Goal: Task Accomplishment & Management: Manage account settings

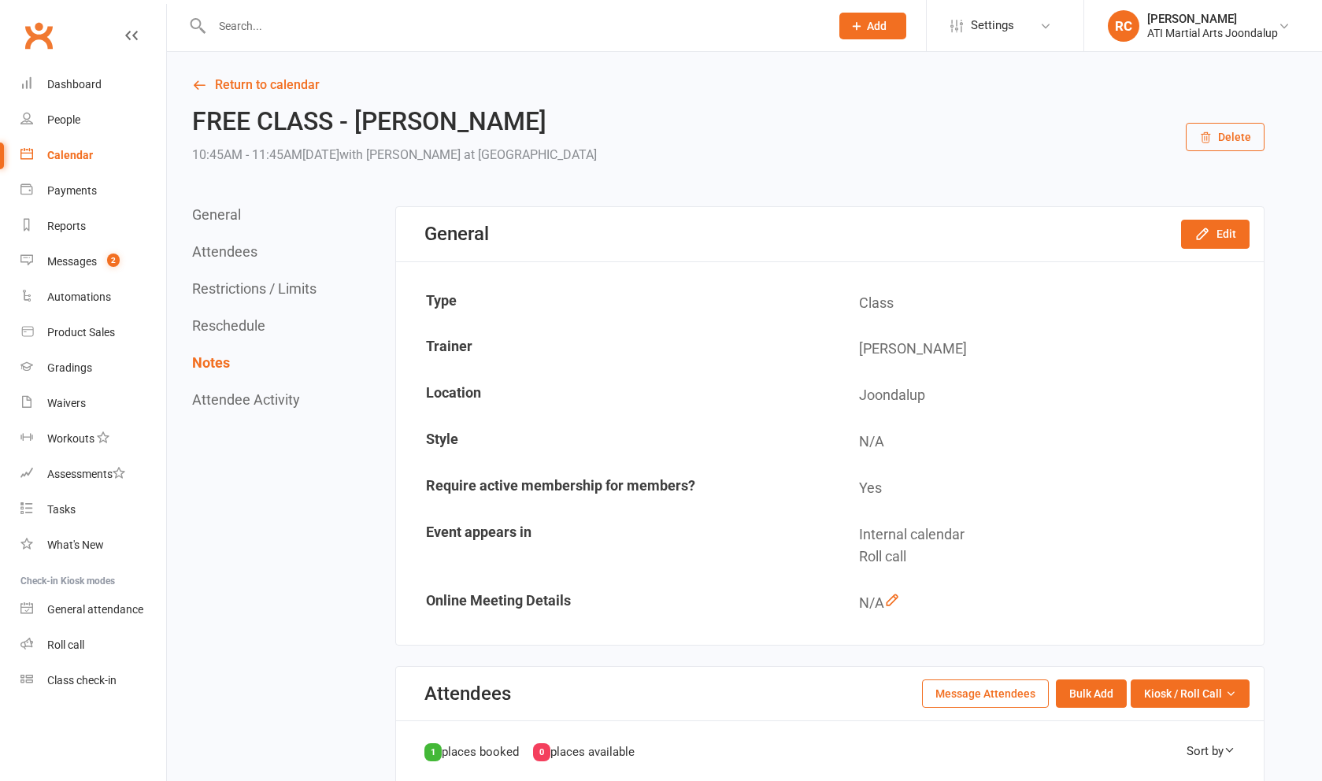
scroll to position [1074, 0]
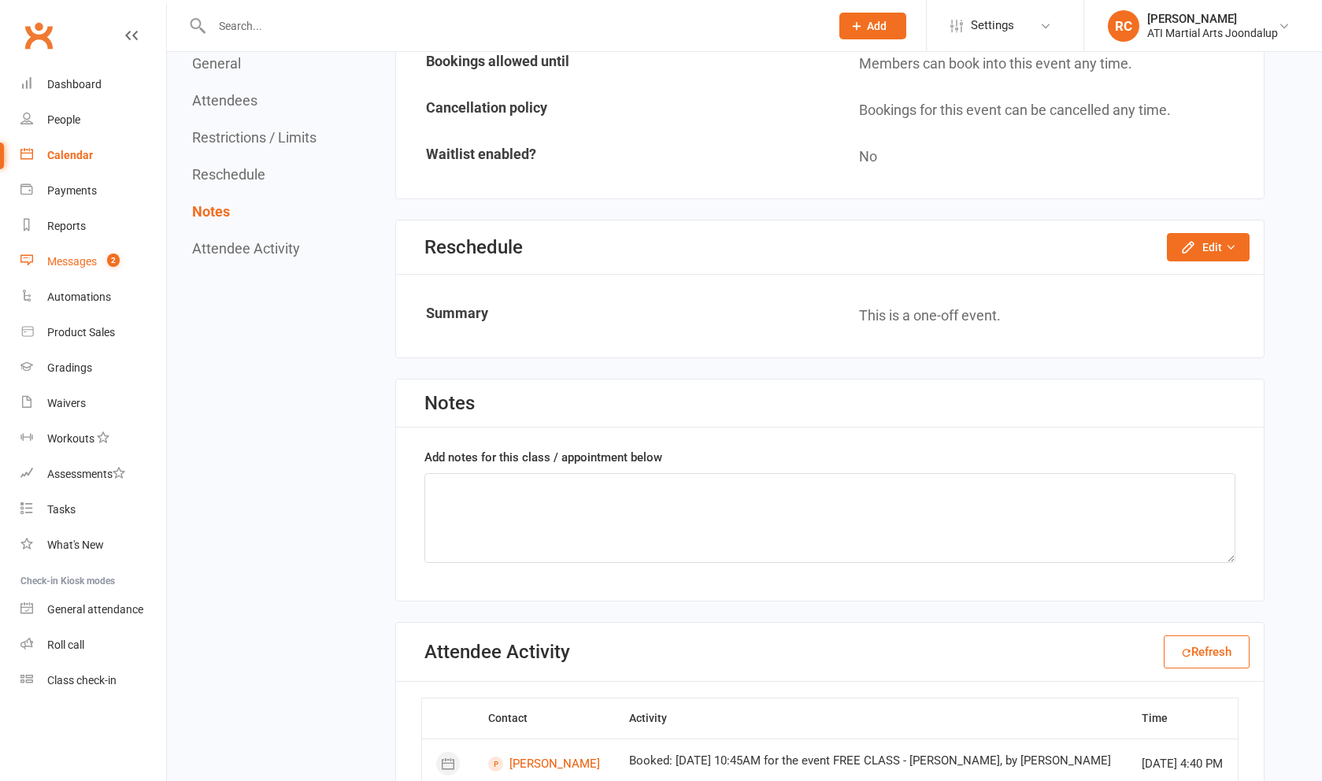
click at [65, 265] on link "Messages 2" at bounding box center [93, 261] width 146 height 35
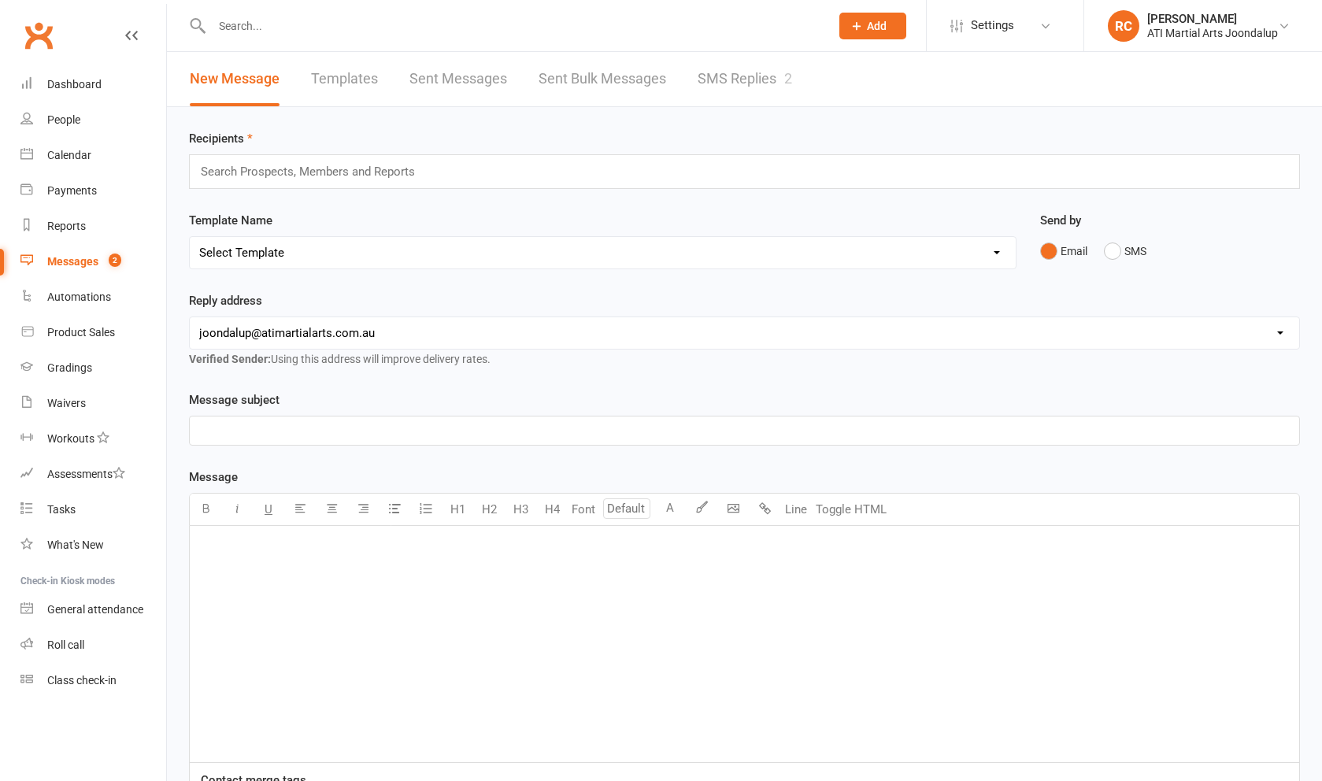
click at [769, 75] on link "SMS Replies 2" at bounding box center [745, 79] width 95 height 54
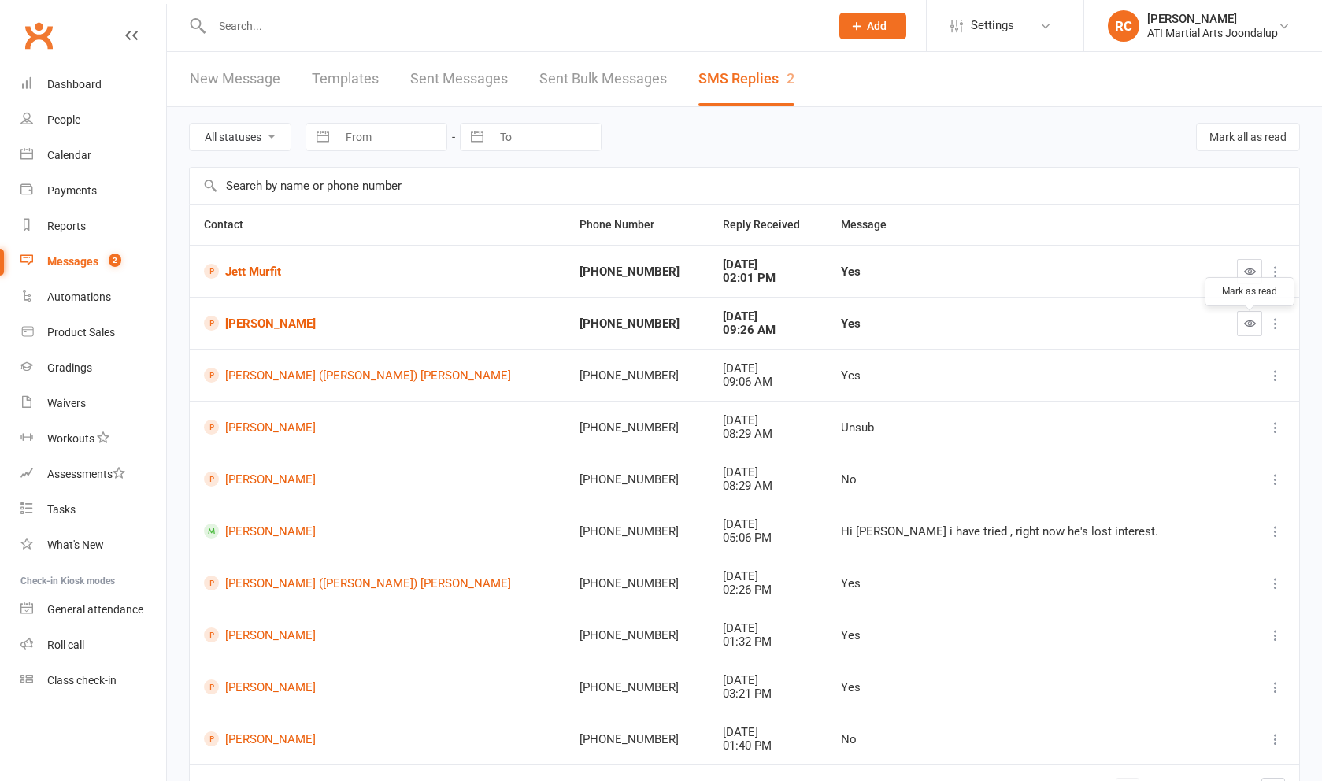
click at [1244, 325] on icon "button" at bounding box center [1250, 323] width 12 height 12
click at [273, 427] on link "[PERSON_NAME]" at bounding box center [377, 427] width 347 height 15
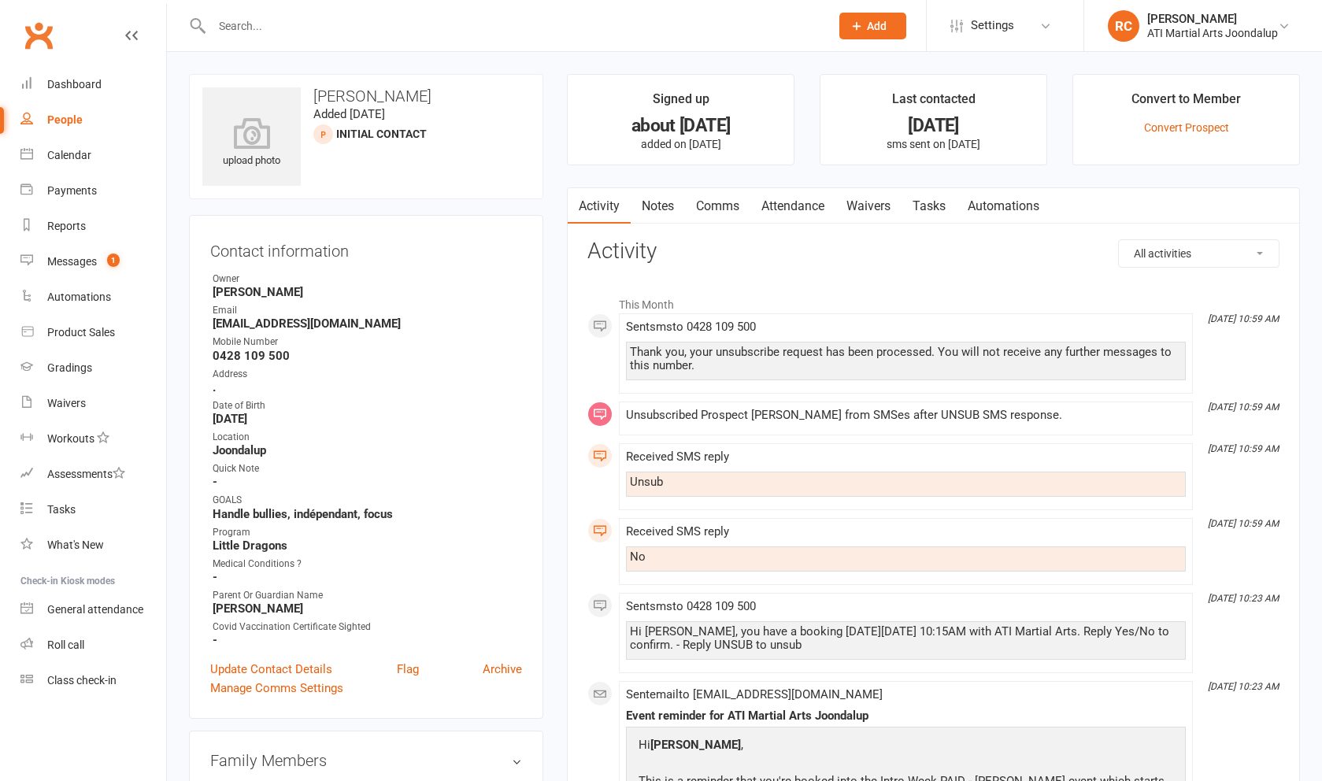
click at [663, 199] on link "Notes" at bounding box center [658, 206] width 54 height 36
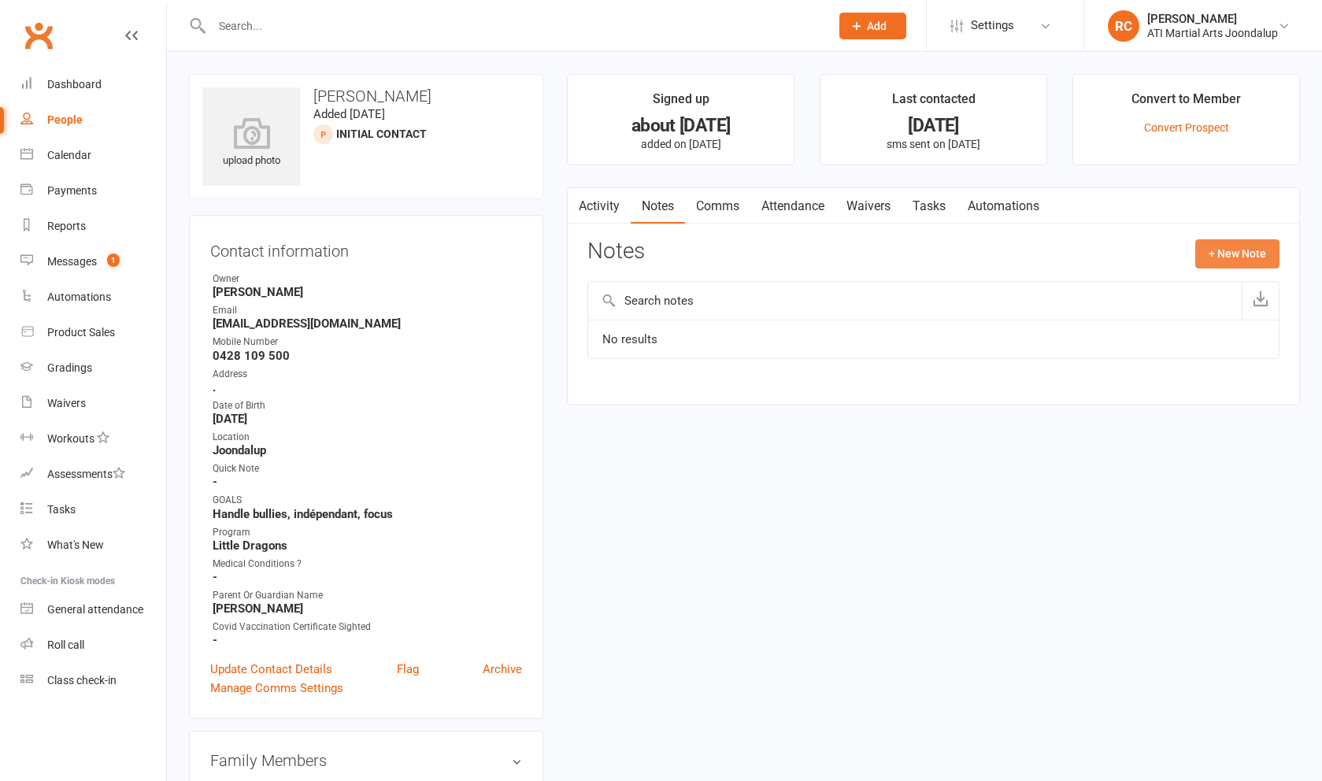
click at [1251, 250] on button "+ New Note" at bounding box center [1238, 253] width 84 height 28
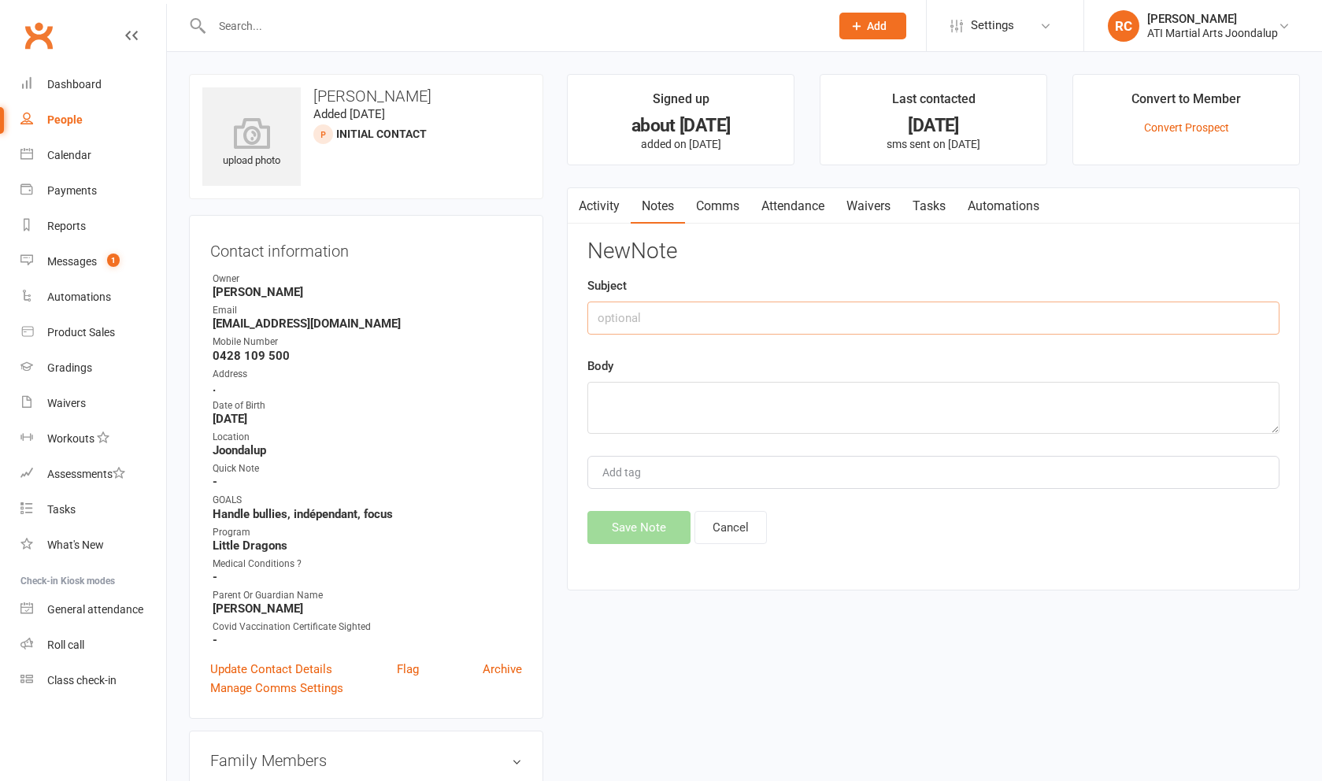
click at [1014, 319] on input "text" at bounding box center [934, 318] width 692 height 33
type input "unsubed"
type textarea "w"
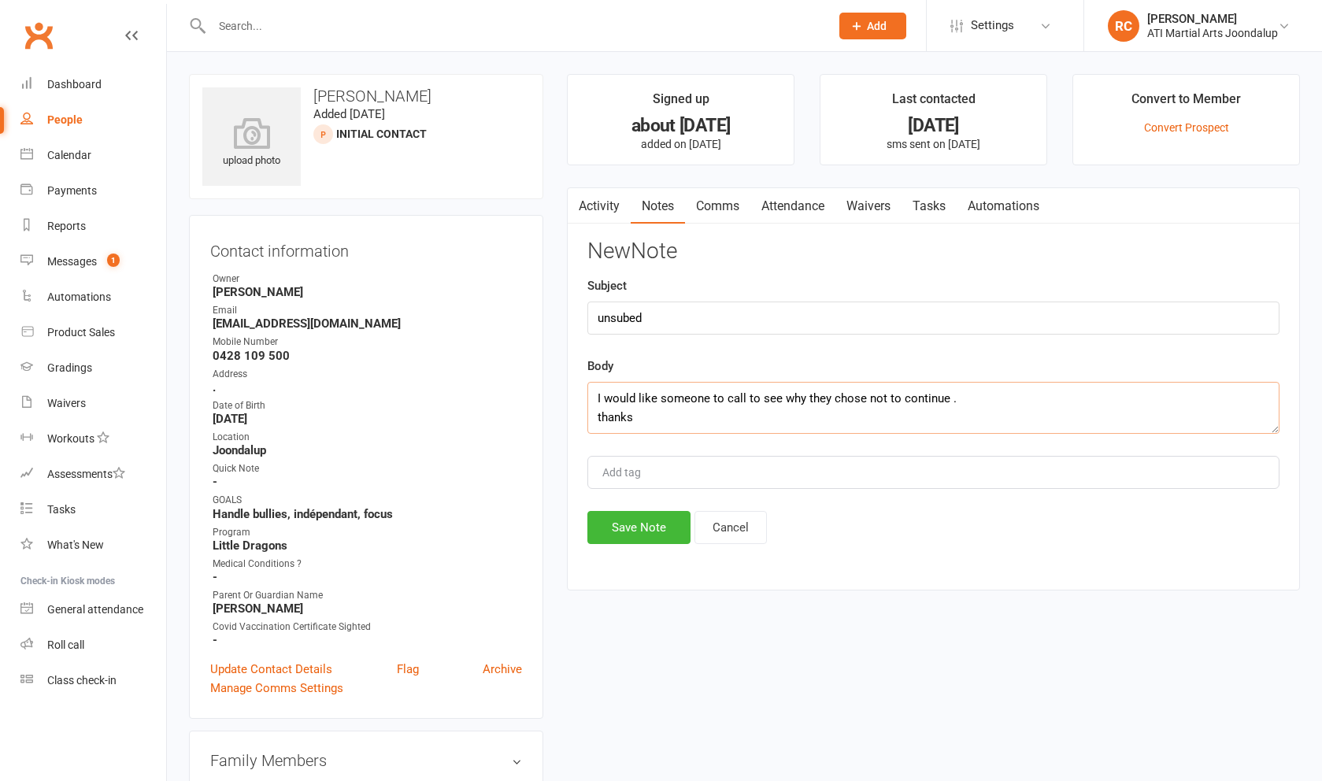
scroll to position [11, 0]
type textarea "I would like someone to call to see why they chose not to continue . thanks Roc"
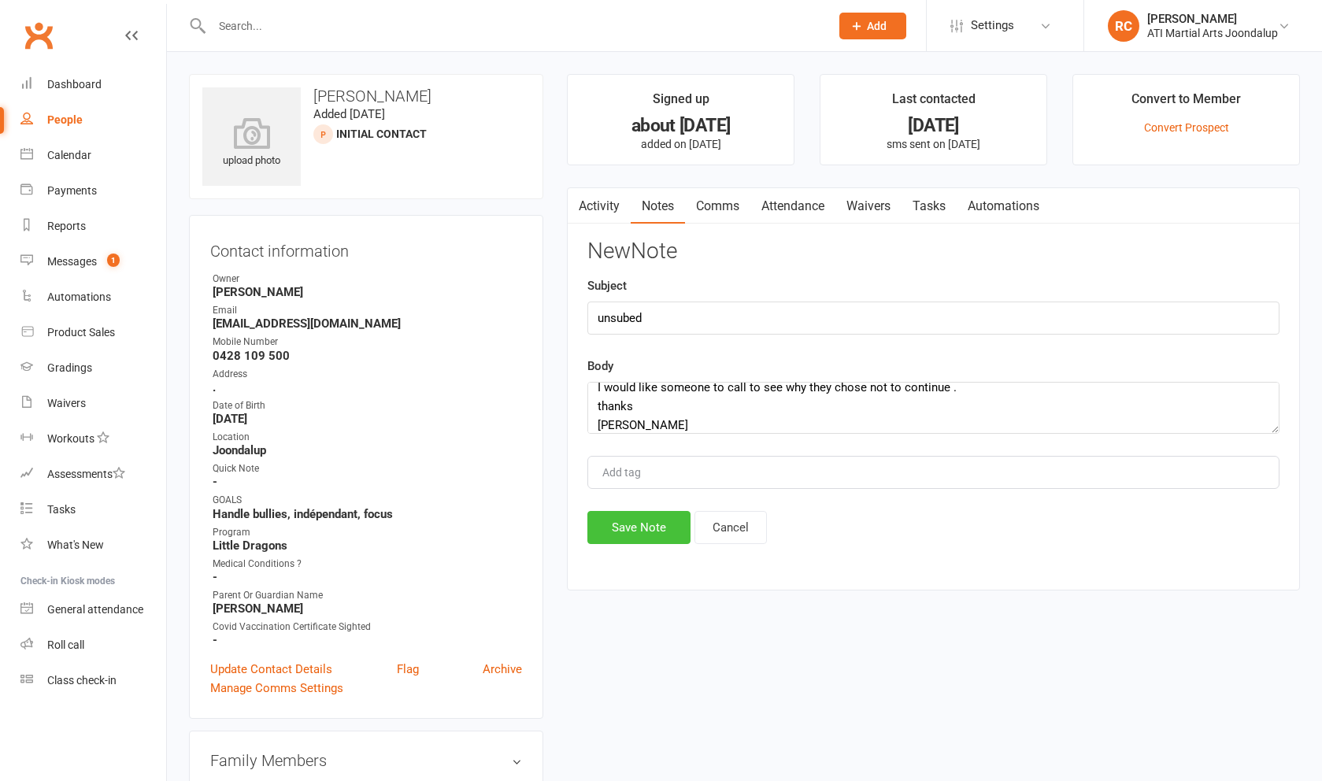
click at [625, 543] on button "Save Note" at bounding box center [639, 527] width 103 height 33
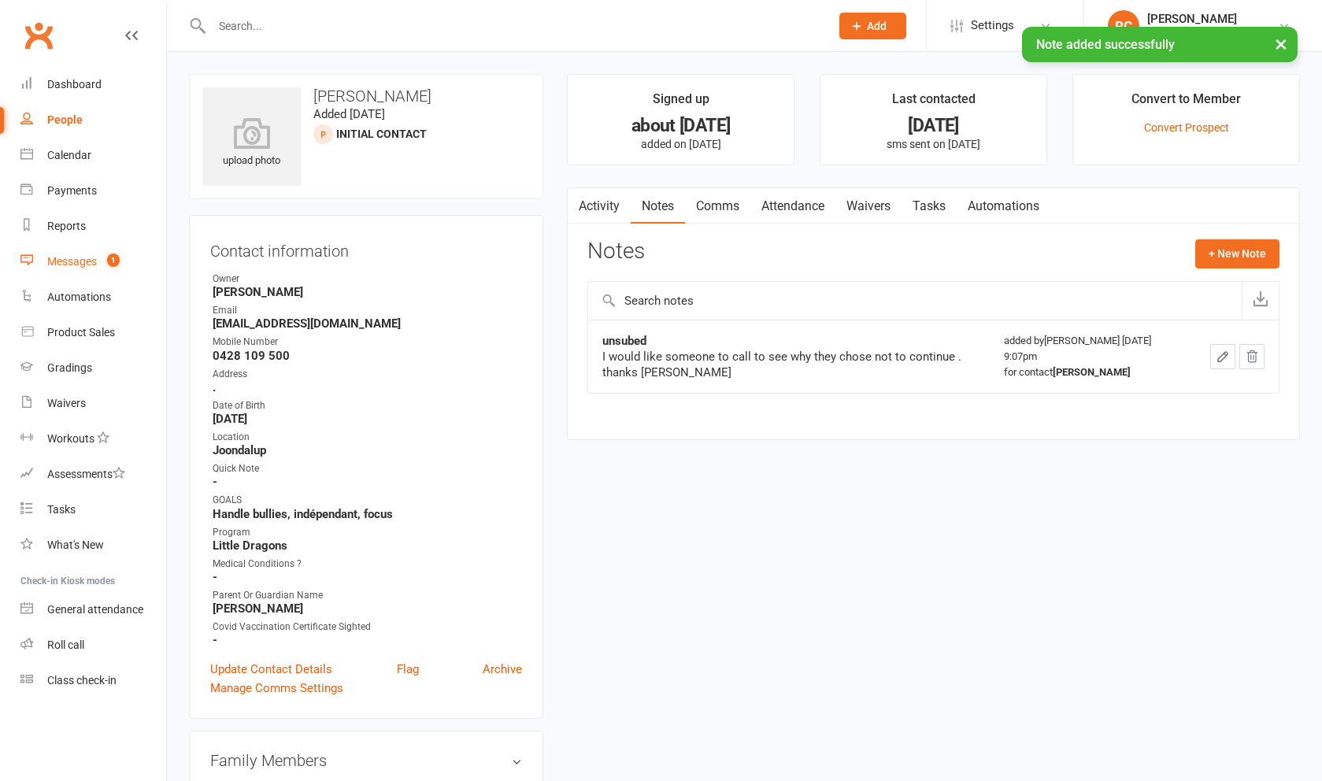
click at [81, 278] on link "Messages 1" at bounding box center [93, 261] width 146 height 35
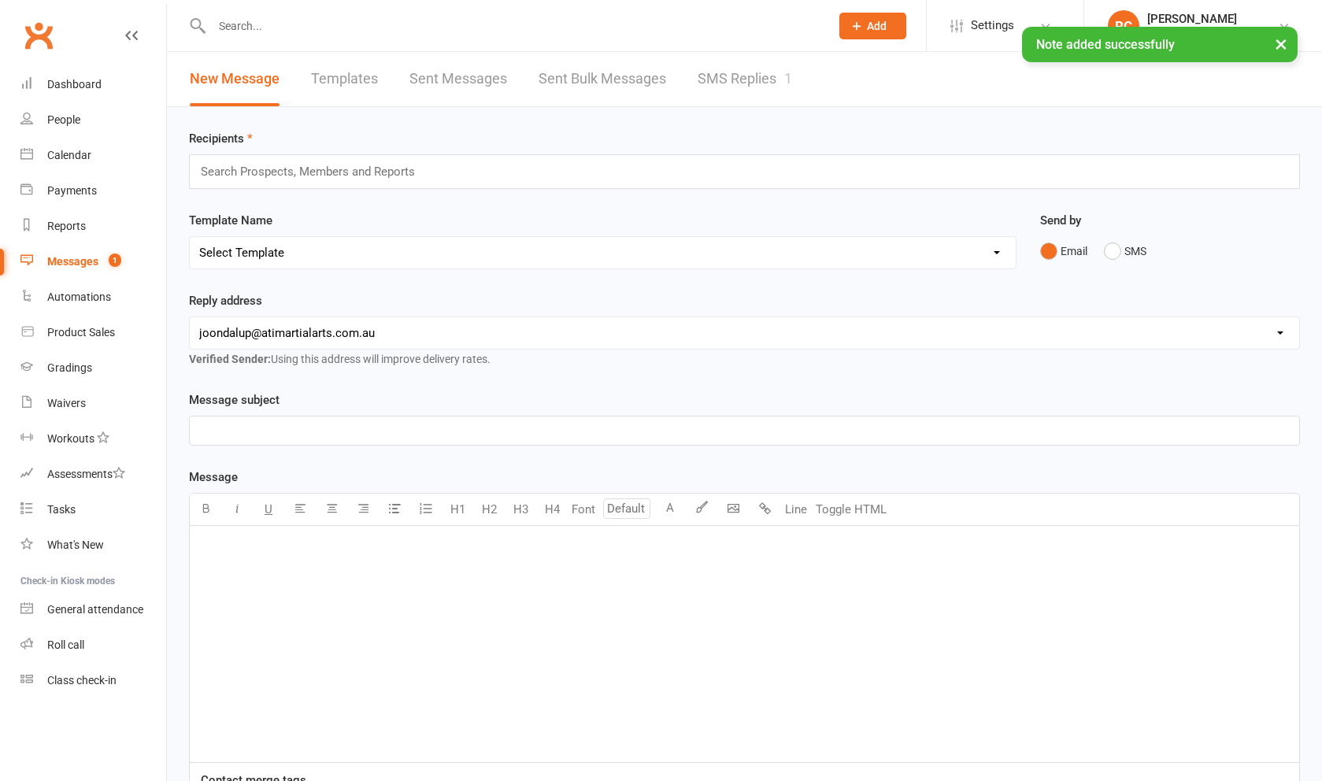
click at [743, 87] on link "SMS Replies 1" at bounding box center [745, 79] width 95 height 54
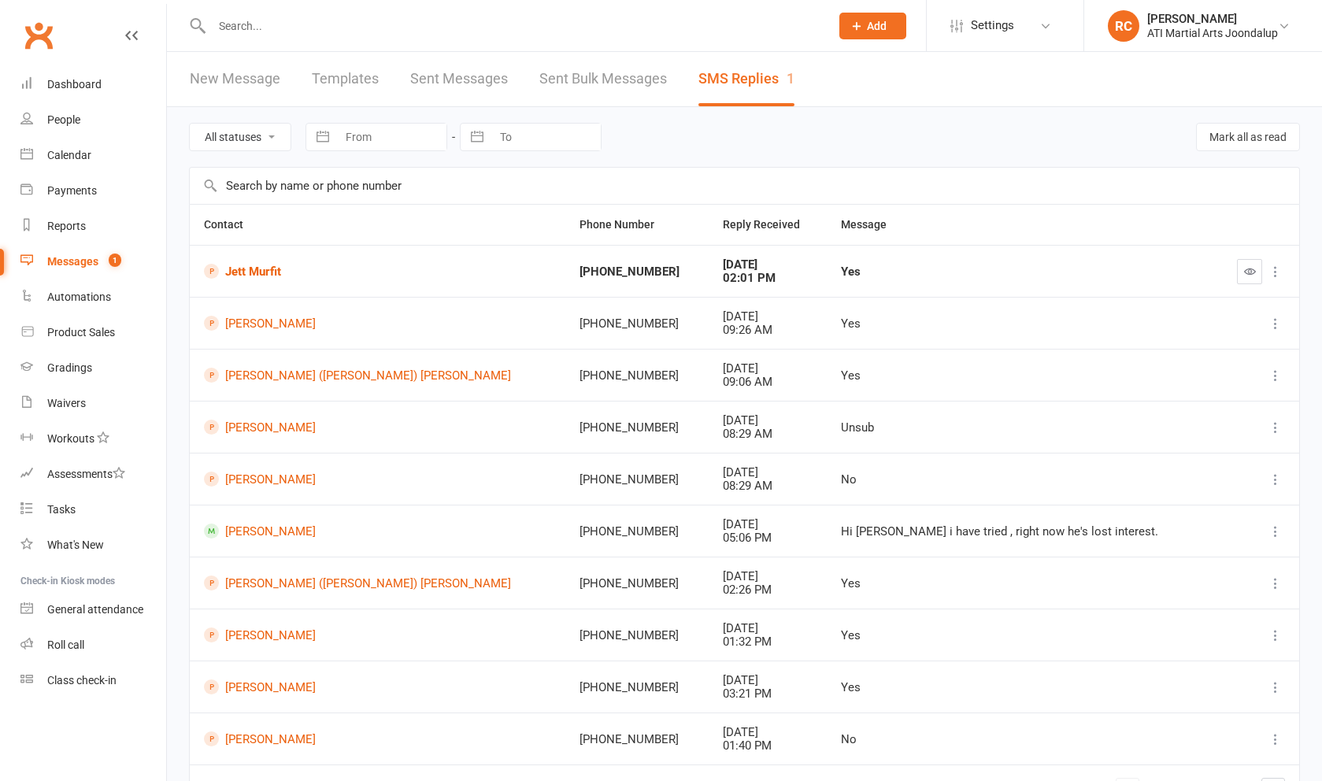
click at [269, 328] on link "[PERSON_NAME]" at bounding box center [377, 323] width 347 height 15
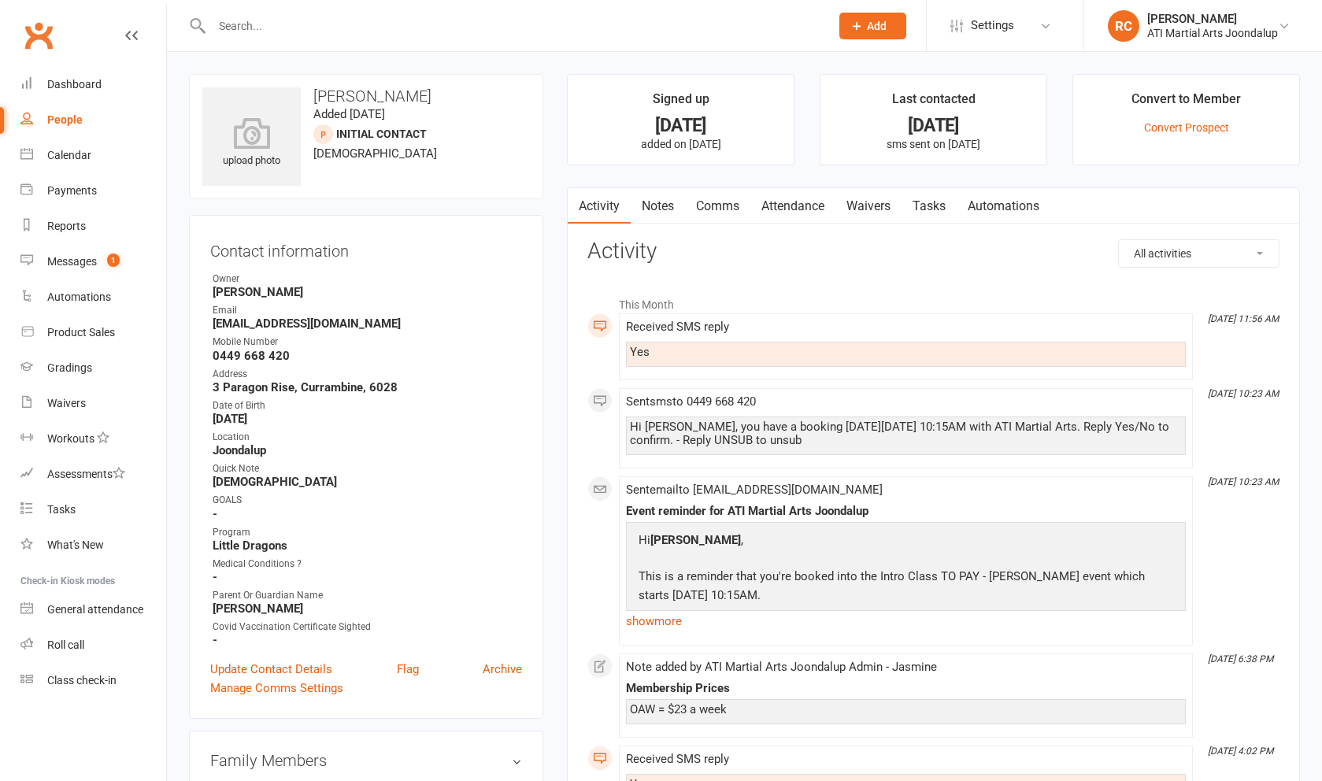
click at [797, 200] on link "Attendance" at bounding box center [793, 206] width 85 height 36
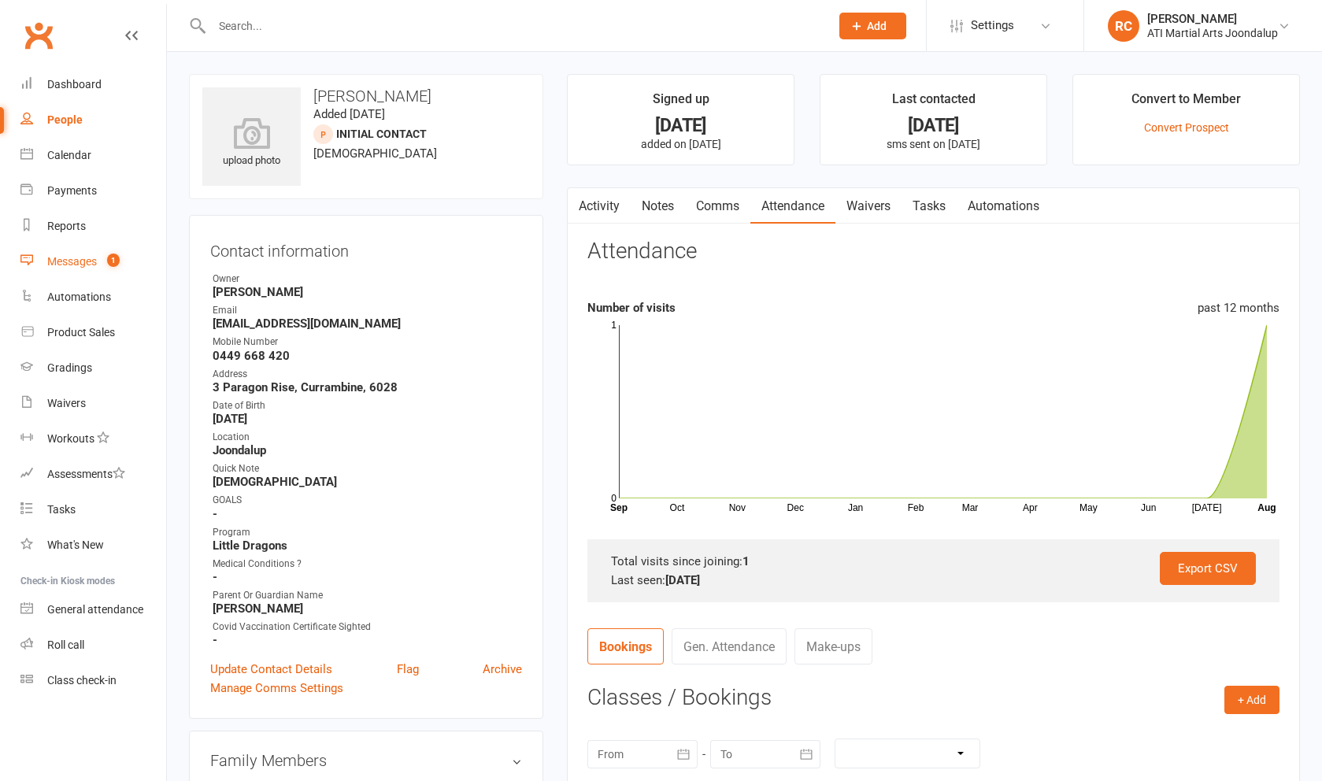
click at [99, 267] on link "Messages 1" at bounding box center [93, 261] width 146 height 35
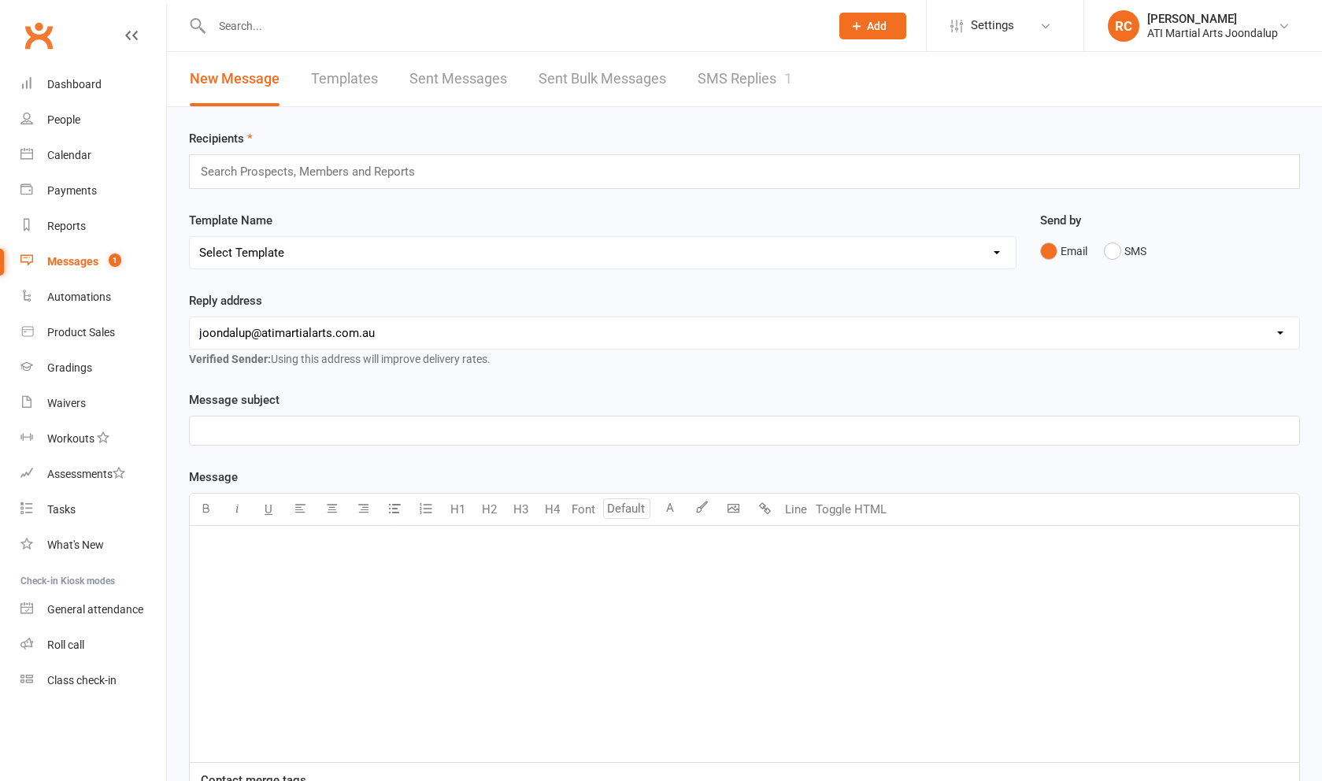
click at [732, 73] on link "SMS Replies 1" at bounding box center [745, 79] width 95 height 54
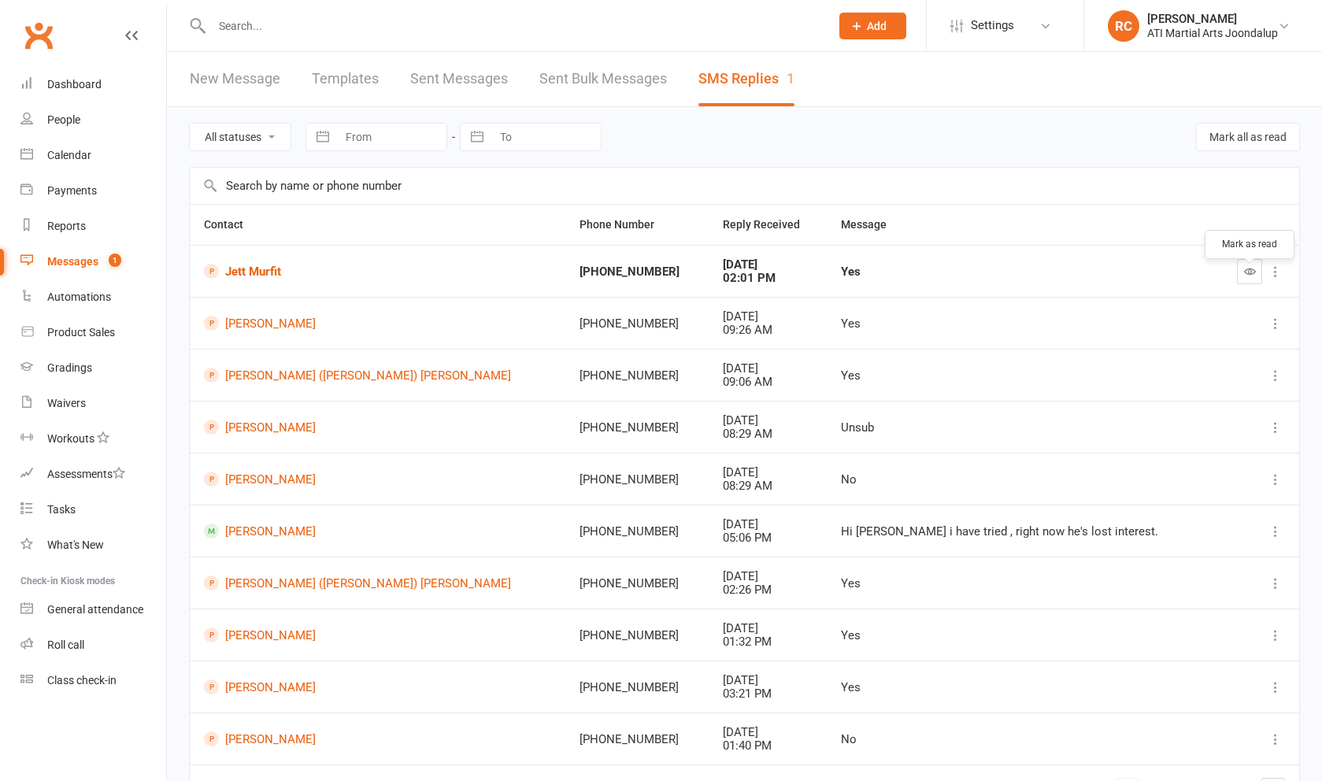
click at [1248, 277] on icon "button" at bounding box center [1250, 271] width 12 height 12
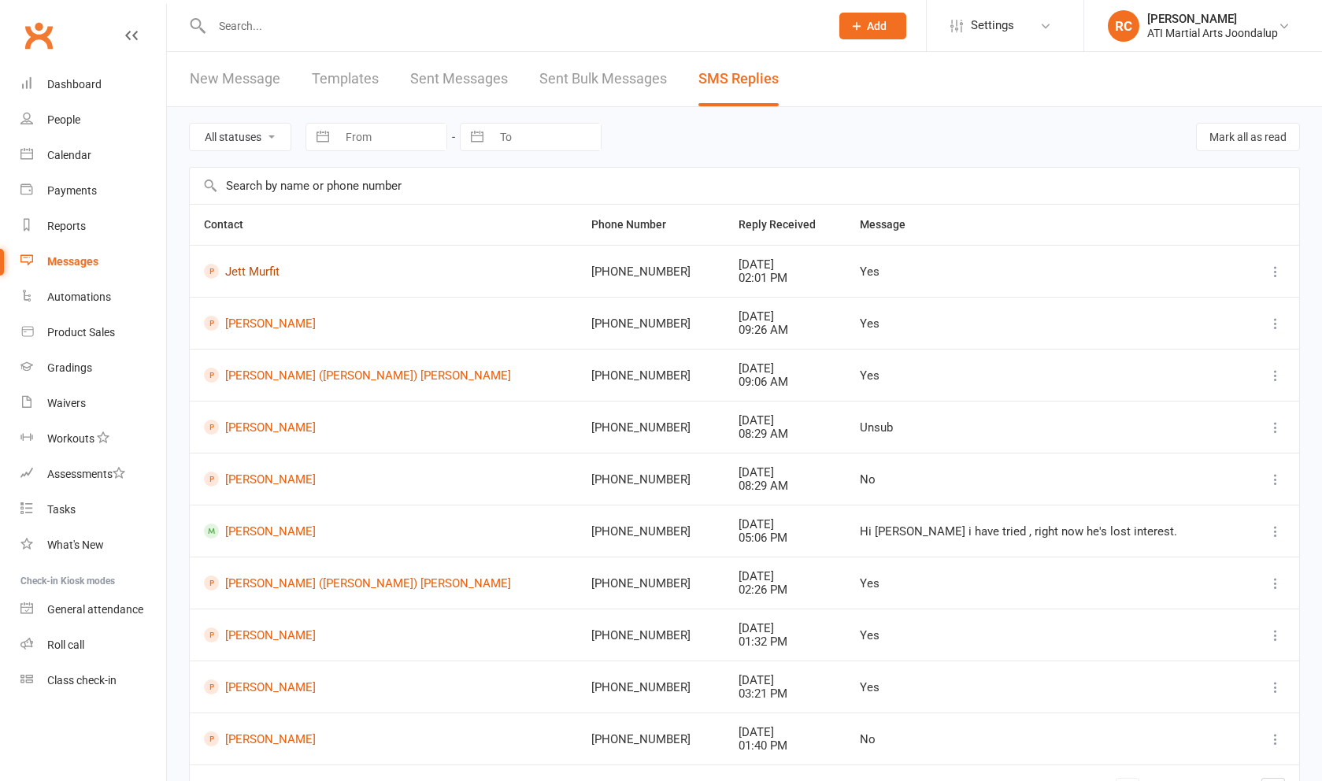
click at [258, 279] on link "Jett Murfit" at bounding box center [383, 271] width 359 height 15
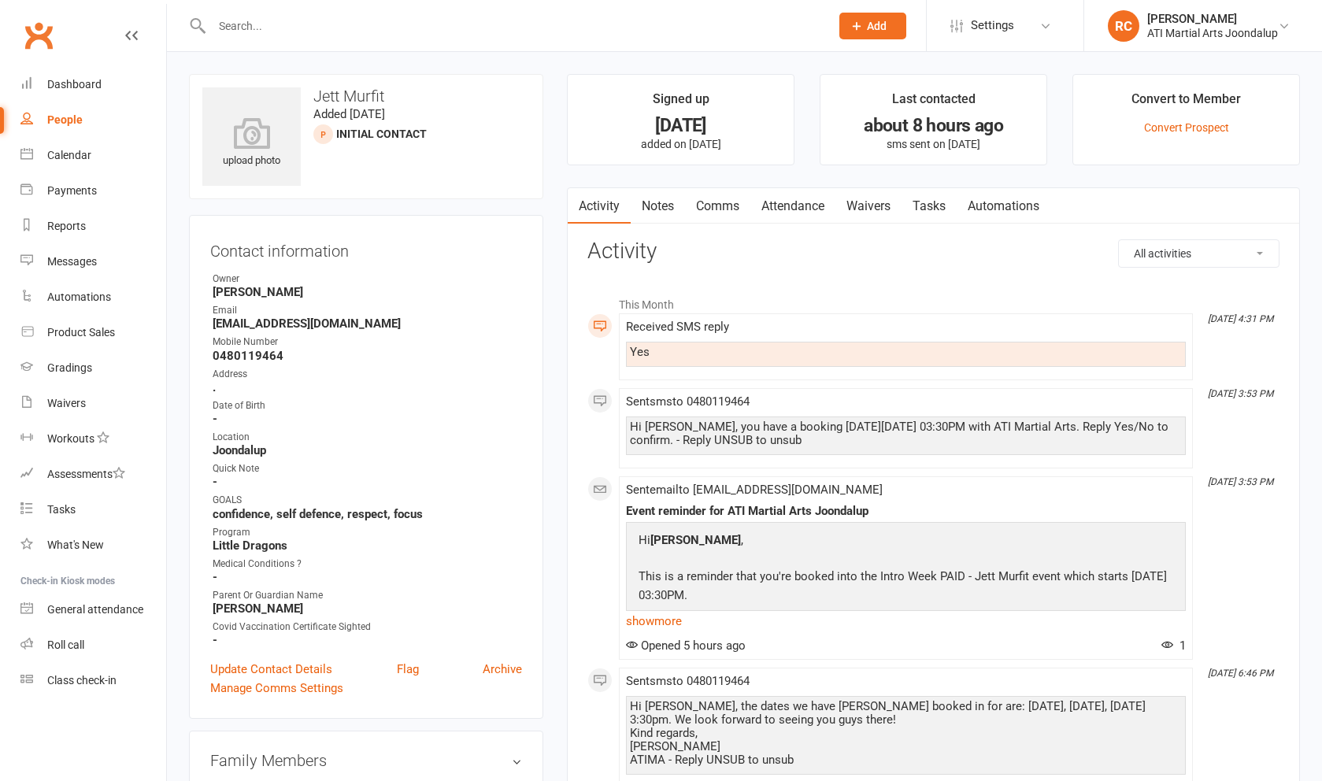
click at [818, 215] on link "Attendance" at bounding box center [793, 206] width 85 height 36
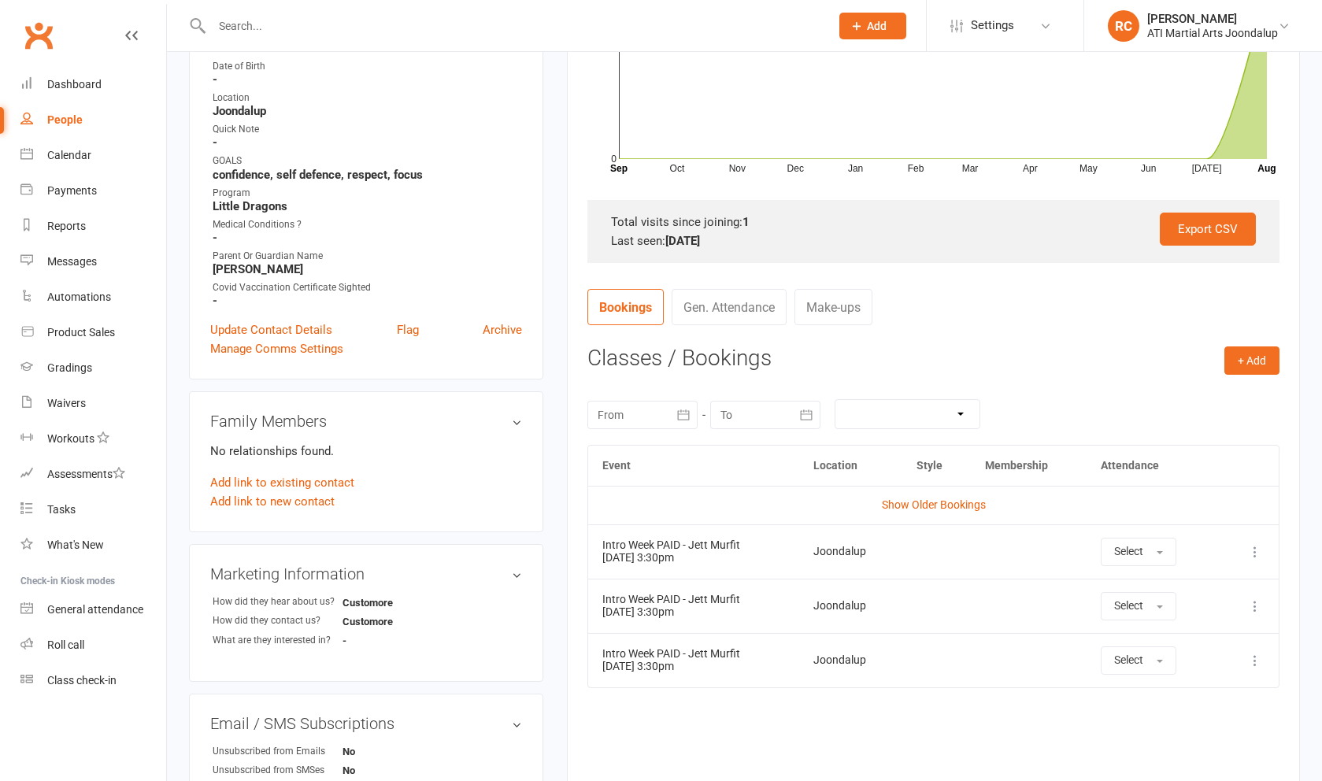
scroll to position [342, 0]
click at [1251, 553] on icon at bounding box center [1256, 550] width 16 height 16
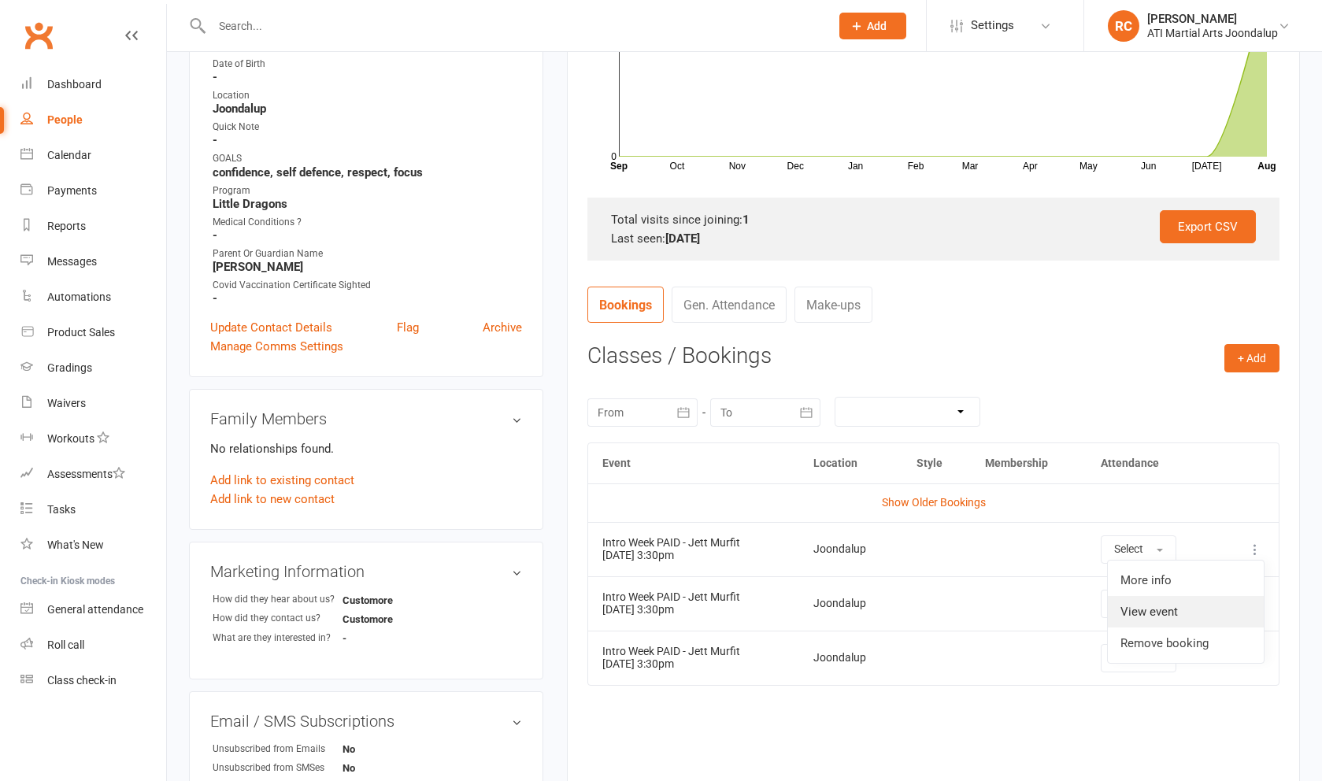
click at [1222, 607] on link "View event" at bounding box center [1186, 612] width 156 height 32
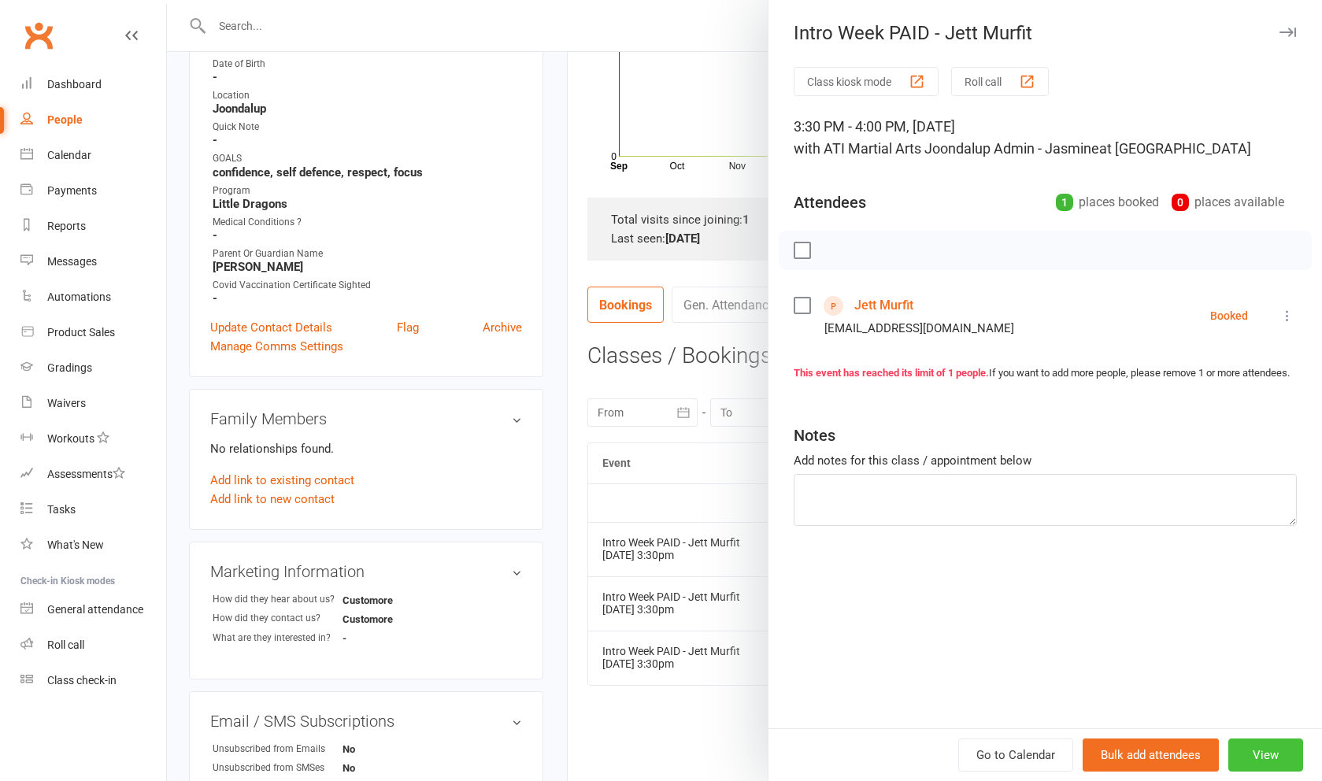
click at [1274, 752] on button "View" at bounding box center [1266, 755] width 75 height 33
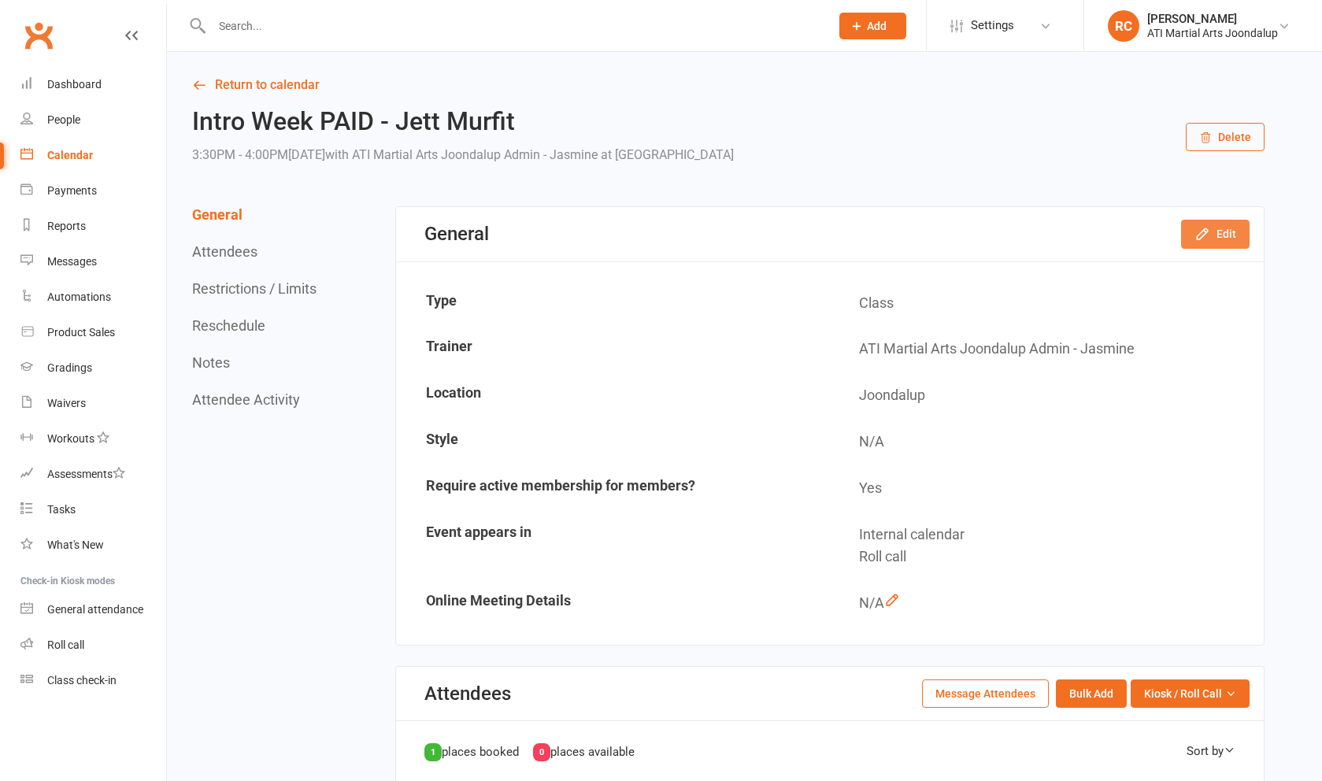
click at [1198, 239] on icon "button" at bounding box center [1202, 234] width 10 height 10
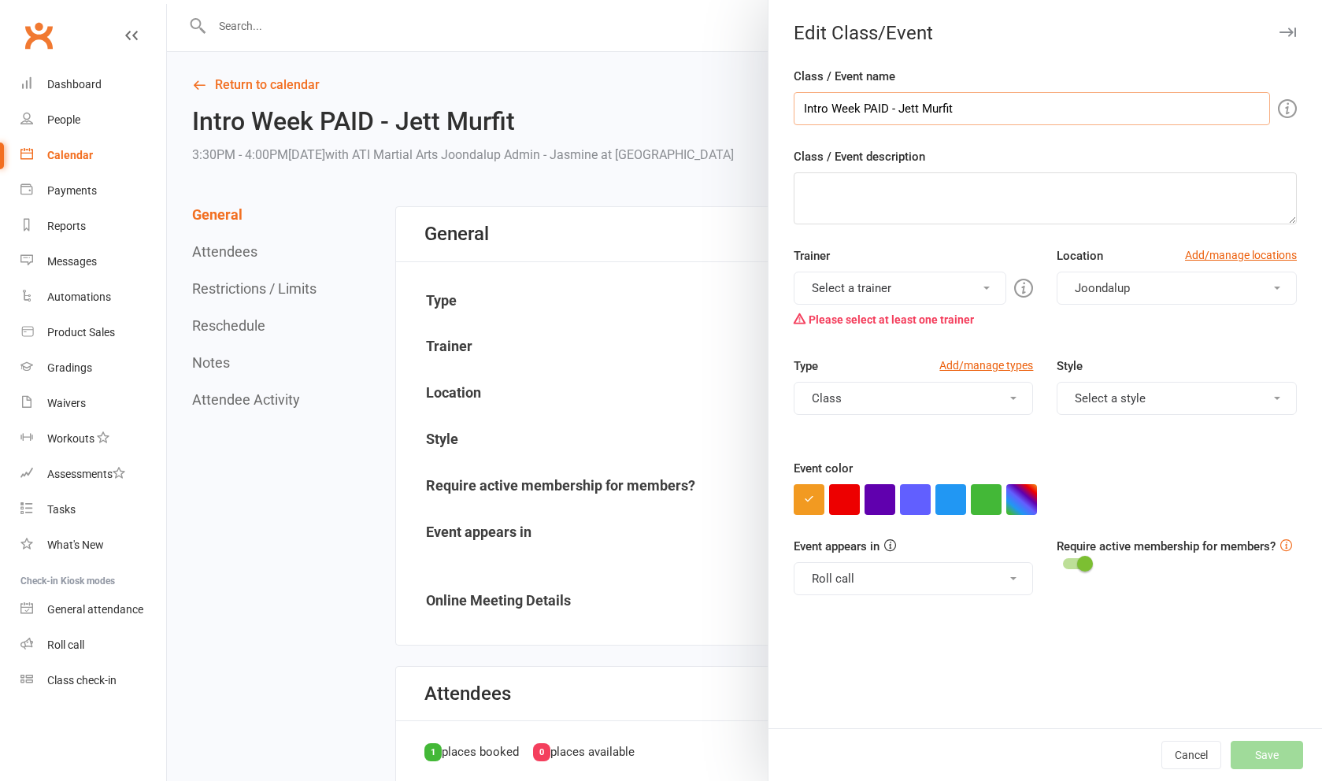
click at [1047, 102] on input "Intro Week PAID - Jett Murfit" at bounding box center [1032, 108] width 476 height 33
type input "Intro Week PAID - [PERSON_NAME] CONFIRMED"
click at [917, 291] on button "Select a trainer" at bounding box center [900, 288] width 213 height 33
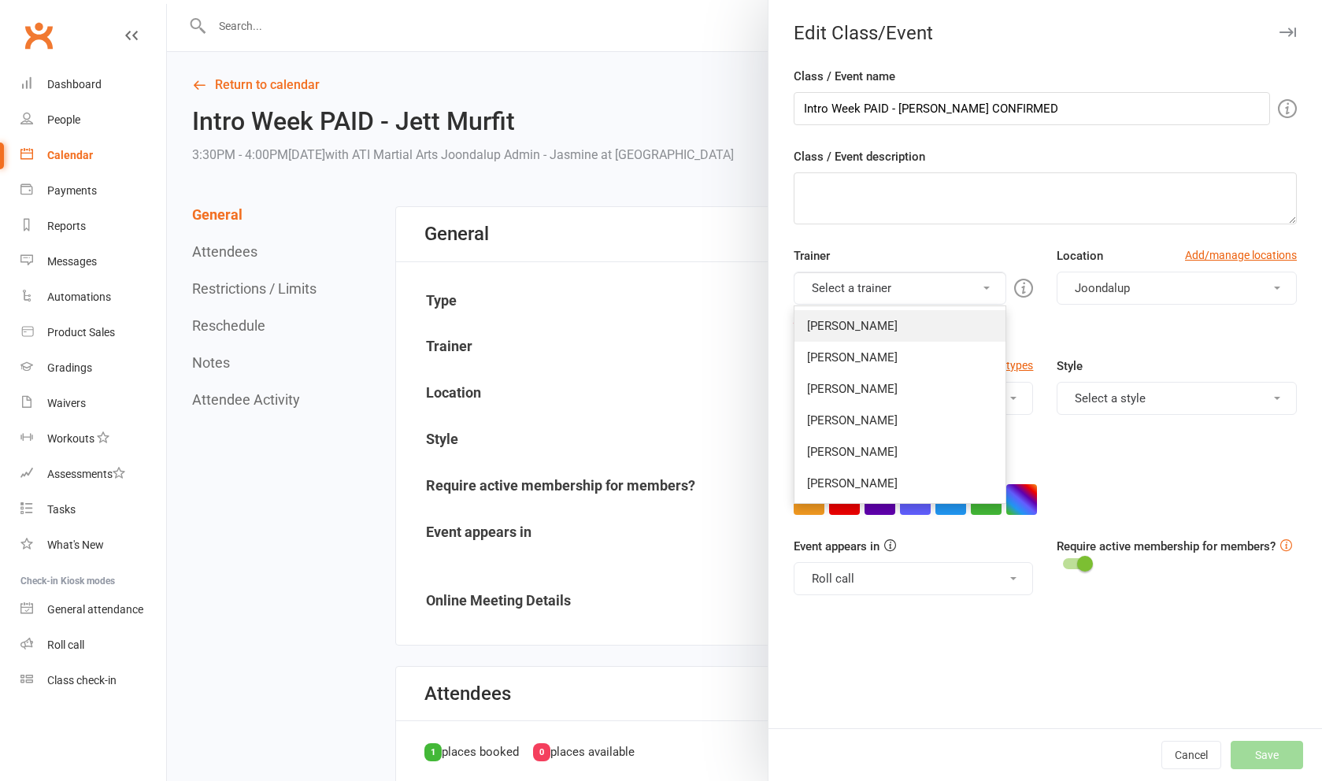
click at [914, 328] on link "[PERSON_NAME]" at bounding box center [901, 326] width 212 height 32
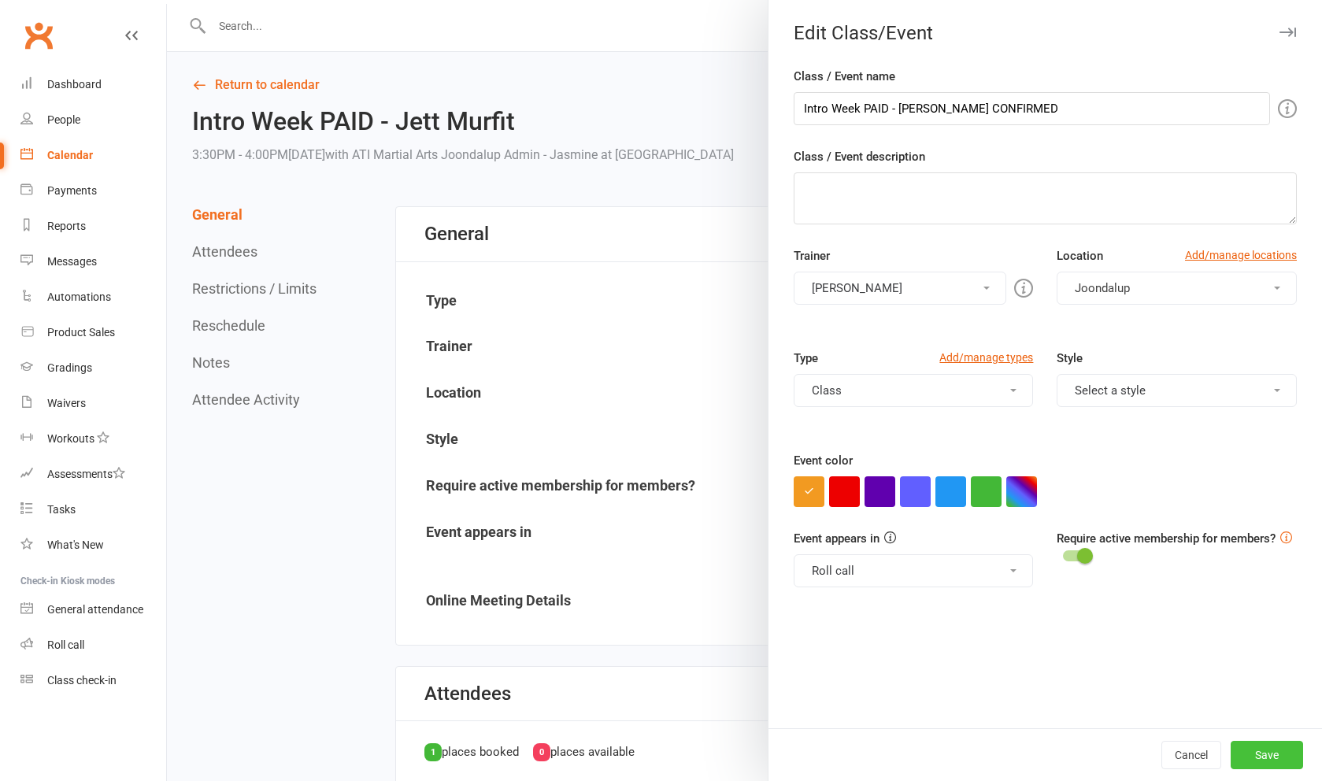
click at [1274, 759] on button "Save" at bounding box center [1267, 755] width 72 height 28
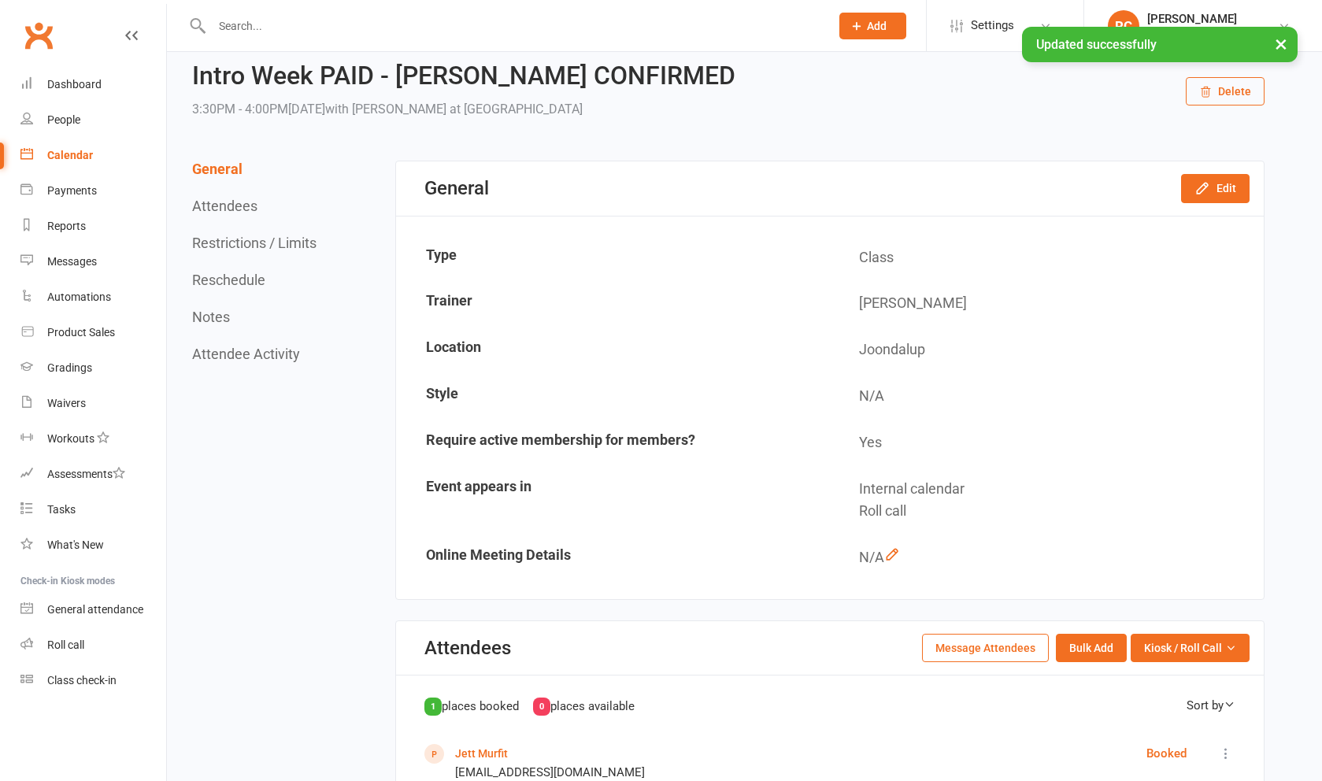
scroll to position [49, 0]
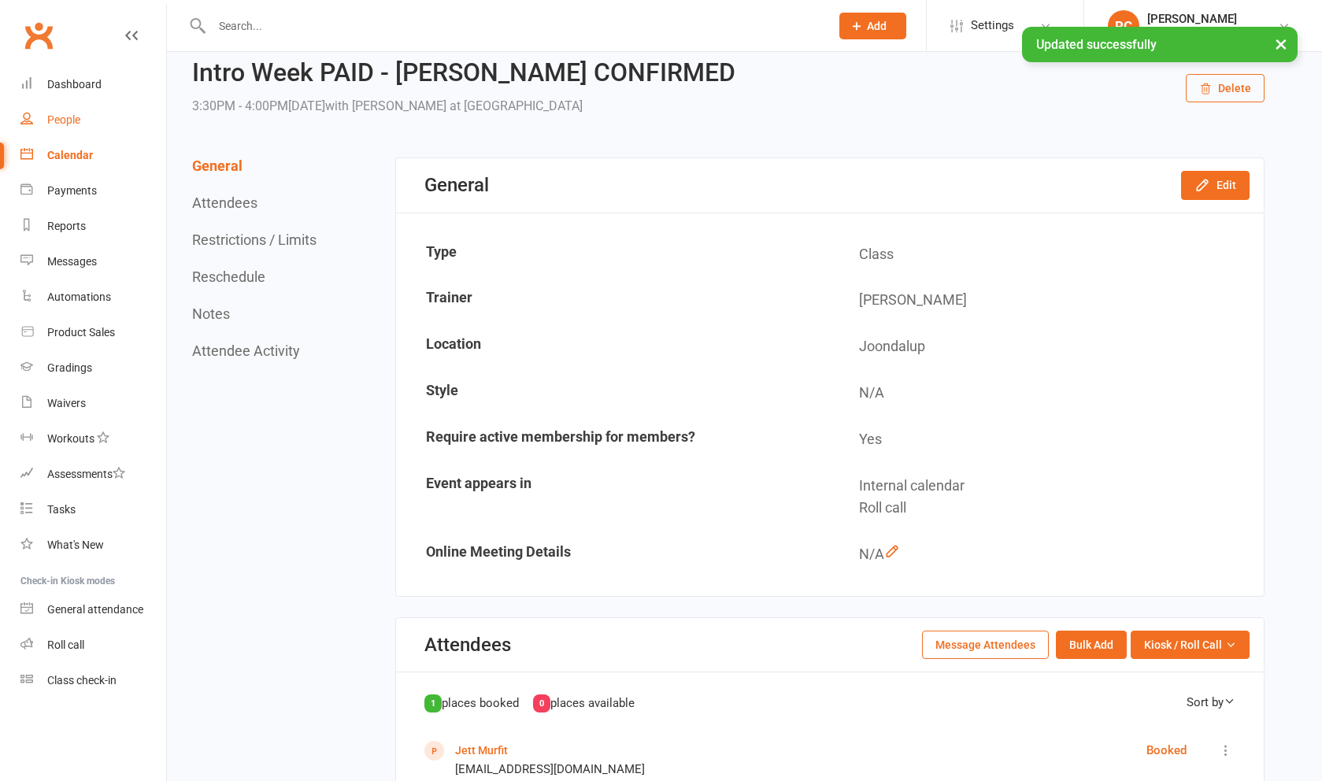
click at [72, 117] on div "People" at bounding box center [63, 119] width 33 height 13
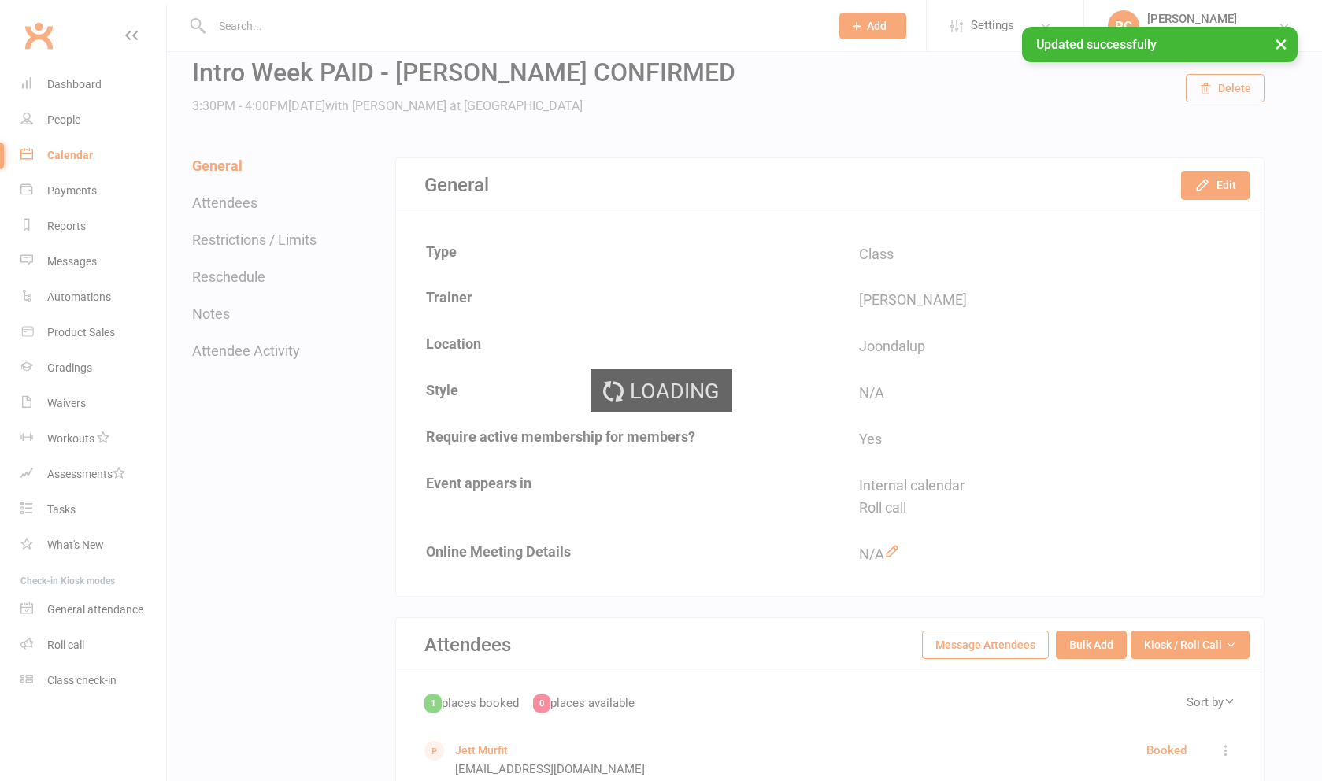
select select "100"
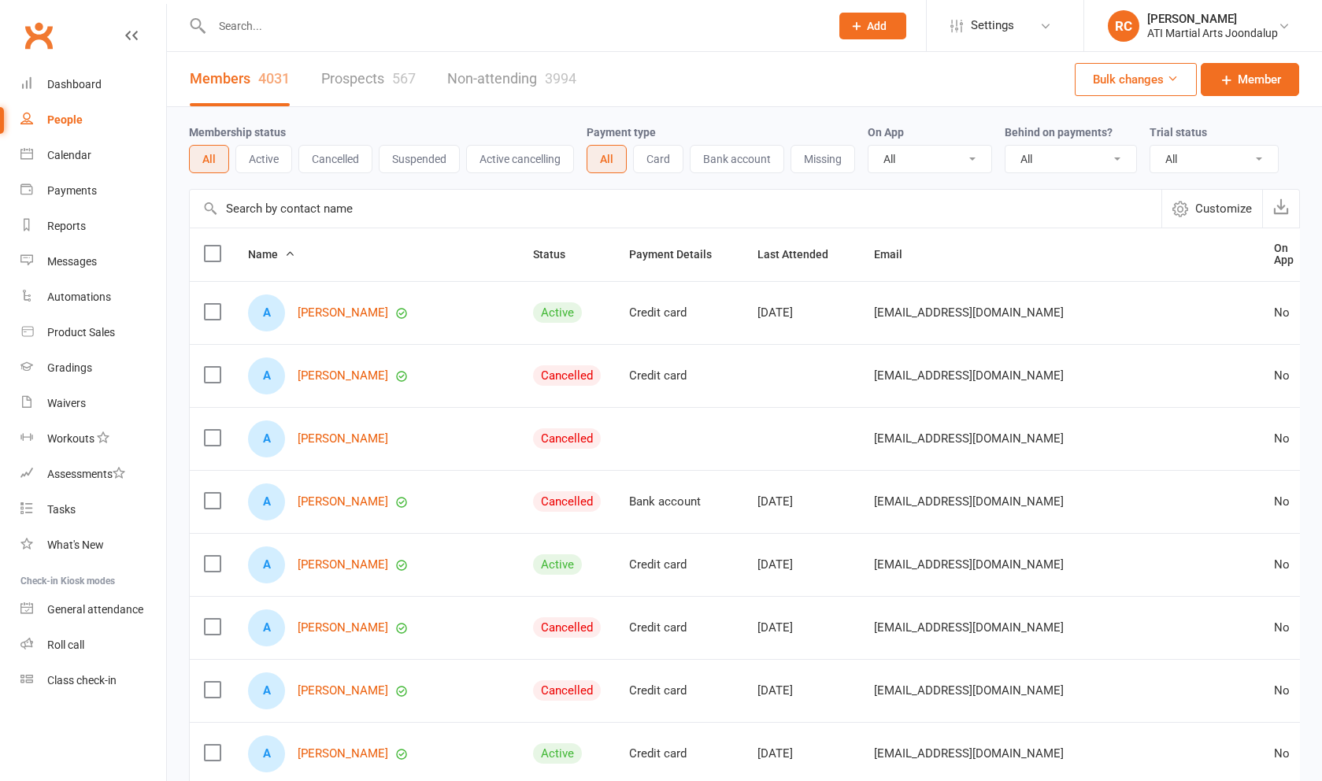
click at [347, 81] on link "Prospects 567" at bounding box center [368, 79] width 95 height 54
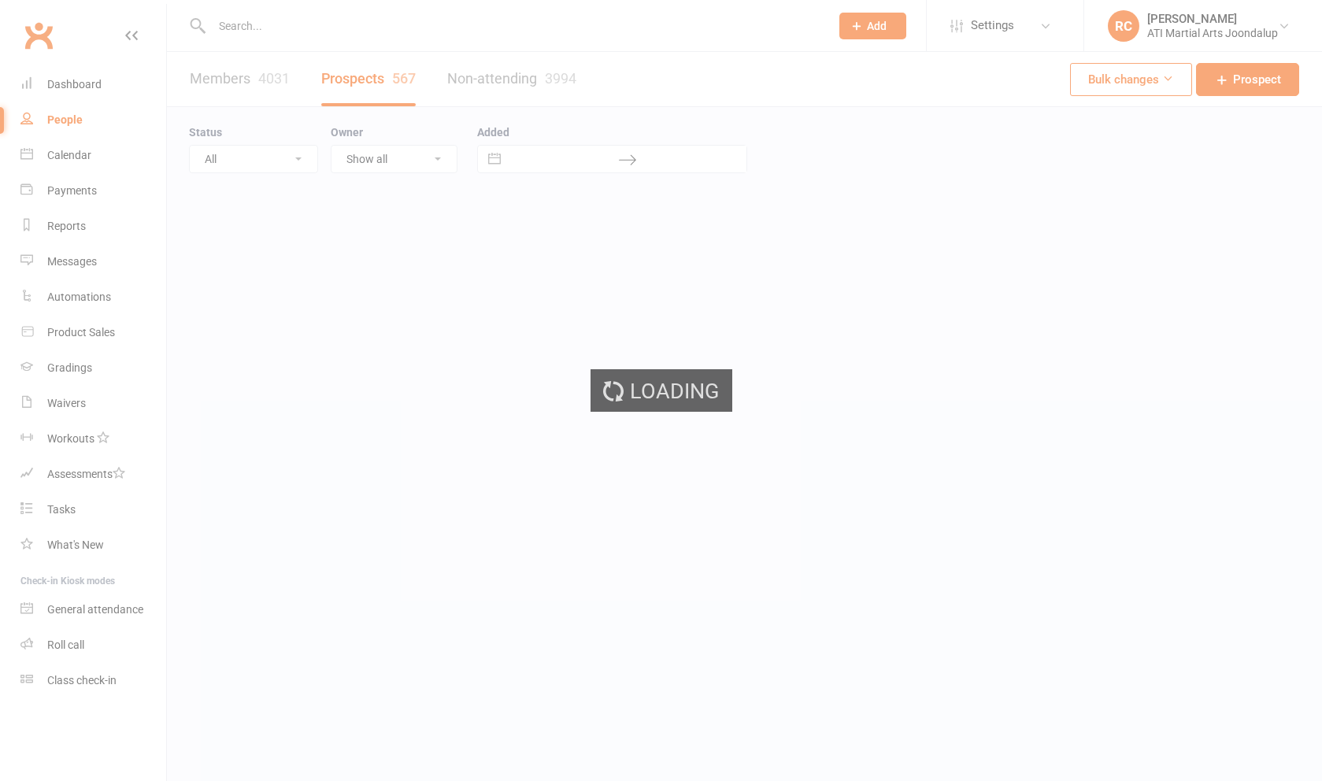
select select "100"
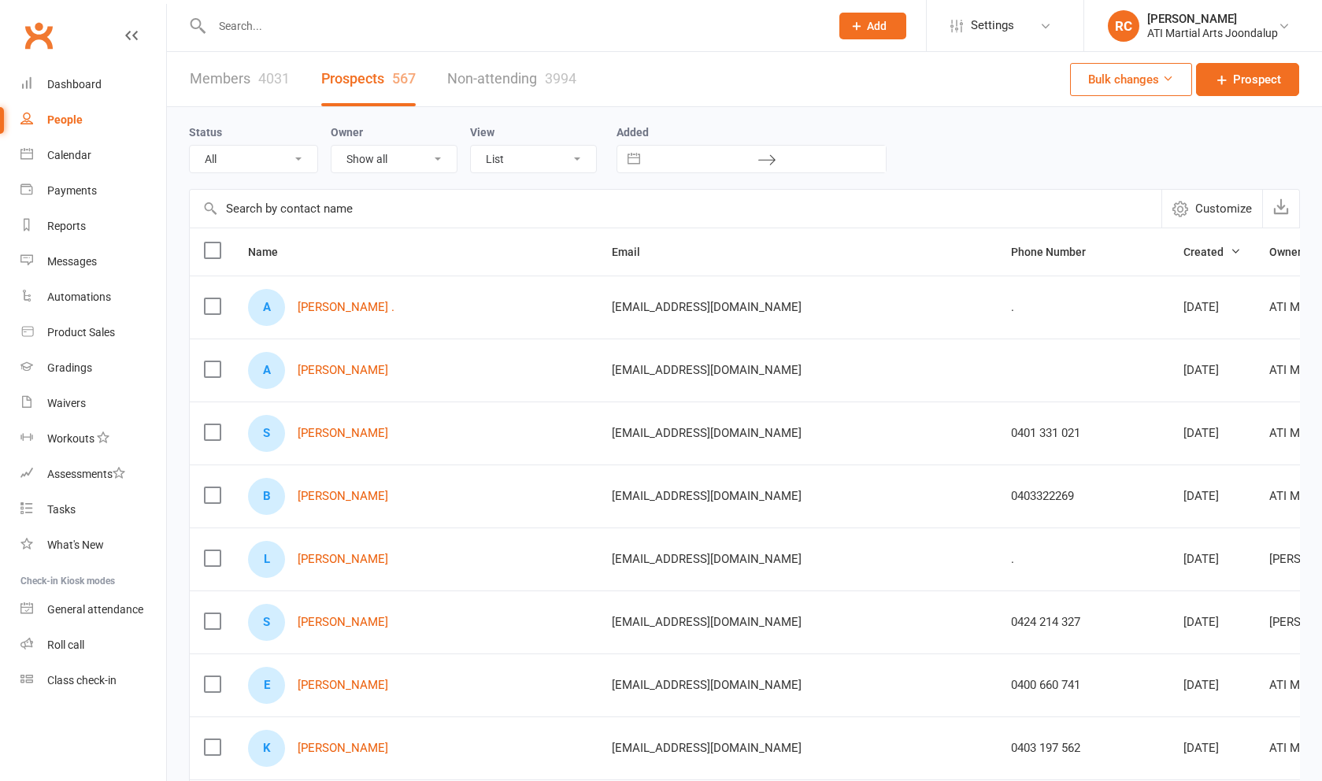
select select "Initial Contact"
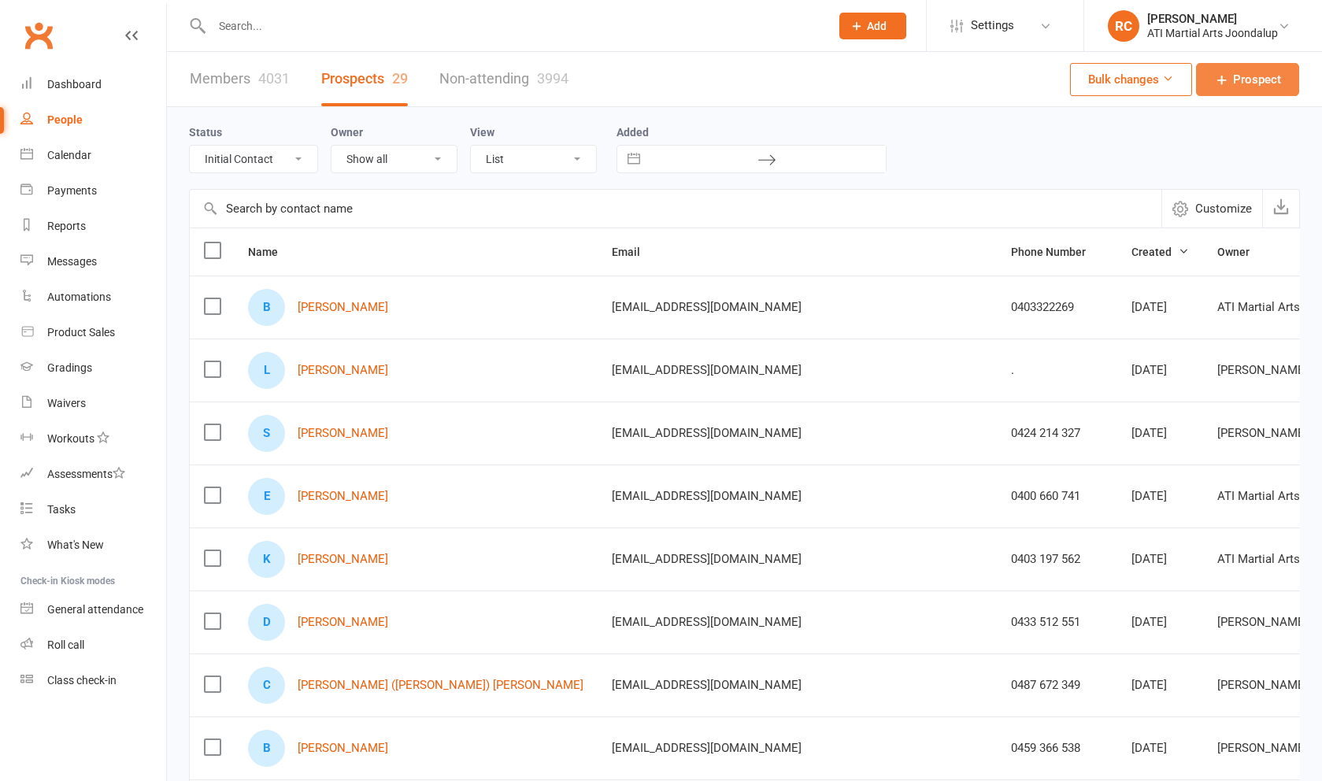
click at [1238, 83] on span "Prospect" at bounding box center [1257, 79] width 48 height 19
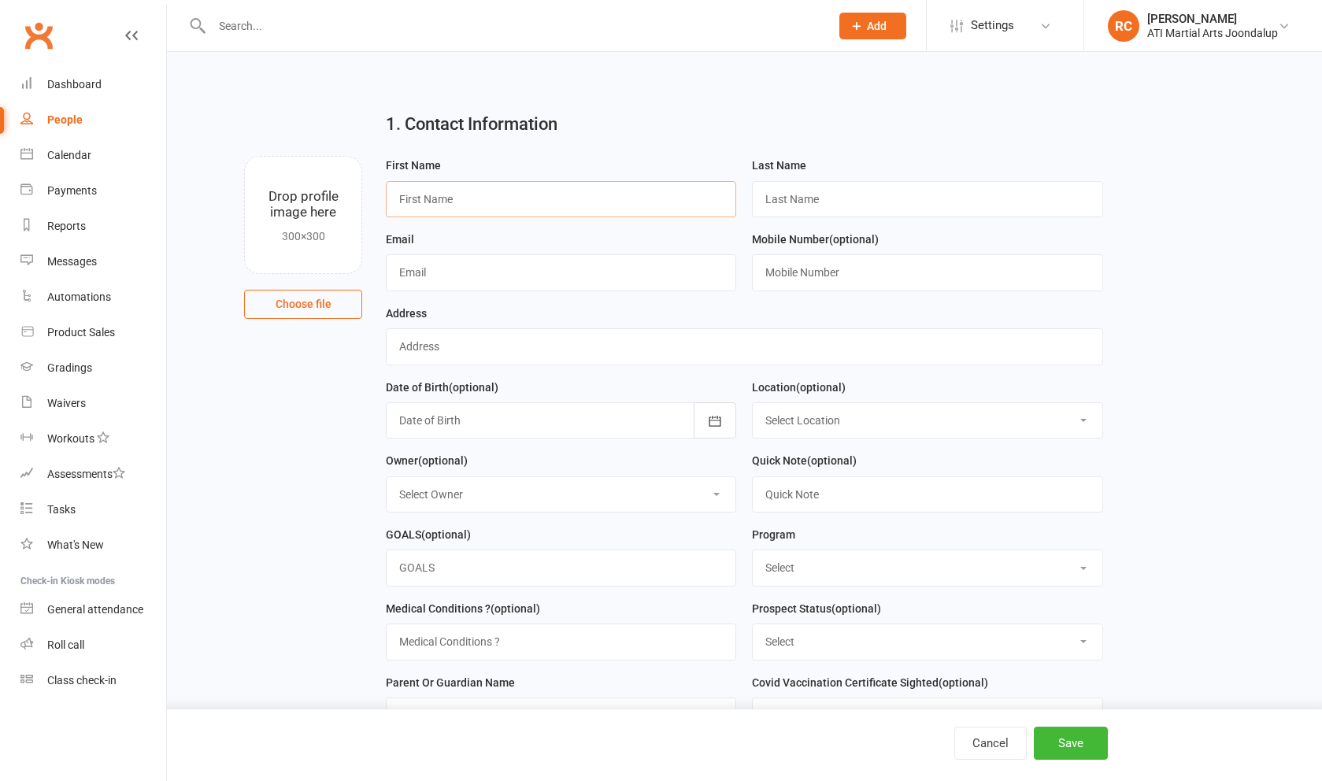
drag, startPoint x: 560, startPoint y: 209, endPoint x: 706, endPoint y: 218, distance: 146.0
paste input "[PERSON_NAME]"
type input "[PERSON_NAME]"
paste input "[PERSON_NAME]"
type input "[PERSON_NAME]"
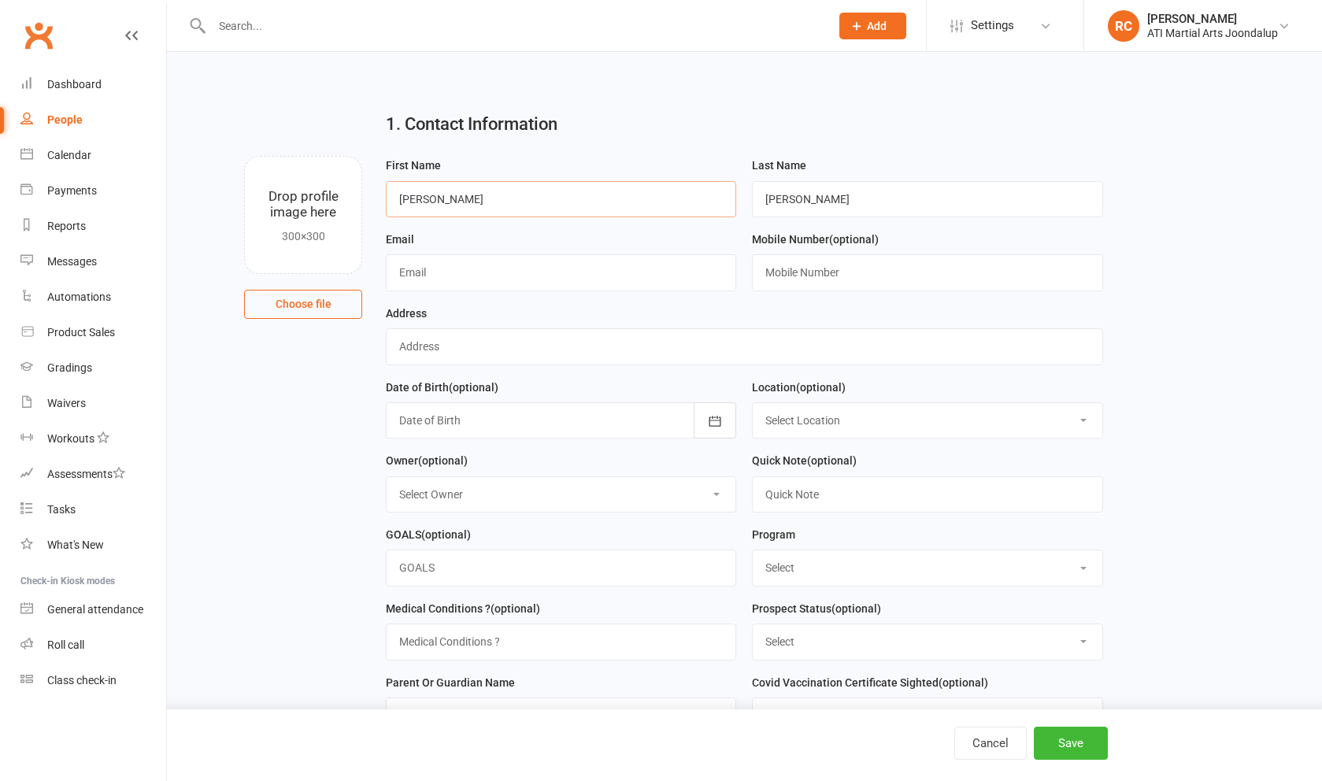
drag, startPoint x: 465, startPoint y: 201, endPoint x: 447, endPoint y: 205, distance: 18.5
click at [439, 206] on input "[PERSON_NAME]" at bounding box center [561, 199] width 350 height 36
type input "Jessica"
drag, startPoint x: 799, startPoint y: 203, endPoint x: 652, endPoint y: 186, distance: 147.5
type input "Ives"
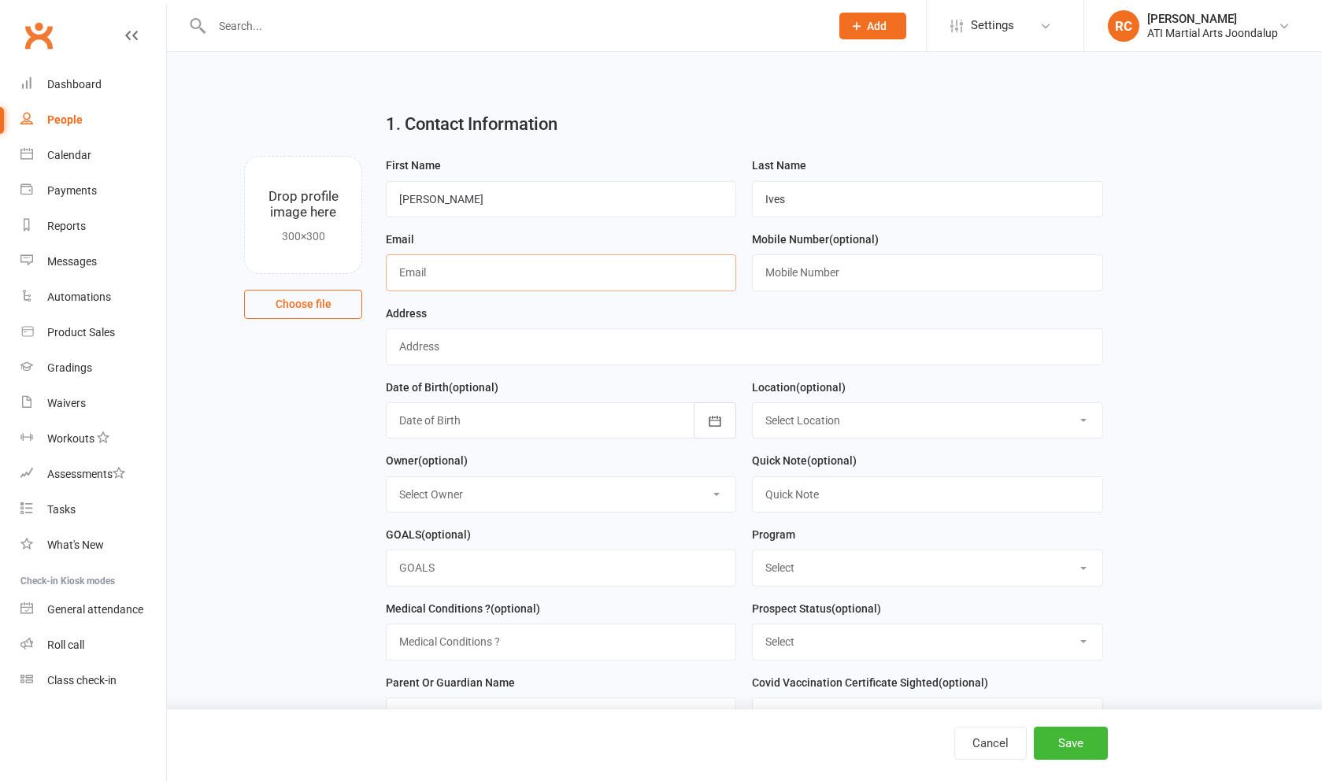
click at [482, 268] on input "text" at bounding box center [561, 272] width 350 height 36
paste input "[EMAIL_ADDRESS][DOMAIN_NAME]"
type input "[EMAIL_ADDRESS][DOMAIN_NAME]"
paste input "0415036413"
click at [792, 276] on input "0415036413" at bounding box center [927, 272] width 350 height 36
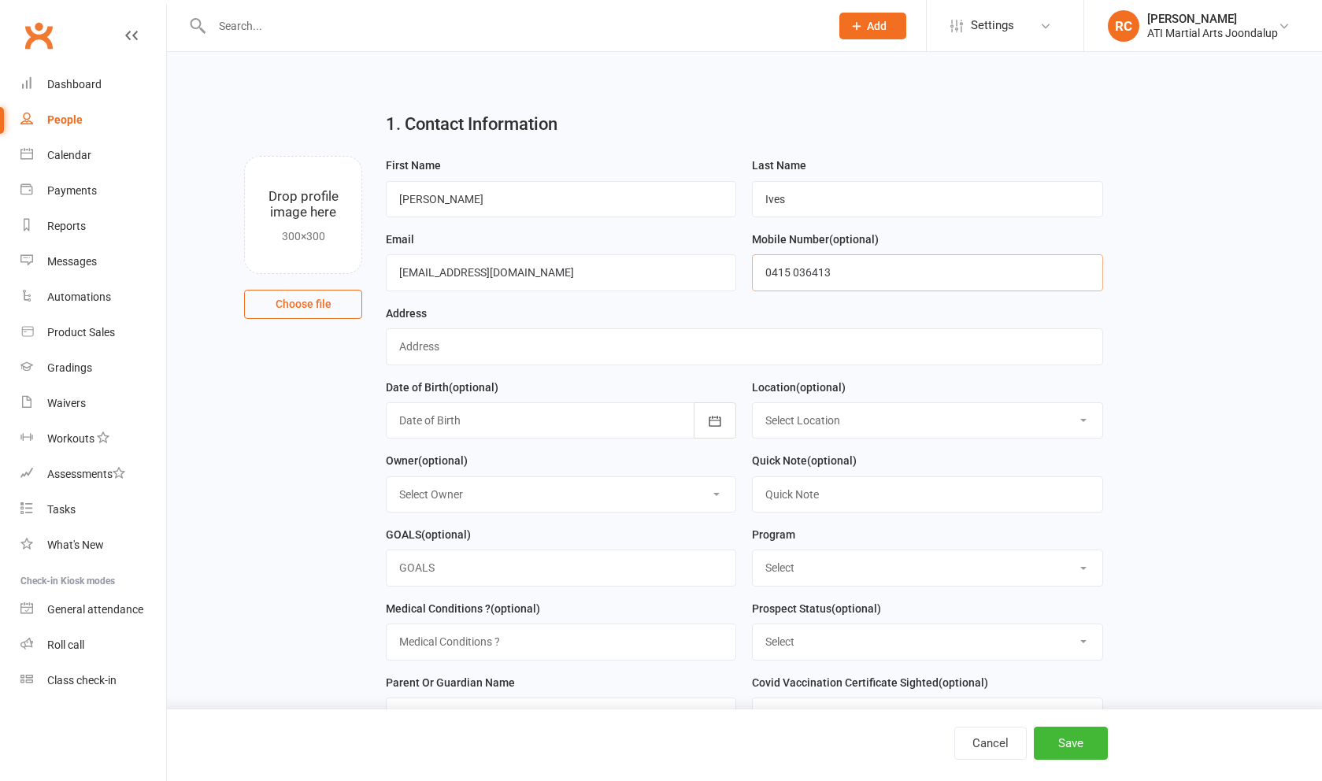
click at [812, 280] on input "0415 036413" at bounding box center [927, 272] width 350 height 36
type input "0415 036 413"
click at [821, 336] on input "text" at bounding box center [744, 346] width 717 height 36
type input "."
click at [832, 410] on div "Select Location Joondalup" at bounding box center [927, 420] width 350 height 36
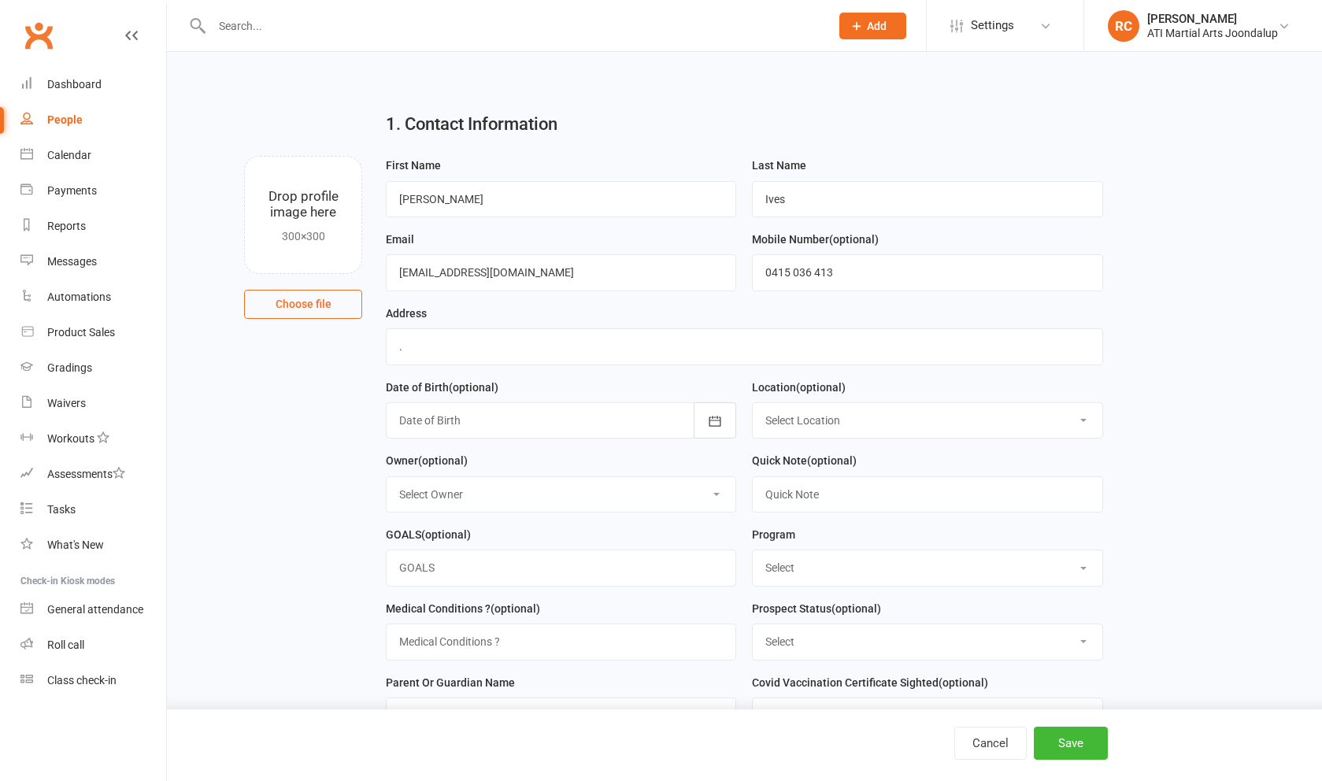
select select "0"
click at [868, 504] on input "text" at bounding box center [927, 494] width 350 height 36
type input "7+yrs and above"
select select "Academy Membership JNR"
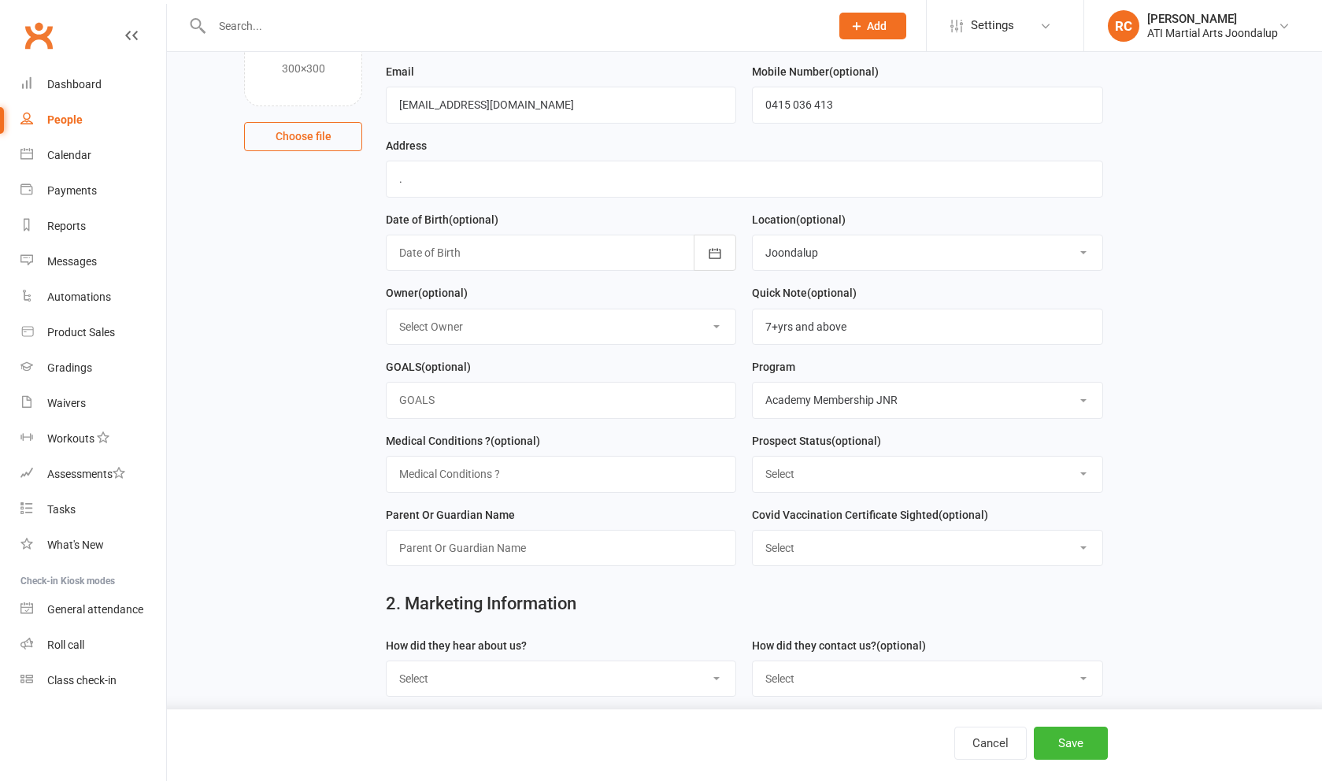
scroll to position [208, 0]
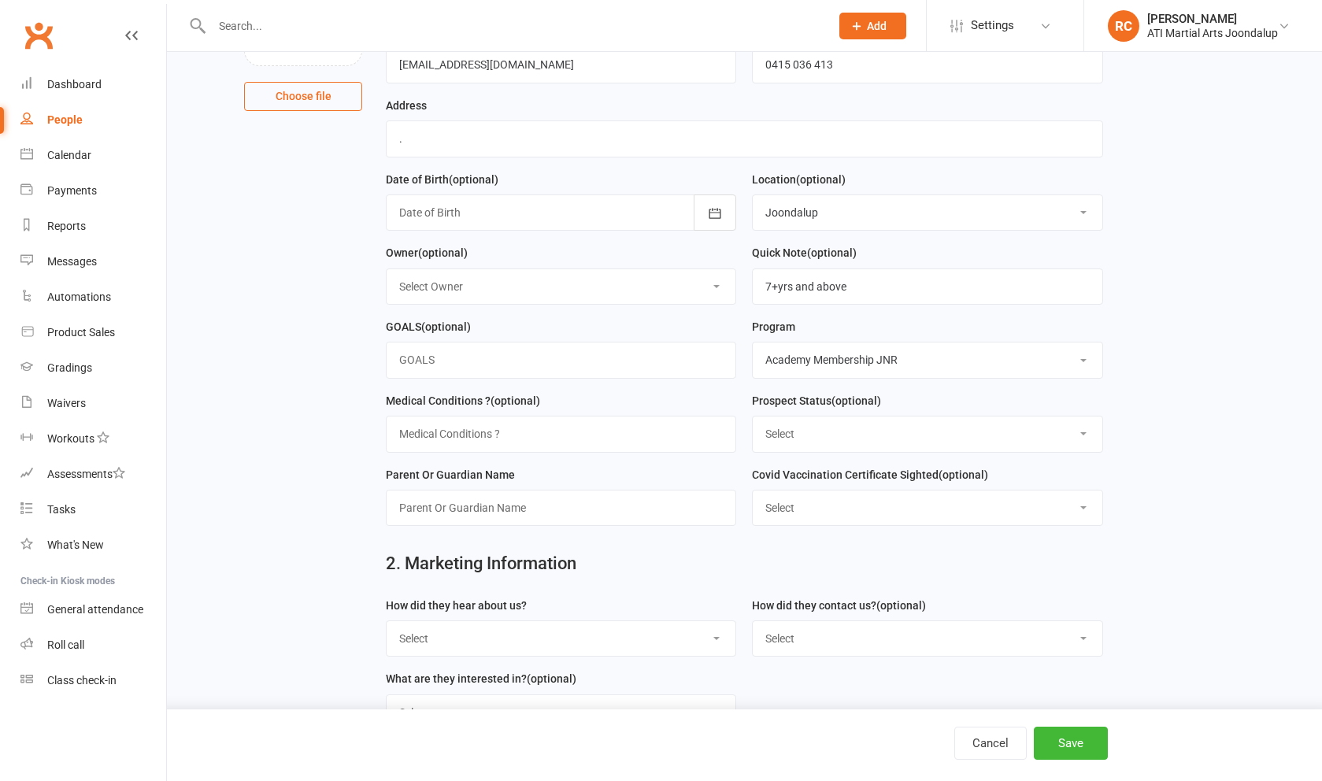
select select "Initial Contact"
drag, startPoint x: 508, startPoint y: 530, endPoint x: 422, endPoint y: 528, distance: 85.9
click at [422, 526] on input "Jessuca" at bounding box center [561, 508] width 350 height 36
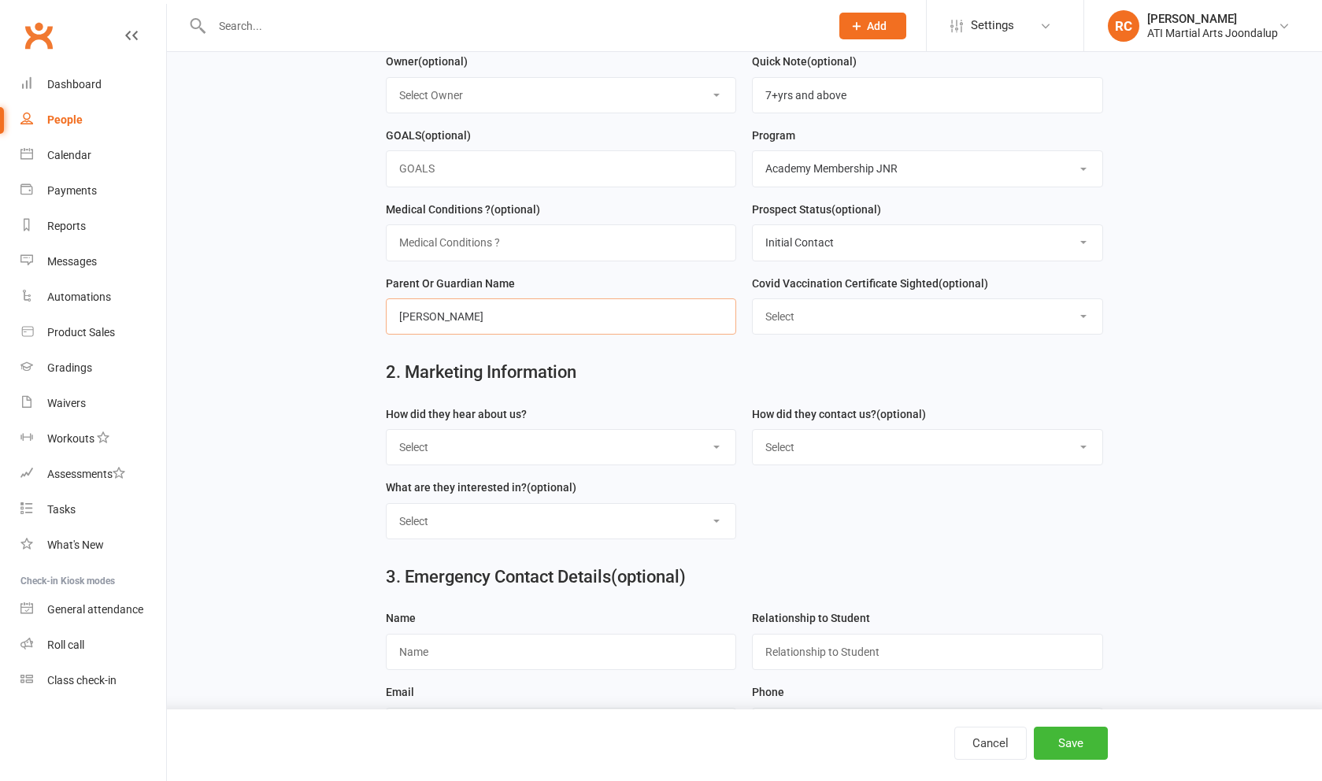
scroll to position [417, 0]
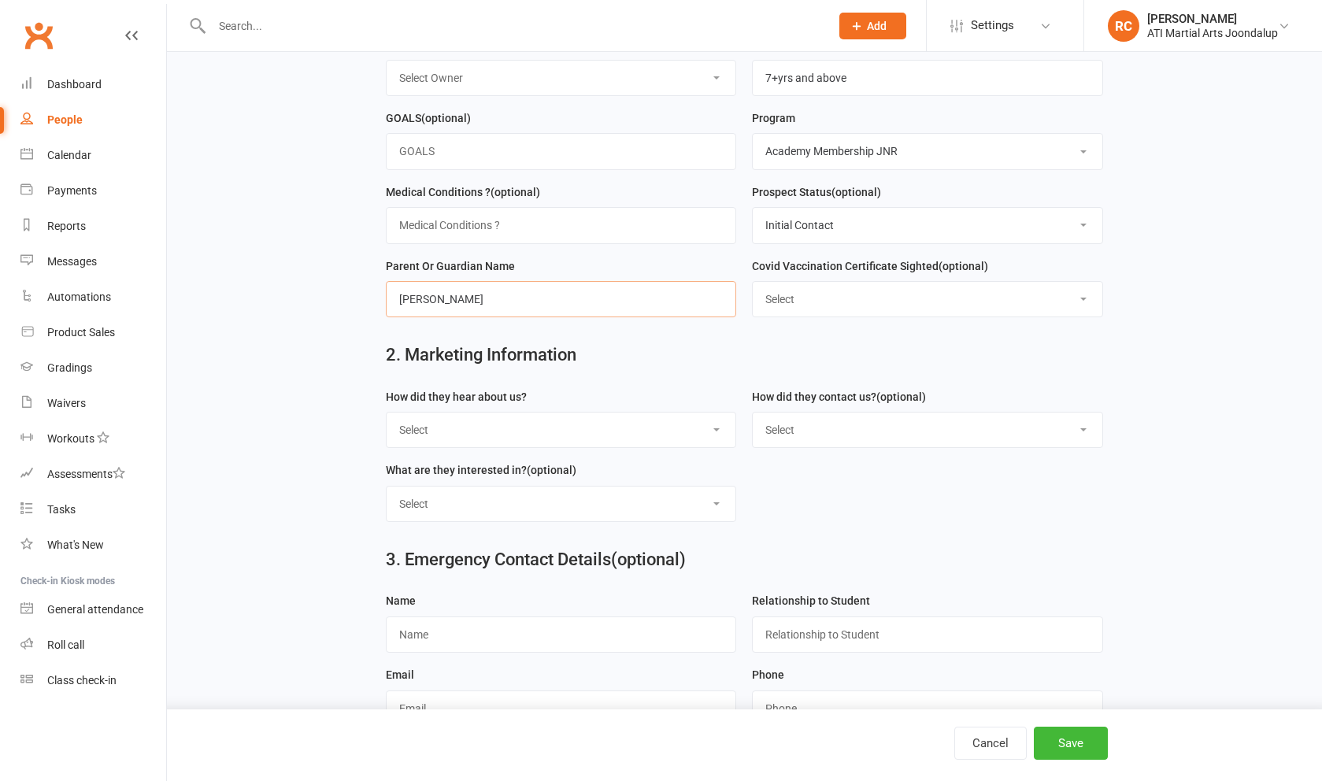
type input "Jessica"
select select "Google"
select select "Email"
select select "Classes"
click at [1053, 725] on div "Cancel Save" at bounding box center [661, 746] width 1322 height 72
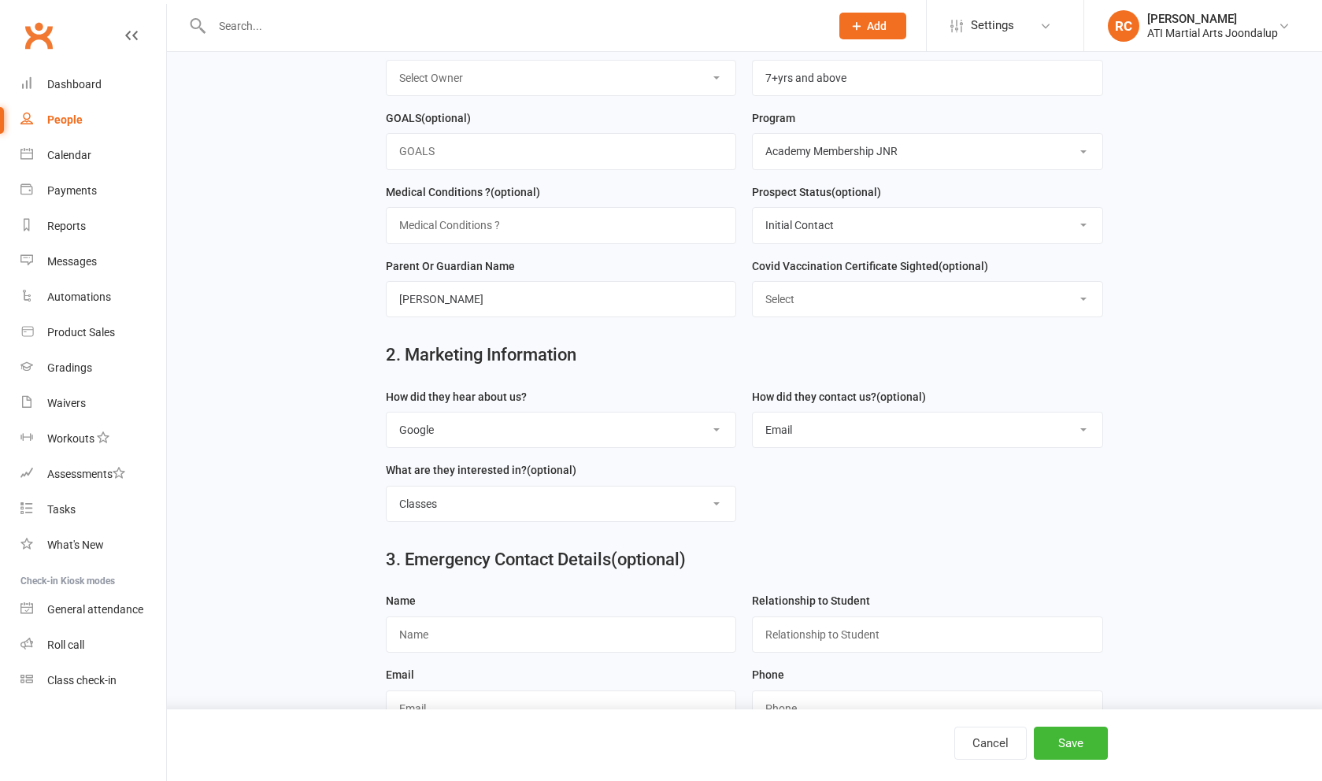
click at [1056, 731] on button "Save" at bounding box center [1071, 743] width 74 height 33
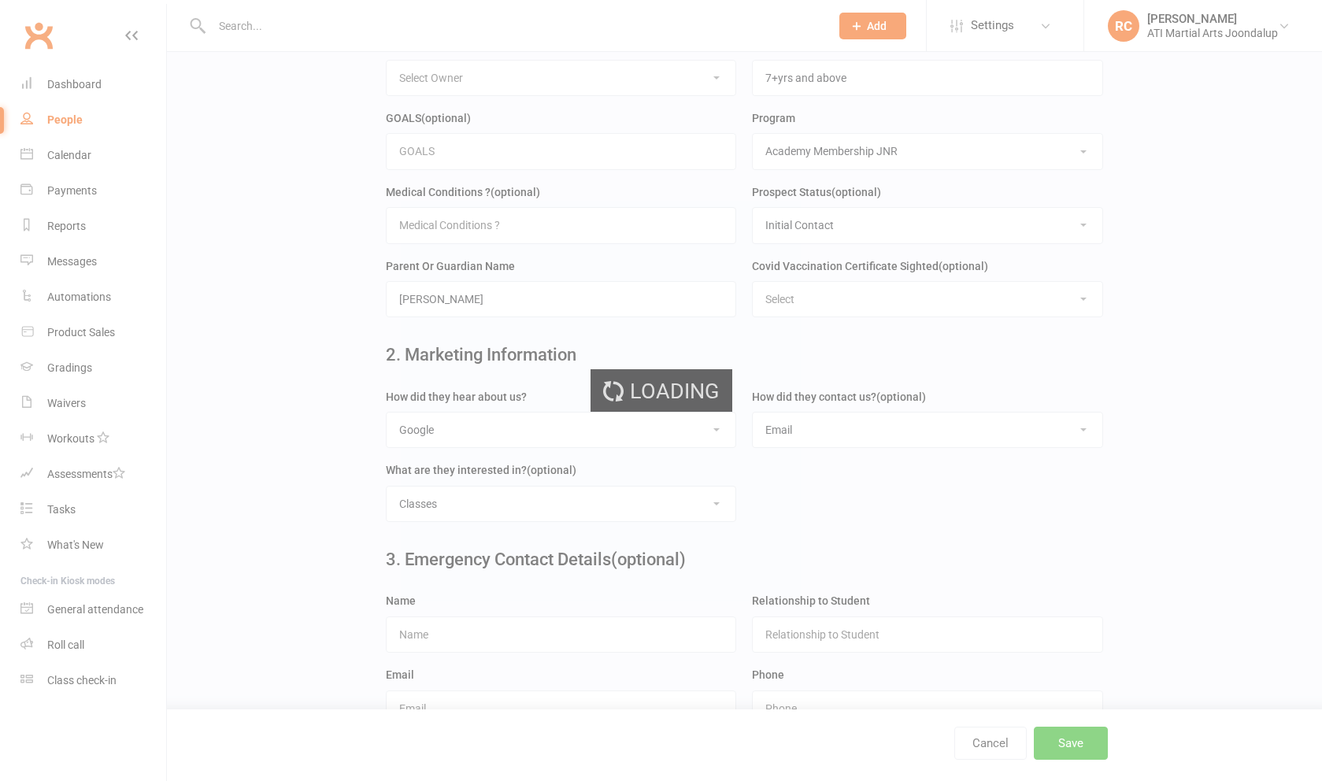
scroll to position [0, 0]
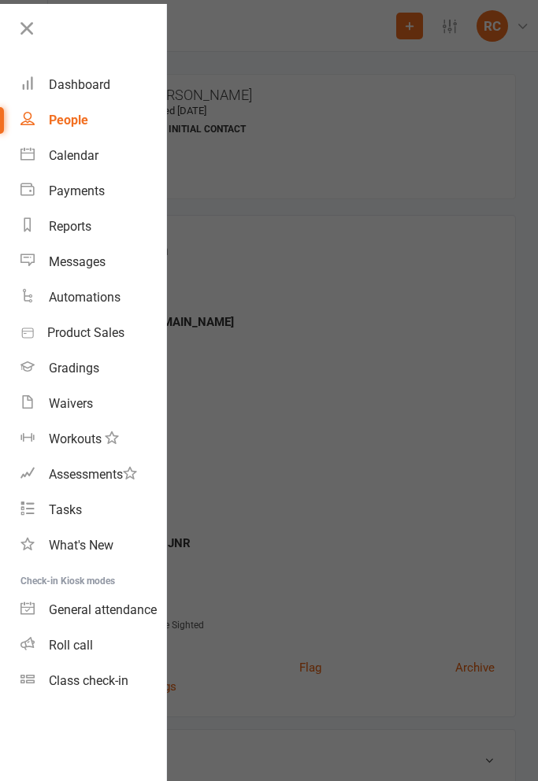
drag, startPoint x: 336, startPoint y: 313, endPoint x: 502, endPoint y: 224, distance: 187.8
click at [336, 313] on div at bounding box center [269, 390] width 538 height 781
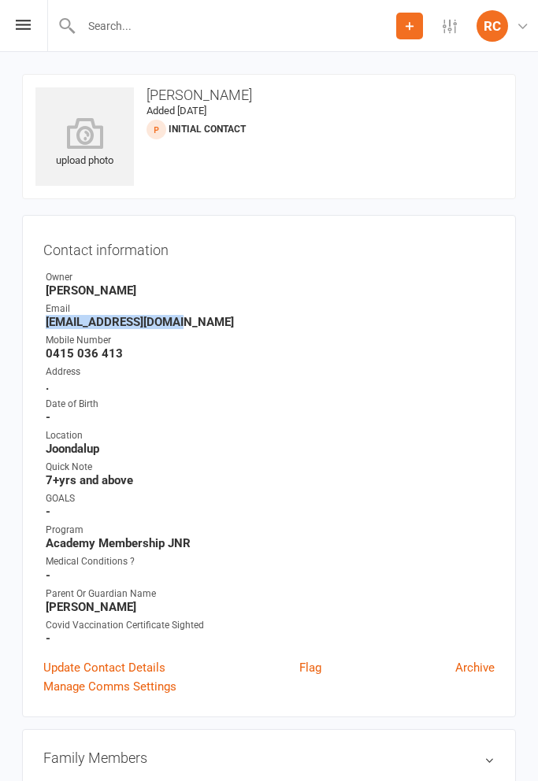
drag, startPoint x: 195, startPoint y: 323, endPoint x: 45, endPoint y: 318, distance: 149.7
click at [45, 320] on li "Email jessicahallas@msn.com" at bounding box center [268, 316] width 451 height 28
copy strong "[EMAIL_ADDRESS][DOMAIN_NAME]"
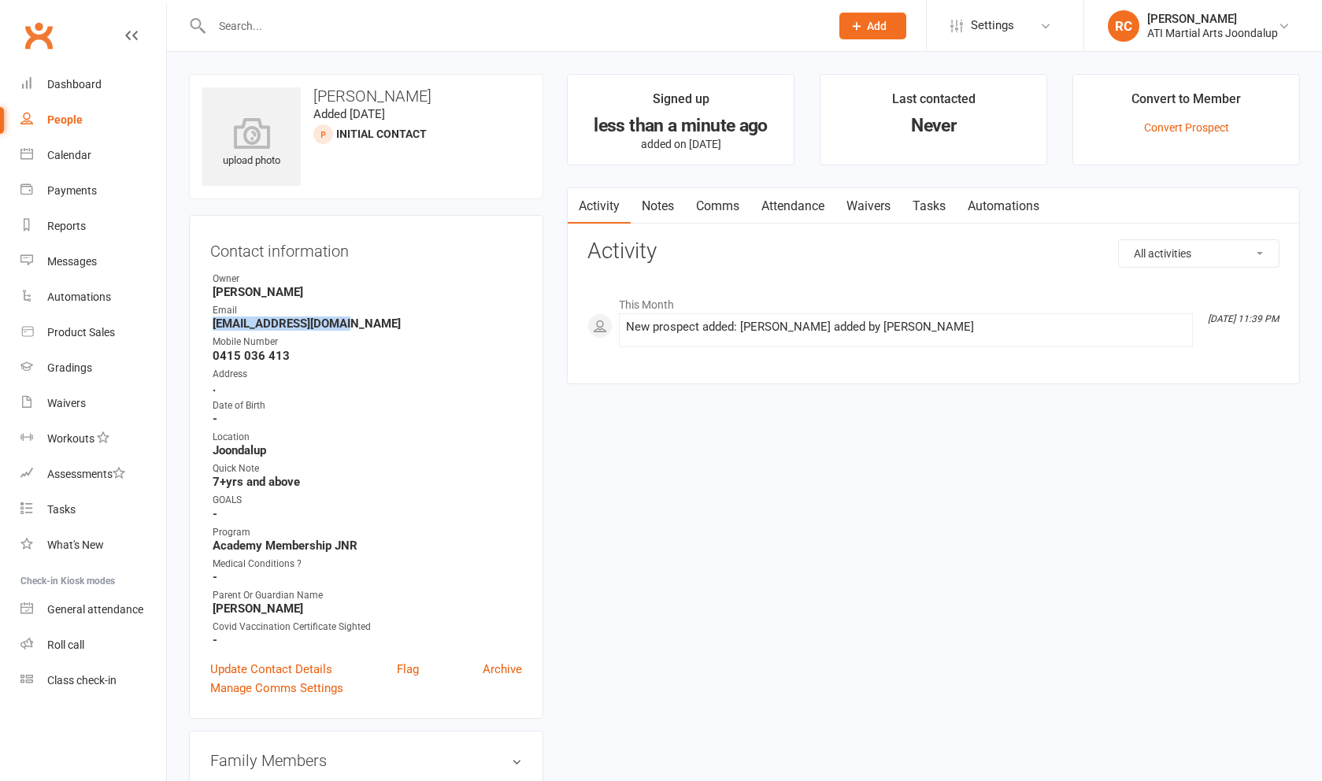
drag, startPoint x: 416, startPoint y: 208, endPoint x: 647, endPoint y: 206, distance: 230.8
click at [647, 206] on link "Notes" at bounding box center [658, 206] width 54 height 36
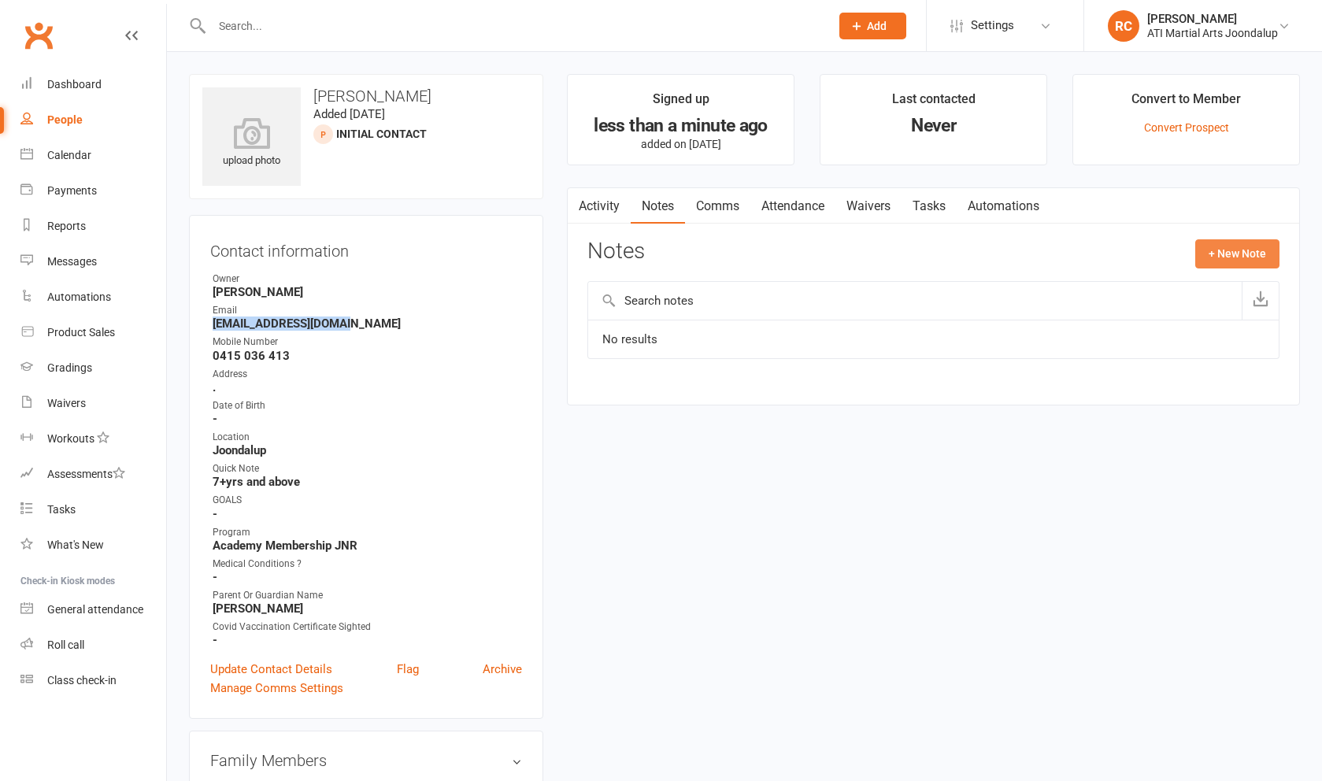
drag, startPoint x: 647, startPoint y: 206, endPoint x: 1250, endPoint y: 253, distance: 605.1
click at [1250, 253] on button "+ New Note" at bounding box center [1238, 253] width 84 height 28
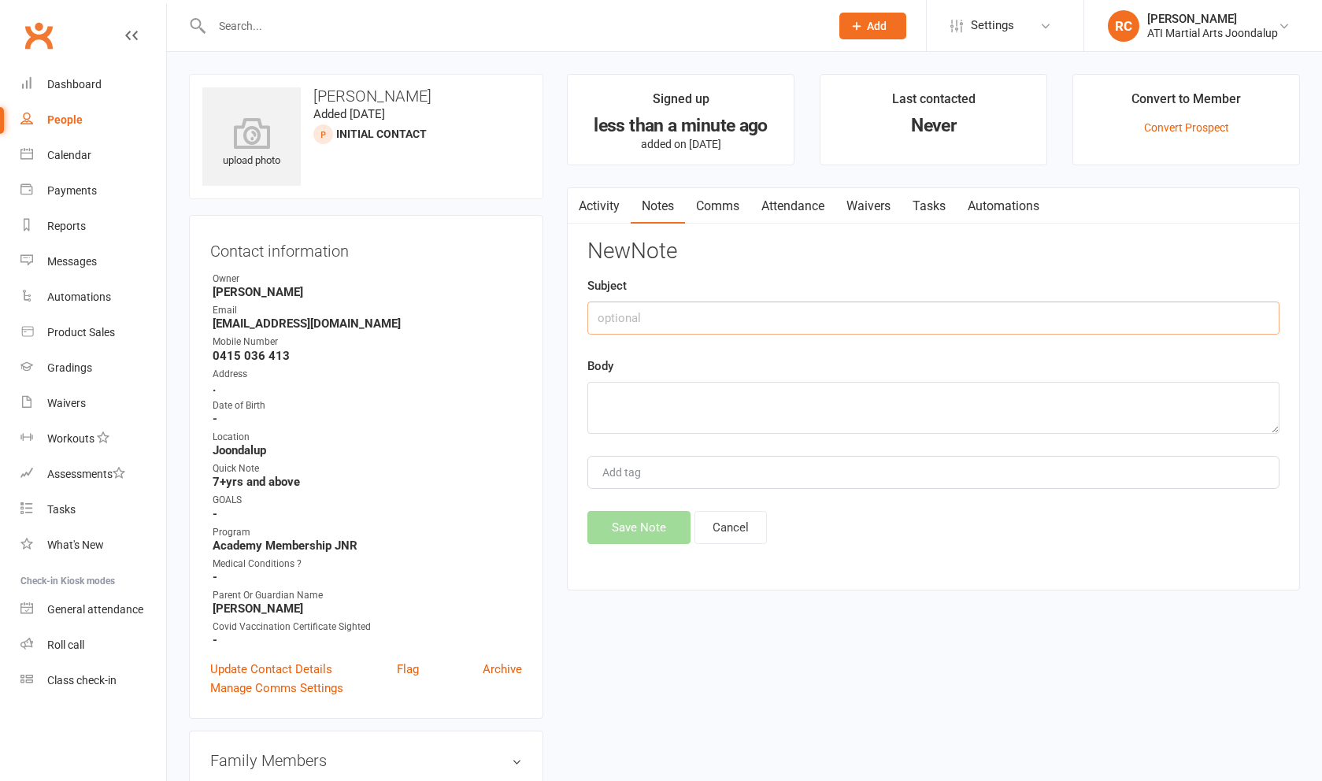
drag, startPoint x: 1250, startPoint y: 253, endPoint x: 821, endPoint y: 322, distance: 434.8
click at [821, 322] on input "text" at bounding box center [934, 318] width 692 height 33
type input "email to enquiry"
paste textarea "Hi Jessica, Thank you for your interest in ATI Martial Arts Joondalup! We’d lov…"
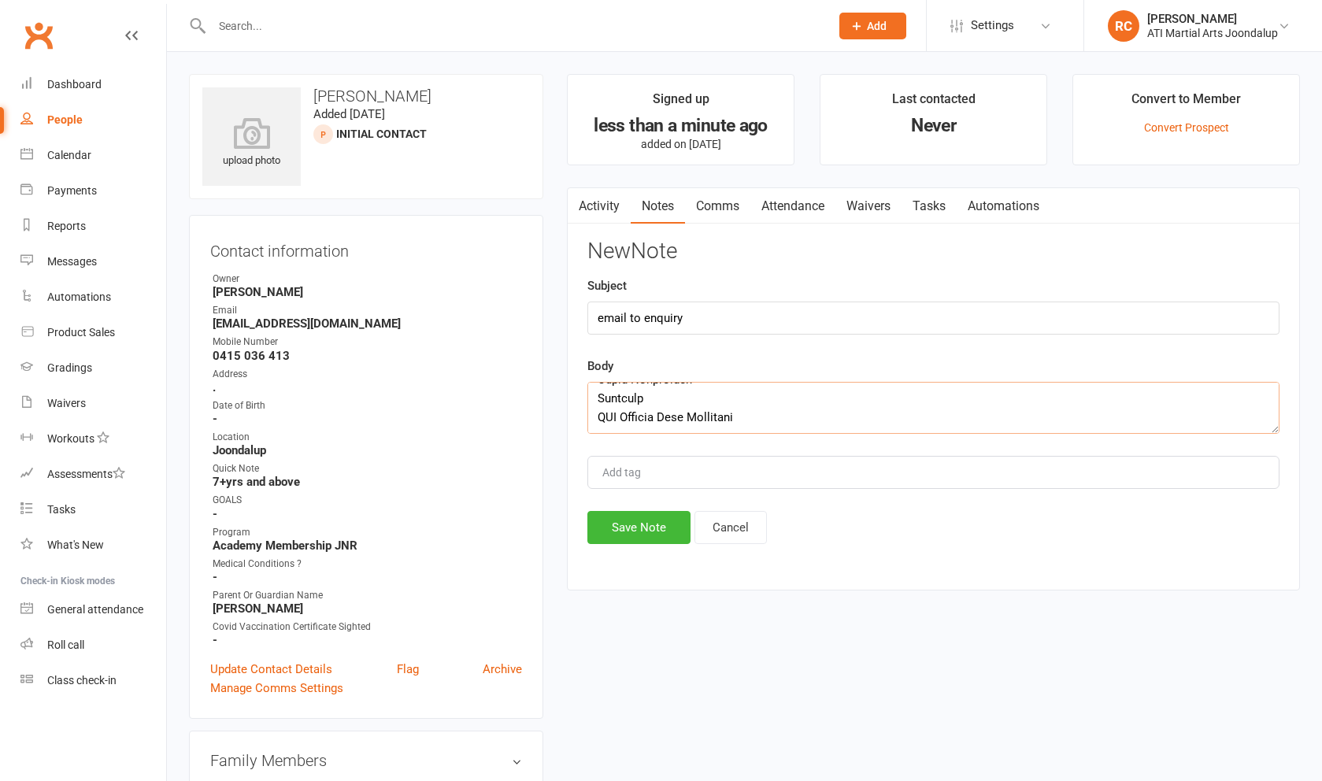
type textarea "please follow up call Hi Jessica, Thank you for your interest in ATI Martial Ar…"
drag, startPoint x: 675, startPoint y: 433, endPoint x: 653, endPoint y: 535, distance: 104.0
click at [653, 535] on button "Save Note" at bounding box center [639, 527] width 103 height 33
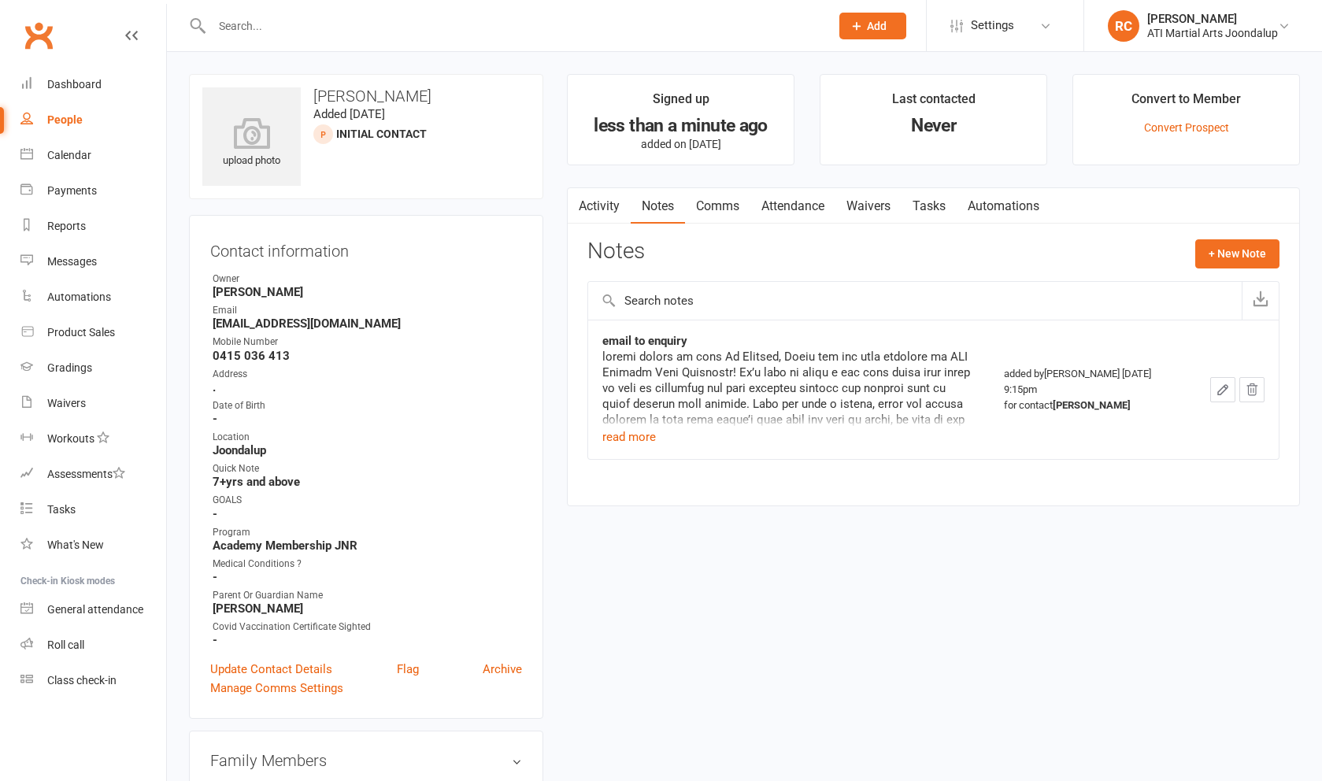
drag, startPoint x: 620, startPoint y: 525, endPoint x: 888, endPoint y: 32, distance: 562.1
click at [888, 32] on button "Add" at bounding box center [873, 26] width 67 height 27
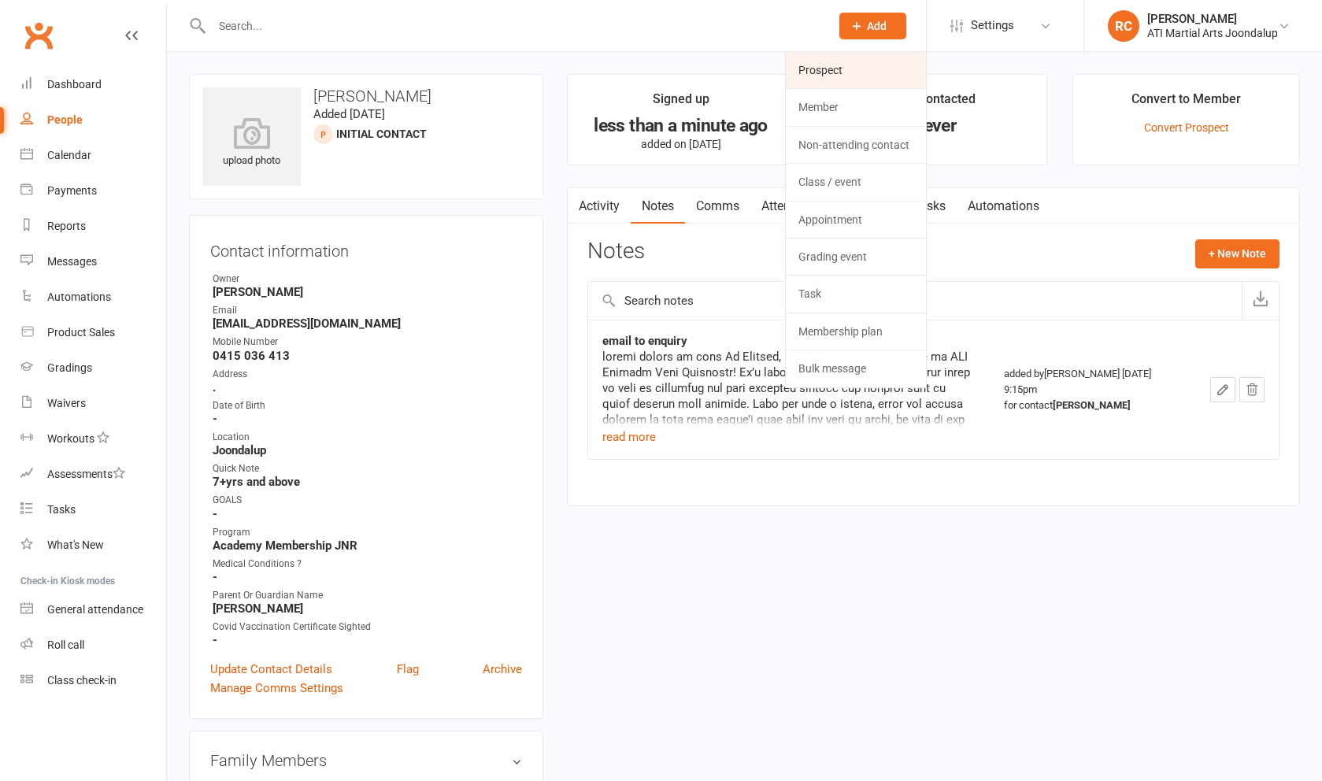
drag, startPoint x: 888, startPoint y: 32, endPoint x: 870, endPoint y: 62, distance: 36.1
click at [870, 62] on link "Prospect" at bounding box center [856, 70] width 140 height 36
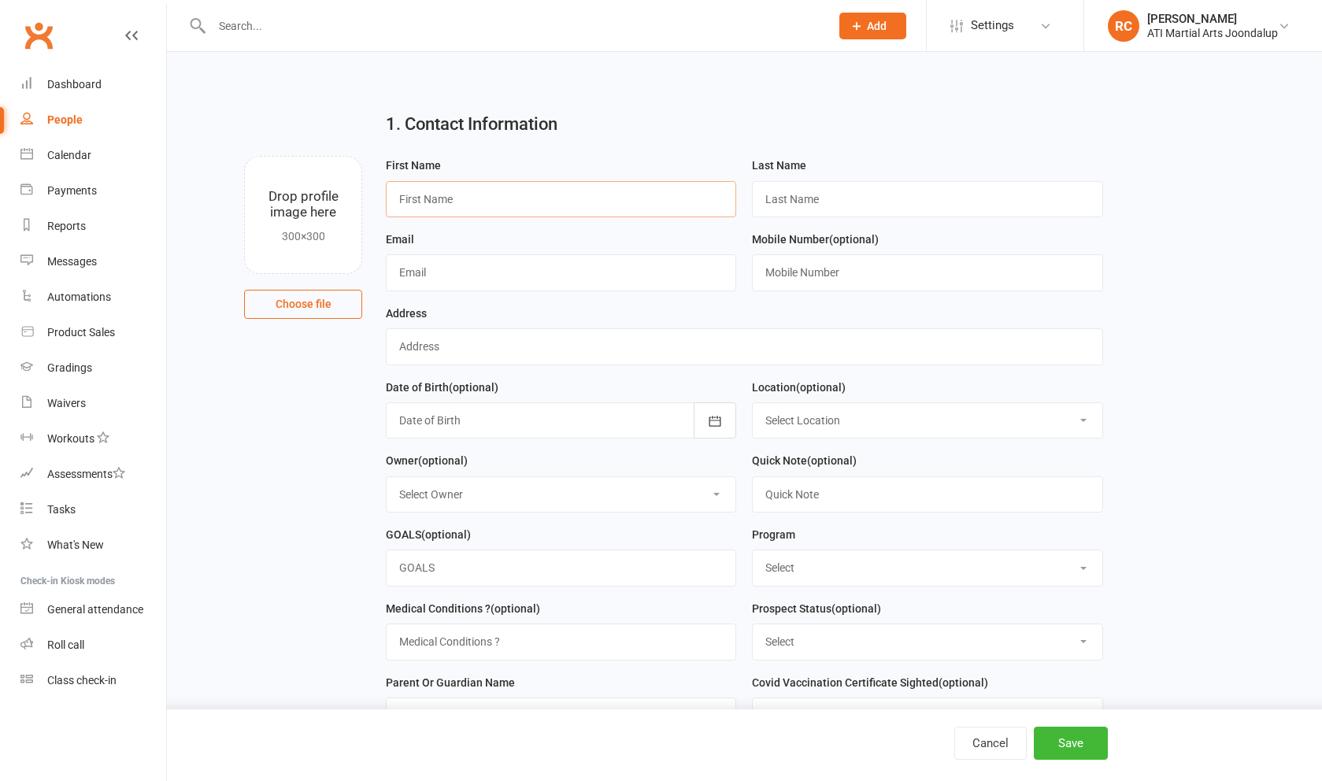
drag, startPoint x: 870, startPoint y: 62, endPoint x: 697, endPoint y: 198, distance: 219.8
paste input "Naysa"
type input "Naysa"
drag, startPoint x: 845, startPoint y: 206, endPoint x: 446, endPoint y: 279, distance: 405.8
click at [446, 279] on input "text" at bounding box center [561, 272] width 350 height 36
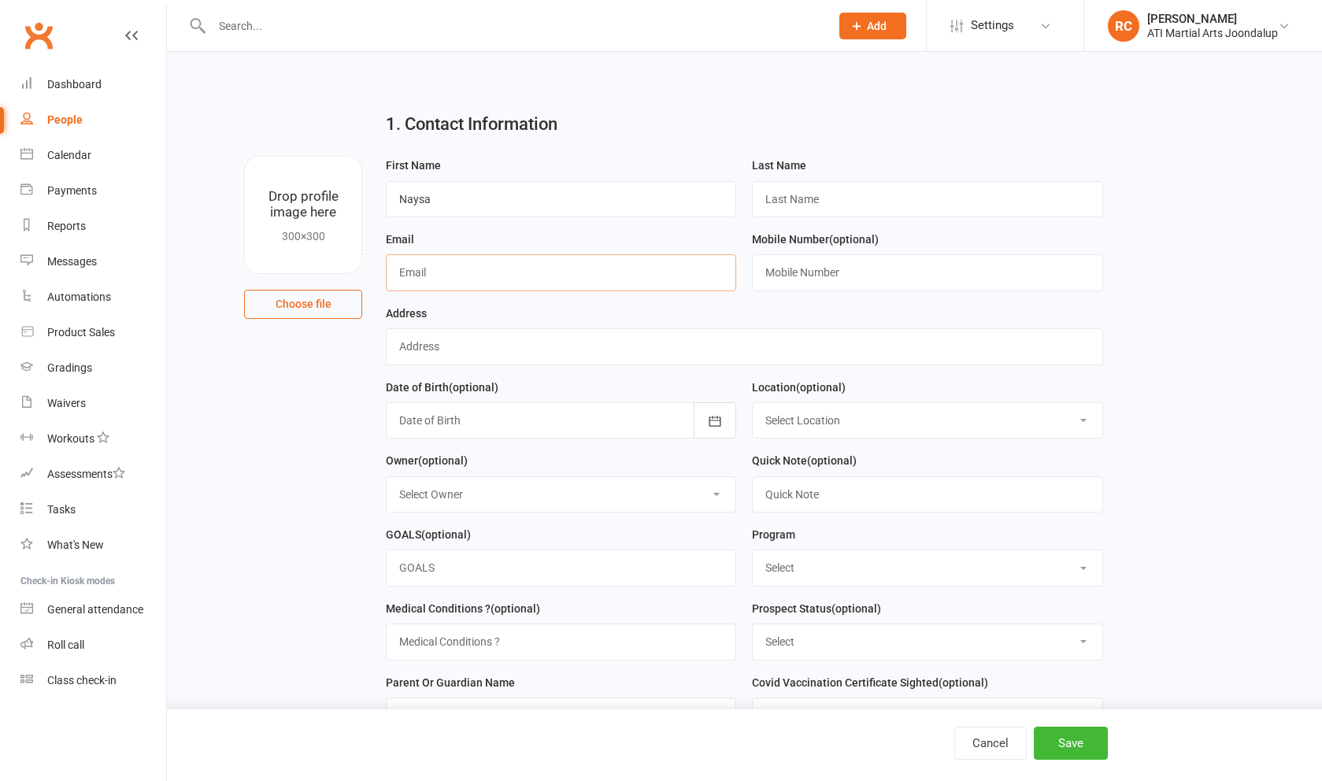
paste input "Naysa"
type input "Naysa"
drag, startPoint x: 384, startPoint y: 270, endPoint x: 374, endPoint y: 270, distance: 10.2
type input "="
paste input "[EMAIL_ADDRESS][DOMAIN_NAME]"
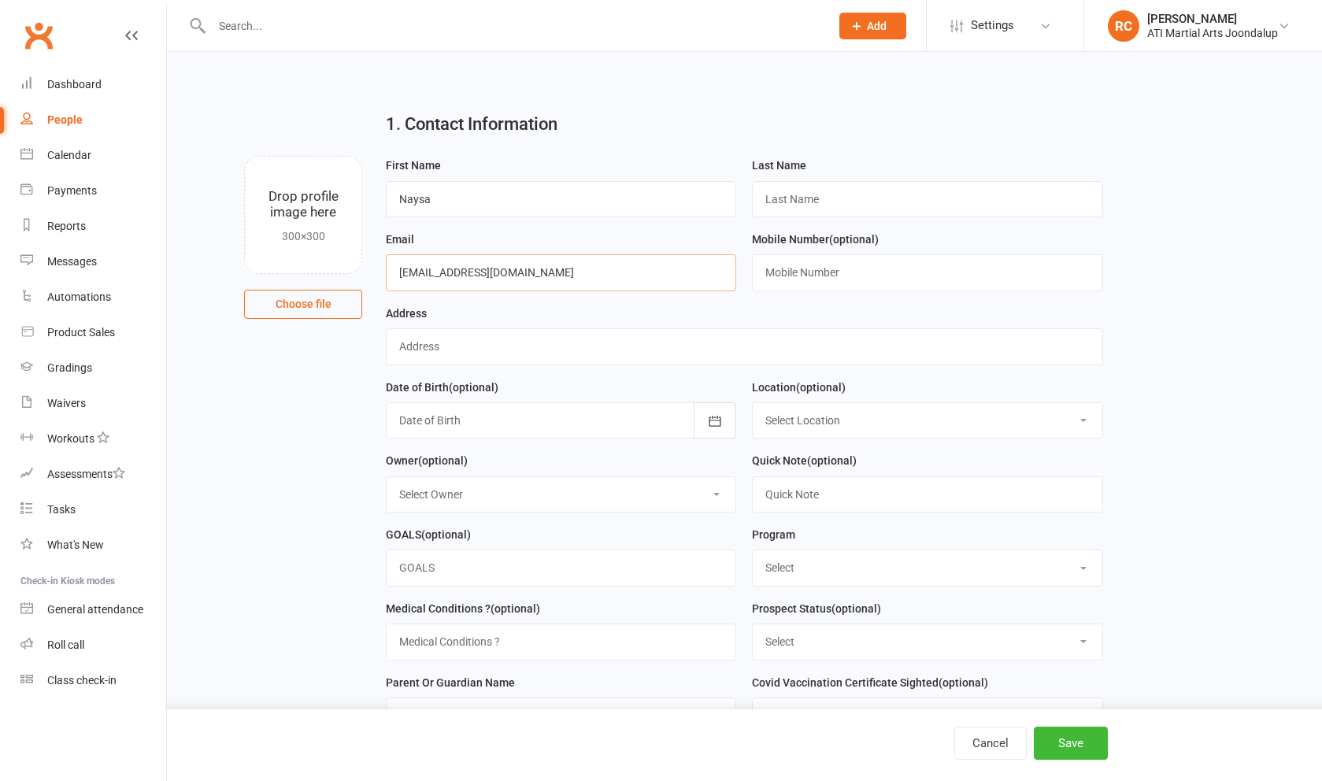
type input "[EMAIL_ADDRESS][DOMAIN_NAME]"
drag, startPoint x: 469, startPoint y: 297, endPoint x: 795, endPoint y: 286, distance: 327.0
drag, startPoint x: 691, startPoint y: 279, endPoint x: 792, endPoint y: 273, distance: 101.7
click at [792, 273] on input "text" at bounding box center [927, 272] width 350 height 36
paste input "0499950664"
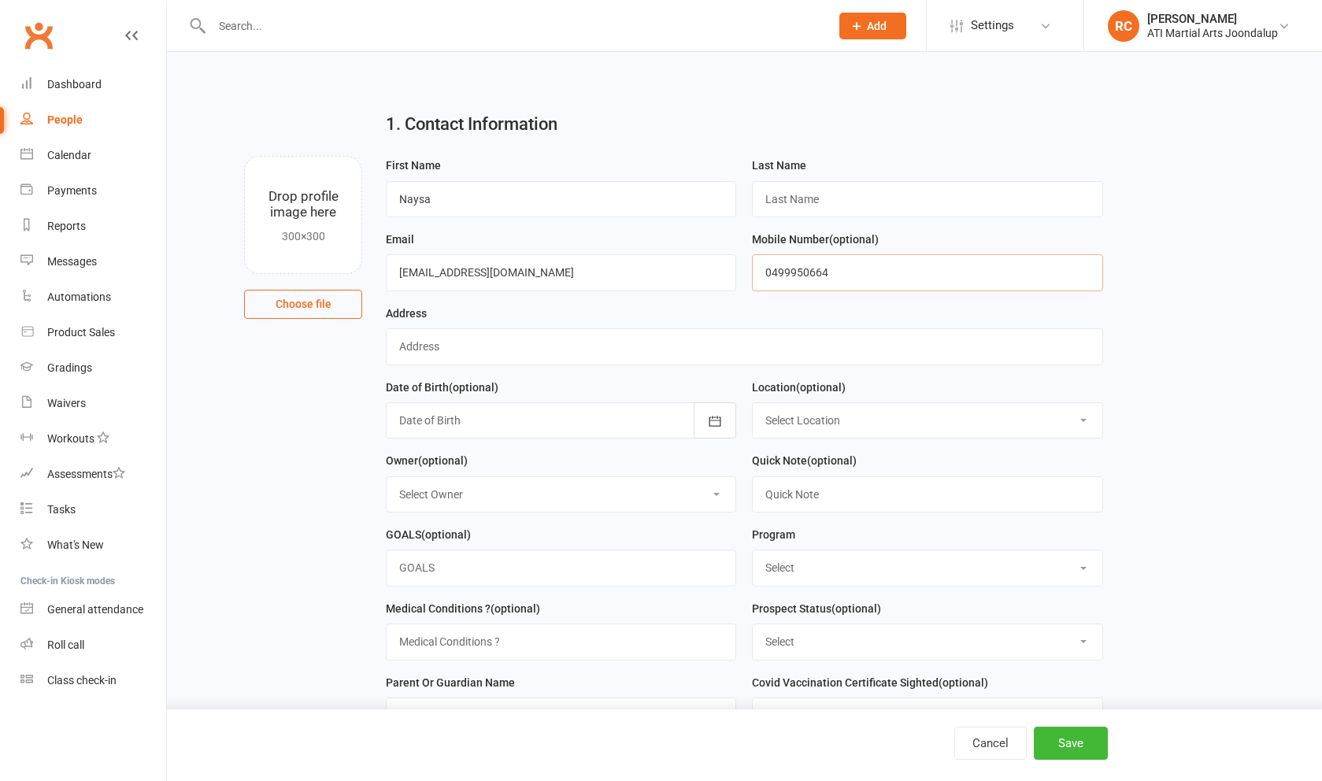
drag, startPoint x: 798, startPoint y: 284, endPoint x: 790, endPoint y: 279, distance: 9.6
click at [790, 279] on input "0499950664" at bounding box center [927, 272] width 350 height 36
drag, startPoint x: 790, startPoint y: 279, endPoint x: 814, endPoint y: 278, distance: 23.6
click at [814, 278] on input "0499 950664" at bounding box center [927, 272] width 350 height 36
type input "0499 950 664"
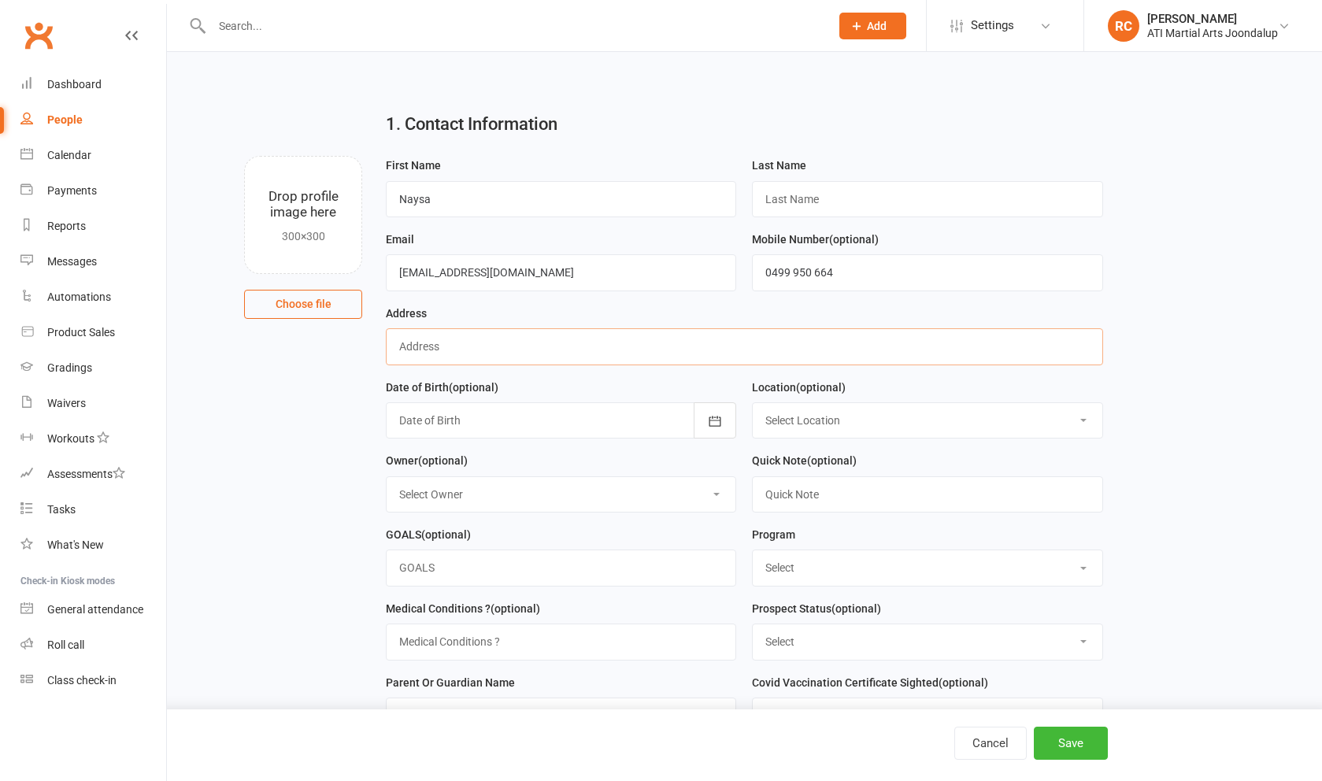
drag, startPoint x: 814, startPoint y: 278, endPoint x: 825, endPoint y: 342, distance: 64.7
click at [825, 342] on input "text" at bounding box center [744, 346] width 717 height 36
type input "."
select select "0"
drag, startPoint x: 825, startPoint y: 342, endPoint x: 855, endPoint y: 500, distance: 161.1
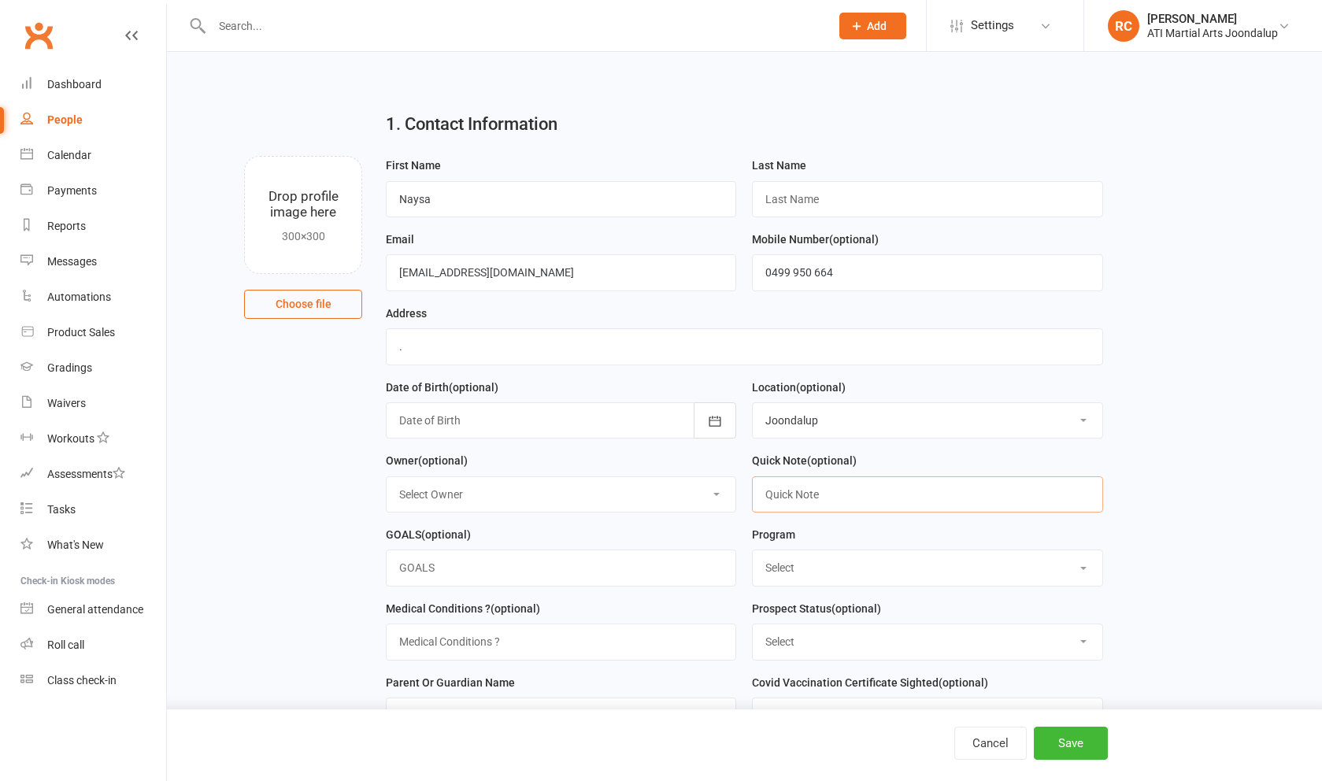
click at [855, 500] on input "text" at bounding box center [927, 494] width 350 height 36
type input "LD"
select select "Little Dragons"
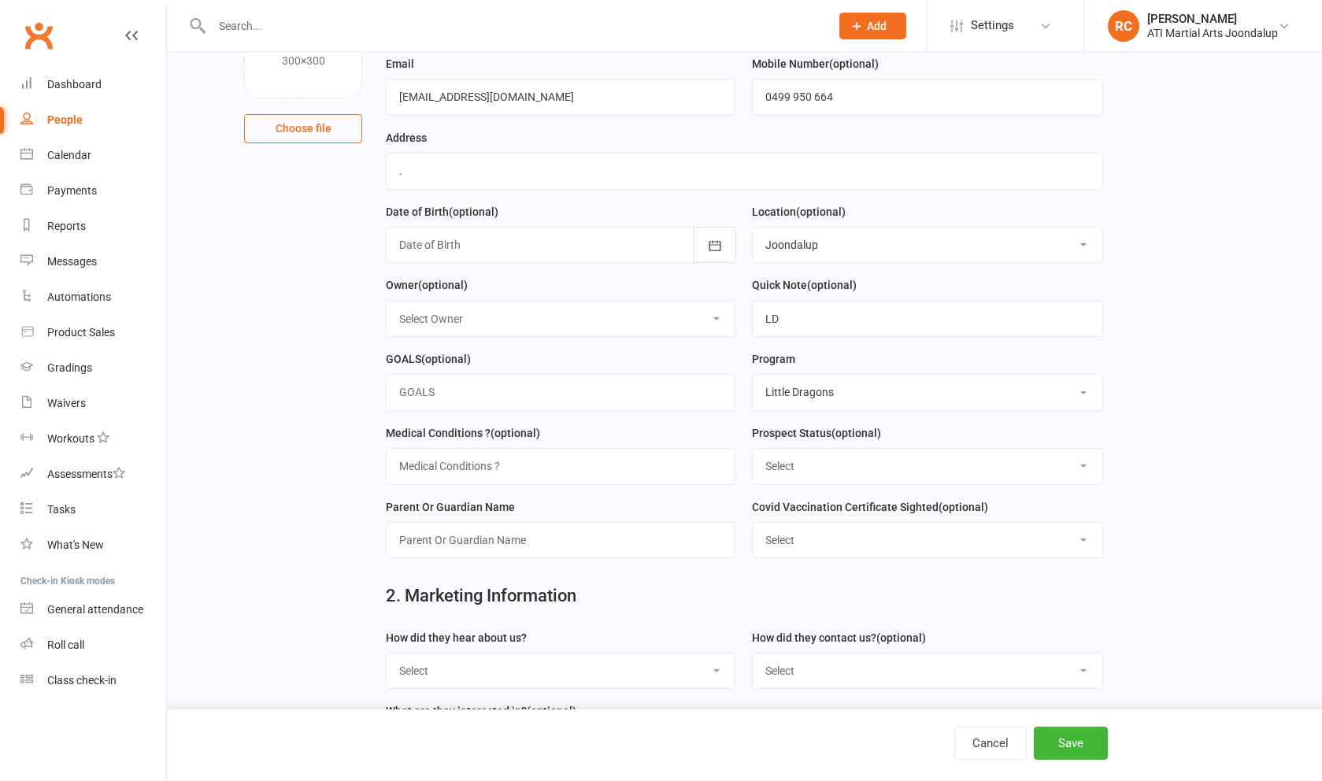
scroll to position [202, 0]
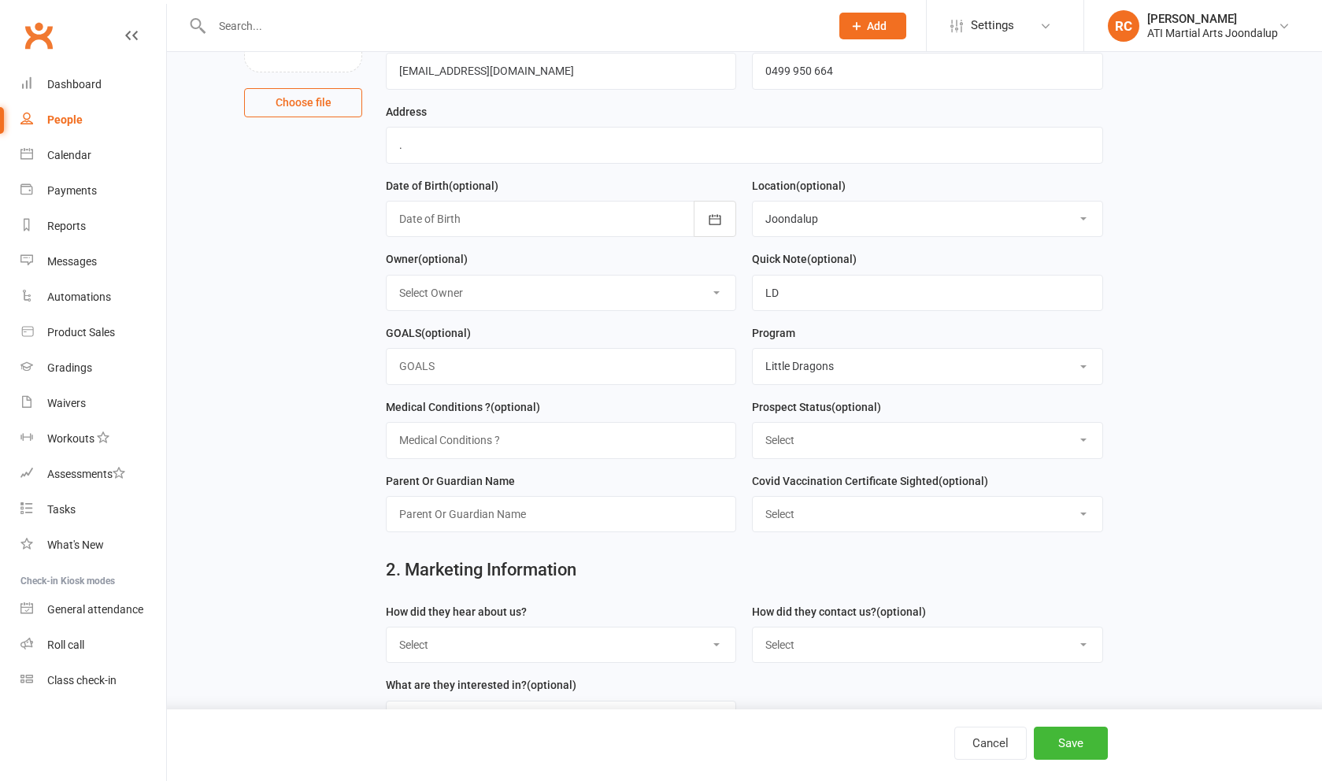
select select "Initial Contact"
drag, startPoint x: 855, startPoint y: 500, endPoint x: 560, endPoint y: 531, distance: 296.2
drag, startPoint x: 560, startPoint y: 531, endPoint x: 409, endPoint y: 533, distance: 151.2
click at [409, 532] on input "Nysa" at bounding box center [561, 514] width 350 height 36
type input "Naysa"
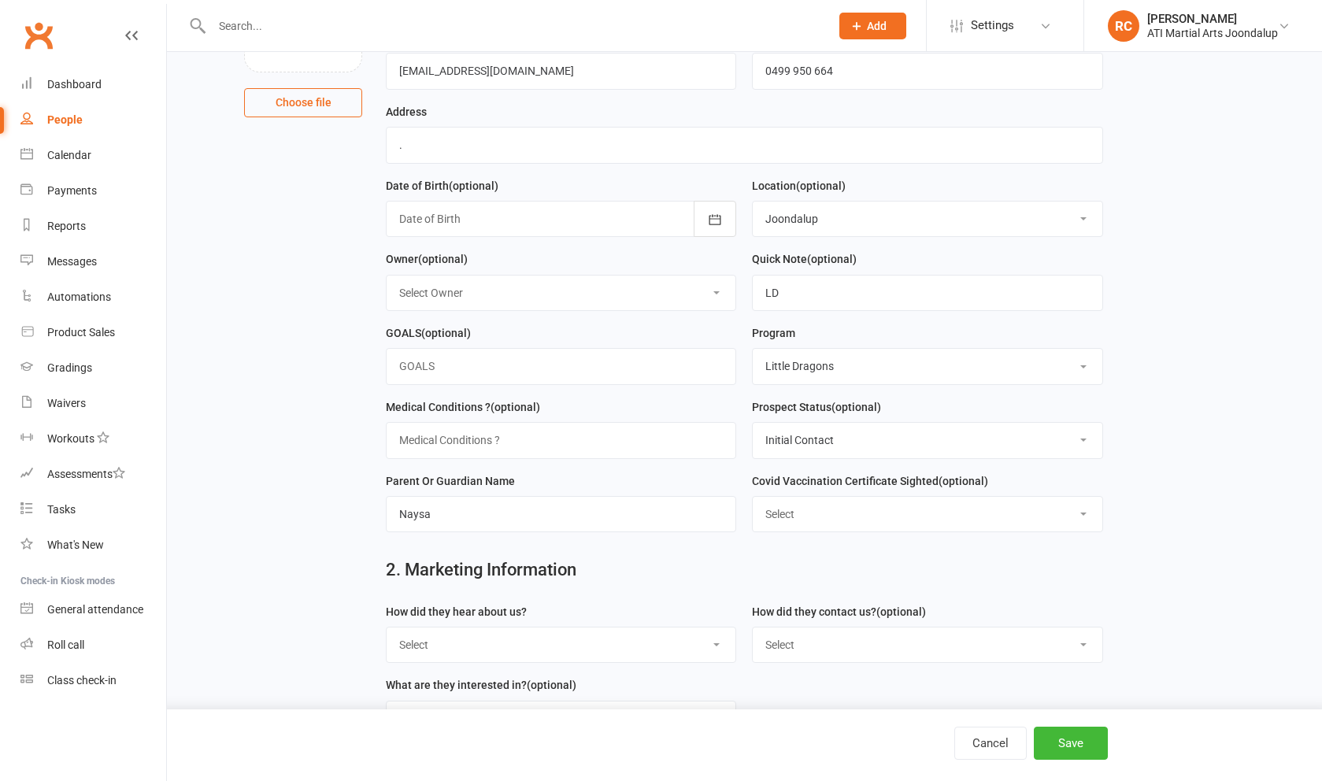
select select "Google"
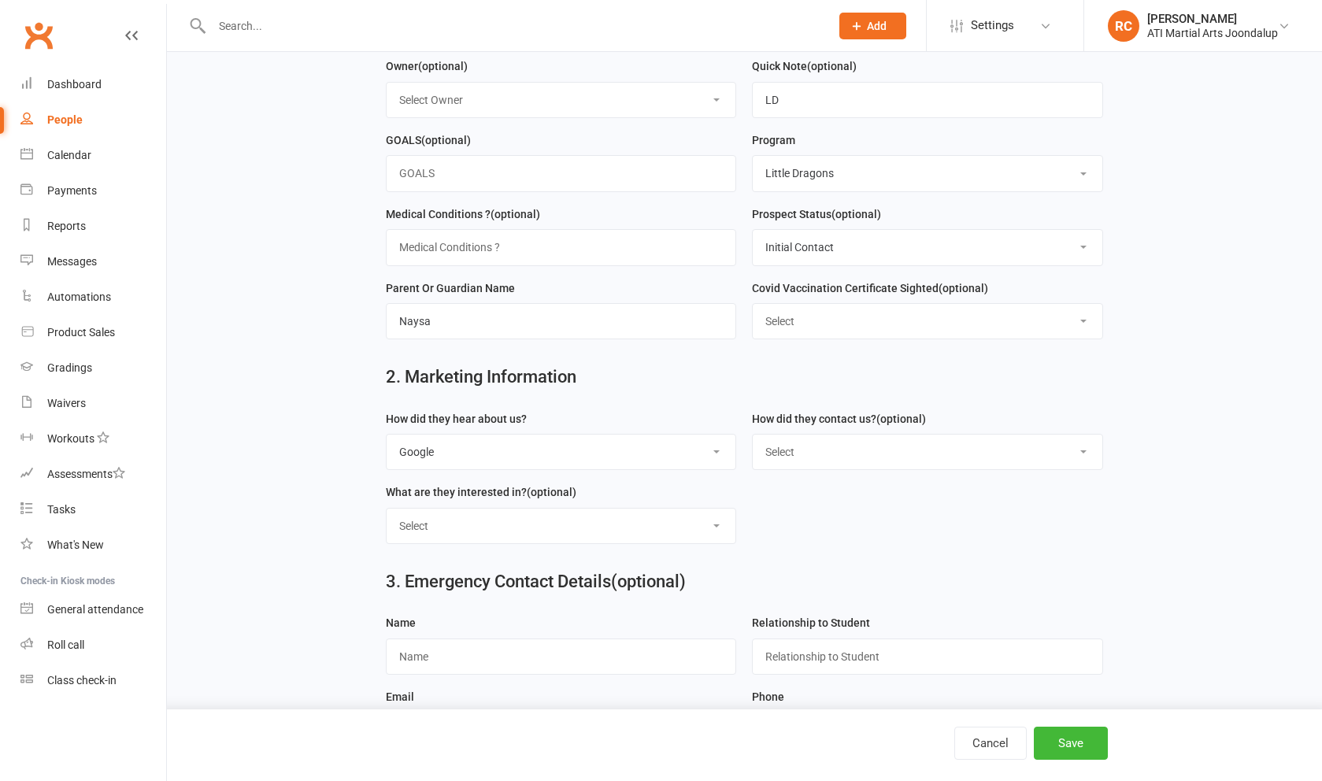
scroll to position [436, 0]
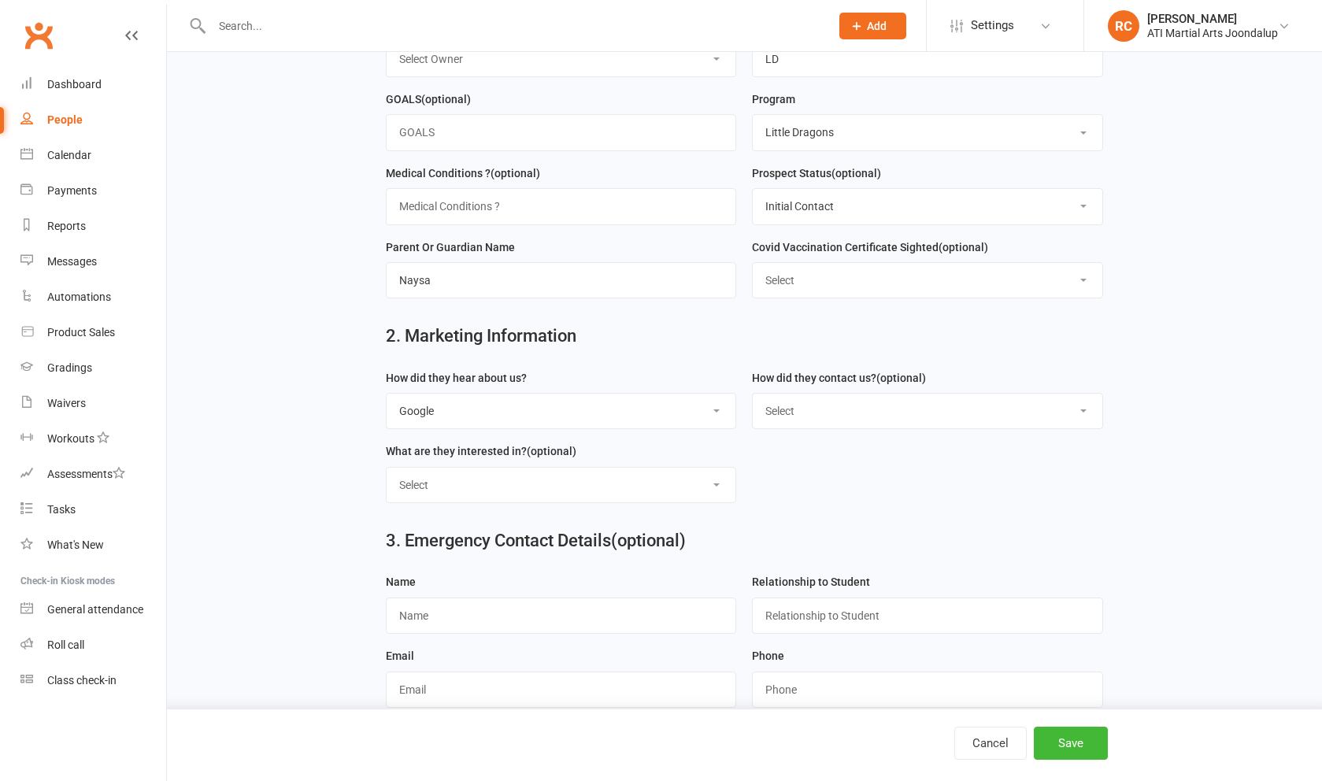
select select "Email"
select select "Classes"
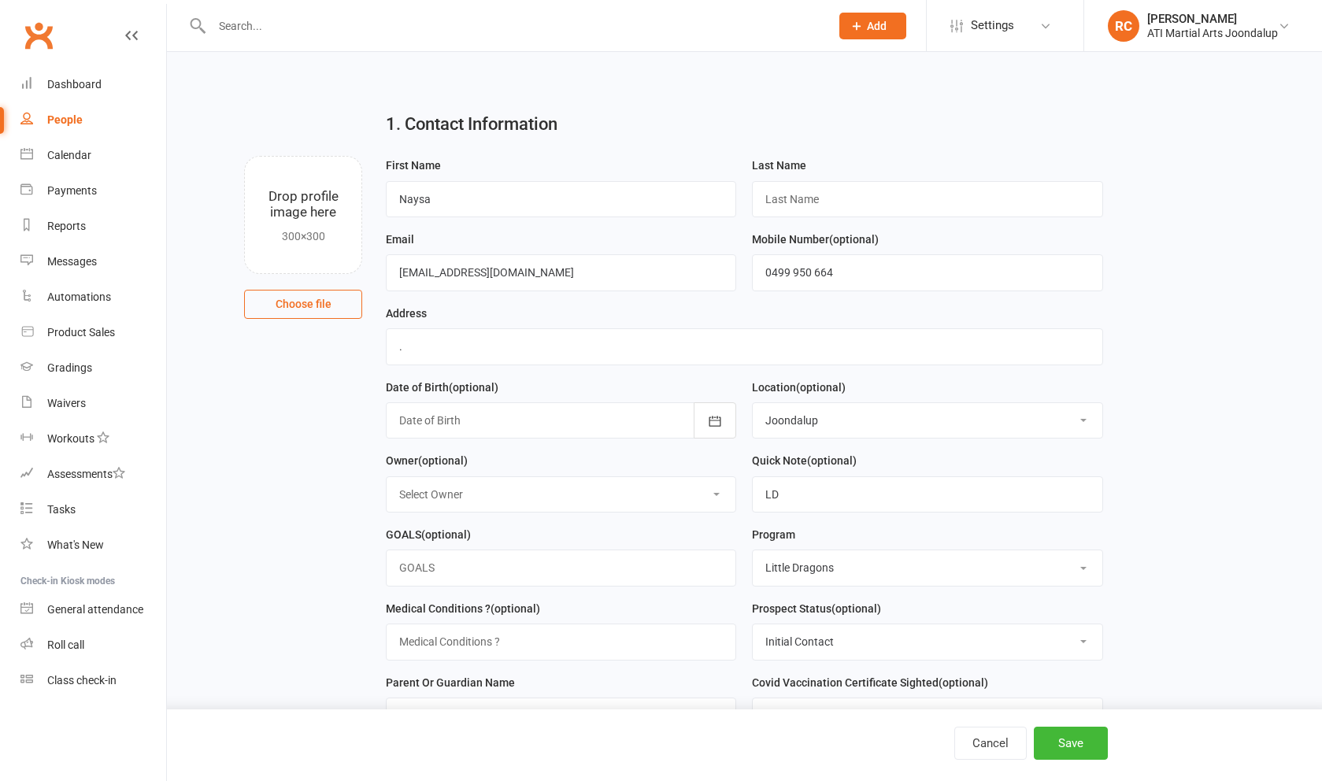
scroll to position [0, 0]
click at [1056, 749] on button "Save" at bounding box center [1071, 743] width 74 height 33
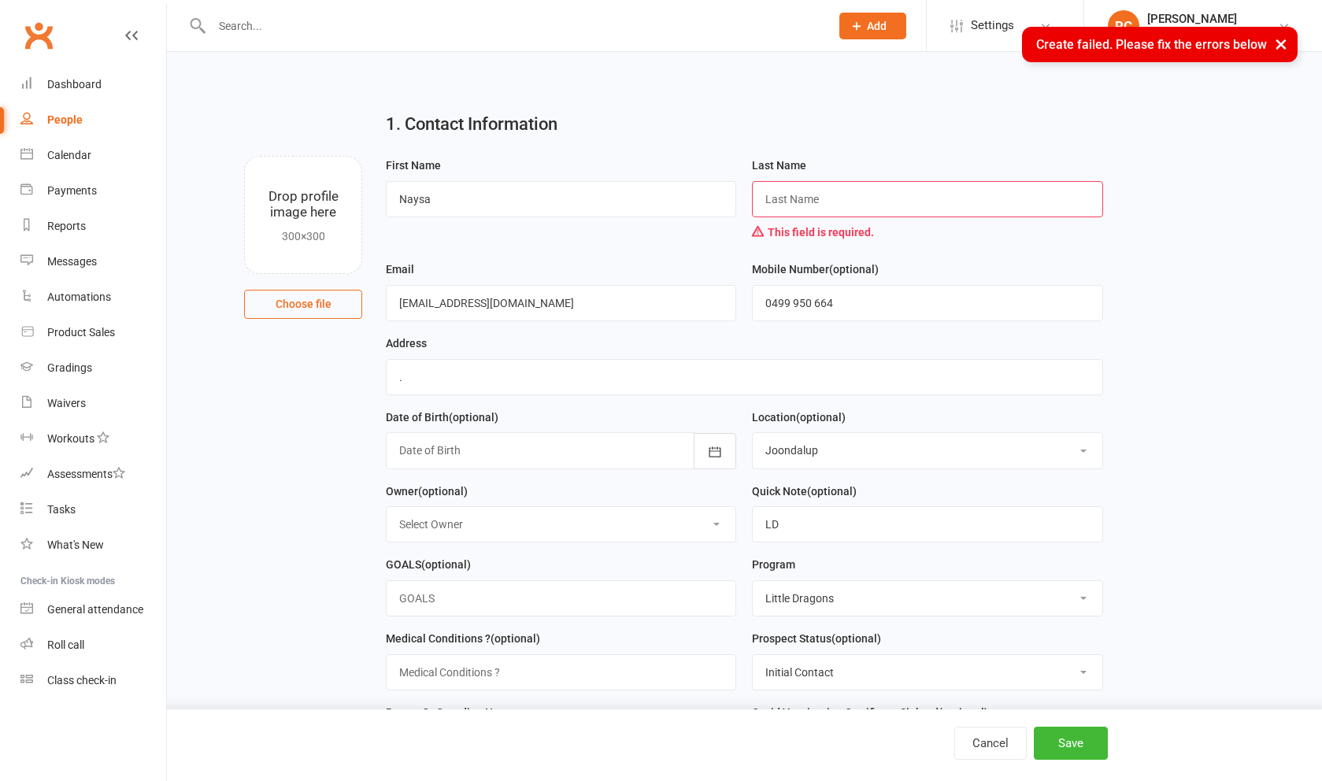
drag, startPoint x: 587, startPoint y: 500, endPoint x: 810, endPoint y: 214, distance: 363.0
click at [810, 214] on input "text" at bounding box center [927, 199] width 350 height 36
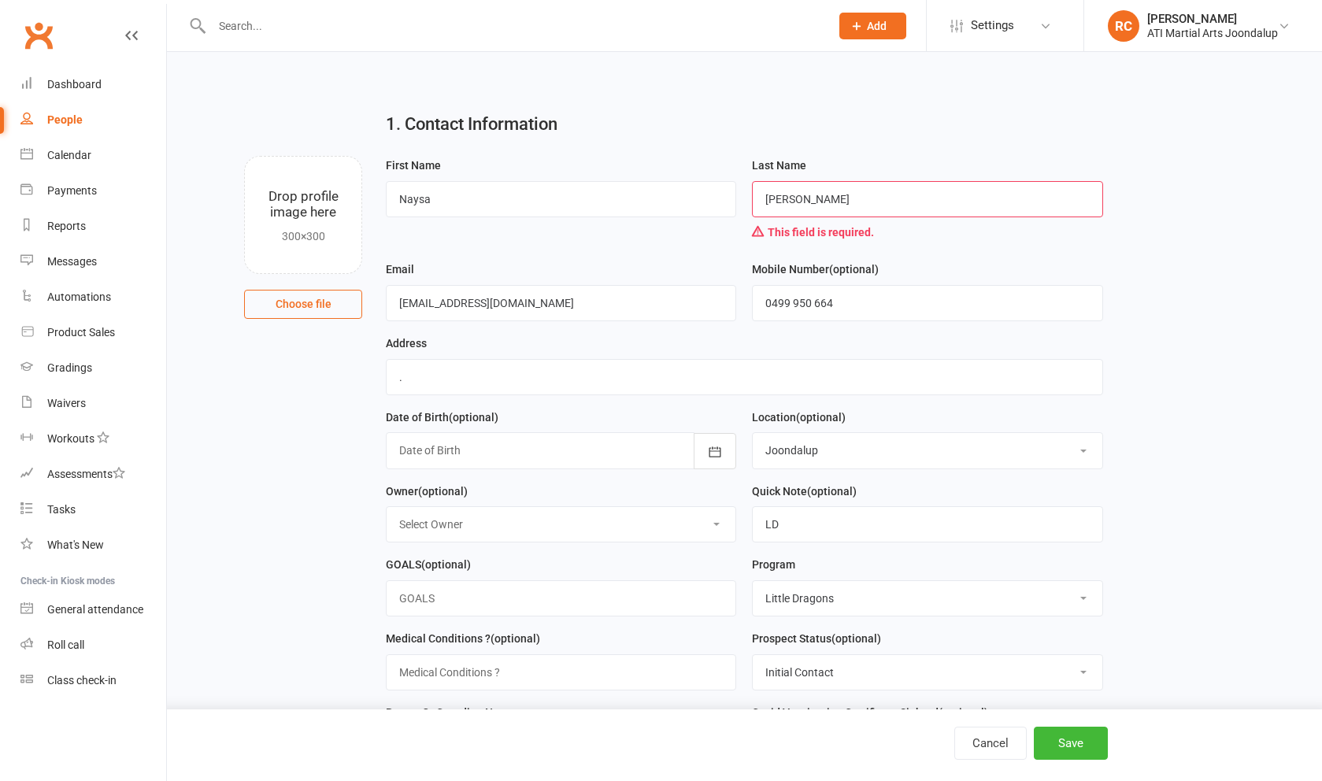
type input "Gardner"
click at [1091, 743] on button "Save" at bounding box center [1071, 743] width 74 height 33
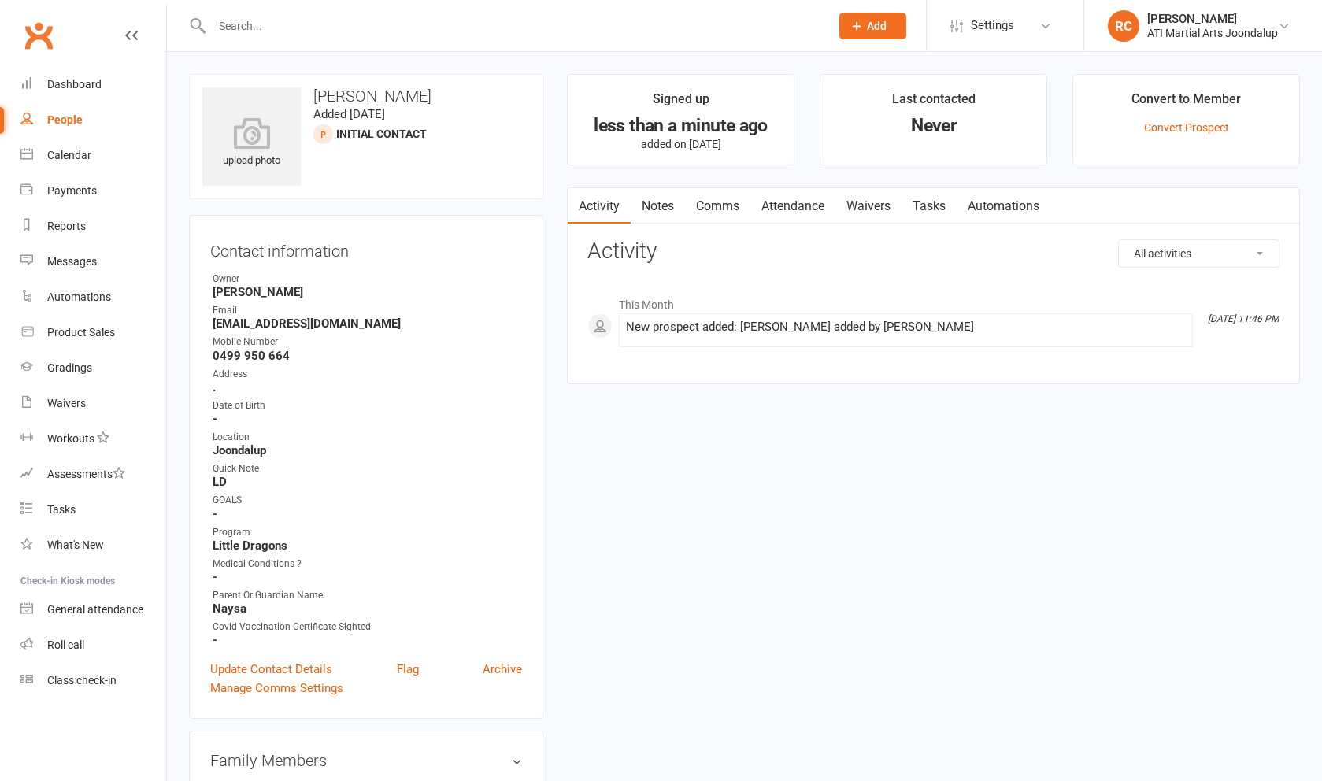
drag, startPoint x: 775, startPoint y: 358, endPoint x: 667, endPoint y: 206, distance: 187.1
click at [667, 206] on link "Notes" at bounding box center [658, 206] width 54 height 36
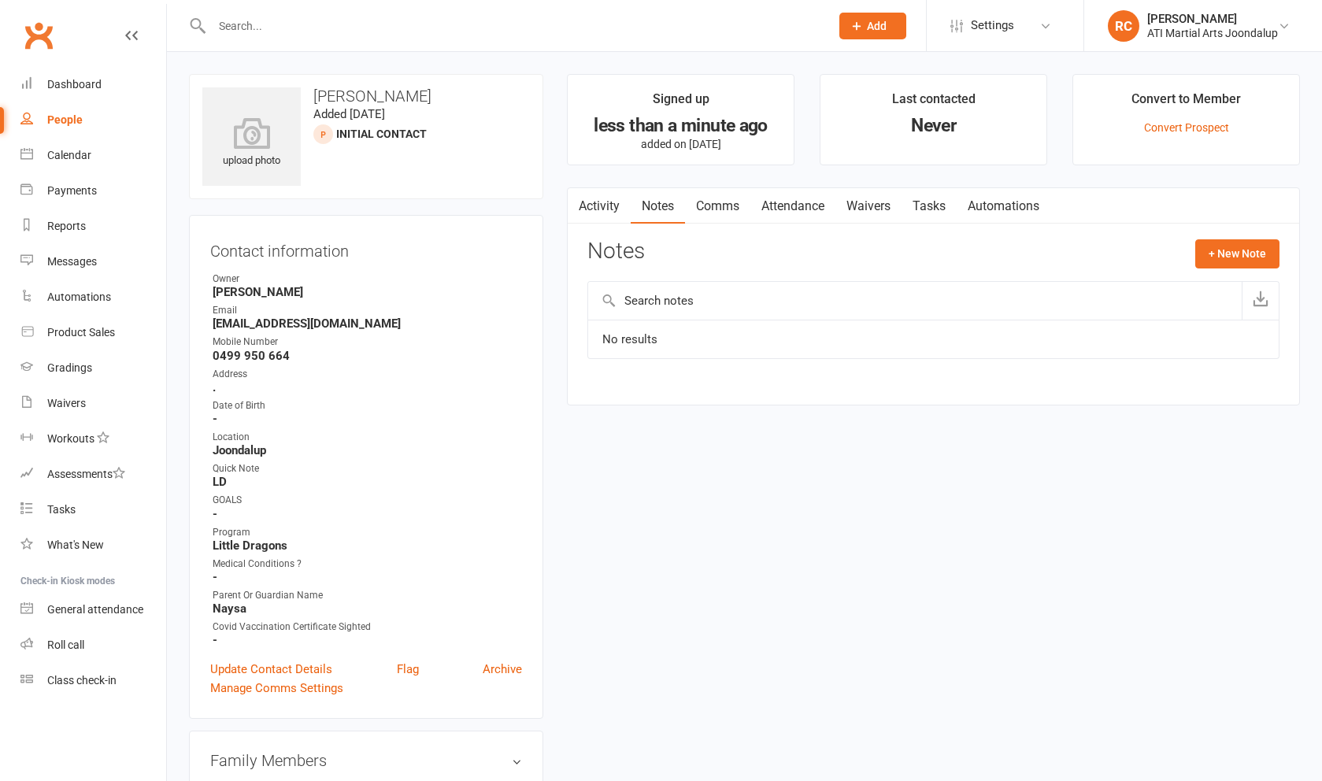
click at [1221, 249] on button "+ New Note" at bounding box center [1238, 253] width 84 height 28
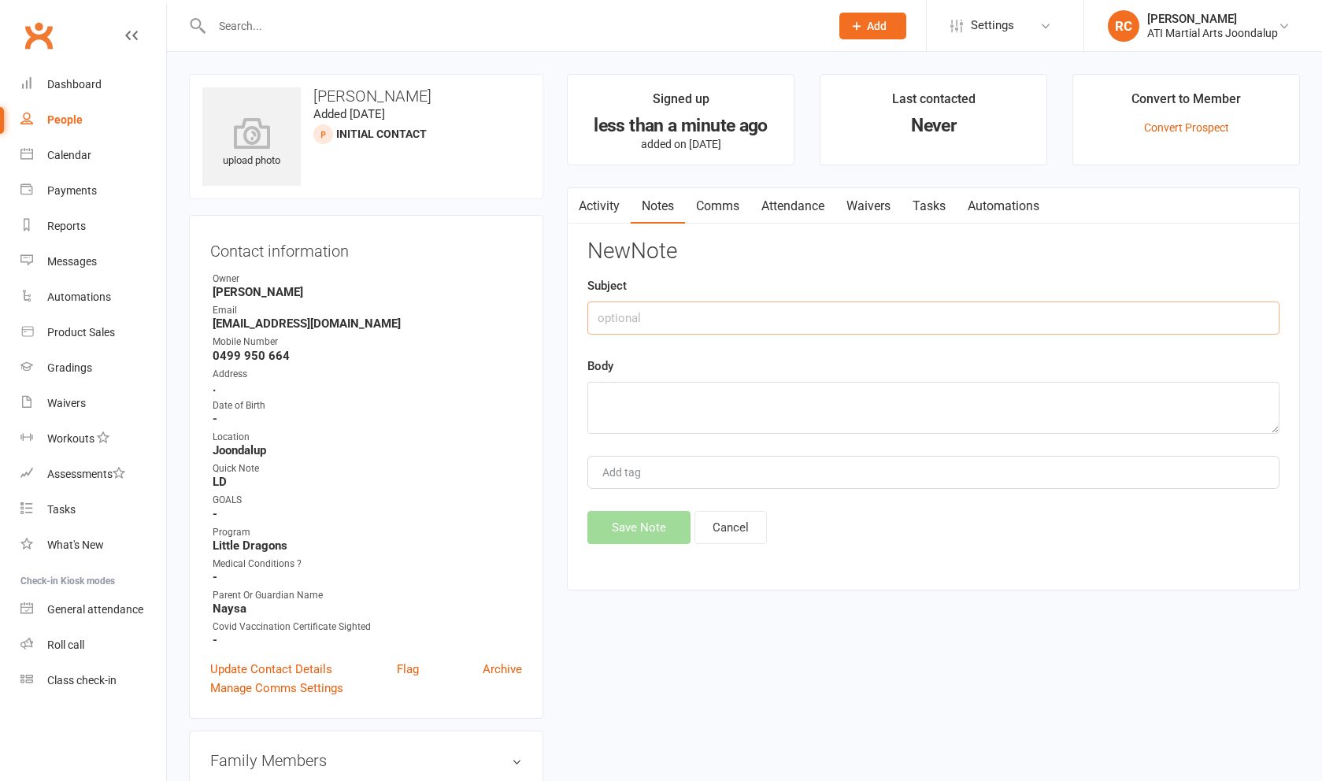
drag, startPoint x: 1221, startPoint y: 249, endPoint x: 909, endPoint y: 312, distance: 318.2
click at [909, 312] on input "text" at bounding box center [934, 318] width 692 height 33
type input "email to enquiry"
paste textarea "Hi Naysa, Thank you for your interest in ATI Martial Arts Joondalup! To help us…"
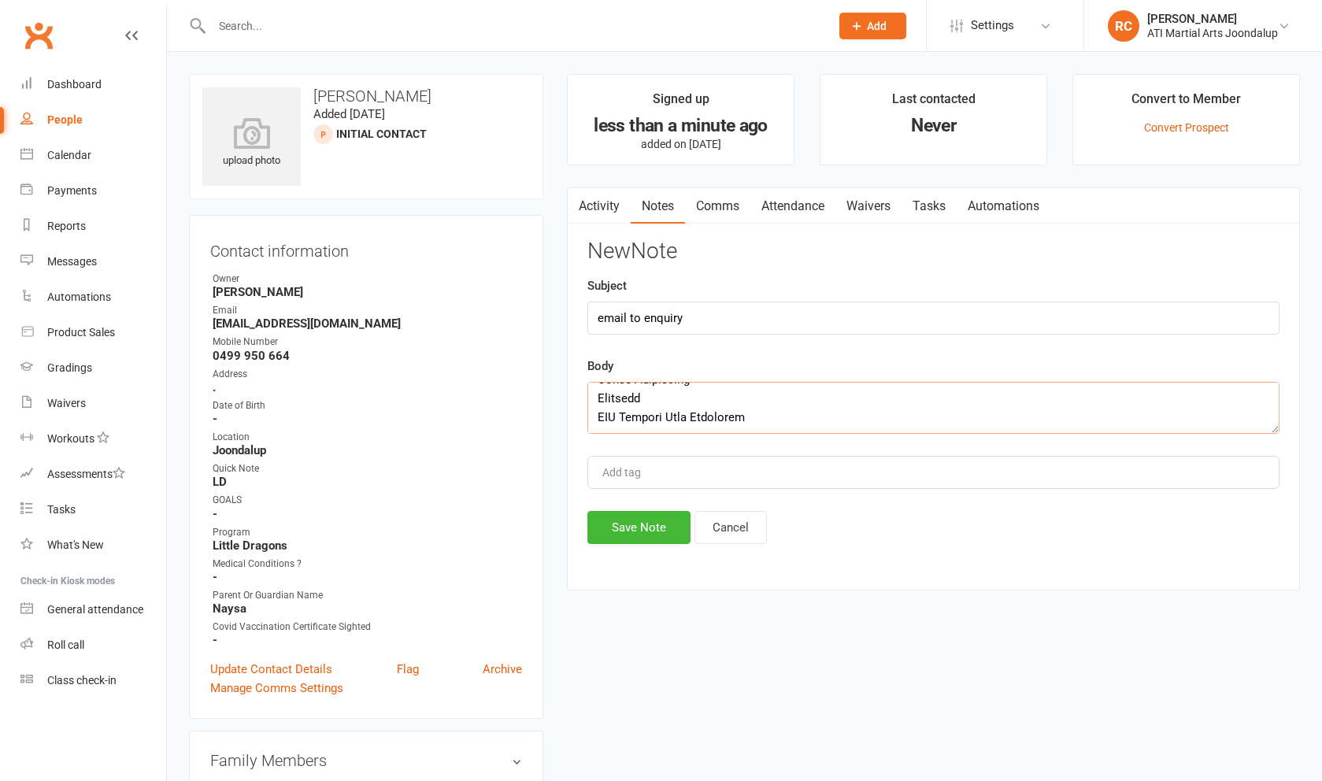
type textarea "Hi Naysa, Thank you for your interest in ATI Martial Arts Joondalup! To help us…"
click at [630, 536] on button "Save Note" at bounding box center [639, 527] width 103 height 33
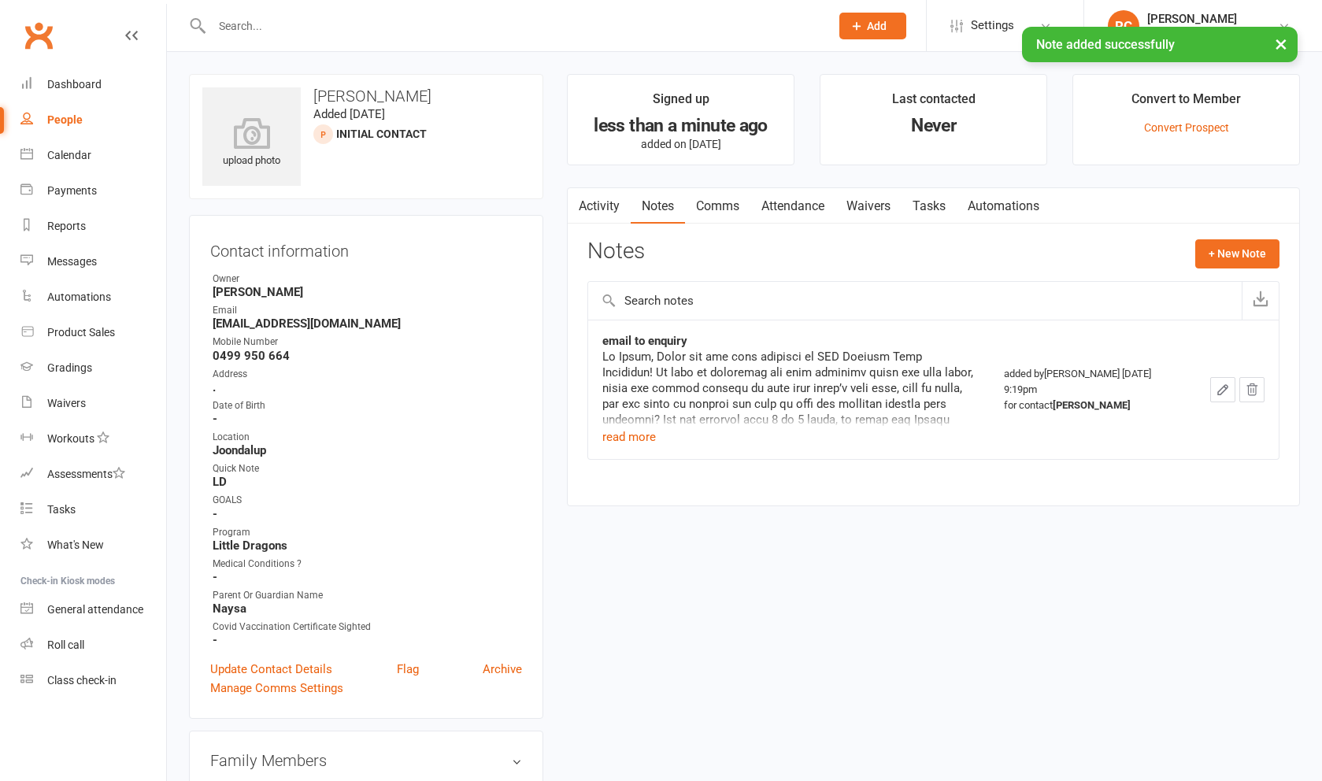
drag, startPoint x: 910, startPoint y: 312, endPoint x: 63, endPoint y: 124, distance: 867.3
click at [63, 124] on div "People" at bounding box center [64, 119] width 35 height 13
select select "100"
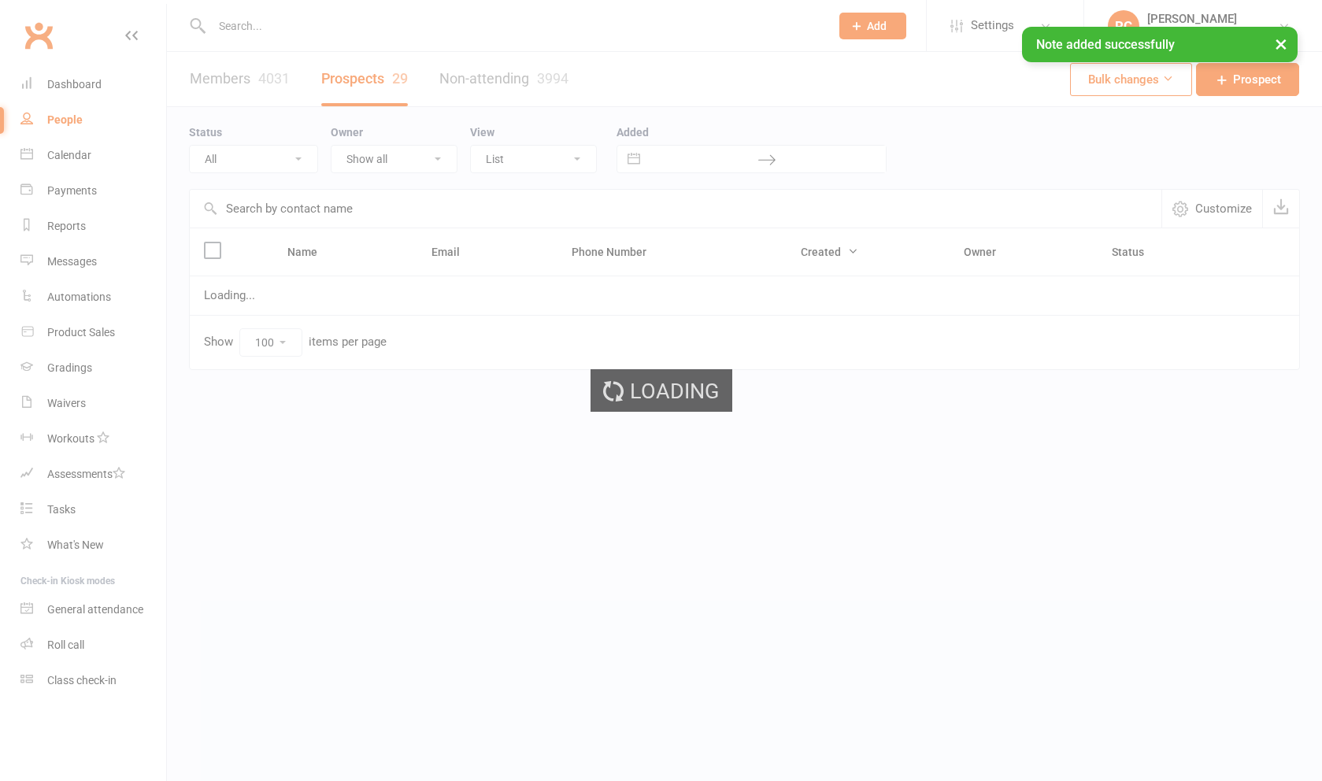
select select "Initial Contact"
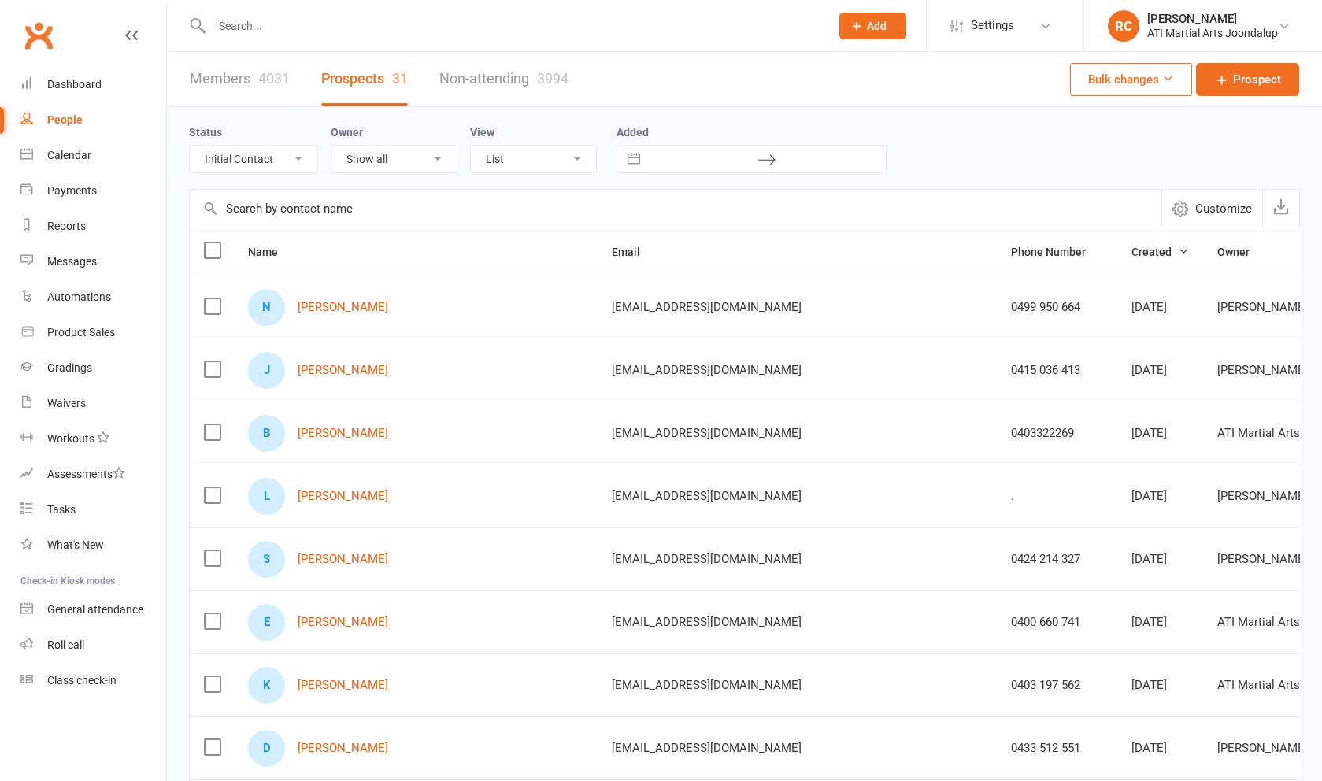
click at [266, 22] on input "text" at bounding box center [513, 26] width 612 height 22
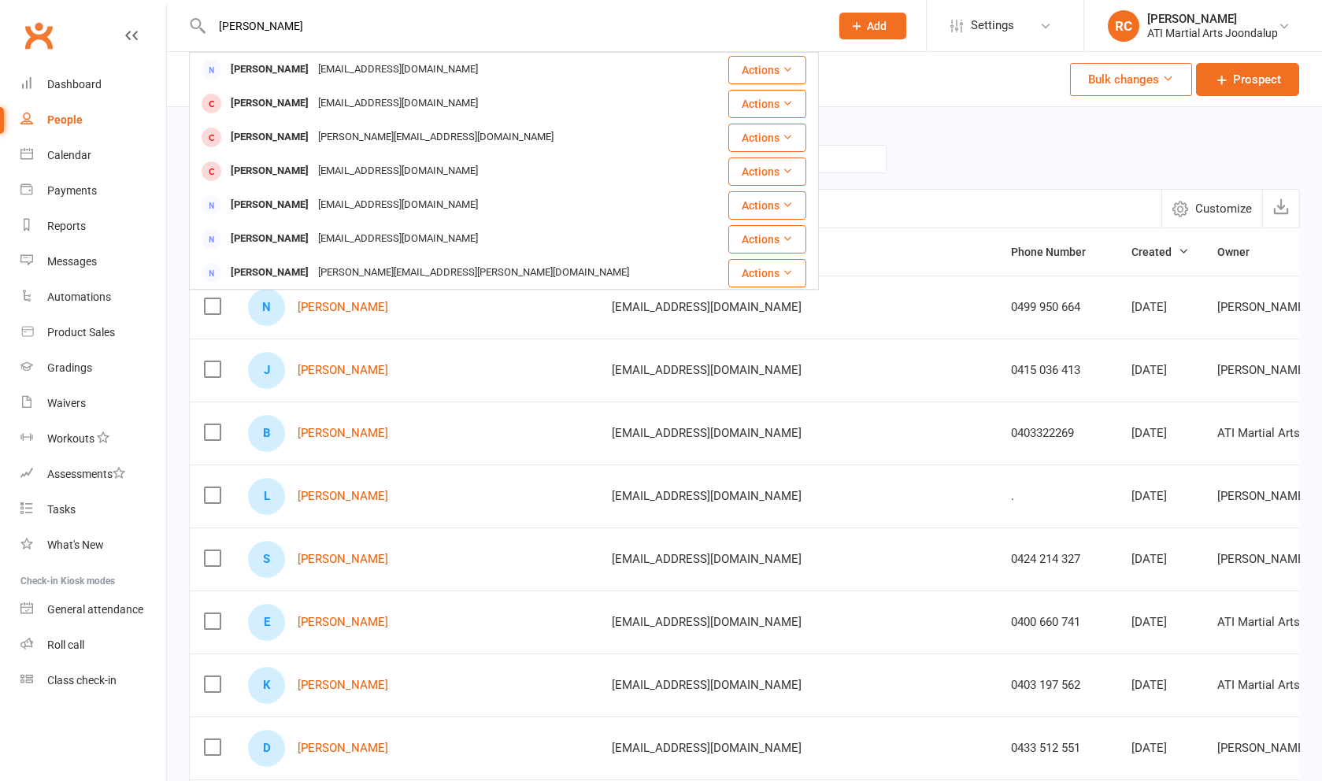
type input "nell"
drag, startPoint x: 365, startPoint y: 384, endPoint x: 163, endPoint y: 149, distance: 309.9
click at [163, 149] on link "Calendar" at bounding box center [93, 155] width 146 height 35
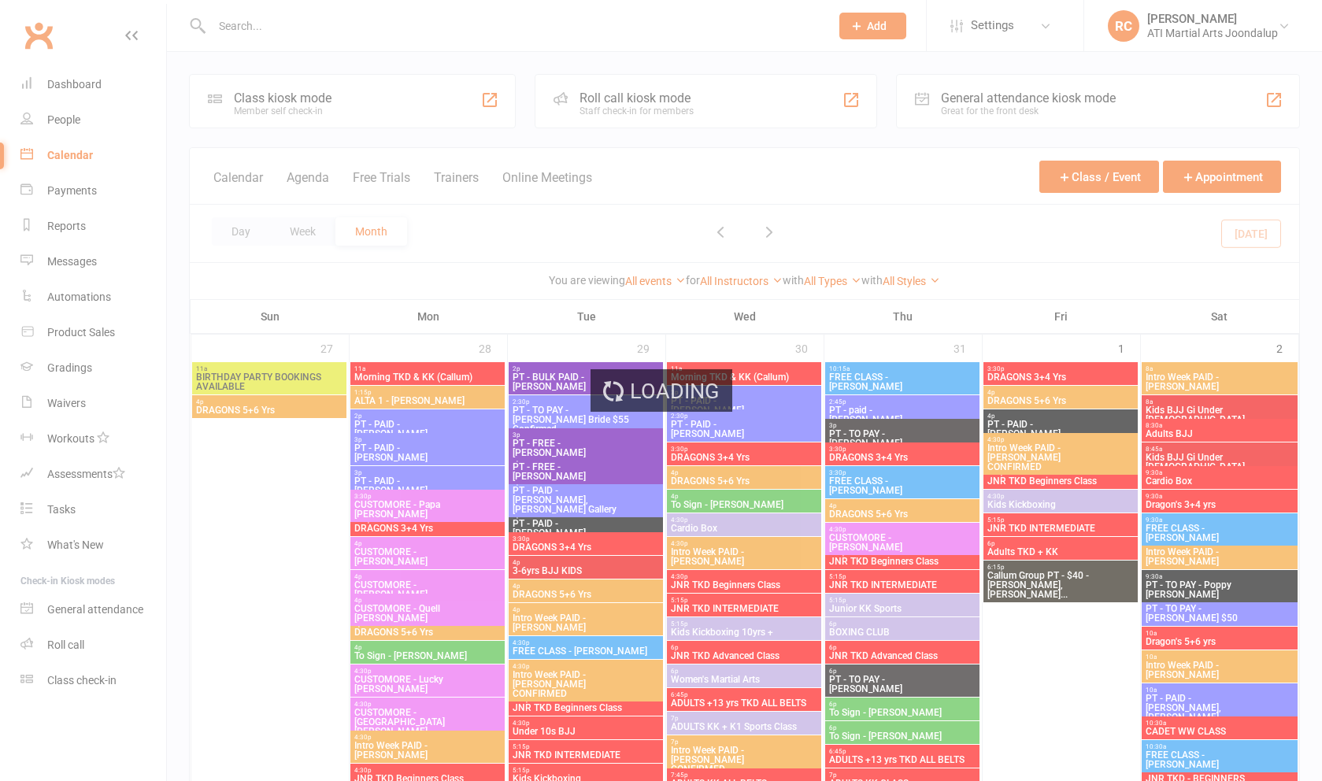
drag, startPoint x: 163, startPoint y: 149, endPoint x: 71, endPoint y: 117, distance: 97.4
click at [71, 117] on div "Loading" at bounding box center [661, 390] width 1322 height 781
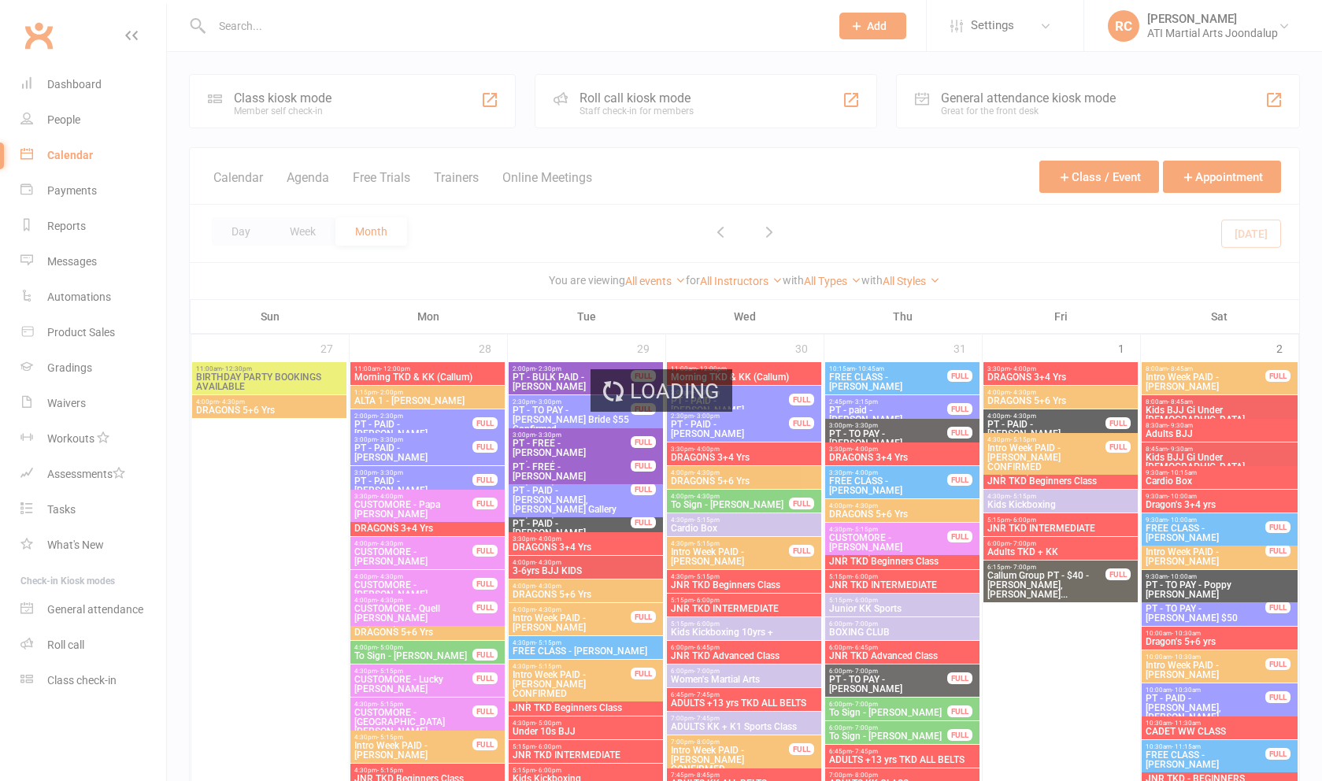
drag, startPoint x: 71, startPoint y: 117, endPoint x: 62, endPoint y: 121, distance: 9.5
click at [62, 121] on div "Loading" at bounding box center [661, 390] width 1322 height 781
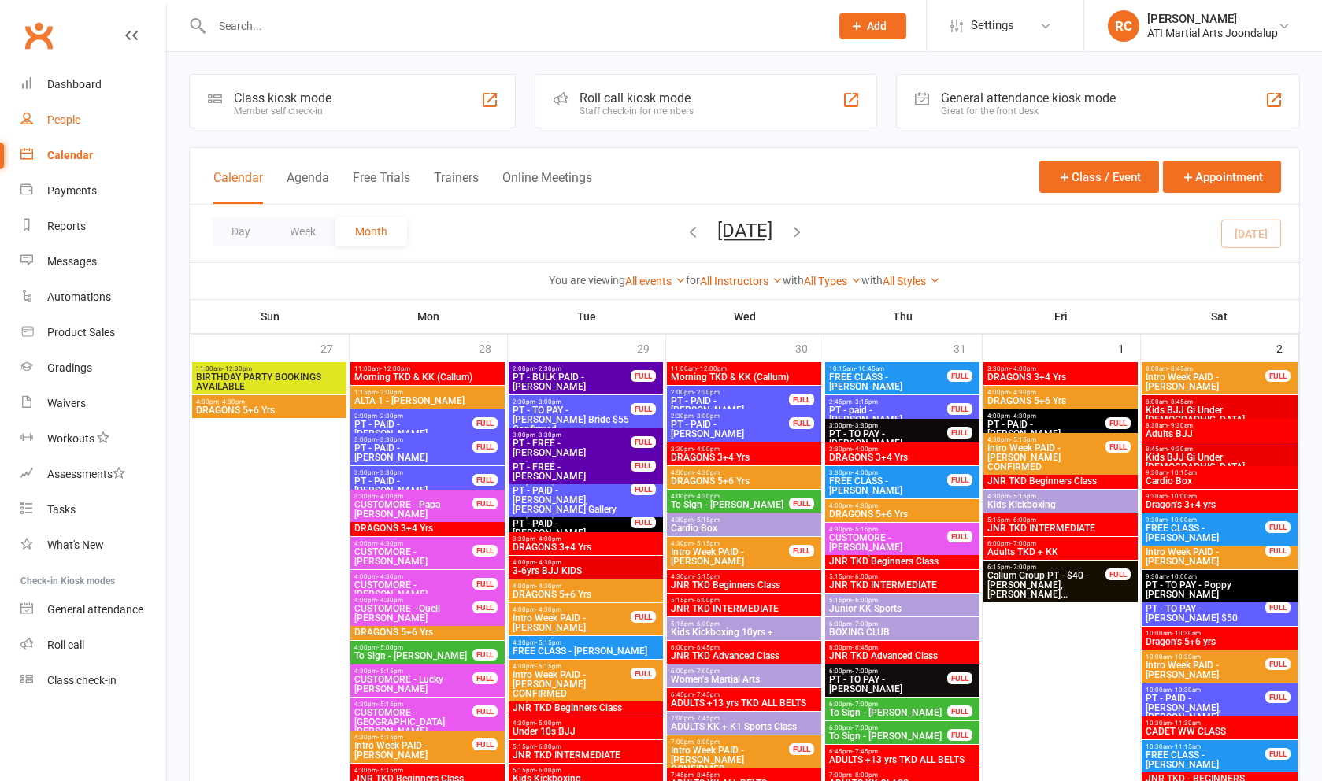
click at [62, 121] on div "People" at bounding box center [63, 119] width 33 height 13
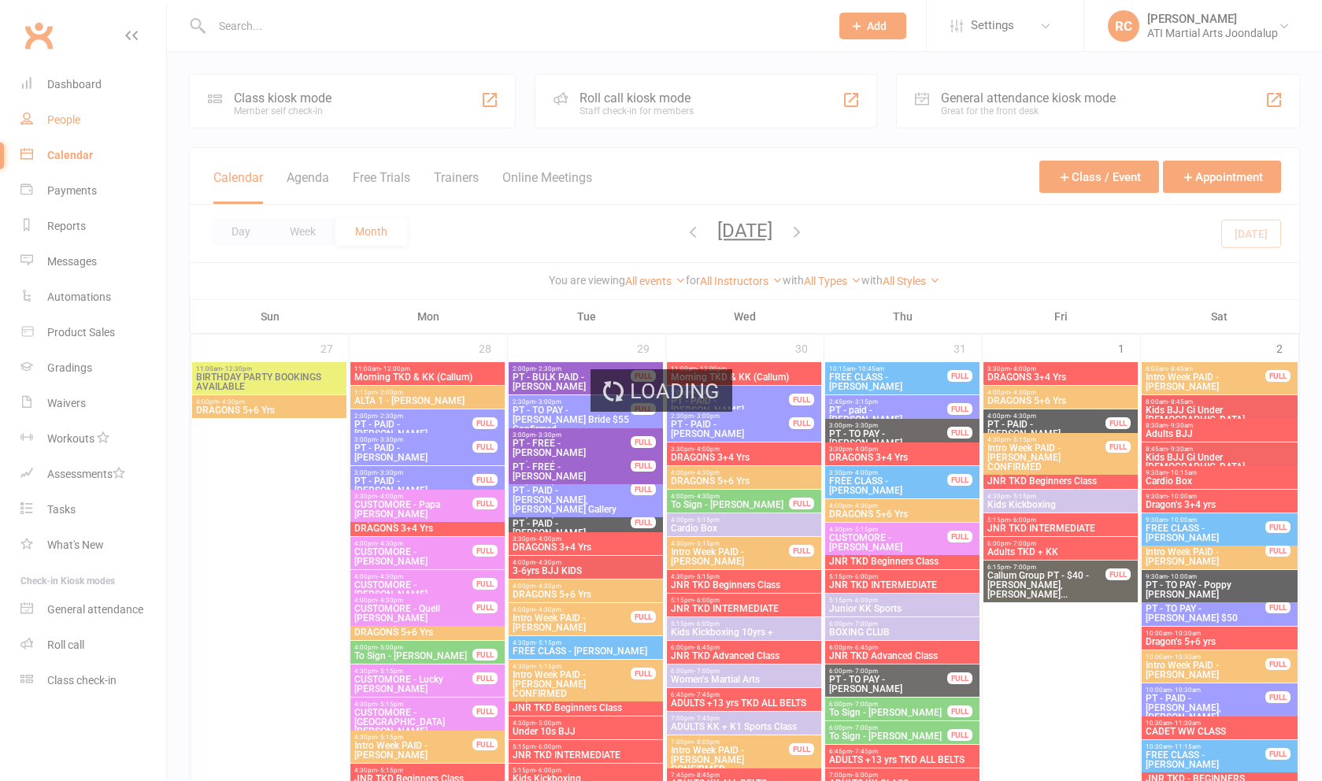
select select "100"
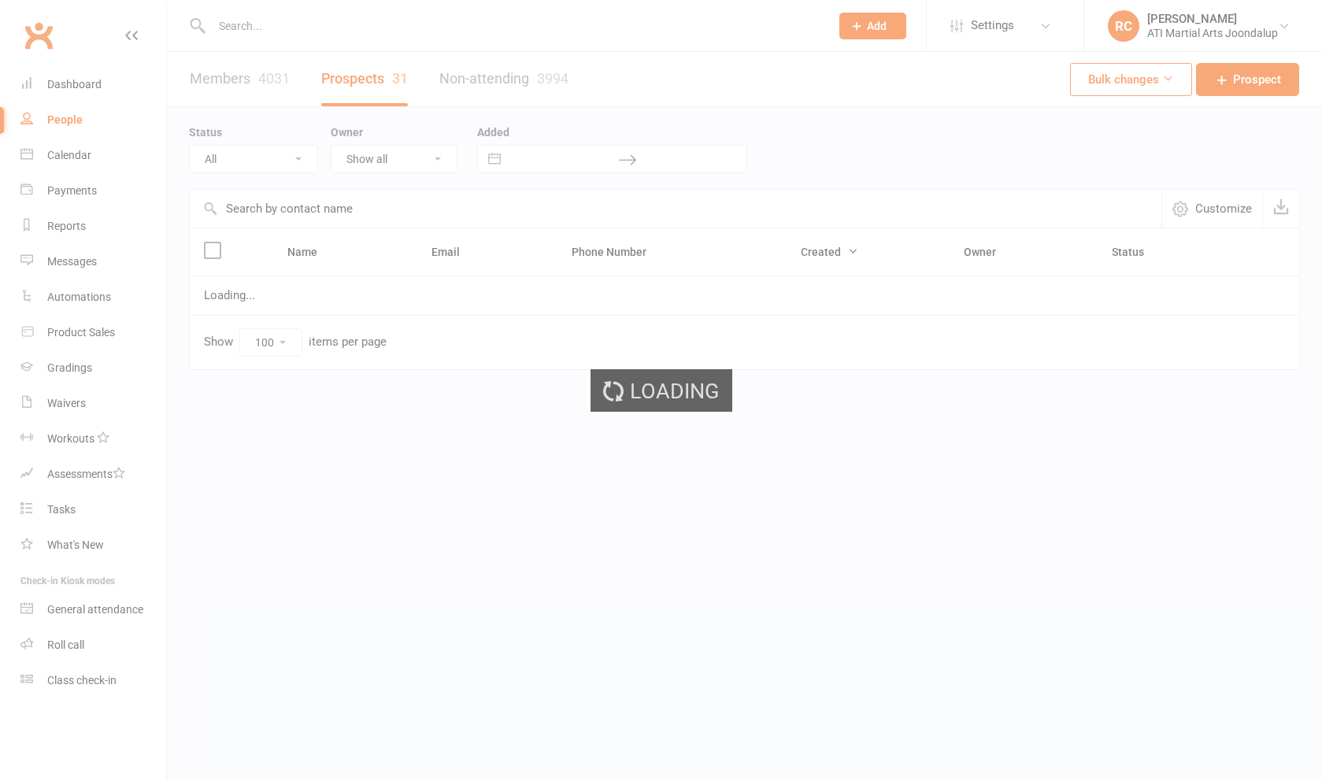
drag, startPoint x: 62, startPoint y: 121, endPoint x: 313, endPoint y: 21, distance: 269.7
click at [313, 21] on div "Loading" at bounding box center [661, 390] width 1322 height 781
select select "Initial Contact"
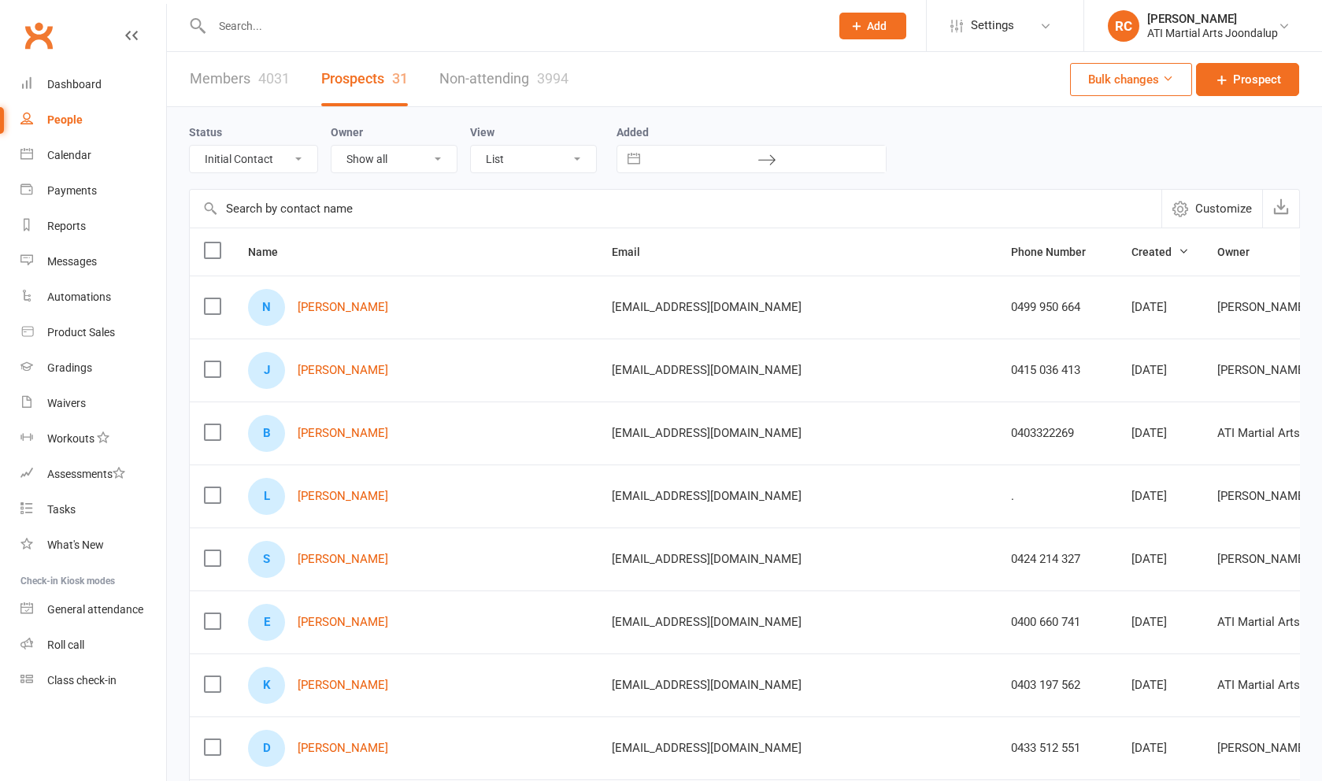
click at [298, 28] on input "text" at bounding box center [513, 26] width 612 height 22
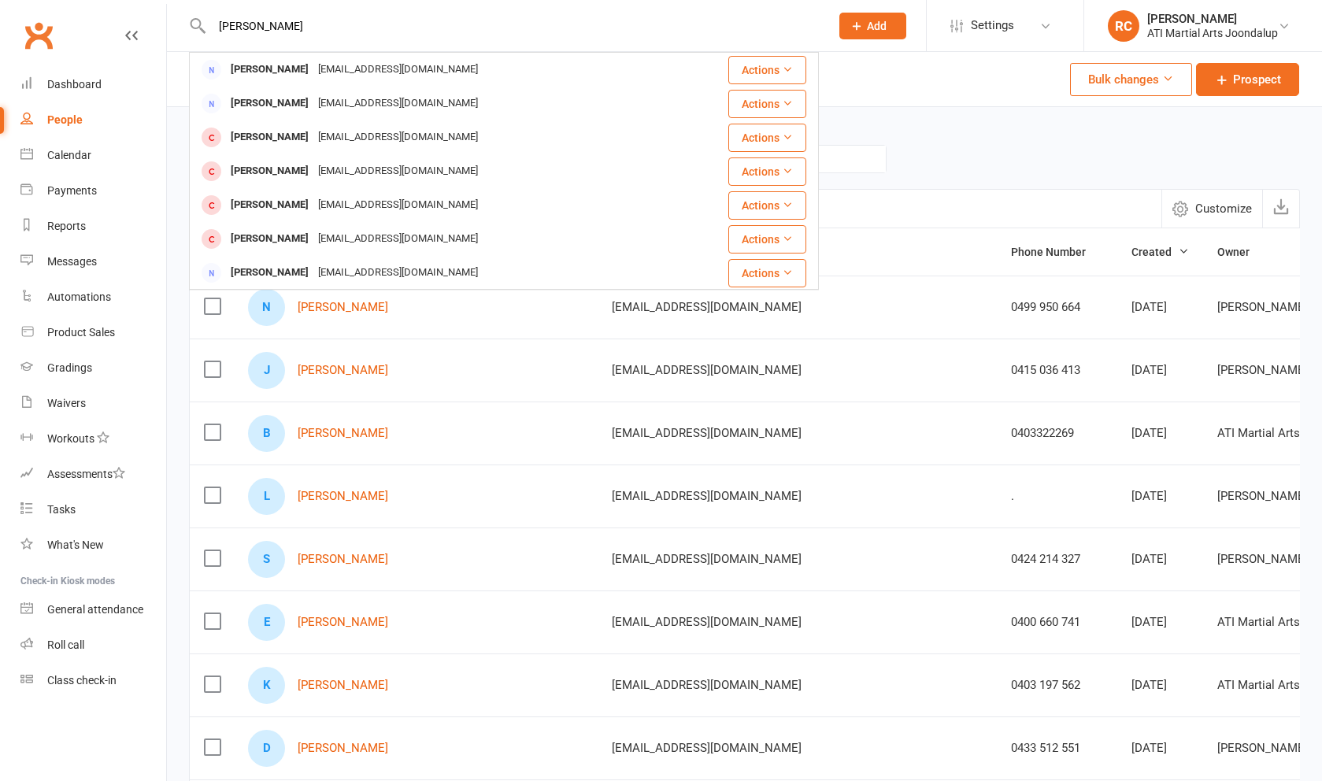
type input "Nell catkin"
click at [333, 73] on div "[EMAIL_ADDRESS][DOMAIN_NAME]" at bounding box center [397, 69] width 169 height 23
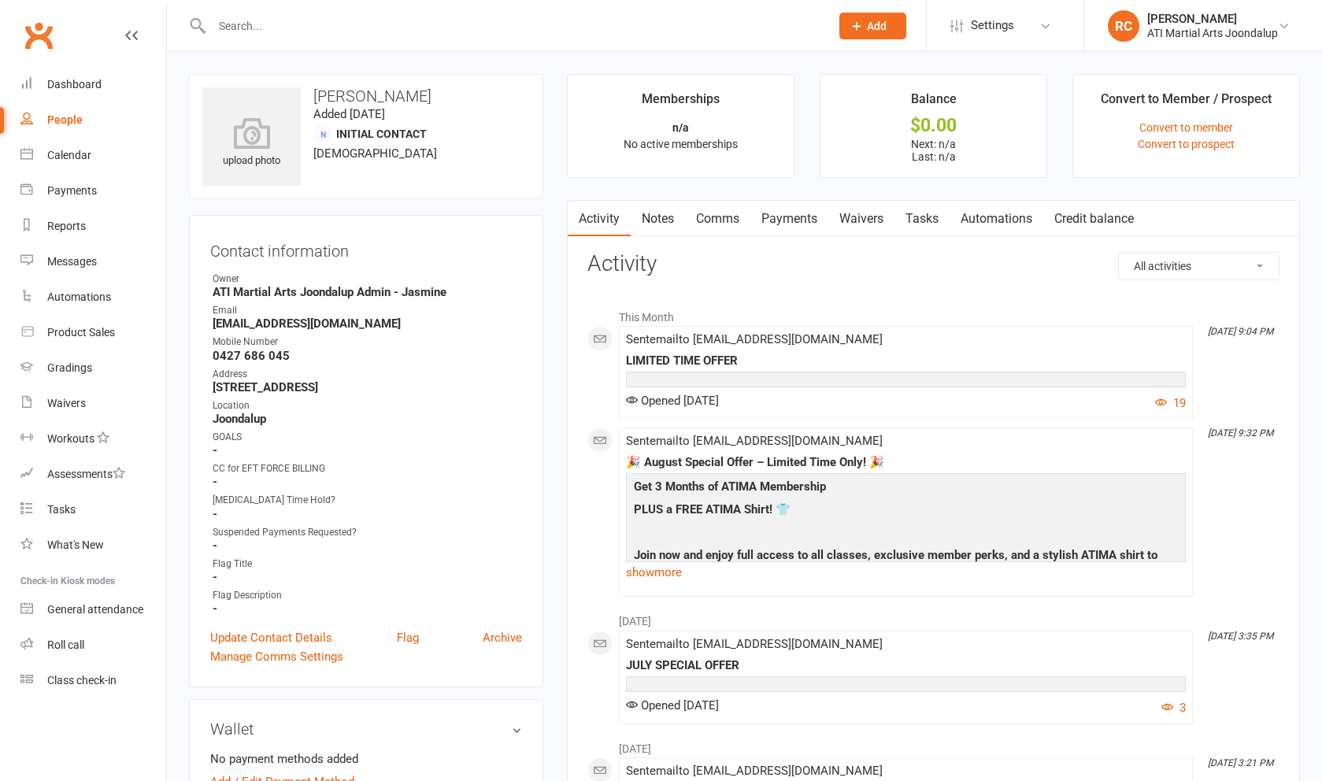
click at [1218, 146] on link "Convert to prospect" at bounding box center [1186, 144] width 97 height 13
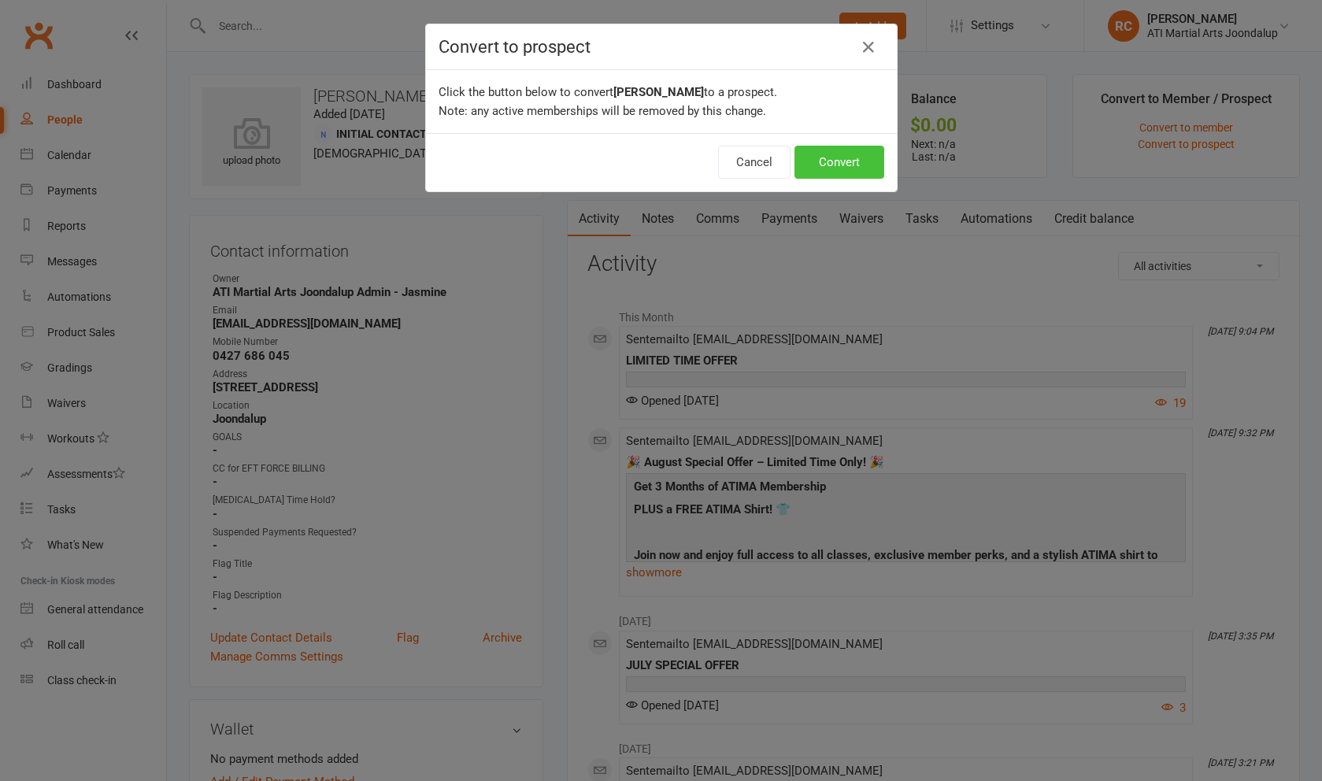
drag, startPoint x: 360, startPoint y: 310, endPoint x: 839, endPoint y: 160, distance: 501.7
click at [839, 160] on button "Convert" at bounding box center [840, 162] width 90 height 33
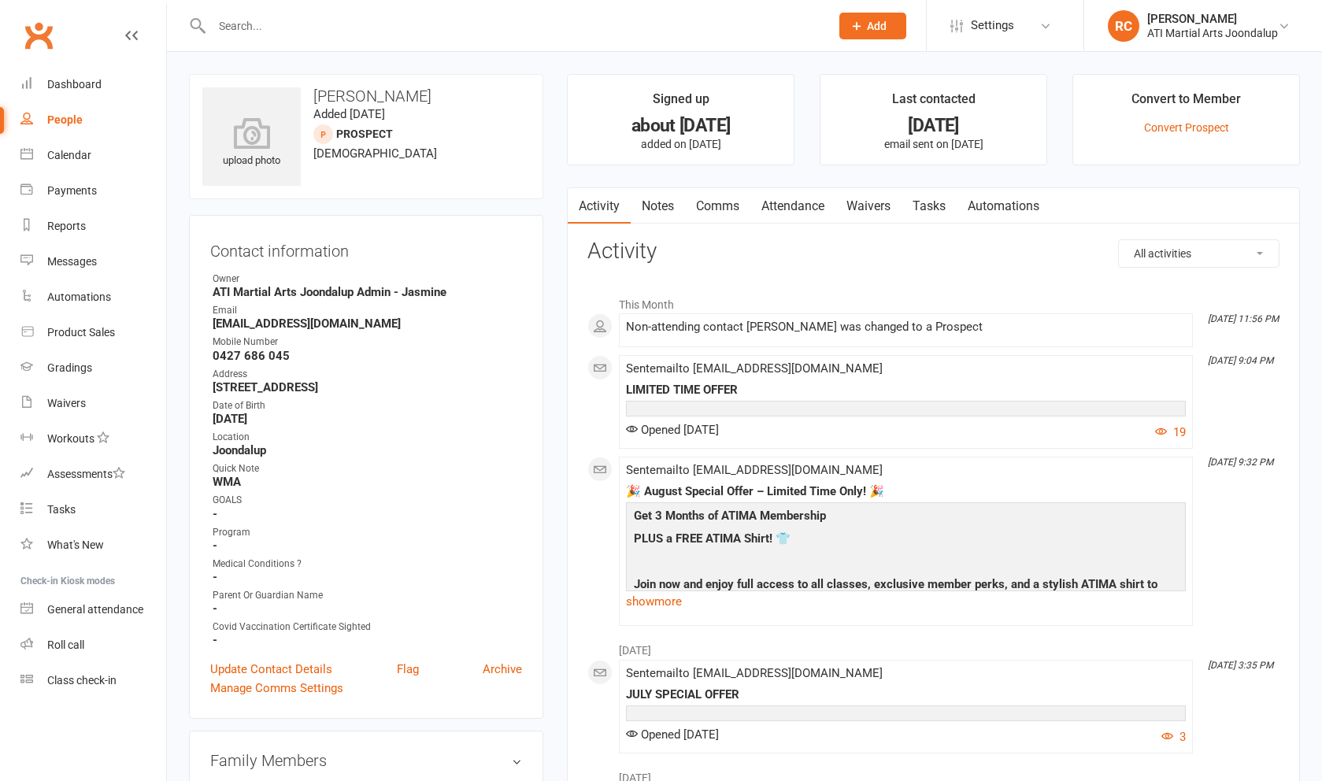
click at [265, 667] on link "Update Contact Details" at bounding box center [271, 669] width 122 height 19
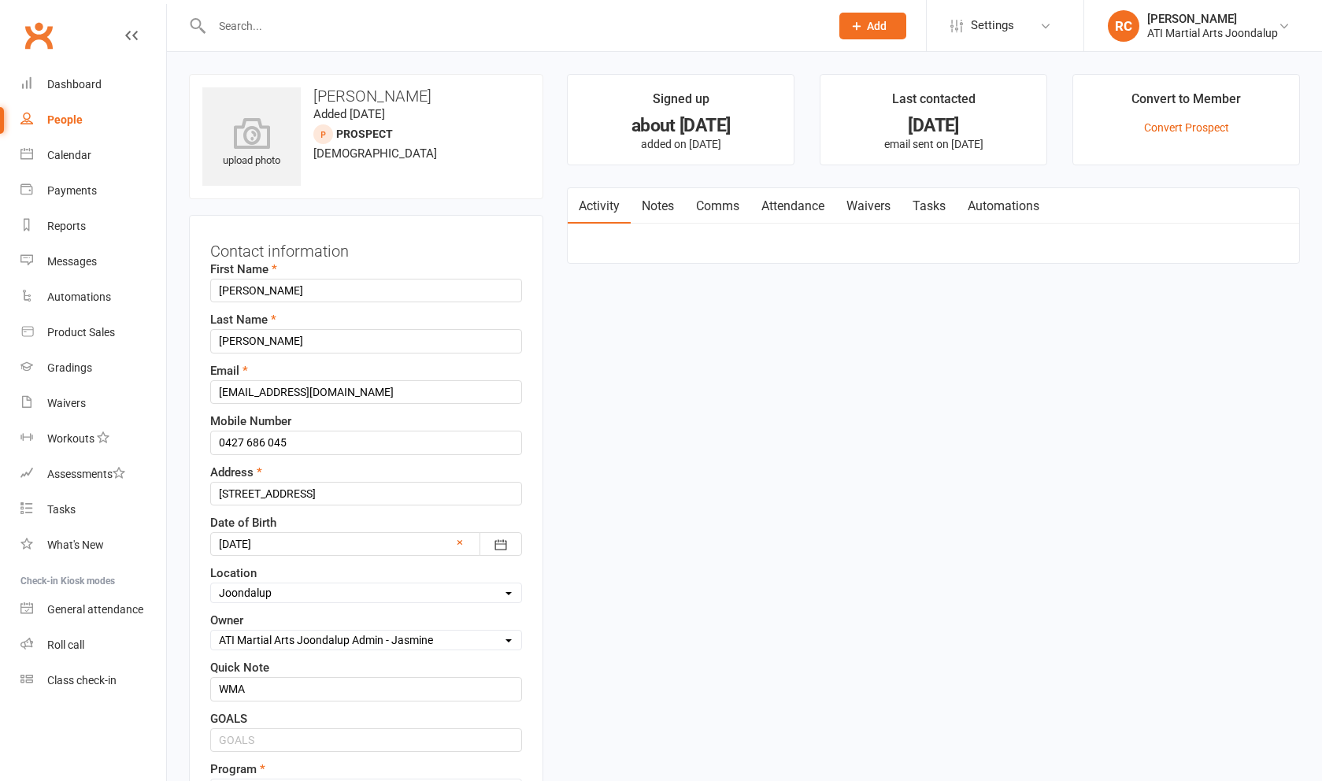
scroll to position [78, 0]
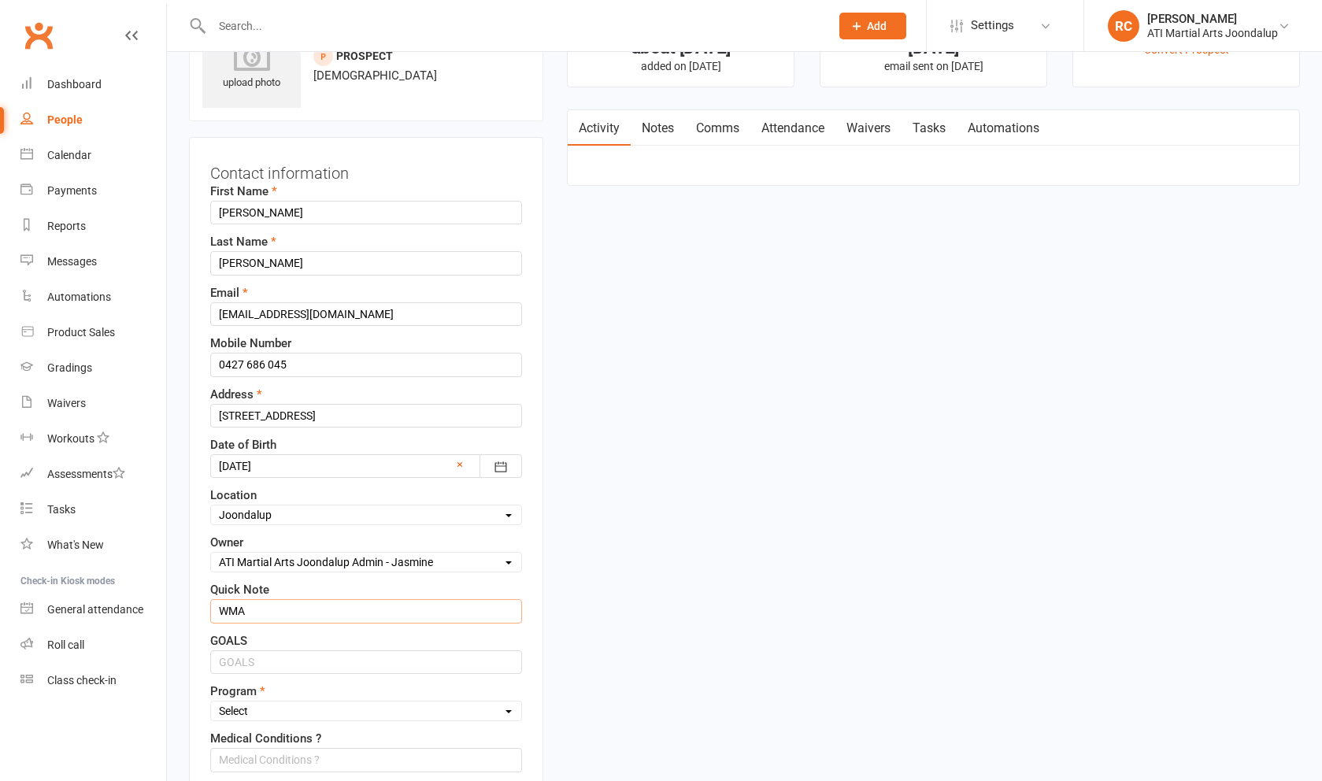
drag, startPoint x: 265, startPoint y: 667, endPoint x: 166, endPoint y: 621, distance: 109.6
type input "LBE OFFER see notes"
select select "Academy Membership SNR"
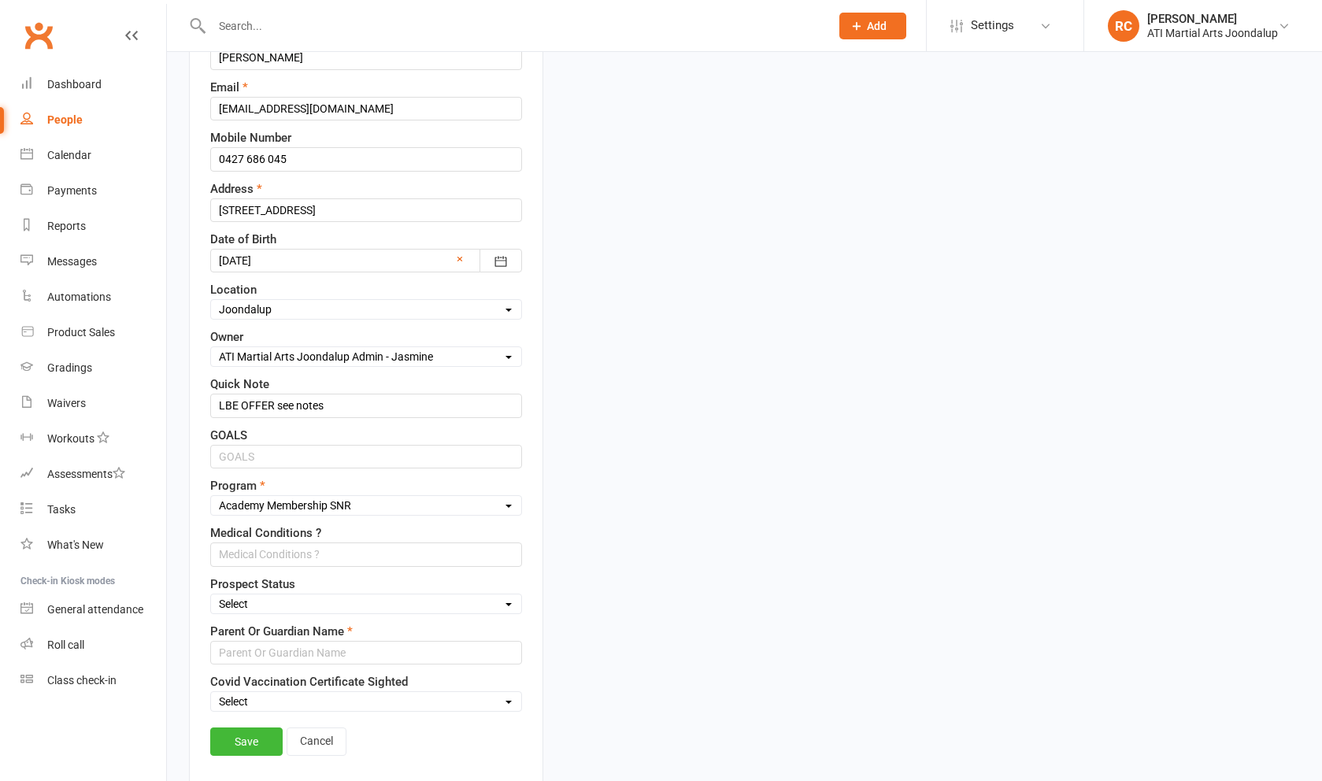
scroll to position [310, 0]
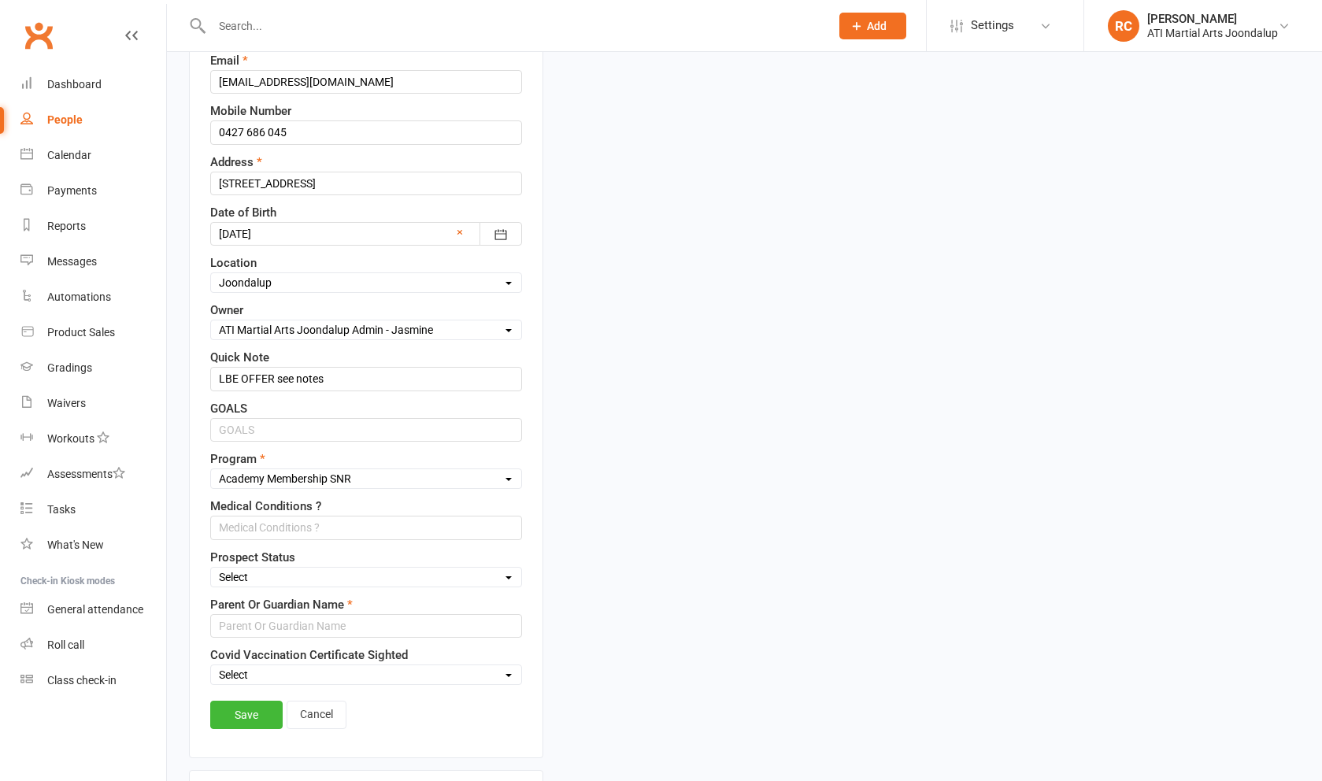
select select "Initial Contact"
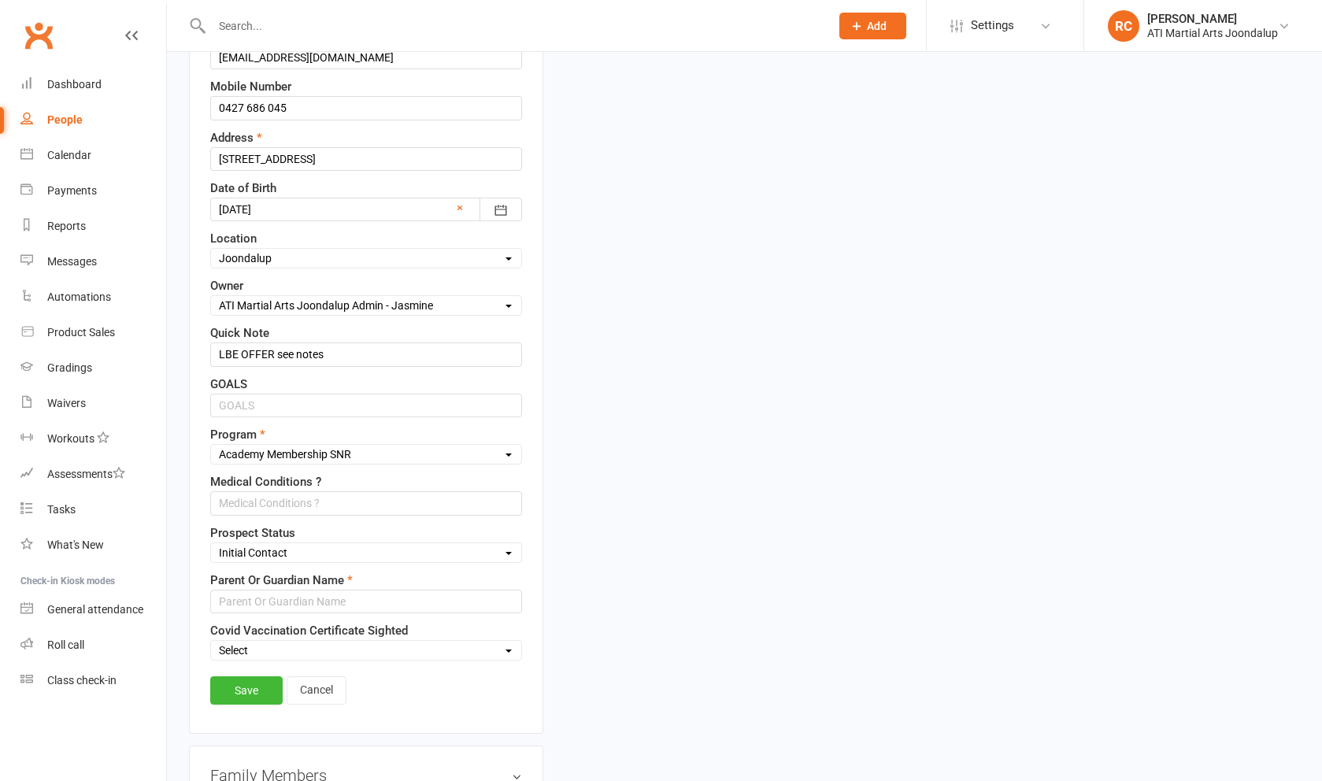
scroll to position [351, 0]
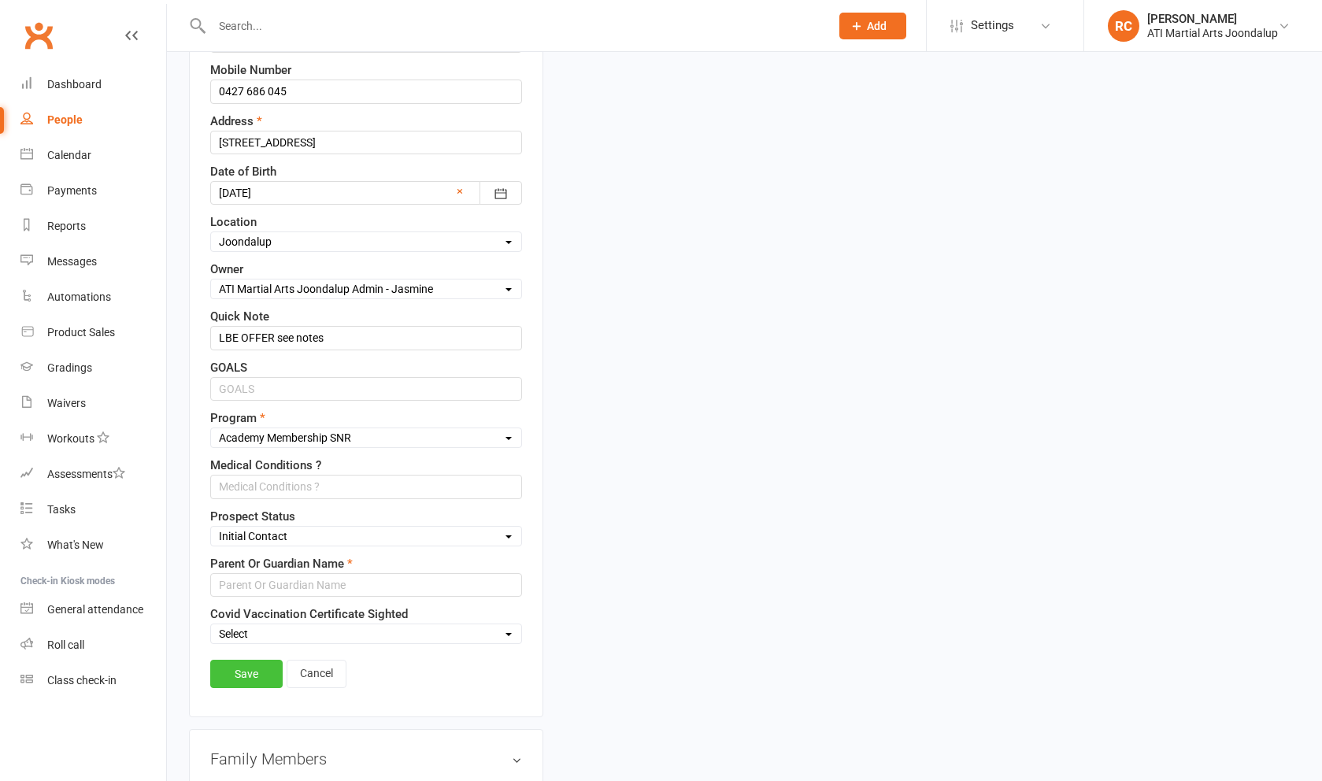
drag, startPoint x: 166, startPoint y: 621, endPoint x: 253, endPoint y: 696, distance: 115.0
click at [253, 688] on link "Save" at bounding box center [246, 674] width 72 height 28
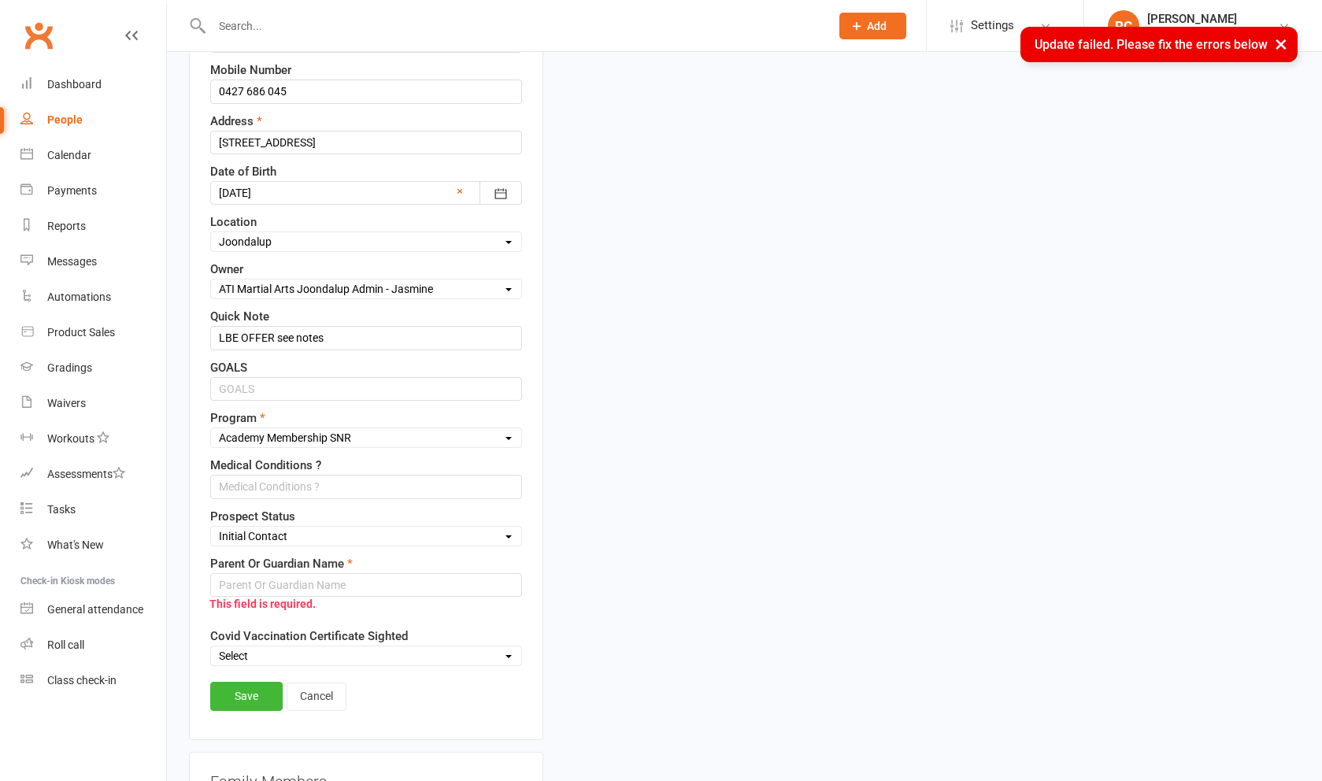
drag, startPoint x: 253, startPoint y: 696, endPoint x: 403, endPoint y: 616, distance: 170.5
click at [403, 616] on div "This field is required." at bounding box center [359, 604] width 328 height 30
click at [403, 597] on input "text" at bounding box center [366, 585] width 312 height 24
type input "NELL"
click at [250, 710] on link "Save" at bounding box center [246, 696] width 72 height 28
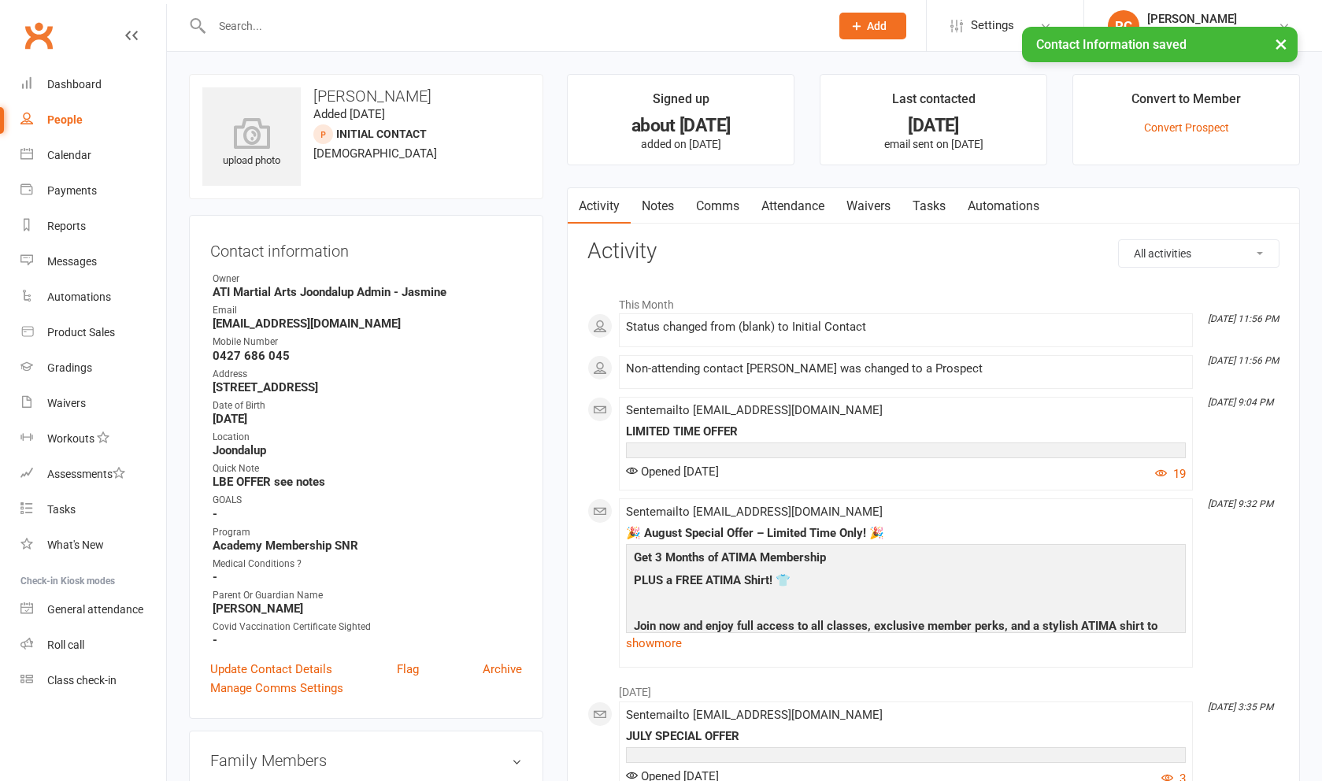
scroll to position [0, 0]
drag, startPoint x: 401, startPoint y: 613, endPoint x: 651, endPoint y: 209, distance: 475.0
click at [651, 209] on link "Notes" at bounding box center [658, 206] width 54 height 36
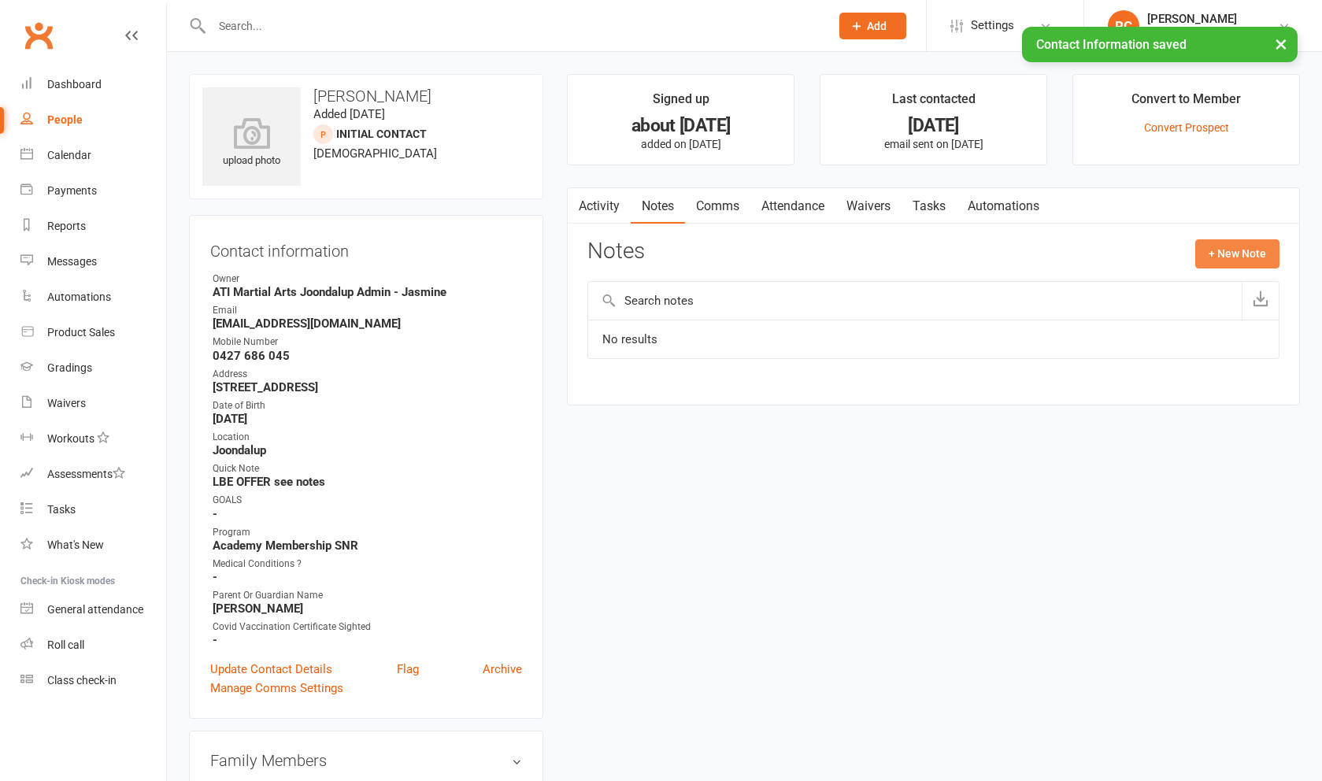
drag, startPoint x: 651, startPoint y: 209, endPoint x: 1214, endPoint y: 265, distance: 566.0
click at [1214, 265] on button "+ New Note" at bounding box center [1238, 253] width 84 height 28
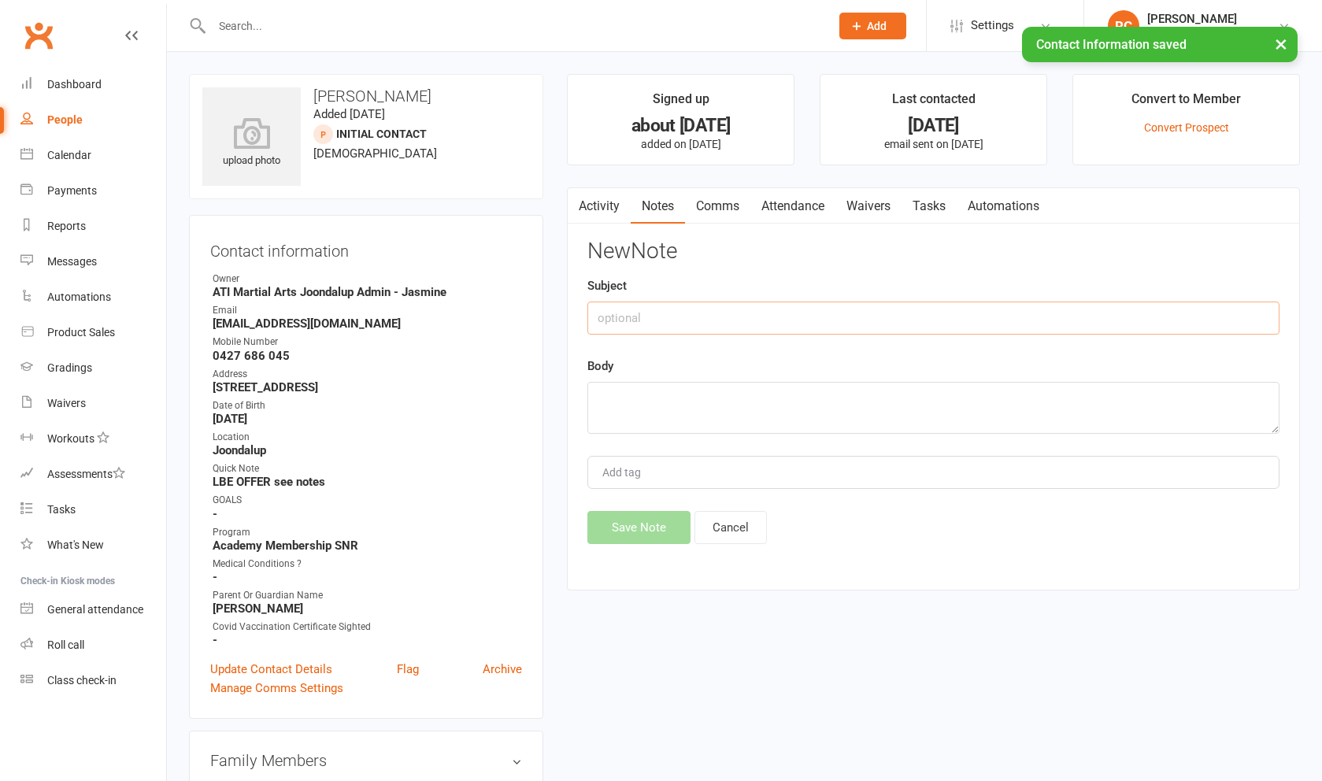
click at [956, 321] on input "text" at bounding box center [934, 318] width 692 height 33
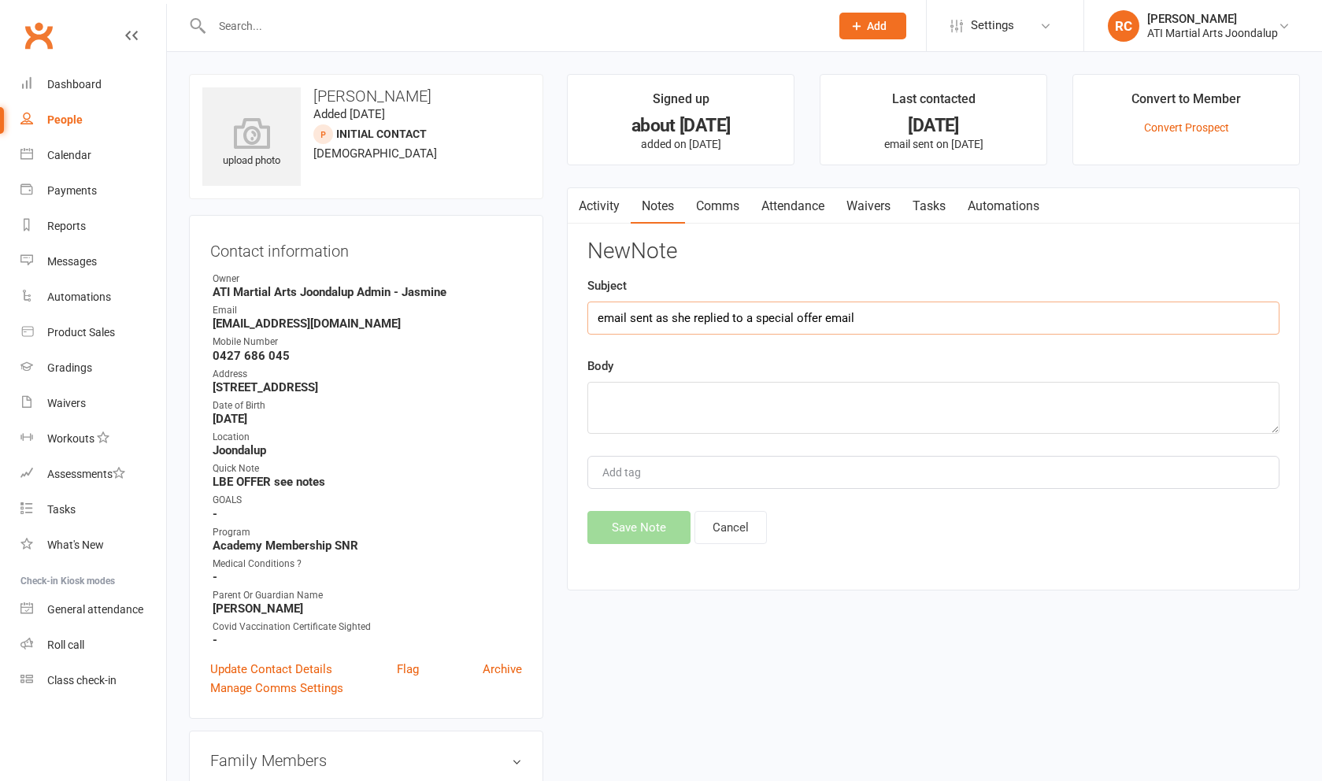
type input "email sent as she replied to a special offer email"
paste textarea "Hi Nell, Thanks for reaching out and for your interest in training with us at A…"
type textarea "Hi Nell, Thanks for reaching out and for your interest in training with us at A…"
click at [876, 328] on input "email sent as she replied to a special offer email" at bounding box center [934, 318] width 692 height 33
type input "email sent as she replied to a special offer email - 3month ship $46 per week f…"
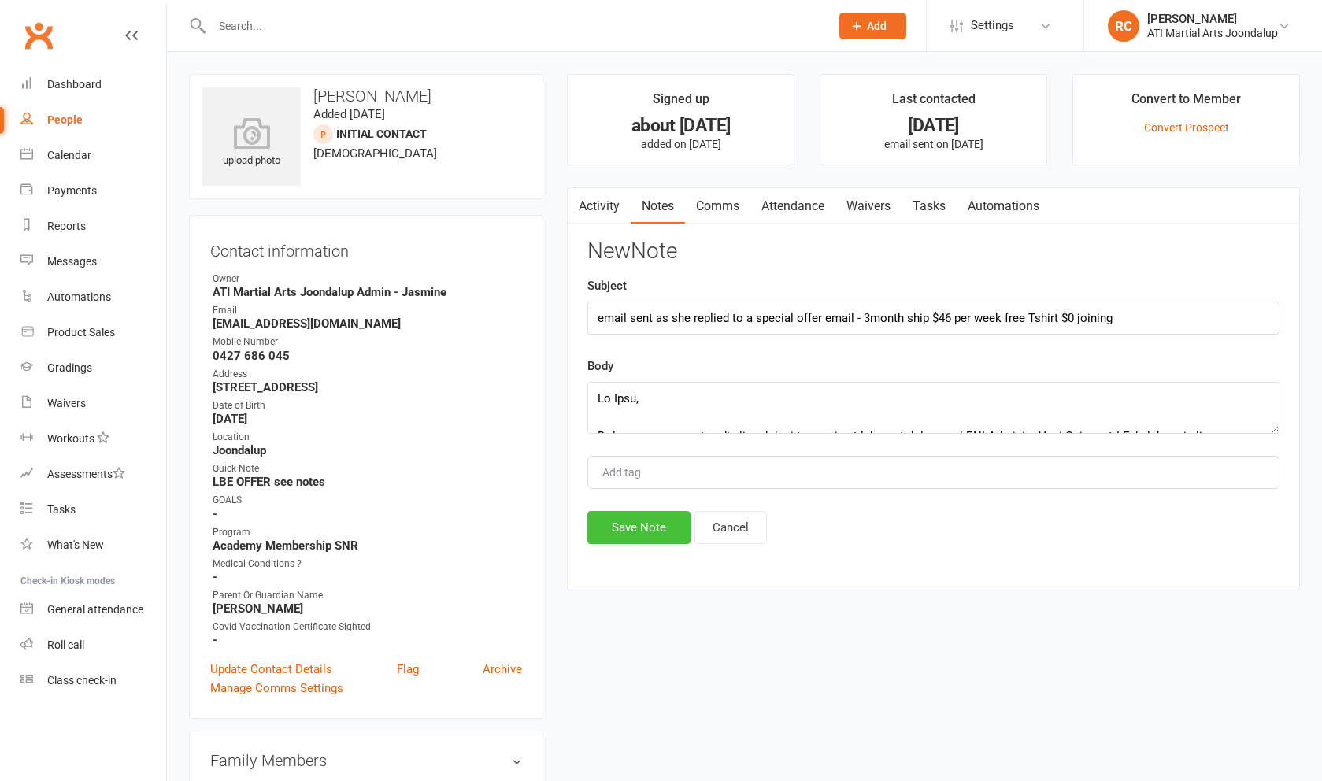
drag, startPoint x: 877, startPoint y: 328, endPoint x: 617, endPoint y: 544, distance: 338.3
click at [617, 544] on button "Save Note" at bounding box center [639, 527] width 103 height 33
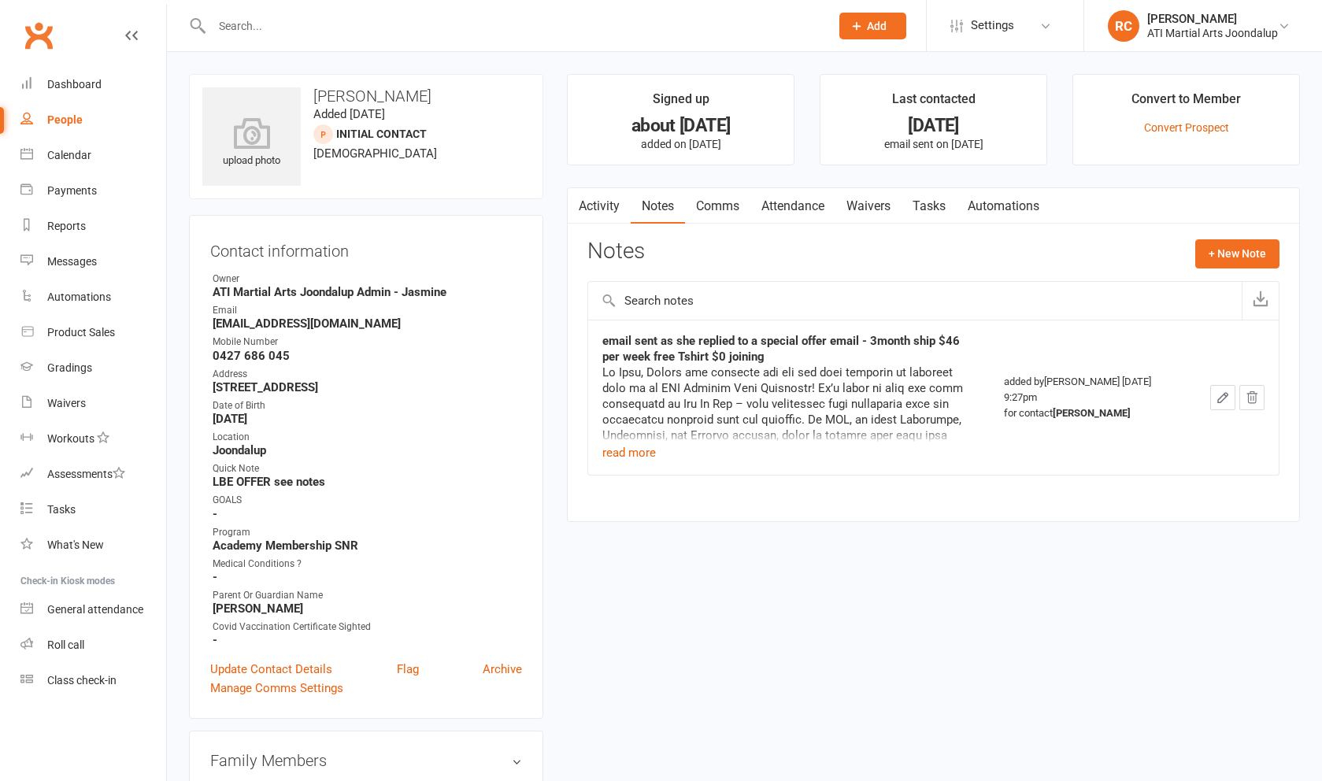
click at [639, 457] on button "read more" at bounding box center [630, 452] width 54 height 19
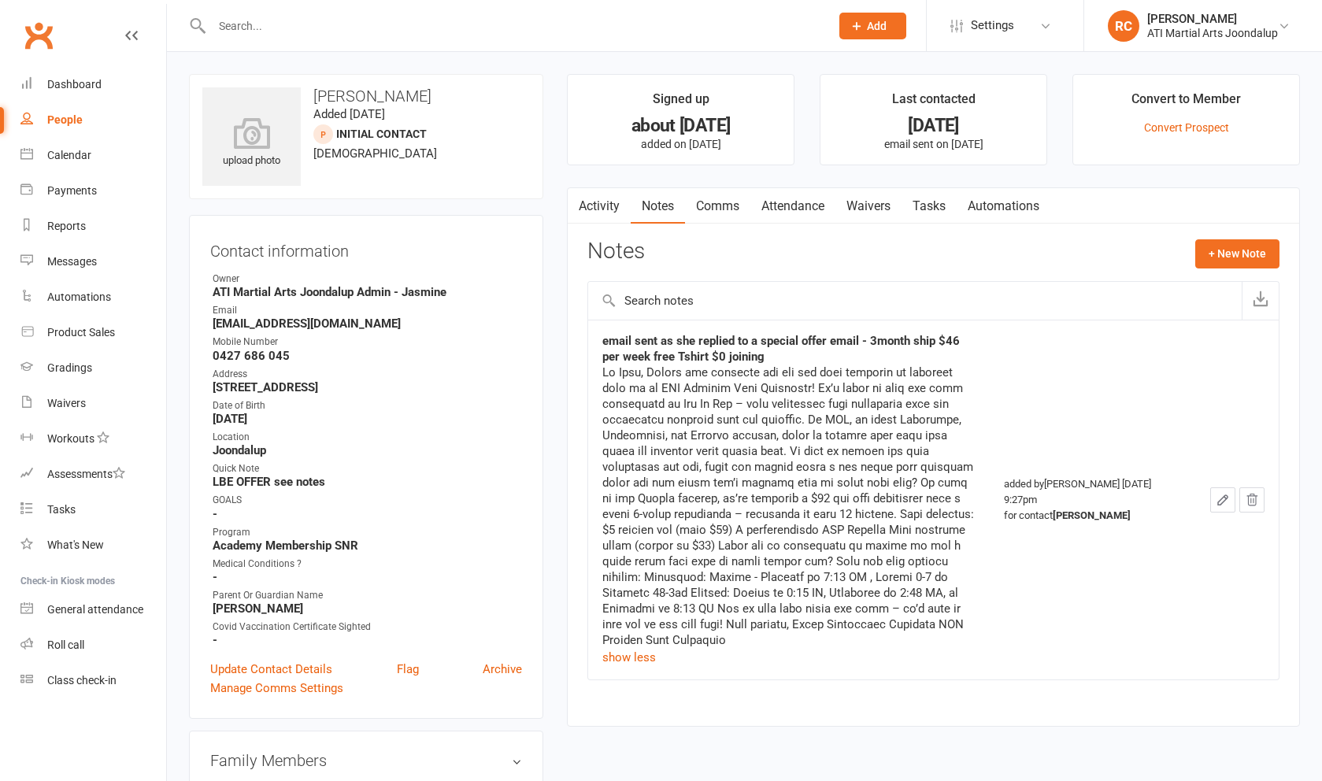
drag, startPoint x: 617, startPoint y: 544, endPoint x: 1218, endPoint y: 507, distance: 602.1
click at [1218, 507] on icon "button" at bounding box center [1223, 500] width 14 height 14
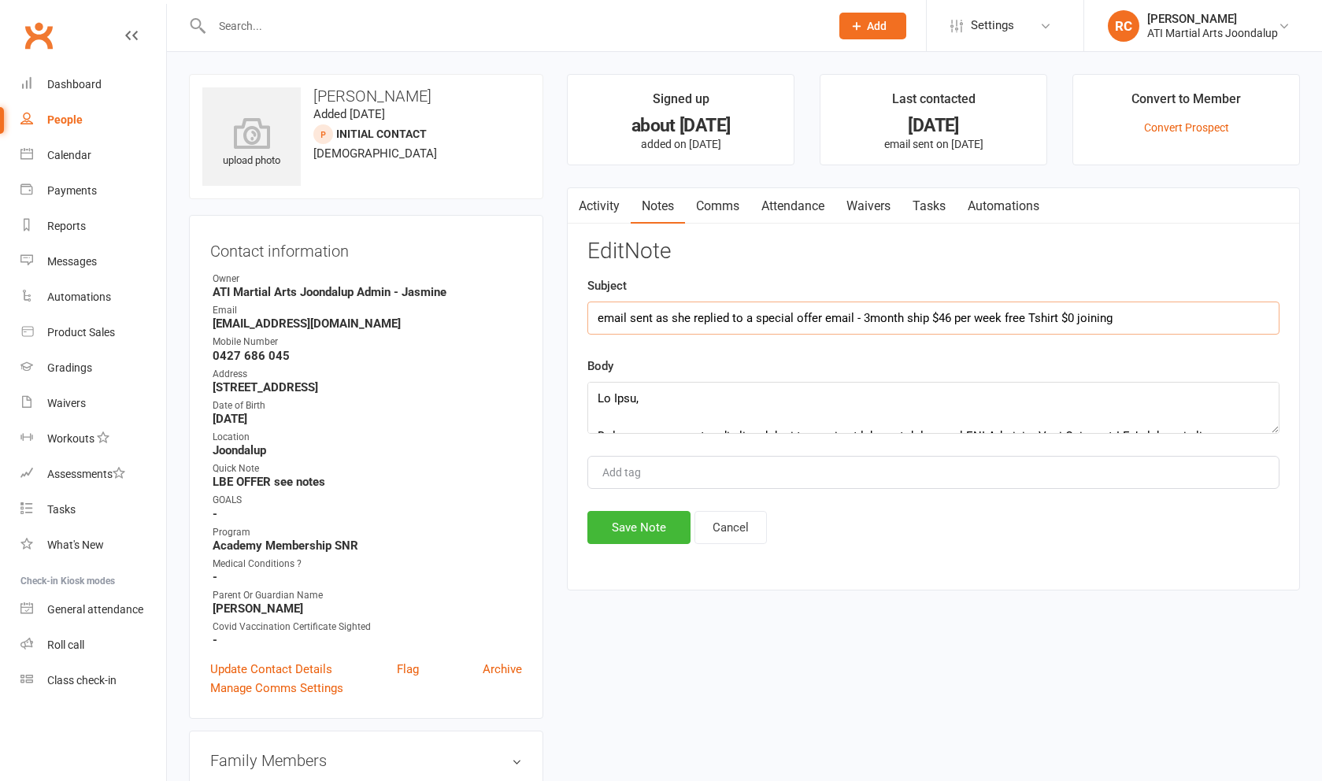
drag, startPoint x: 1218, startPoint y: 507, endPoint x: 905, endPoint y: 323, distance: 362.9
click at [905, 323] on input "email sent as she replied to a special offer email - 3month ship $46 per week f…" at bounding box center [934, 318] width 692 height 33
drag, startPoint x: 905, startPoint y: 323, endPoint x: 1018, endPoint y: 319, distance: 112.7
click at [1018, 319] on input "email sent as she replied to a special offer email - 3month m/ship $46 per week…" at bounding box center [934, 318] width 692 height 33
click at [1079, 322] on input "email sent as she replied to a special offer email - 3month m/ship $46 per week…" at bounding box center [934, 318] width 692 height 33
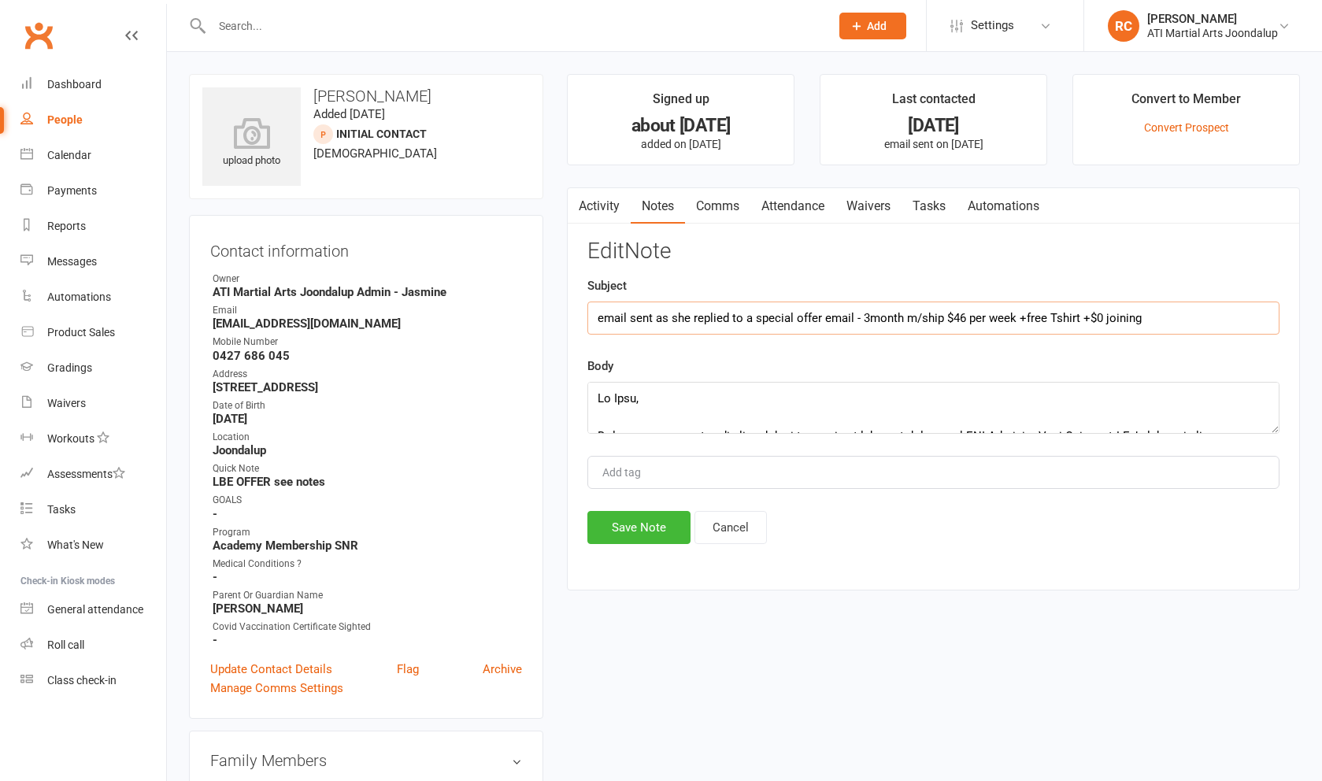
type input "email sent as she replied to a special offer email - 3month m/ship $46 per week…"
drag, startPoint x: 1079, startPoint y: 322, endPoint x: 663, endPoint y: 543, distance: 470.7
click at [663, 543] on button "Save Note" at bounding box center [639, 527] width 103 height 33
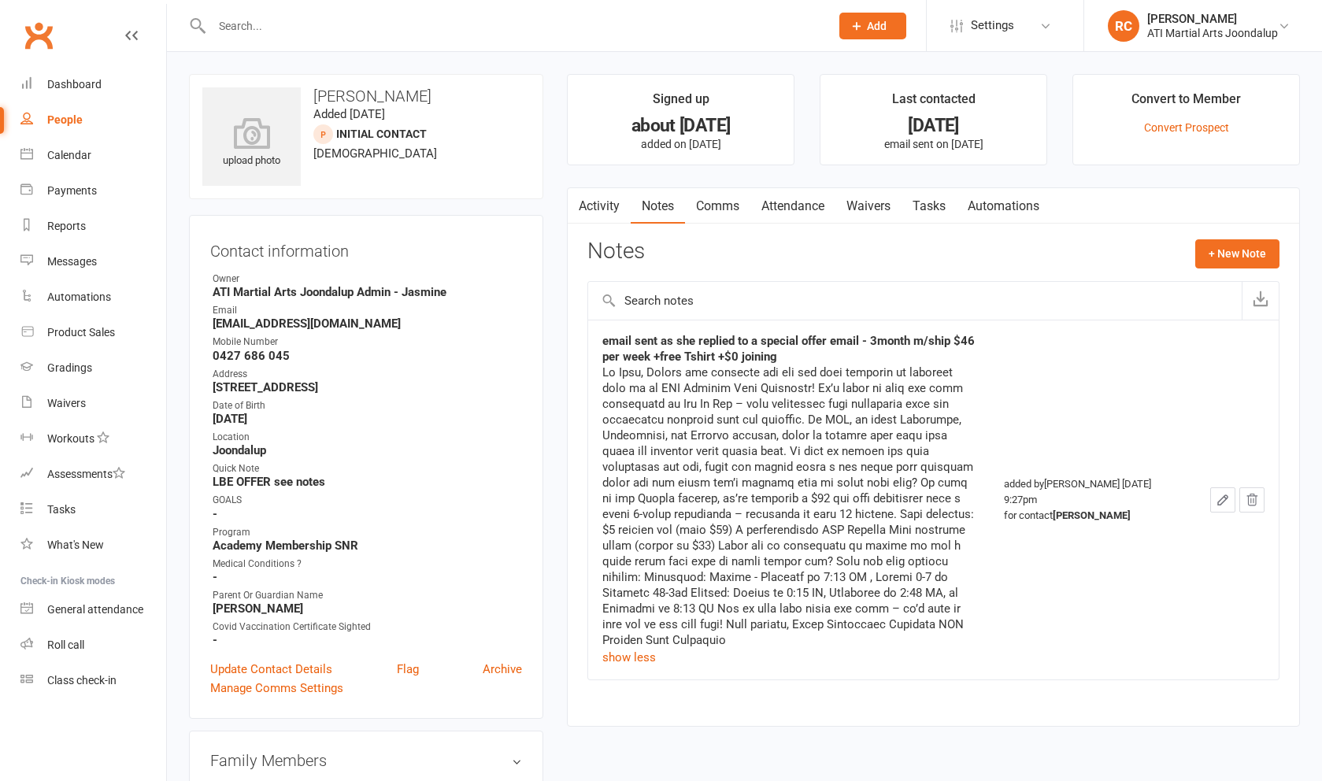
drag, startPoint x: 647, startPoint y: 476, endPoint x: 540, endPoint y: 28, distance: 460.6
click at [540, 28] on input "text" at bounding box center [513, 26] width 612 height 22
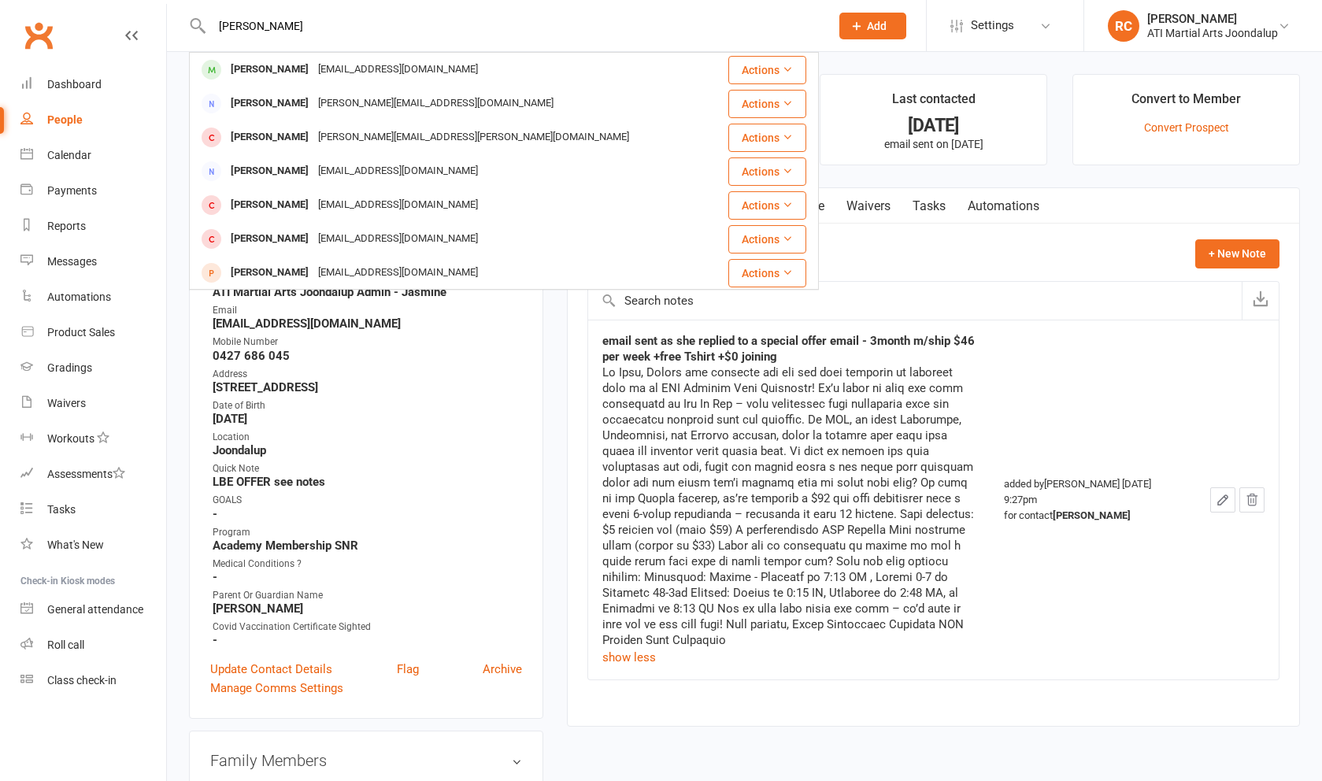
type input "daniel coles"
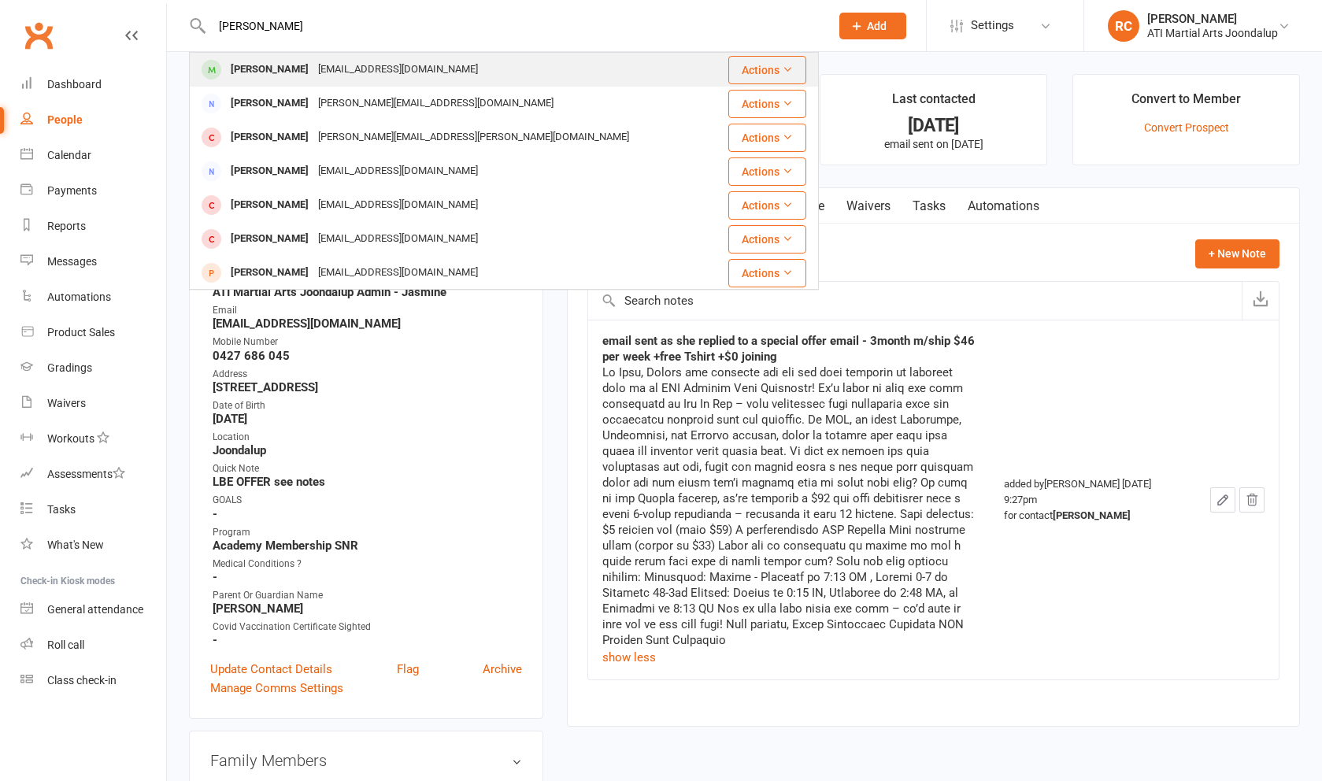
drag, startPoint x: 540, startPoint y: 28, endPoint x: 329, endPoint y: 76, distance: 216.6
click at [329, 76] on div "craig6025@outlook.com" at bounding box center [397, 69] width 169 height 23
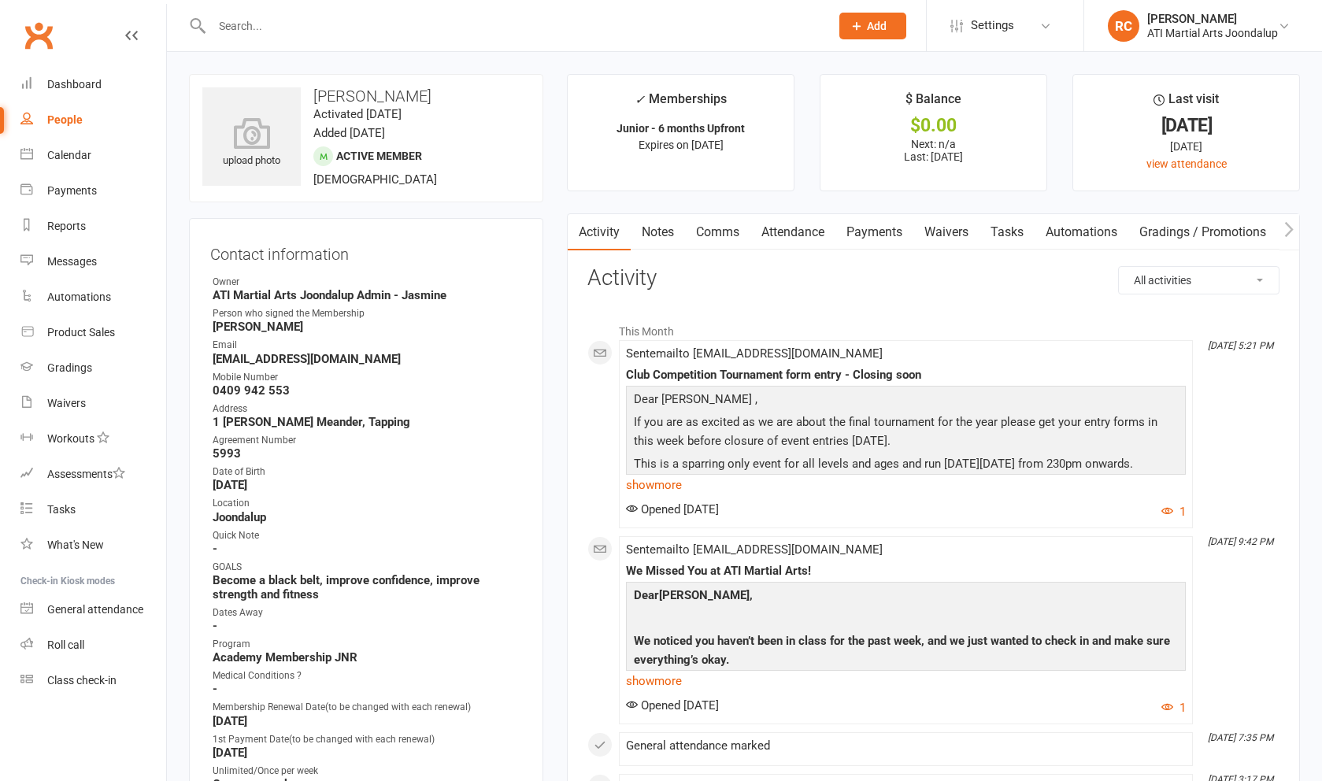
click at [662, 224] on link "Notes" at bounding box center [658, 232] width 54 height 36
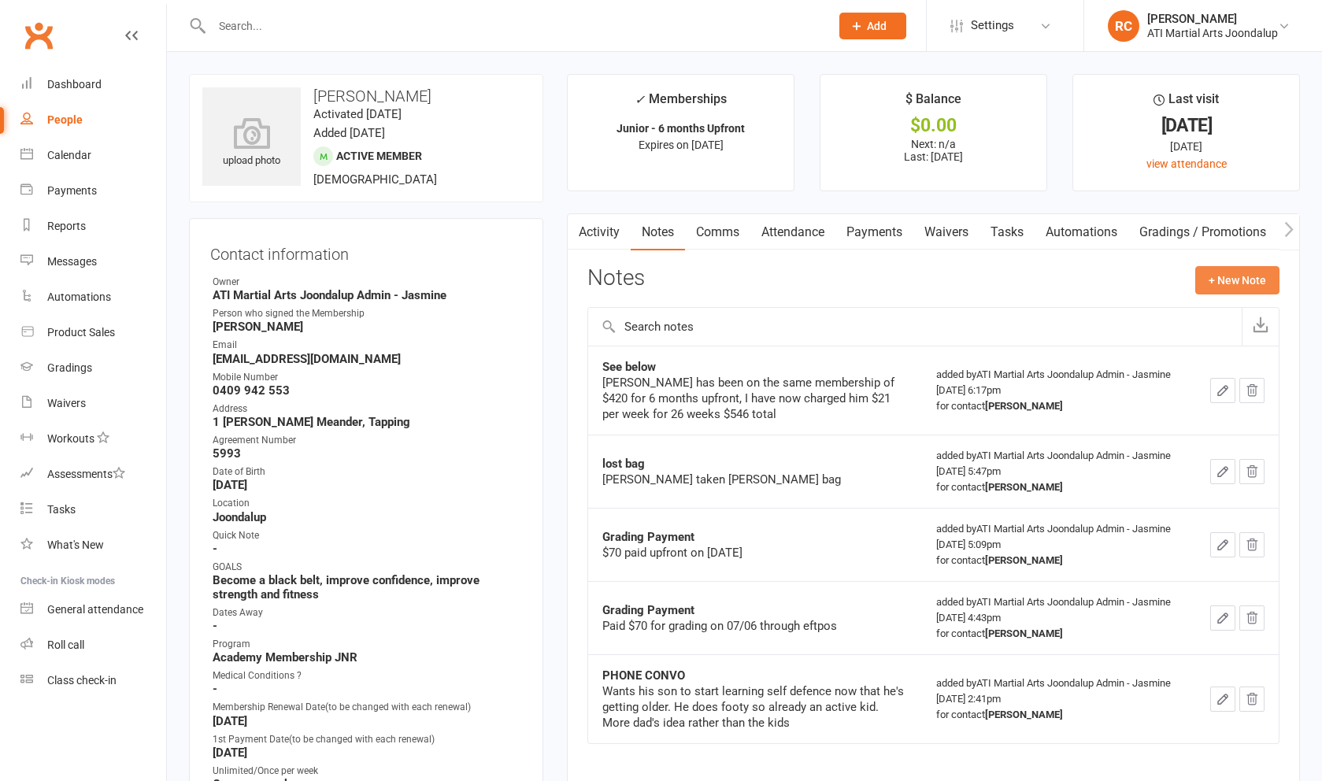
drag, startPoint x: 662, startPoint y: 224, endPoint x: 1204, endPoint y: 287, distance: 545.4
click at [1204, 287] on button "+ New Note" at bounding box center [1238, 280] width 84 height 28
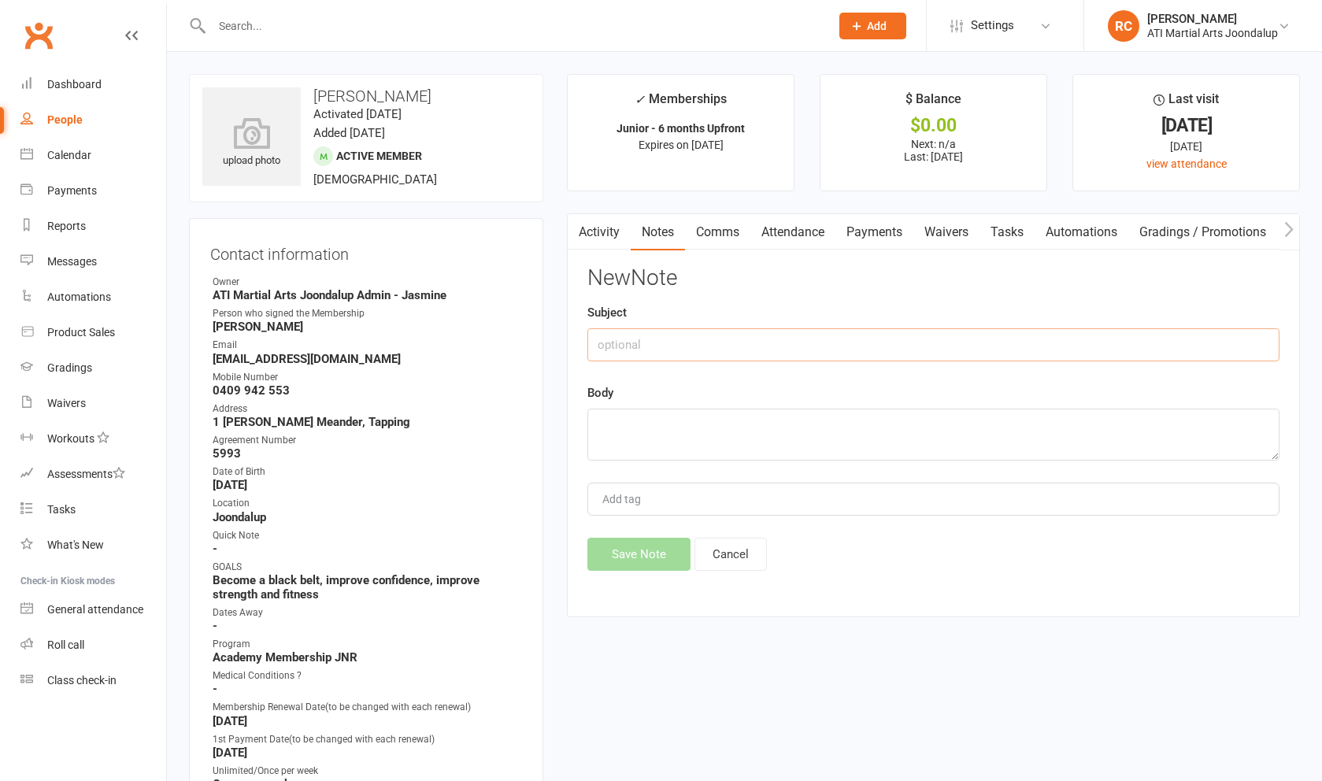
drag, startPoint x: 1204, startPoint y: 287, endPoint x: 1073, endPoint y: 344, distance: 143.5
click at [1073, 344] on input "text" at bounding box center [934, 344] width 692 height 33
type input "asked for a refund of new membership - email reply"
paste textarea "Hi Craig, Thanks for the email. Sorry to hear the circumstances and interests h…"
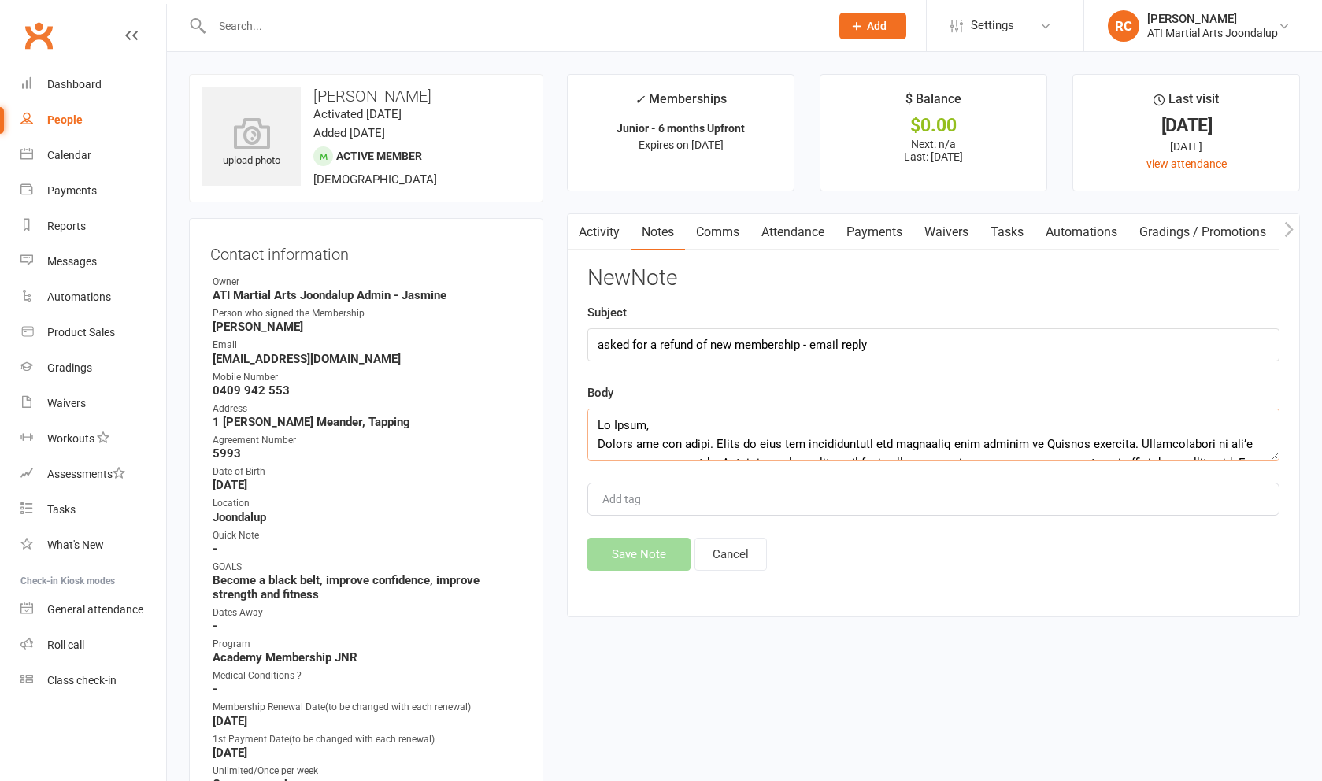
scroll to position [378, 0]
type textarea "Hi Craig, Thanks for the email. Sorry to hear the circumstances and interests h…"
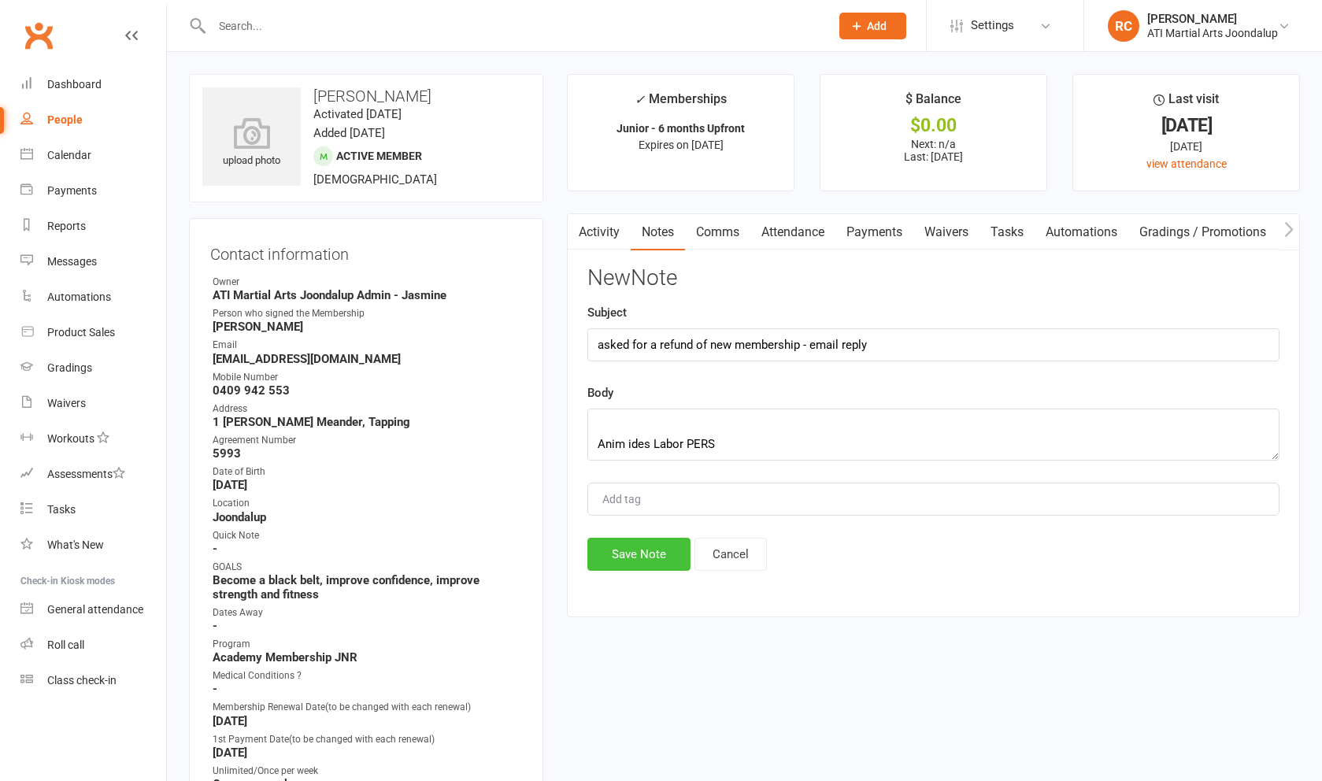
drag, startPoint x: 1072, startPoint y: 345, endPoint x: 617, endPoint y: 559, distance: 503.1
click at [617, 559] on button "Save Note" at bounding box center [639, 554] width 103 height 33
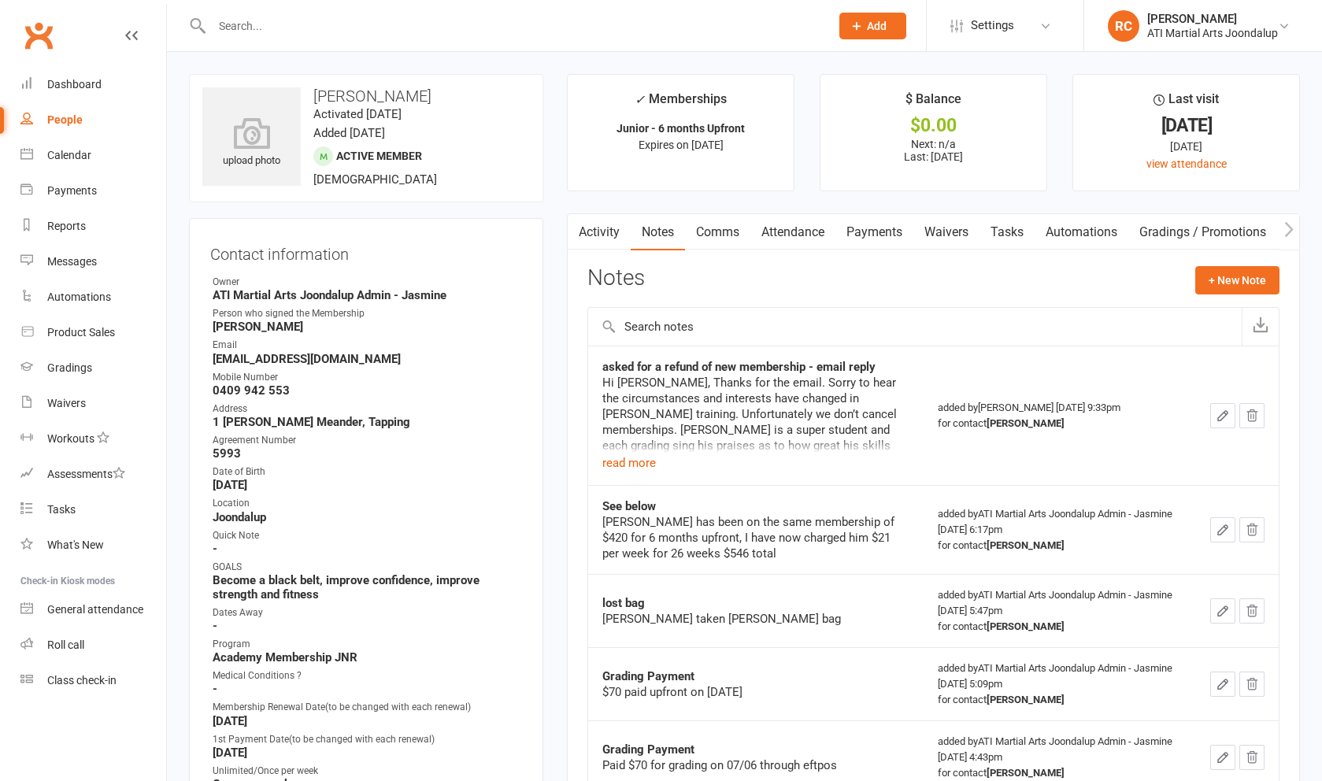
drag, startPoint x: 578, startPoint y: 533, endPoint x: 522, endPoint y: 22, distance: 514.2
click at [522, 22] on input "text" at bounding box center [513, 26] width 612 height 22
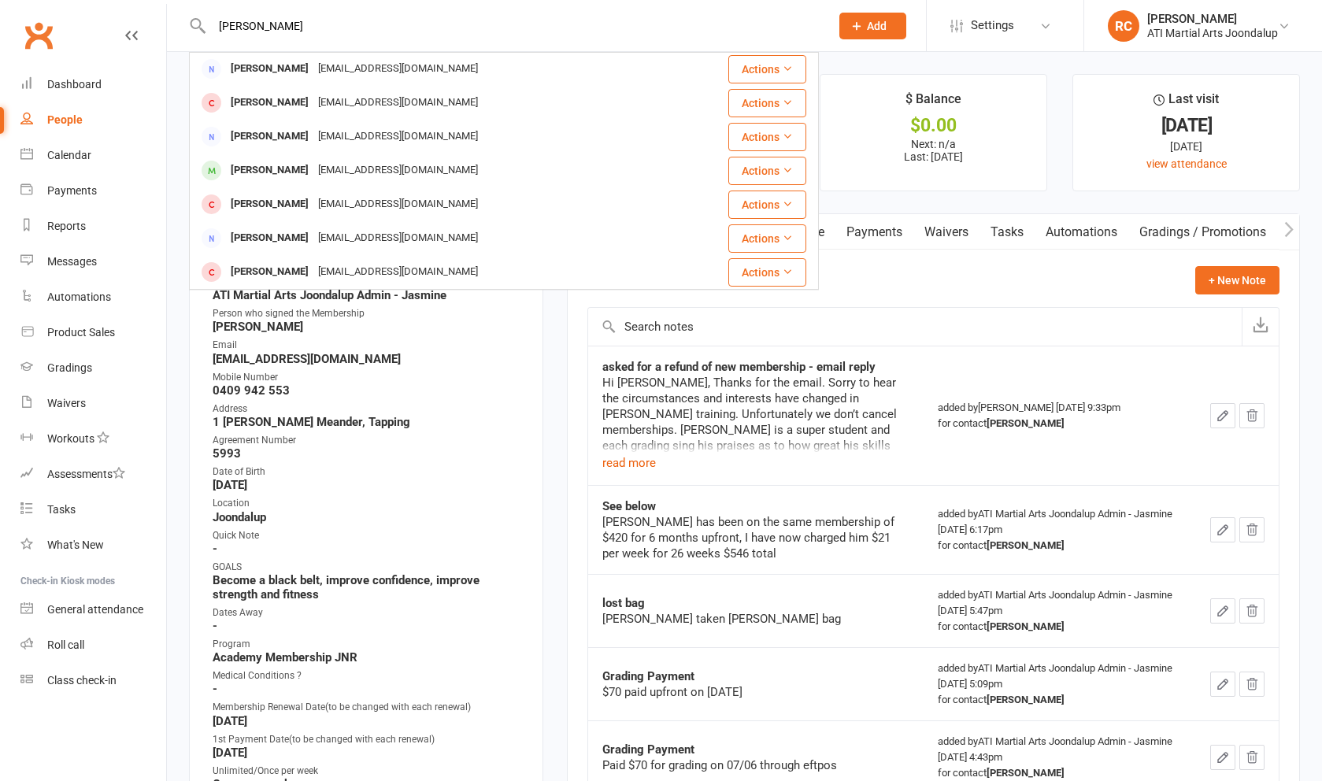
scroll to position [441, 0]
type input "Charlie"
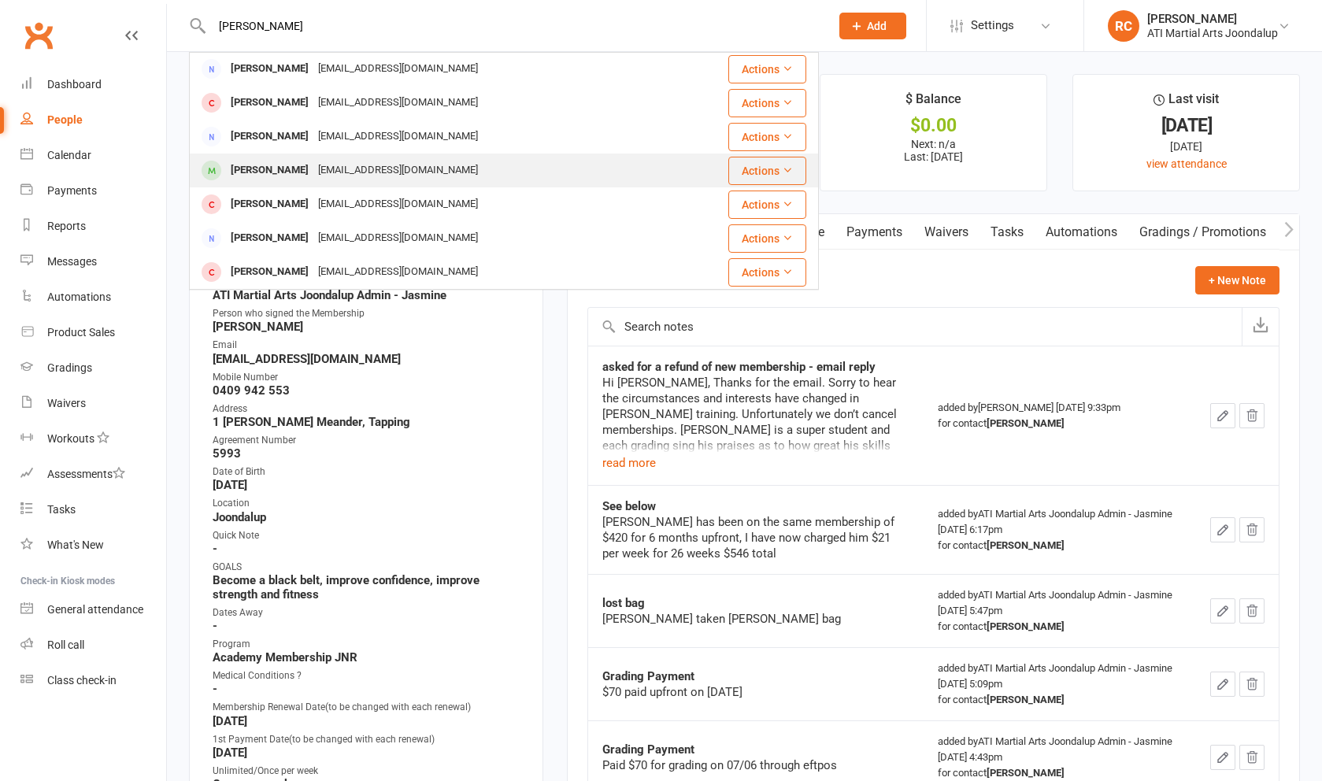
drag, startPoint x: 522, startPoint y: 22, endPoint x: 373, endPoint y: 172, distance: 211.6
click at [373, 172] on div "jamiecarrivick@gmail.com" at bounding box center [397, 170] width 169 height 23
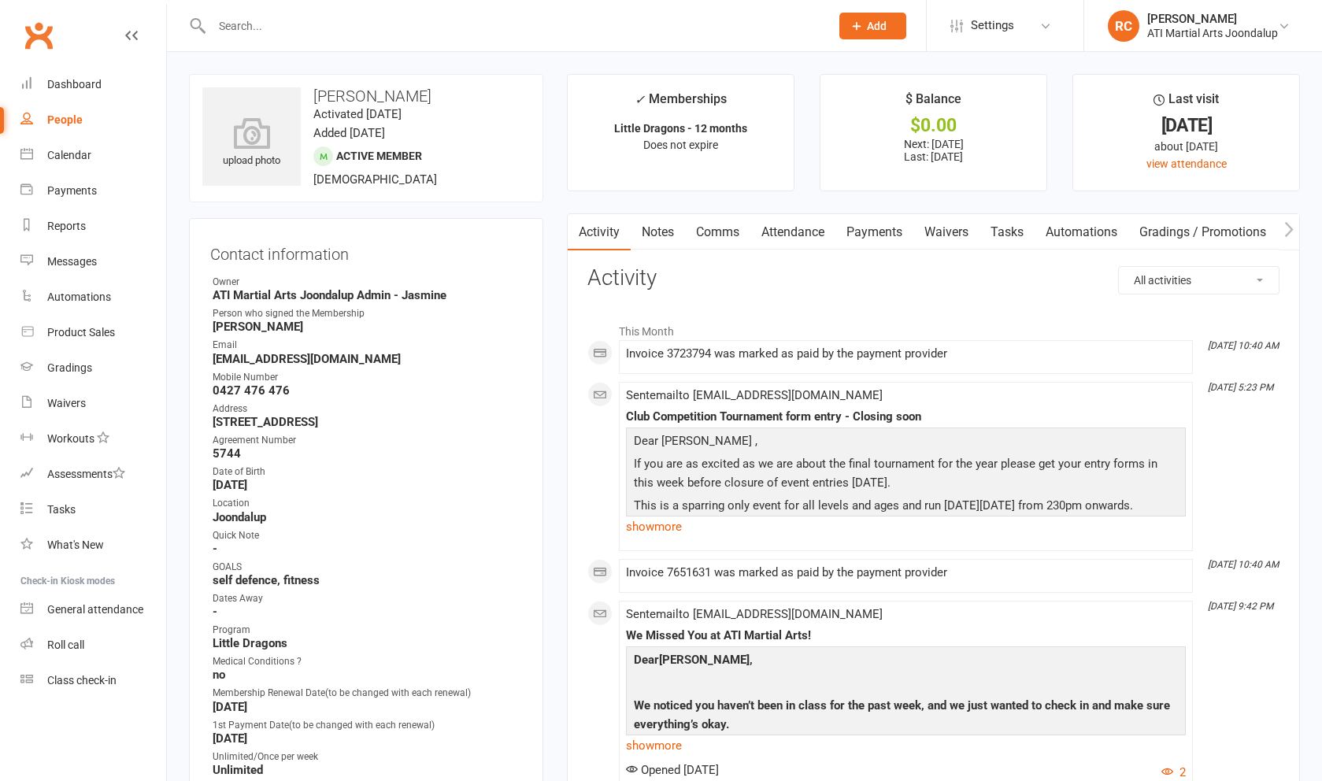
click at [673, 228] on link "Notes" at bounding box center [658, 232] width 54 height 36
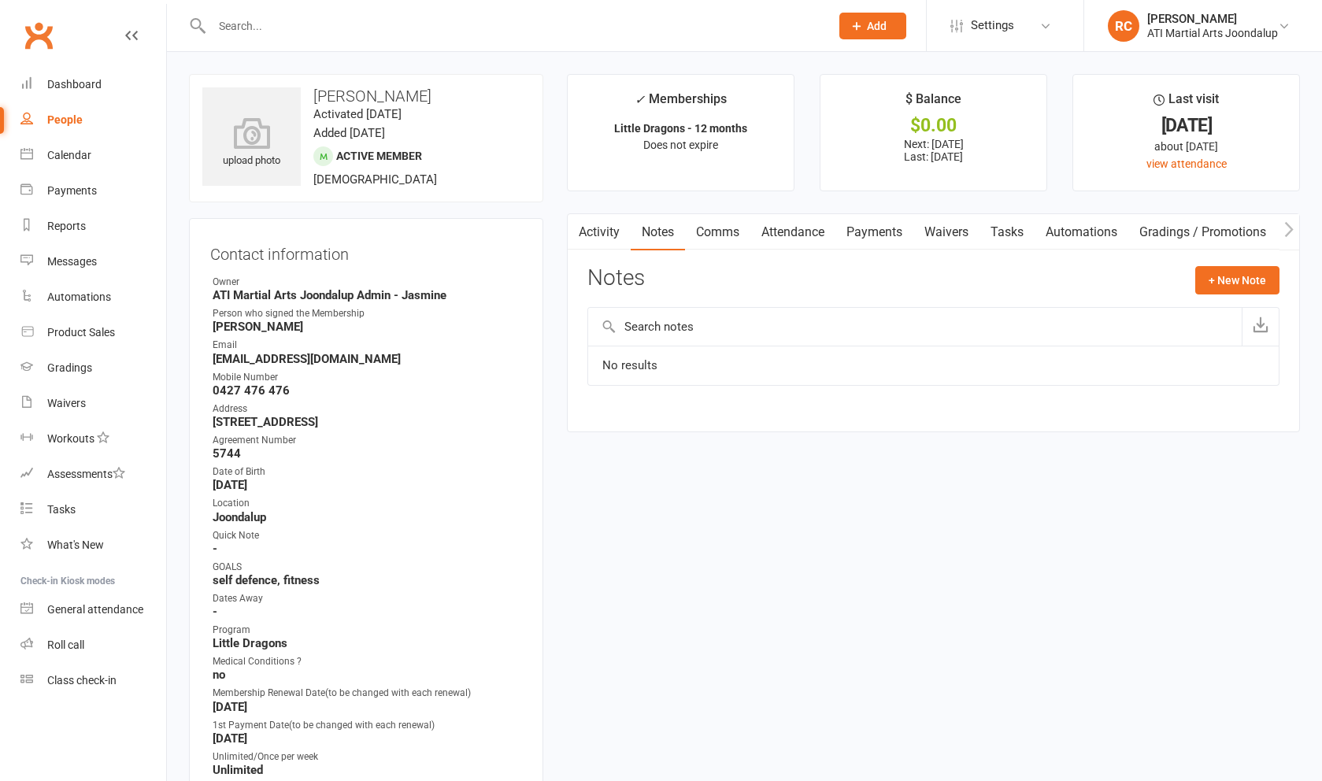
click at [1237, 281] on button "+ New Note" at bounding box center [1238, 280] width 84 height 28
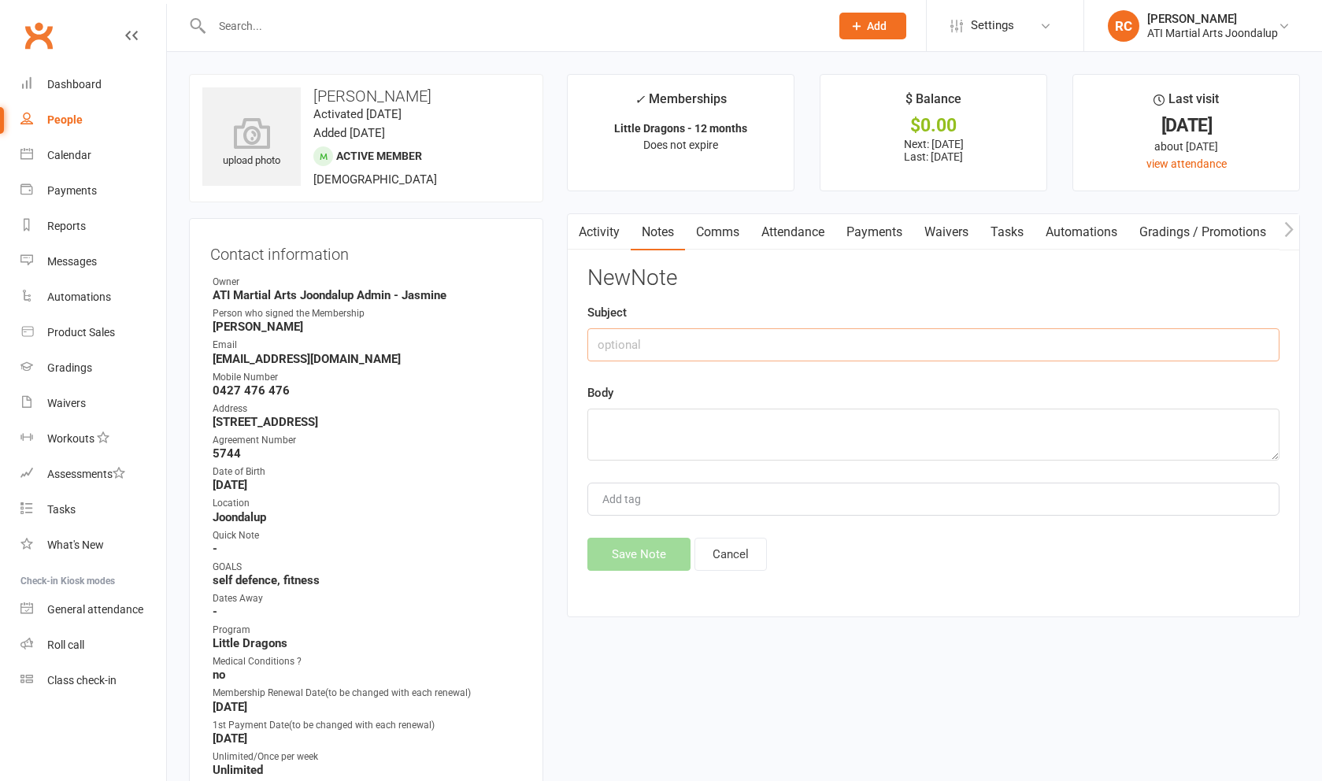
drag, startPoint x: 1237, startPoint y: 281, endPoint x: 999, endPoint y: 340, distance: 245.8
click at [999, 340] on input "text" at bounding box center [934, 344] width 692 height 33
type input "w"
type input "askled to cancel - moved to Tom Price"
paste textarea "Hi Jamie, Oh no that is sad to hear. We will miss Charlie in the Little Dragons…"
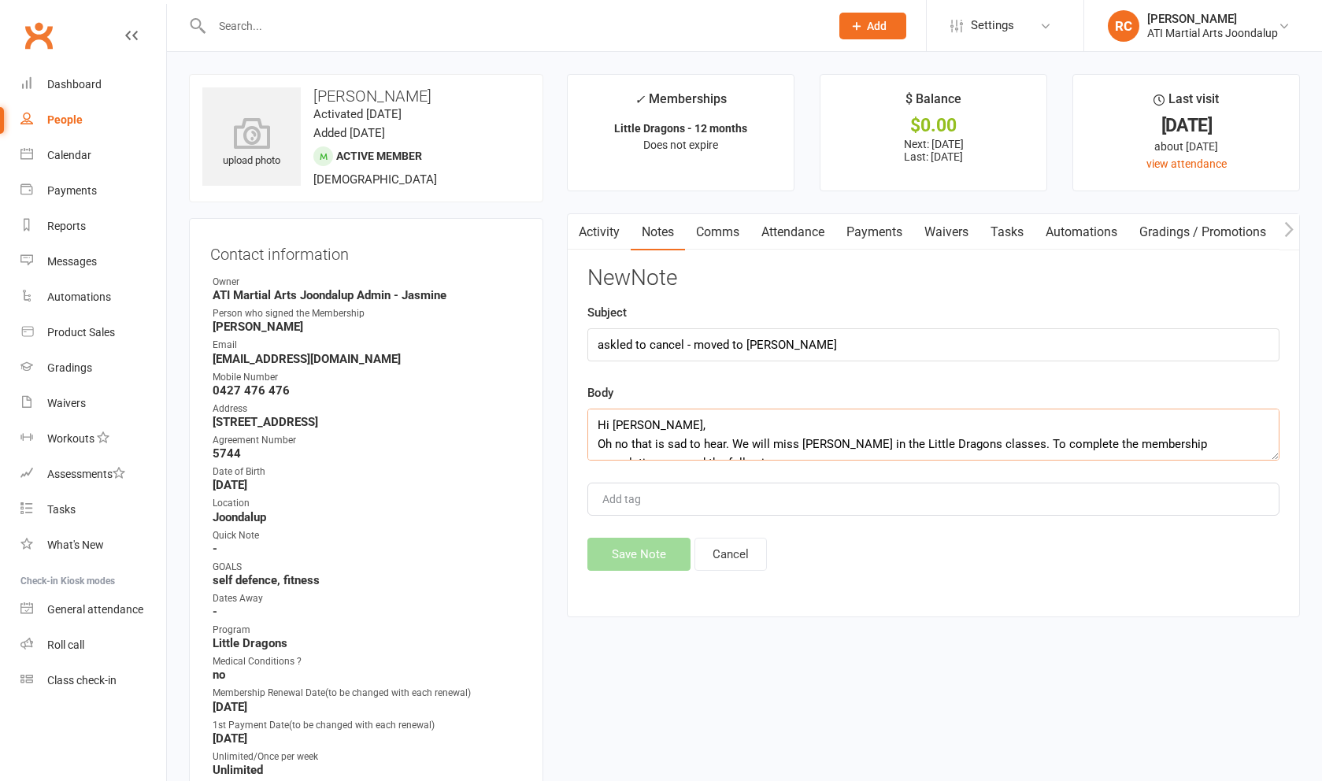
scroll to position [473, 0]
type textarea "Hi Jamie, Oh no that is sad to hear. We will miss Charlie in the Little Dragons…"
drag, startPoint x: 999, startPoint y: 340, endPoint x: 622, endPoint y: 347, distance: 376.5
click at [622, 347] on input "askled to cancel - moved to Tom Price" at bounding box center [934, 344] width 692 height 33
type input "asked to cancel - moved to [PERSON_NAME]"
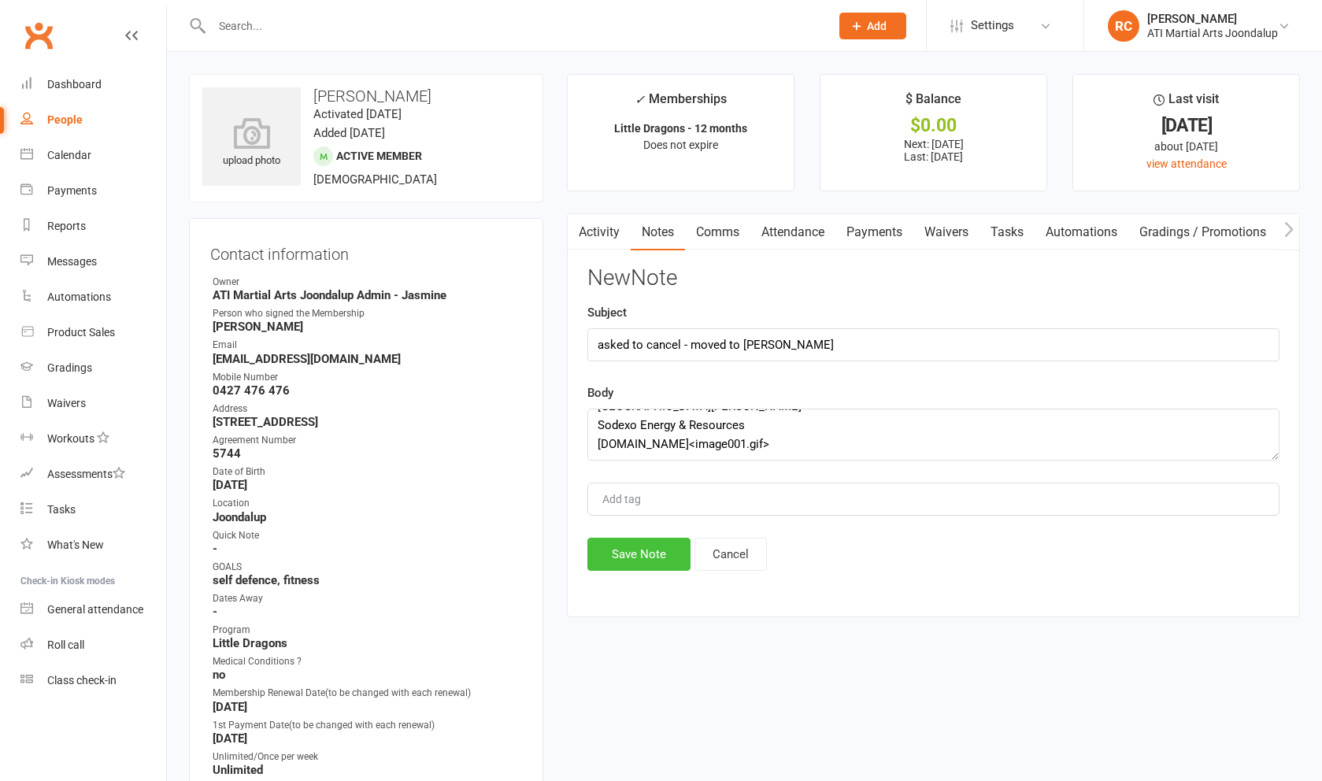
drag, startPoint x: 622, startPoint y: 347, endPoint x: 656, endPoint y: 568, distance: 223.1
click at [656, 568] on button "Save Note" at bounding box center [639, 554] width 103 height 33
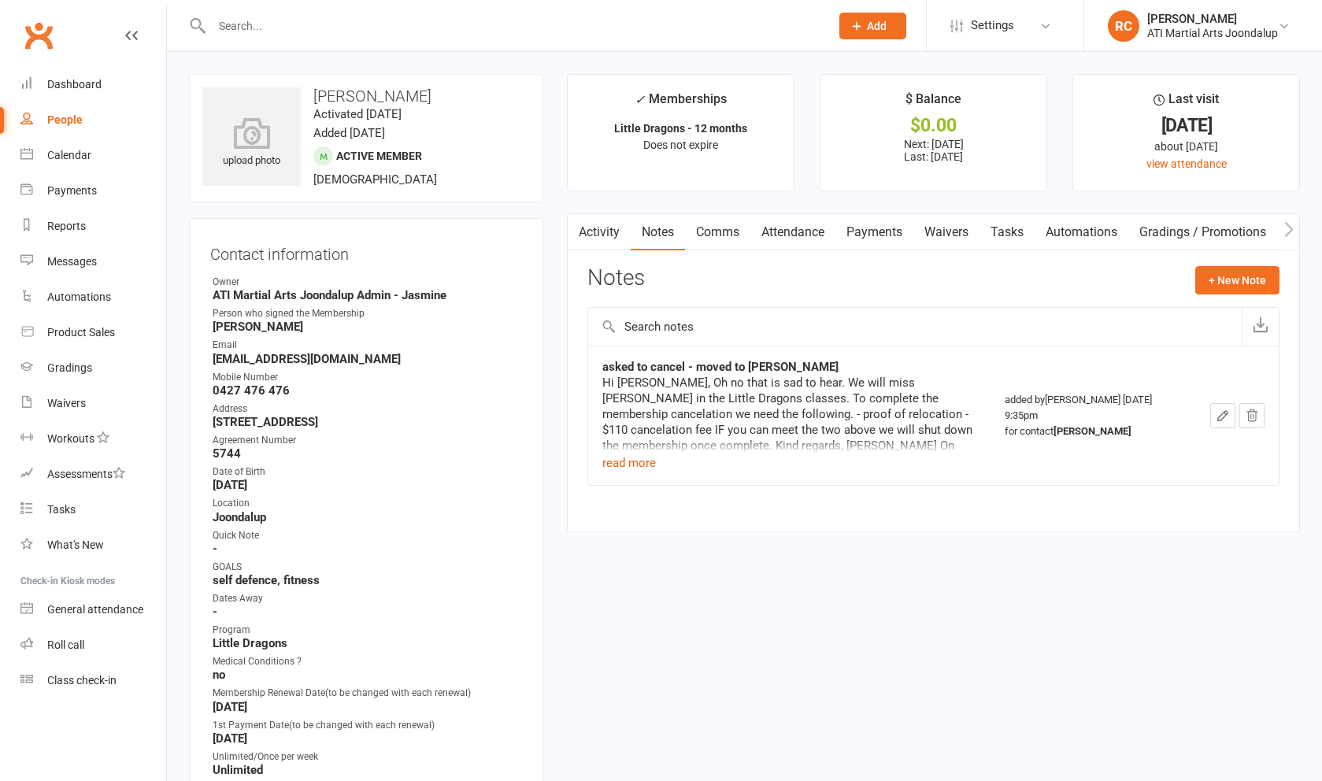
drag, startPoint x: 310, startPoint y: 708, endPoint x: 666, endPoint y: 28, distance: 766.9
click at [666, 28] on input "text" at bounding box center [513, 26] width 612 height 22
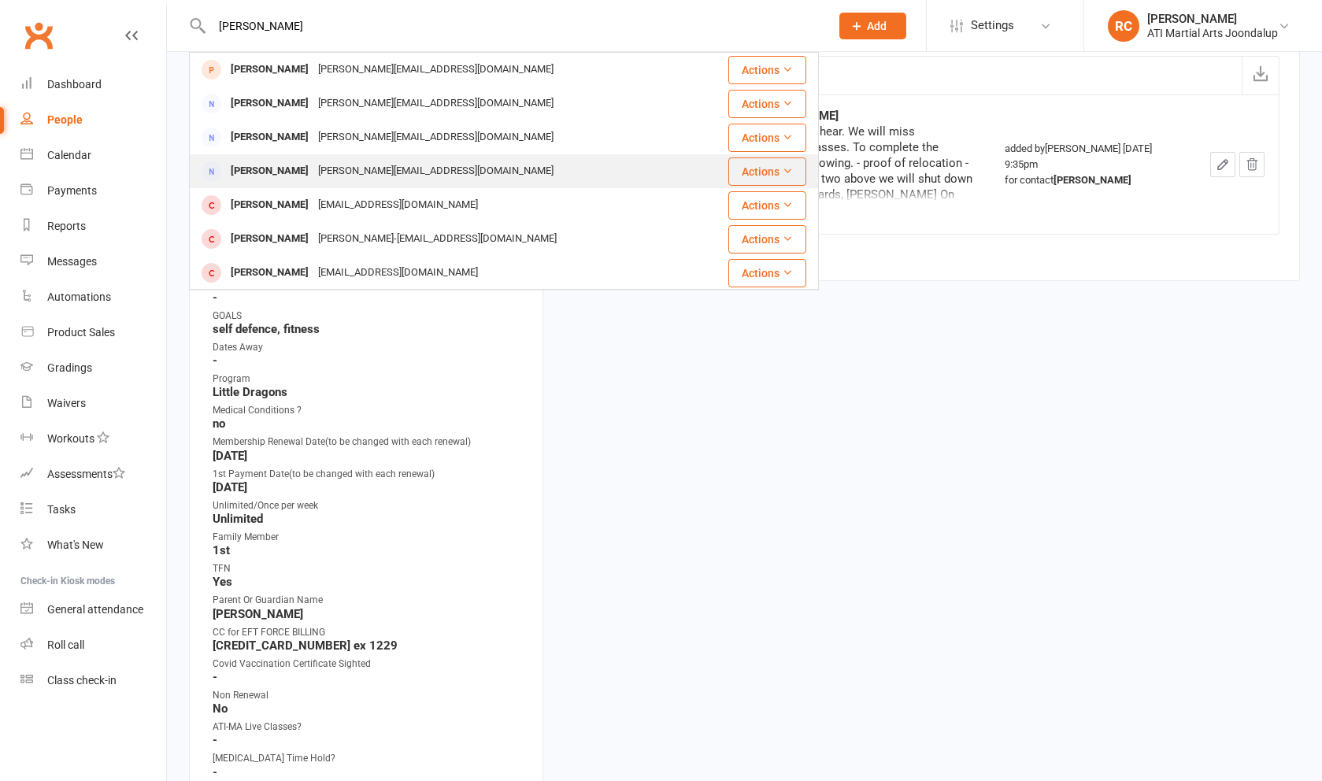
scroll to position [0, 0]
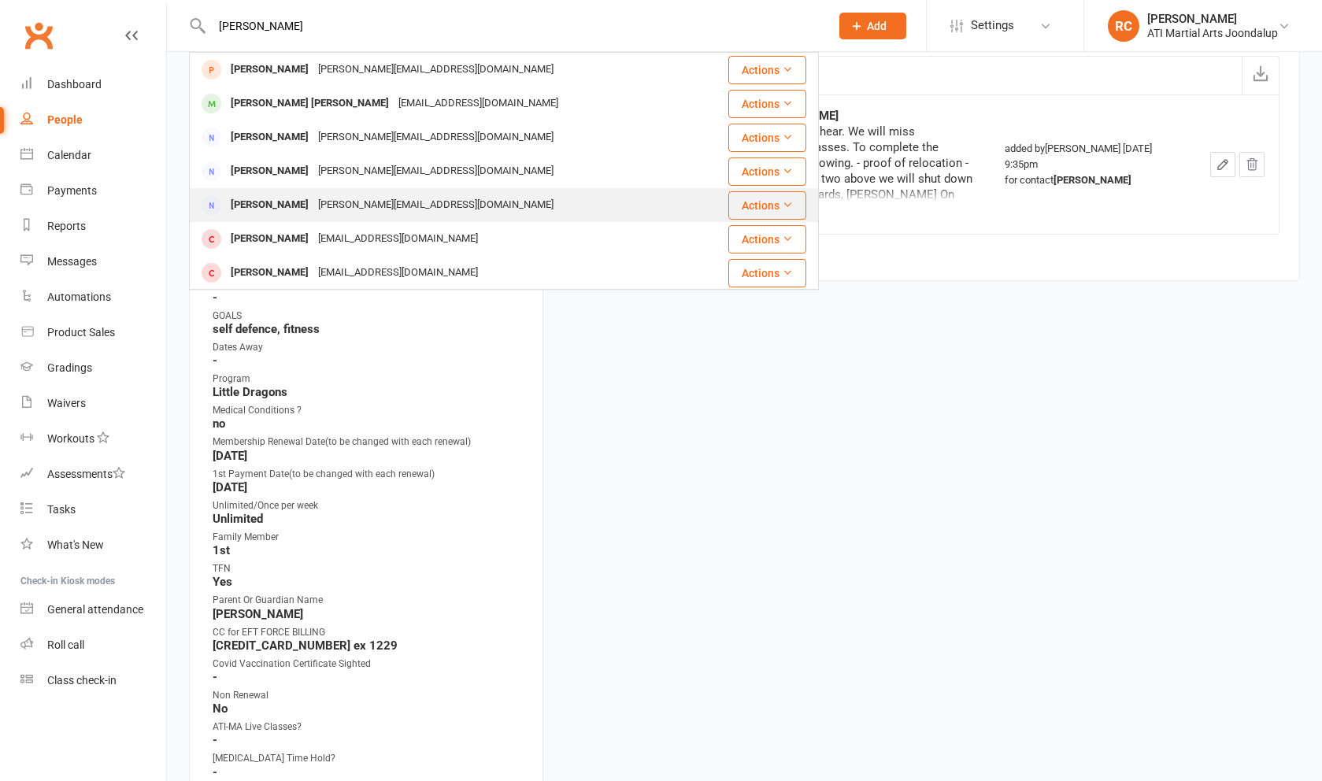
type input "Richard carreara"
click at [339, 100] on div "Richard Carrera Hawthorne" at bounding box center [310, 103] width 168 height 23
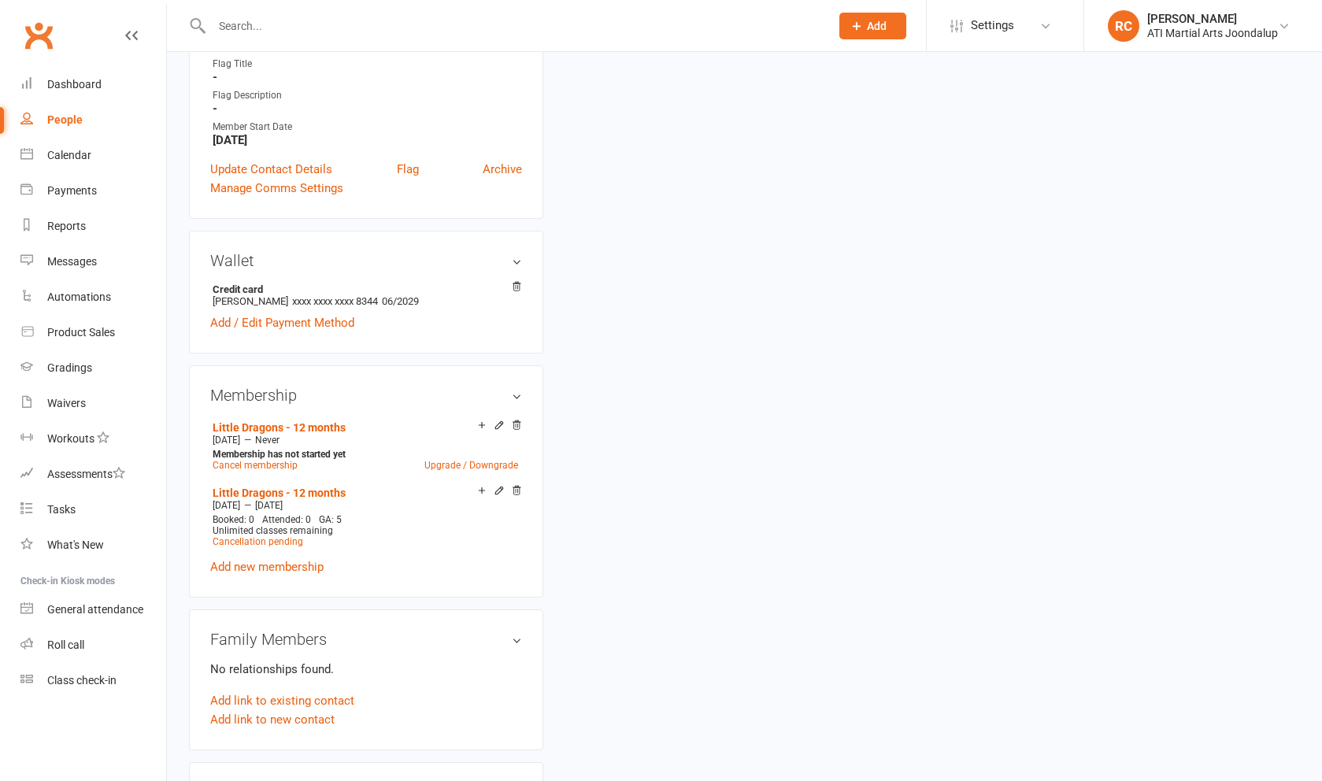
scroll to position [1070, 0]
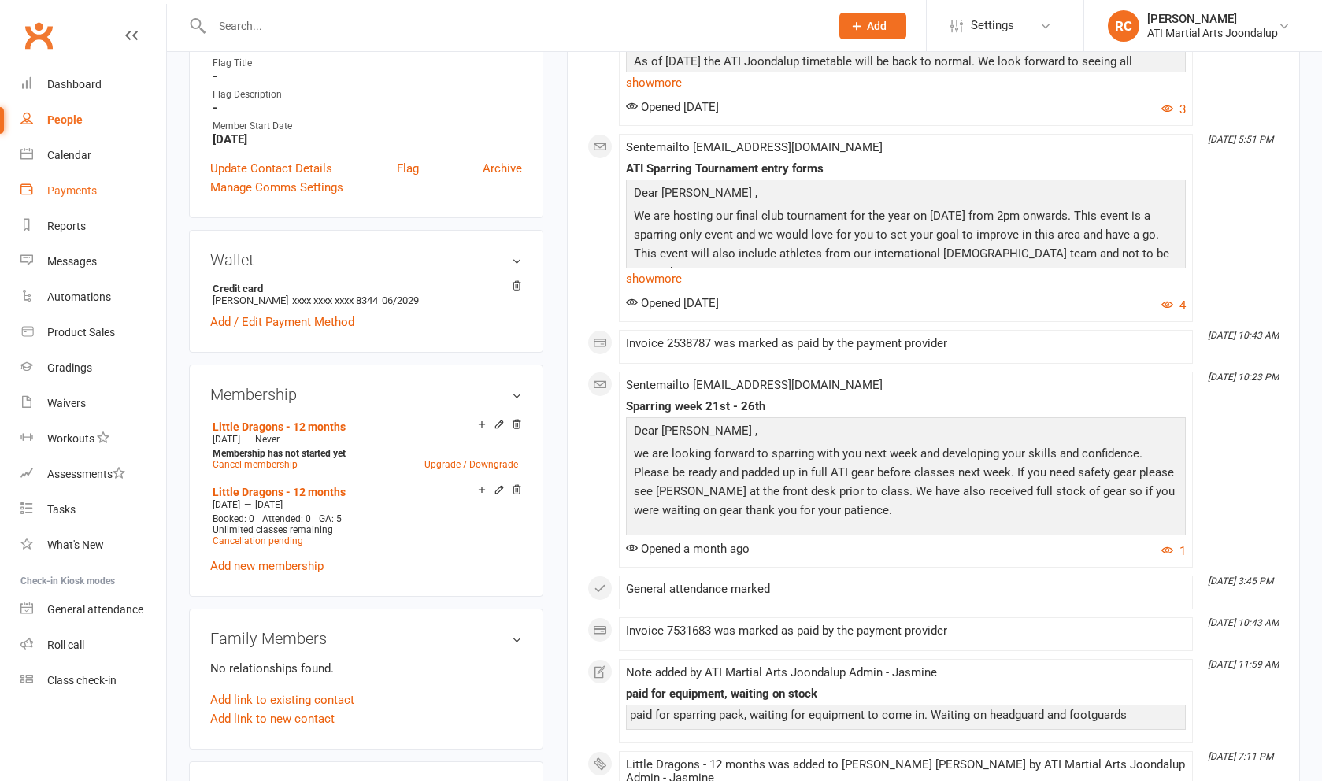
drag, startPoint x: 38, startPoint y: 445, endPoint x: 76, endPoint y: 195, distance: 253.4
click at [76, 195] on div "Payments" at bounding box center [72, 190] width 50 height 13
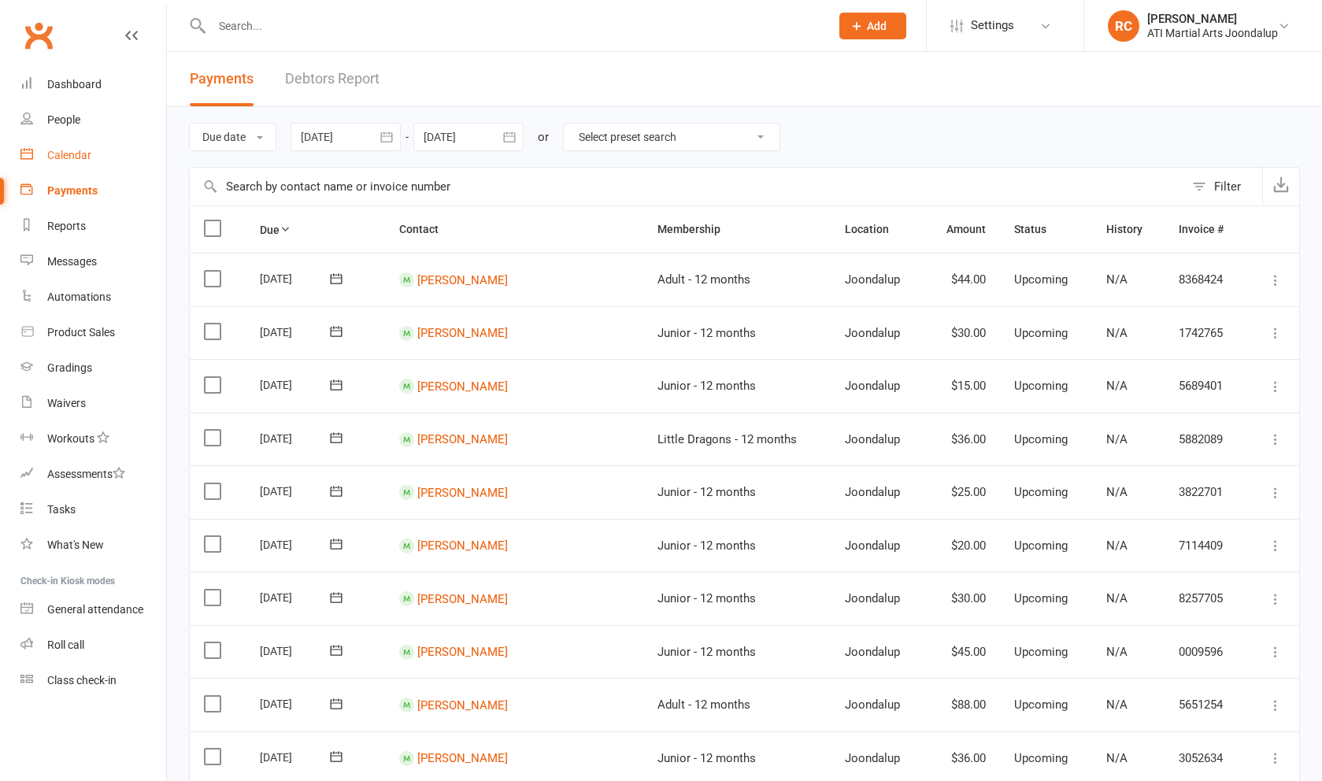
drag, startPoint x: 76, startPoint y: 195, endPoint x: 78, endPoint y: 152, distance: 42.6
click at [78, 152] on div "Calendar" at bounding box center [69, 155] width 44 height 13
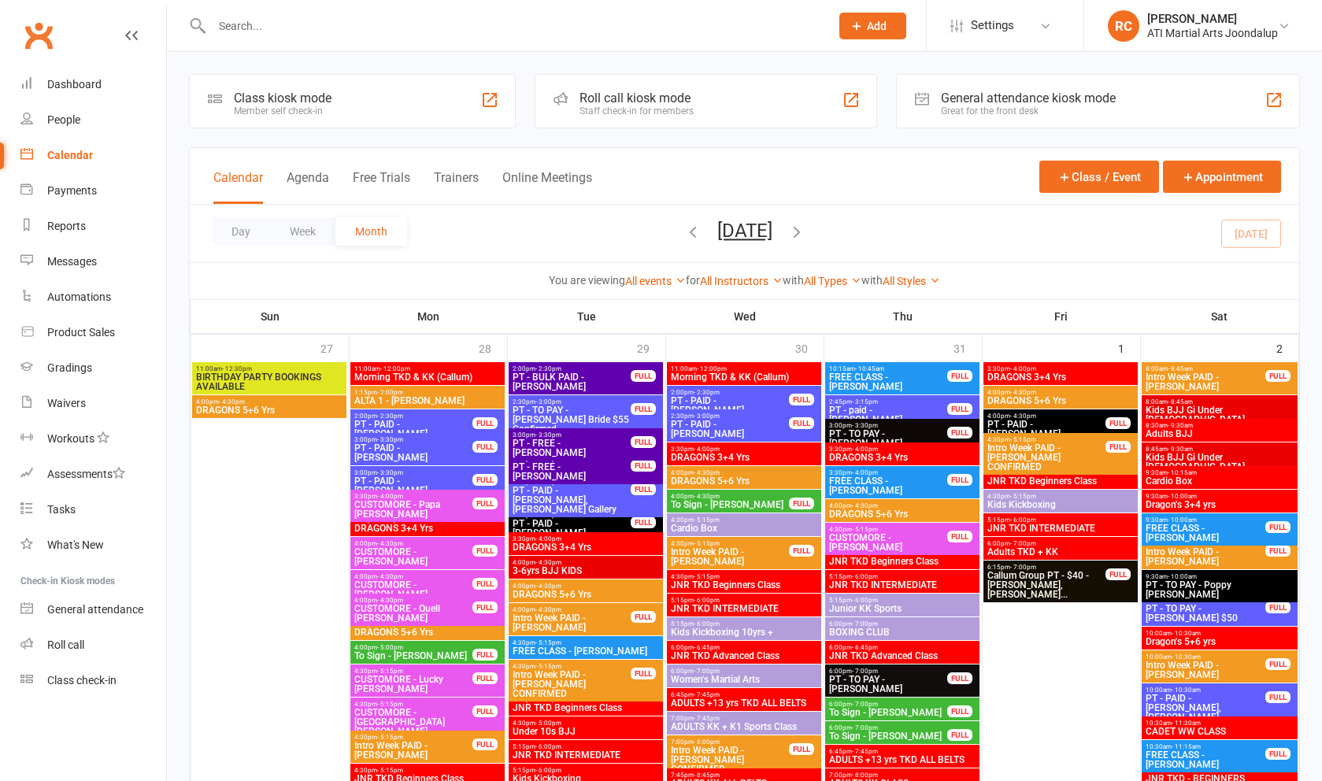
click at [235, 235] on button "Day" at bounding box center [241, 231] width 58 height 28
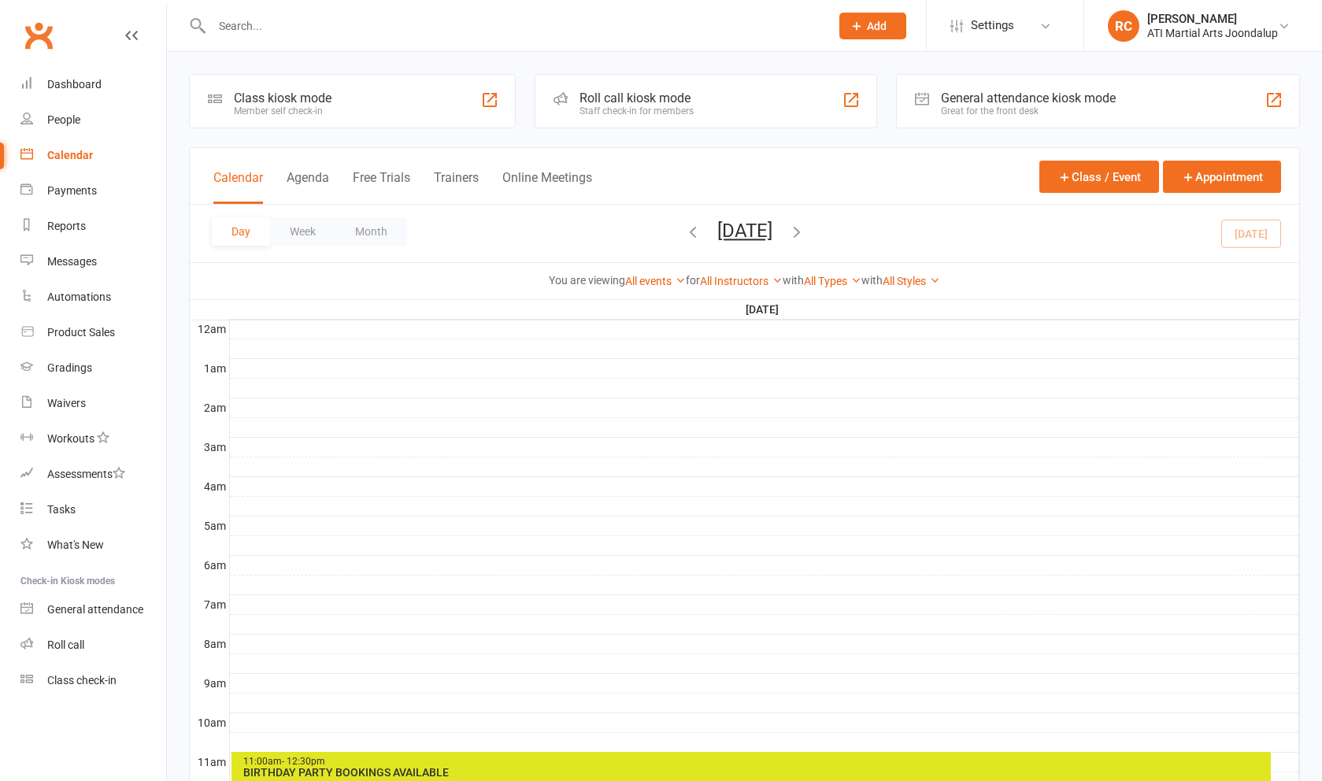
drag, startPoint x: 235, startPoint y: 235, endPoint x: 869, endPoint y: 242, distance: 633.3
click at [806, 240] on icon "button" at bounding box center [796, 231] width 17 height 17
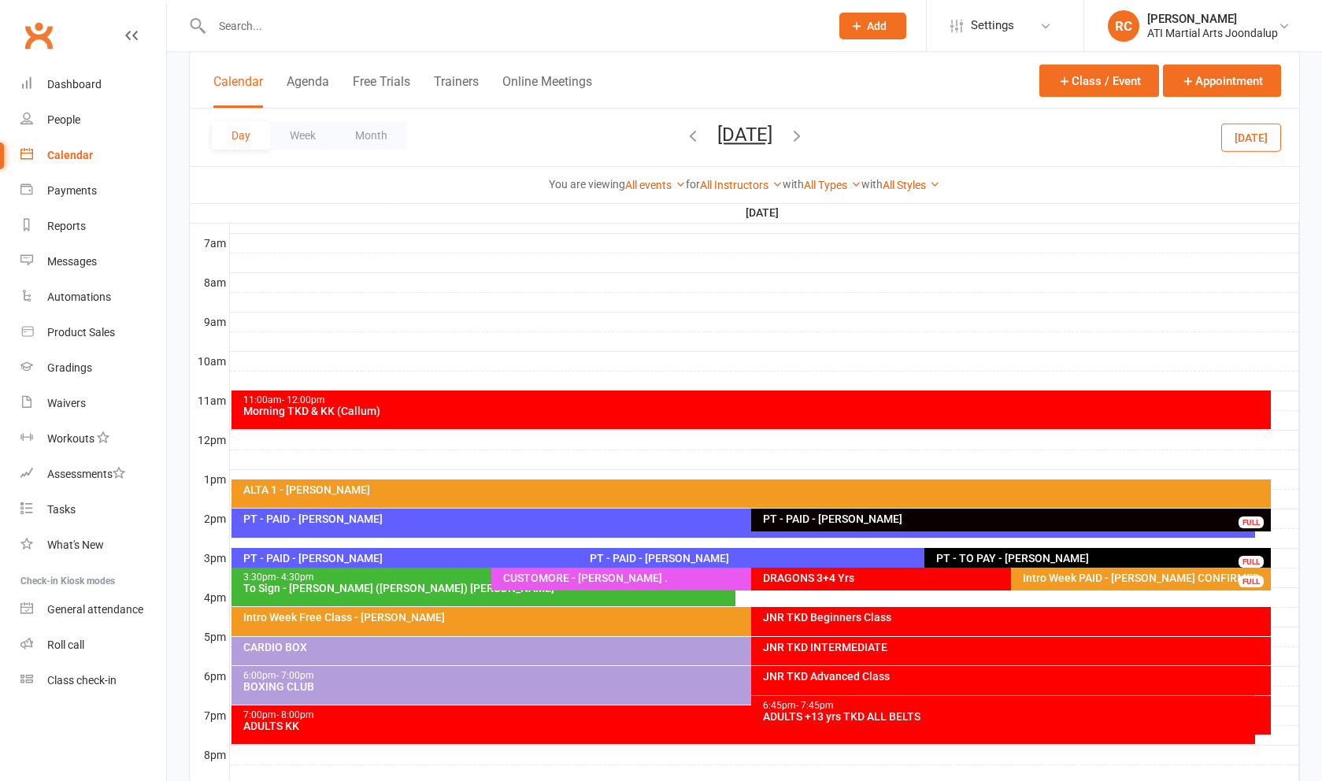
scroll to position [404, 0]
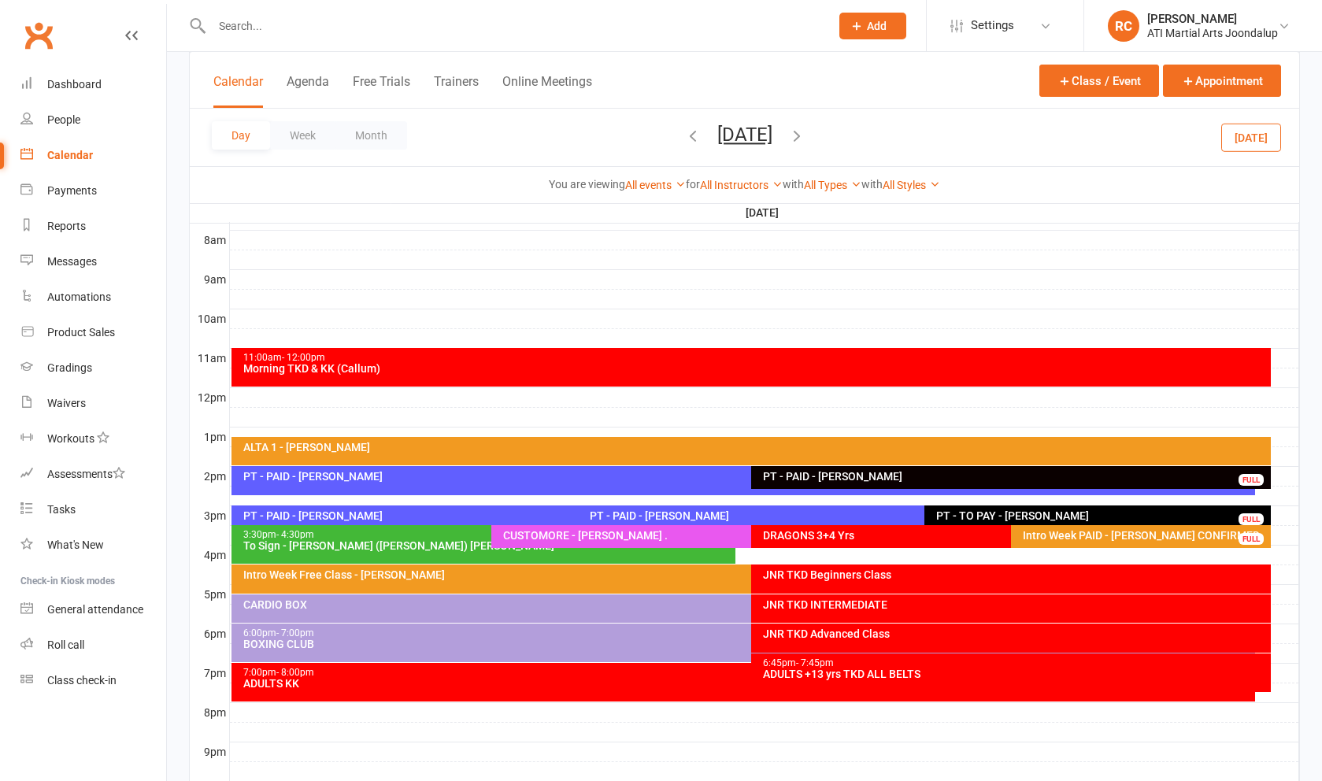
click at [454, 482] on div "PT - PAID - [PERSON_NAME]" at bounding box center [748, 476] width 1010 height 11
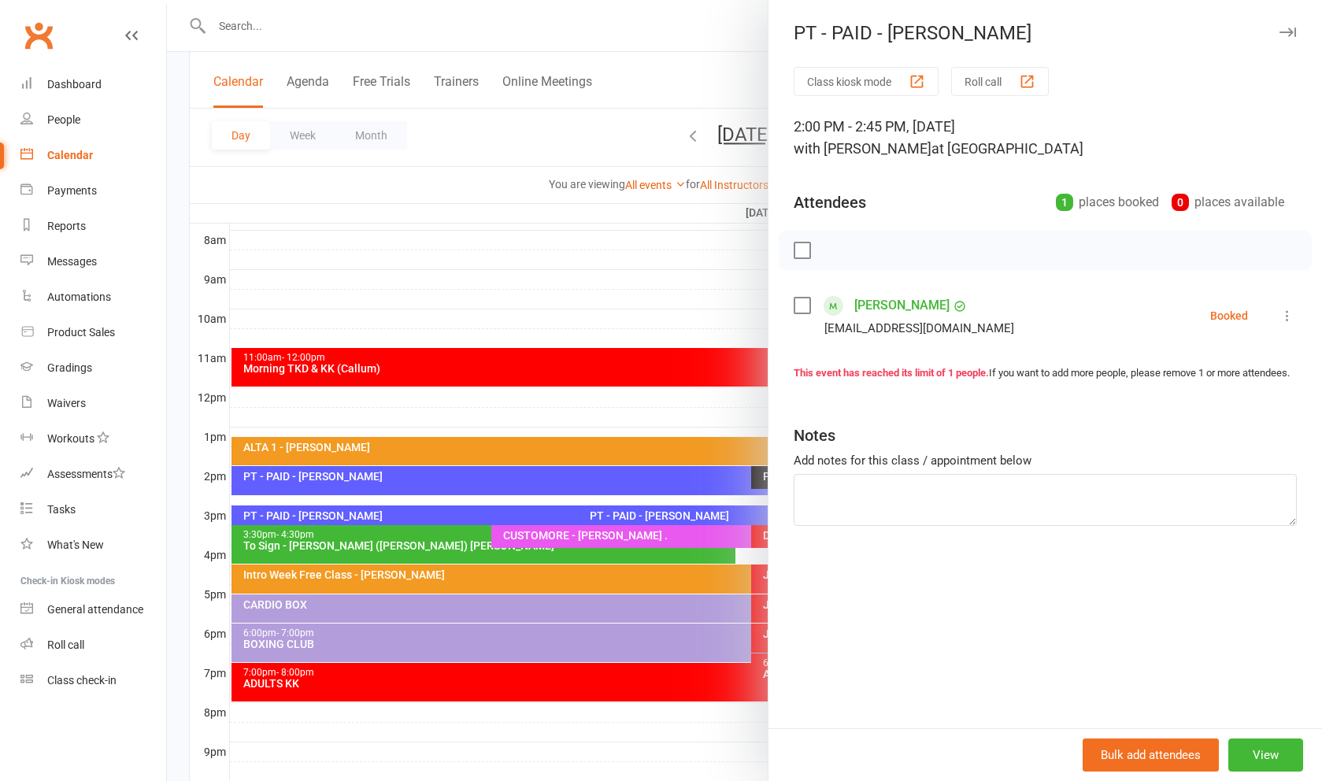
click at [1263, 755] on button "View" at bounding box center [1266, 755] width 75 height 33
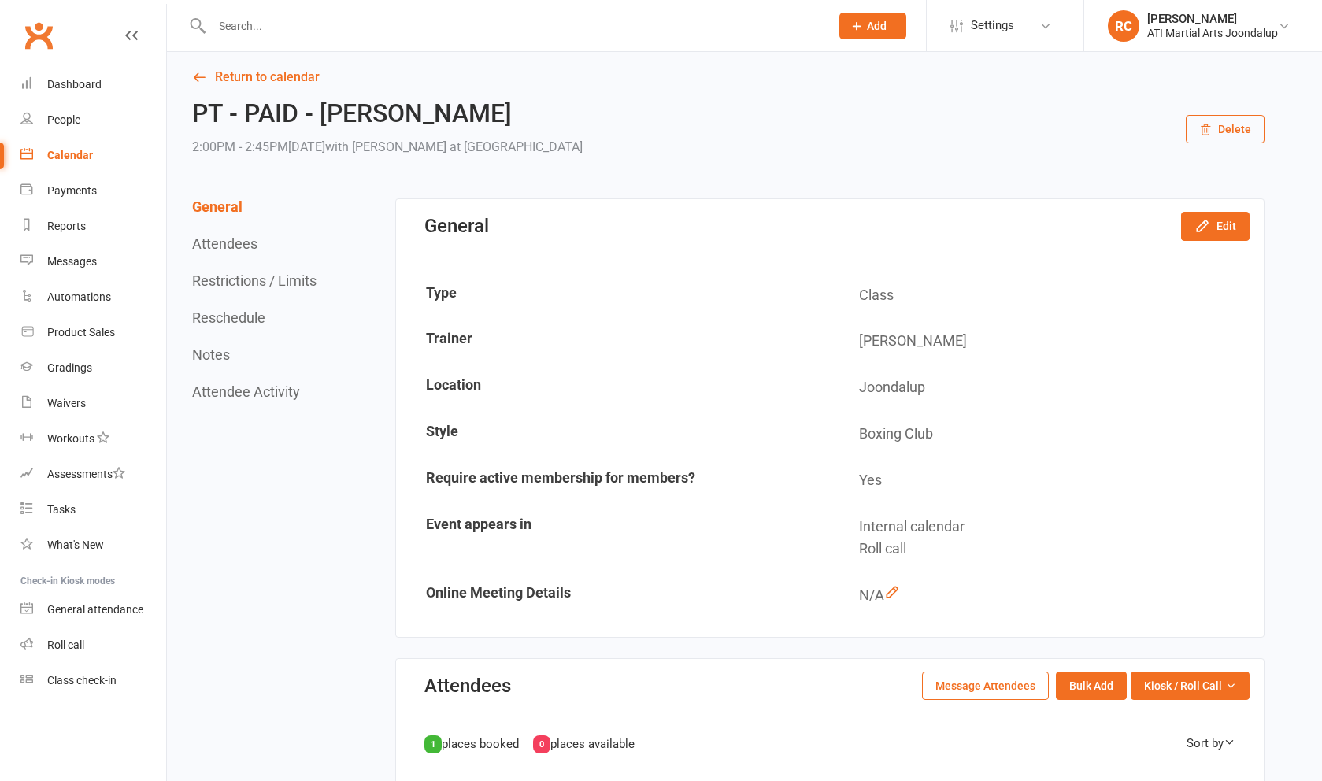
click at [1206, 234] on icon "button" at bounding box center [1203, 226] width 16 height 16
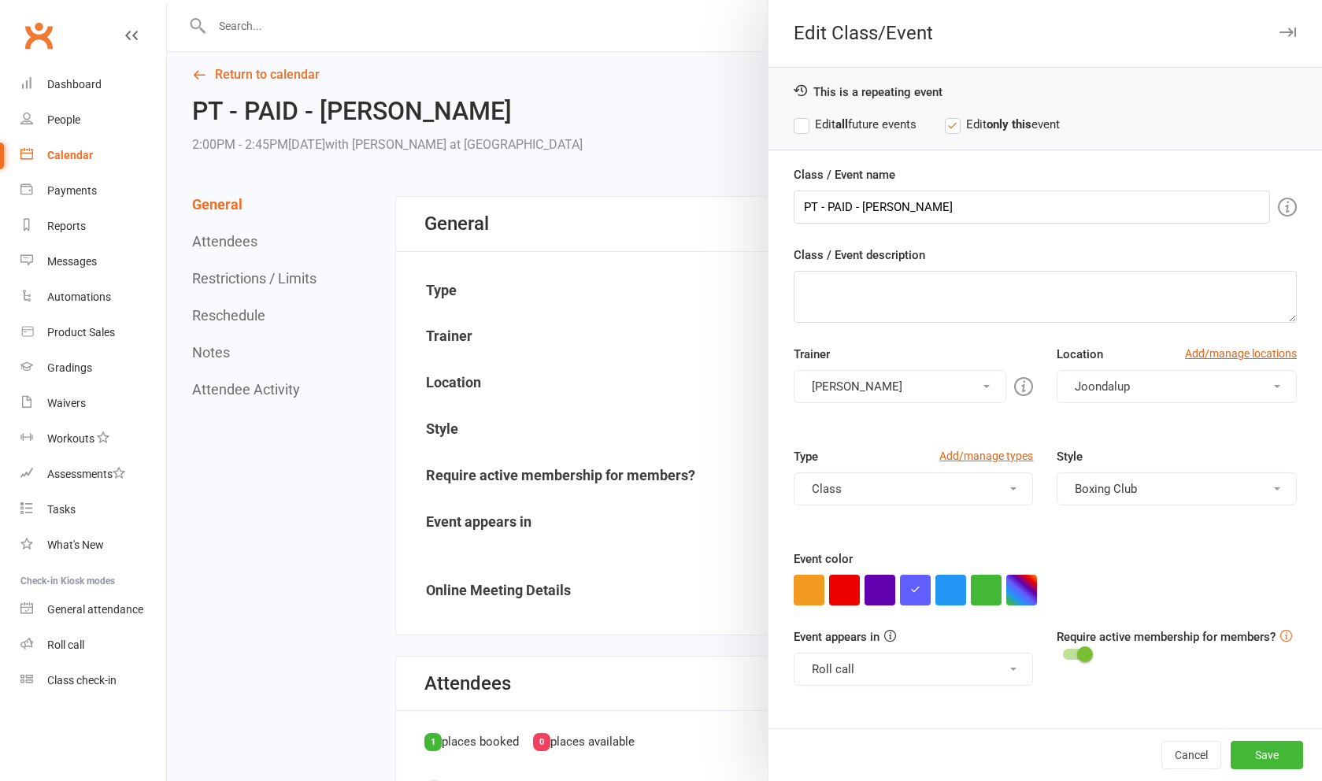
drag, startPoint x: 1206, startPoint y: 237, endPoint x: 569, endPoint y: 285, distance: 638.2
click at [569, 285] on div at bounding box center [744, 390] width 1155 height 781
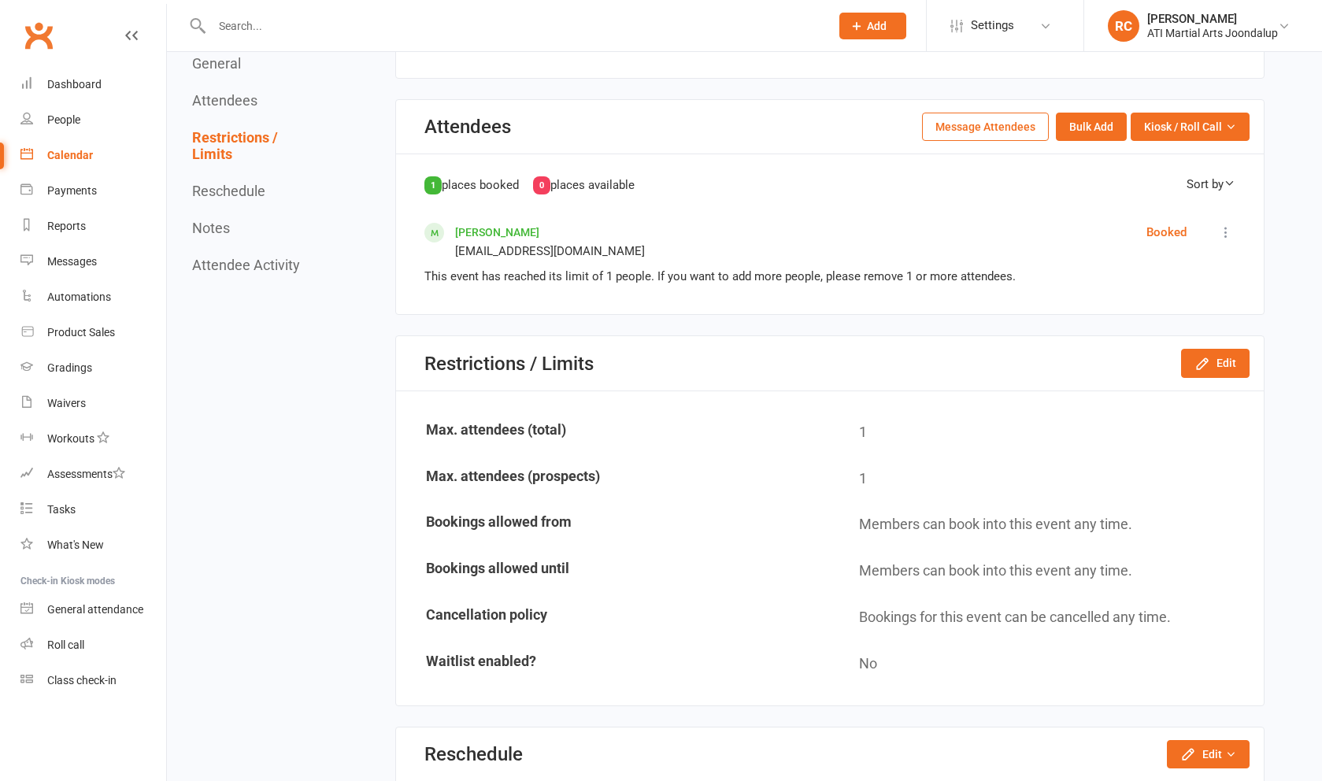
scroll to position [643, 0]
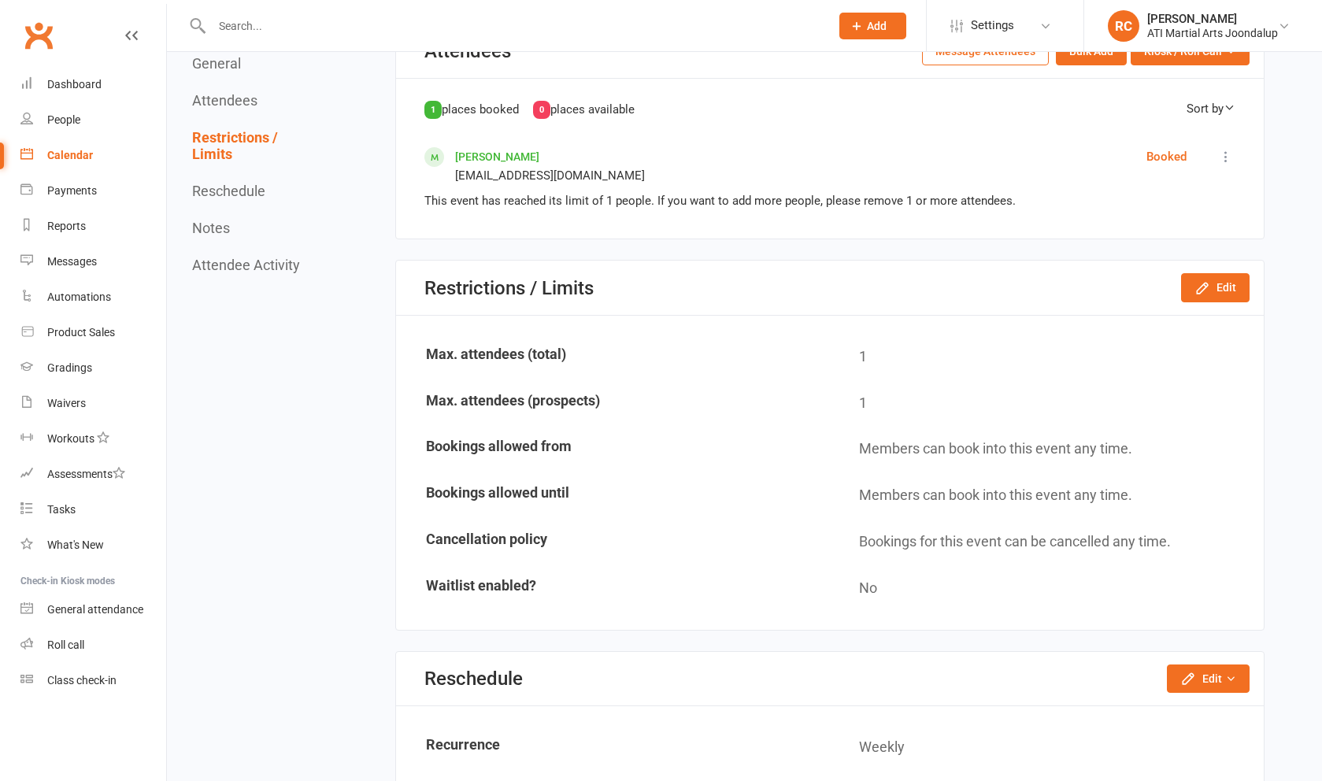
click at [1192, 677] on icon "button" at bounding box center [1189, 679] width 16 height 16
drag, startPoint x: 569, startPoint y: 285, endPoint x: 1196, endPoint y: 705, distance: 753.8
click at [1196, 705] on link "Reschedule this event only" at bounding box center [1159, 715] width 179 height 32
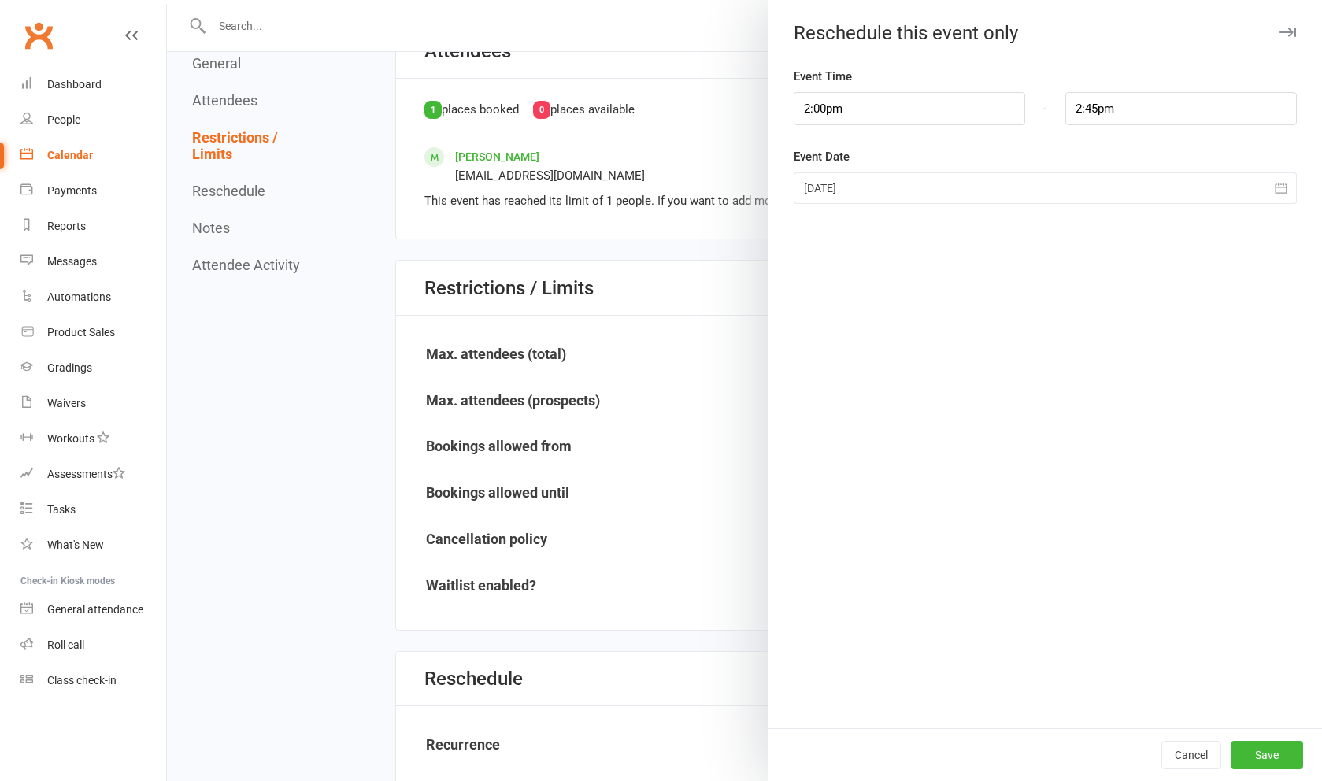
click at [837, 188] on div at bounding box center [1045, 188] width 503 height 32
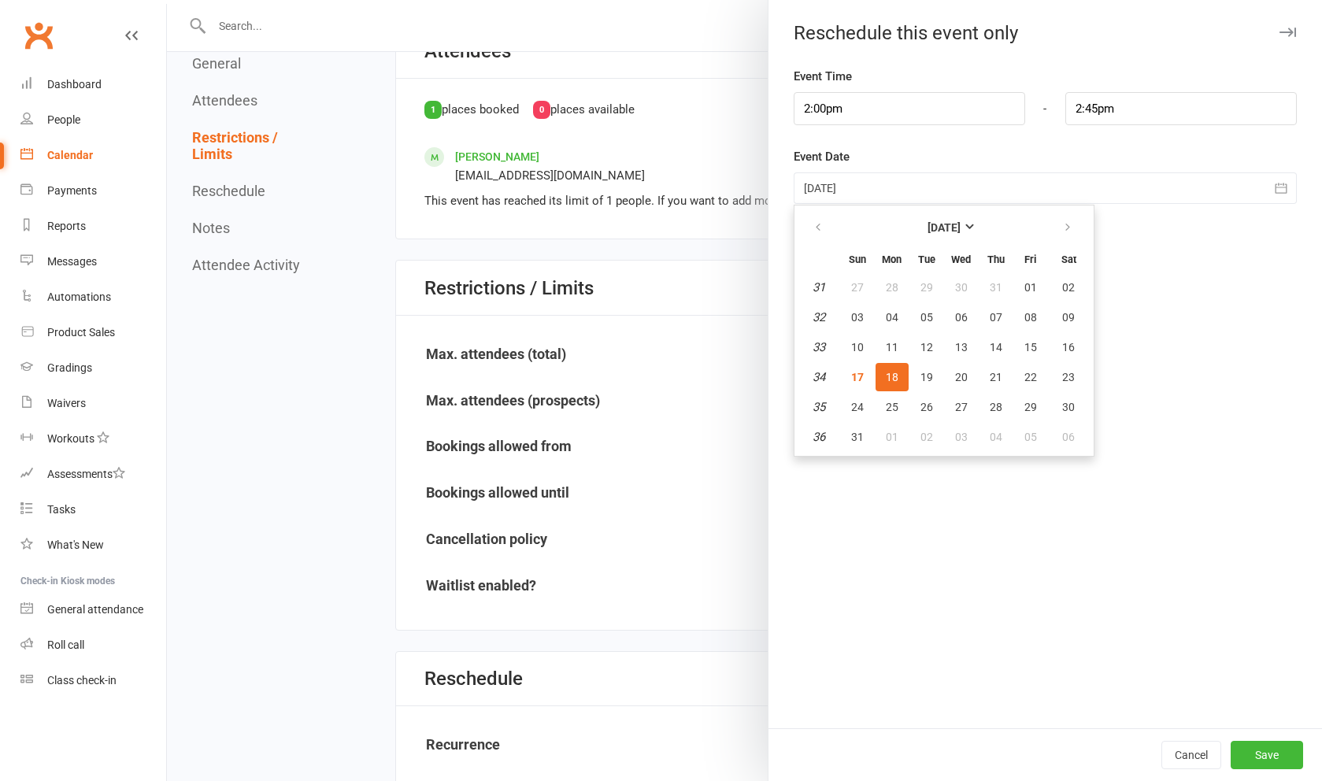
scroll to position [647, 0]
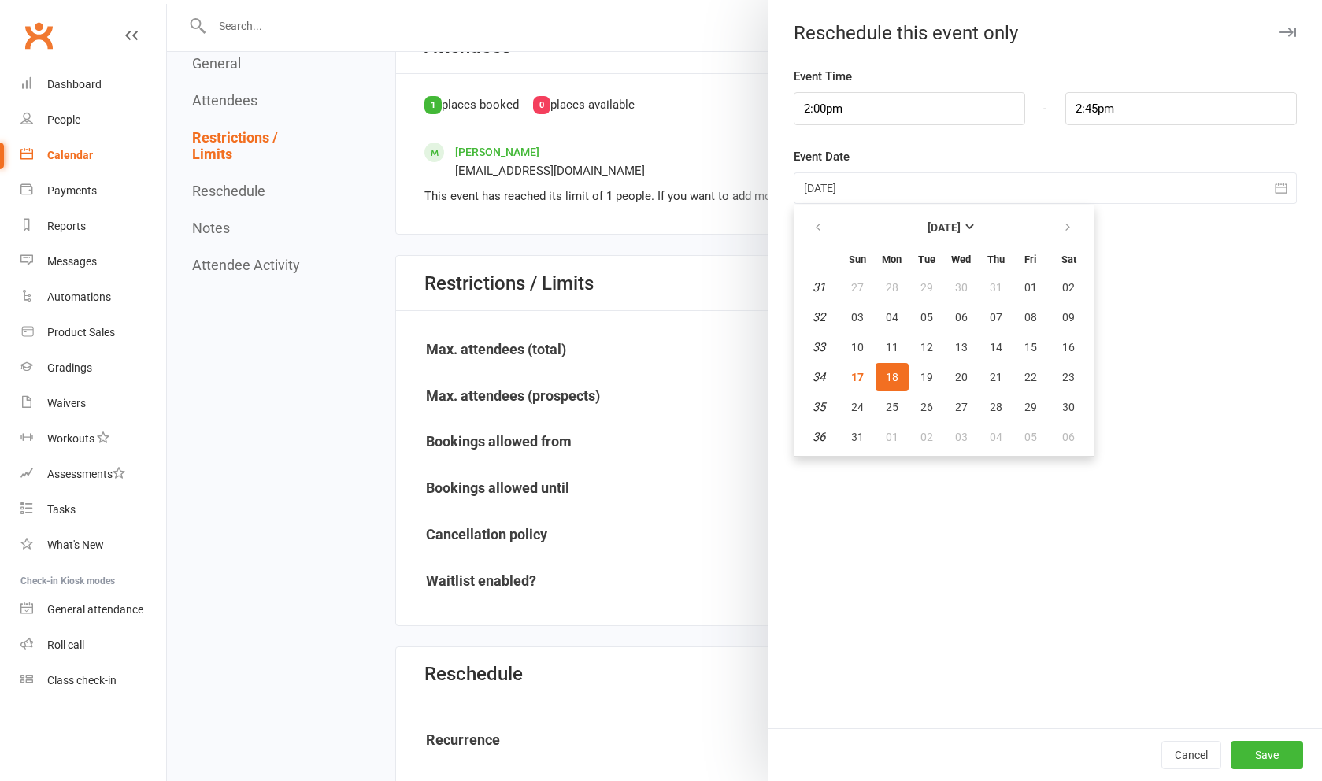
click at [992, 381] on span "21" at bounding box center [996, 377] width 13 height 13
type input "[DATE]"
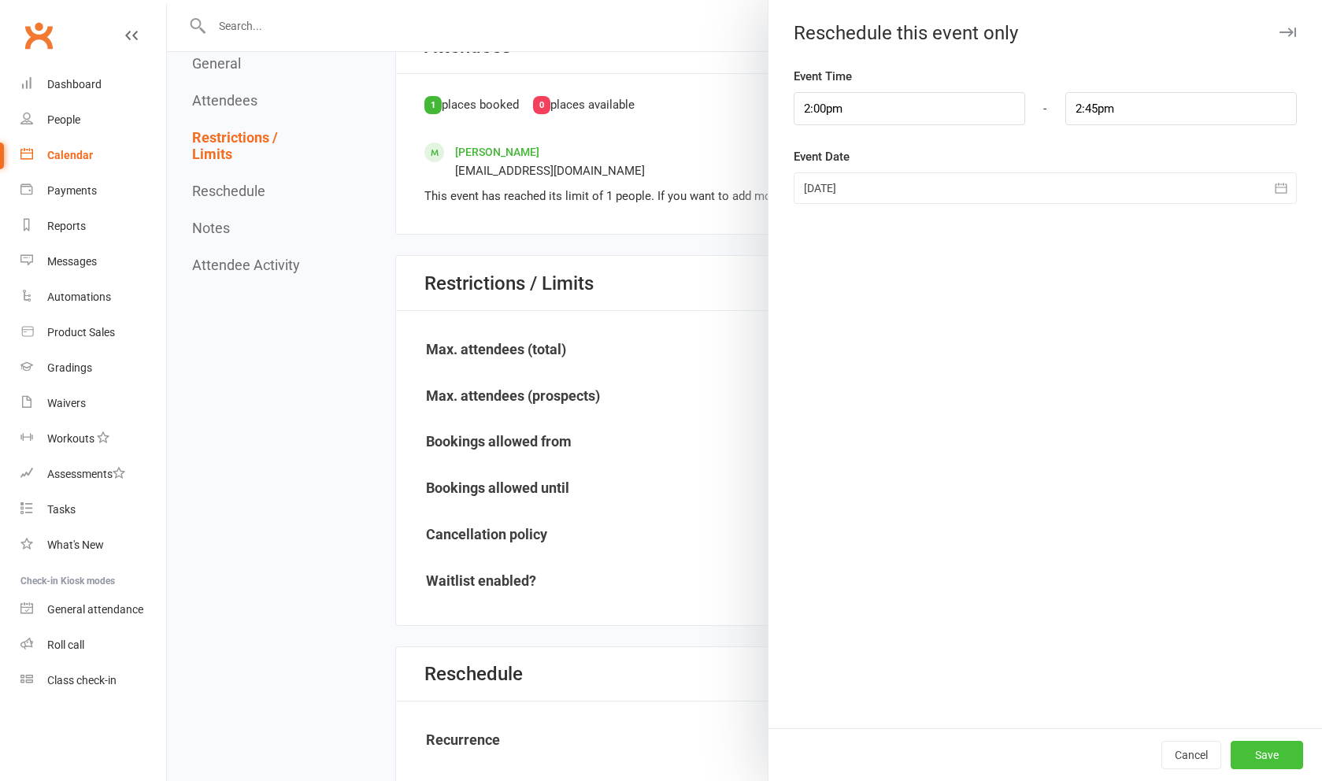
drag, startPoint x: 992, startPoint y: 381, endPoint x: 1293, endPoint y: 747, distance: 474.0
click at [1293, 747] on button "Save" at bounding box center [1267, 755] width 72 height 28
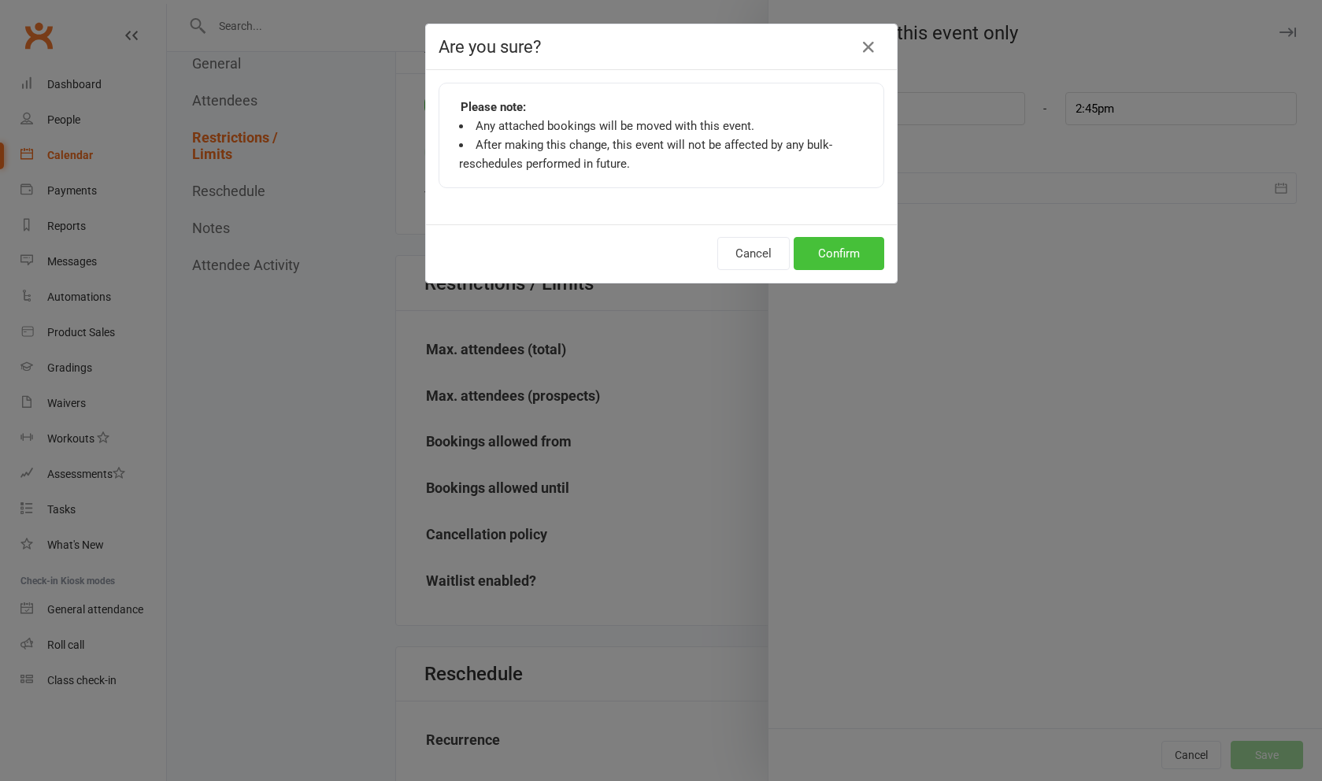
drag, startPoint x: 1293, startPoint y: 747, endPoint x: 853, endPoint y: 256, distance: 659.8
click at [853, 256] on button "Confirm" at bounding box center [839, 253] width 91 height 33
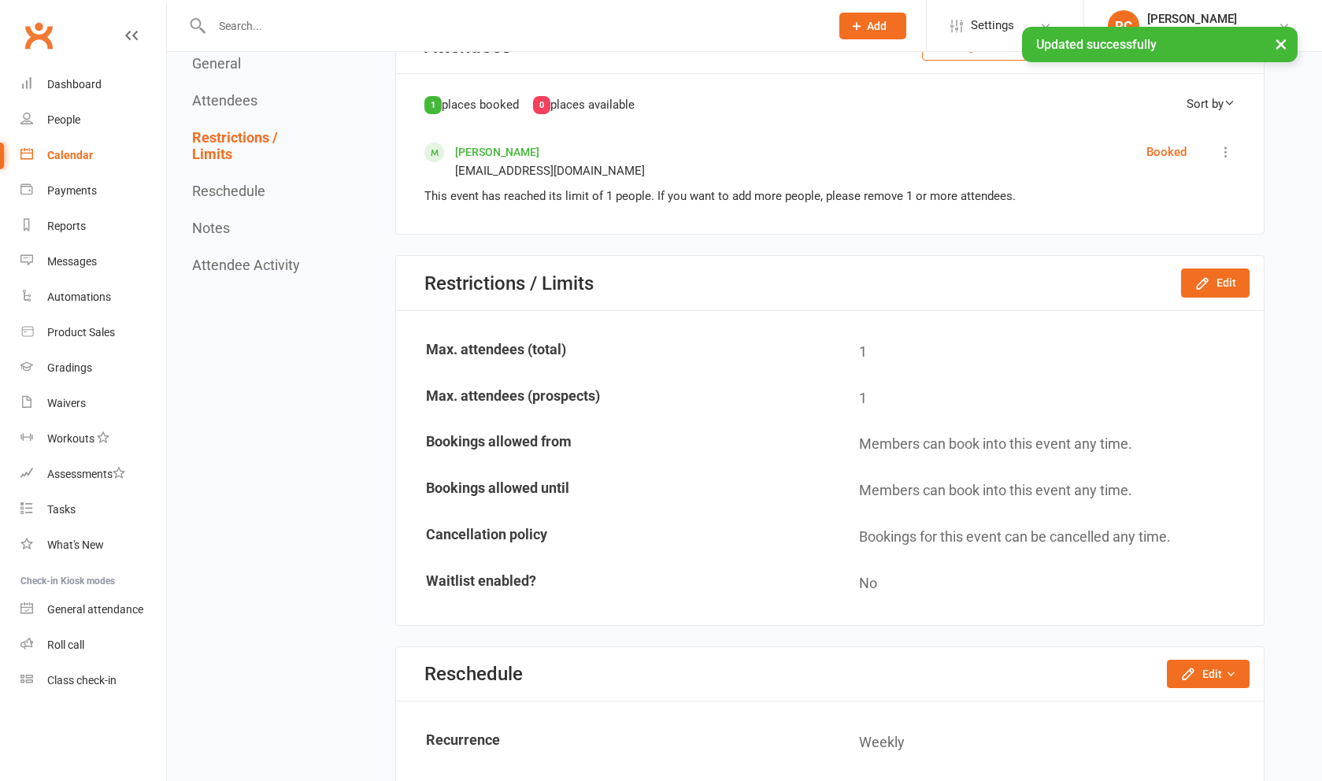
click at [77, 155] on div "Calendar" at bounding box center [70, 155] width 46 height 13
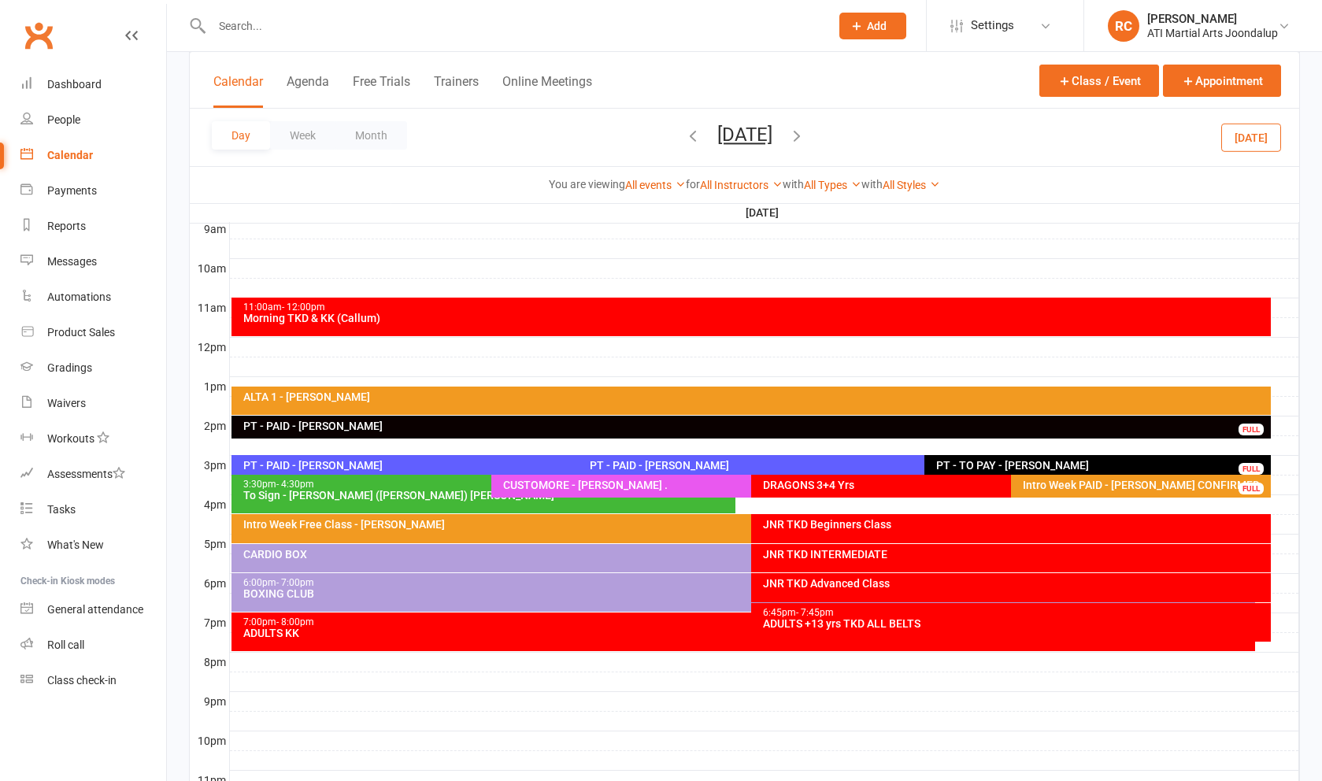
scroll to position [470, 0]
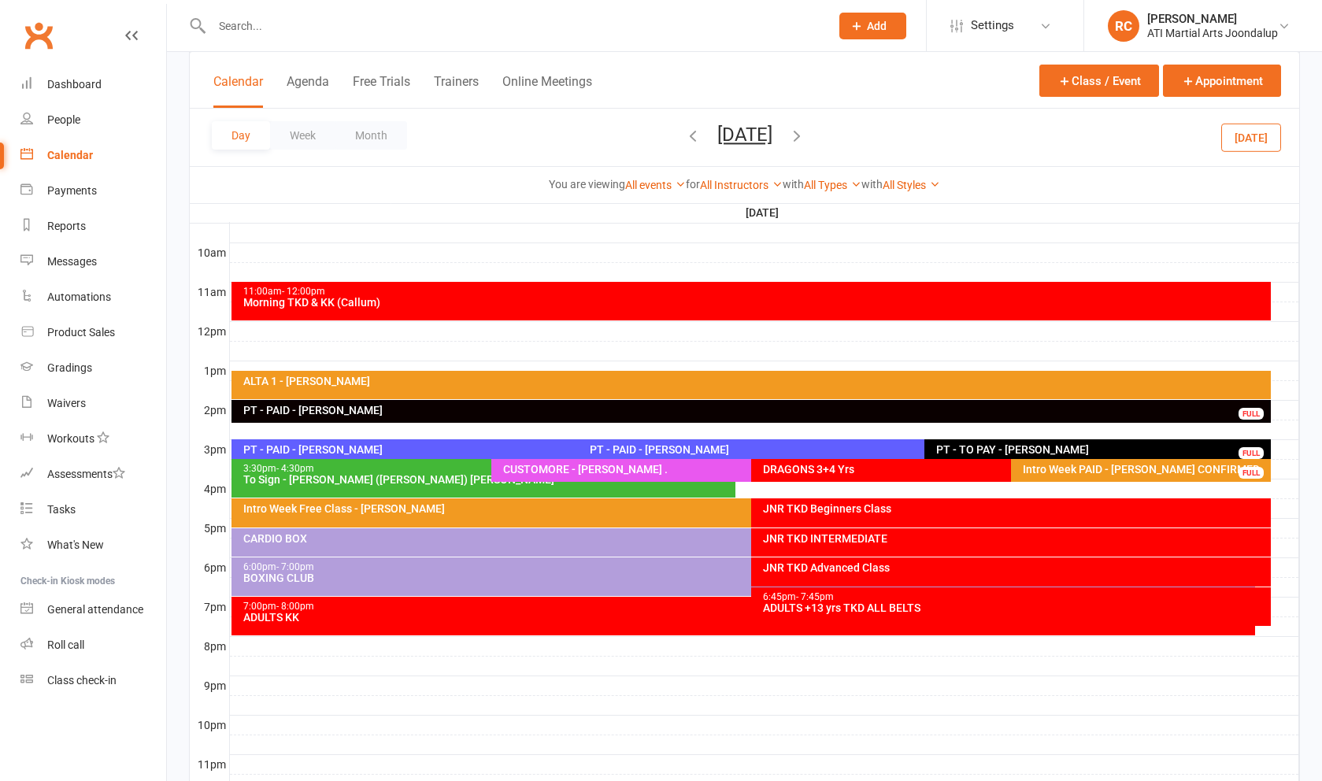
drag, startPoint x: 77, startPoint y: 155, endPoint x: 303, endPoint y: 511, distance: 421.7
click at [303, 511] on div "Intro Week Free Class - [PERSON_NAME]" at bounding box center [748, 508] width 1010 height 11
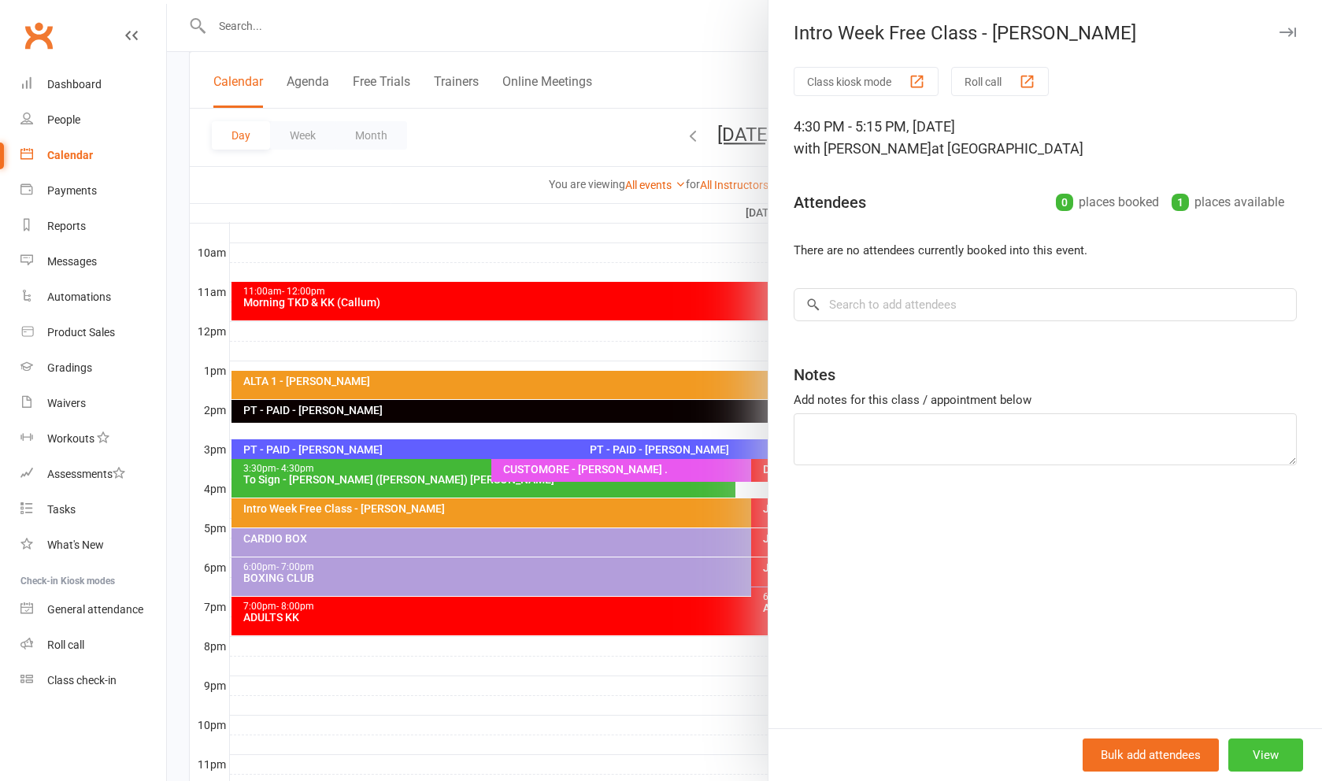
drag, startPoint x: 303, startPoint y: 511, endPoint x: 1271, endPoint y: 753, distance: 997.7
click at [1271, 753] on button "View" at bounding box center [1266, 755] width 75 height 33
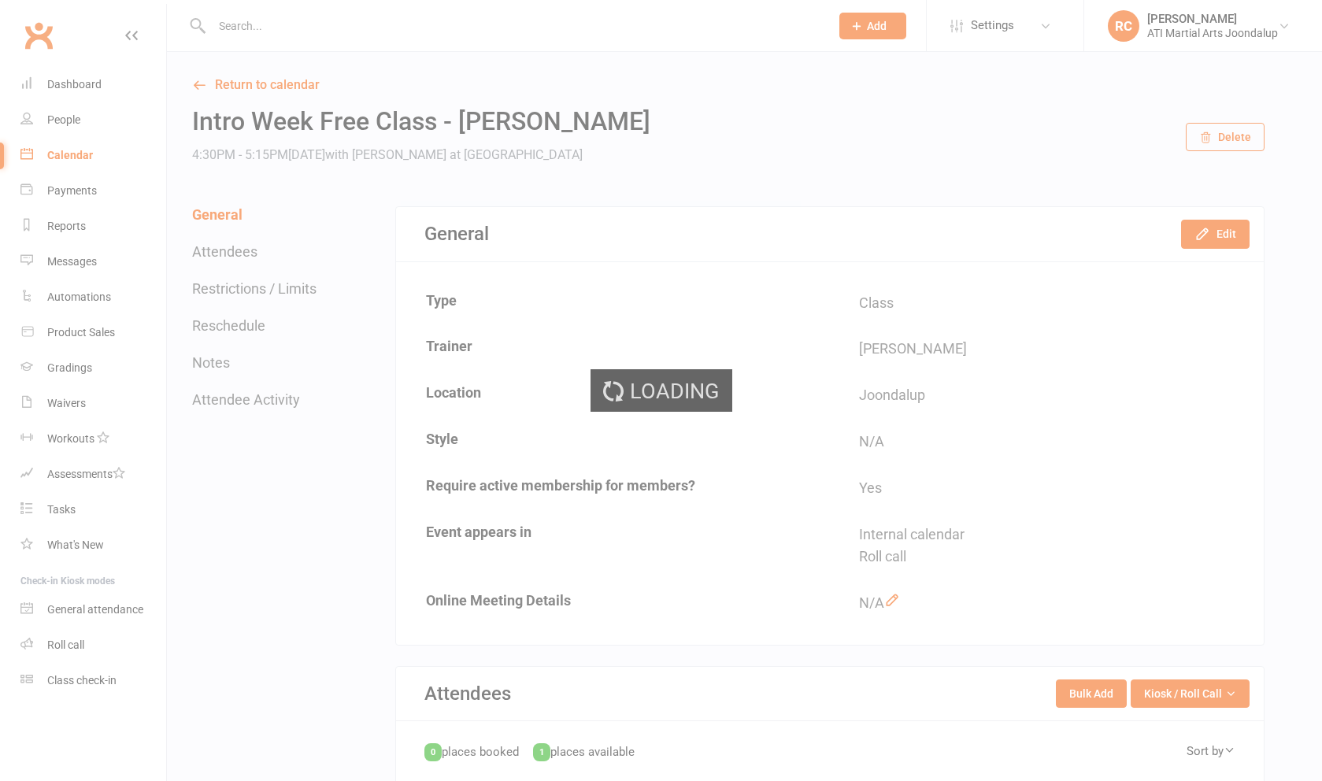
drag, startPoint x: 1271, startPoint y: 753, endPoint x: 1238, endPoint y: 145, distance: 608.9
click at [1238, 145] on div "Loading" at bounding box center [661, 390] width 1322 height 781
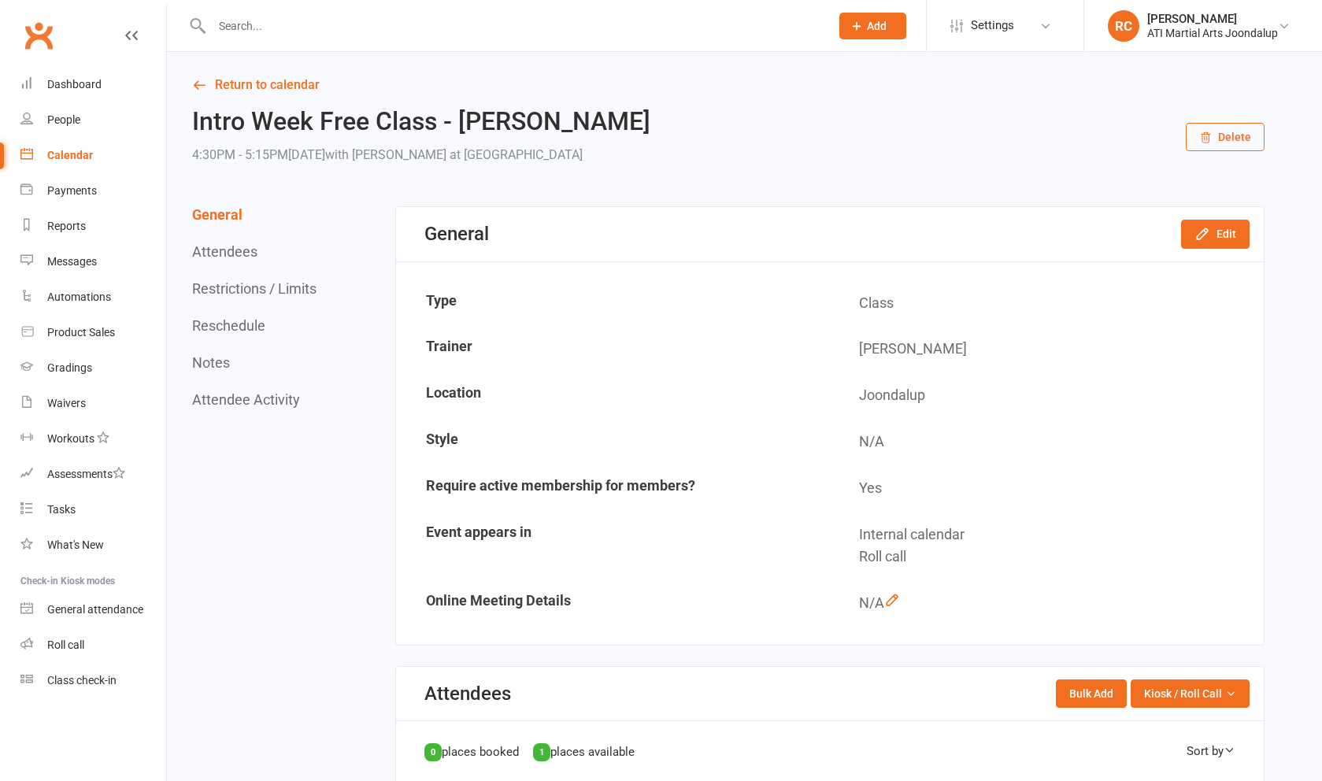
click at [1238, 145] on button "Delete" at bounding box center [1225, 137] width 79 height 28
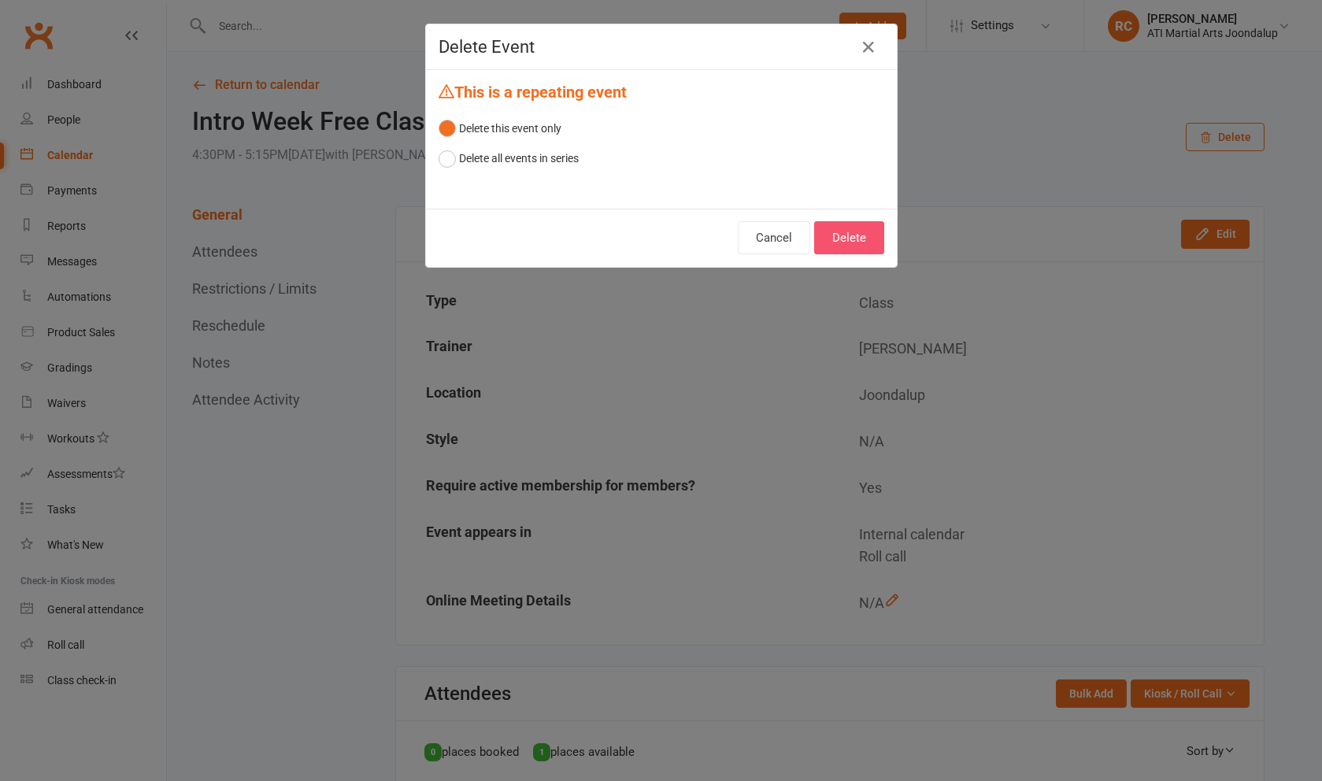
drag, startPoint x: 1238, startPoint y: 145, endPoint x: 876, endPoint y: 230, distance: 372.1
click at [876, 230] on button "Delete" at bounding box center [849, 237] width 70 height 33
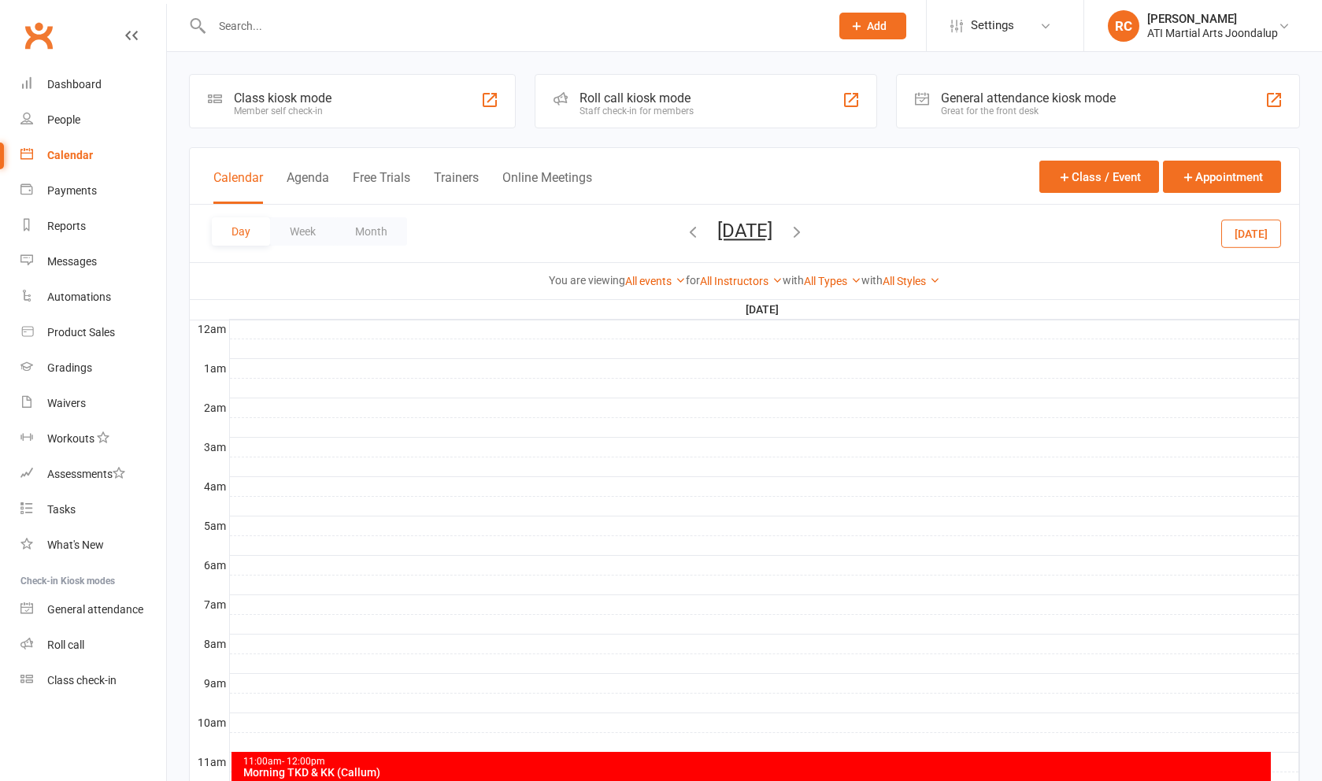
click at [806, 228] on icon "button" at bounding box center [796, 231] width 17 height 17
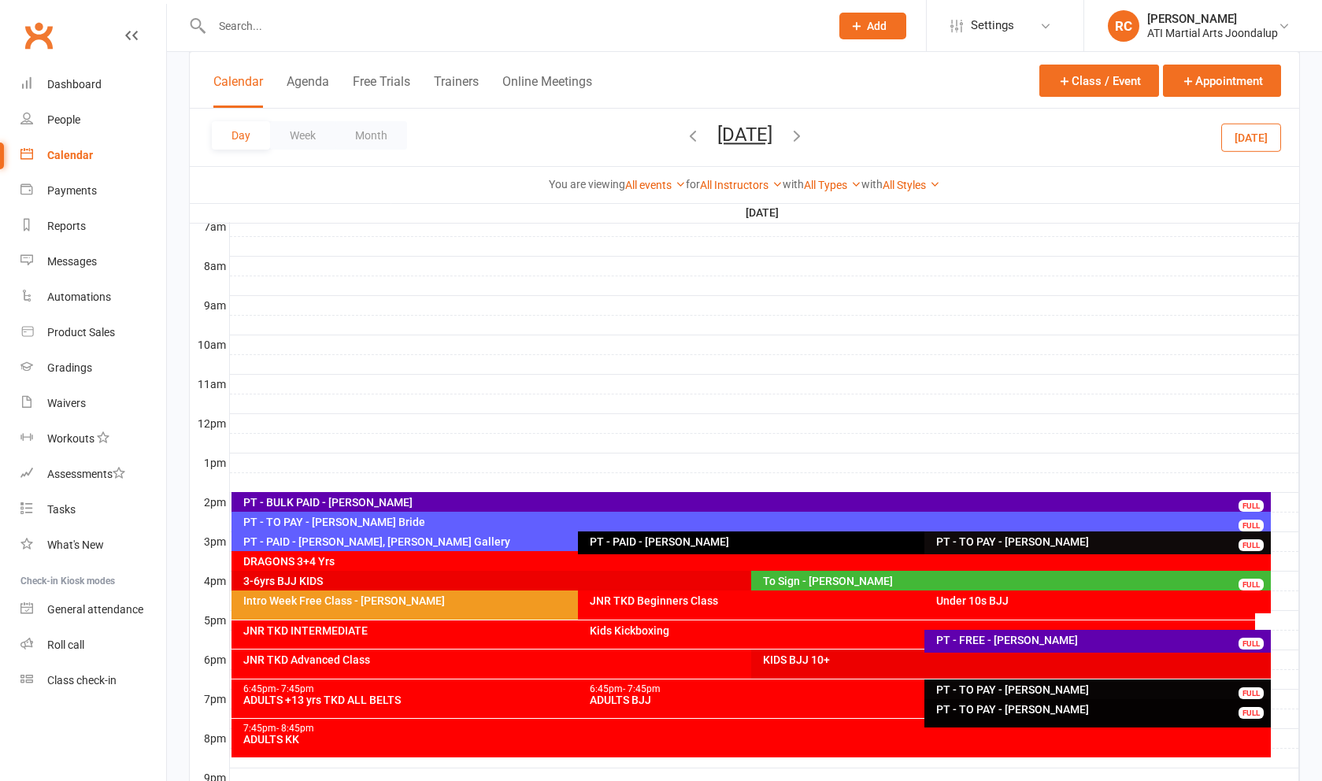
scroll to position [383, 0]
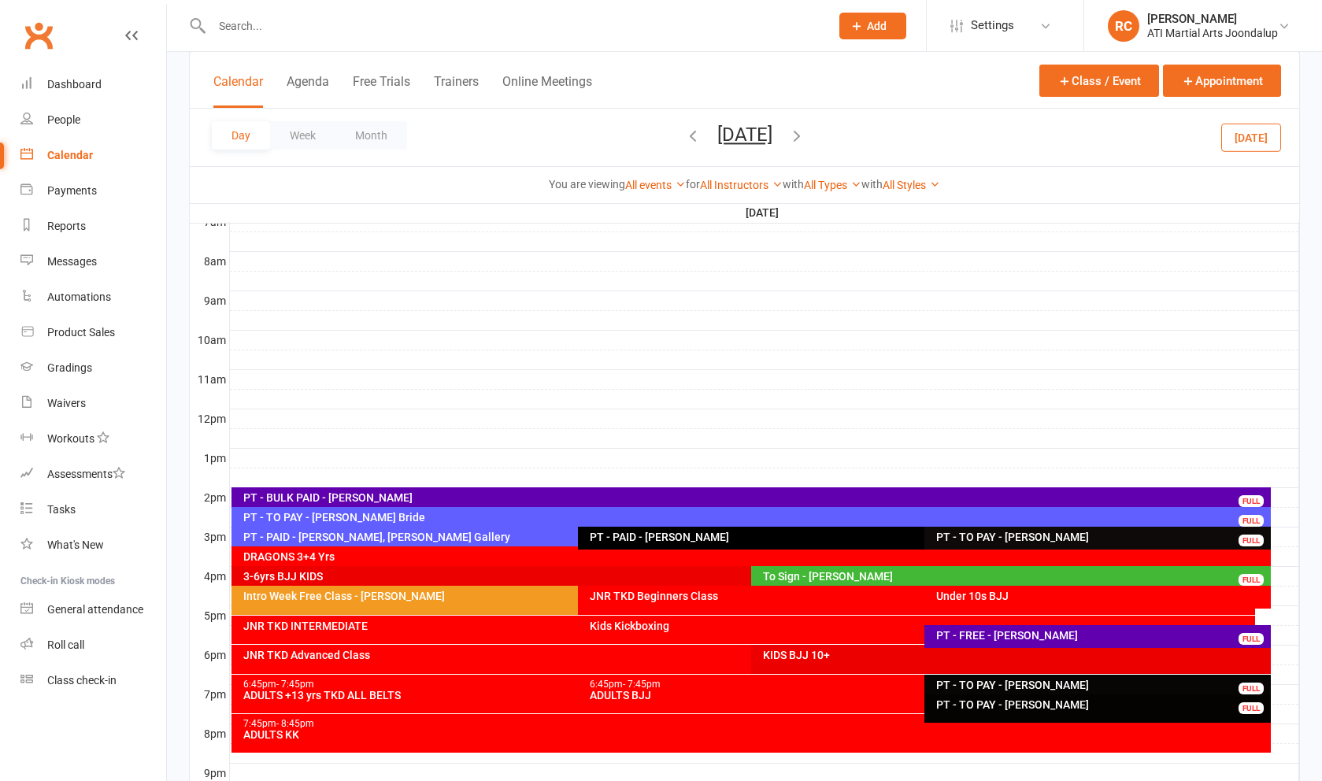
drag, startPoint x: 864, startPoint y: 228, endPoint x: 416, endPoint y: 544, distance: 548.2
click at [416, 543] on div "PT - PAID - [PERSON_NAME], [PERSON_NAME] Gallery" at bounding box center [574, 537] width 663 height 11
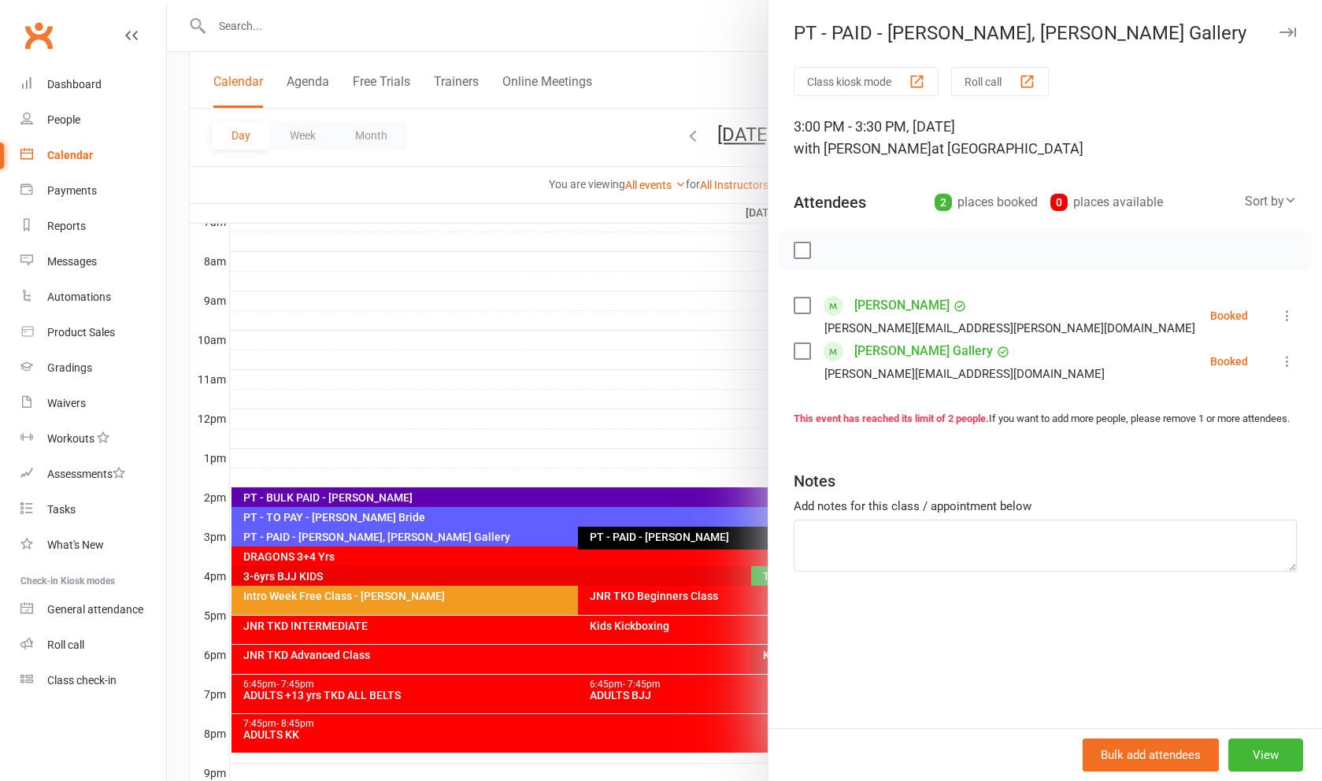
scroll to position [385, 0]
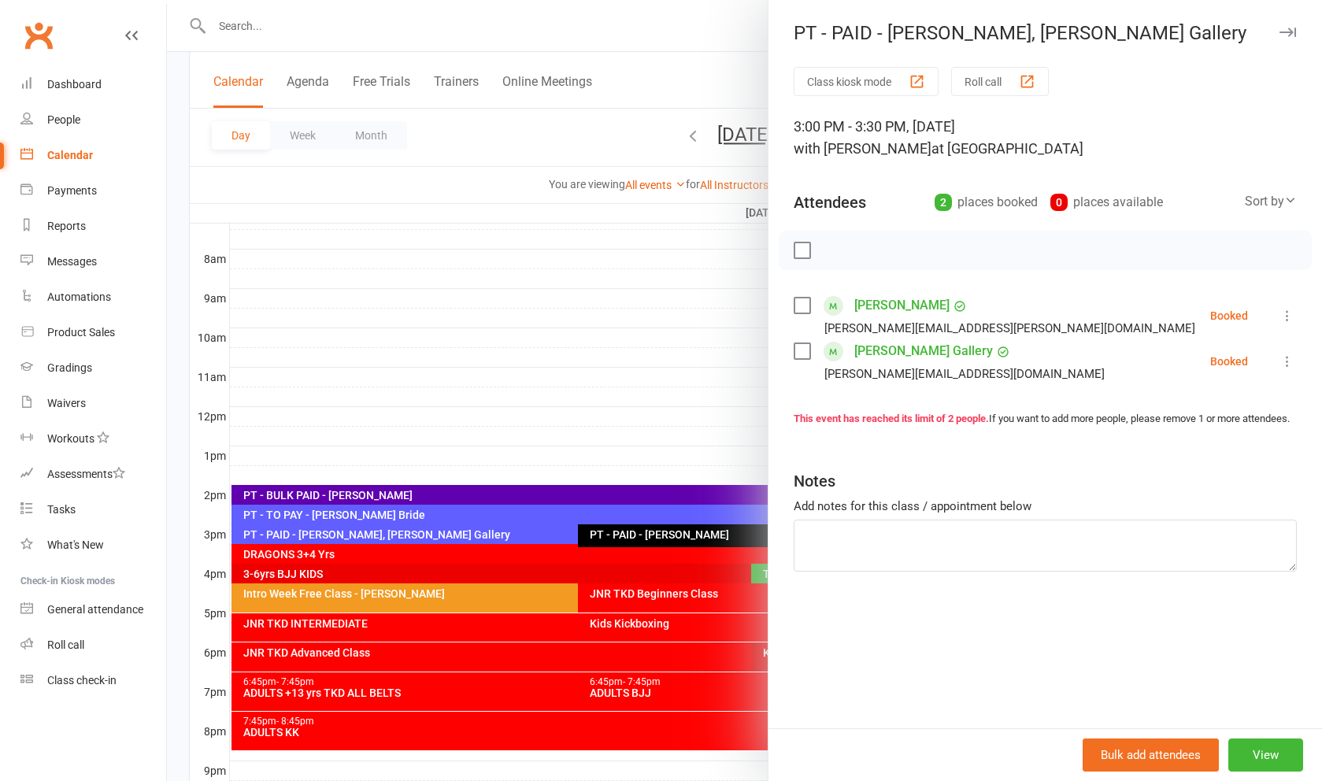
drag, startPoint x: 416, startPoint y: 544, endPoint x: 846, endPoint y: 207, distance: 546.4
click at [846, 207] on div "Attendees" at bounding box center [830, 202] width 72 height 22
click at [895, 86] on button "Class kiosk mode" at bounding box center [866, 81] width 145 height 29
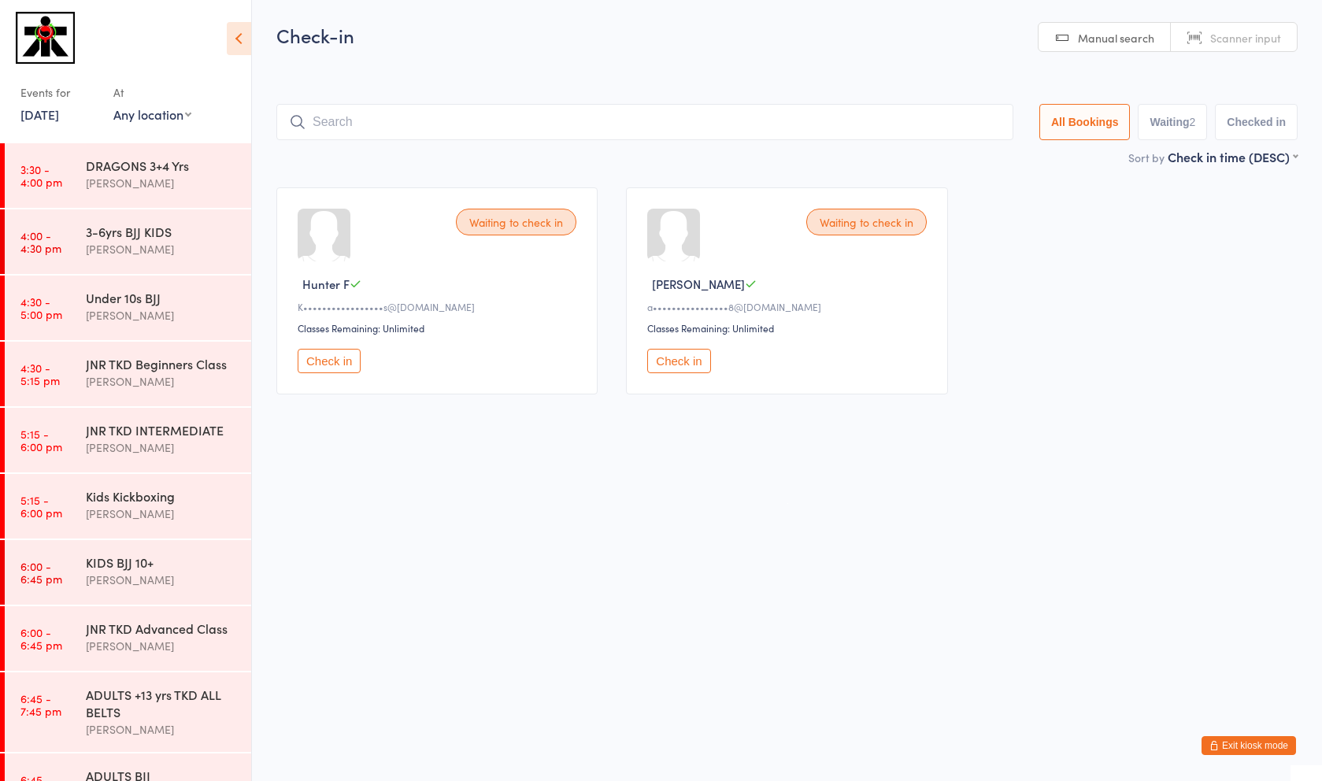
drag, startPoint x: 0, startPoint y: 0, endPoint x: 419, endPoint y: 113, distance: 433.9
click at [419, 113] on input "search" at bounding box center [644, 122] width 737 height 36
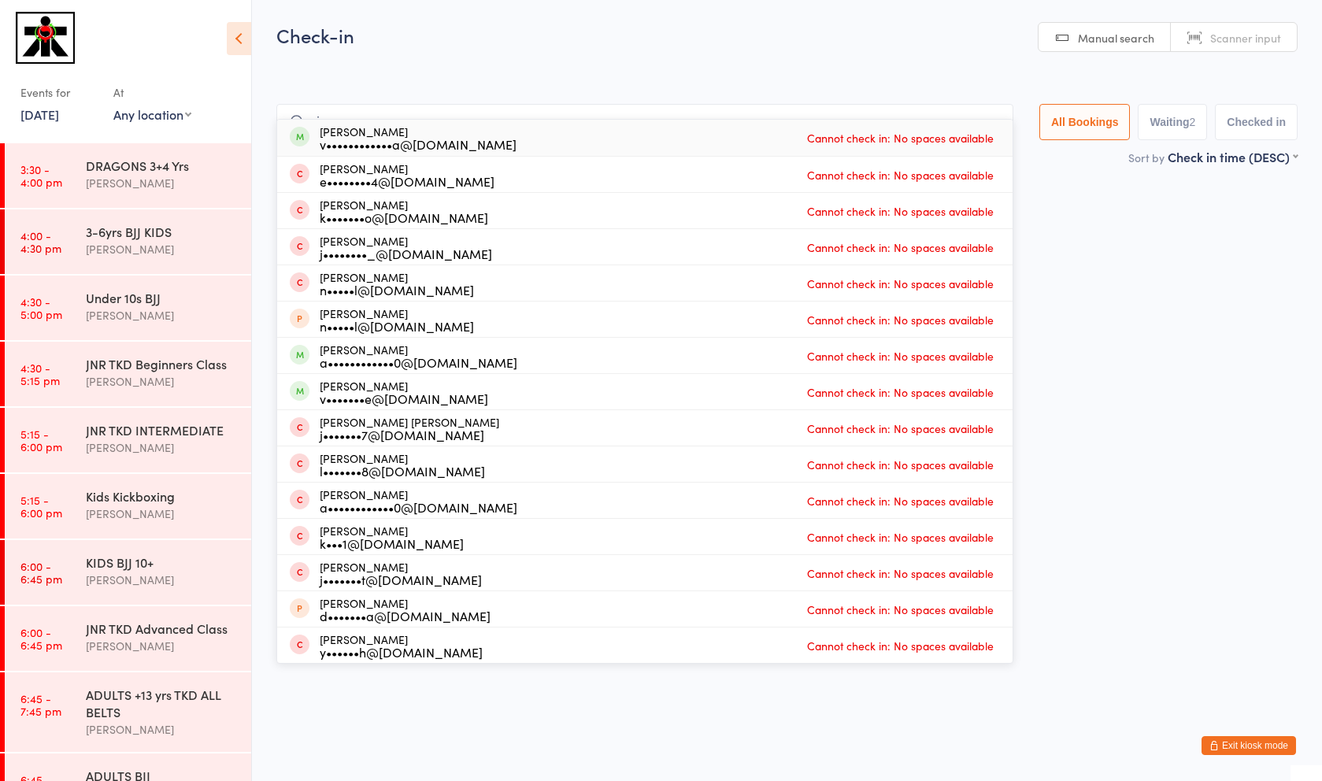
type input "rio"
drag, startPoint x: 419, startPoint y: 113, endPoint x: 465, endPoint y: 138, distance: 52.9
click at [465, 138] on div "Rio Smith v••••••••••••a@live.com Cannot check in: No spaces available" at bounding box center [645, 138] width 736 height 36
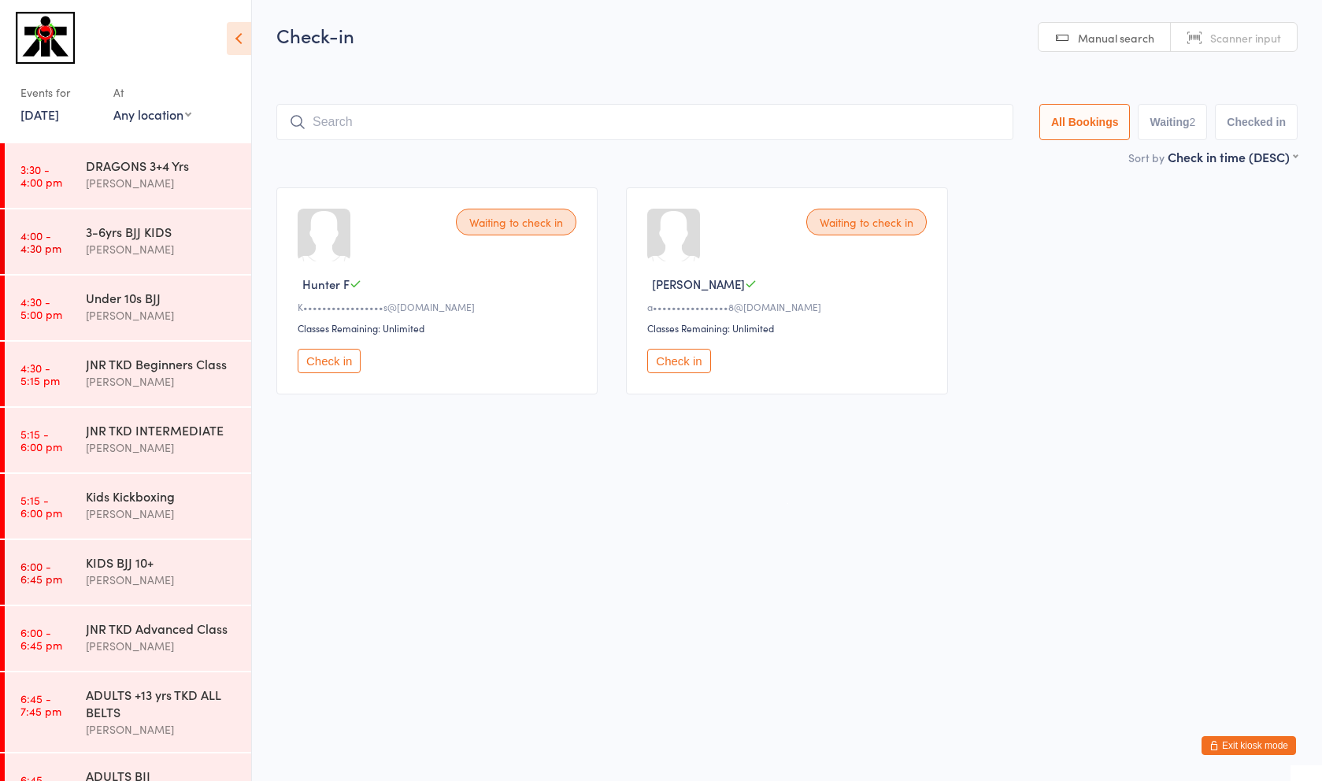
click at [1190, 122] on div "2" at bounding box center [1193, 122] width 6 height 13
drag, startPoint x: 465, startPoint y: 138, endPoint x: 1093, endPoint y: 127, distance: 627.8
click at [1093, 127] on button "All Bookings" at bounding box center [1085, 122] width 91 height 36
select select "5"
click at [1235, 750] on button "Exit kiosk mode" at bounding box center [1249, 745] width 95 height 19
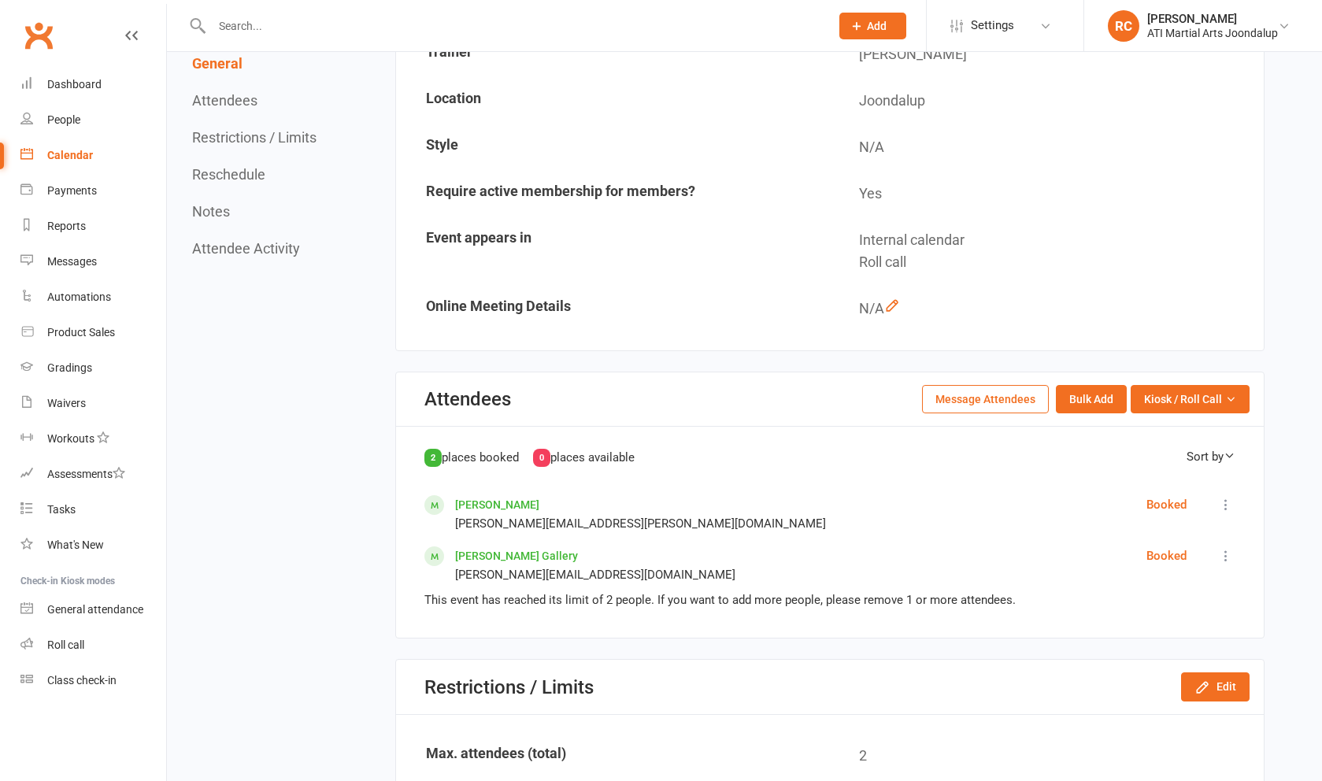
scroll to position [298, 0]
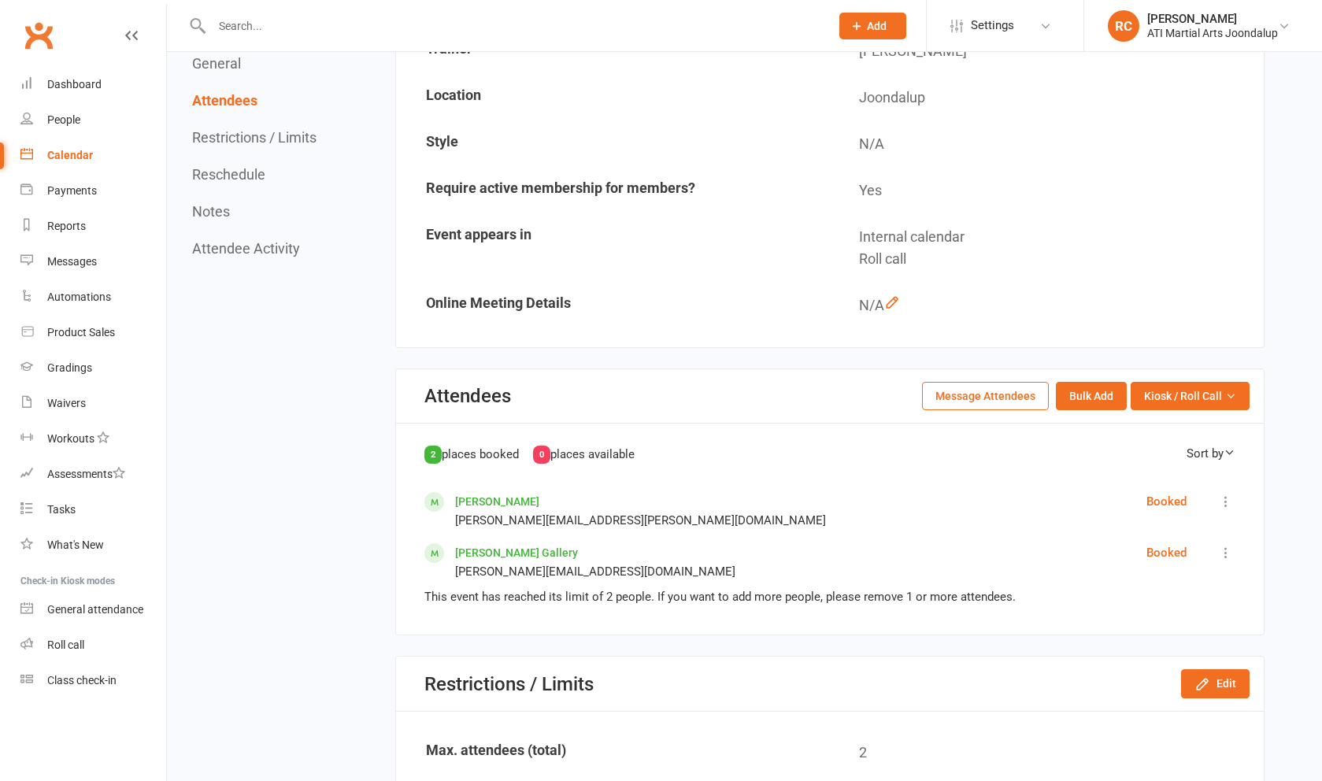
click at [1105, 398] on button "Bulk Add" at bounding box center [1091, 396] width 71 height 28
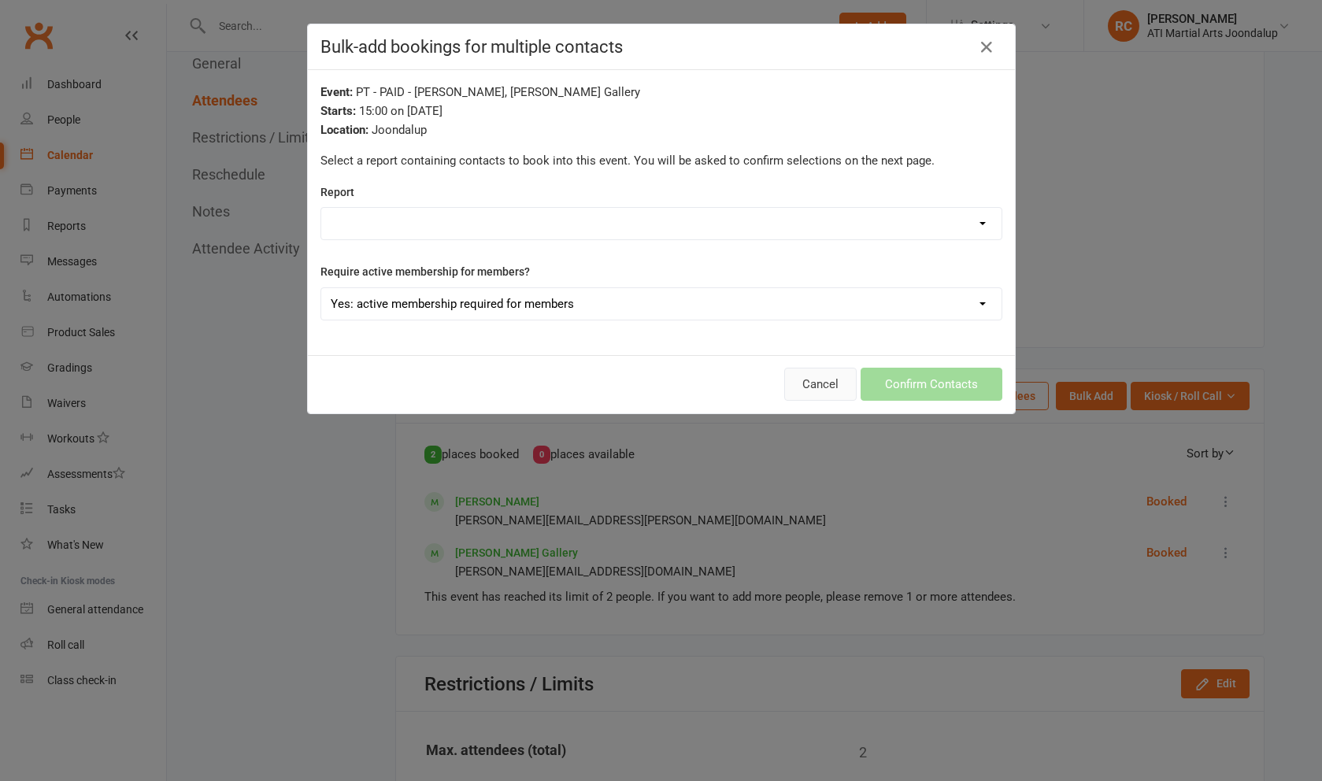
drag, startPoint x: 1069, startPoint y: 253, endPoint x: 816, endPoint y: 387, distance: 286.1
click at [816, 387] on button "Cancel" at bounding box center [820, 384] width 72 height 33
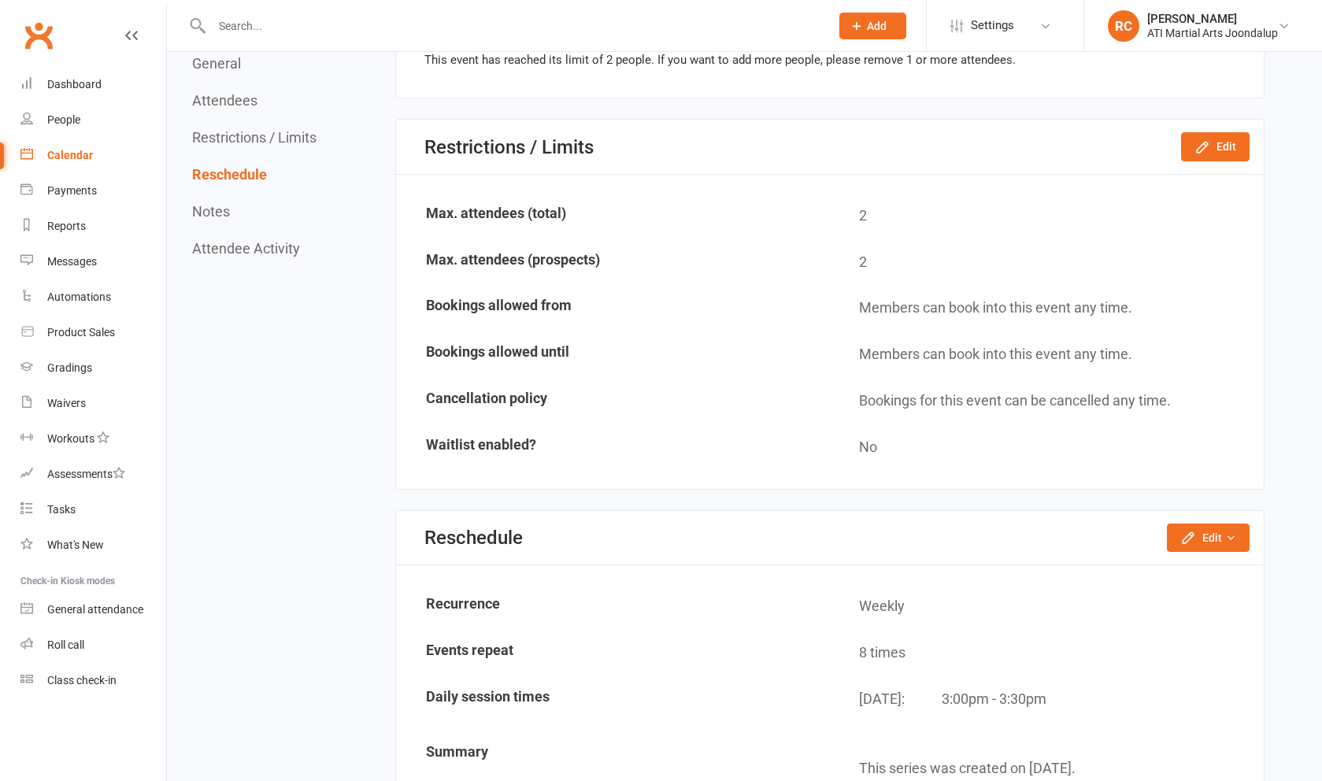
scroll to position [814, 0]
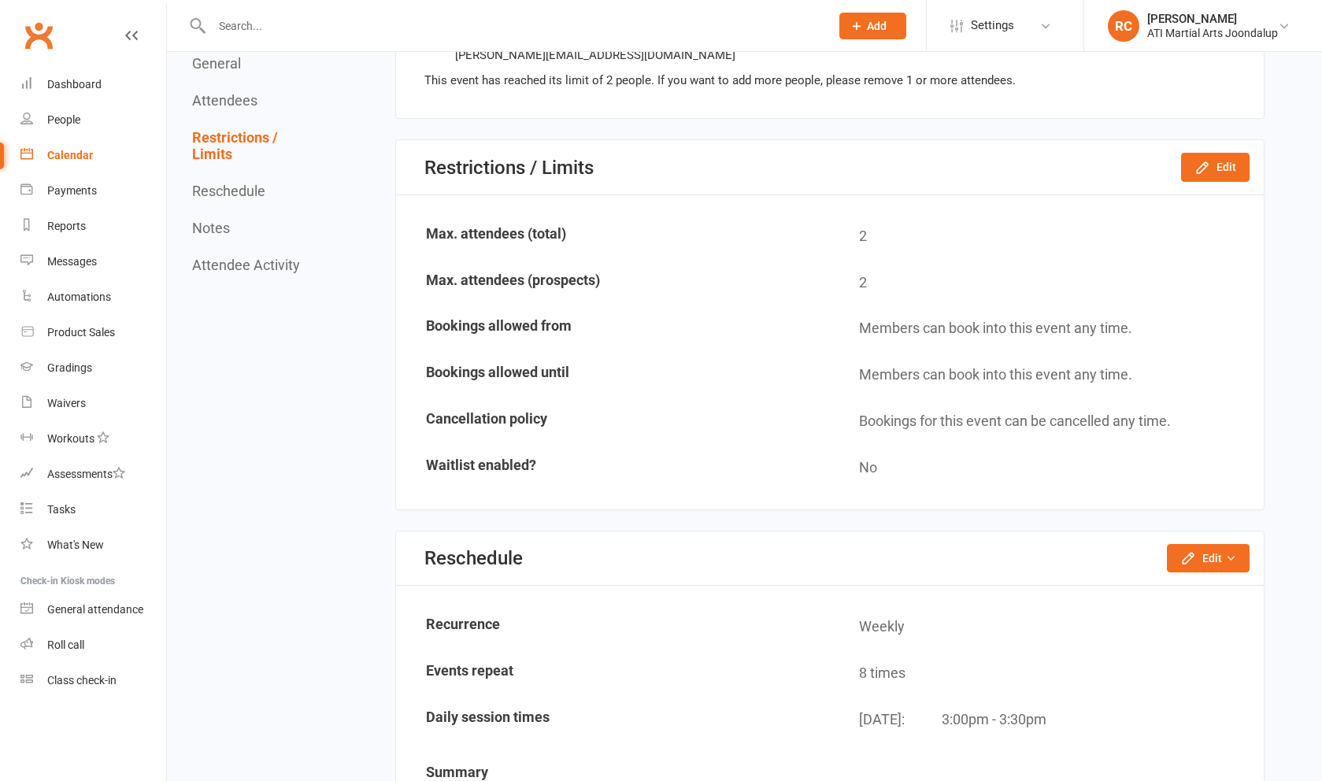
click at [1199, 160] on icon "button" at bounding box center [1203, 168] width 16 height 16
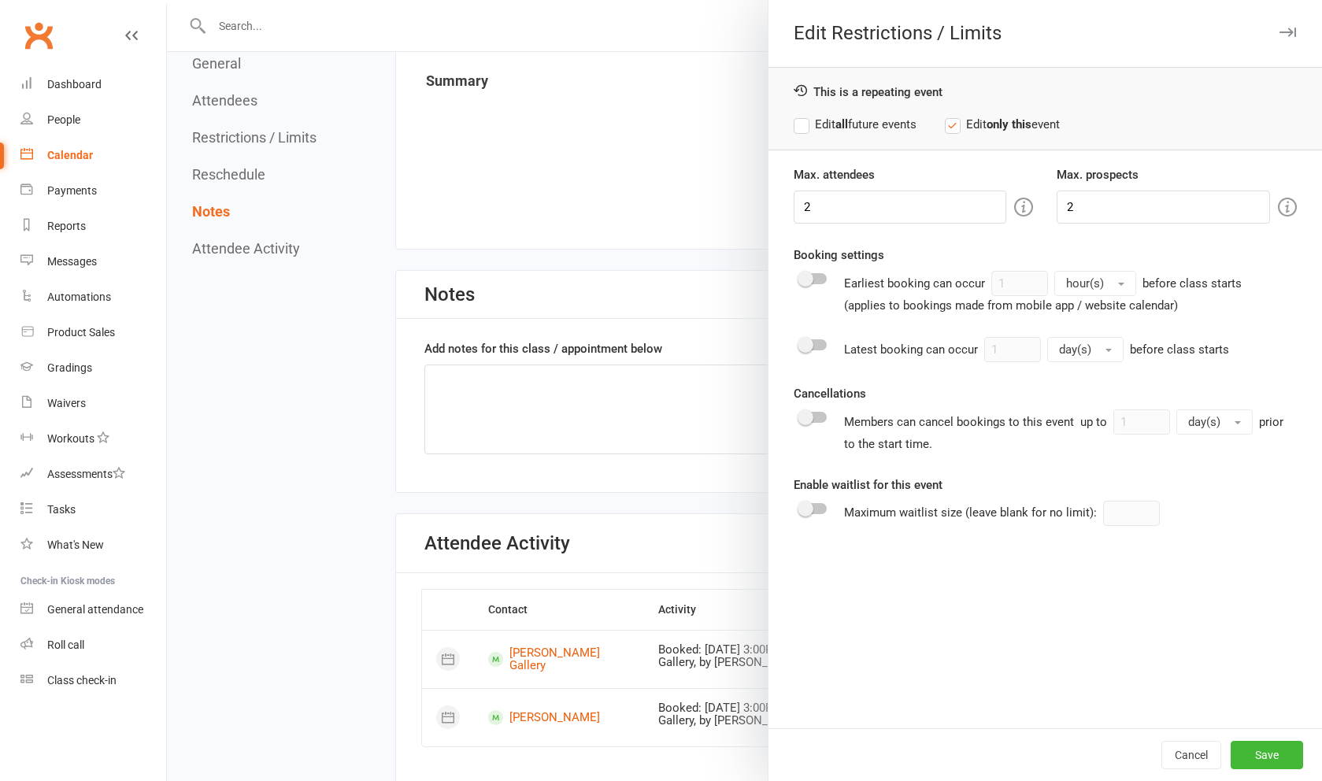
scroll to position [1535, 0]
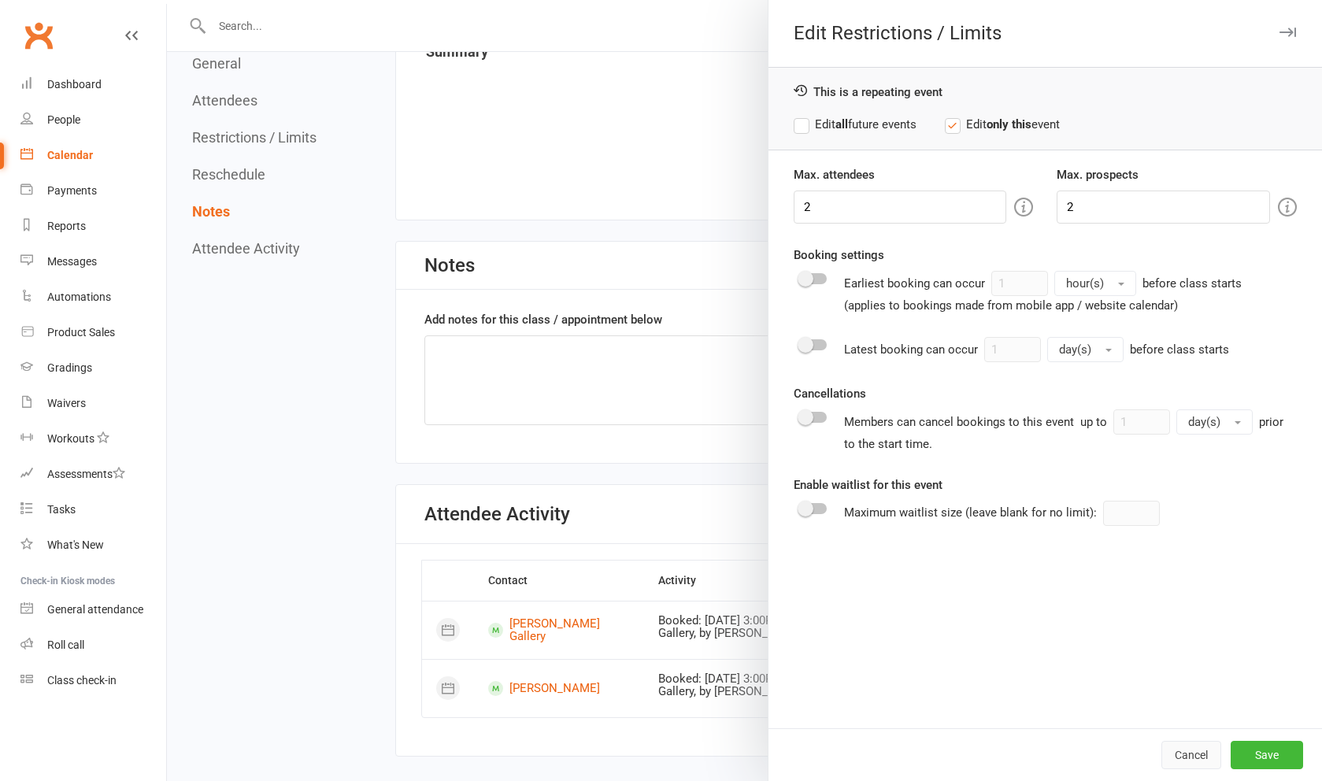
drag, startPoint x: 1199, startPoint y: 158, endPoint x: 1192, endPoint y: 754, distance: 596.2
click at [1192, 754] on button "Cancel" at bounding box center [1192, 755] width 60 height 28
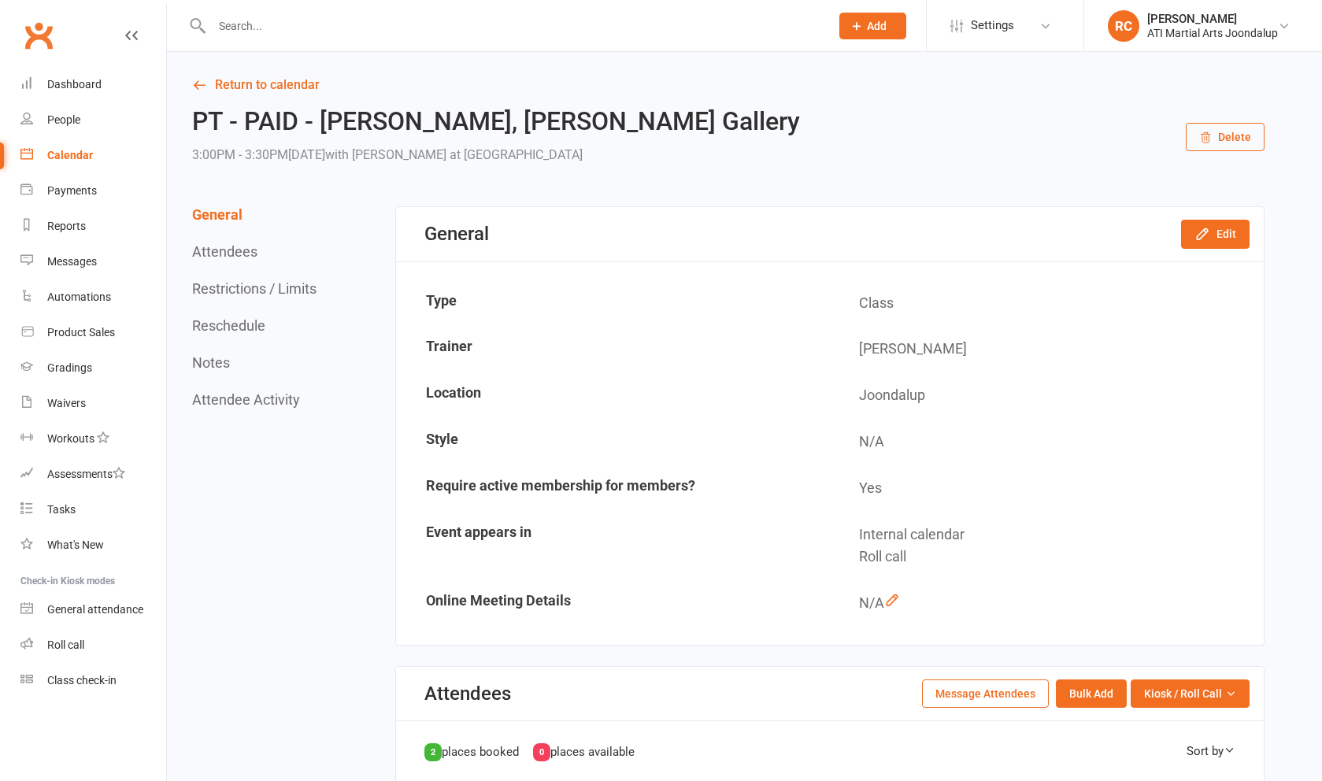
scroll to position [0, 0]
drag, startPoint x: 1192, startPoint y: 754, endPoint x: 80, endPoint y: 152, distance: 1264.4
click at [80, 152] on div "Calendar" at bounding box center [70, 155] width 46 height 13
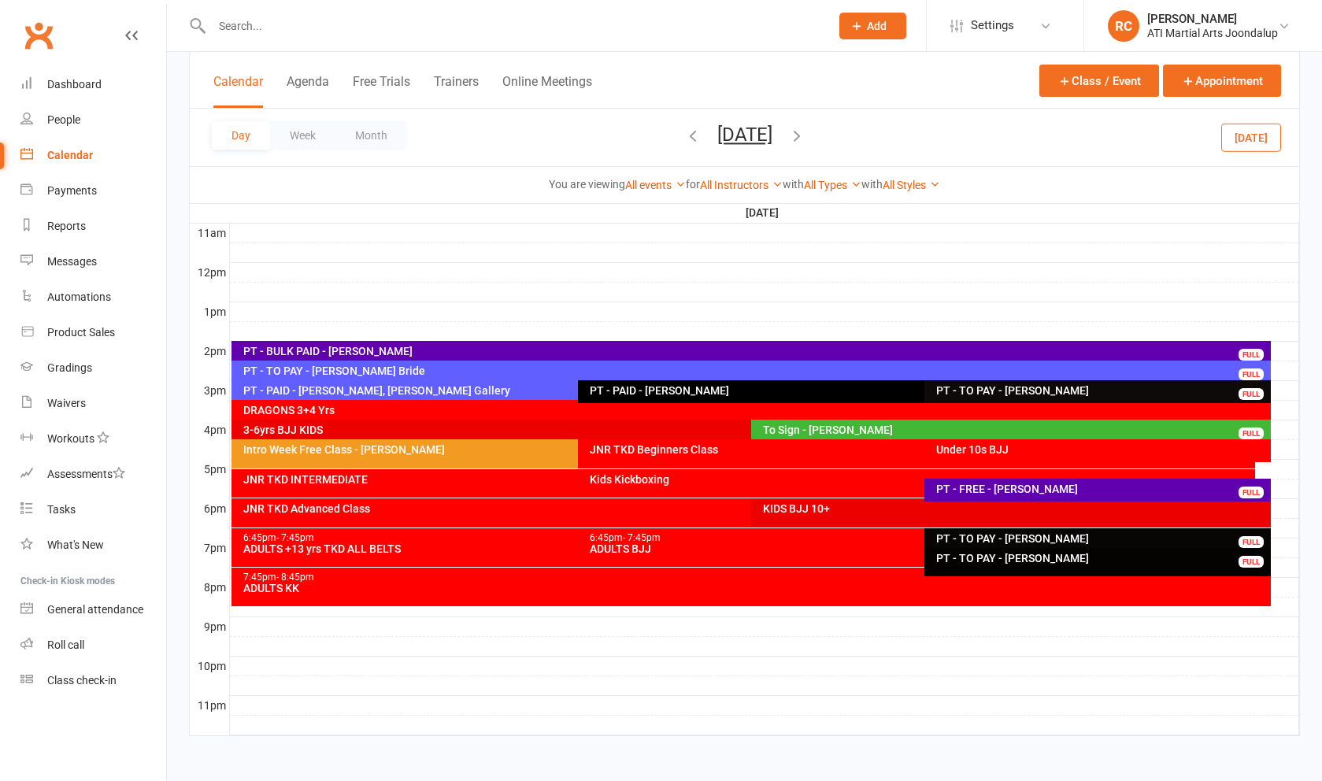
scroll to position [529, 0]
drag, startPoint x: 80, startPoint y: 152, endPoint x: 425, endPoint y: 447, distance: 453.6
click at [425, 447] on div "Intro Week Free Class - [PERSON_NAME]" at bounding box center [574, 449] width 663 height 11
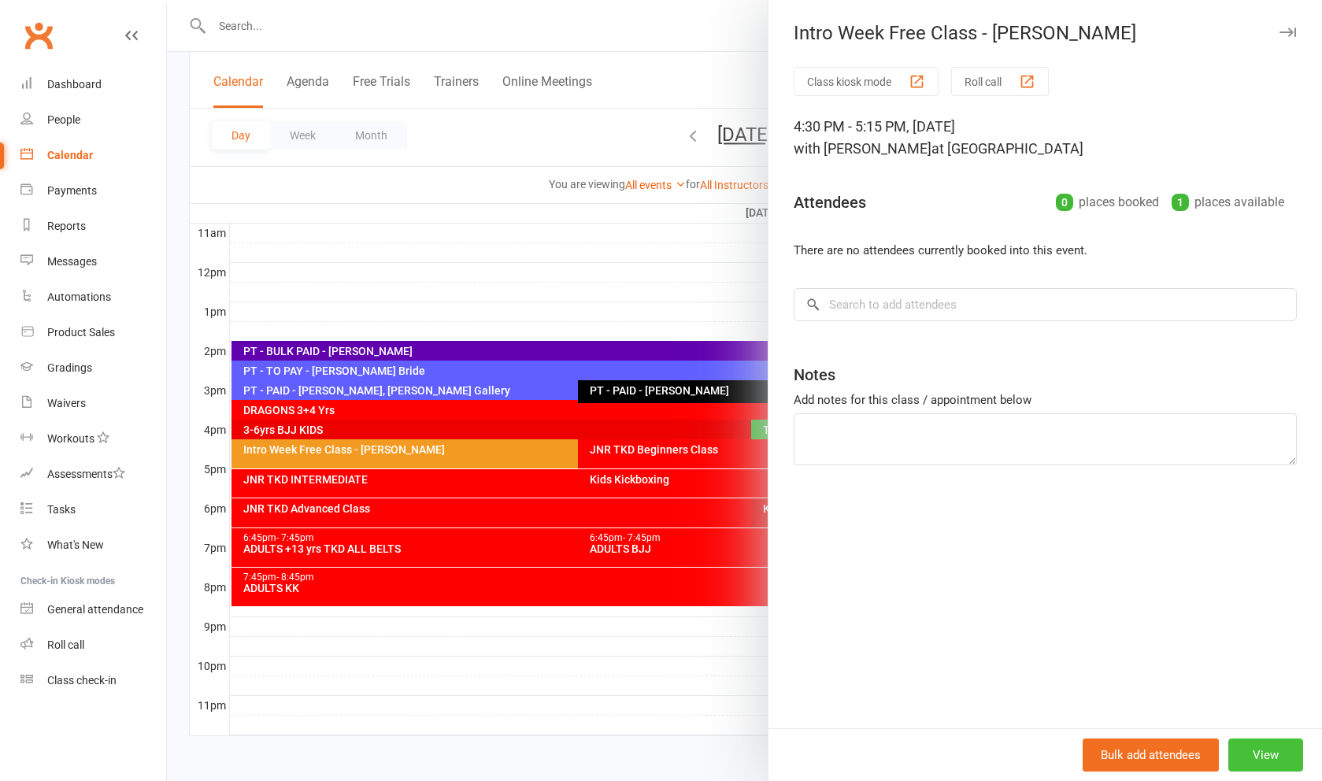
drag, startPoint x: 425, startPoint y: 447, endPoint x: 1271, endPoint y: 755, distance: 900.5
click at [1271, 755] on button "View" at bounding box center [1266, 755] width 75 height 33
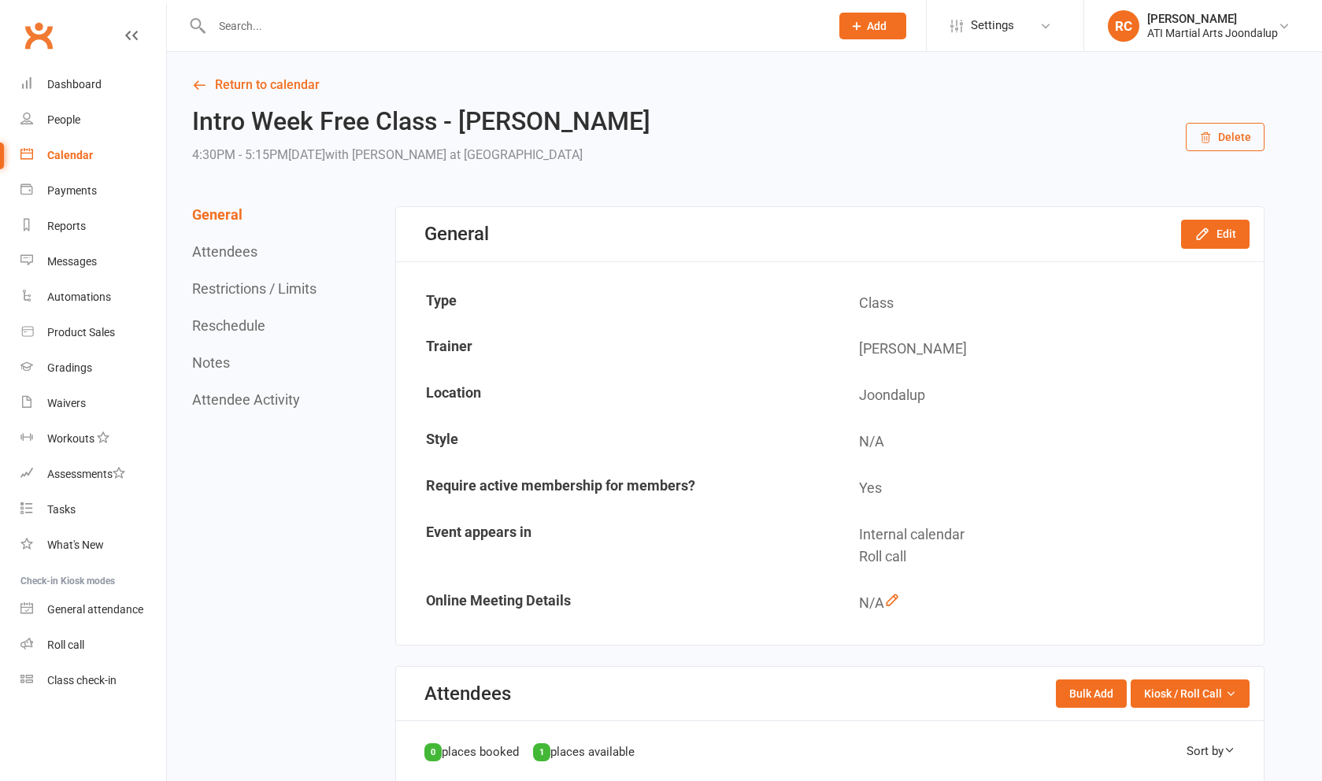
drag, startPoint x: 1271, startPoint y: 755, endPoint x: 1233, endPoint y: 140, distance: 616.3
drag, startPoint x: 1233, startPoint y: 140, endPoint x: 1244, endPoint y: 130, distance: 14.5
click at [1244, 130] on button "Delete" at bounding box center [1225, 137] width 79 height 28
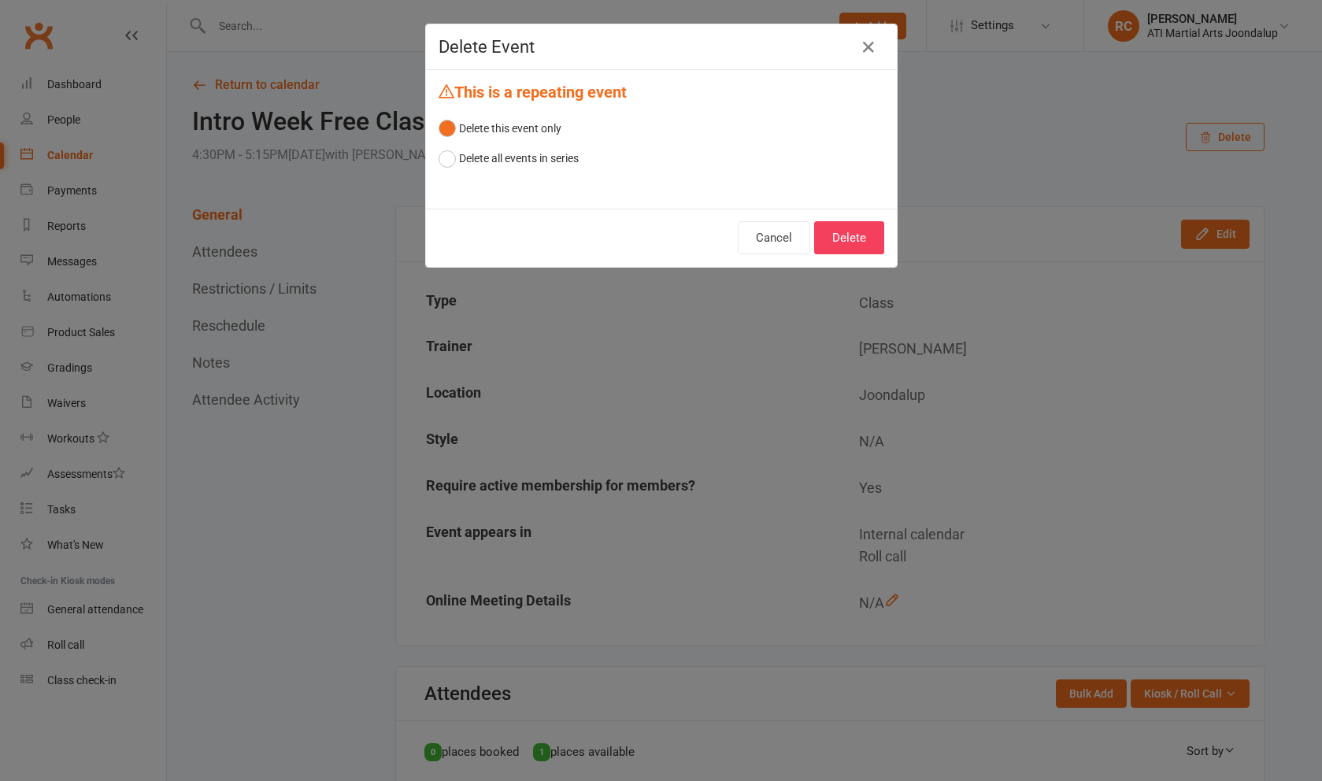
click at [872, 239] on button "Delete" at bounding box center [849, 237] width 70 height 33
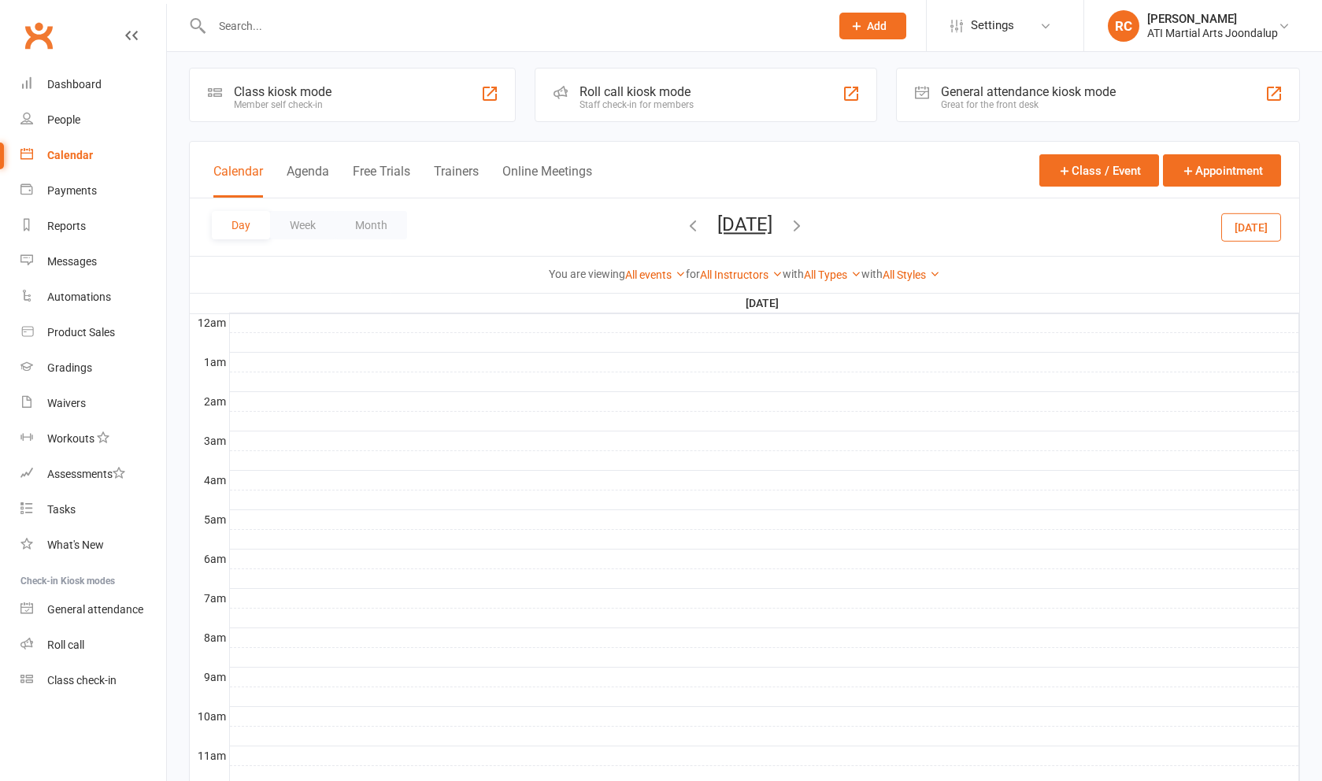
scroll to position [4, 0]
drag, startPoint x: 872, startPoint y: 239, endPoint x: 864, endPoint y: 217, distance: 22.7
click at [806, 217] on div "[DATE] [DATE] Sun Mon Tue Wed Thu Fri Sat 27 28 29 30 31 01 02 03 04 05 06 07 0…" at bounding box center [744, 230] width 121 height 28
drag, startPoint x: 864, startPoint y: 217, endPoint x: 863, endPoint y: 232, distance: 14.2
click at [806, 232] on icon "button" at bounding box center [796, 227] width 17 height 17
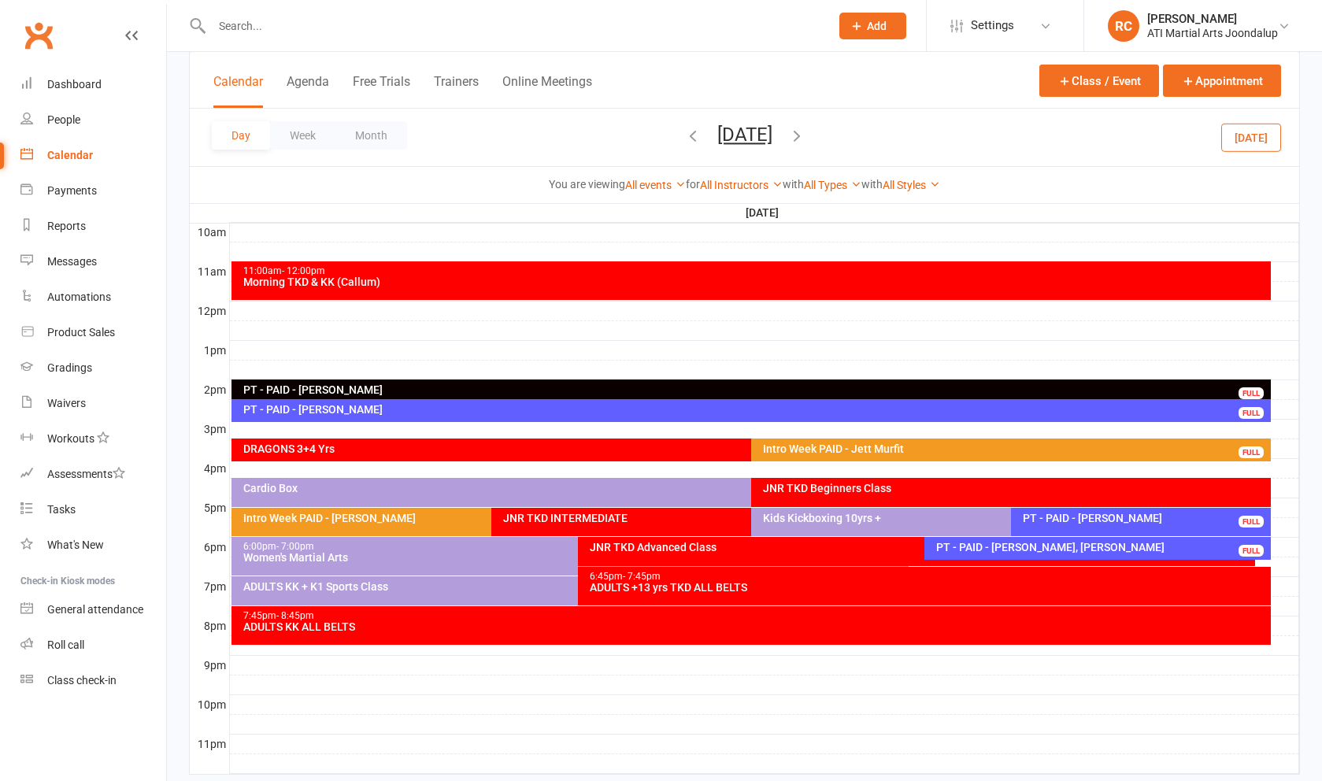
scroll to position [495, 0]
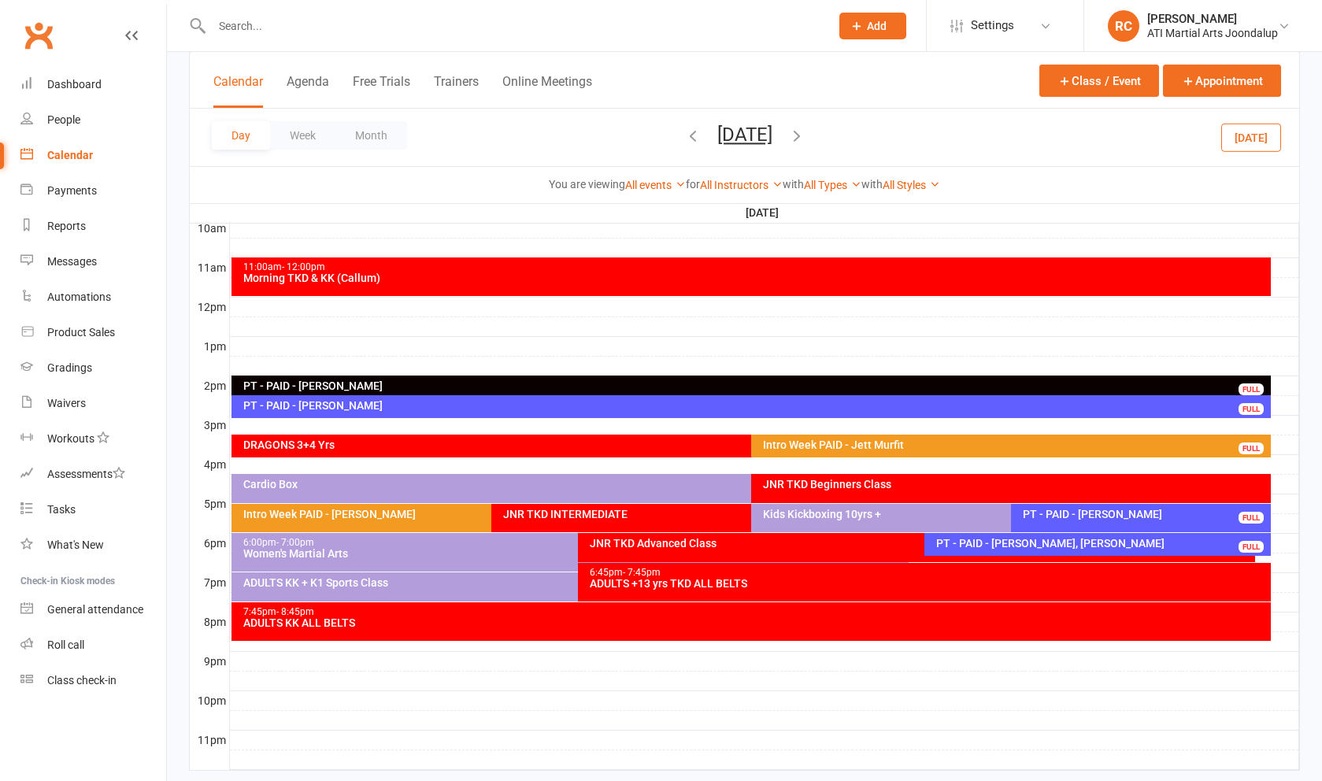
drag, startPoint x: 863, startPoint y: 232, endPoint x: 426, endPoint y: 407, distance: 471.1
click at [426, 407] on div "PT - PAID - [PERSON_NAME]" at bounding box center [755, 405] width 1025 height 11
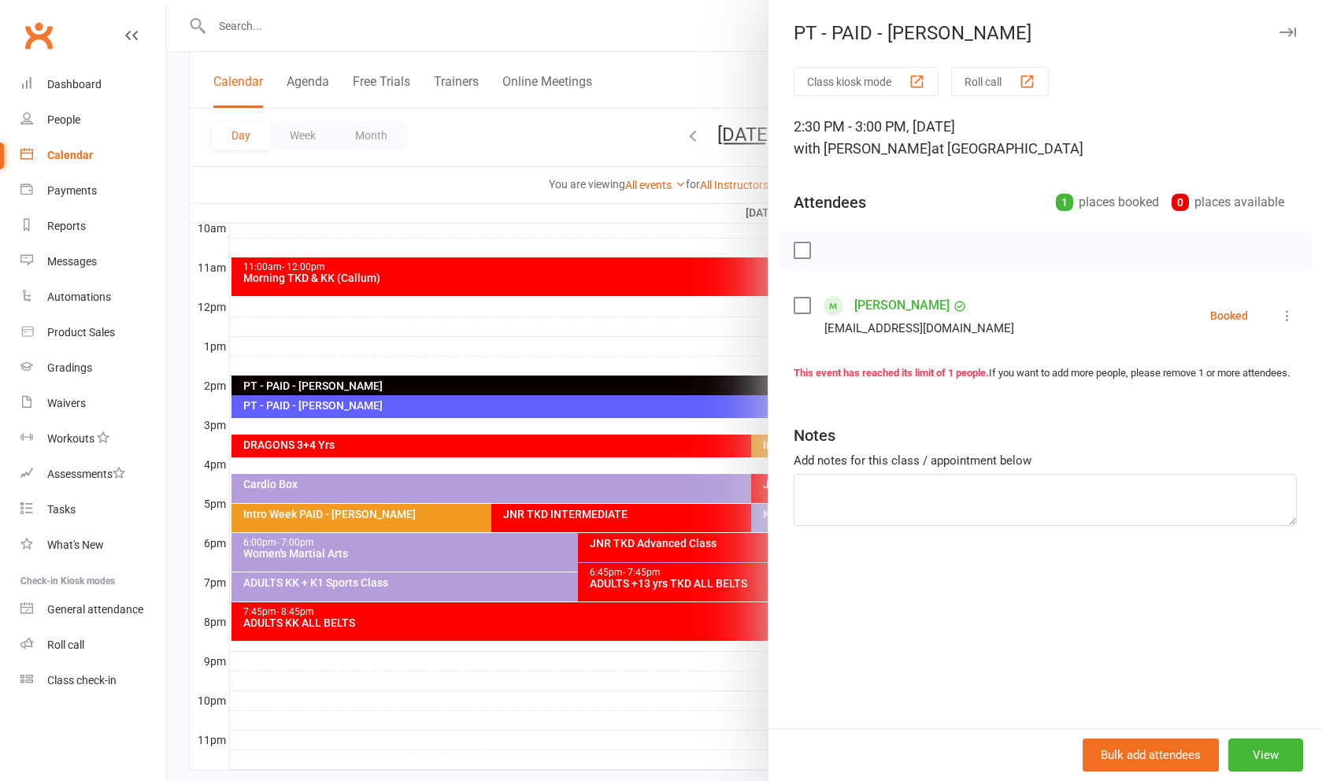
click at [1261, 758] on button "View" at bounding box center [1266, 755] width 75 height 33
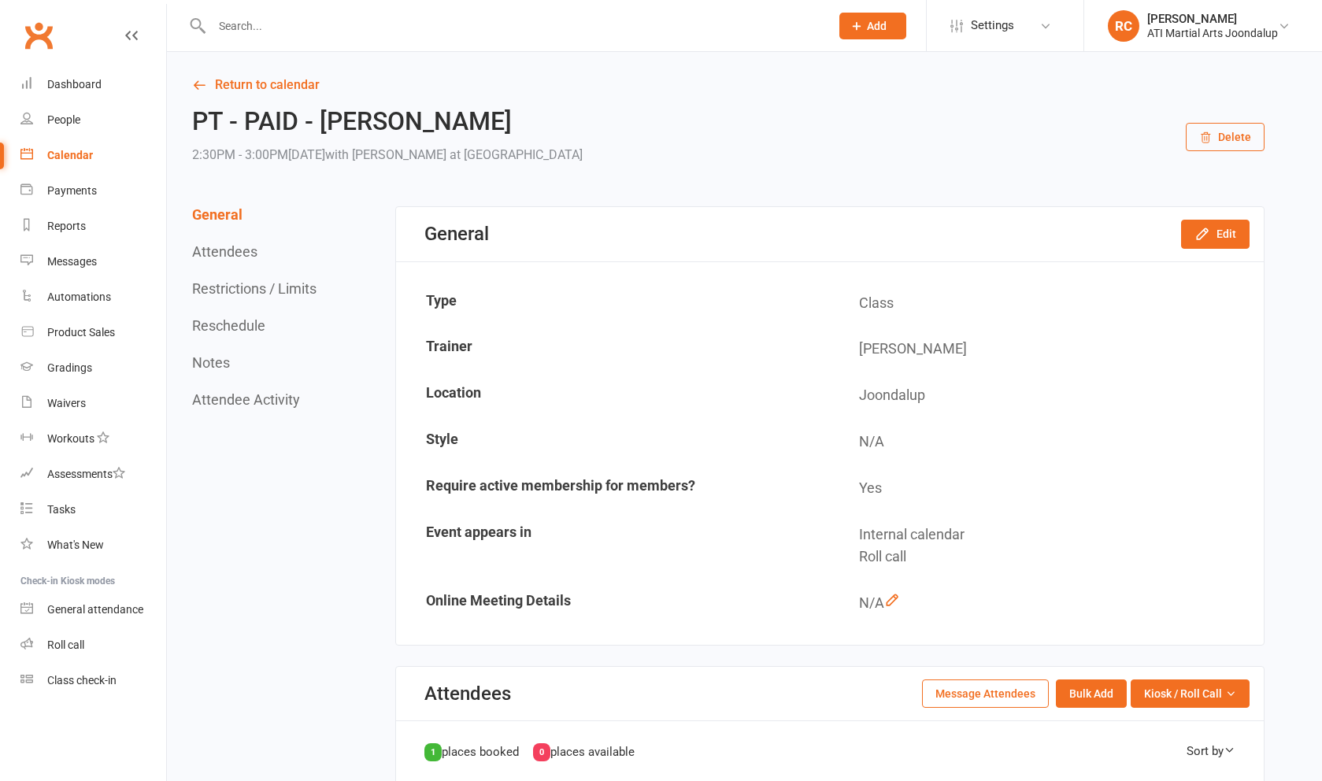
click at [1221, 235] on button "Edit" at bounding box center [1215, 234] width 69 height 28
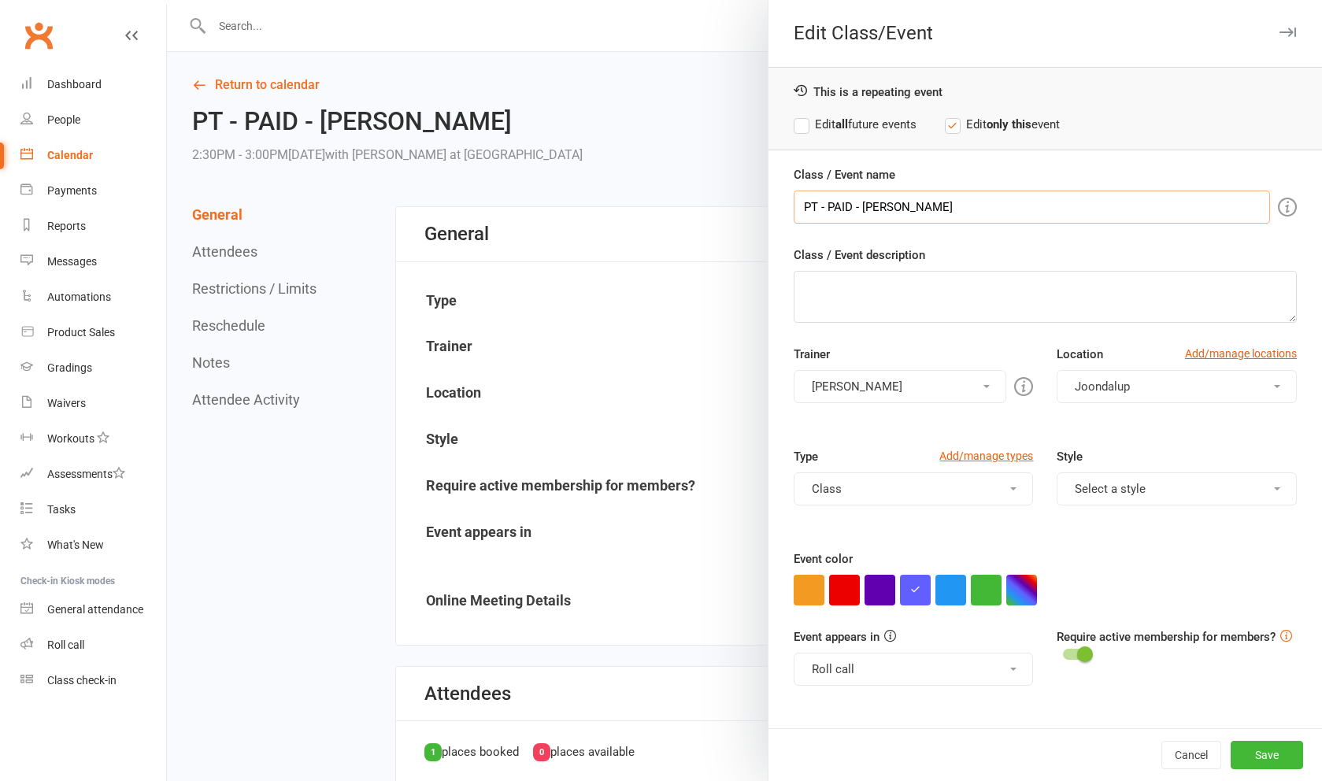
drag, startPoint x: 1261, startPoint y: 758, endPoint x: 1027, endPoint y: 206, distance: 599.6
click at [1027, 206] on input "PT - PAID - [PERSON_NAME]" at bounding box center [1032, 207] width 476 height 33
type input "PT - PAID - [PERSON_NAME] And [PERSON_NAME]"
drag, startPoint x: 1137, startPoint y: 600, endPoint x: 1285, endPoint y: 753, distance: 212.2
click at [1285, 753] on button "Save" at bounding box center [1267, 755] width 72 height 28
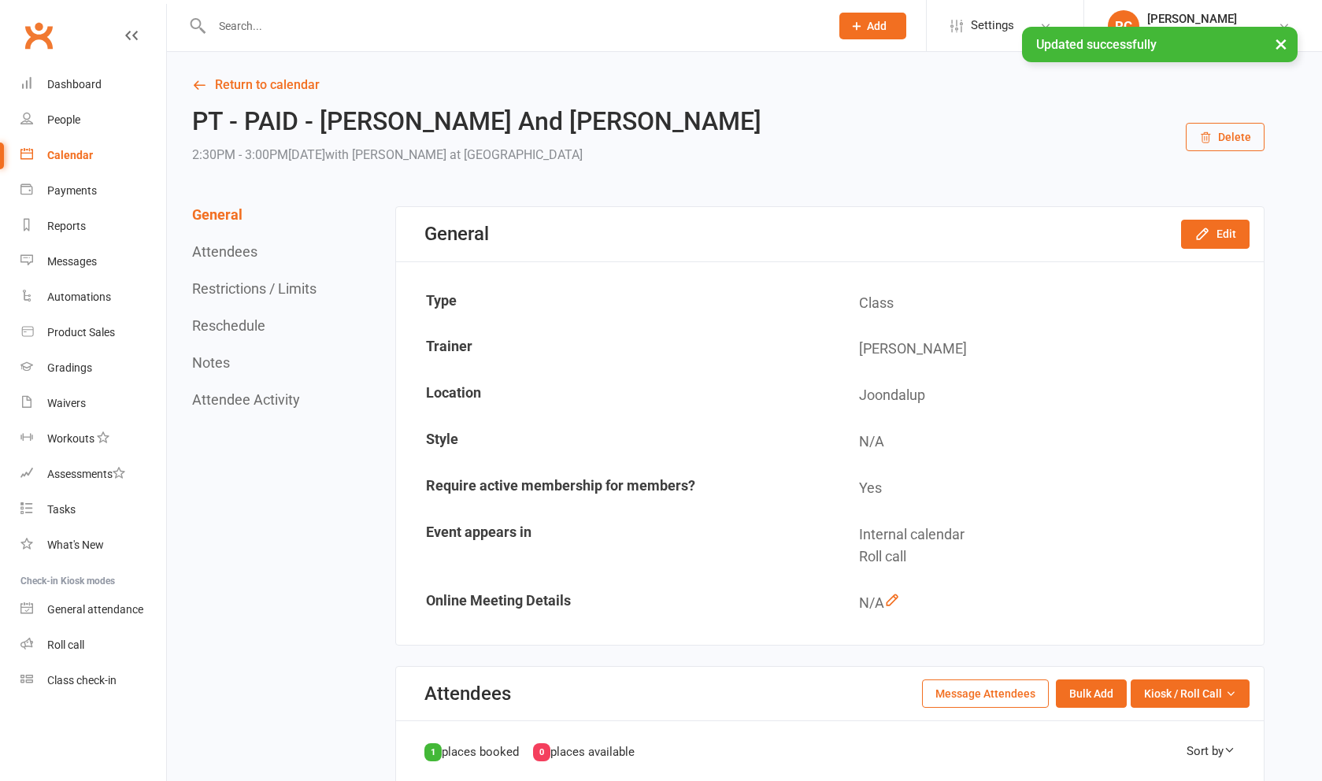
drag, startPoint x: 1285, startPoint y: 753, endPoint x: 304, endPoint y: 15, distance: 1227.2
click at [304, 15] on input "text" at bounding box center [513, 26] width 612 height 22
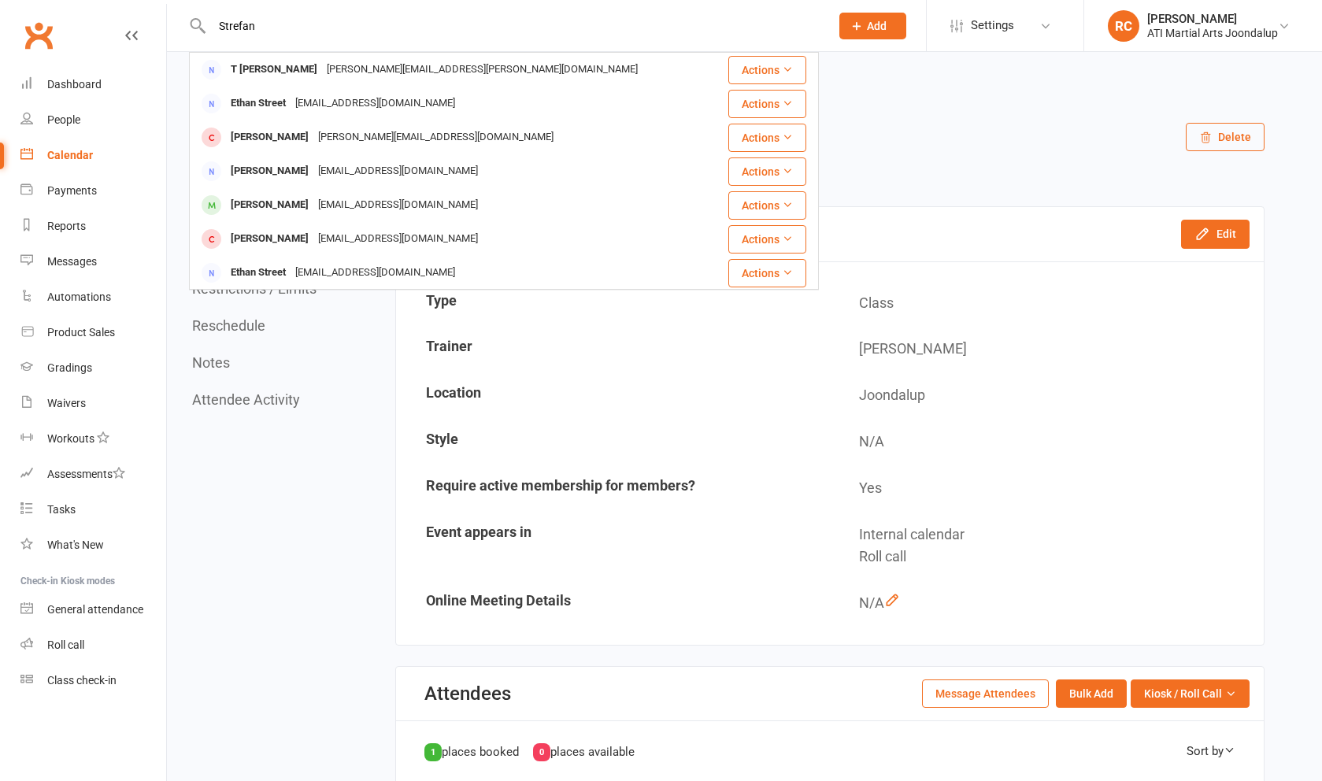
type input "Strefan"
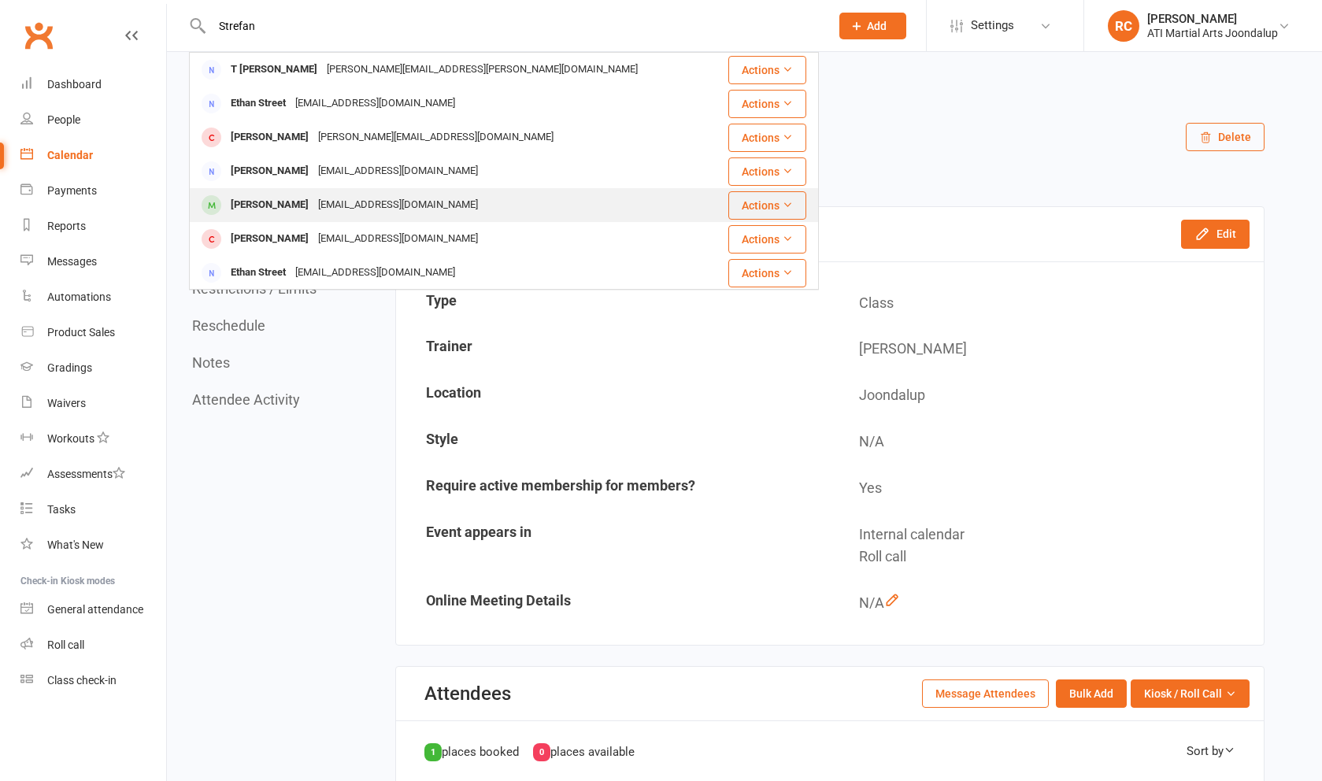
drag, startPoint x: 303, startPoint y: 23, endPoint x: 302, endPoint y: 202, distance: 178.8
click at [302, 202] on div "[PERSON_NAME]" at bounding box center [269, 205] width 87 height 23
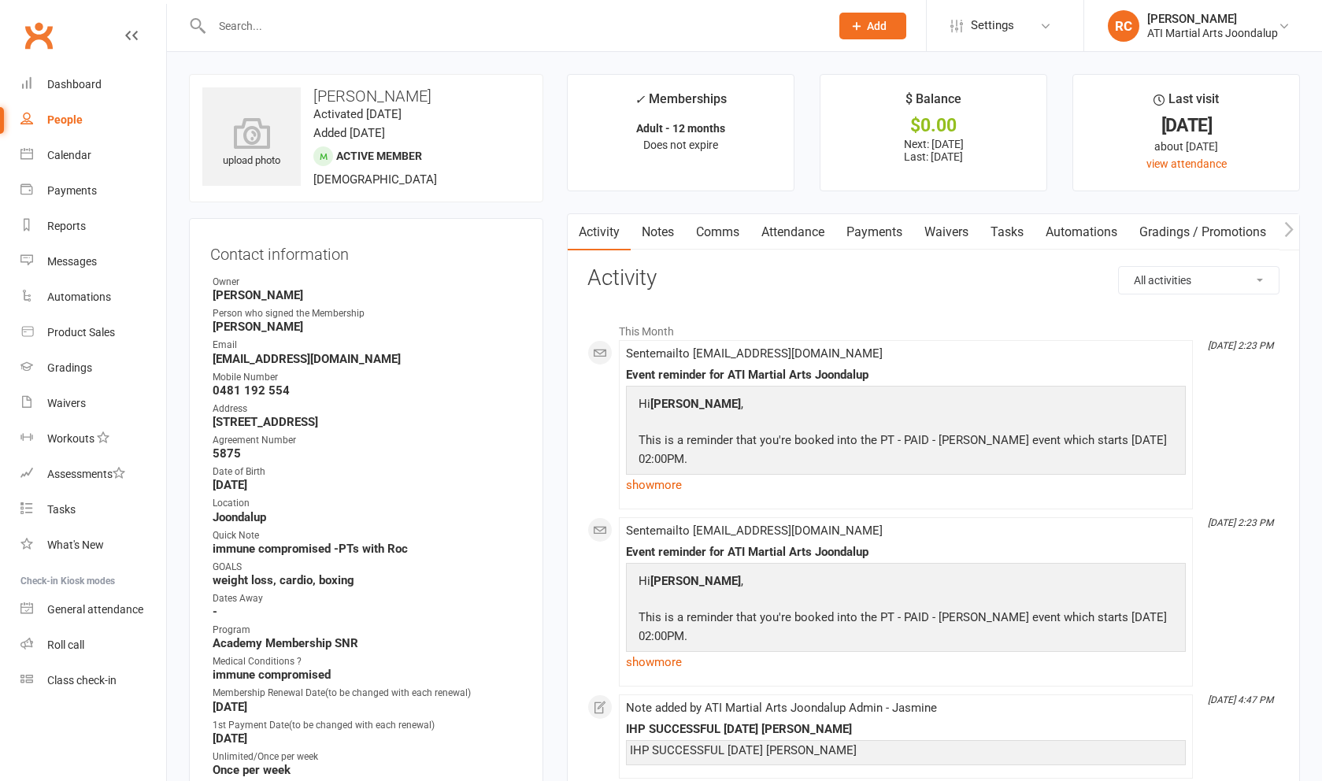
drag, startPoint x: 302, startPoint y: 202, endPoint x: 870, endPoint y: 234, distance: 568.0
click at [870, 234] on link "Payments" at bounding box center [875, 232] width 78 height 36
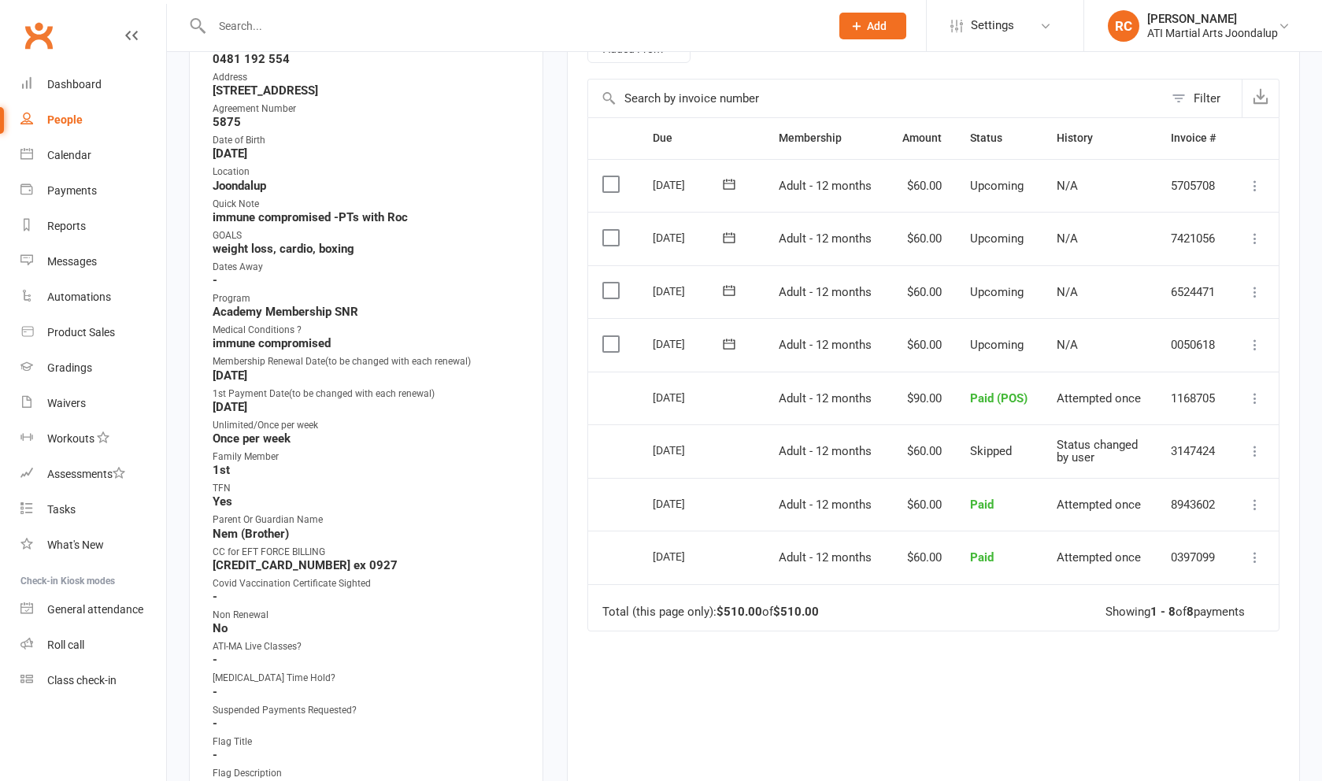
scroll to position [332, 0]
click at [1259, 336] on icon at bounding box center [1256, 344] width 16 height 16
drag, startPoint x: 1259, startPoint y: 335, endPoint x: 1014, endPoint y: 339, distance: 245.0
click at [1014, 339] on span "Upcoming" at bounding box center [997, 344] width 54 height 14
drag, startPoint x: 1014, startPoint y: 339, endPoint x: 1255, endPoint y: 330, distance: 241.2
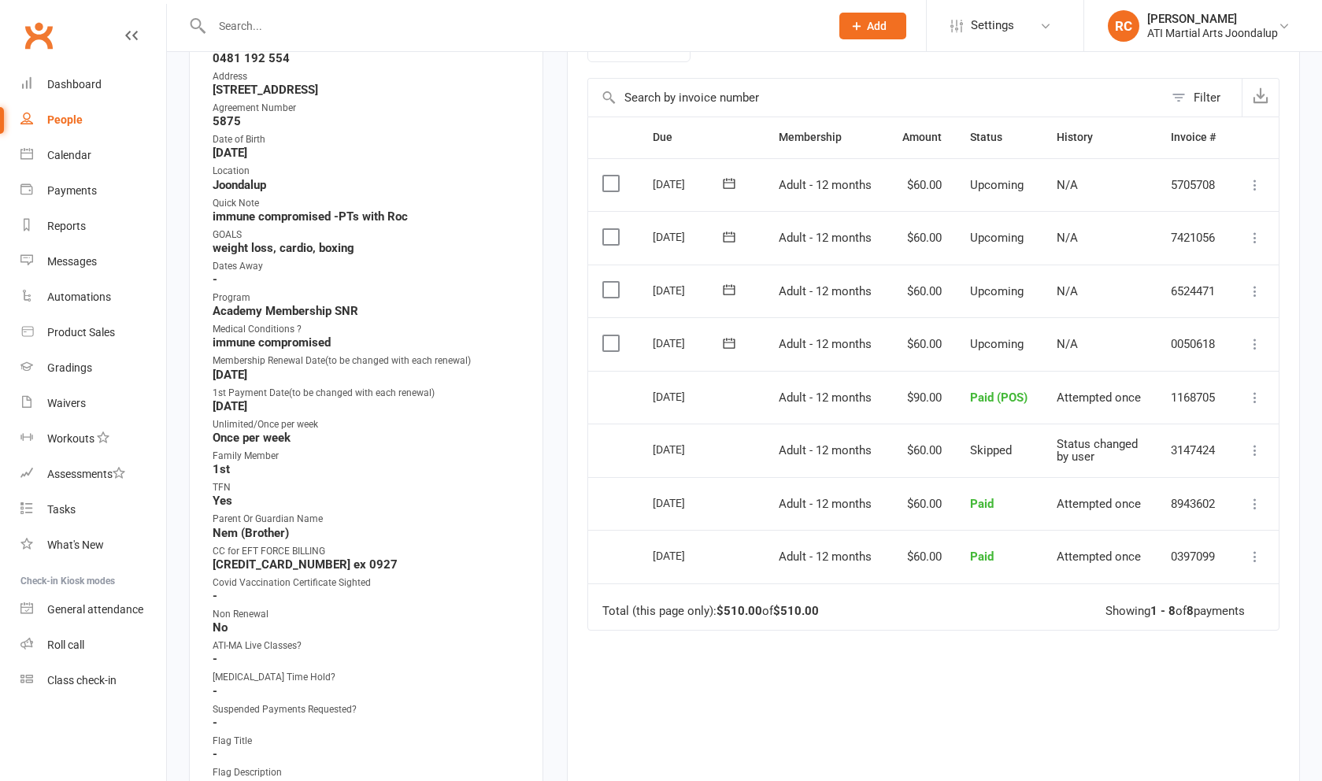
click at [1255, 336] on icon at bounding box center [1256, 344] width 16 height 16
drag, startPoint x: 1255, startPoint y: 330, endPoint x: 940, endPoint y: 511, distance: 363.4
click at [940, 530] on td "$60.00" at bounding box center [922, 557] width 69 height 54
click at [858, 337] on span "Adult - 12 months" at bounding box center [825, 344] width 93 height 14
drag, startPoint x: 858, startPoint y: 337, endPoint x: 1255, endPoint y: 331, distance: 396.2
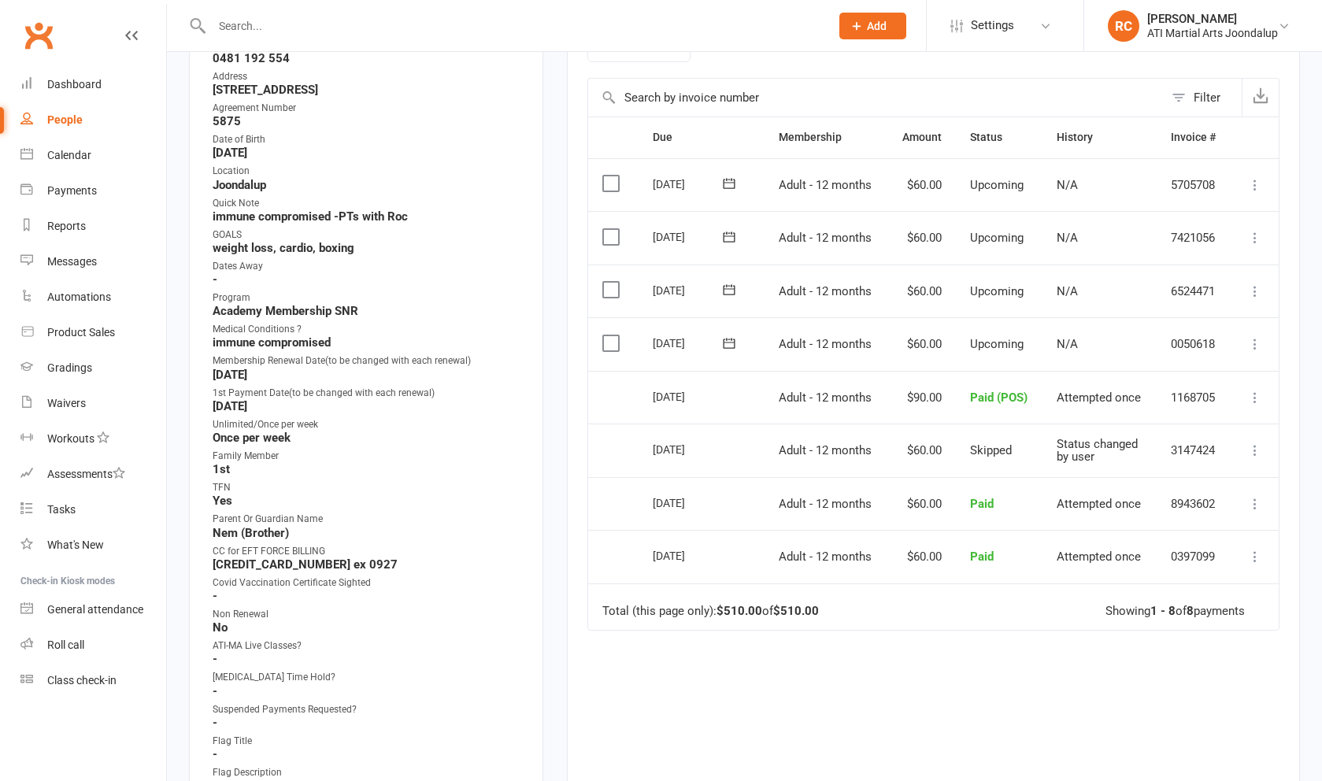
click at [1255, 336] on icon at bounding box center [1256, 344] width 16 height 16
drag, startPoint x: 1255, startPoint y: 331, endPoint x: 819, endPoint y: 381, distance: 438.4
click at [819, 391] on span "Adult - 12 months" at bounding box center [825, 398] width 93 height 14
drag, startPoint x: 819, startPoint y: 381, endPoint x: 970, endPoint y: 274, distance: 184.7
click at [970, 274] on td "Upcoming" at bounding box center [999, 292] width 87 height 54
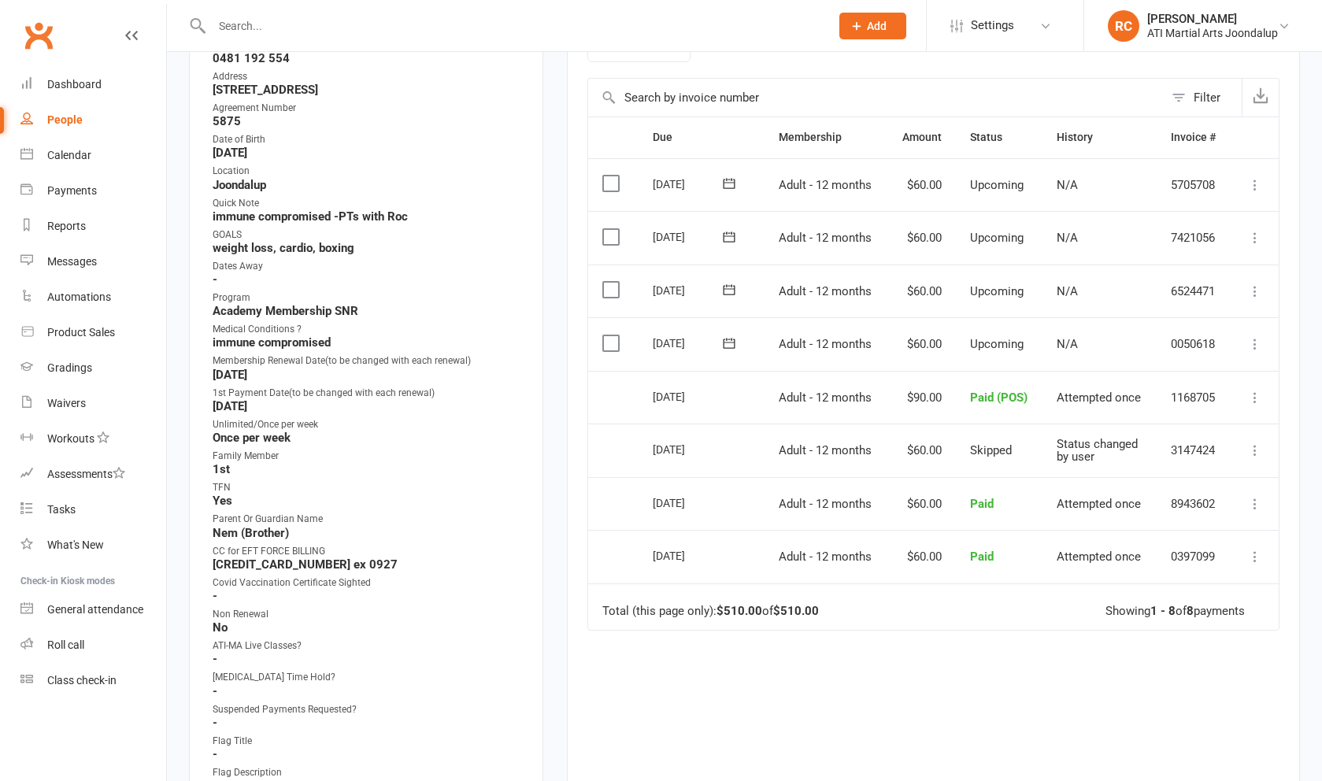
drag, startPoint x: 970, startPoint y: 274, endPoint x: 1251, endPoint y: 284, distance: 282.1
click at [1251, 284] on icon at bounding box center [1256, 292] width 16 height 16
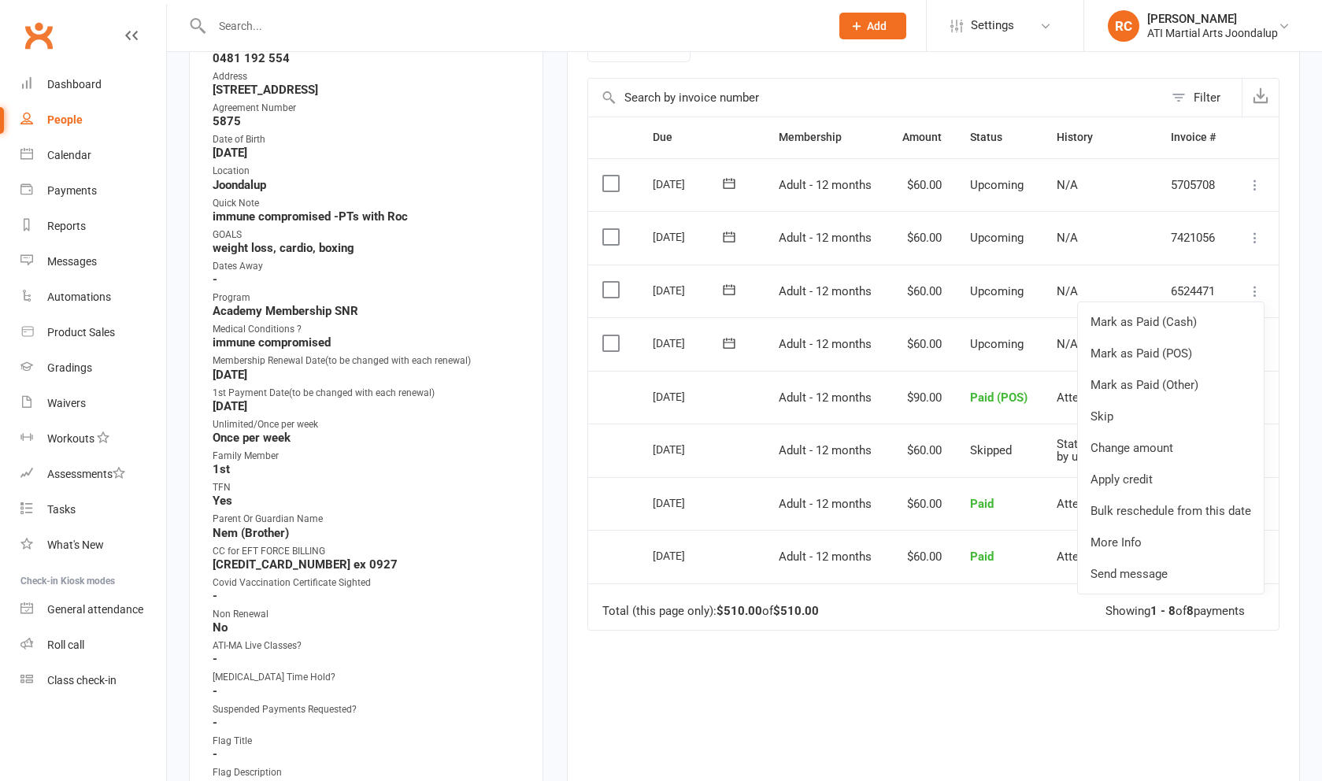
drag, startPoint x: 1251, startPoint y: 284, endPoint x: 886, endPoint y: 310, distance: 366.4
click at [886, 317] on td "Adult - 12 months" at bounding box center [826, 344] width 123 height 54
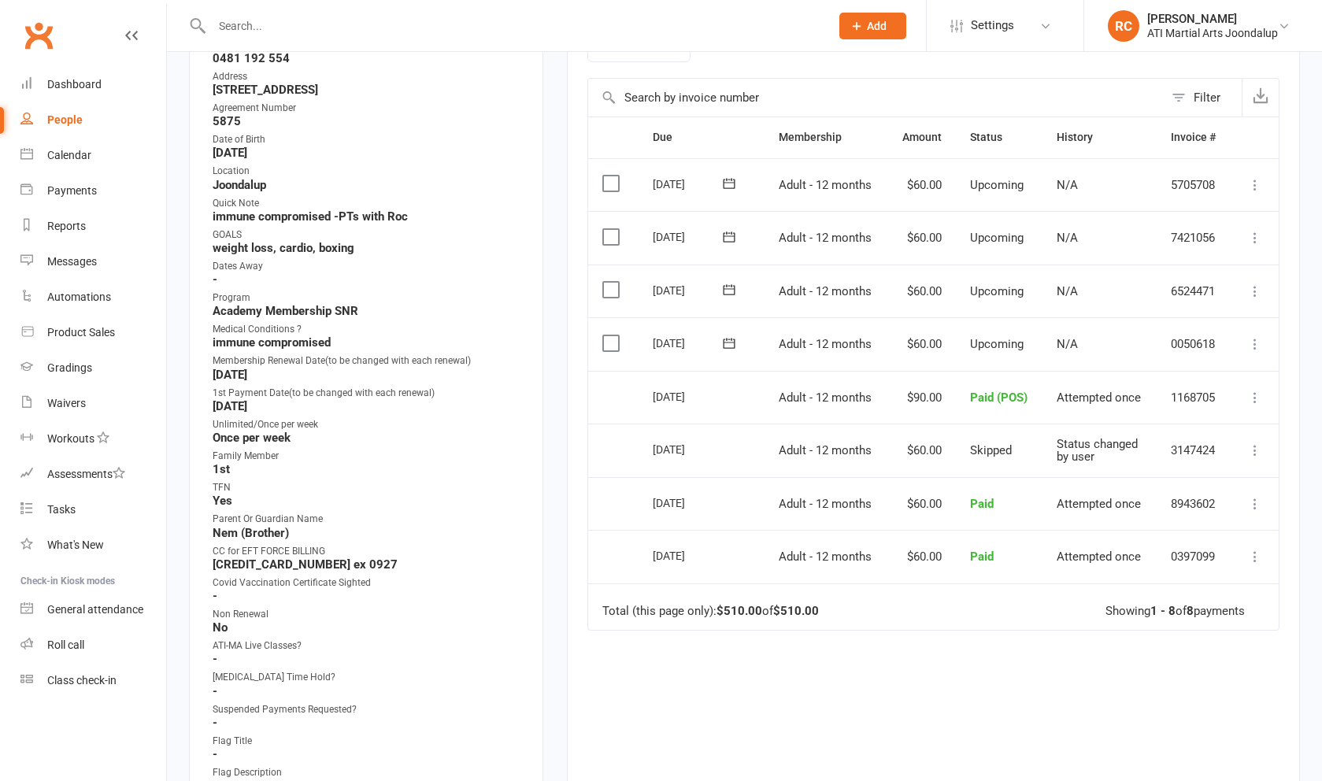
click at [1251, 336] on icon at bounding box center [1256, 344] width 16 height 16
drag, startPoint x: 886, startPoint y: 310, endPoint x: 1076, endPoint y: 298, distance: 190.2
click at [1076, 298] on td "N/A" at bounding box center [1100, 292] width 114 height 54
drag, startPoint x: 1076, startPoint y: 298, endPoint x: 1259, endPoint y: 284, distance: 183.2
click at [1259, 284] on icon at bounding box center [1256, 292] width 16 height 16
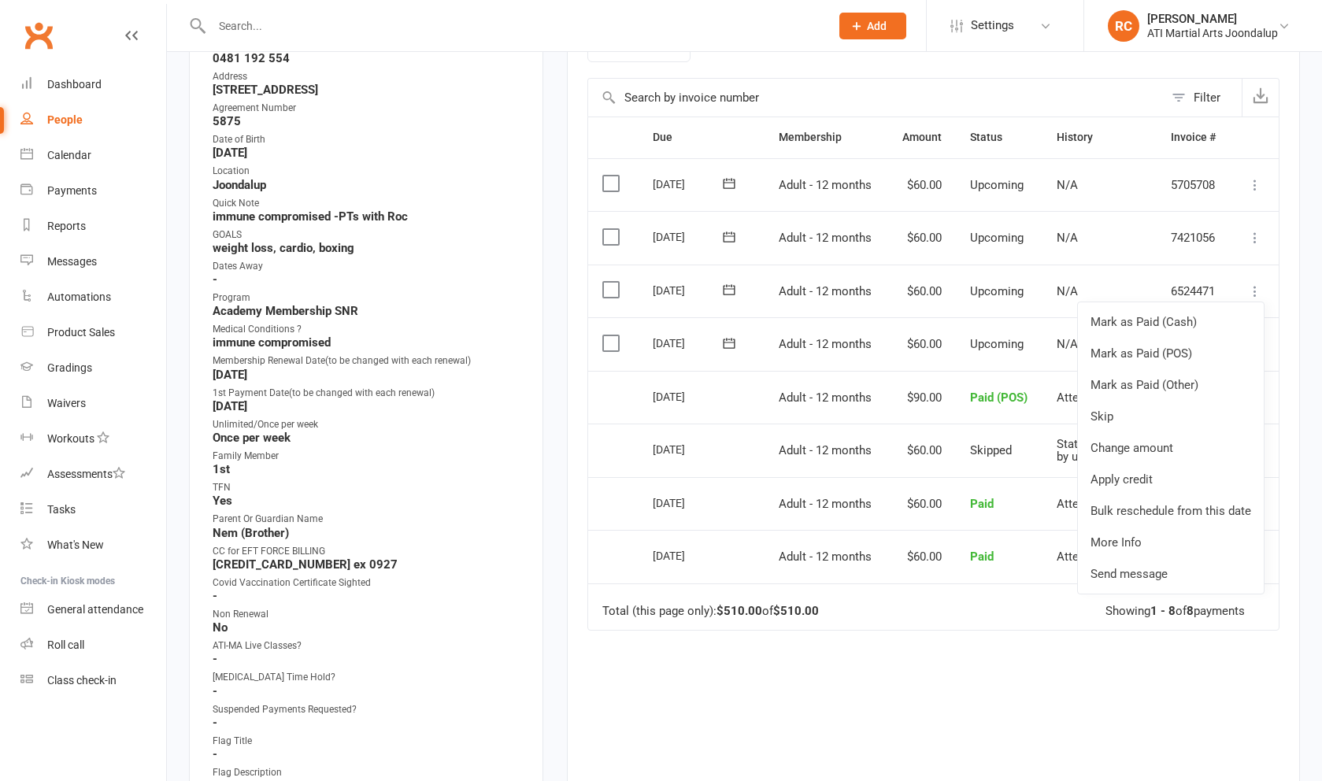
click at [1171, 441] on link "Change amount" at bounding box center [1171, 448] width 186 height 32
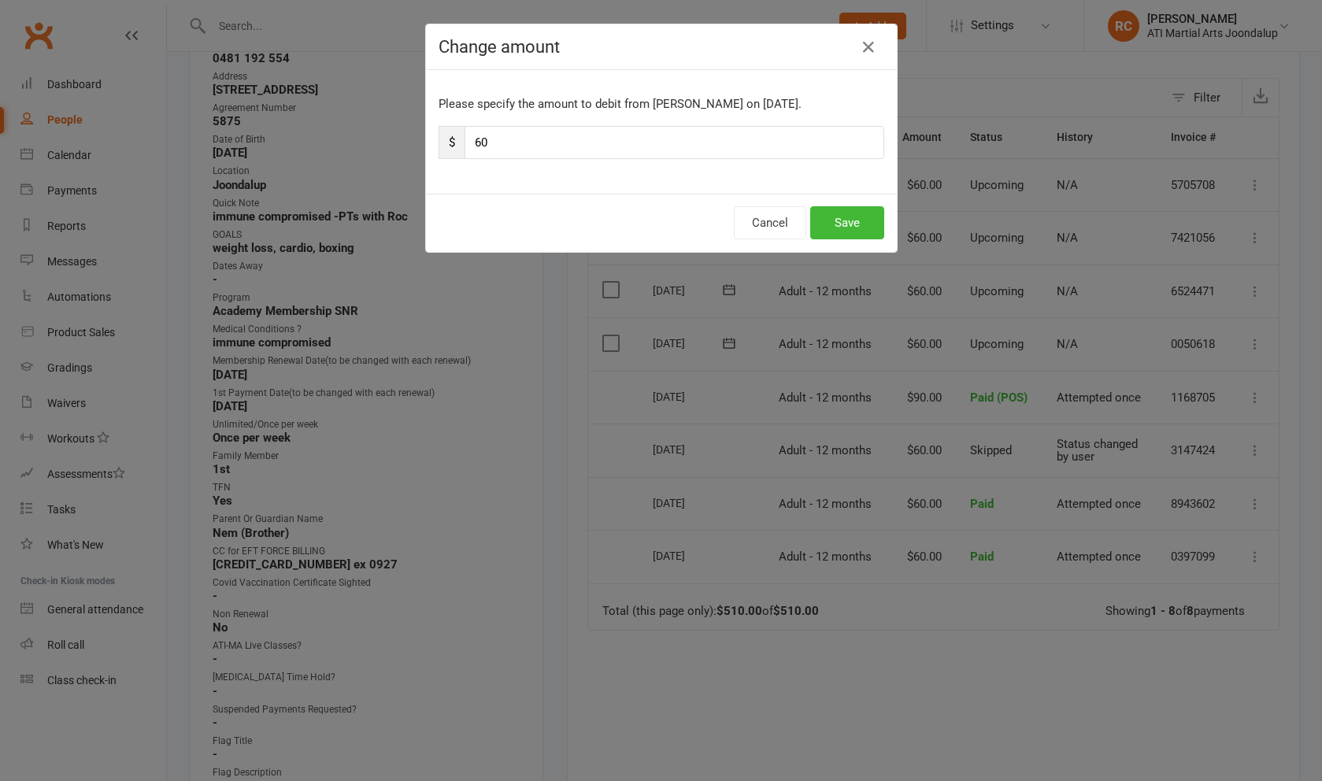
type input "6"
type input "90"
click at [847, 223] on button "Save" at bounding box center [847, 222] width 74 height 33
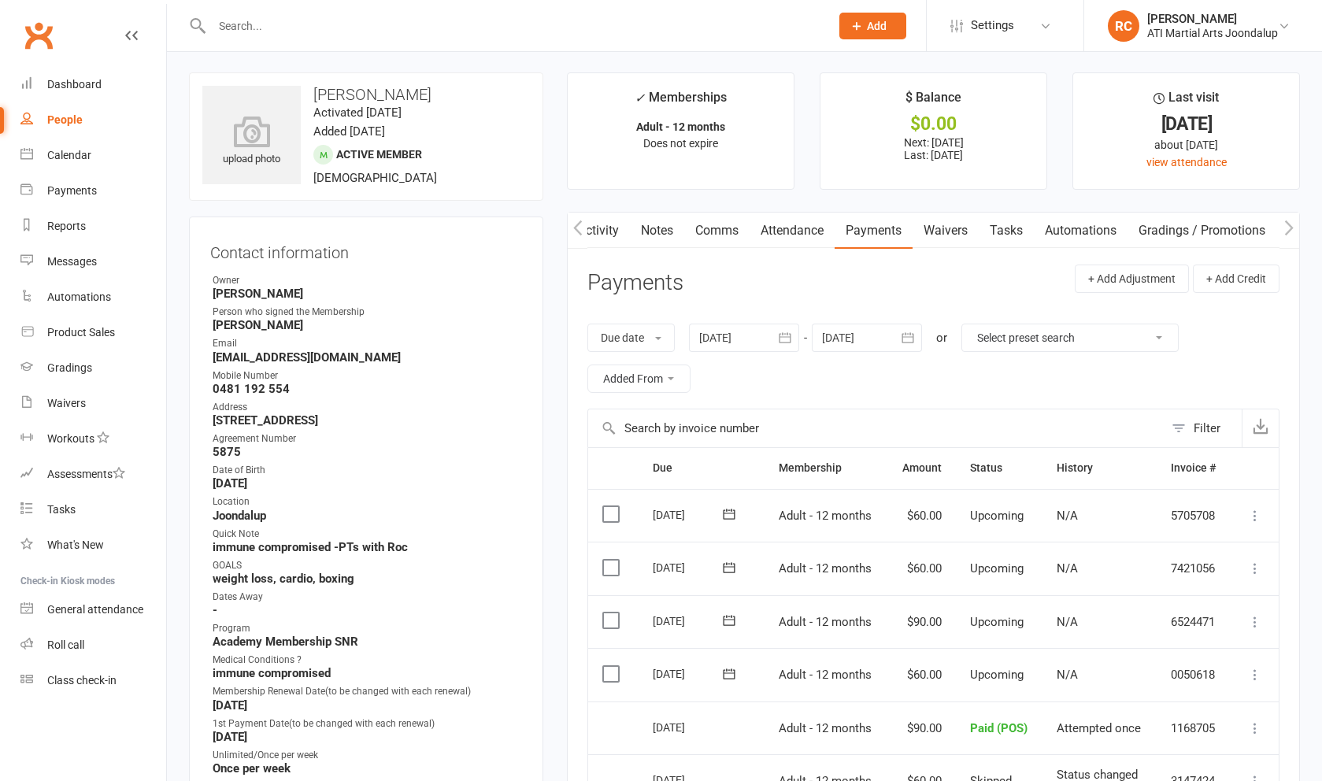
scroll to position [0, 0]
drag, startPoint x: 847, startPoint y: 223, endPoint x: 654, endPoint y: 224, distance: 193.0
click at [654, 224] on link "Notes" at bounding box center [657, 232] width 54 height 36
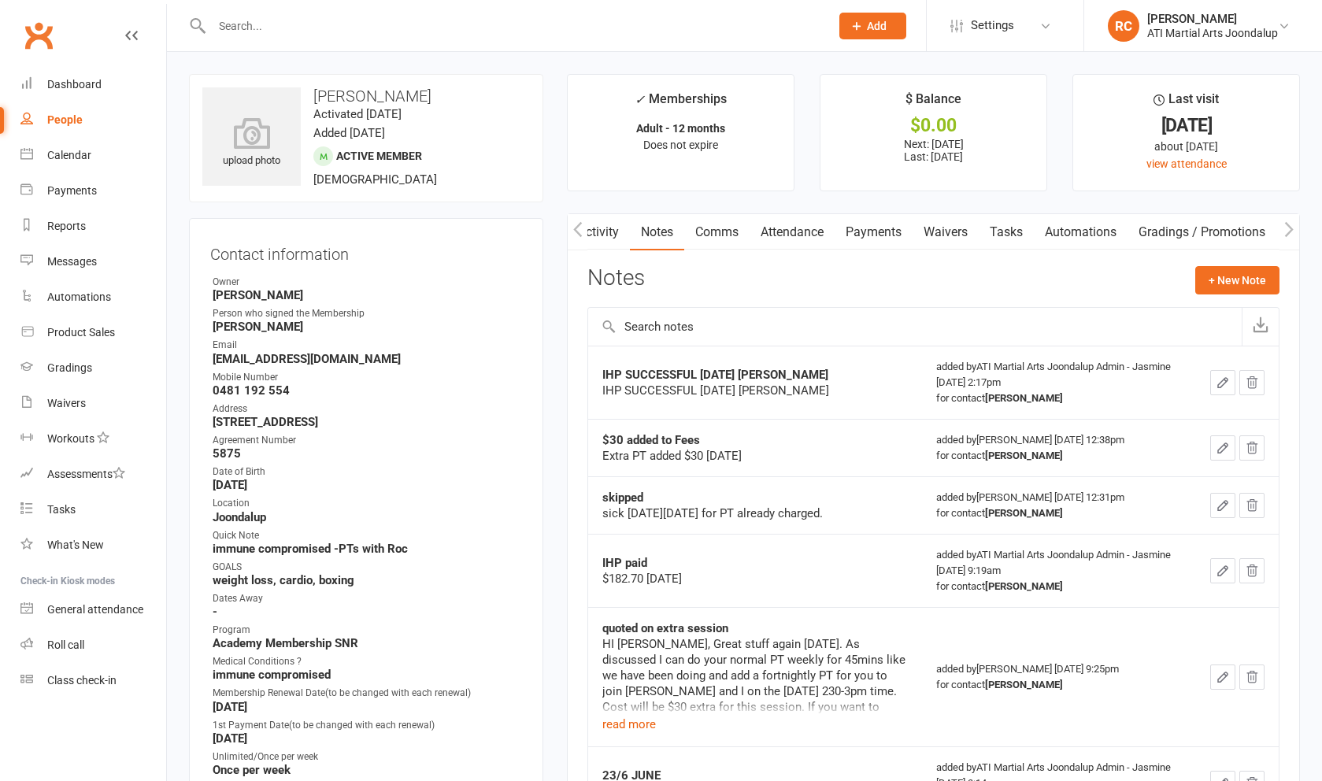
click at [1217, 284] on button "+ New Note" at bounding box center [1238, 280] width 84 height 28
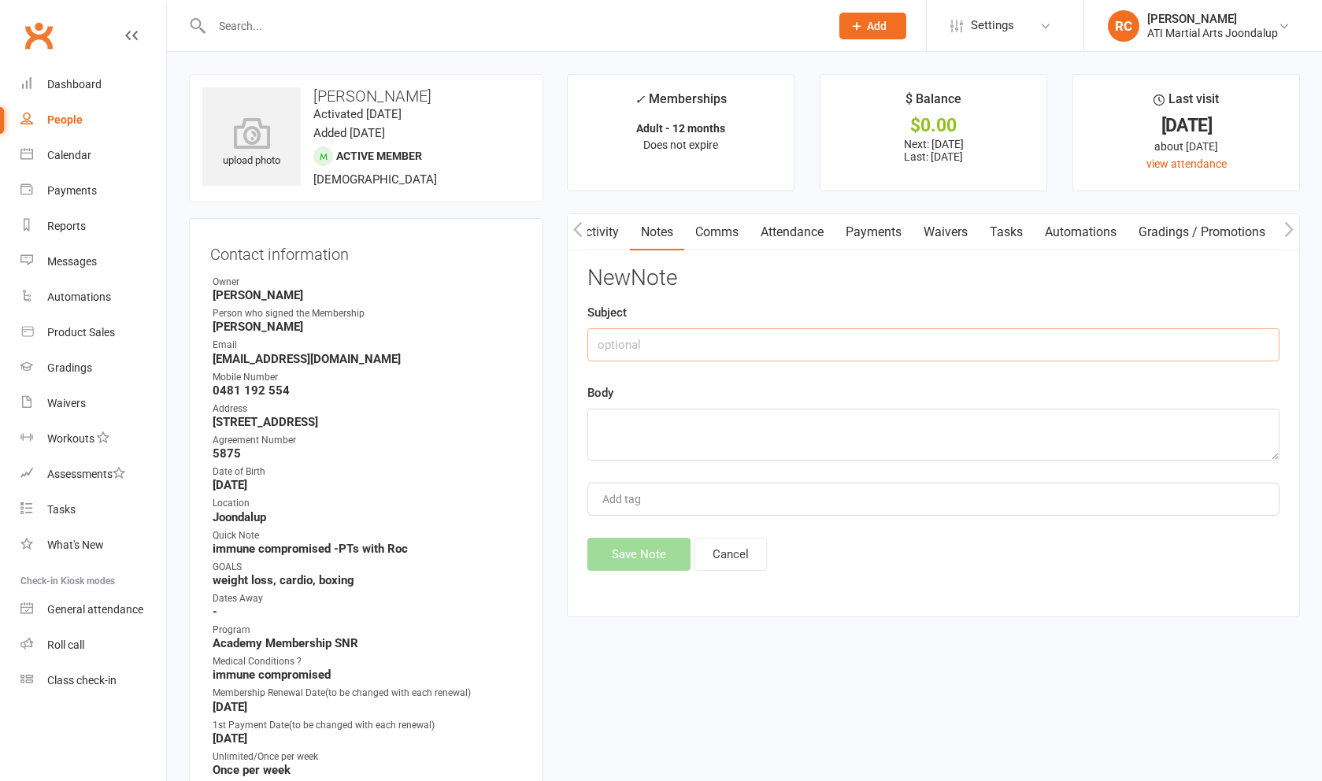
drag, startPoint x: 654, startPoint y: 224, endPoint x: 833, endPoint y: 342, distance: 213.9
click at [833, 342] on input "text" at bounding box center [934, 344] width 692 height 33
type input "extra lesson added"
type textarea "PT Wed 20th added to week afters fees $30 added"
click at [624, 562] on button "Save Note" at bounding box center [639, 554] width 103 height 33
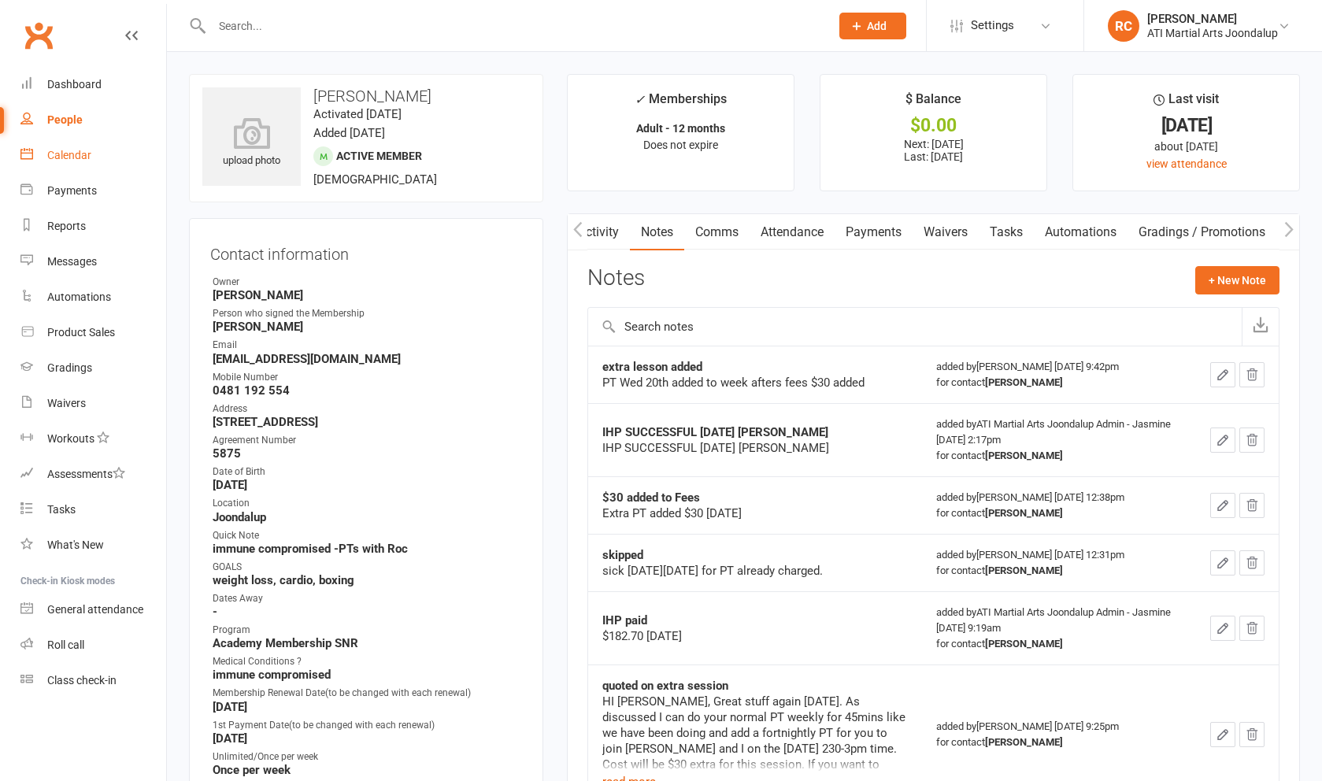
drag, startPoint x: 584, startPoint y: 568, endPoint x: 85, endPoint y: 162, distance: 643.3
click at [85, 162] on link "Calendar" at bounding box center [93, 155] width 146 height 35
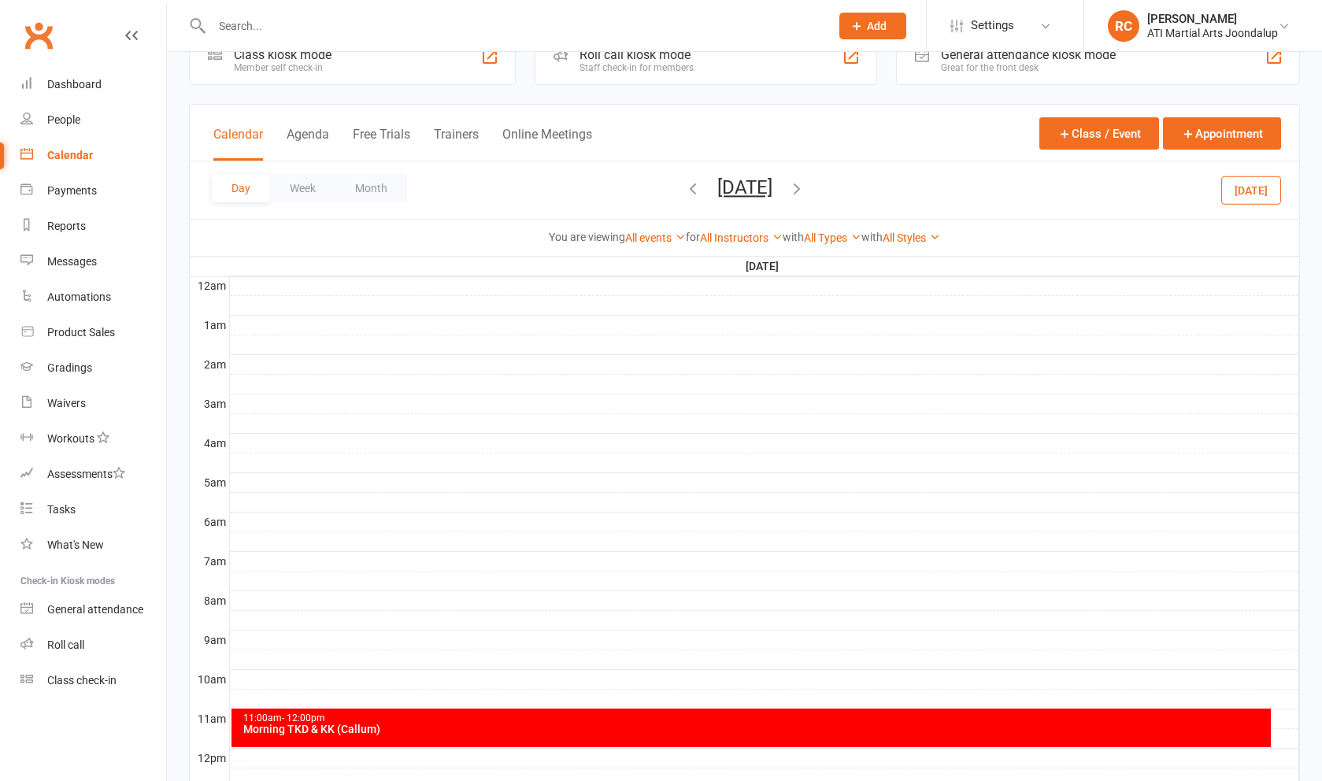
scroll to position [41, 0]
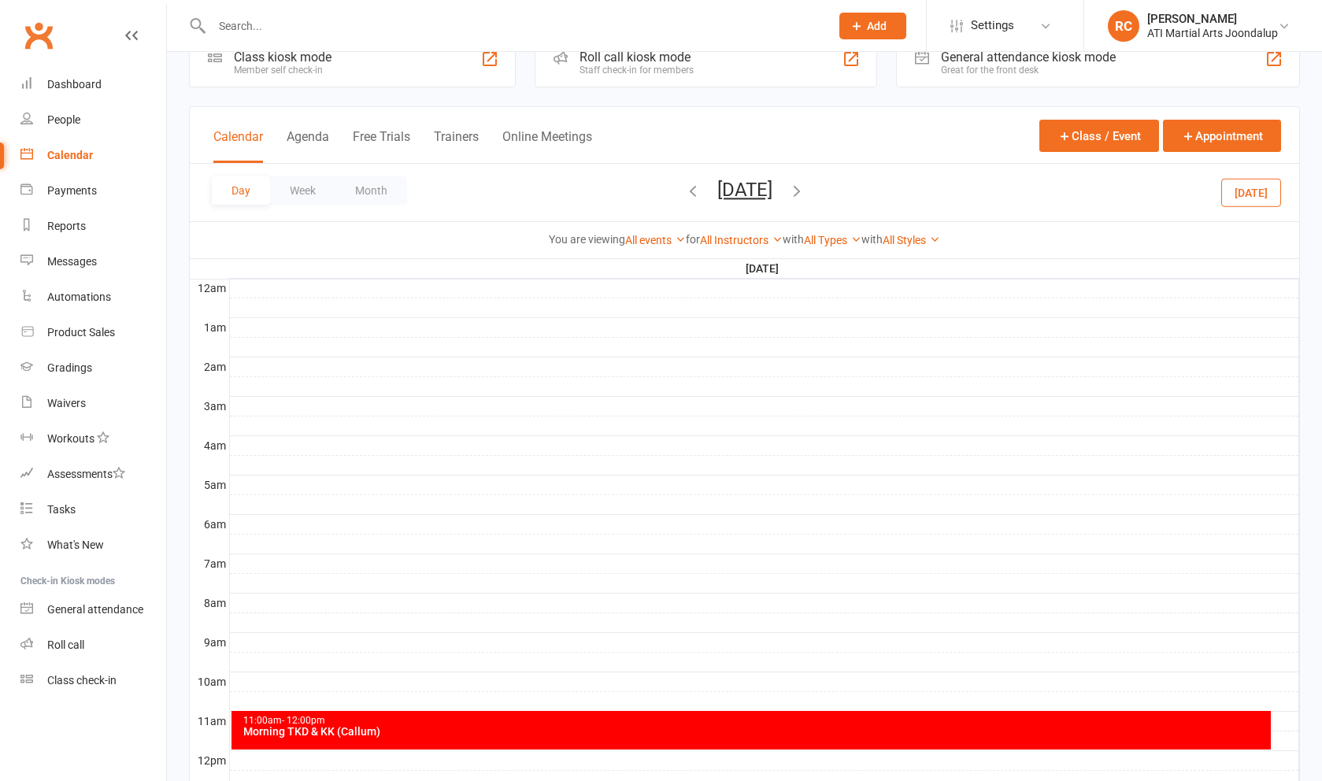
drag, startPoint x: 85, startPoint y: 162, endPoint x: 884, endPoint y: 198, distance: 799.4
click at [806, 198] on icon "button" at bounding box center [796, 190] width 17 height 17
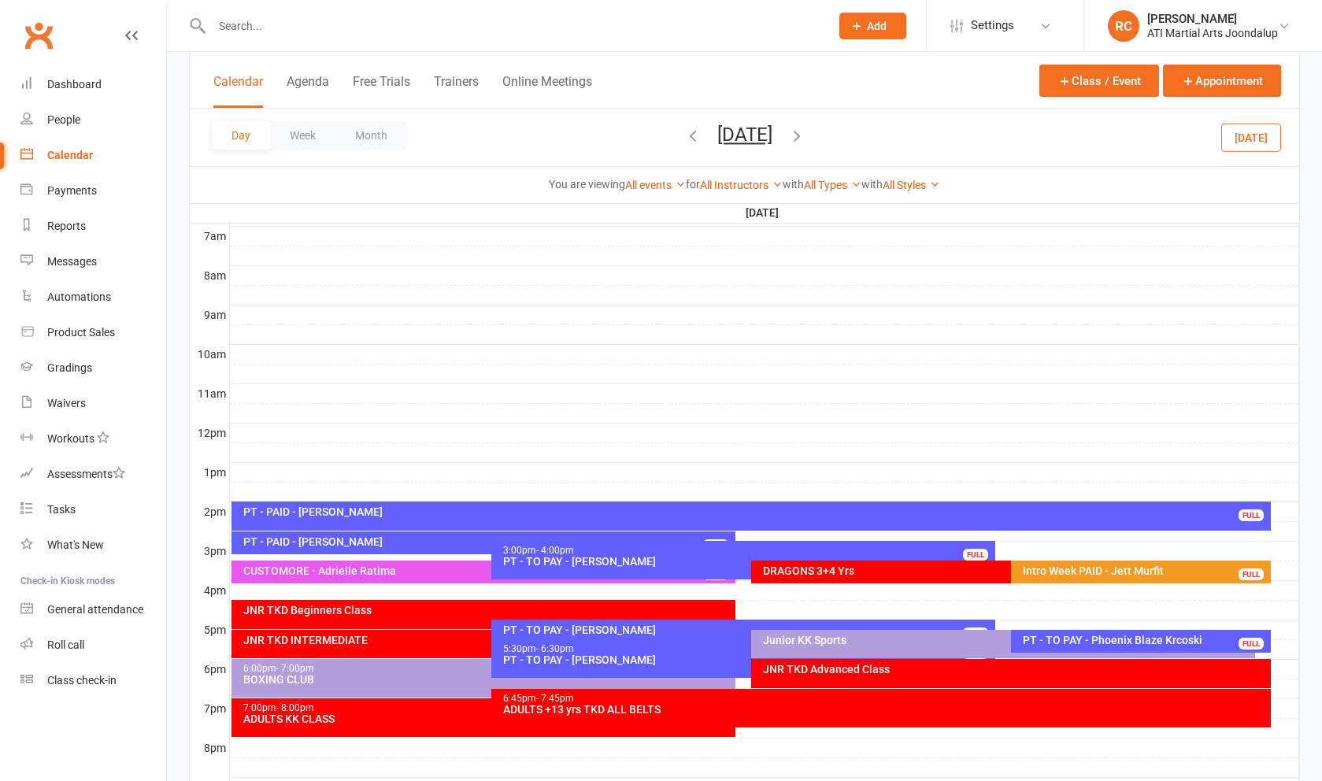
scroll to position [374, 0]
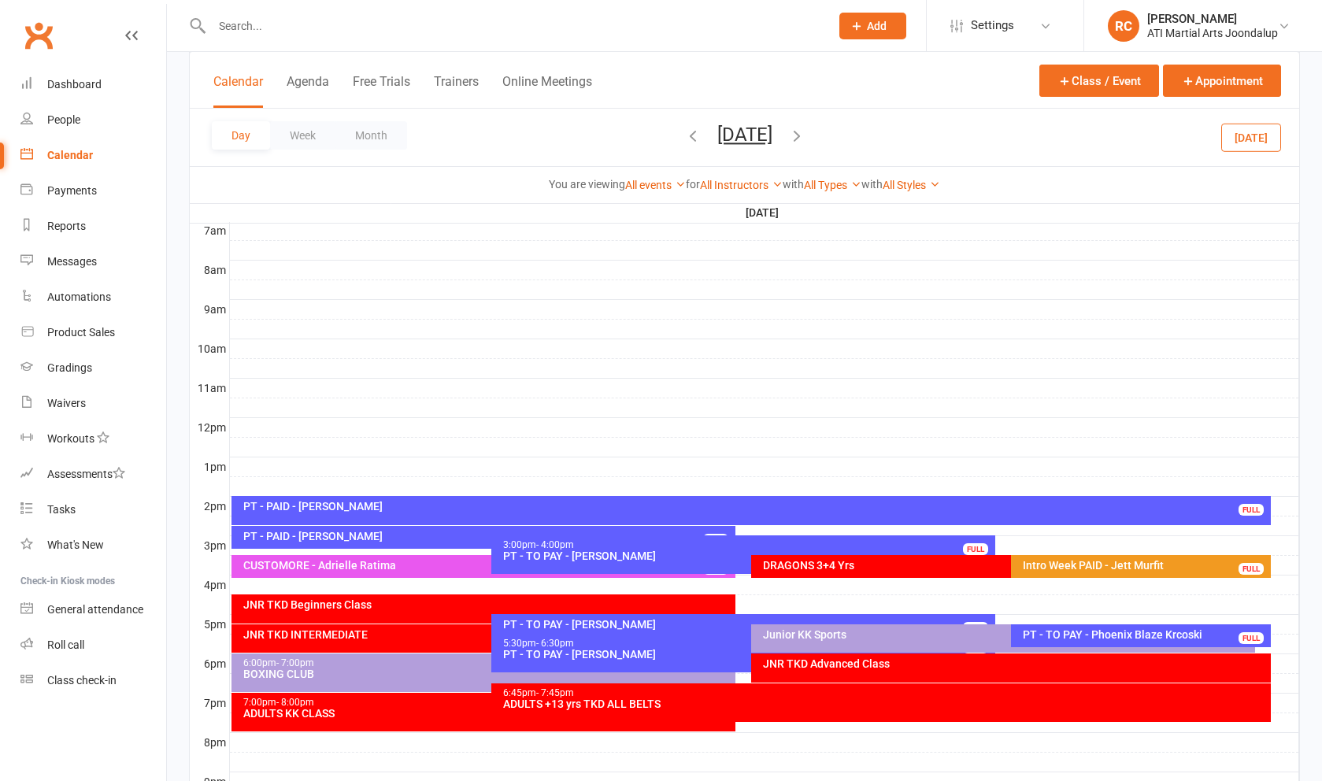
click at [1099, 640] on div "PT - TO PAY - Phoenix Blaze Krcoski" at bounding box center [1145, 634] width 246 height 11
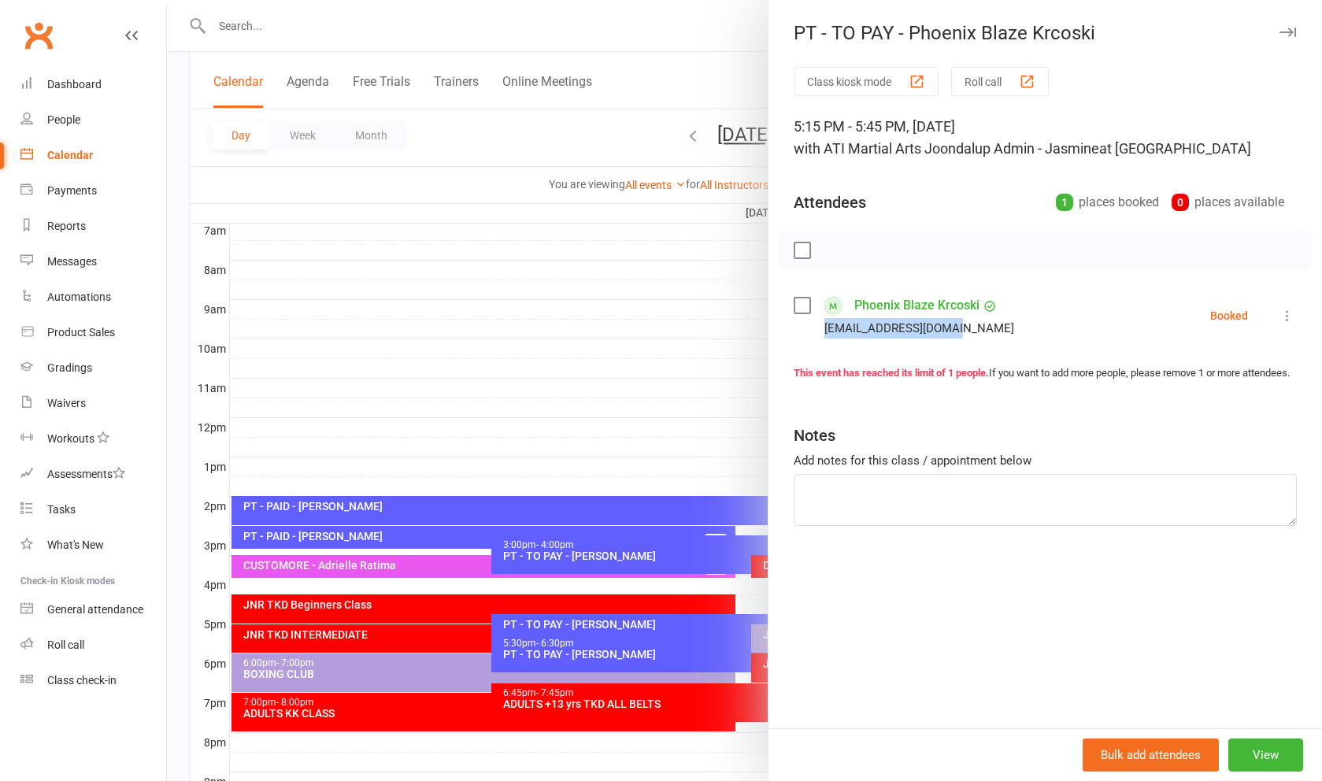
drag, startPoint x: 884, startPoint y: 198, endPoint x: 819, endPoint y: 329, distance: 145.8
click at [819, 329] on div "[EMAIL_ADDRESS][DOMAIN_NAME]" at bounding box center [907, 328] width 227 height 20
drag, startPoint x: 71, startPoint y: 85, endPoint x: 318, endPoint y: 18, distance: 256.2
click at [318, 18] on div at bounding box center [744, 390] width 1155 height 781
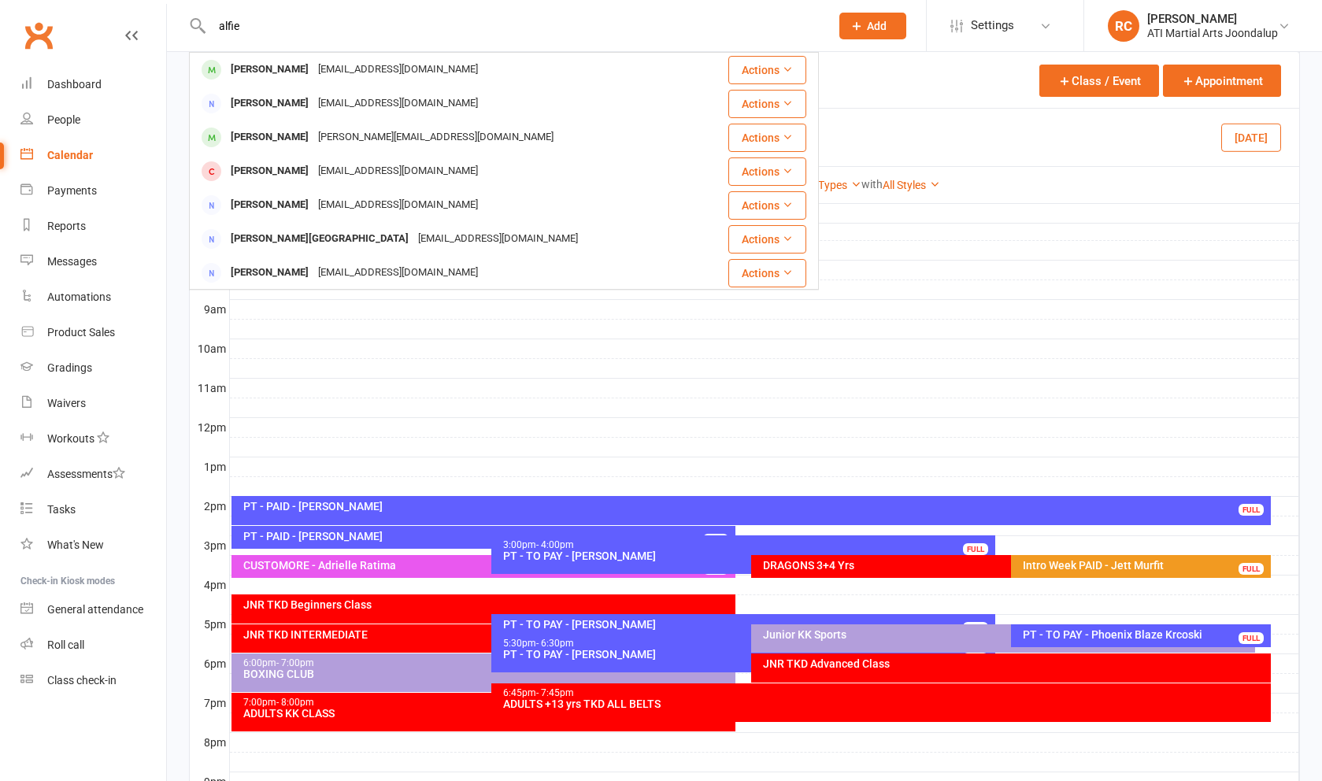
type input "alfie"
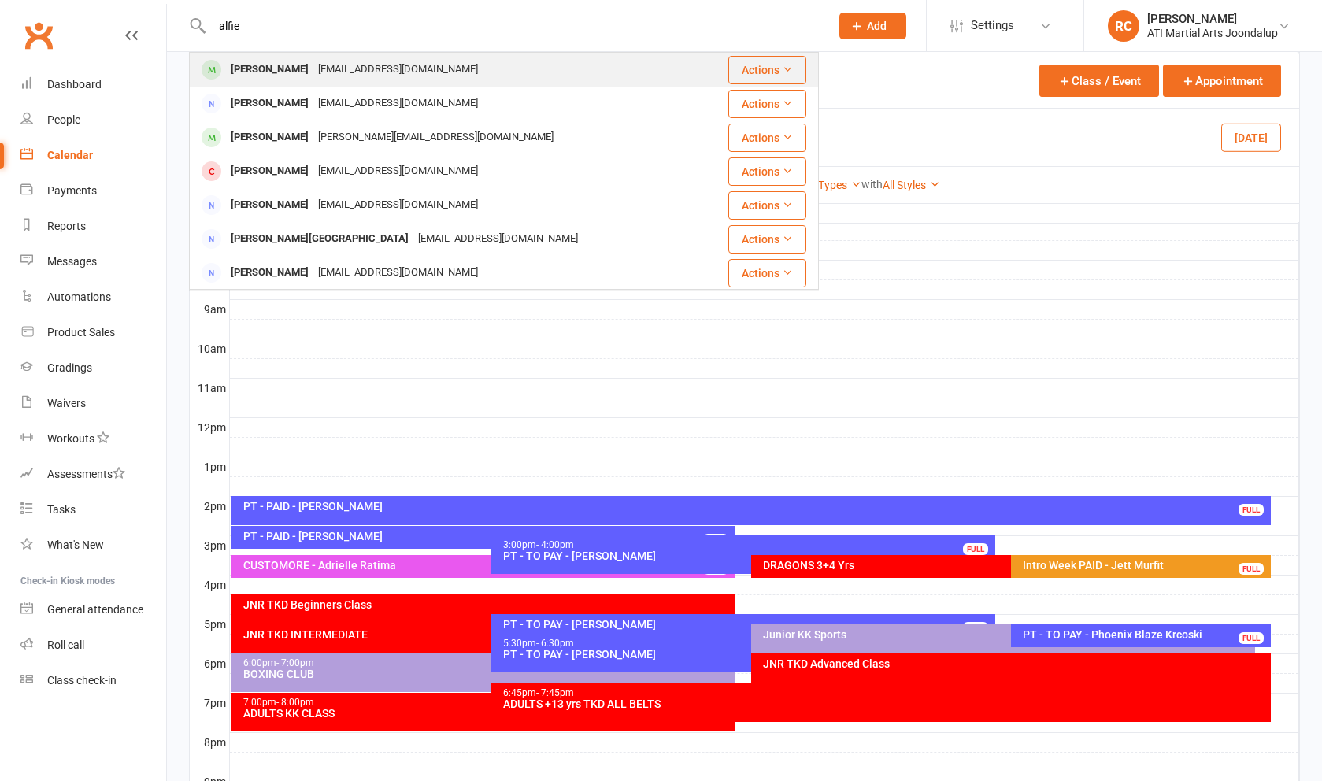
drag, startPoint x: 317, startPoint y: 21, endPoint x: 331, endPoint y: 69, distance: 49.3
click at [331, 69] on div "[EMAIL_ADDRESS][DOMAIN_NAME]" at bounding box center [397, 69] width 169 height 23
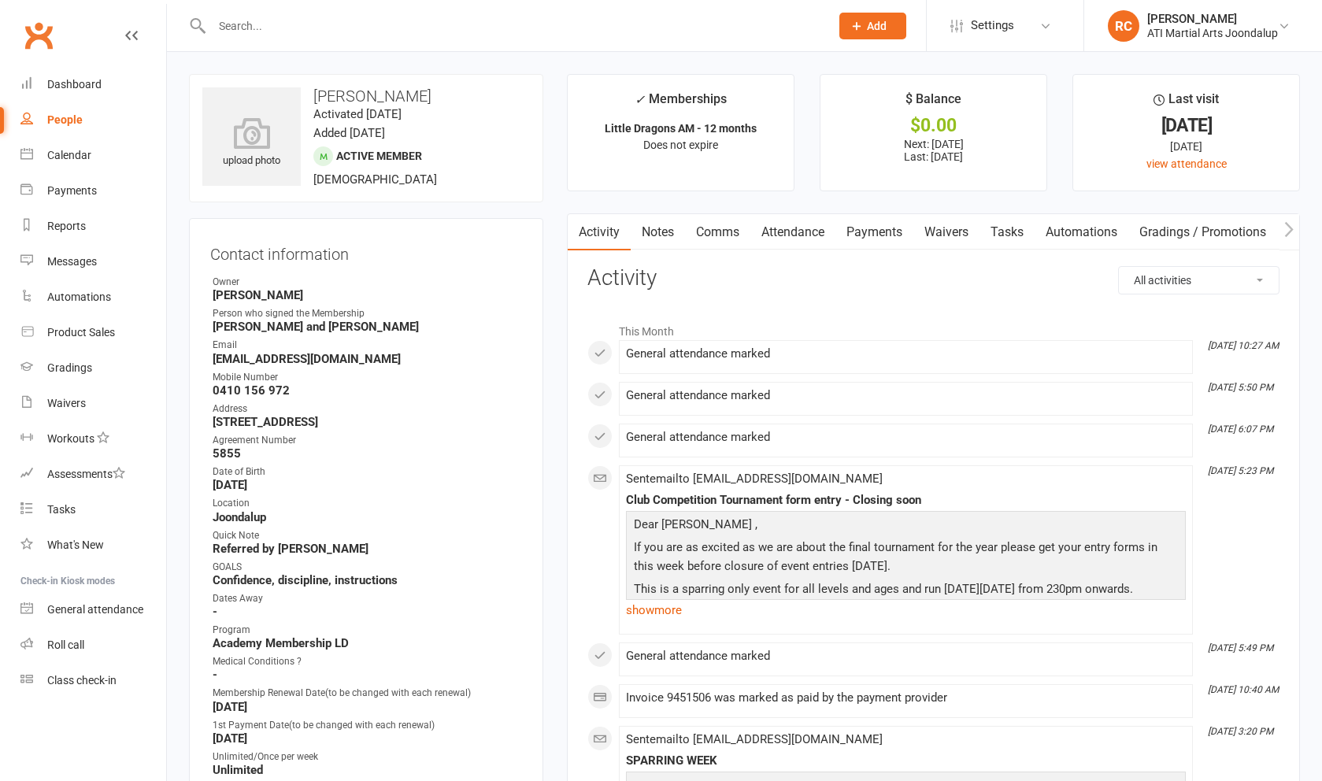
drag, startPoint x: 331, startPoint y: 69, endPoint x: 324, endPoint y: 358, distance: 289.9
click at [324, 358] on li "Email [EMAIL_ADDRESS][DOMAIN_NAME]" at bounding box center [366, 352] width 312 height 28
drag, startPoint x: 324, startPoint y: 358, endPoint x: 352, endPoint y: 363, distance: 28.0
click at [352, 363] on strong "[EMAIL_ADDRESS][DOMAIN_NAME]" at bounding box center [368, 359] width 310 height 14
drag, startPoint x: 352, startPoint y: 363, endPoint x: 208, endPoint y: 356, distance: 144.3
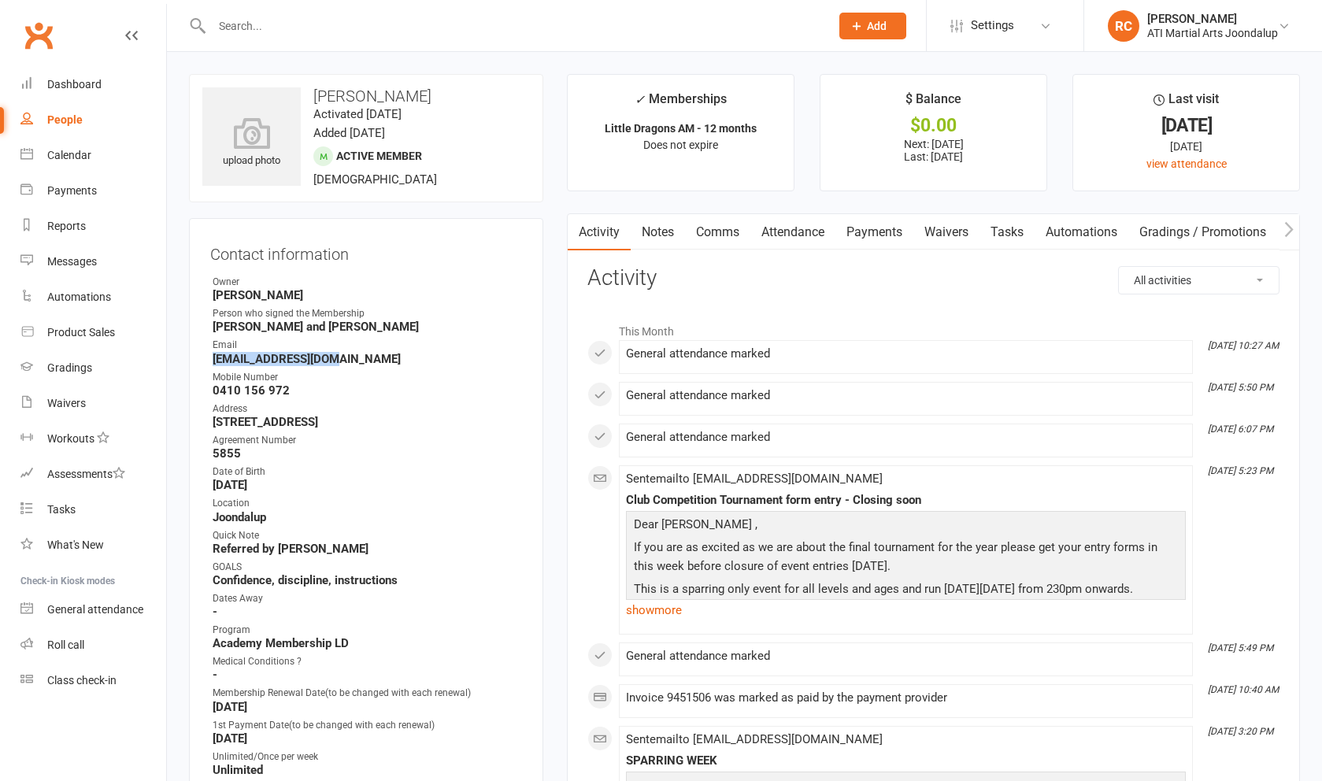
click at [208, 356] on div "Contact information Owner [PERSON_NAME] Person who signed the Membership [PERSO…" at bounding box center [366, 723] width 354 height 1010
copy strong "[EMAIL_ADDRESS][DOMAIN_NAME]"
drag, startPoint x: 208, startPoint y: 356, endPoint x: 265, endPoint y: 330, distance: 62.4
click at [265, 330] on strong "[PERSON_NAME] and [PERSON_NAME]" at bounding box center [368, 327] width 310 height 14
copy strong "[PERSON_NAME]"
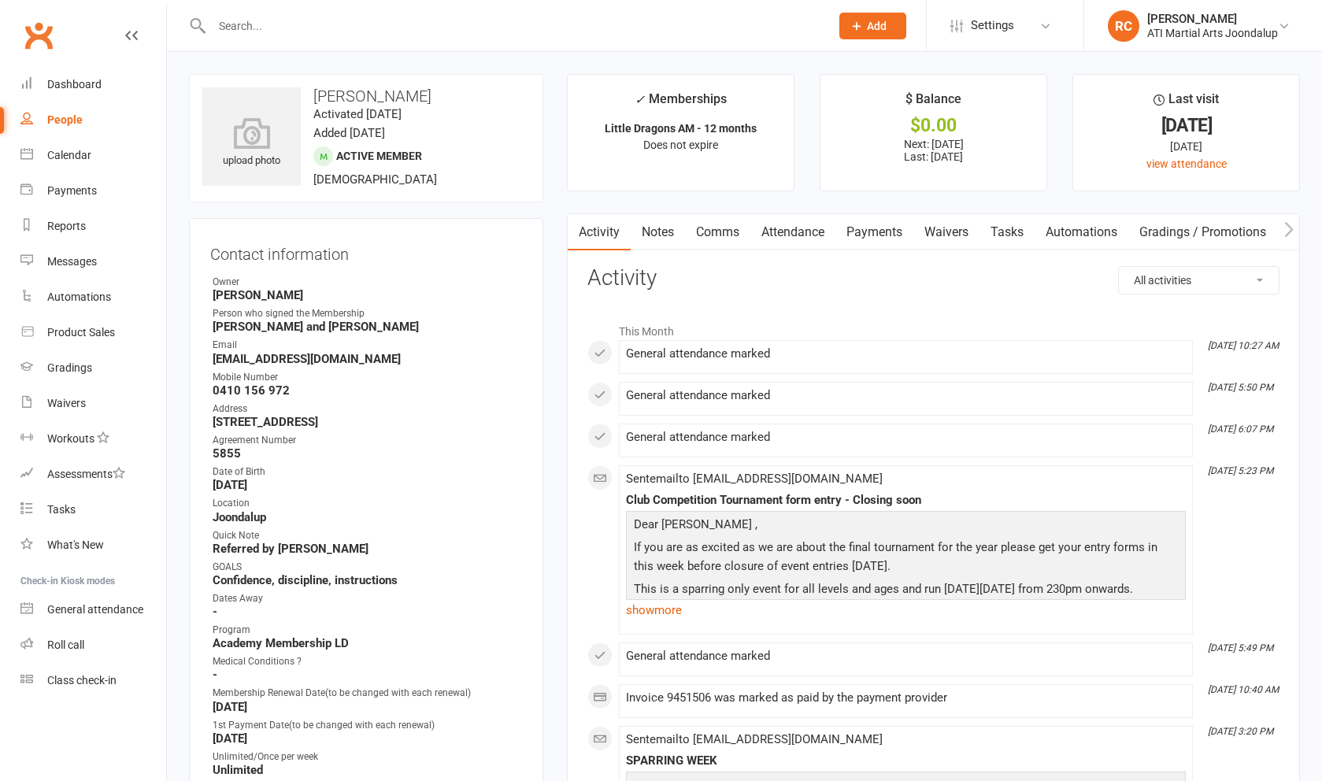
drag, startPoint x: 429, startPoint y: 131, endPoint x: 446, endPoint y: 29, distance: 102.9
click at [446, 29] on input "text" at bounding box center [513, 26] width 612 height 22
click at [81, 124] on div "People" at bounding box center [64, 119] width 35 height 13
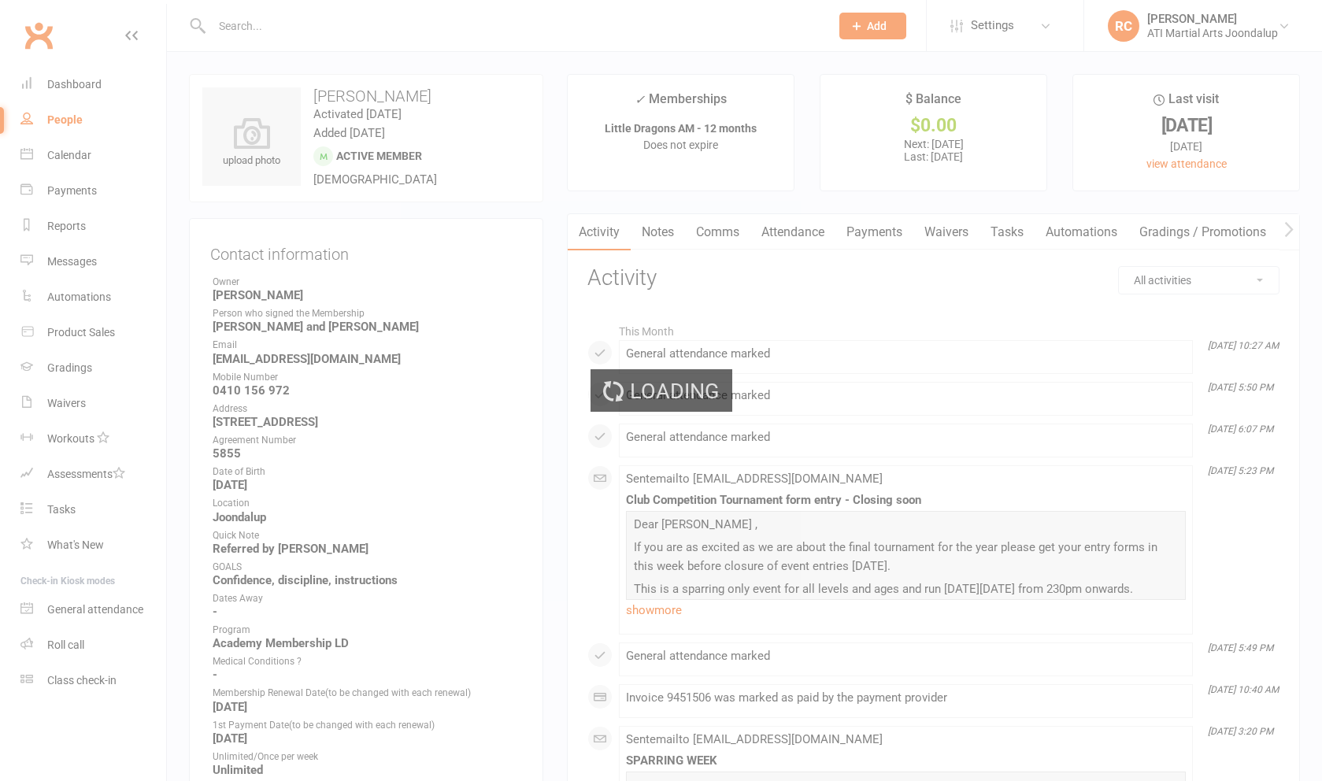
select select "100"
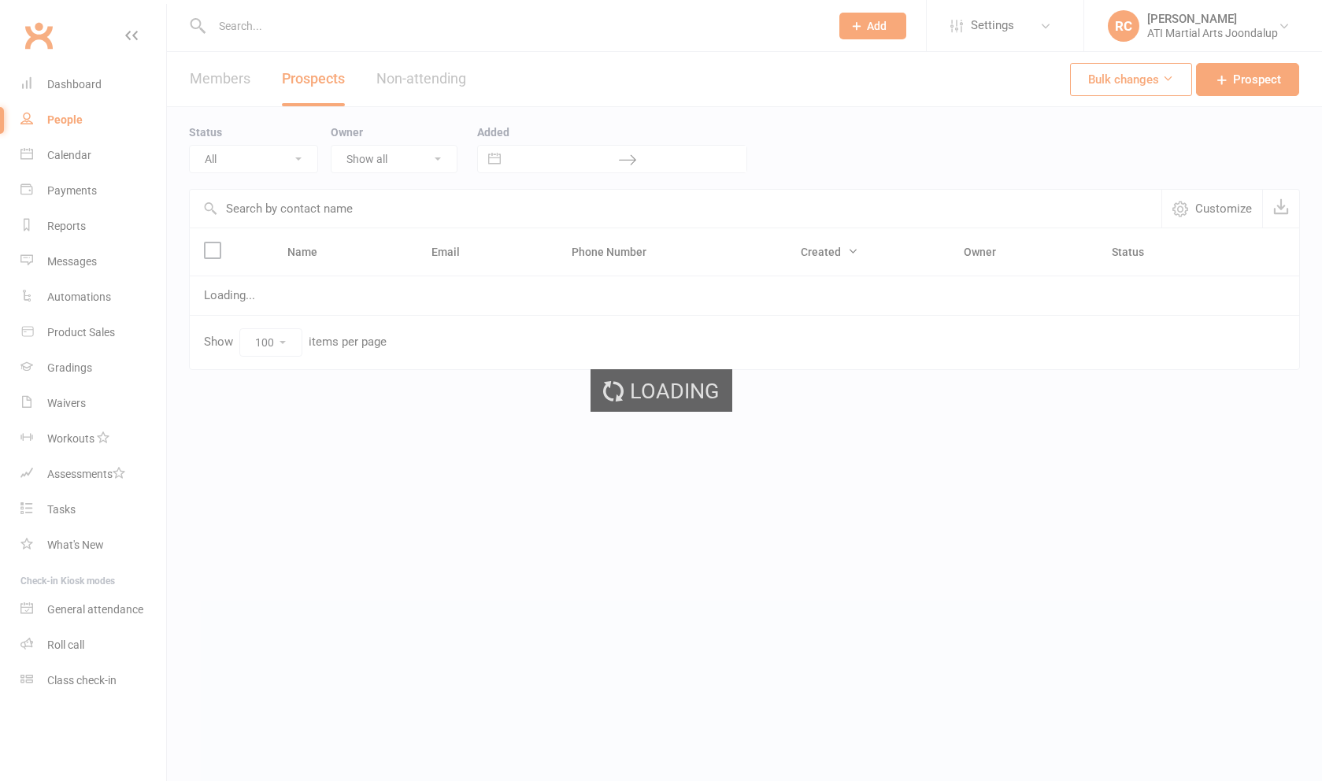
select select "Initial Contact"
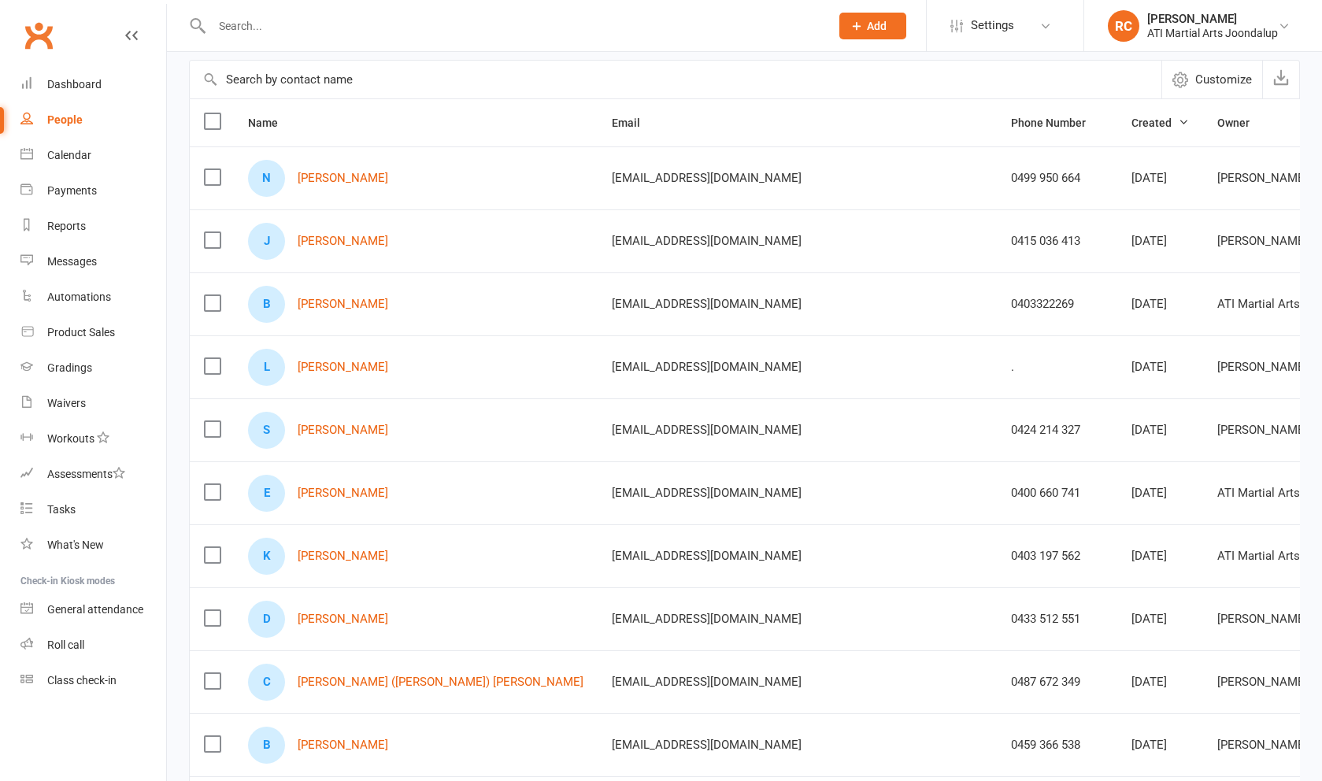
scroll to position [123, 0]
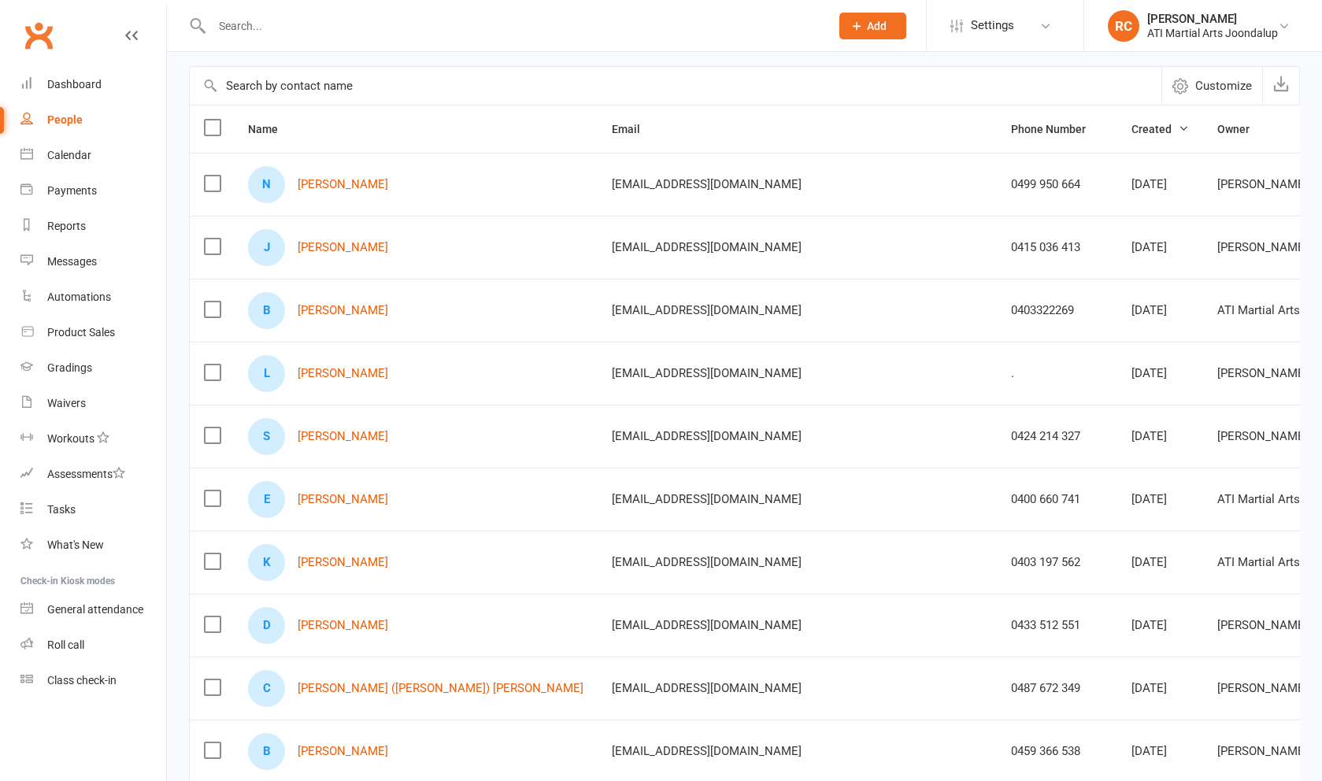
click at [293, 31] on input "text" at bounding box center [513, 26] width 612 height 22
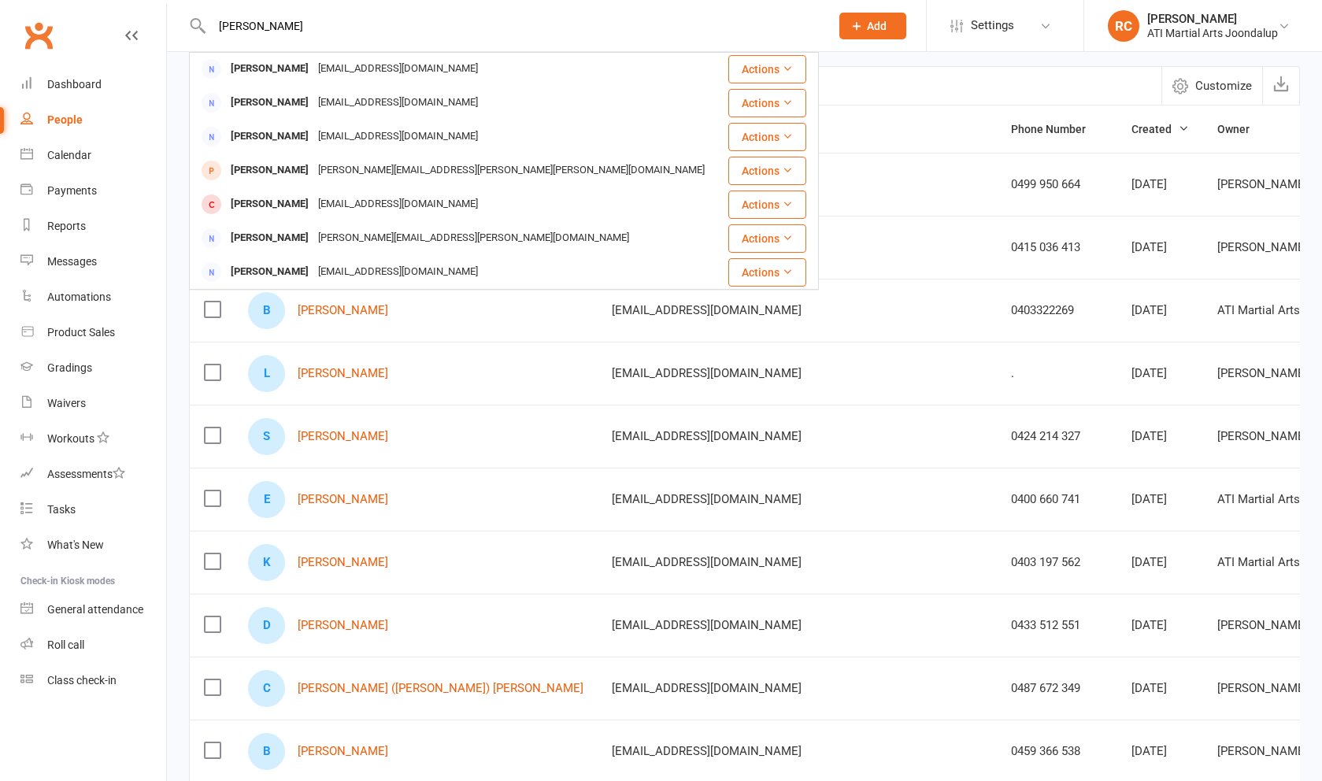
scroll to position [441, 0]
type input "[PERSON_NAME]"
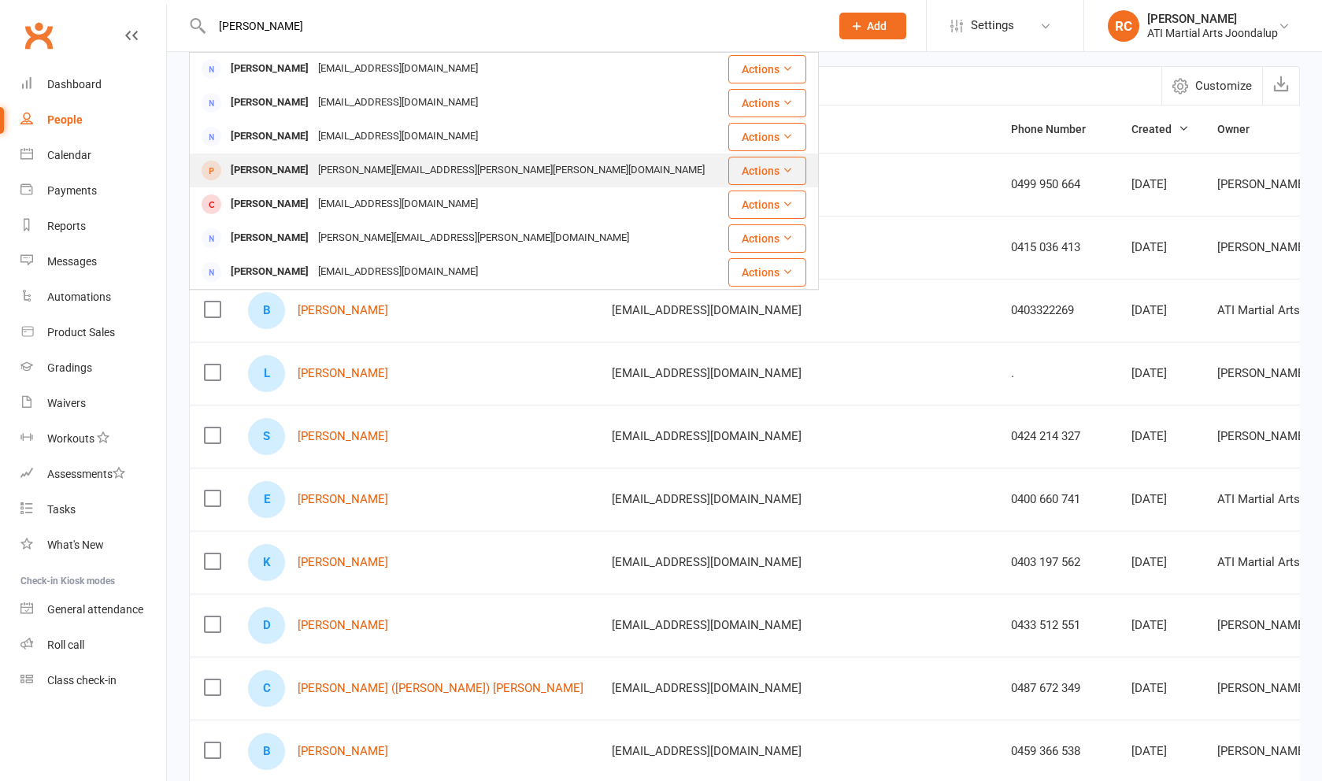
drag, startPoint x: 81, startPoint y: 124, endPoint x: 410, endPoint y: 173, distance: 332.2
click at [410, 173] on div "[PERSON_NAME][EMAIL_ADDRESS][PERSON_NAME][PERSON_NAME][DOMAIN_NAME]" at bounding box center [511, 170] width 396 height 23
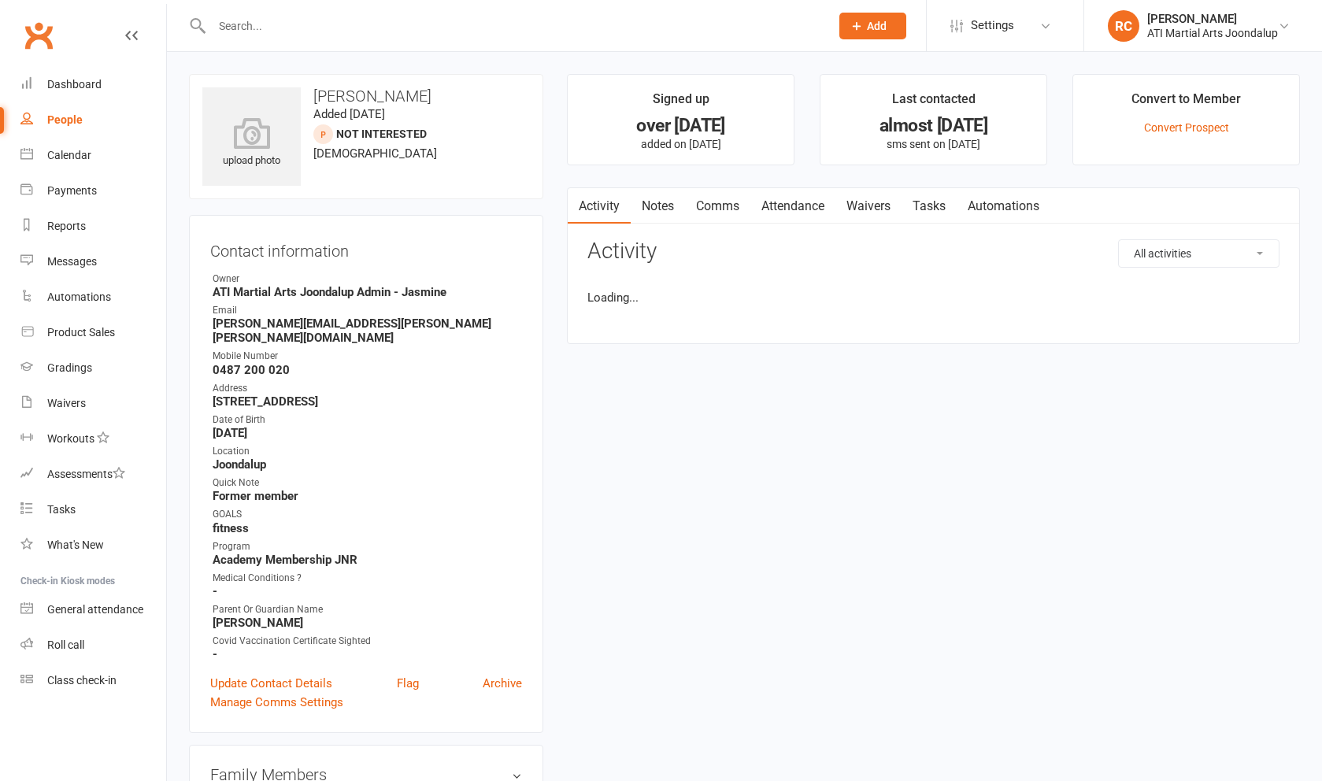
click at [292, 677] on link "Update Contact Details" at bounding box center [271, 683] width 122 height 19
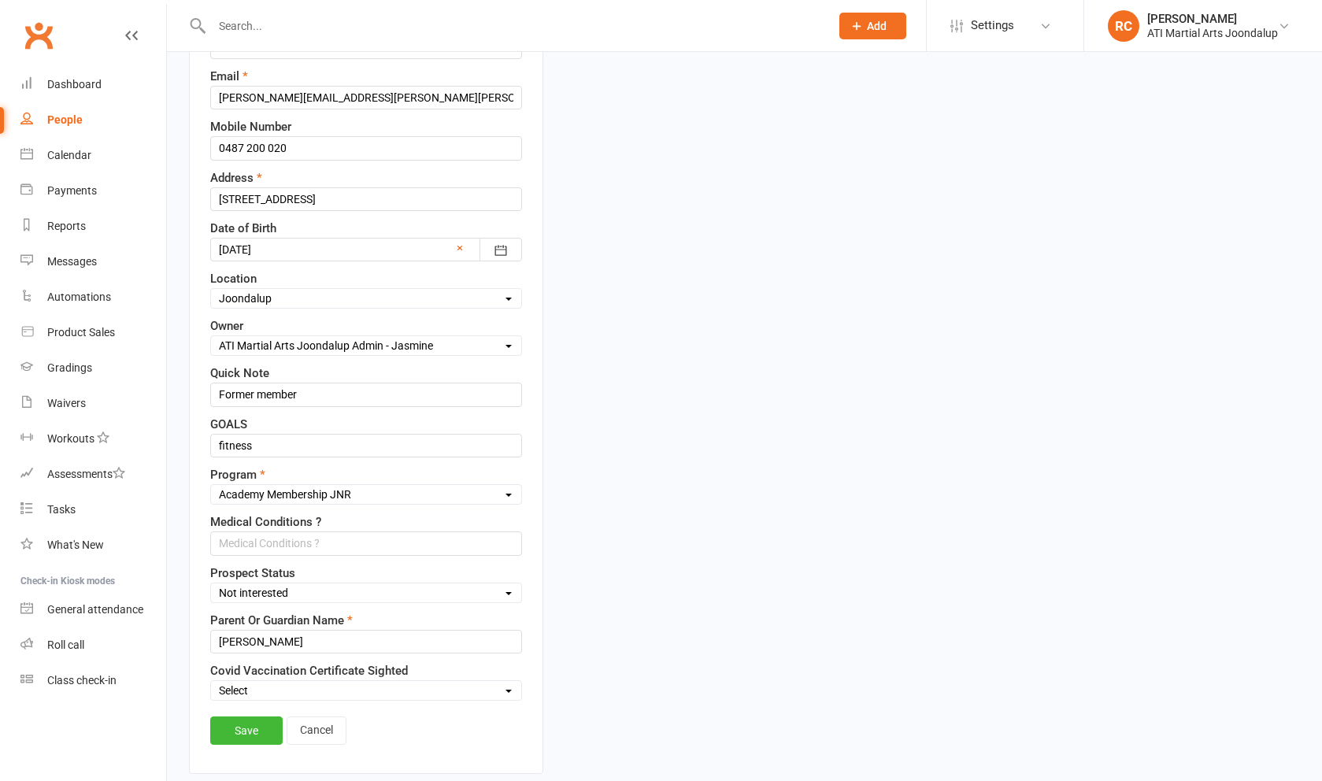
scroll to position [308, 0]
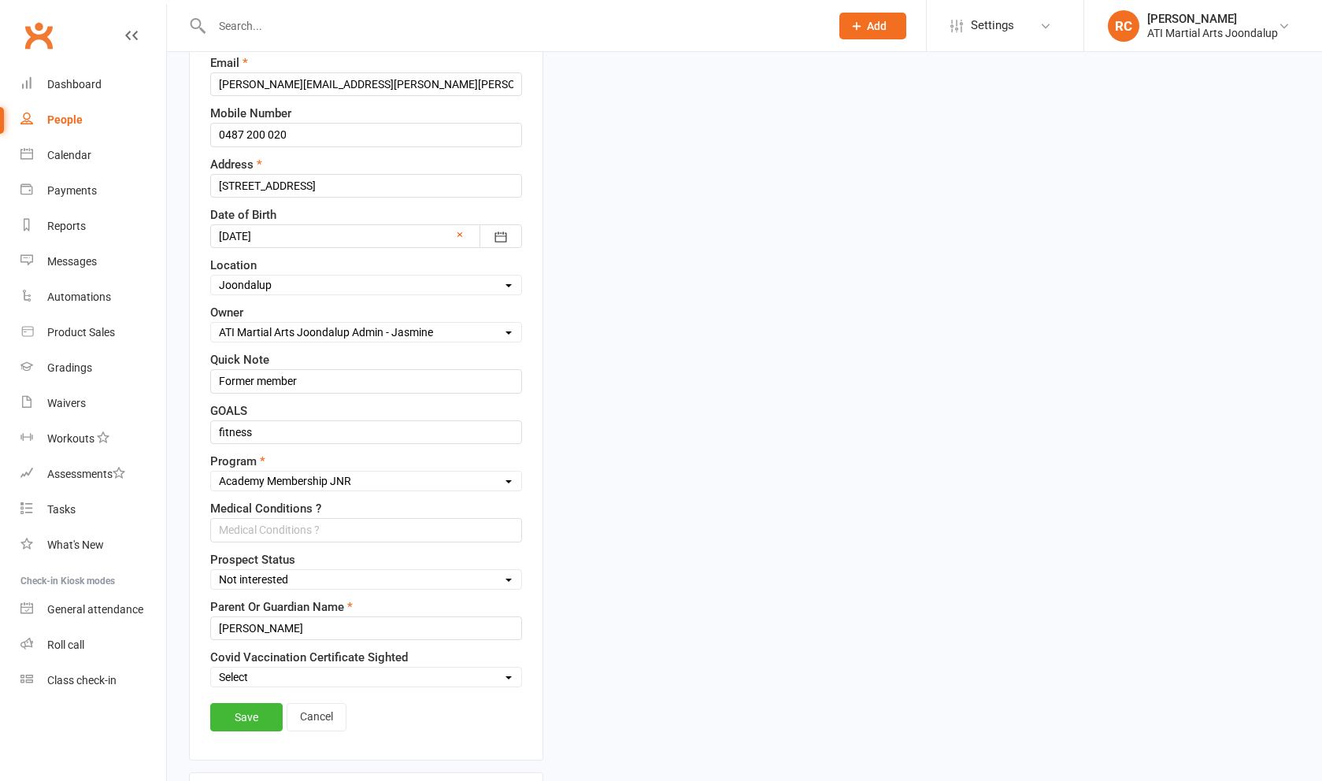
select select "Initial Contact"
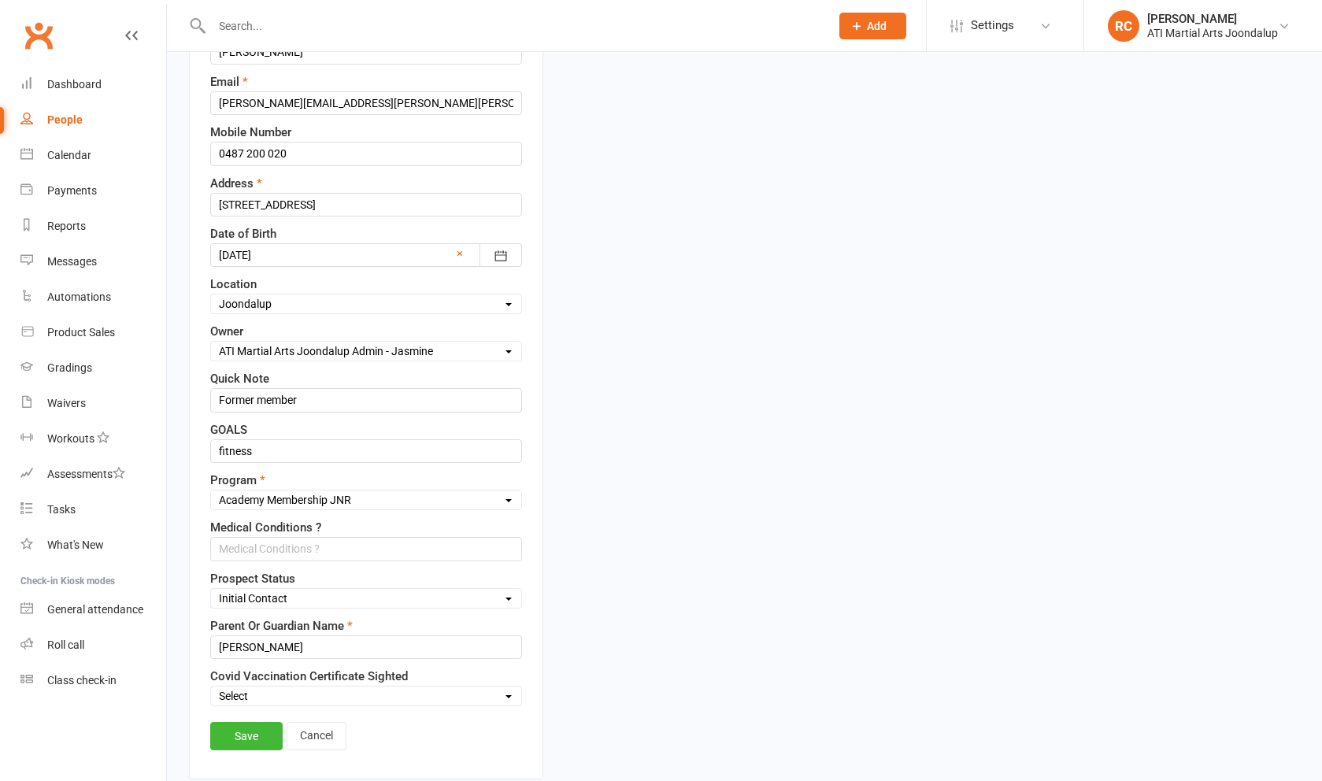
scroll to position [290, 0]
click at [257, 750] on link "Save" at bounding box center [246, 735] width 72 height 28
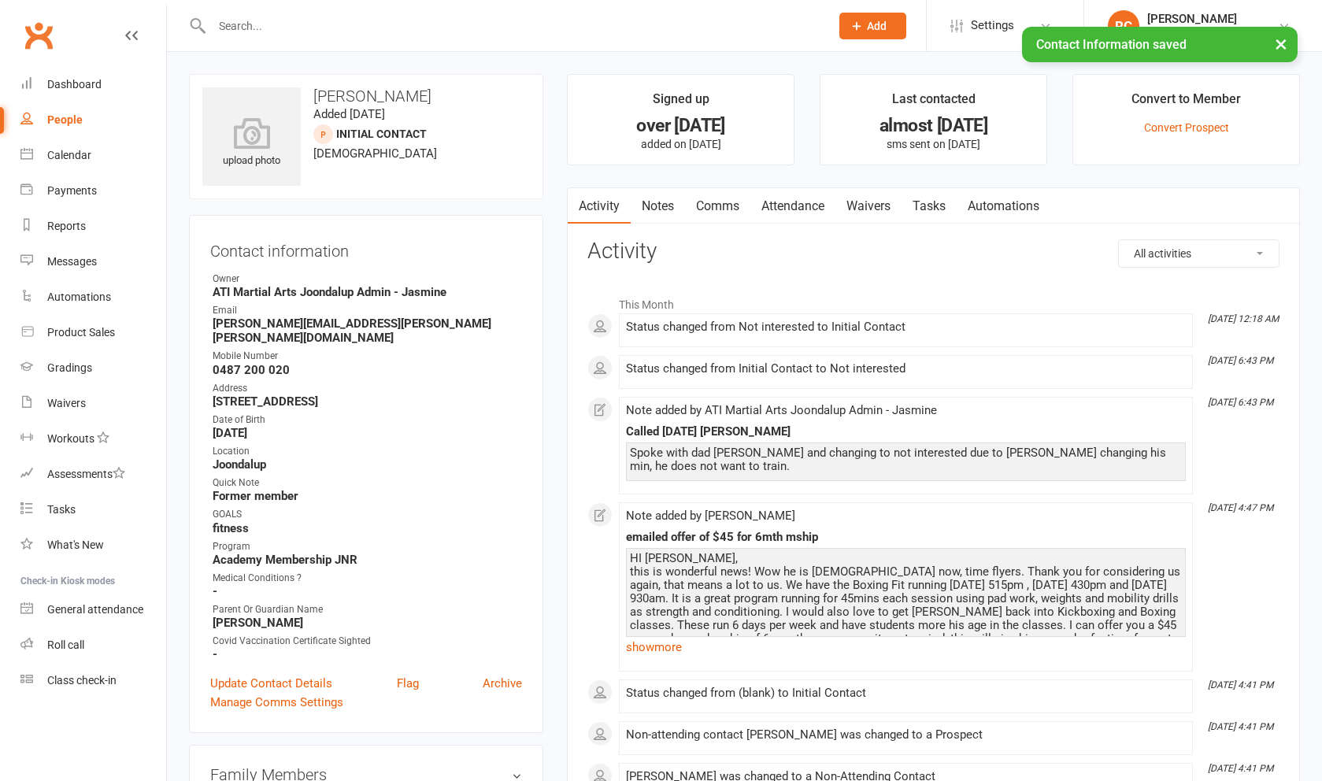
scroll to position [0, 0]
drag, startPoint x: 257, startPoint y: 766, endPoint x: 661, endPoint y: 212, distance: 686.1
click at [661, 212] on link "Notes" at bounding box center [658, 206] width 54 height 36
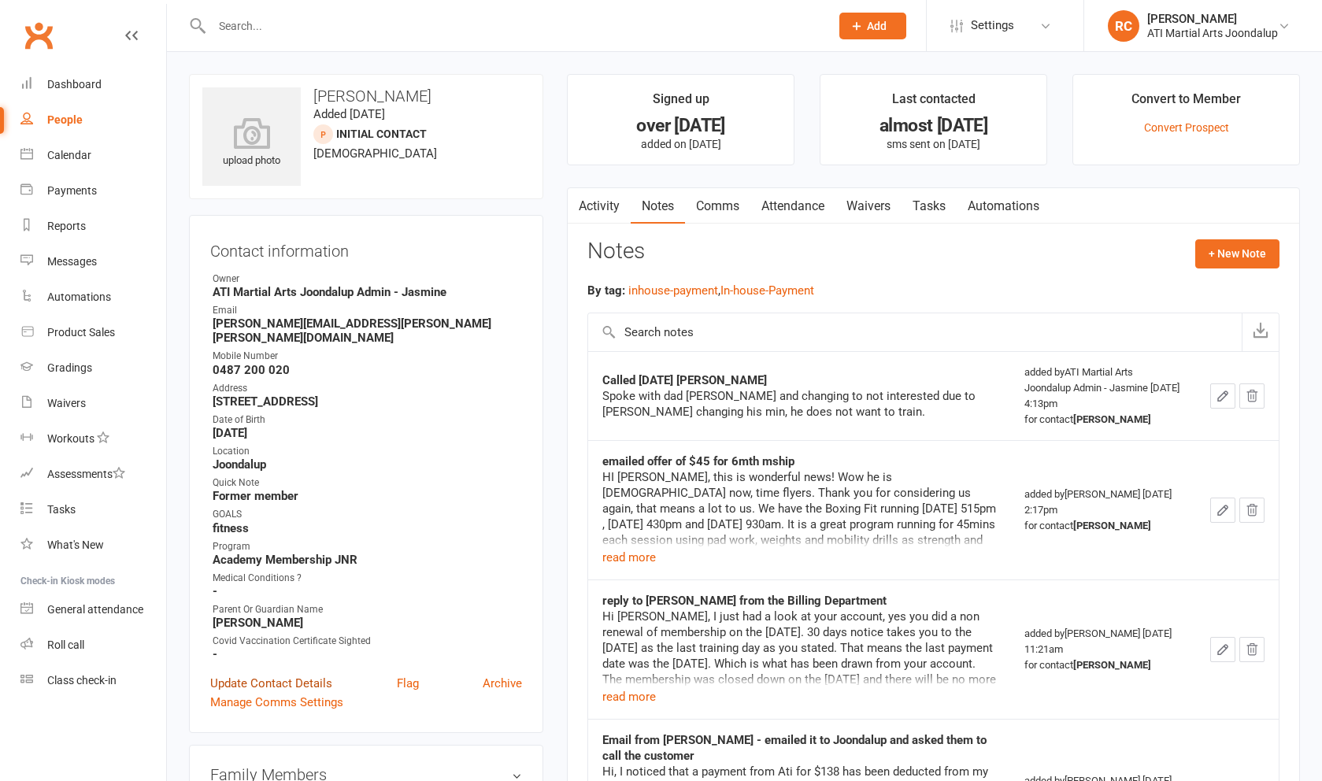
drag, startPoint x: 661, startPoint y: 212, endPoint x: 296, endPoint y: 673, distance: 588.2
click at [296, 674] on link "Update Contact Details" at bounding box center [271, 683] width 122 height 19
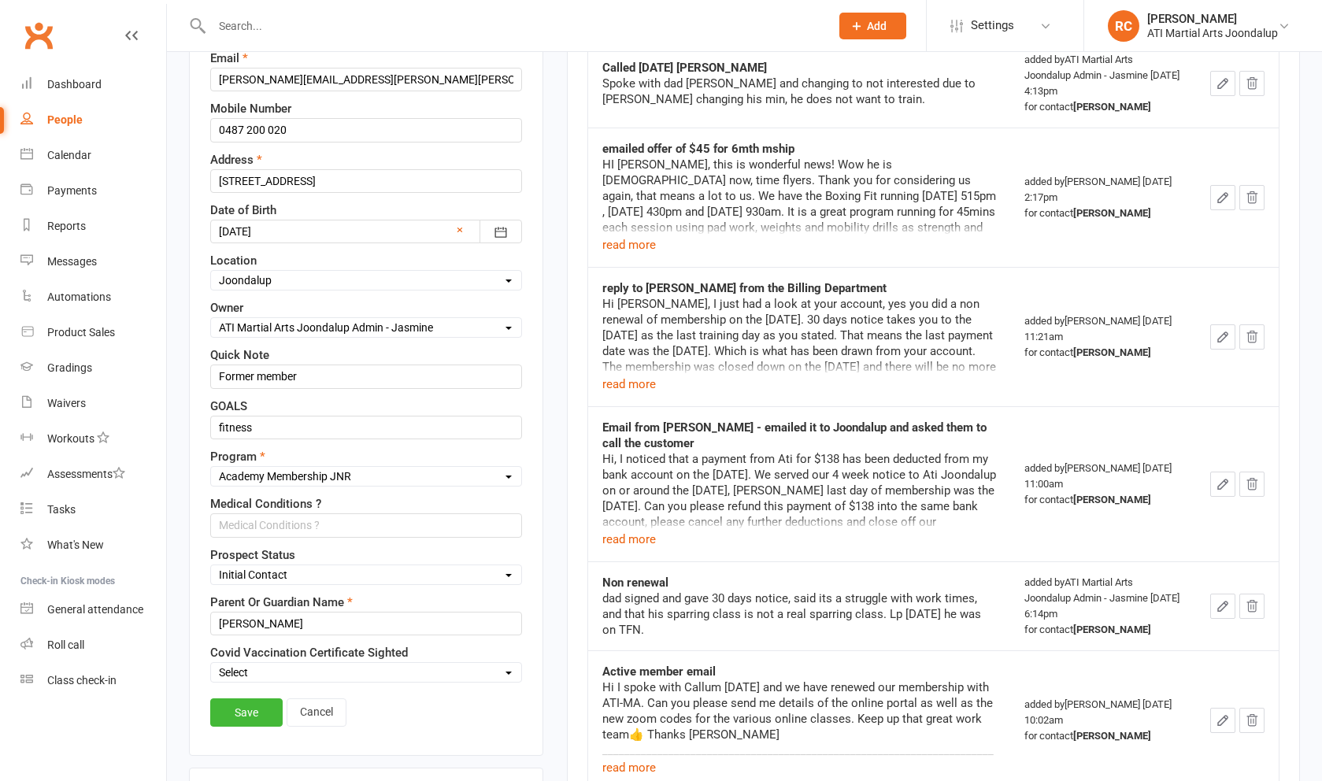
scroll to position [313, 0]
drag, startPoint x: 296, startPoint y: 673, endPoint x: 310, endPoint y: 603, distance: 72.3
click at [310, 584] on div "Select Initial Contact Not interested Customore Callum's Old Members [PERSON_NA…" at bounding box center [366, 574] width 312 height 20
select select "Not interested"
drag, startPoint x: 310, startPoint y: 603, endPoint x: 263, endPoint y: 730, distance: 136.1
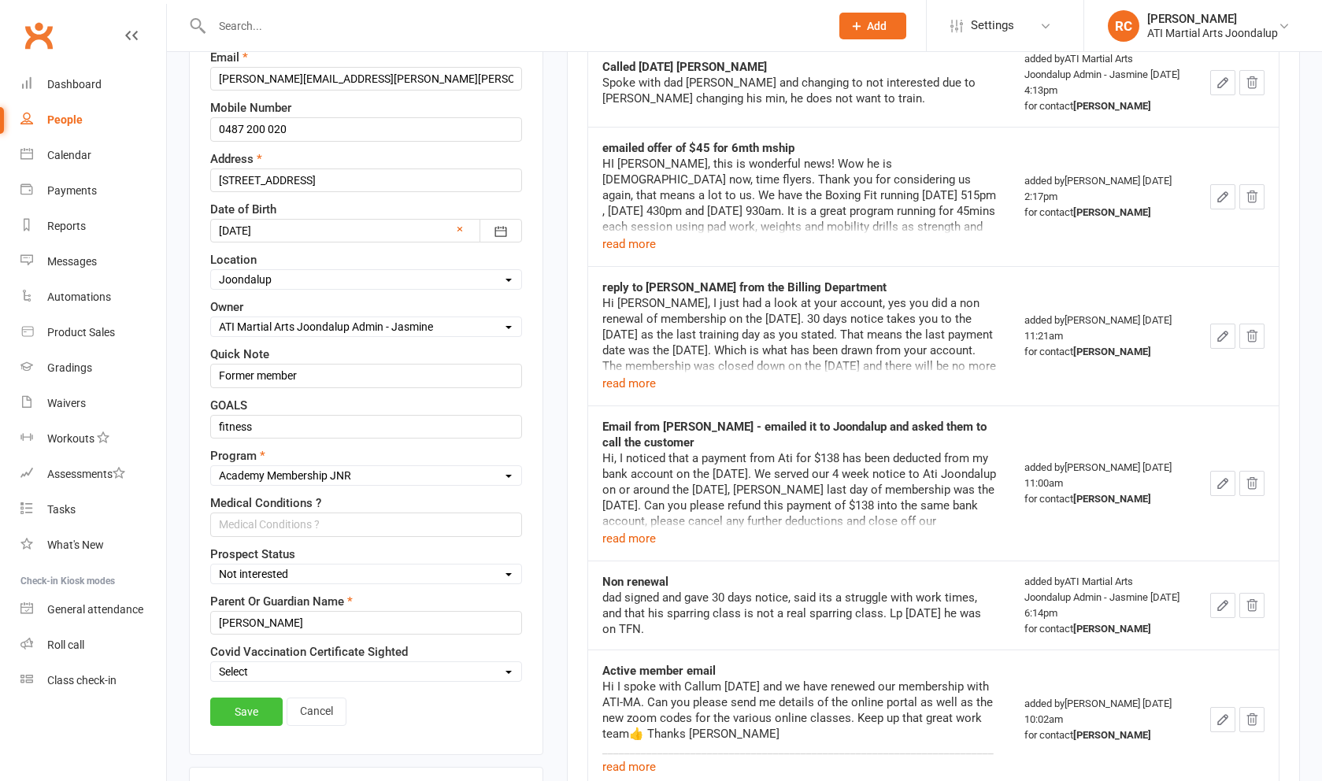
click at [263, 726] on link "Save" at bounding box center [246, 712] width 72 height 28
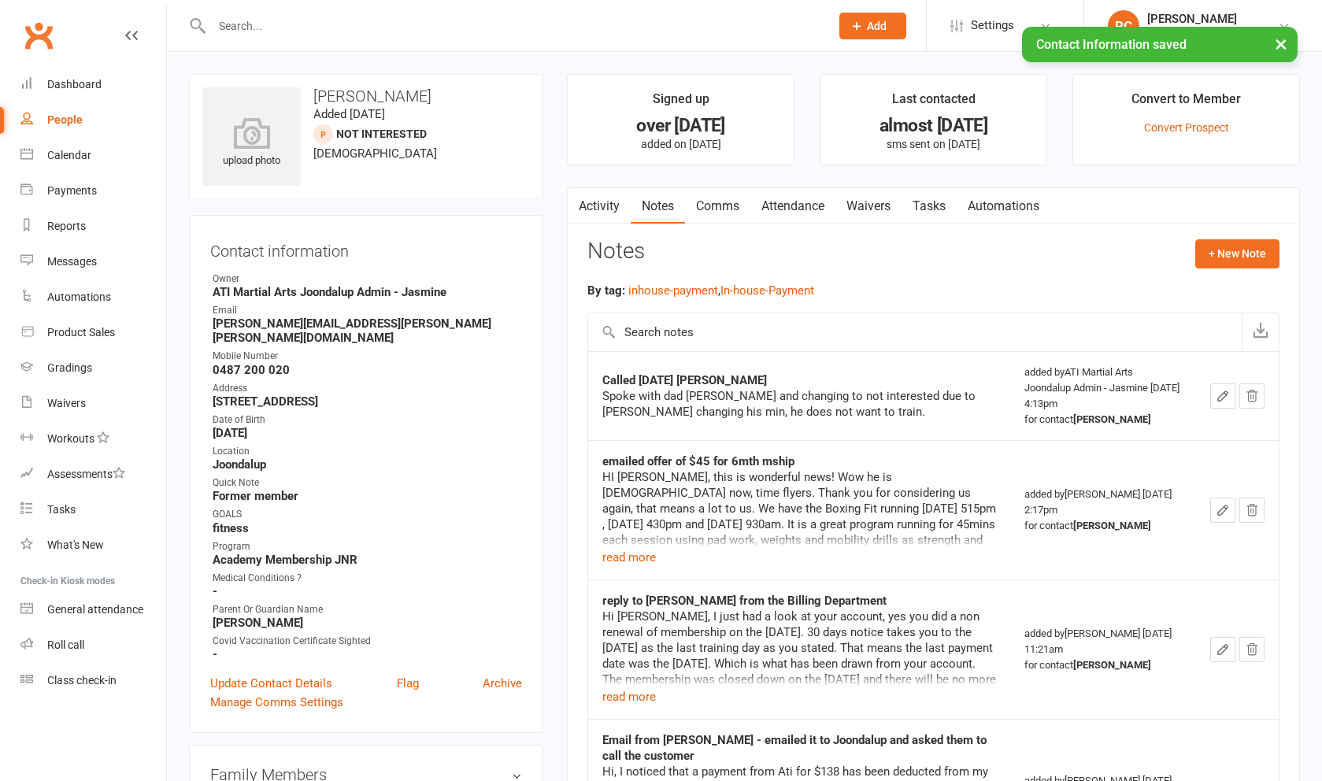
scroll to position [0, 0]
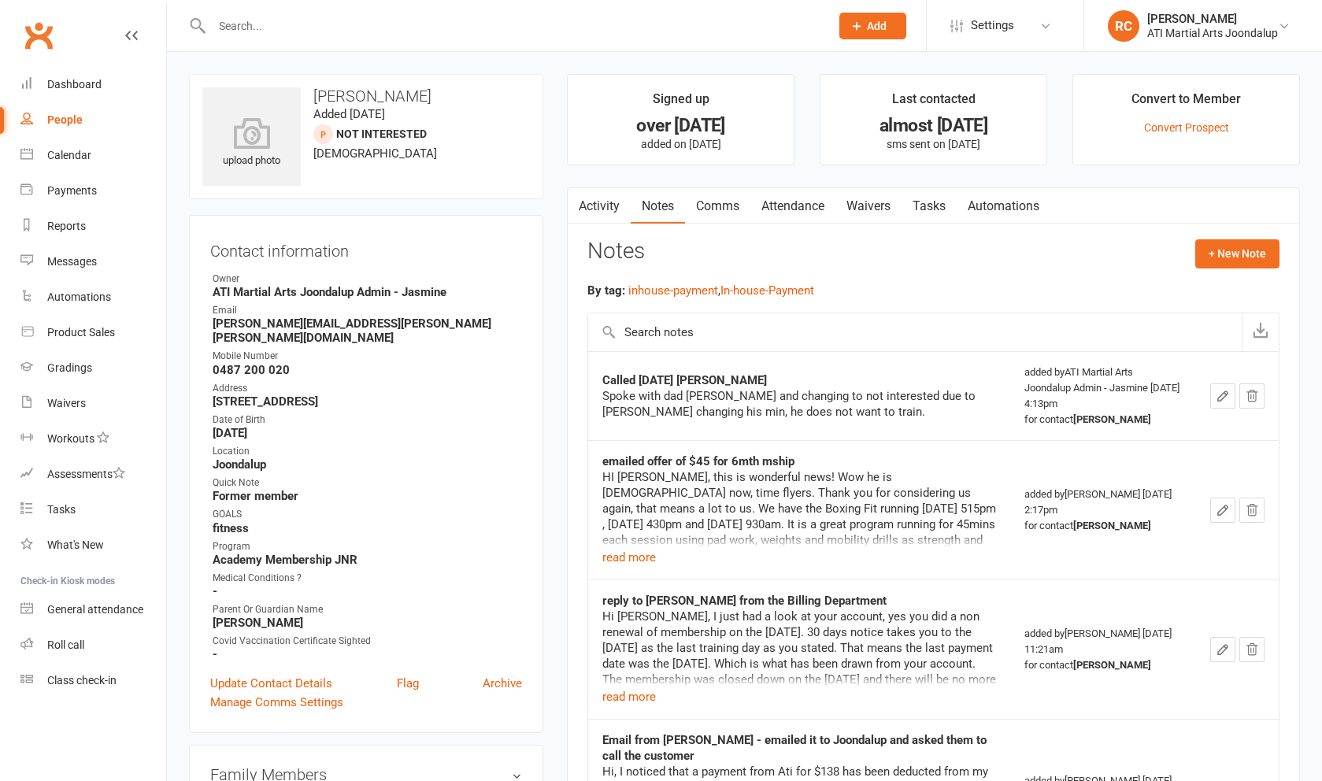
drag, startPoint x: 297, startPoint y: 440, endPoint x: 109, endPoint y: 121, distance: 370.7
click at [109, 121] on link "People" at bounding box center [93, 119] width 146 height 35
select select "100"
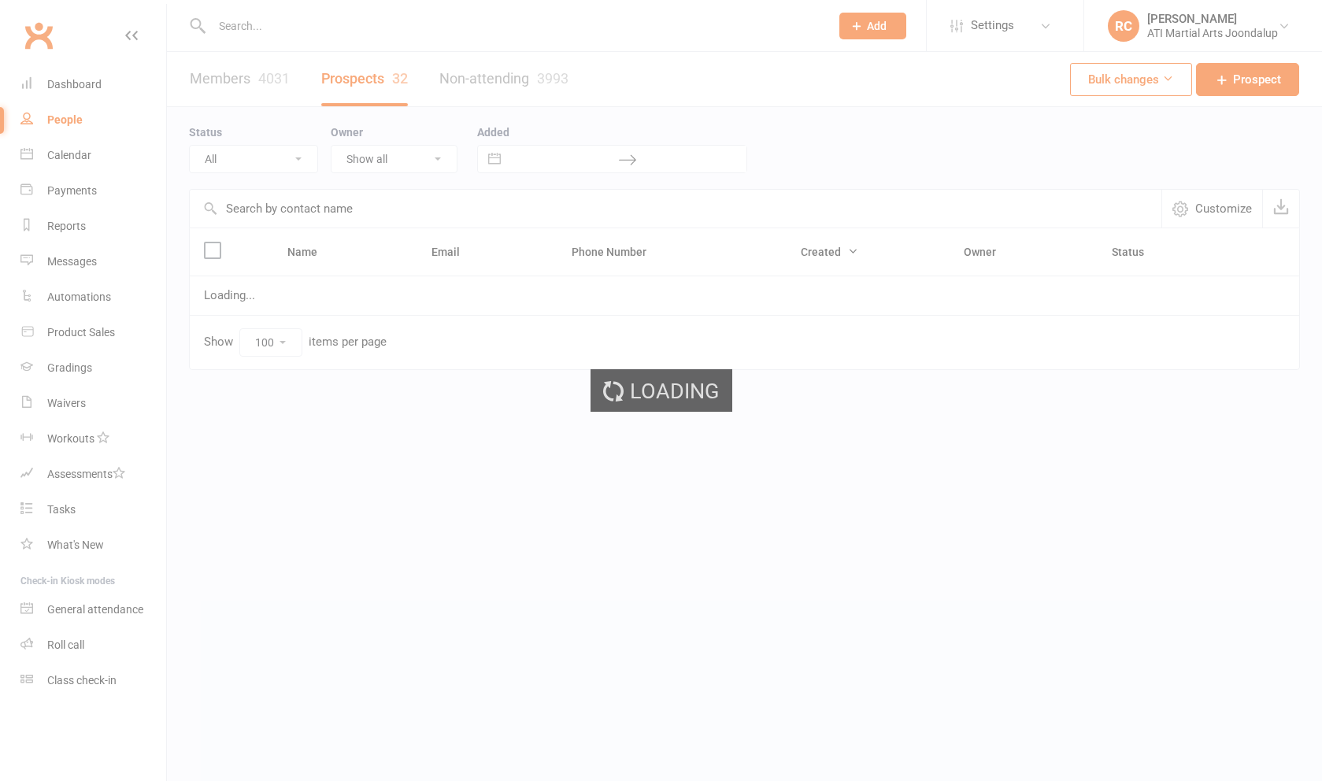
select select "Initial Contact"
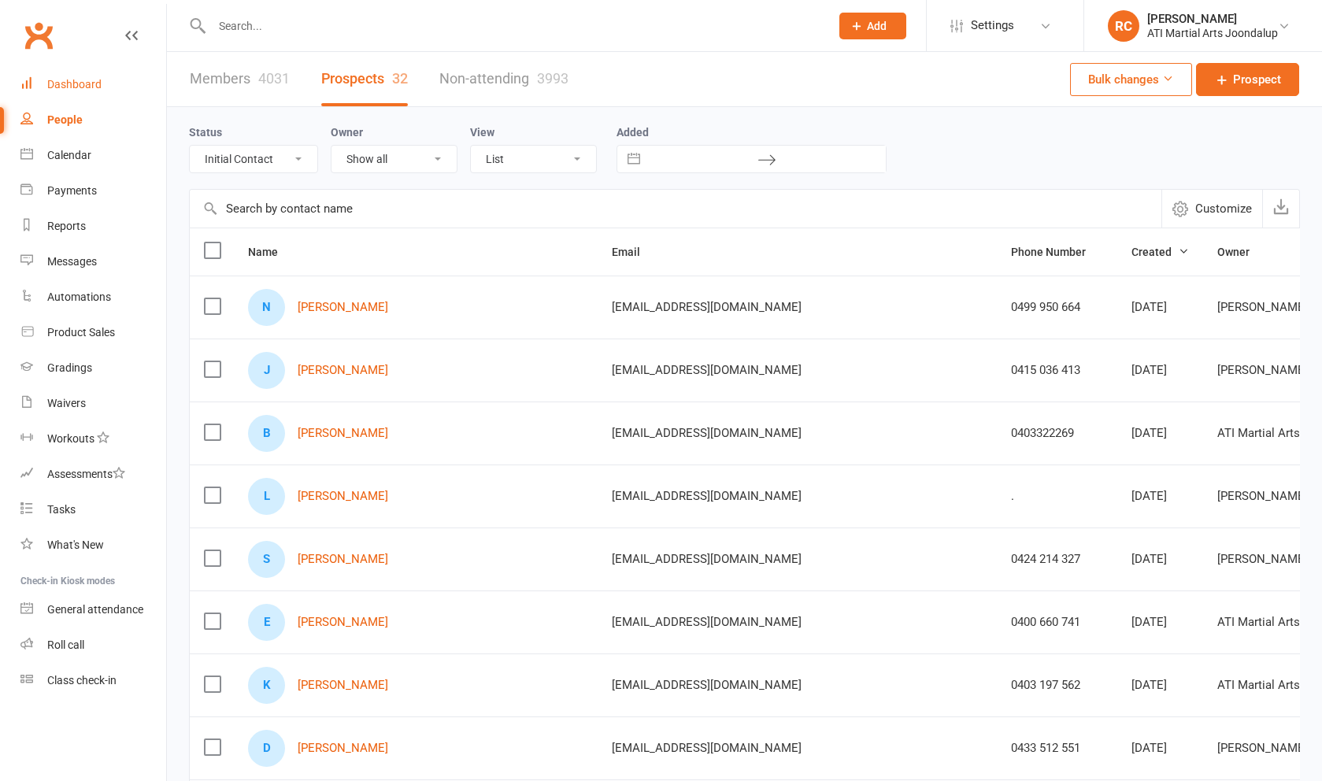
drag, startPoint x: 109, startPoint y: 121, endPoint x: 65, endPoint y: 91, distance: 52.9
click at [65, 91] on link "Dashboard" at bounding box center [93, 84] width 146 height 35
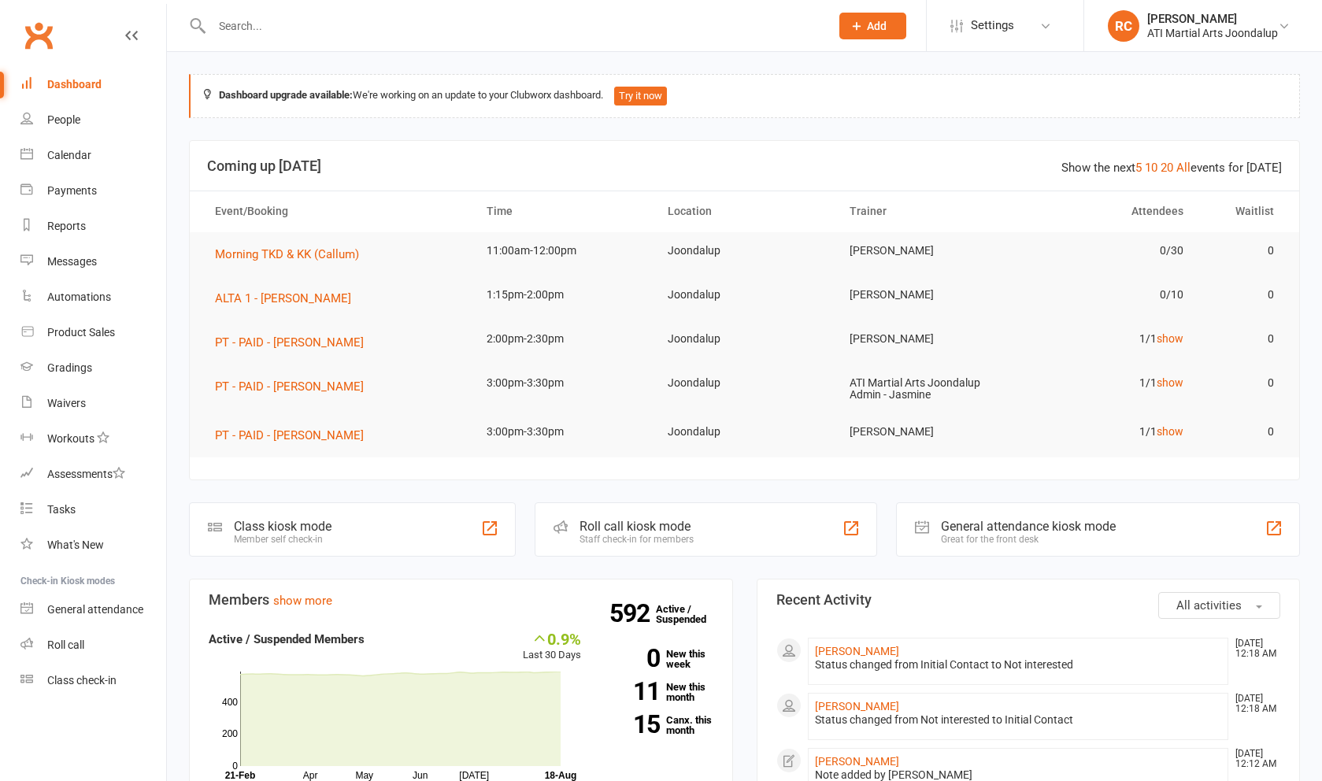
click at [265, 24] on input "text" at bounding box center [513, 26] width 612 height 22
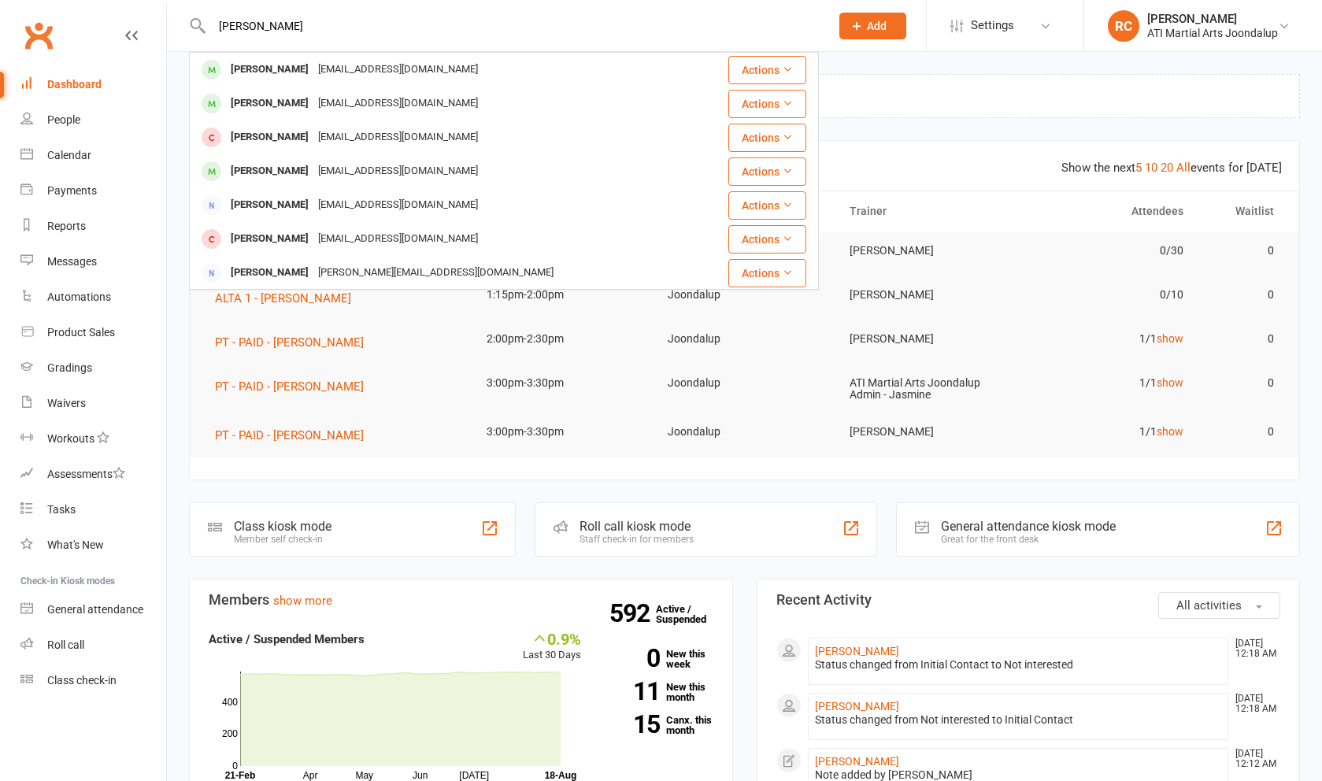
type input "[PERSON_NAME]"
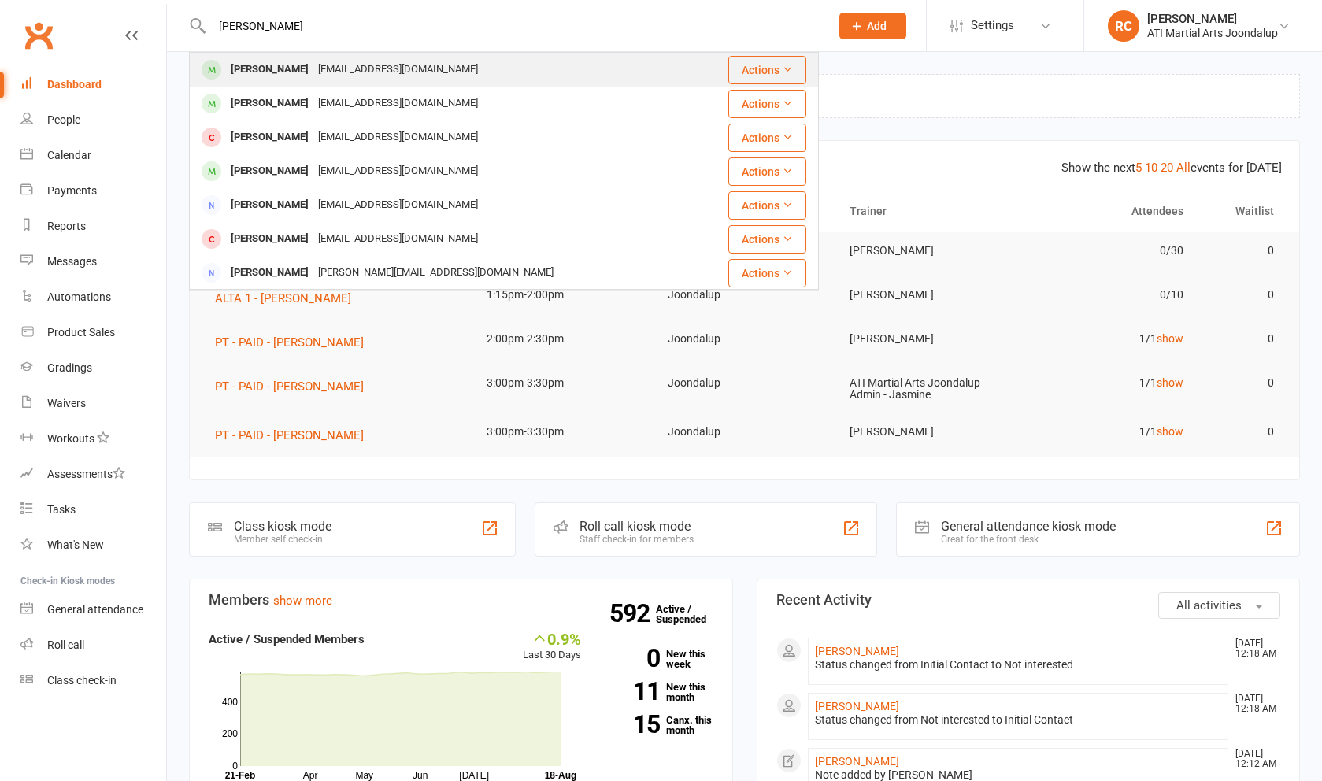
drag, startPoint x: 65, startPoint y: 91, endPoint x: 275, endPoint y: 73, distance: 210.3
click at [275, 73] on div "[PERSON_NAME]" at bounding box center [269, 69] width 87 height 23
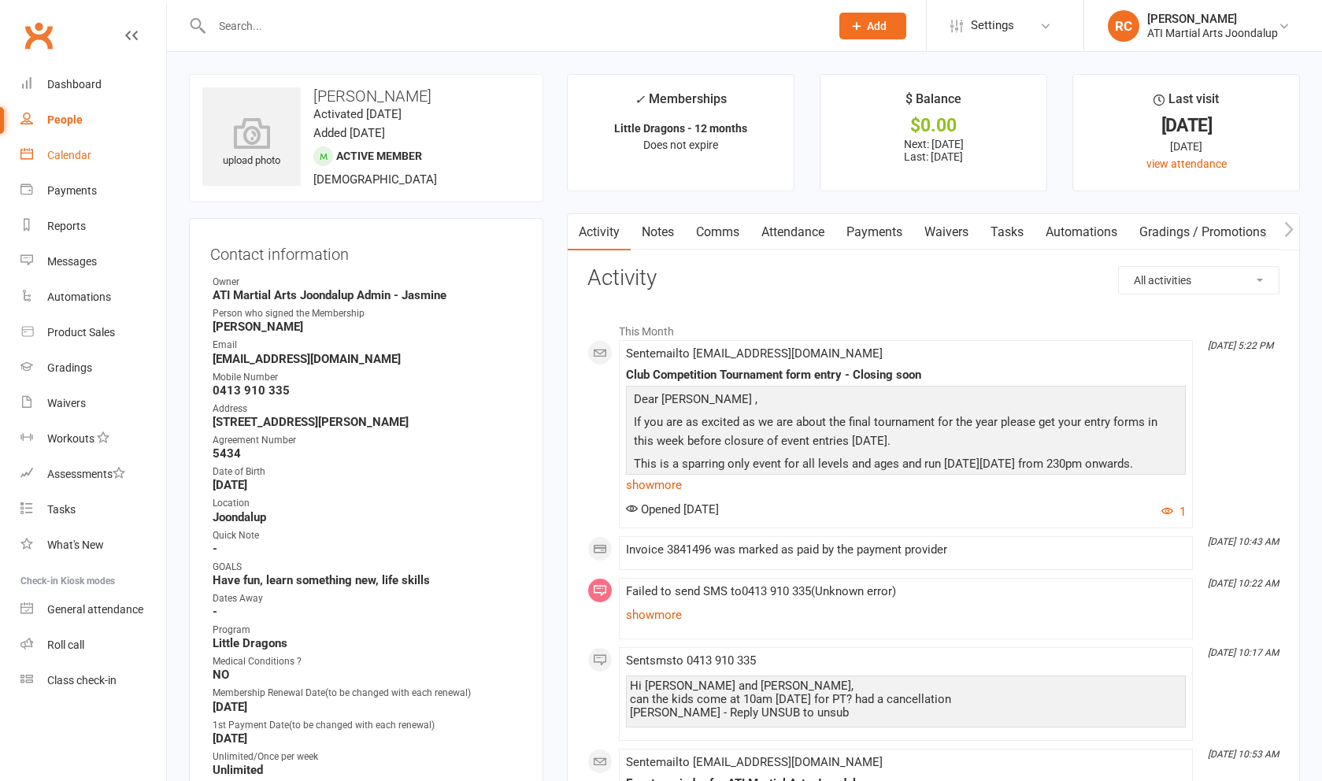
drag, startPoint x: 275, startPoint y: 73, endPoint x: 91, endPoint y: 158, distance: 203.0
click at [91, 158] on div "Calendar" at bounding box center [69, 155] width 44 height 13
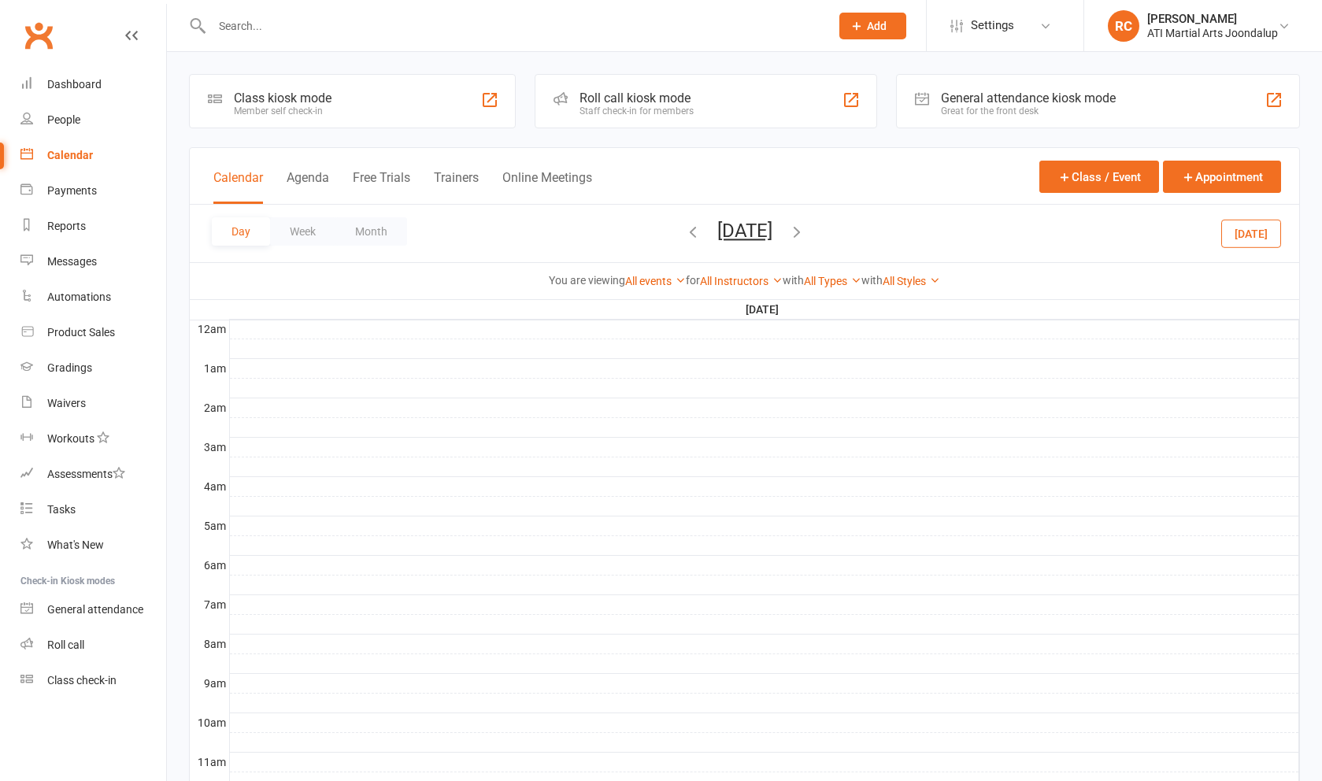
drag, startPoint x: 91, startPoint y: 158, endPoint x: 861, endPoint y: 239, distance: 774.5
click at [806, 239] on icon "button" at bounding box center [796, 231] width 17 height 17
click at [806, 237] on icon "button" at bounding box center [796, 231] width 17 height 17
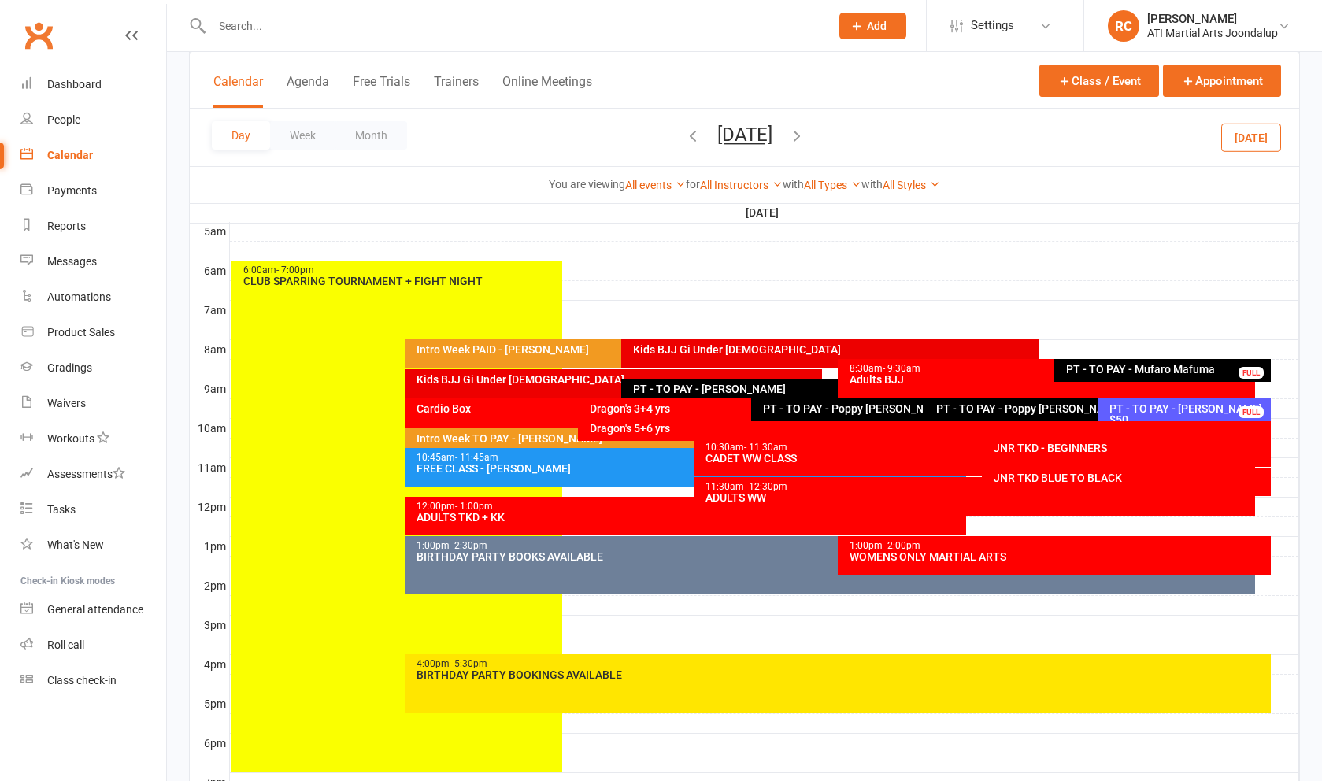
scroll to position [304, 0]
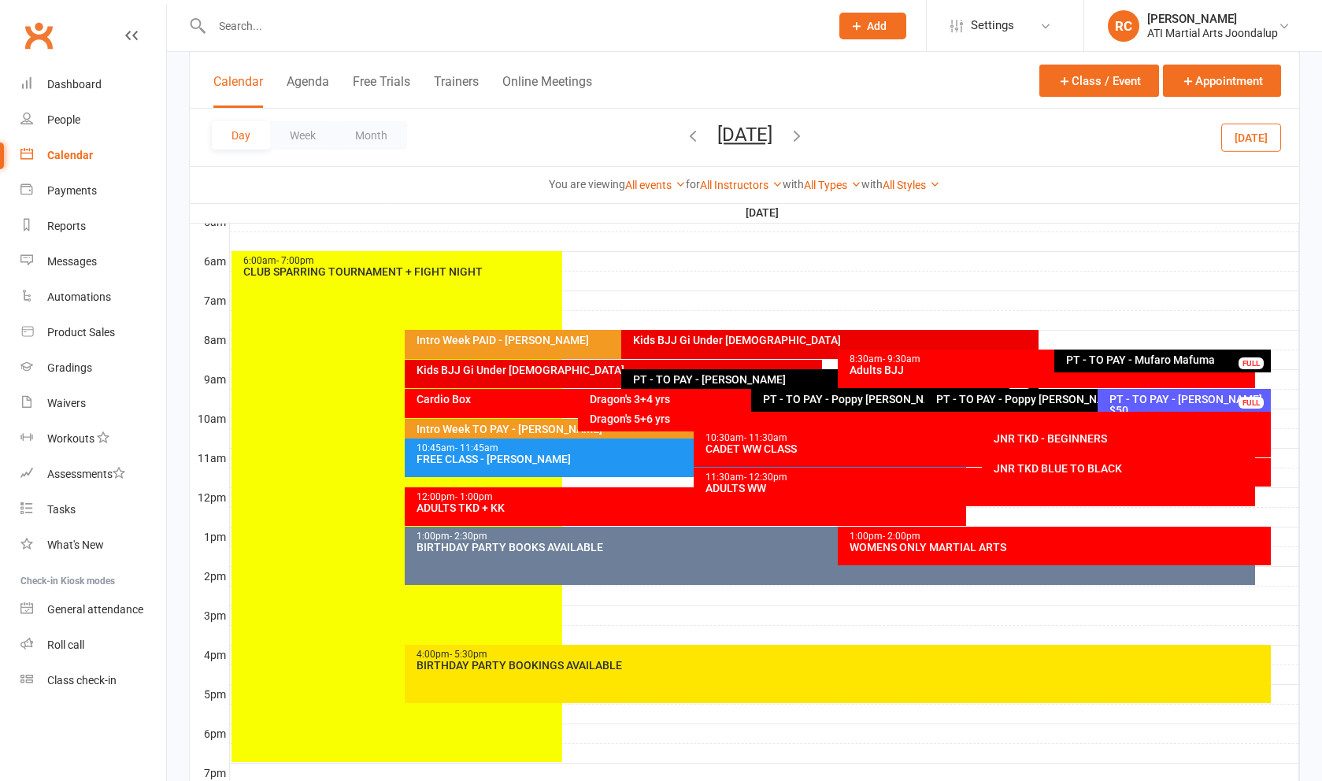
click at [996, 410] on div "PT - TO PAY - Poppy [PERSON_NAME]" at bounding box center [1090, 400] width 331 height 23
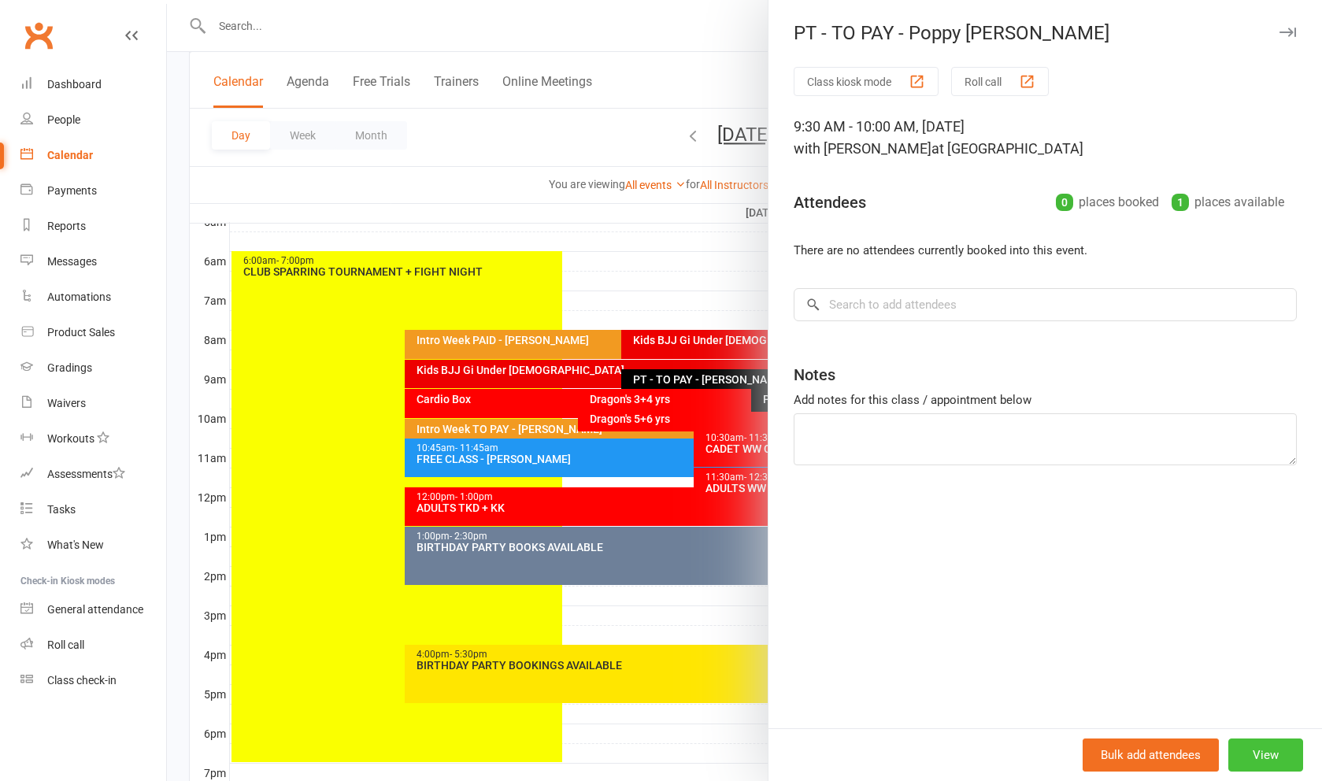
drag, startPoint x: 849, startPoint y: 237, endPoint x: 1255, endPoint y: 744, distance: 649.9
click at [1255, 744] on button "View" at bounding box center [1266, 755] width 75 height 33
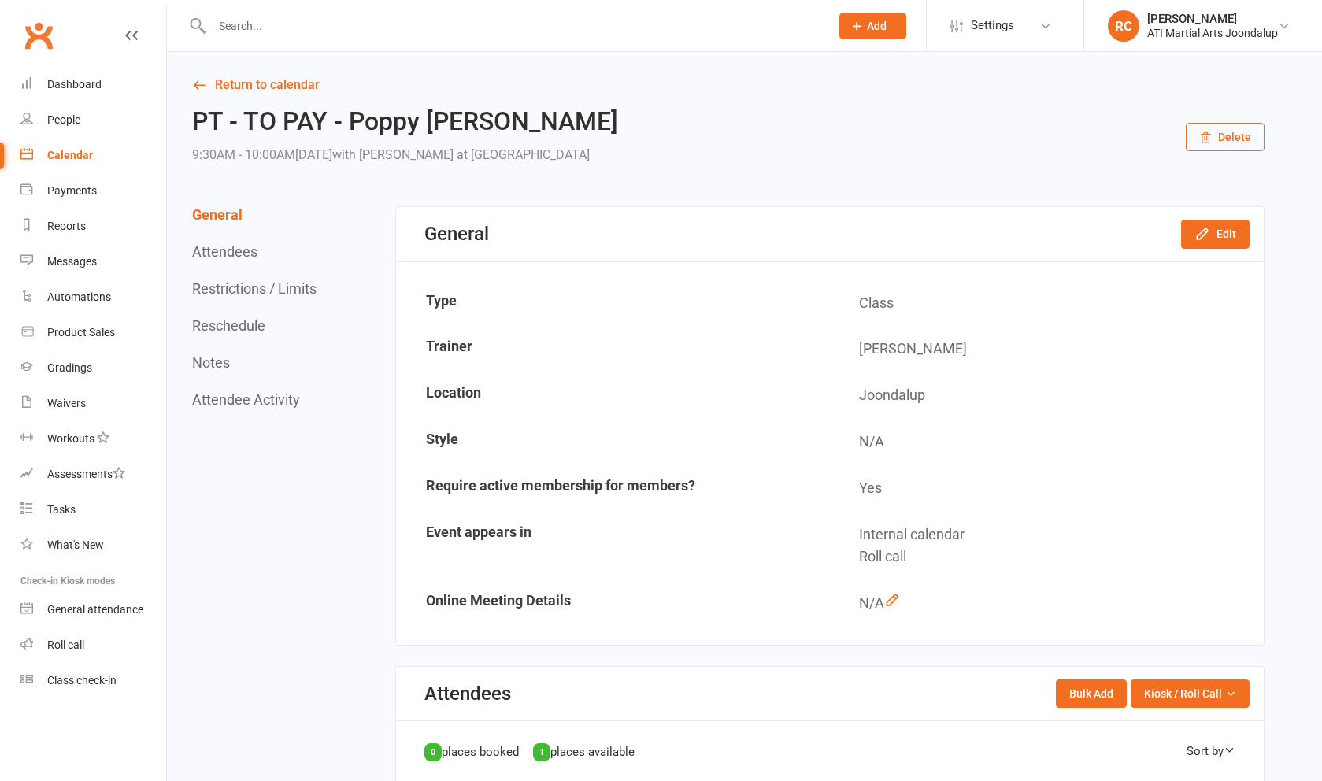
drag, startPoint x: 1255, startPoint y: 744, endPoint x: 1213, endPoint y: 137, distance: 608.7
click at [1212, 137] on icon "button" at bounding box center [1206, 138] width 13 height 13
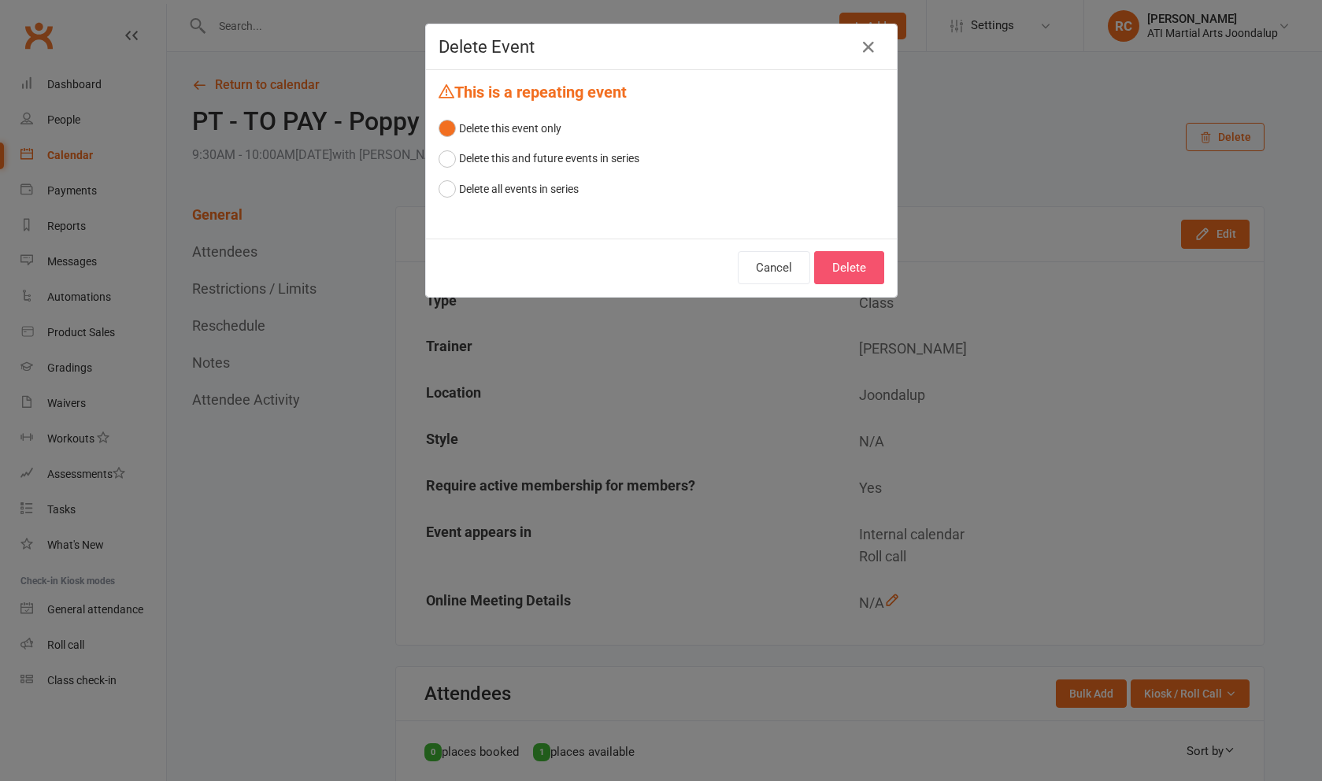
drag, startPoint x: 1213, startPoint y: 137, endPoint x: 869, endPoint y: 273, distance: 369.9
click at [869, 273] on button "Delete" at bounding box center [849, 267] width 70 height 33
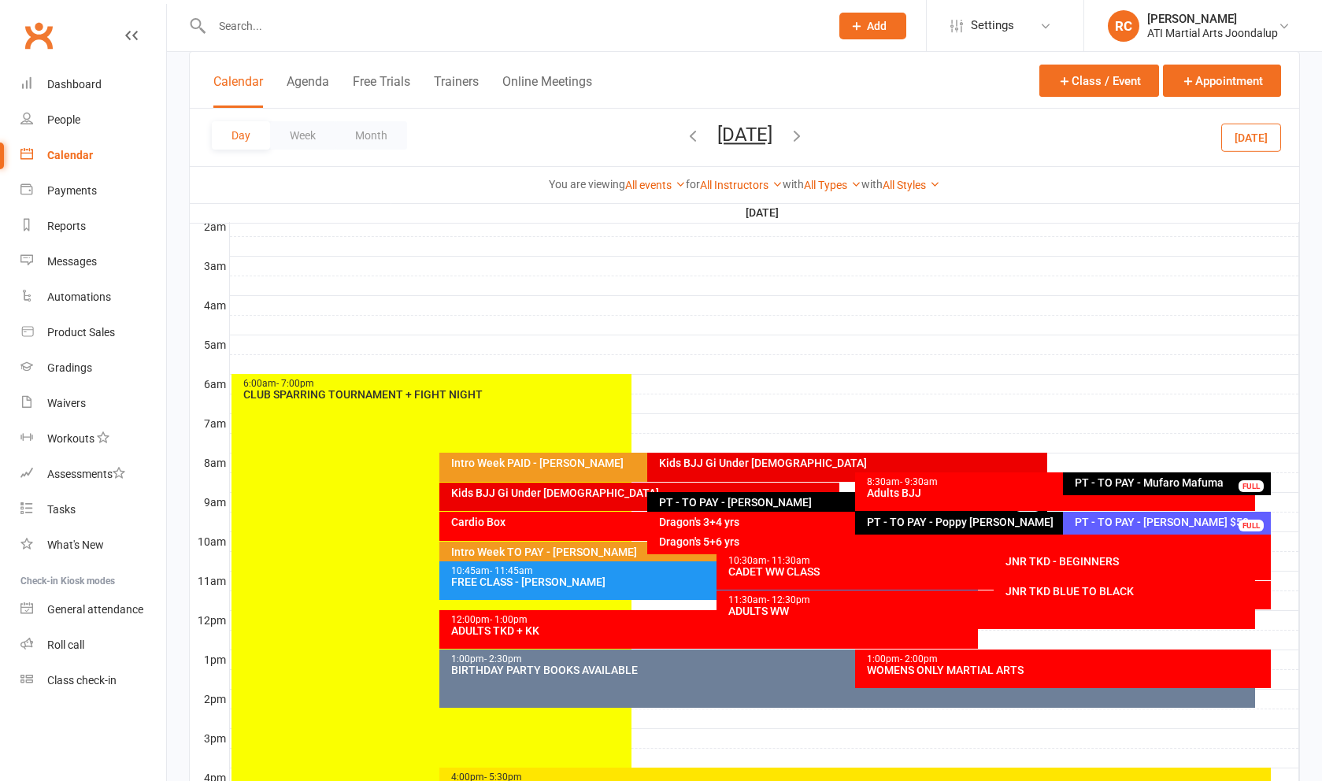
scroll to position [179, 1]
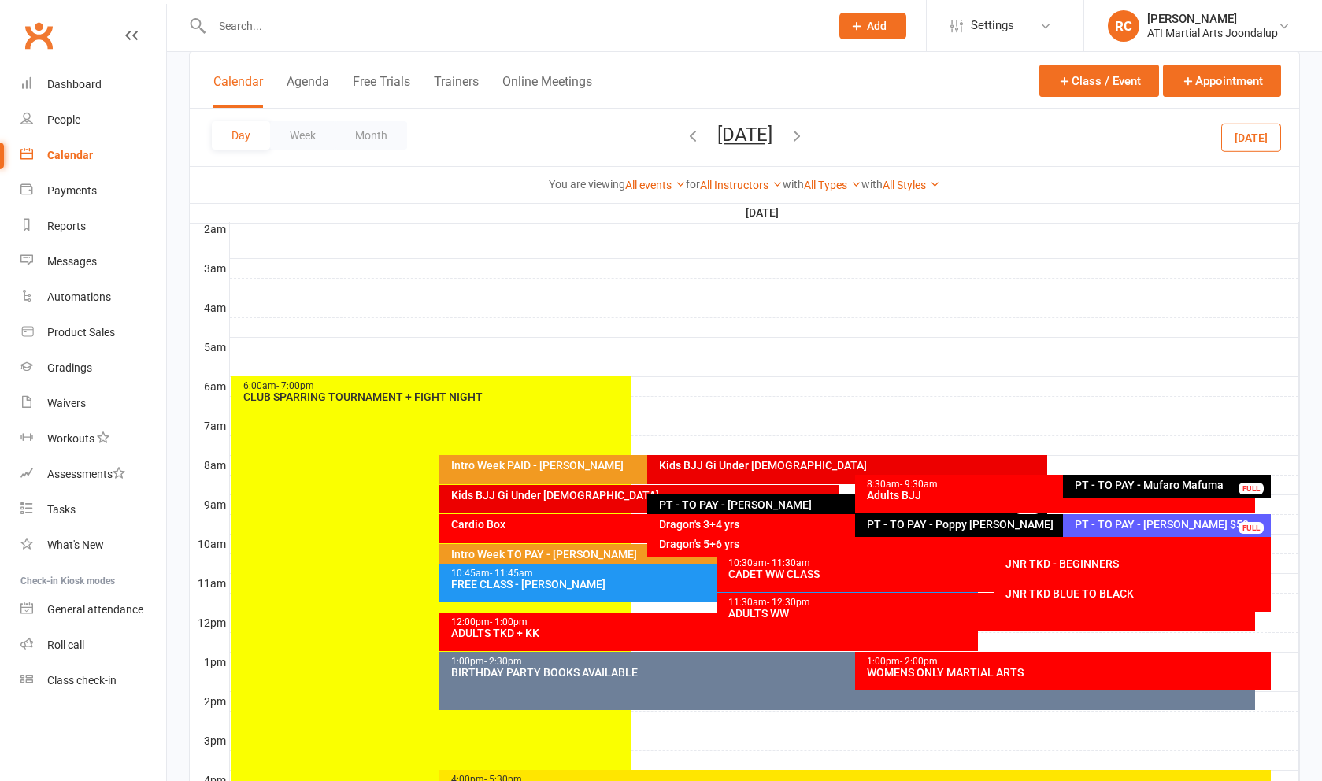
drag, startPoint x: 869, startPoint y: 273, endPoint x: 351, endPoint y: 397, distance: 532.2
click at [351, 397] on div "CLUB SPARRING TOURNAMENT + FIGHT NIGHT" at bounding box center [436, 396] width 386 height 11
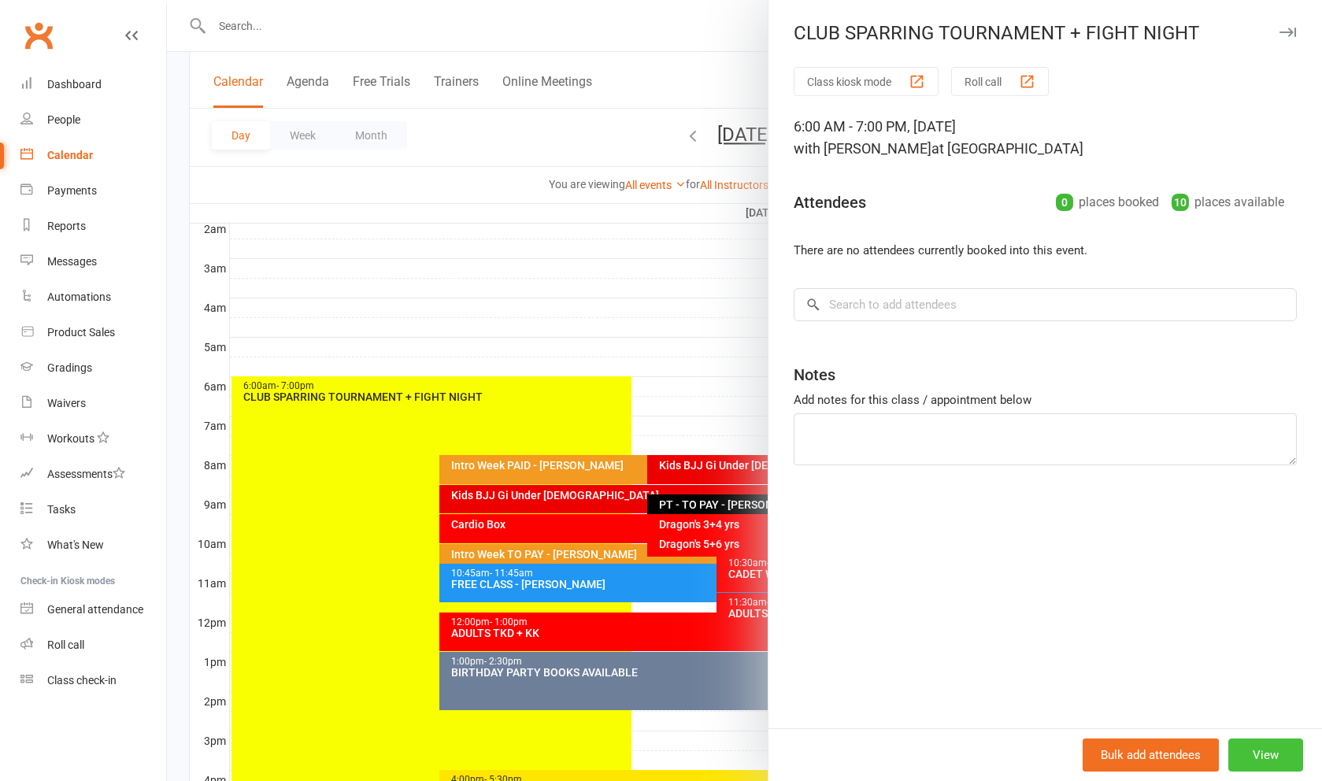
drag, startPoint x: 351, startPoint y: 397, endPoint x: 1274, endPoint y: 769, distance: 995.1
click at [1274, 769] on button "View" at bounding box center [1266, 755] width 75 height 33
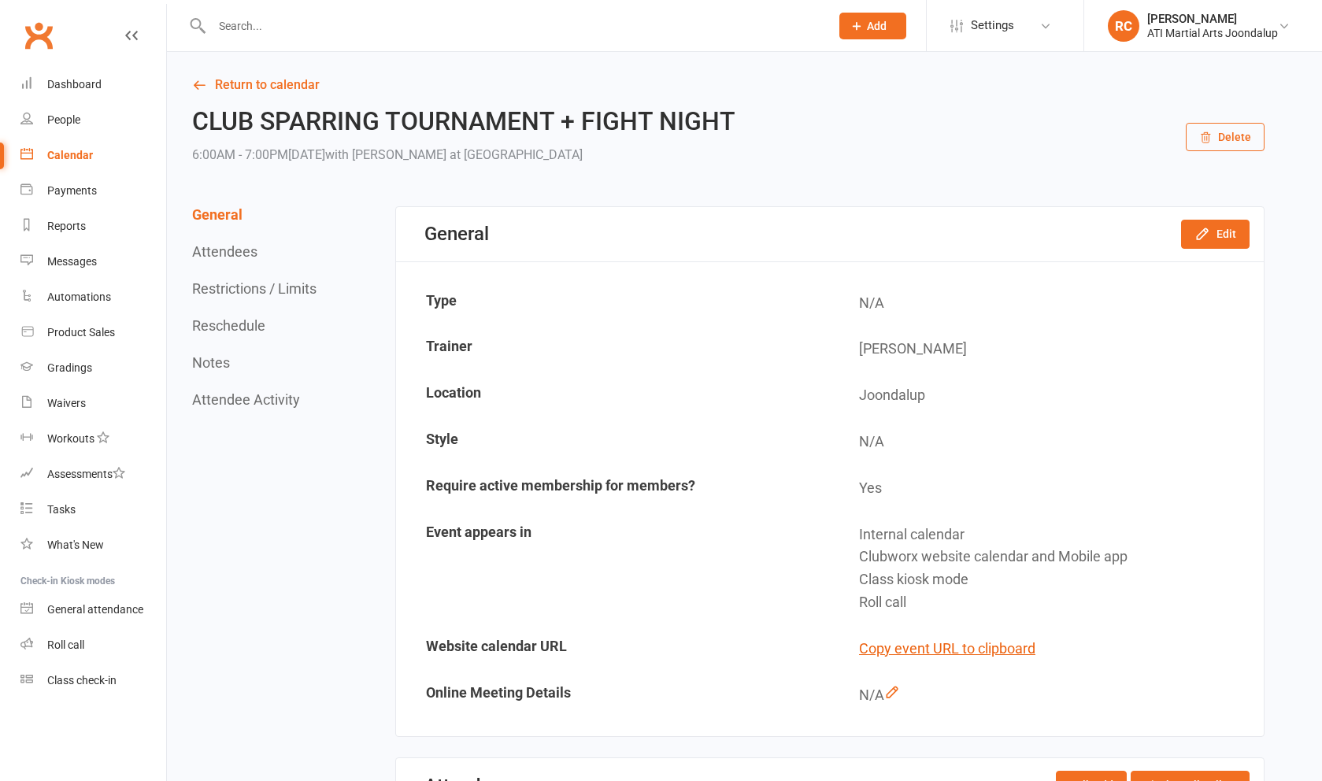
drag, startPoint x: 1274, startPoint y: 769, endPoint x: 1211, endPoint y: 132, distance: 639.5
click at [1211, 132] on button "Delete" at bounding box center [1225, 137] width 79 height 28
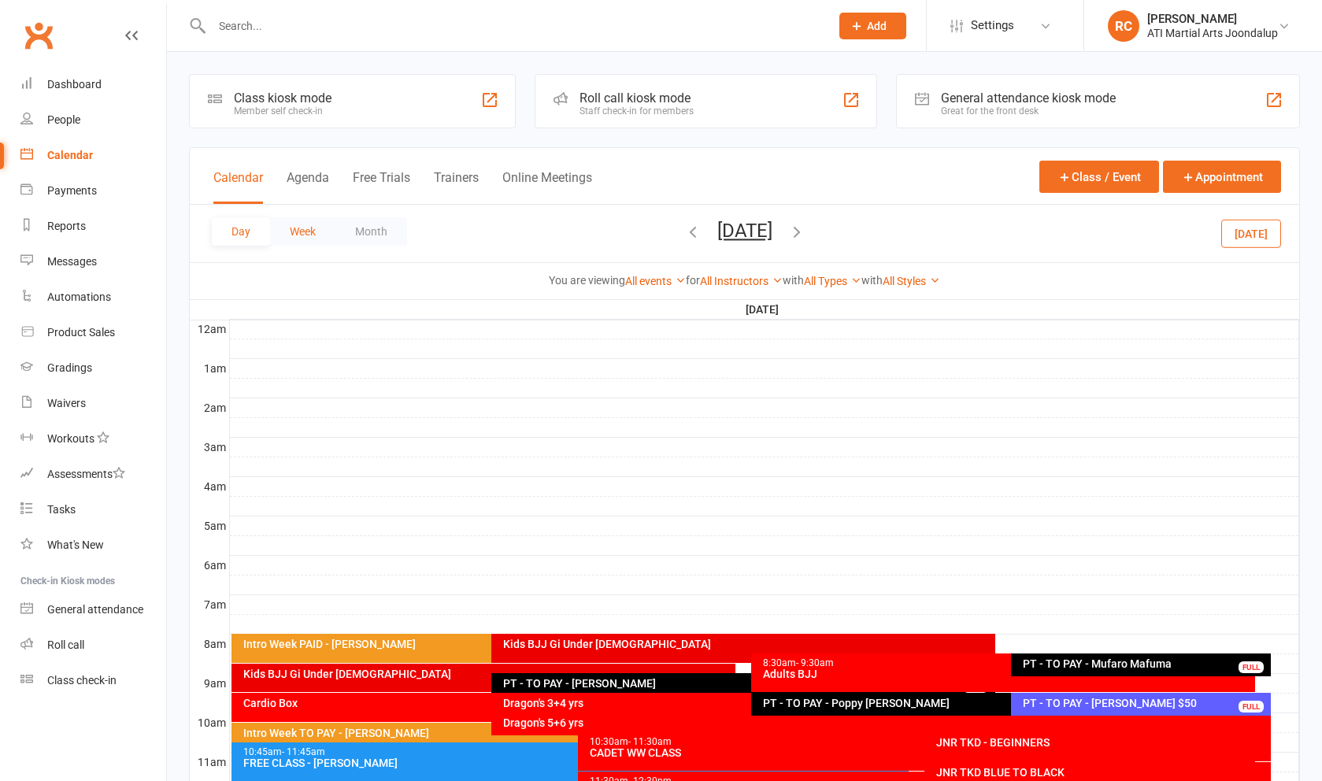
drag, startPoint x: 1211, startPoint y: 132, endPoint x: 310, endPoint y: 239, distance: 907.4
click at [310, 239] on button "Week" at bounding box center [302, 231] width 65 height 28
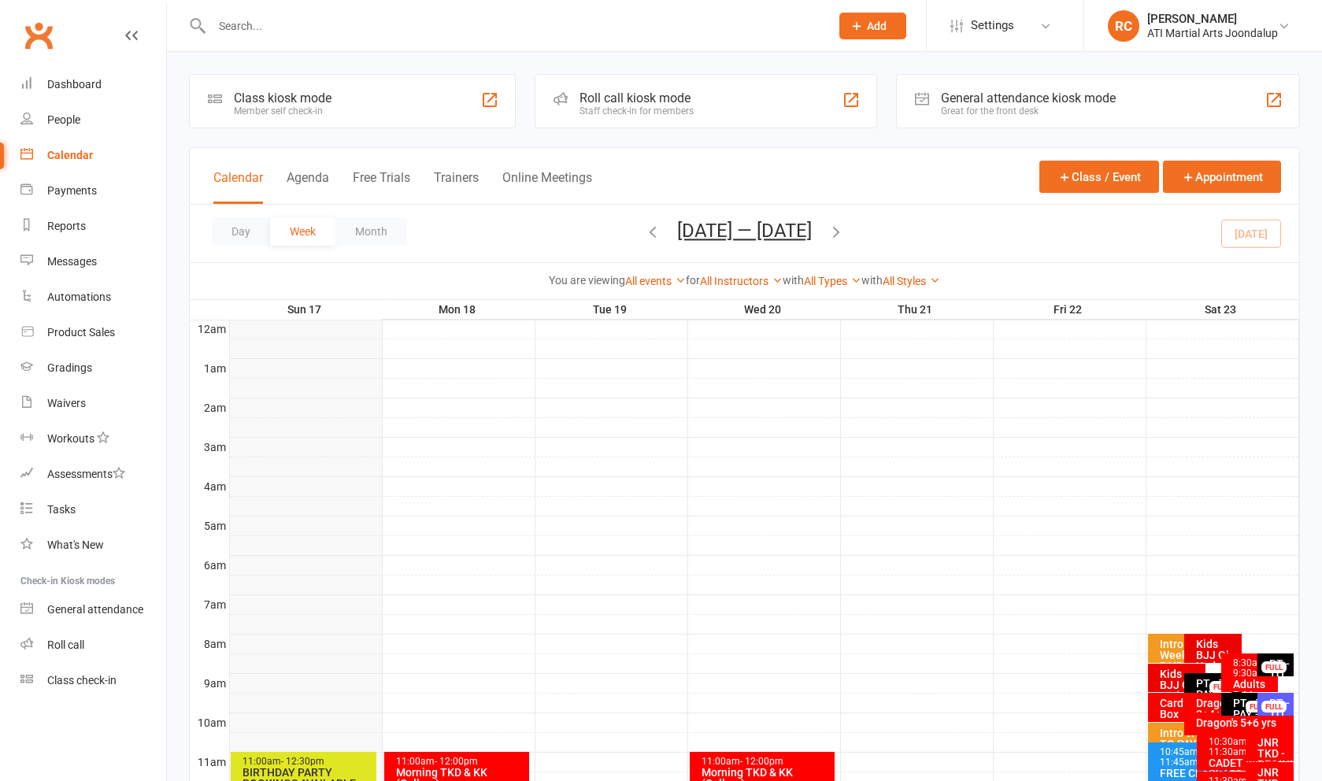
click at [644, 236] on icon "button" at bounding box center [652, 231] width 17 height 17
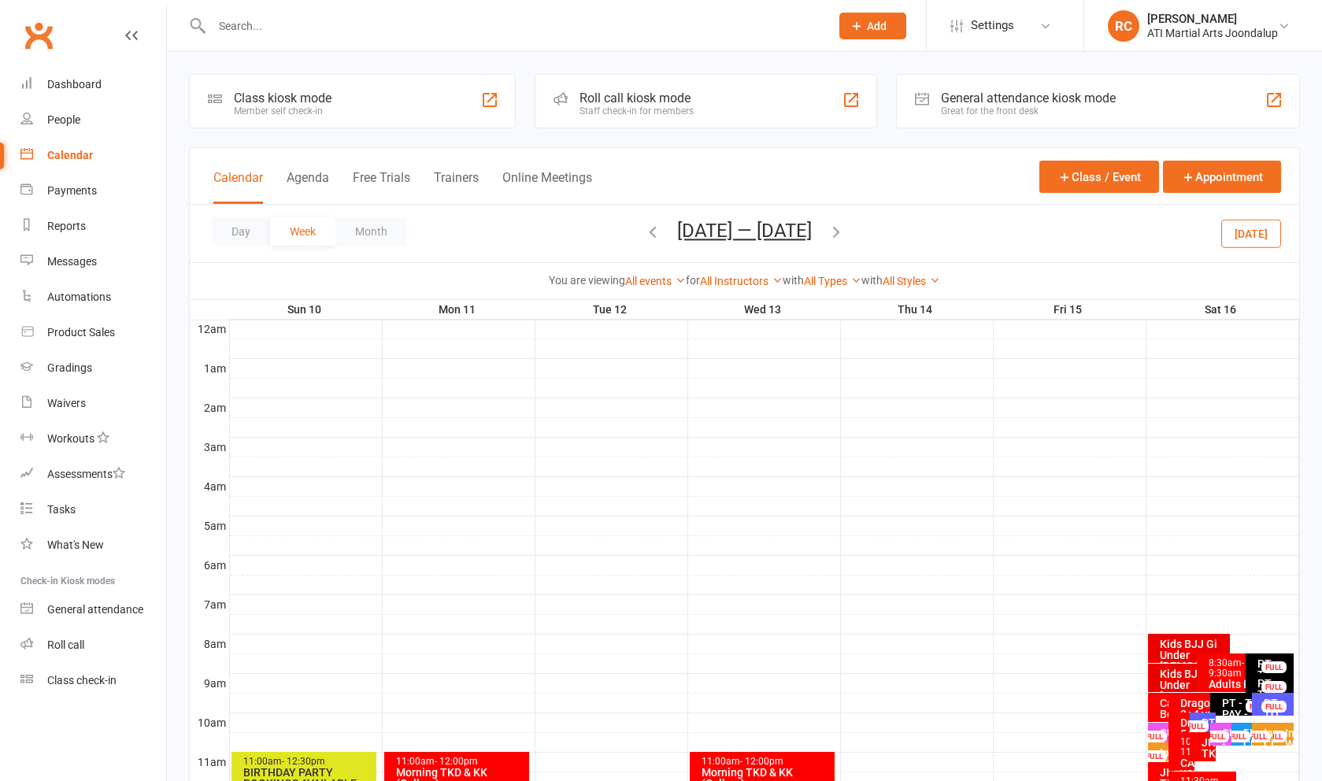
drag, startPoint x: 310, startPoint y: 239, endPoint x: 1233, endPoint y: 314, distance: 925.3
click at [1233, 314] on th "Sat 16" at bounding box center [1223, 310] width 154 height 20
drag, startPoint x: 1233, startPoint y: 314, endPoint x: 1237, endPoint y: 404, distance: 89.9
click at [1237, 404] on div at bounding box center [765, 408] width 1070 height 19
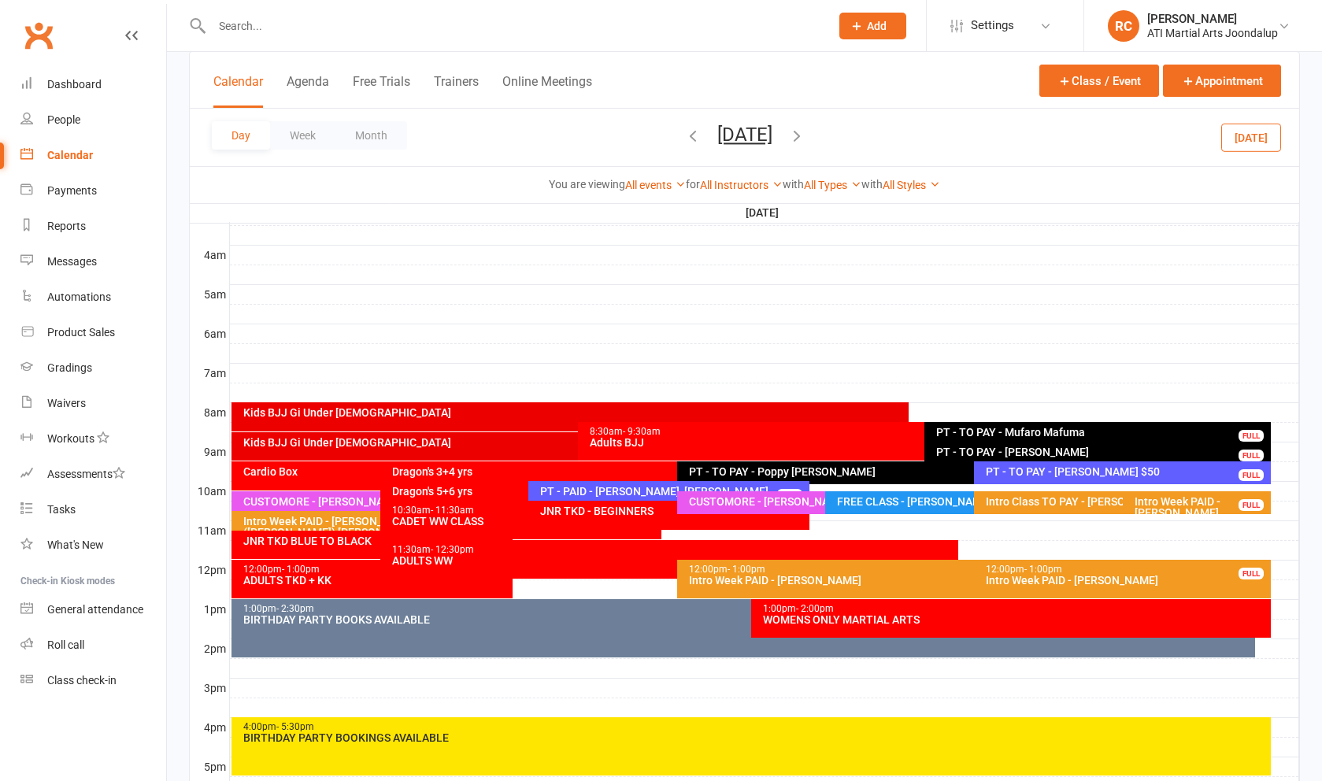
scroll to position [232, 0]
drag, startPoint x: 1237, startPoint y: 404, endPoint x: 638, endPoint y: 491, distance: 605.6
click at [638, 491] on div "PT - PAID - [PERSON_NAME], [PERSON_NAME]" at bounding box center [673, 491] width 267 height 11
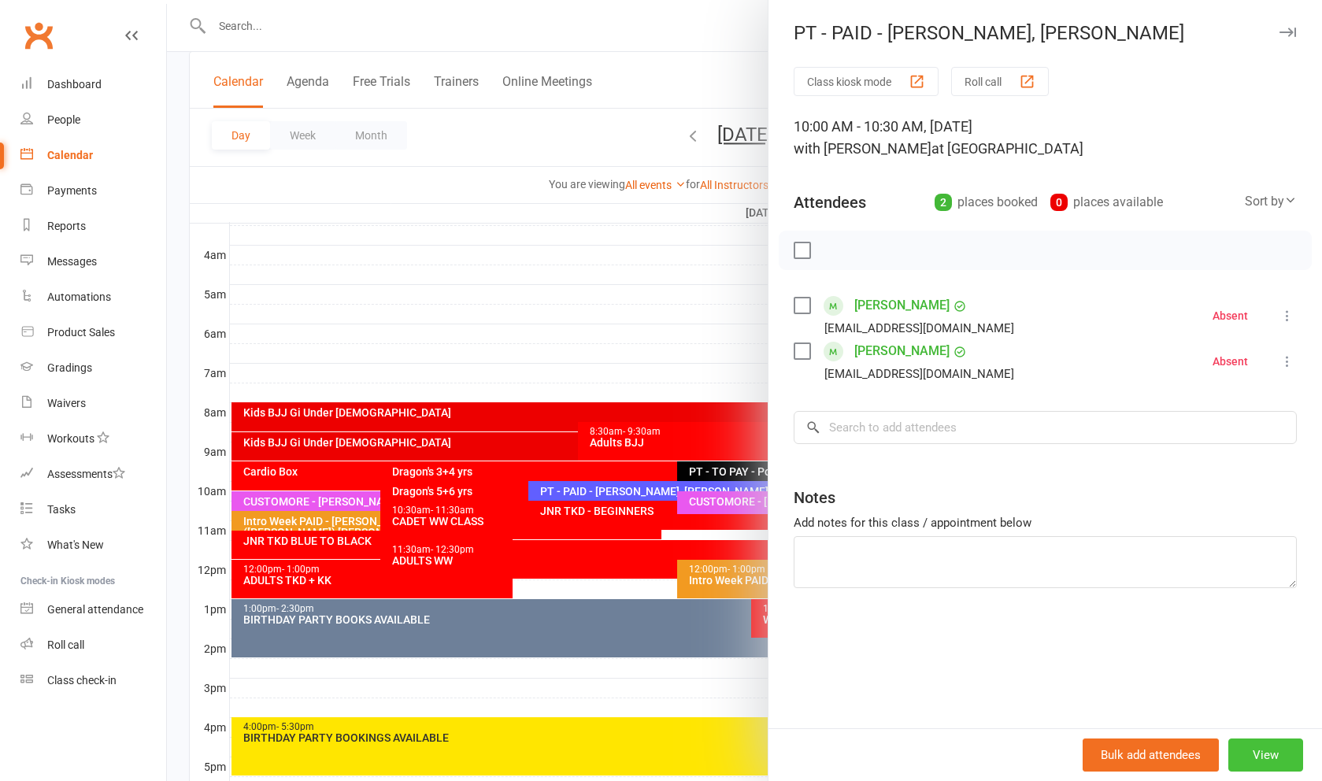
drag, startPoint x: 638, startPoint y: 491, endPoint x: 1277, endPoint y: 755, distance: 691.4
click at [1277, 755] on button "View" at bounding box center [1266, 755] width 75 height 33
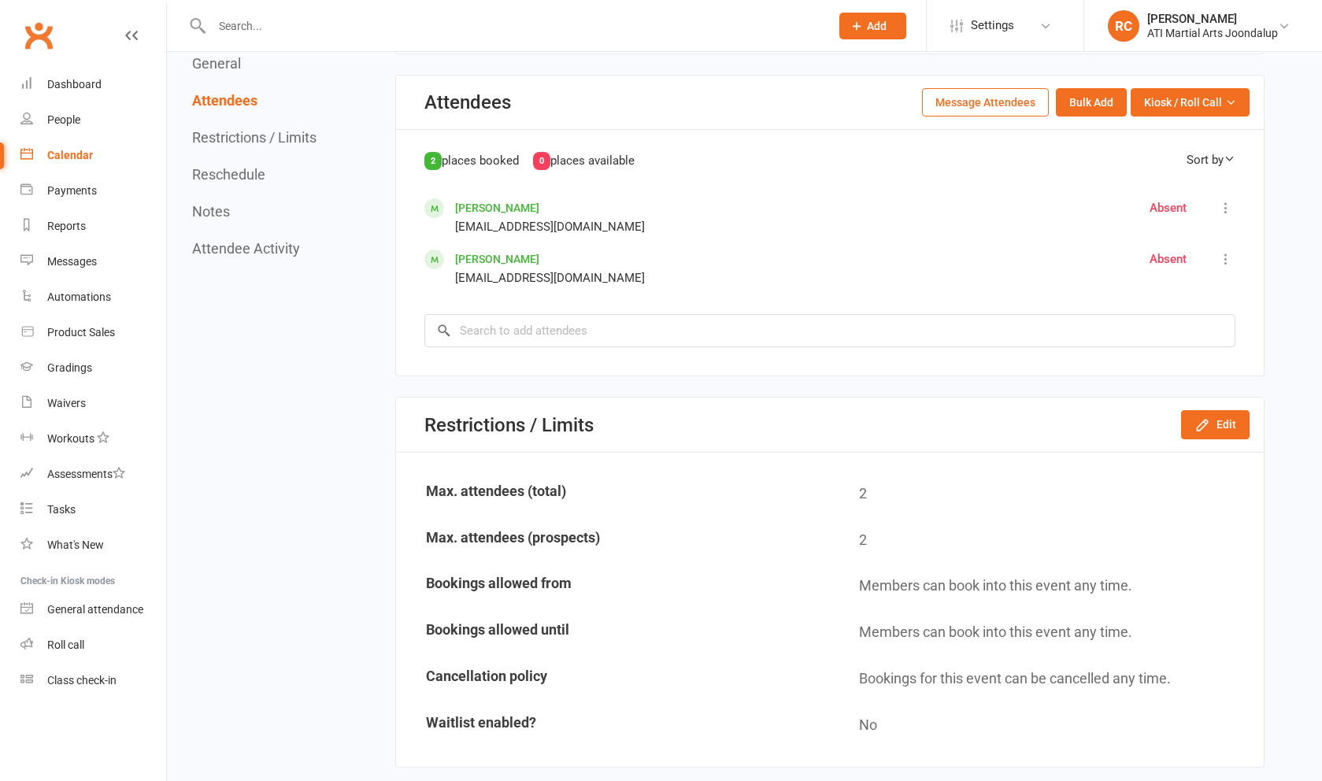
scroll to position [591, 0]
drag, startPoint x: 1277, startPoint y: 755, endPoint x: 1205, endPoint y: 419, distance: 343.9
click at [1205, 419] on icon "button" at bounding box center [1203, 425] width 16 height 16
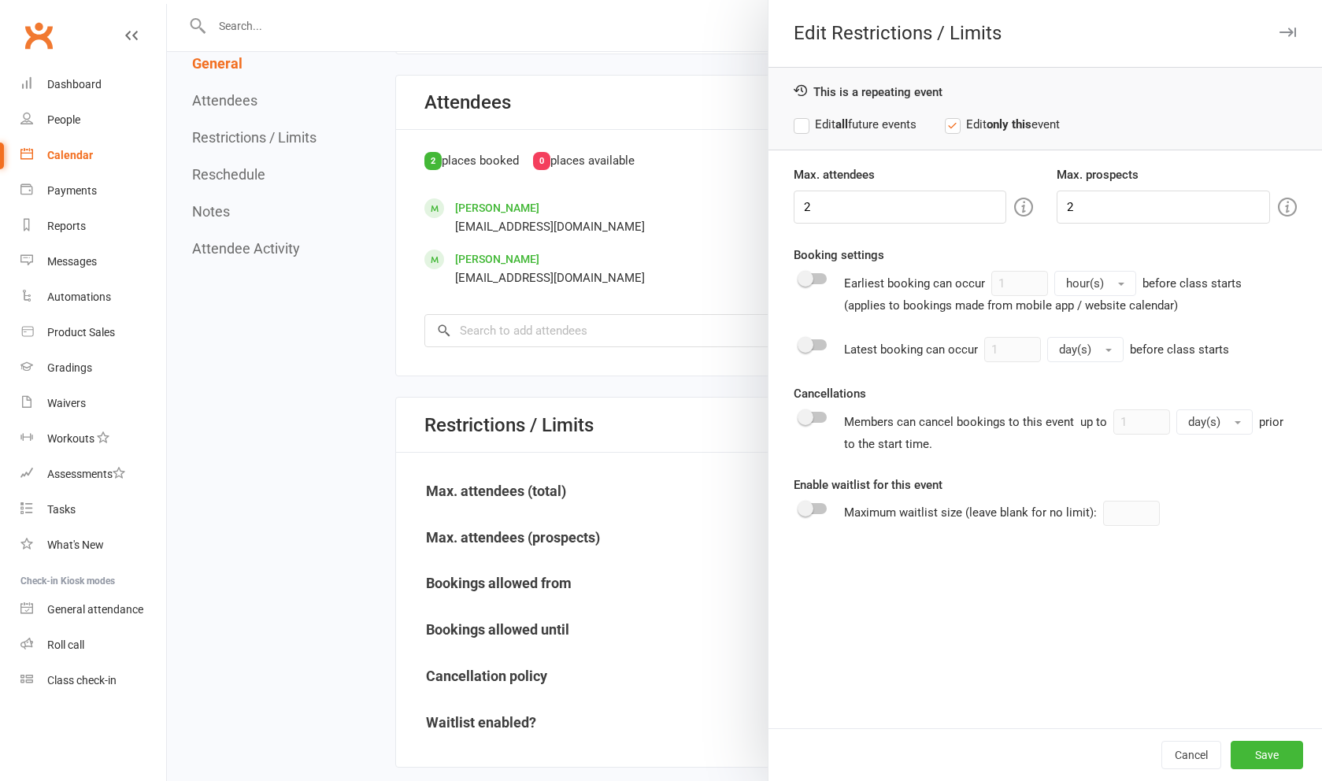
click at [1197, 757] on button "Cancel" at bounding box center [1192, 755] width 60 height 28
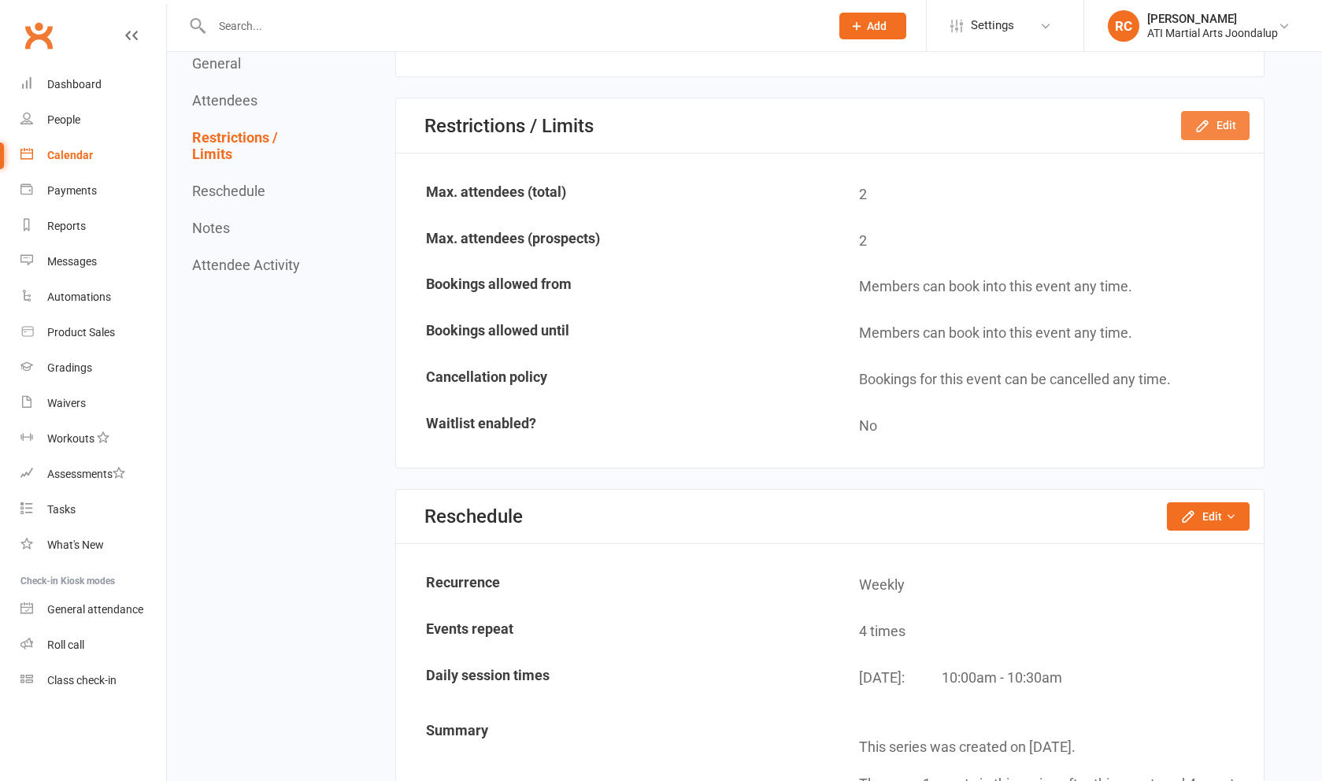
scroll to position [895, 0]
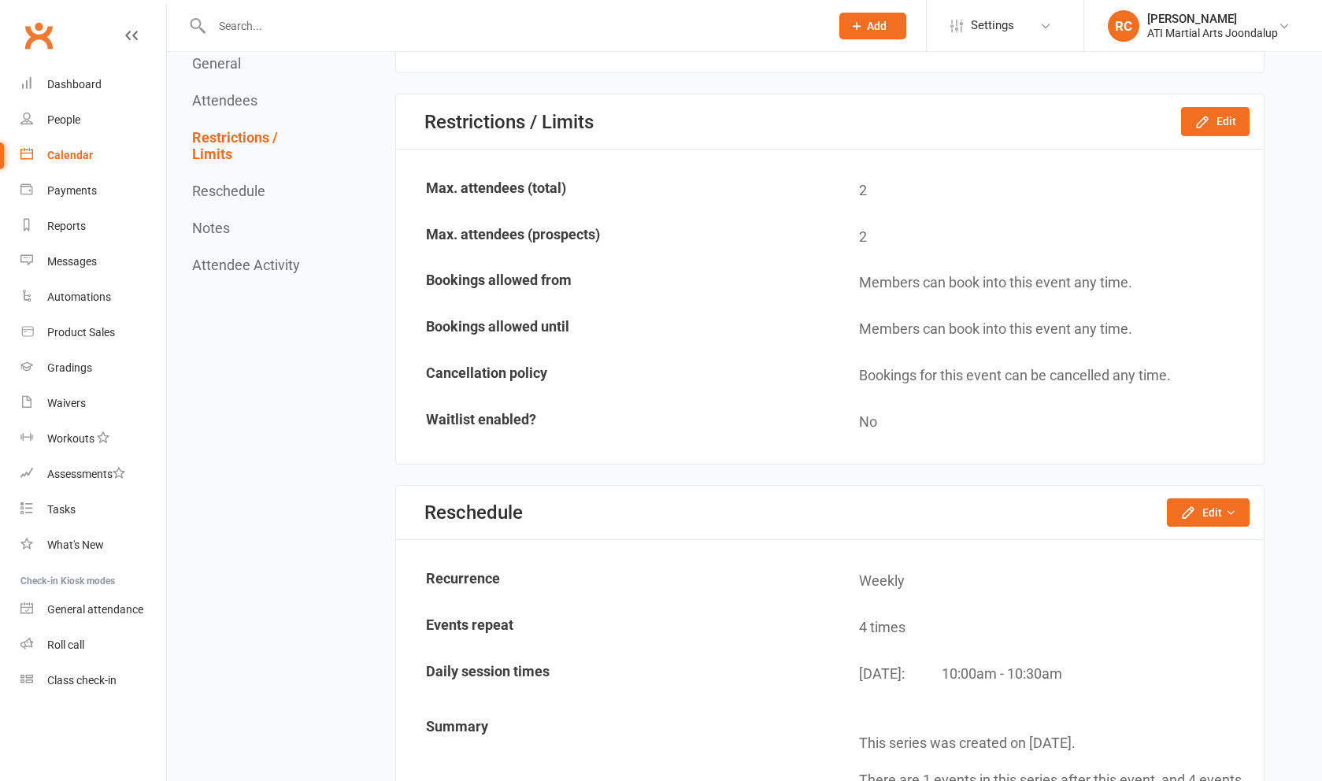
click at [1221, 517] on button "Edit" at bounding box center [1208, 513] width 83 height 28
click at [1196, 549] on link "Reschedule this event only" at bounding box center [1159, 548] width 179 height 32
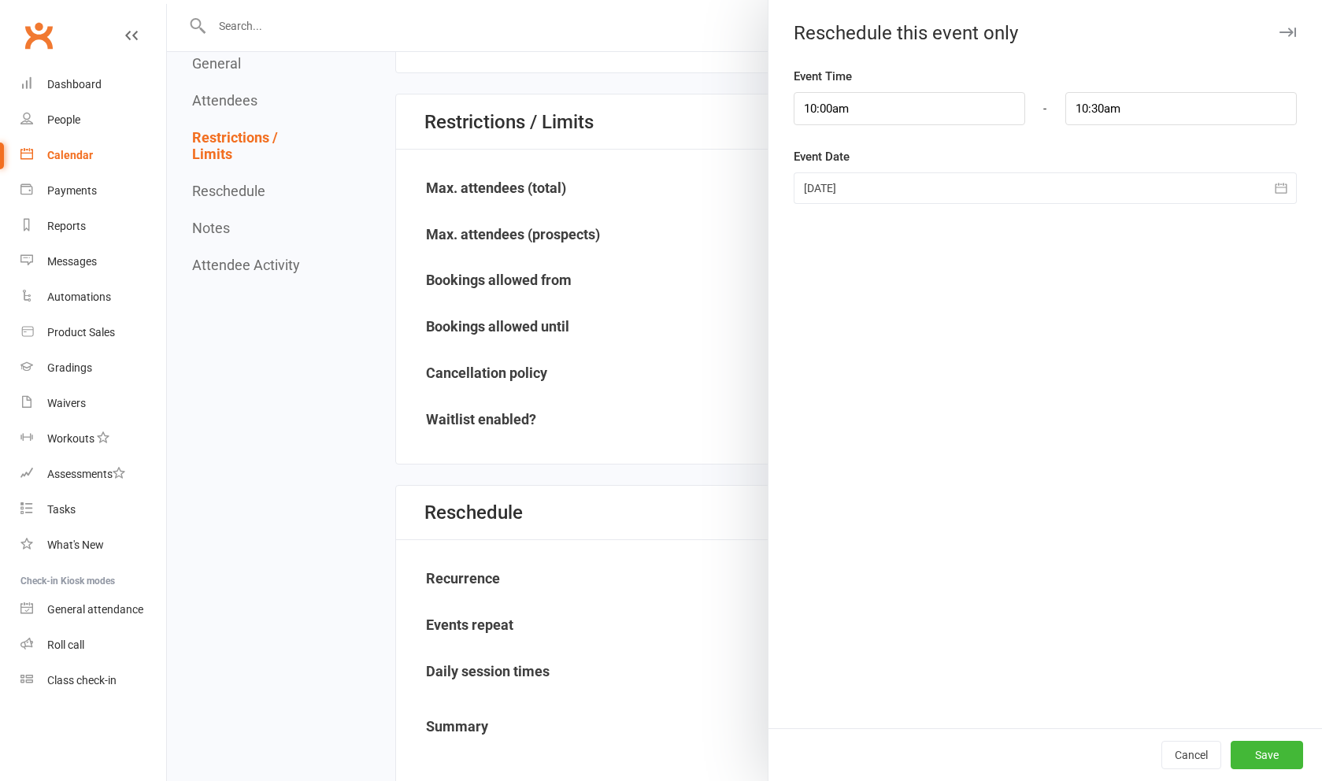
drag, startPoint x: 1196, startPoint y: 549, endPoint x: 910, endPoint y: 184, distance: 463.4
click at [910, 184] on div at bounding box center [1045, 188] width 503 height 32
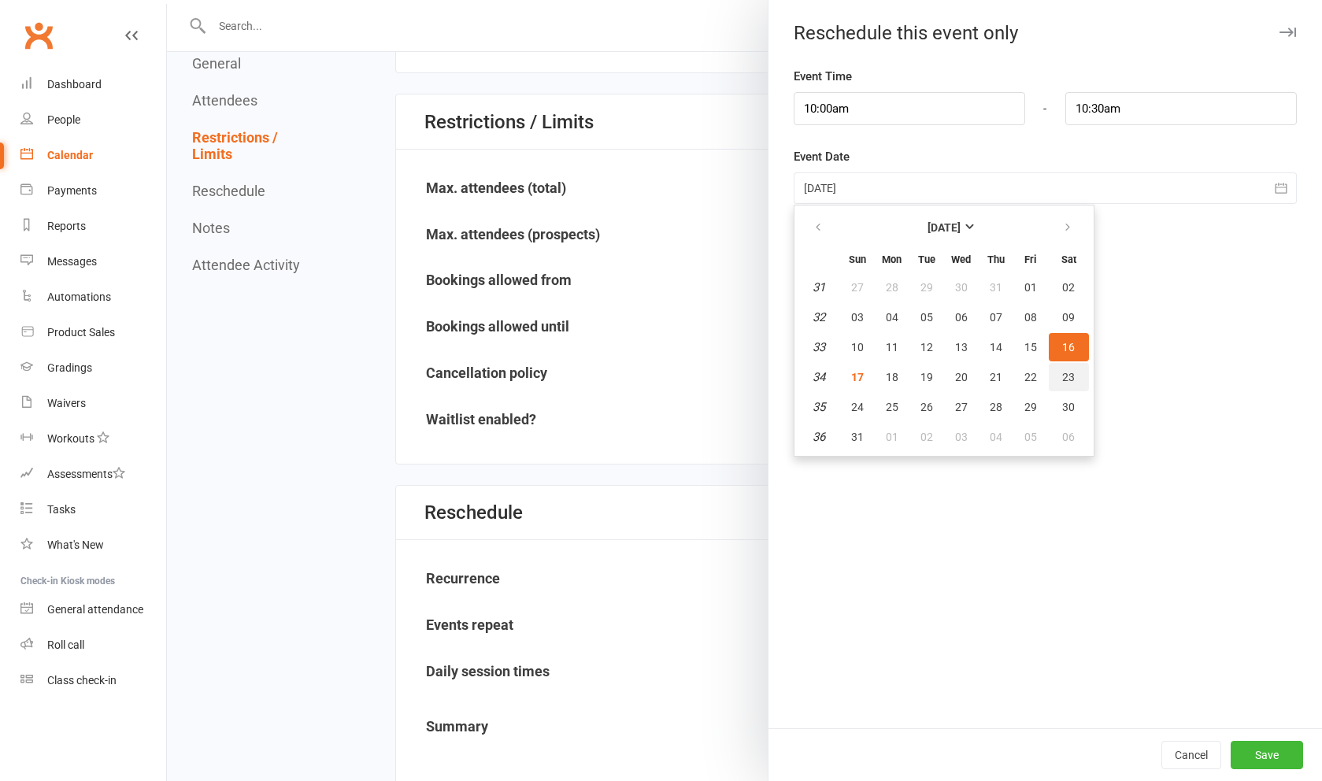
drag, startPoint x: 910, startPoint y: 184, endPoint x: 1069, endPoint y: 384, distance: 254.5
click at [1069, 384] on span "23" at bounding box center [1068, 377] width 13 height 13
type input "[DATE]"
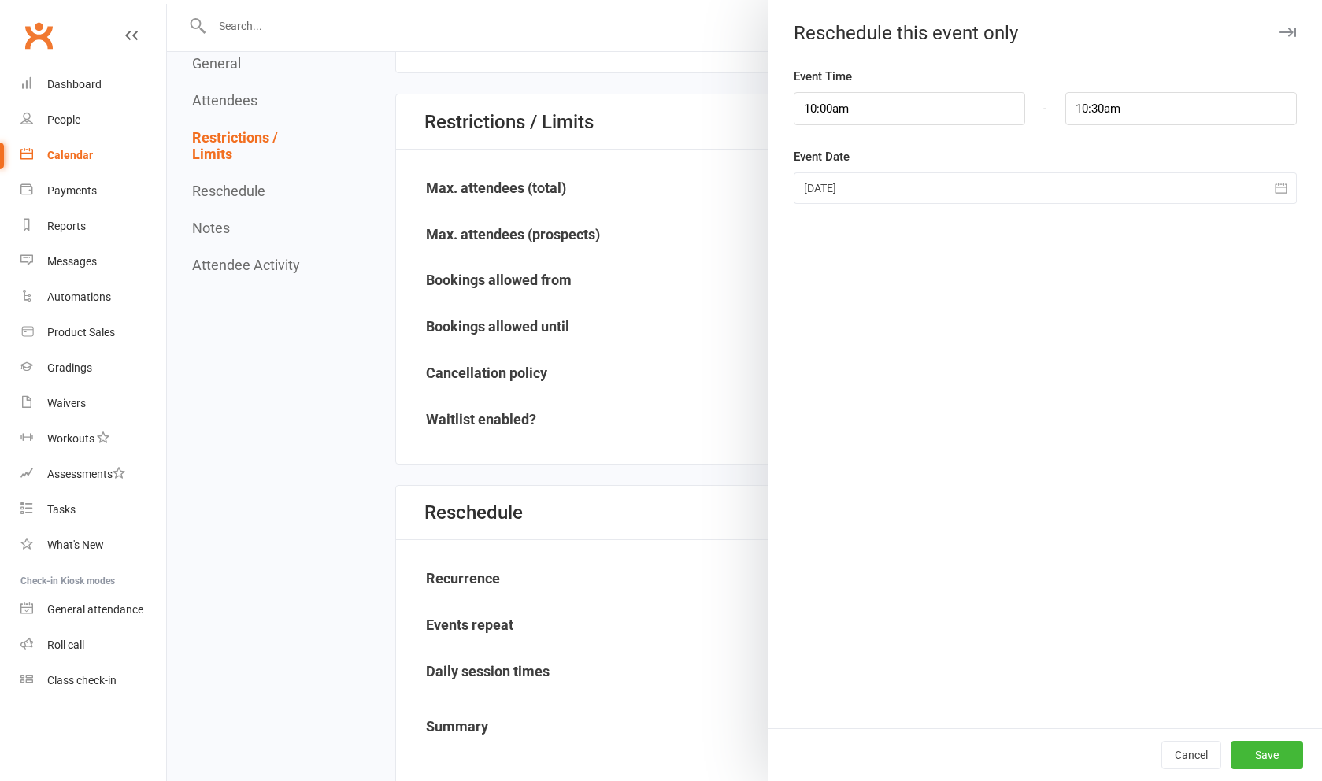
click at [1280, 761] on button "Save" at bounding box center [1267, 755] width 72 height 28
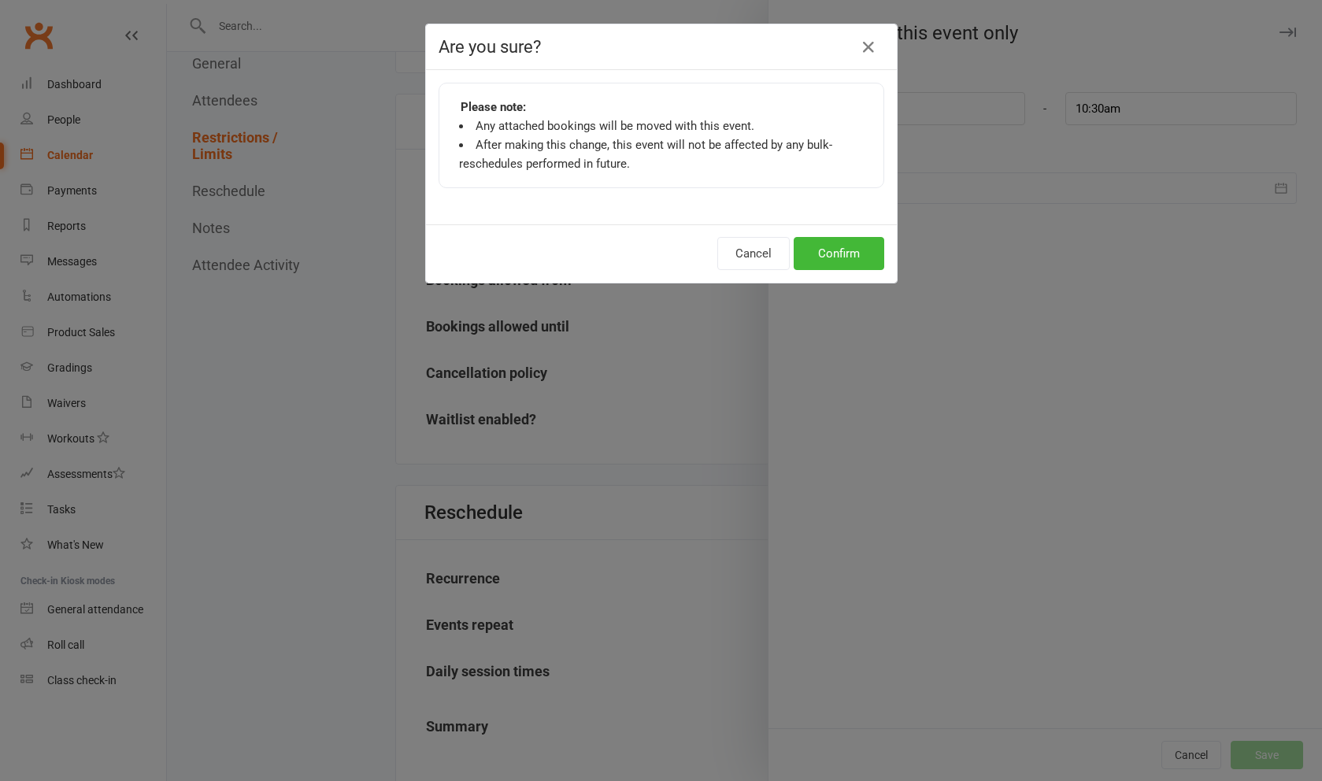
click at [842, 245] on button "Confirm" at bounding box center [839, 253] width 91 height 33
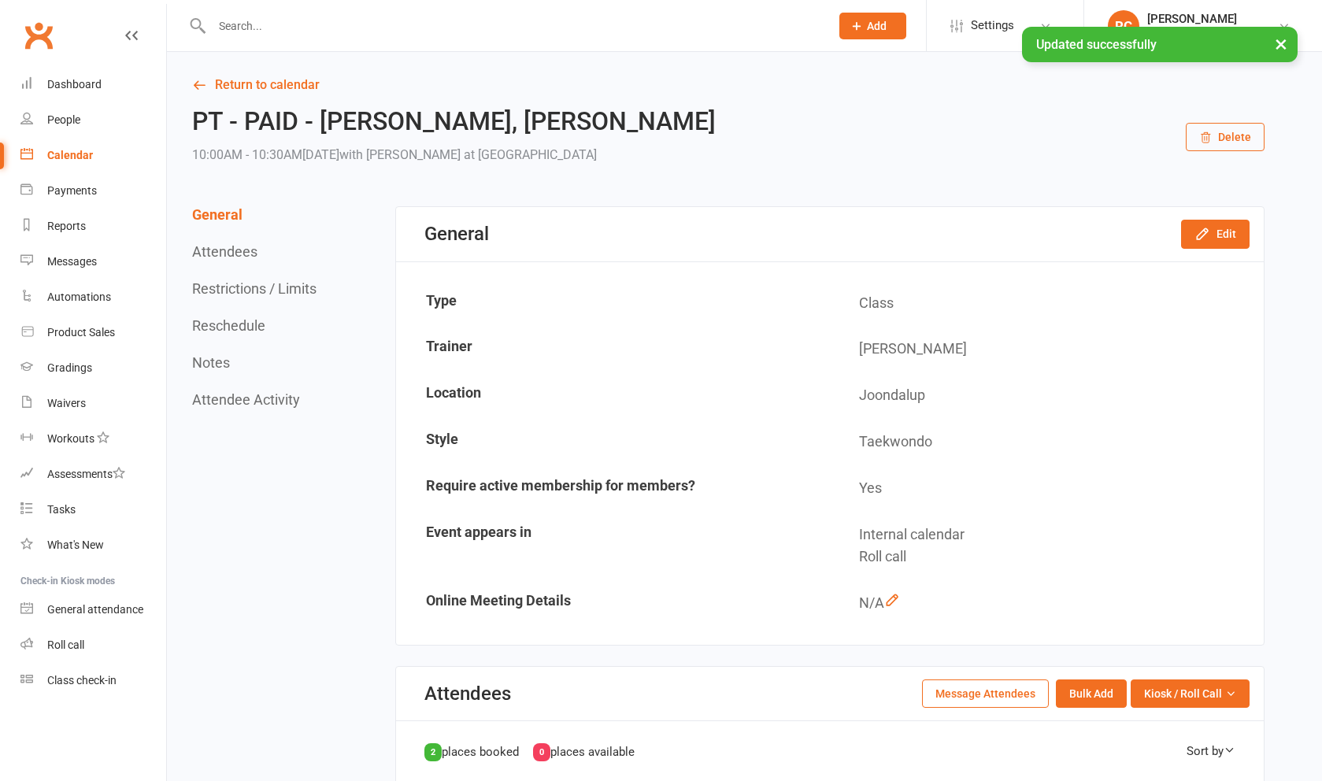
scroll to position [0, 0]
drag, startPoint x: 842, startPoint y: 245, endPoint x: 253, endPoint y: 88, distance: 609.6
click at [253, 88] on link "Return to calendar" at bounding box center [728, 85] width 1073 height 22
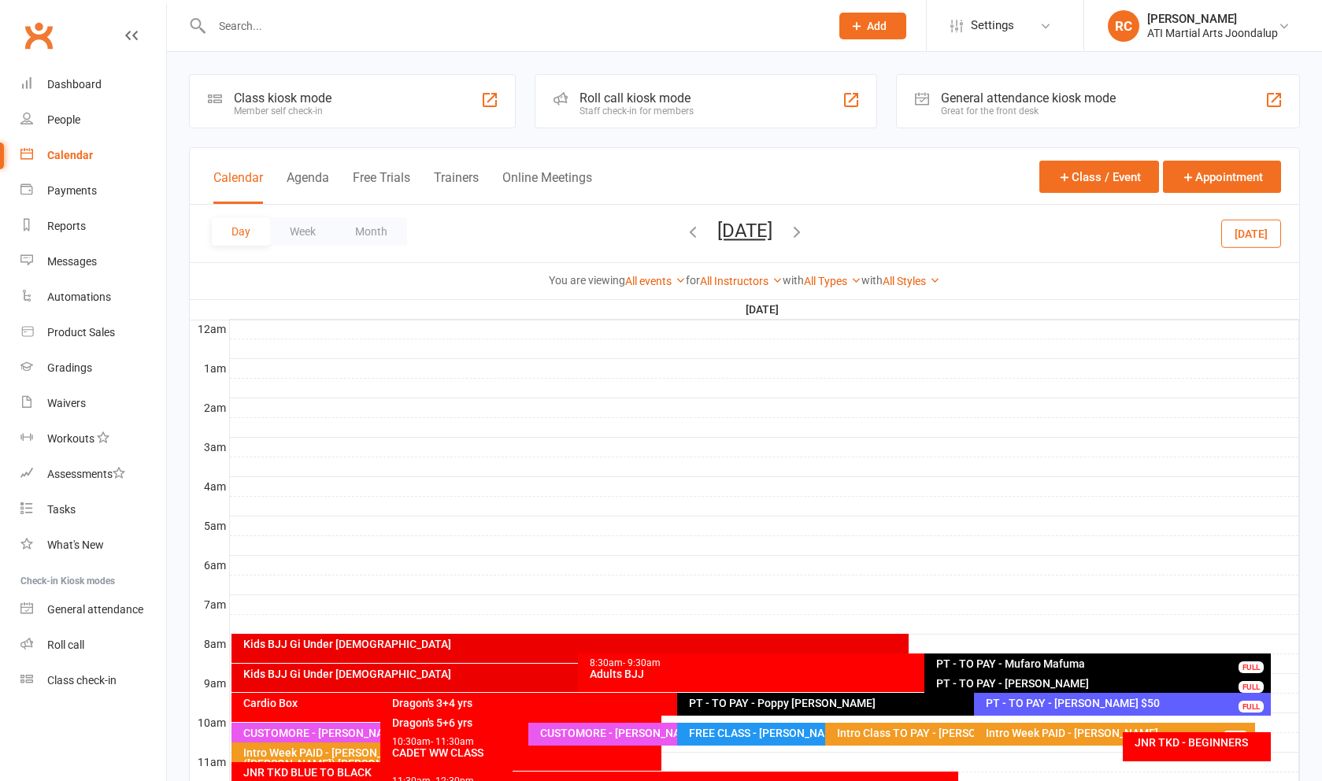
drag, startPoint x: 253, startPoint y: 88, endPoint x: 624, endPoint y: 235, distance: 399.1
click at [684, 235] on icon "button" at bounding box center [692, 231] width 17 height 17
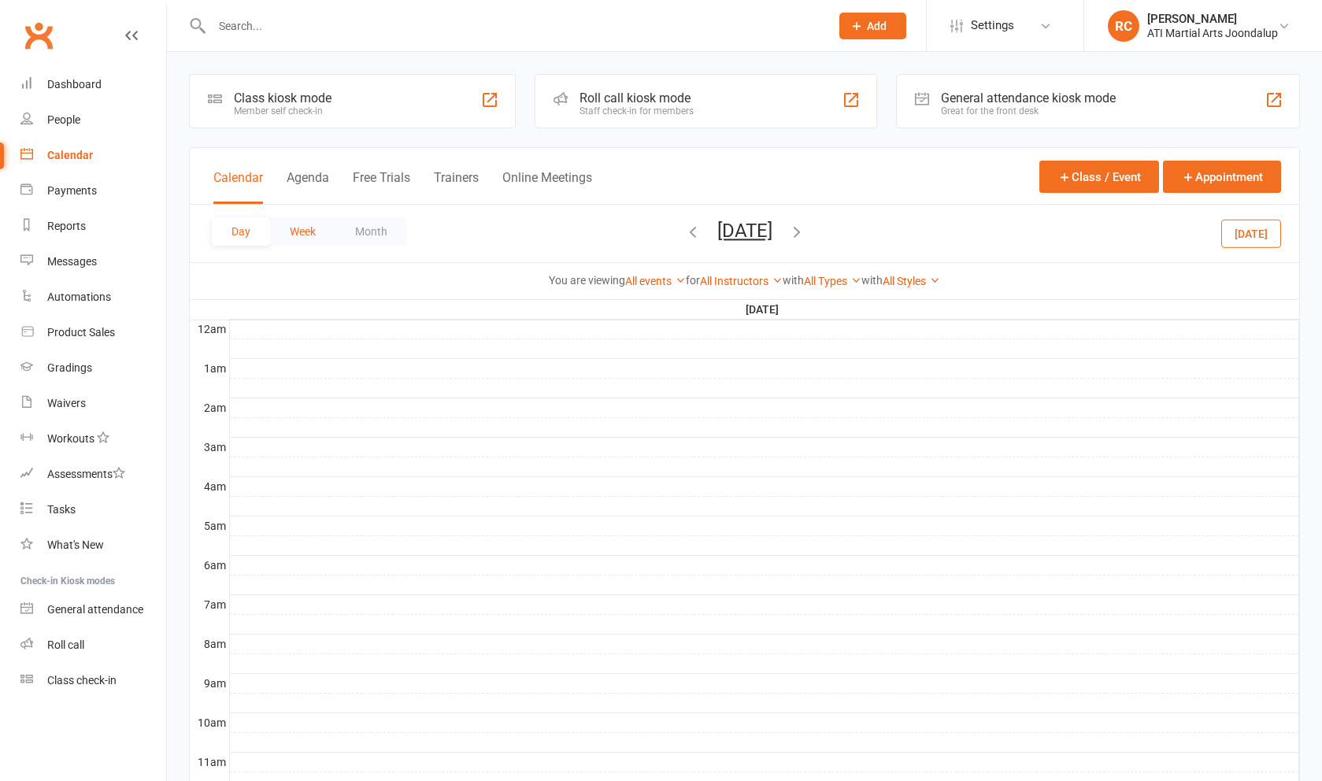
drag, startPoint x: 624, startPoint y: 235, endPoint x: 298, endPoint y: 239, distance: 326.1
click at [298, 239] on button "Week" at bounding box center [302, 231] width 65 height 28
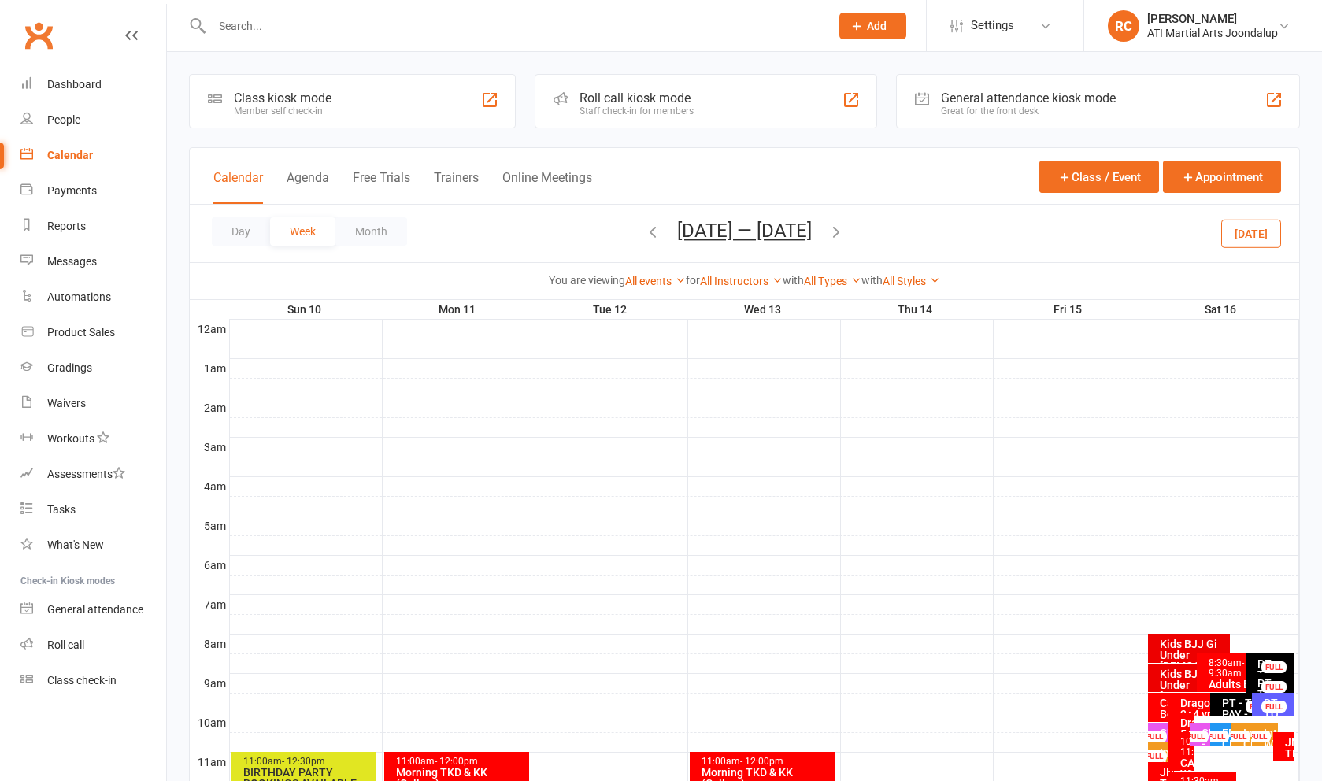
click at [644, 240] on icon "button" at bounding box center [652, 231] width 17 height 17
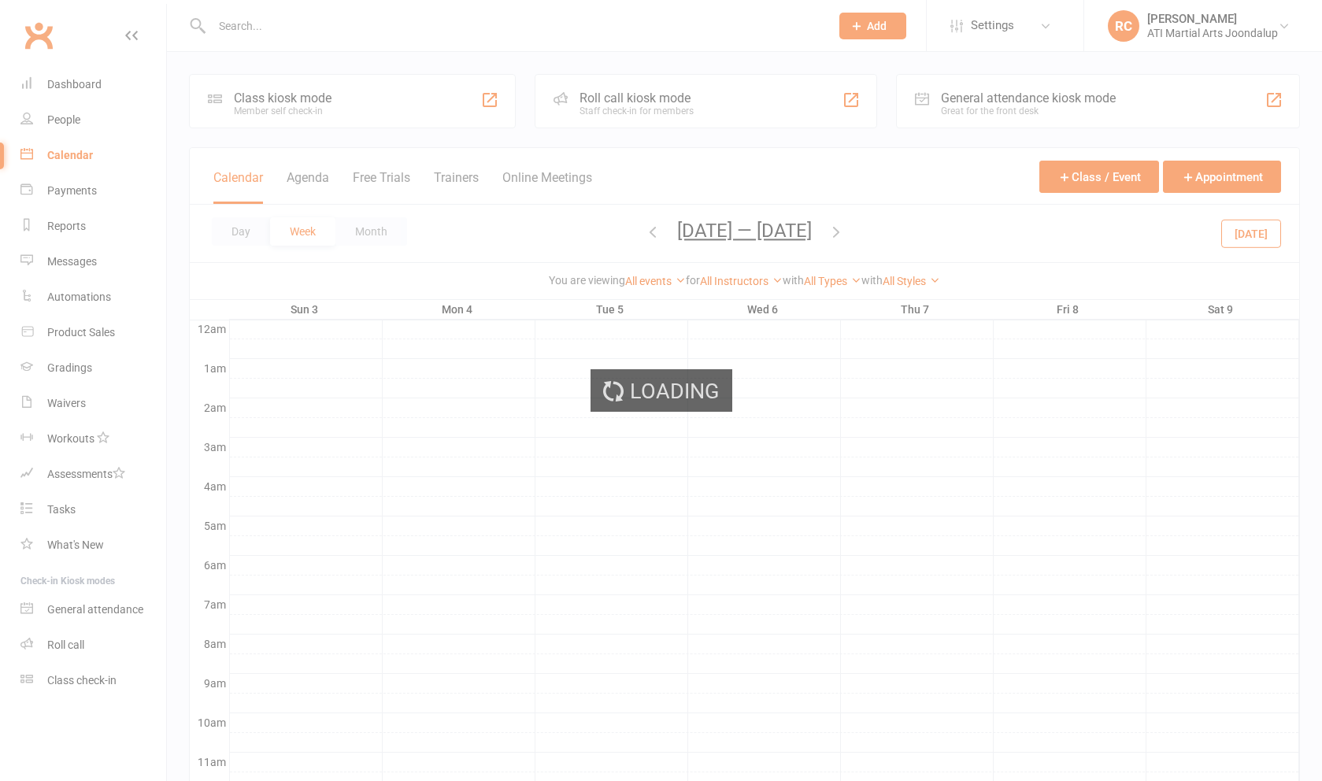
click at [1240, 311] on div "Loading" at bounding box center [661, 390] width 1322 height 781
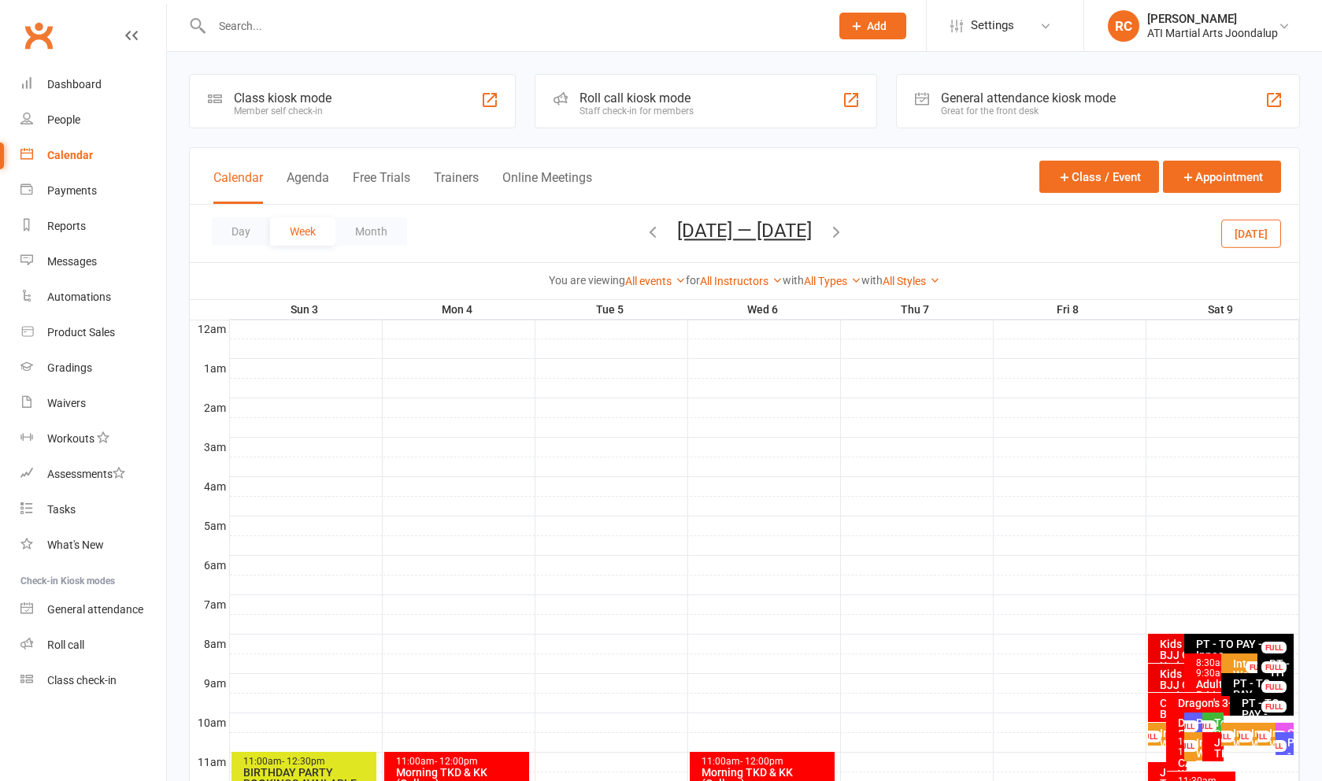
click at [1240, 311] on th "Sat 9" at bounding box center [1223, 310] width 154 height 20
drag, startPoint x: 1240, startPoint y: 311, endPoint x: 1229, endPoint y: 325, distance: 17.5
click at [1229, 325] on div at bounding box center [765, 329] width 1070 height 19
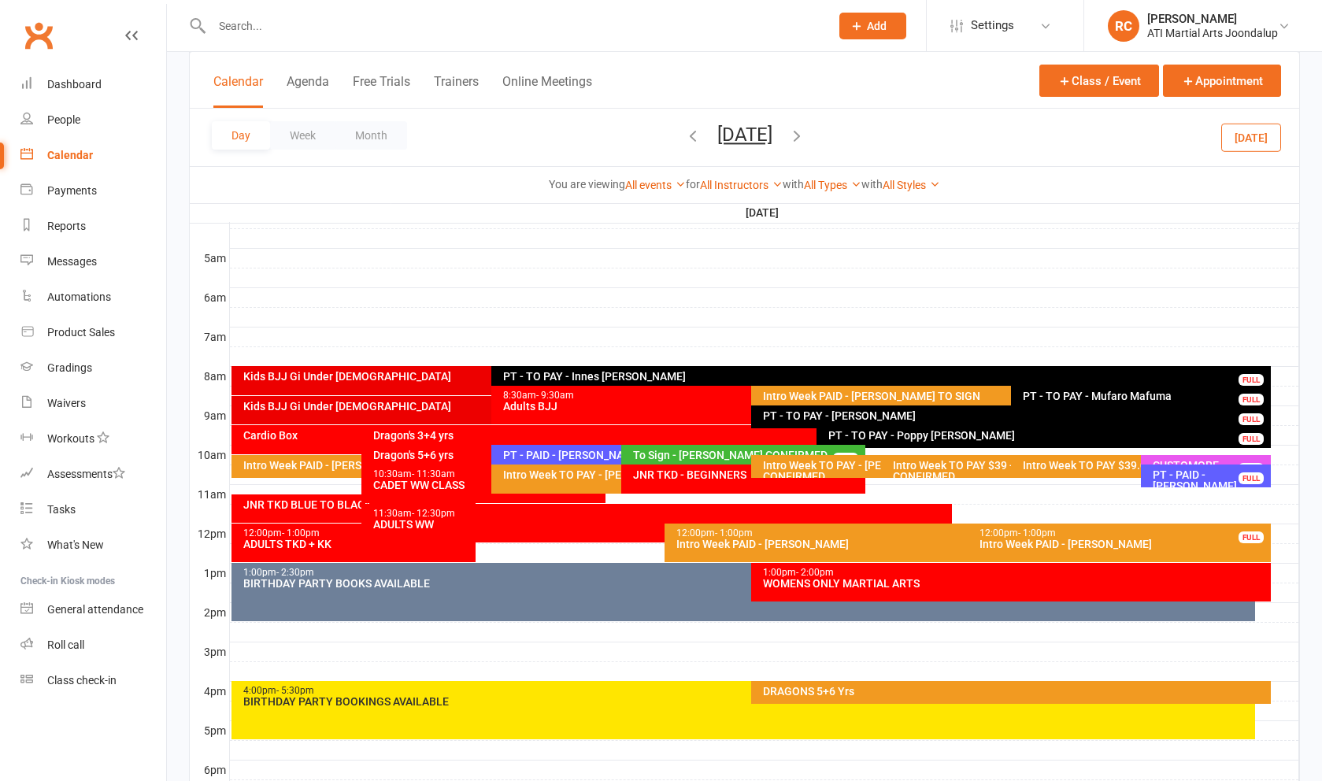
scroll to position [269, 0]
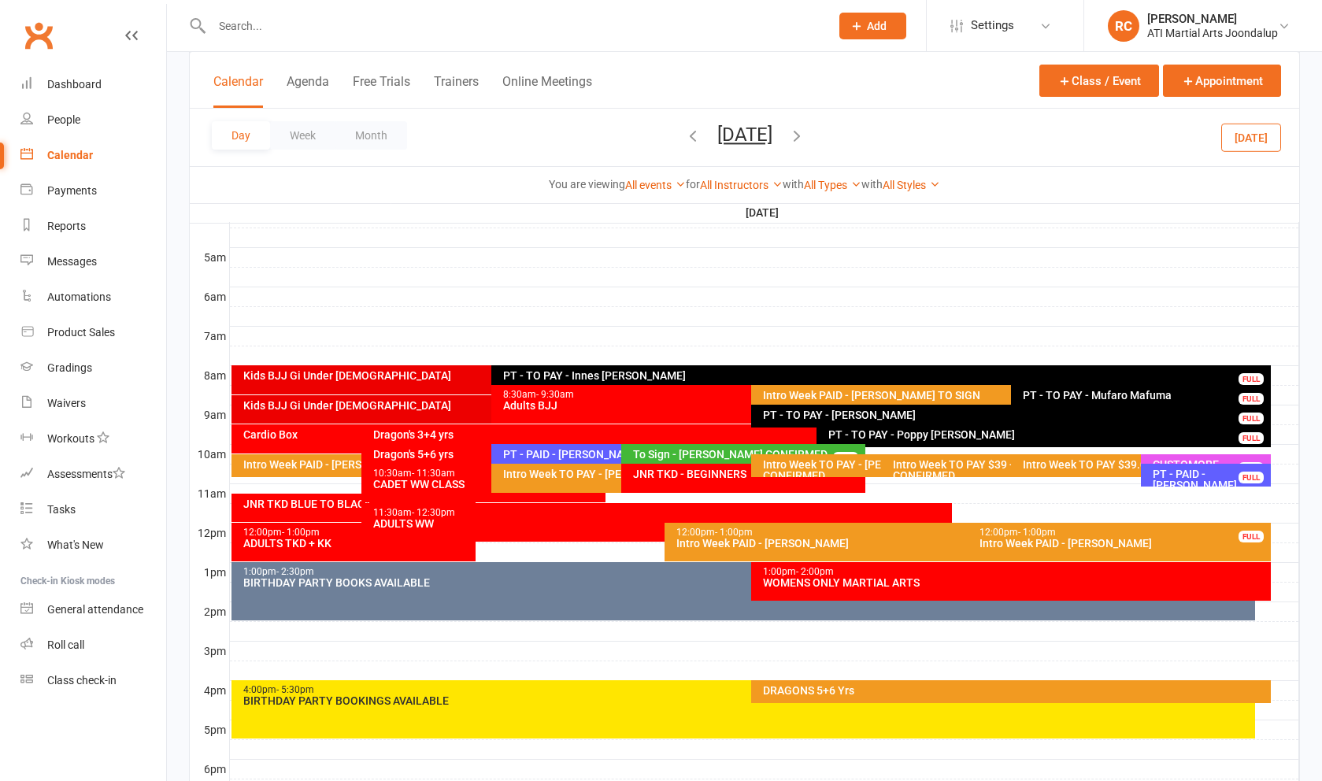
drag, startPoint x: 1229, startPoint y: 325, endPoint x: 1181, endPoint y: 484, distance: 166.2
click at [1181, 484] on div "PT - PAID - [PERSON_NAME], [PERSON_NAME]" at bounding box center [1210, 485] width 116 height 33
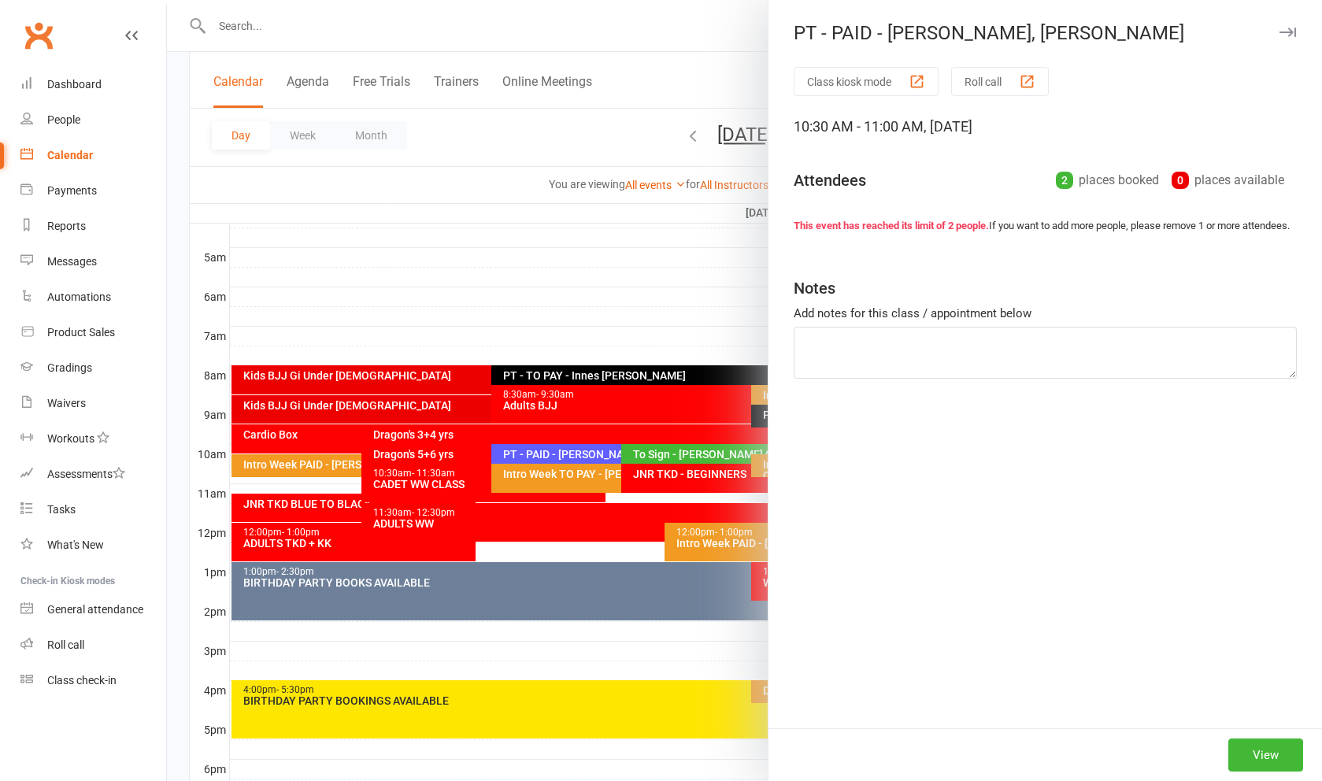
scroll to position [270, 0]
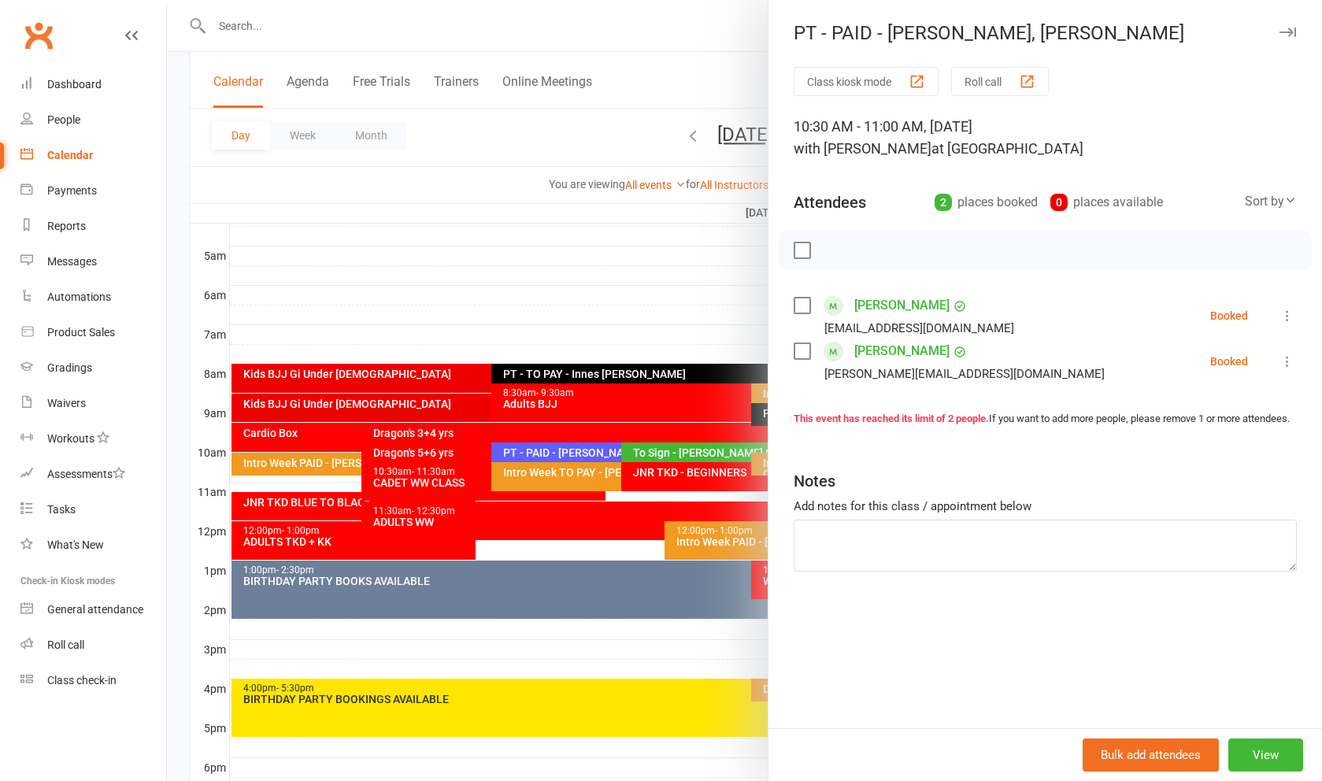
drag, startPoint x: 1181, startPoint y: 484, endPoint x: 901, endPoint y: 306, distance: 332.1
click at [901, 306] on link "[PERSON_NAME]" at bounding box center [902, 305] width 95 height 25
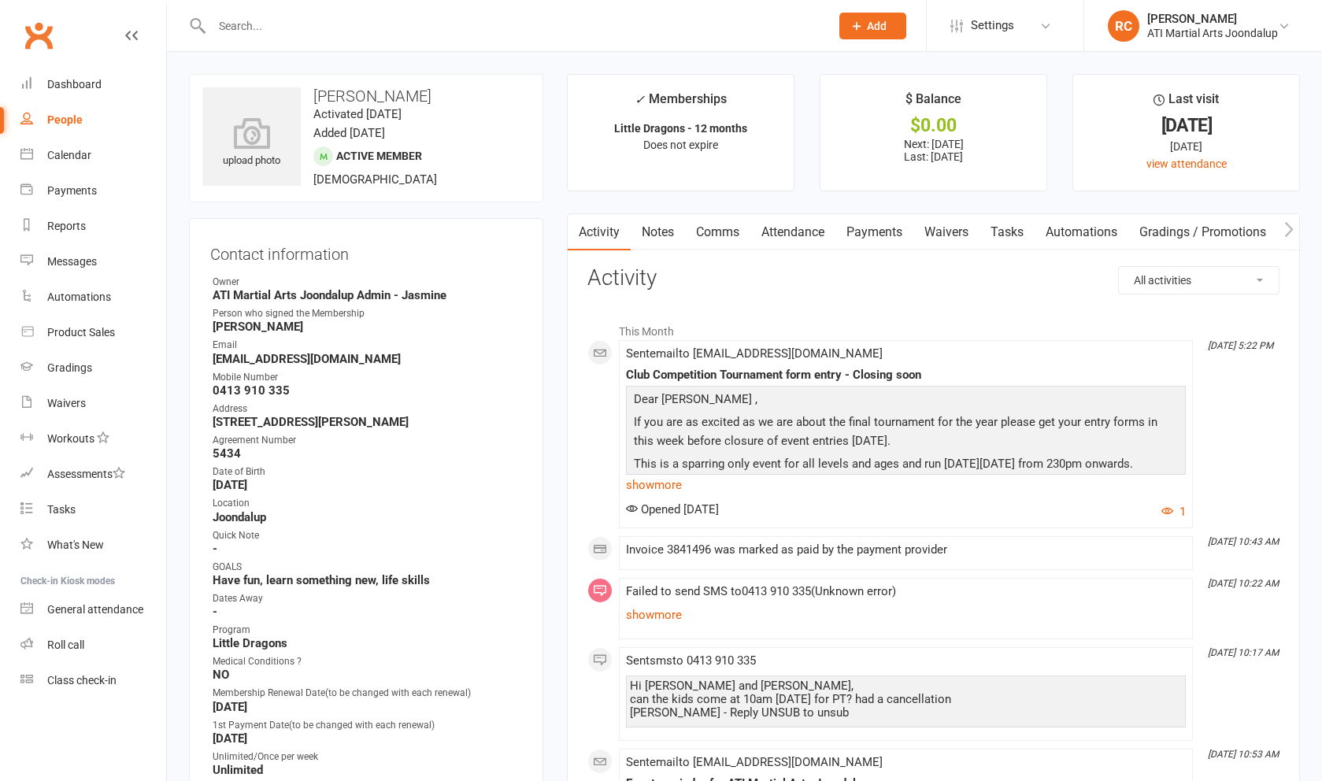
drag, startPoint x: 901, startPoint y: 306, endPoint x: 789, endPoint y: 231, distance: 135.0
click at [789, 231] on link "Attendance" at bounding box center [793, 232] width 85 height 36
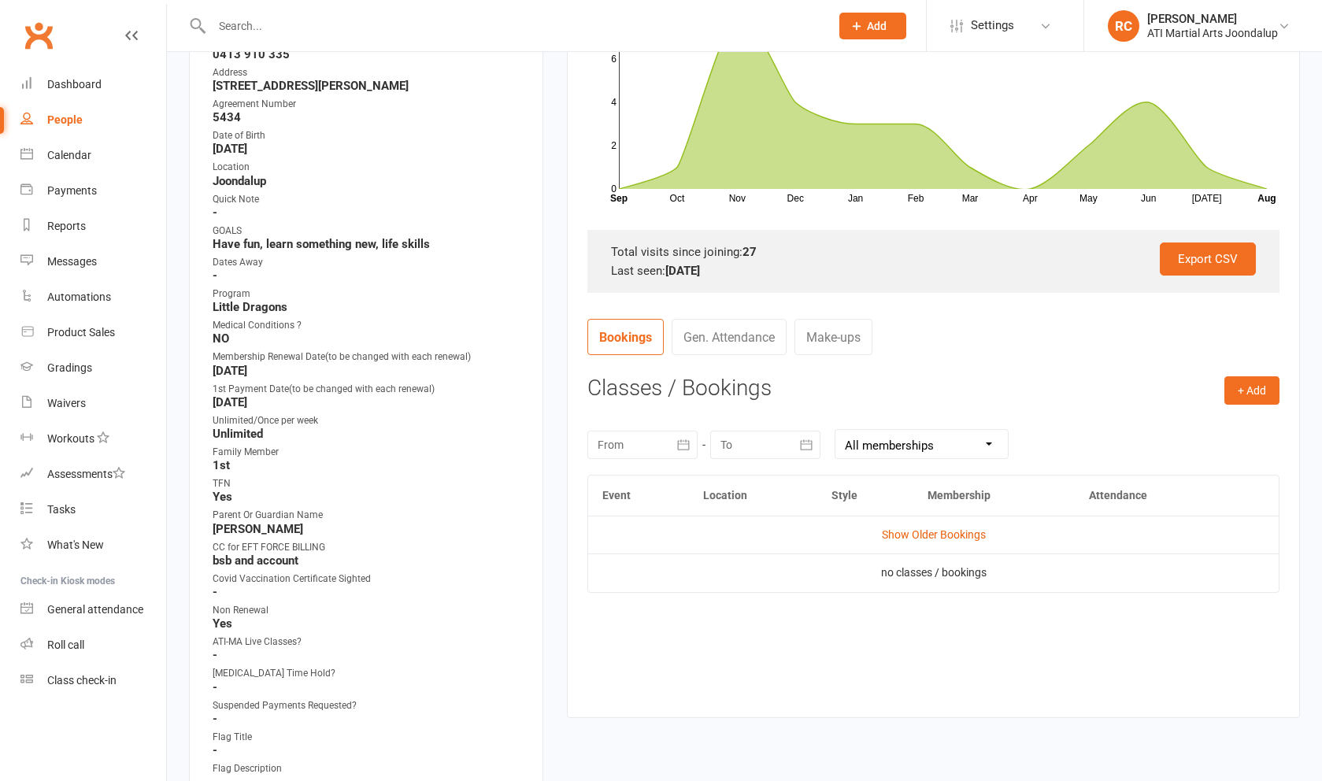
scroll to position [343, 0]
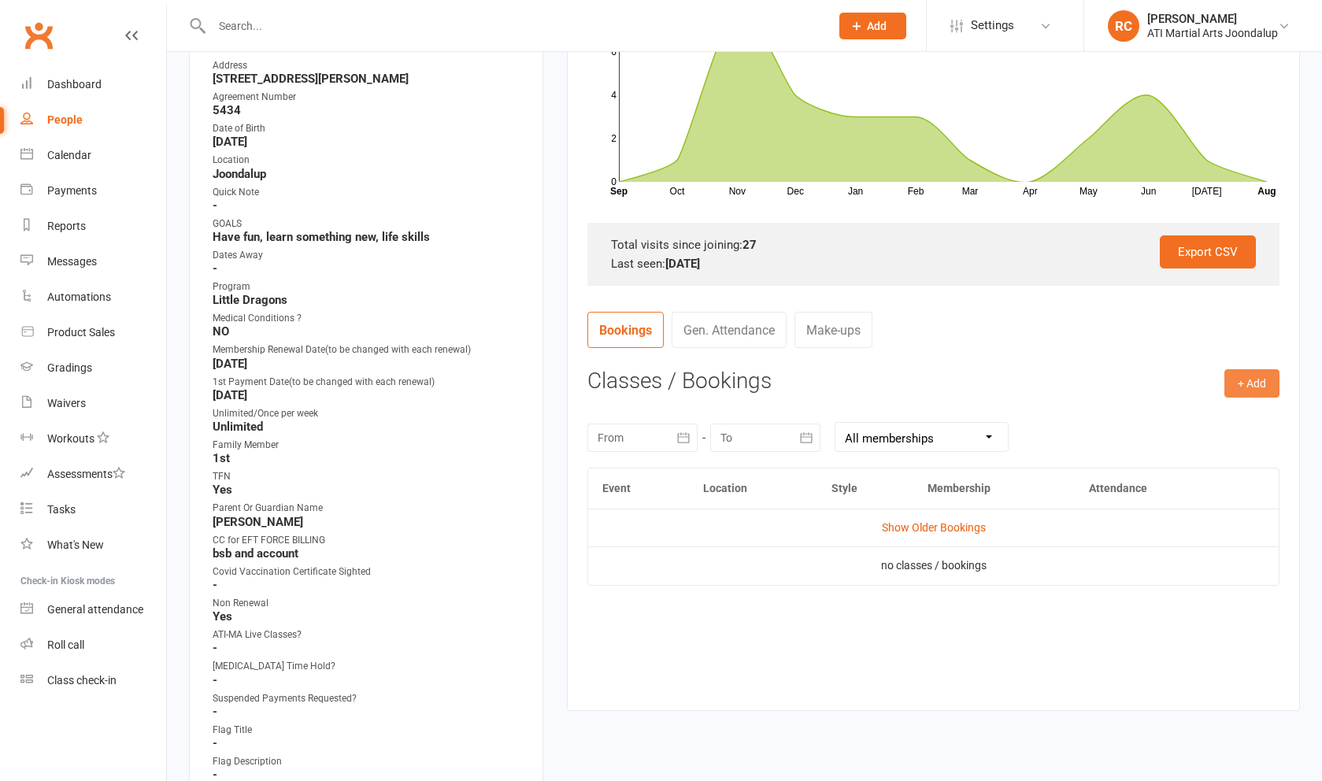
drag, startPoint x: 789, startPoint y: 231, endPoint x: 1243, endPoint y: 387, distance: 480.0
click at [1243, 387] on button "+ Add" at bounding box center [1252, 383] width 55 height 28
drag, startPoint x: 1243, startPoint y: 387, endPoint x: 1208, endPoint y: 453, distance: 74.0
click at [1208, 453] on link "Add Appointment" at bounding box center [1201, 451] width 156 height 32
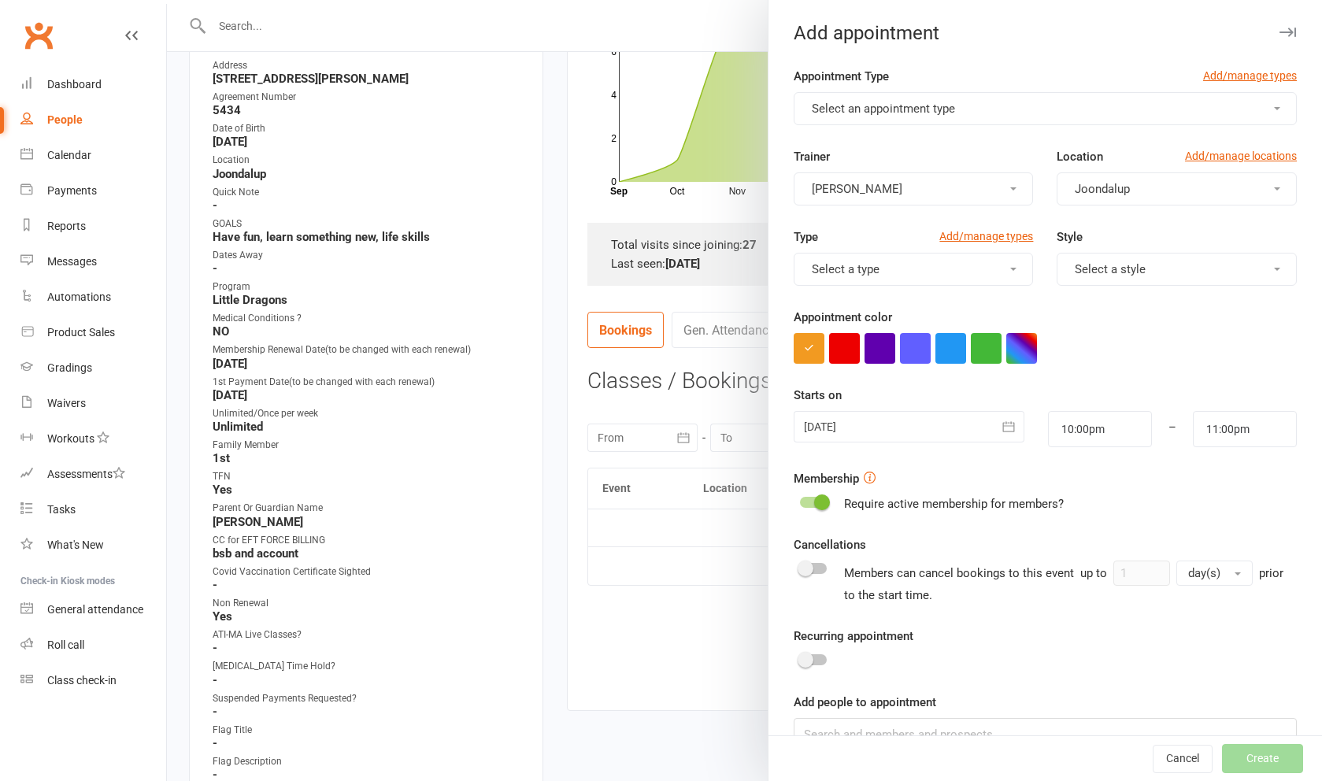
drag, startPoint x: 1208, startPoint y: 453, endPoint x: 1059, endPoint y: 111, distance: 372.8
click at [1059, 111] on button "Select an appointment type" at bounding box center [1045, 108] width 503 height 33
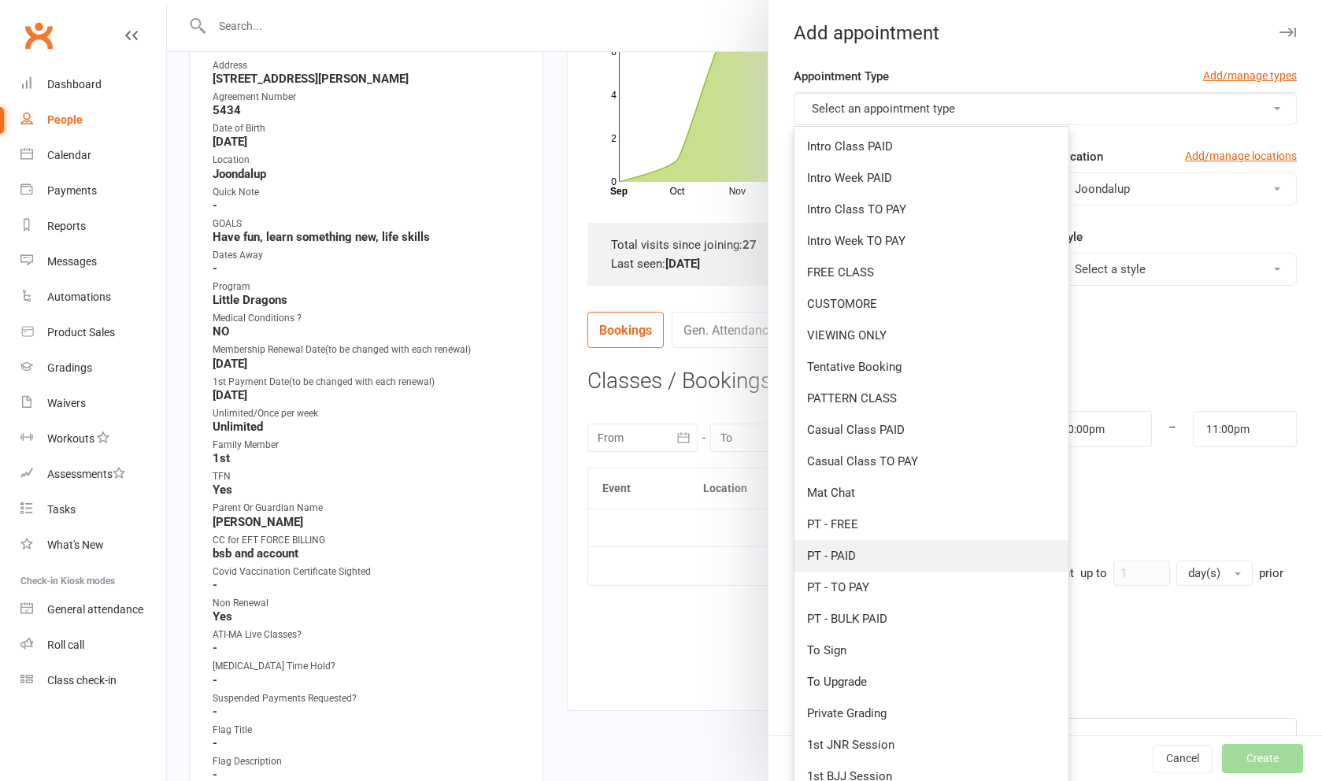
drag, startPoint x: 1059, startPoint y: 111, endPoint x: 885, endPoint y: 555, distance: 477.1
click at [885, 555] on link "PT - PAID" at bounding box center [932, 556] width 274 height 32
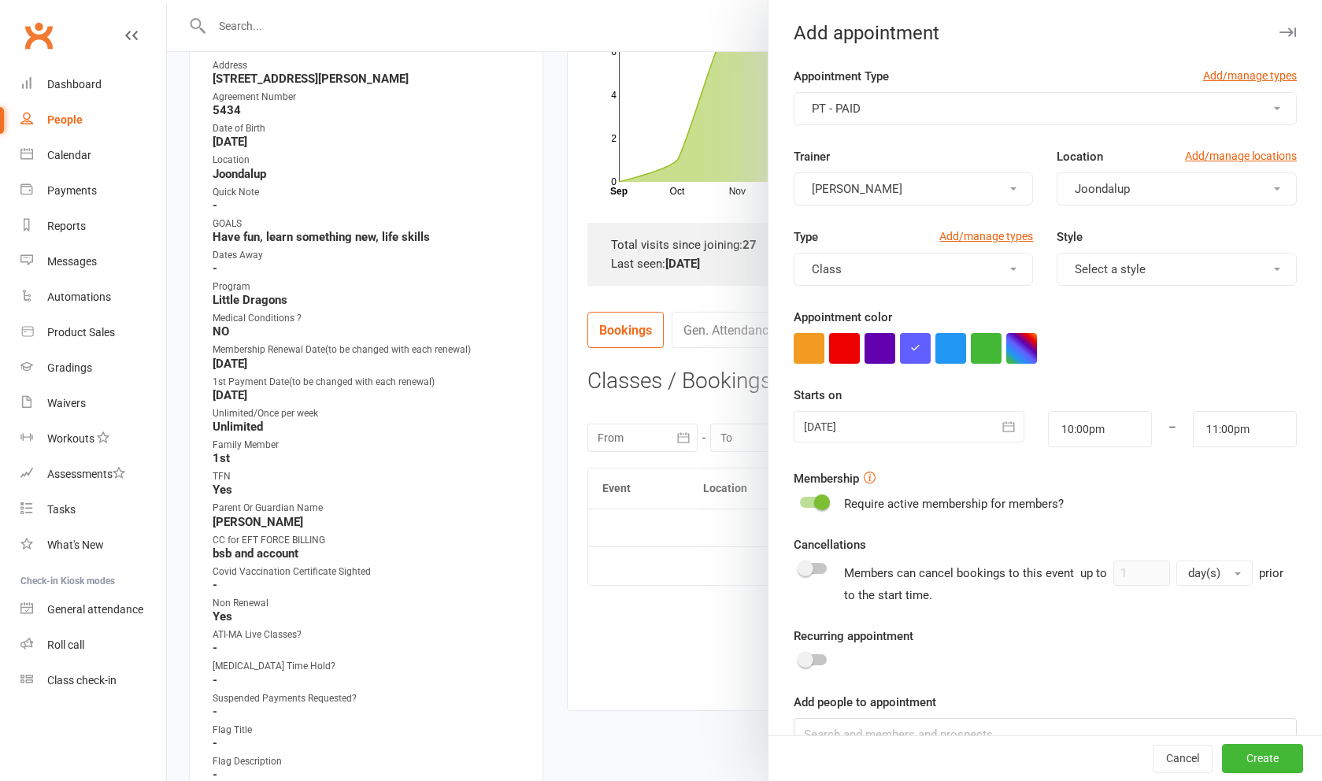
drag, startPoint x: 885, startPoint y: 555, endPoint x: 909, endPoint y: 438, distance: 119.7
click at [909, 438] on div at bounding box center [909, 427] width 231 height 32
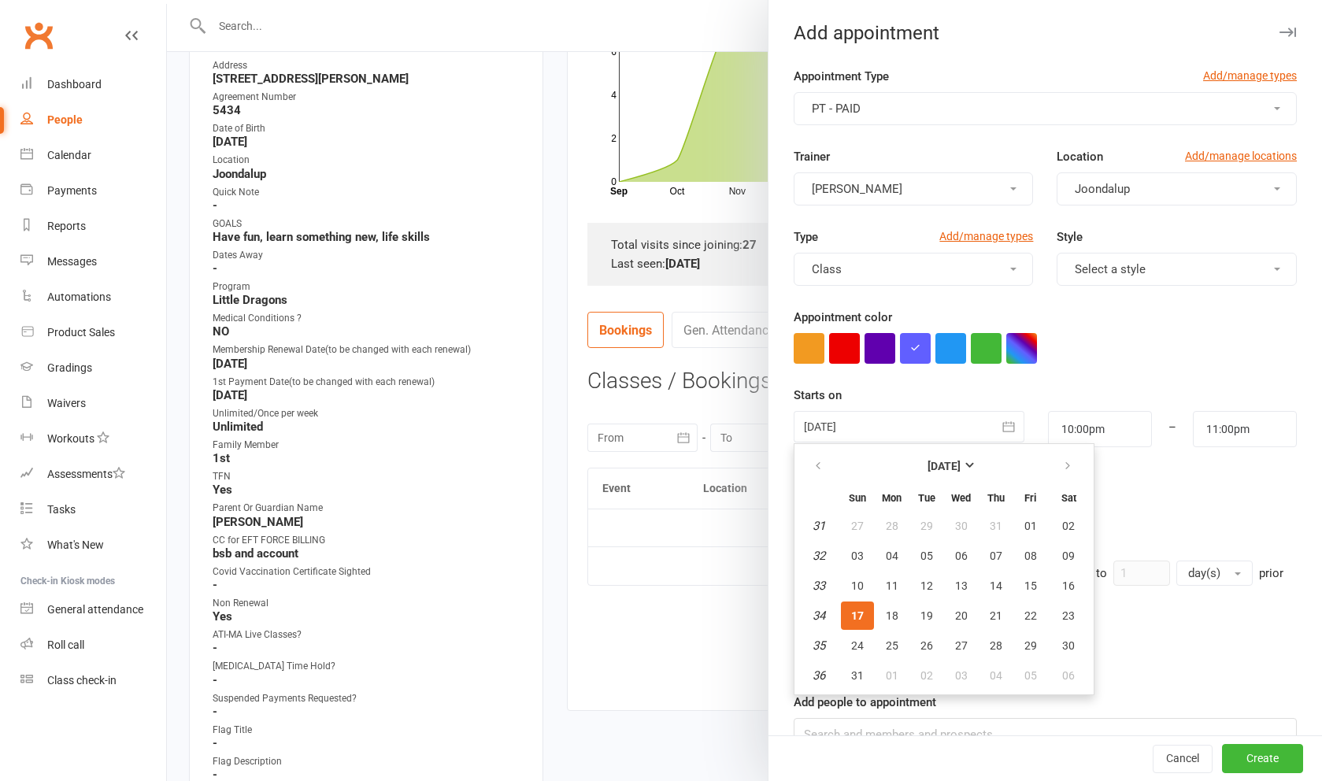
click at [1069, 614] on span "23" at bounding box center [1068, 616] width 13 height 13
type input "[DATE]"
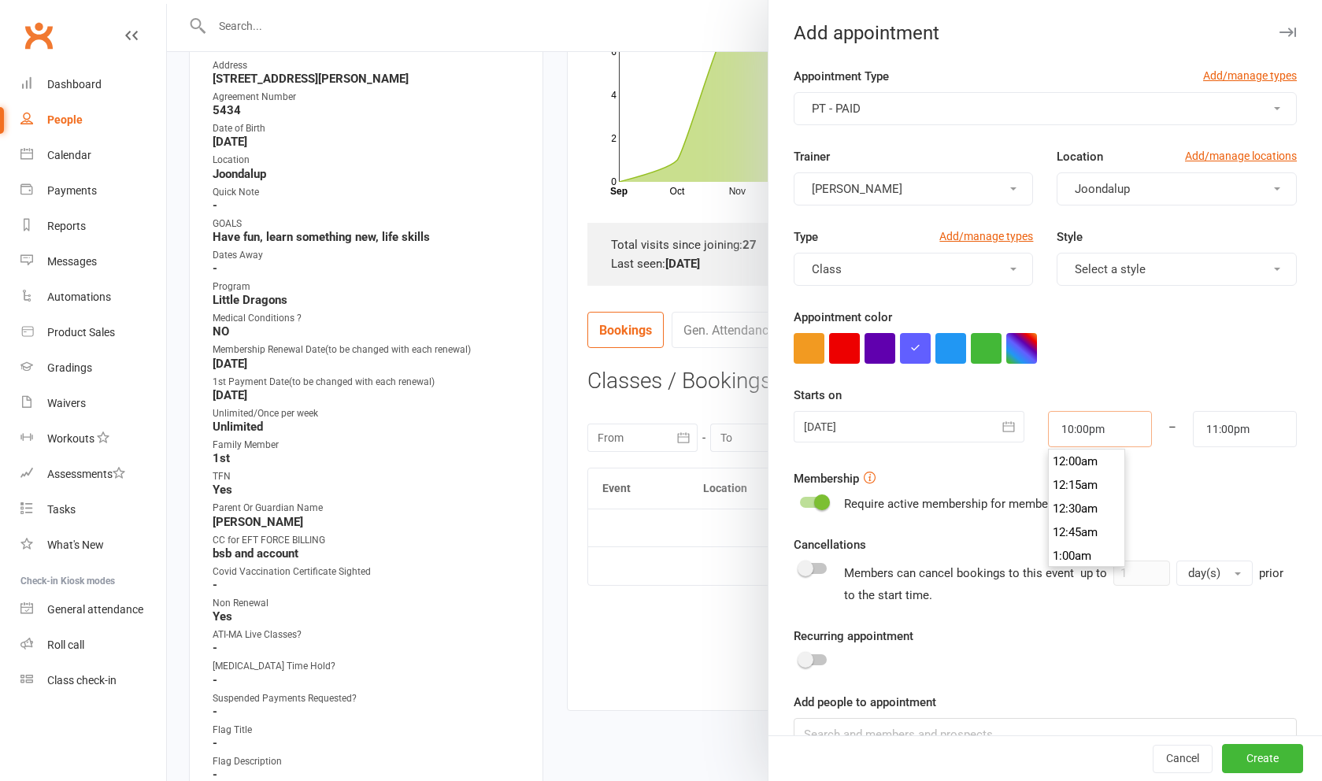
drag, startPoint x: 1069, startPoint y: 614, endPoint x: 1081, endPoint y: 433, distance: 181.6
click at [1081, 433] on input "10:00pm" at bounding box center [1100, 429] width 104 height 36
type input "10:30pm"
drag, startPoint x: 1081, startPoint y: 433, endPoint x: 1083, endPoint y: 536, distance: 103.2
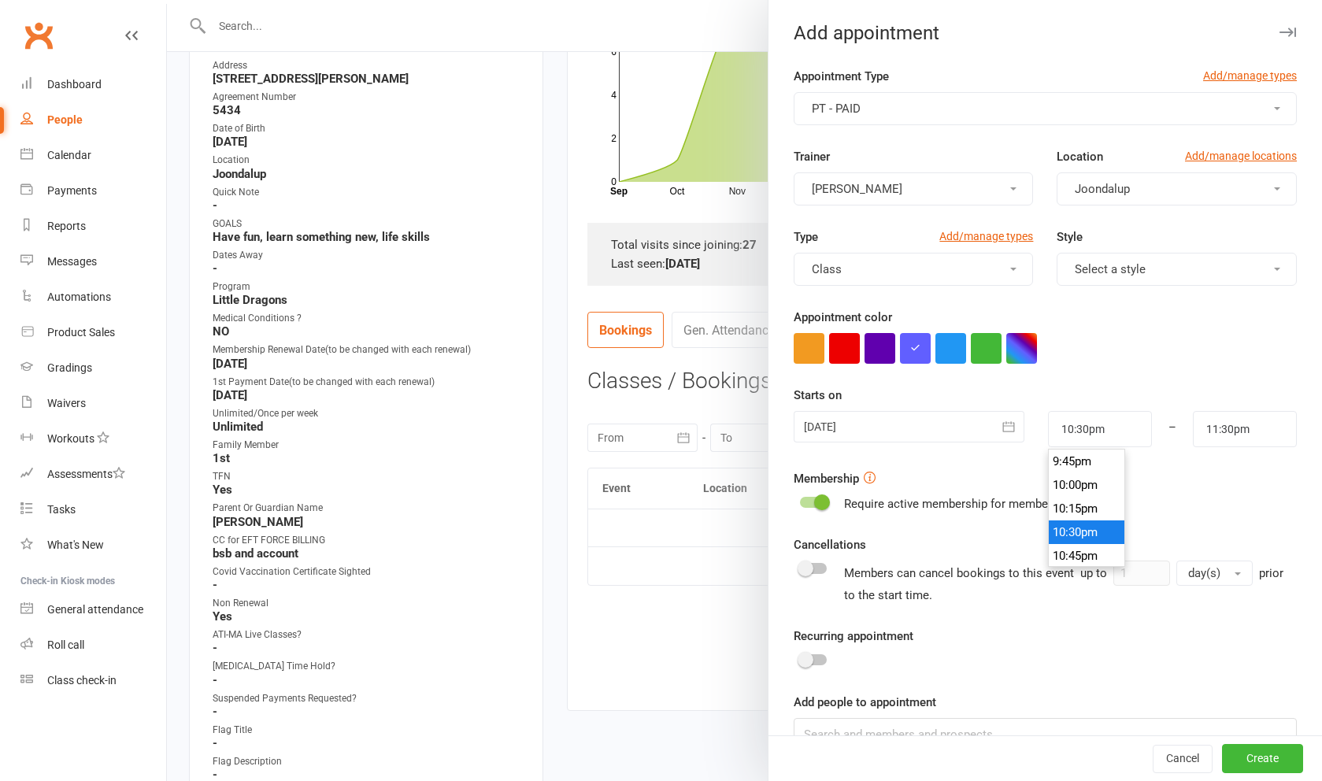
click at [1083, 536] on li "10:30pm" at bounding box center [1087, 533] width 76 height 24
drag, startPoint x: 1083, startPoint y: 536, endPoint x: 1214, endPoint y: 440, distance: 162.3
click at [1214, 440] on input "11:30pm" at bounding box center [1245, 429] width 104 height 36
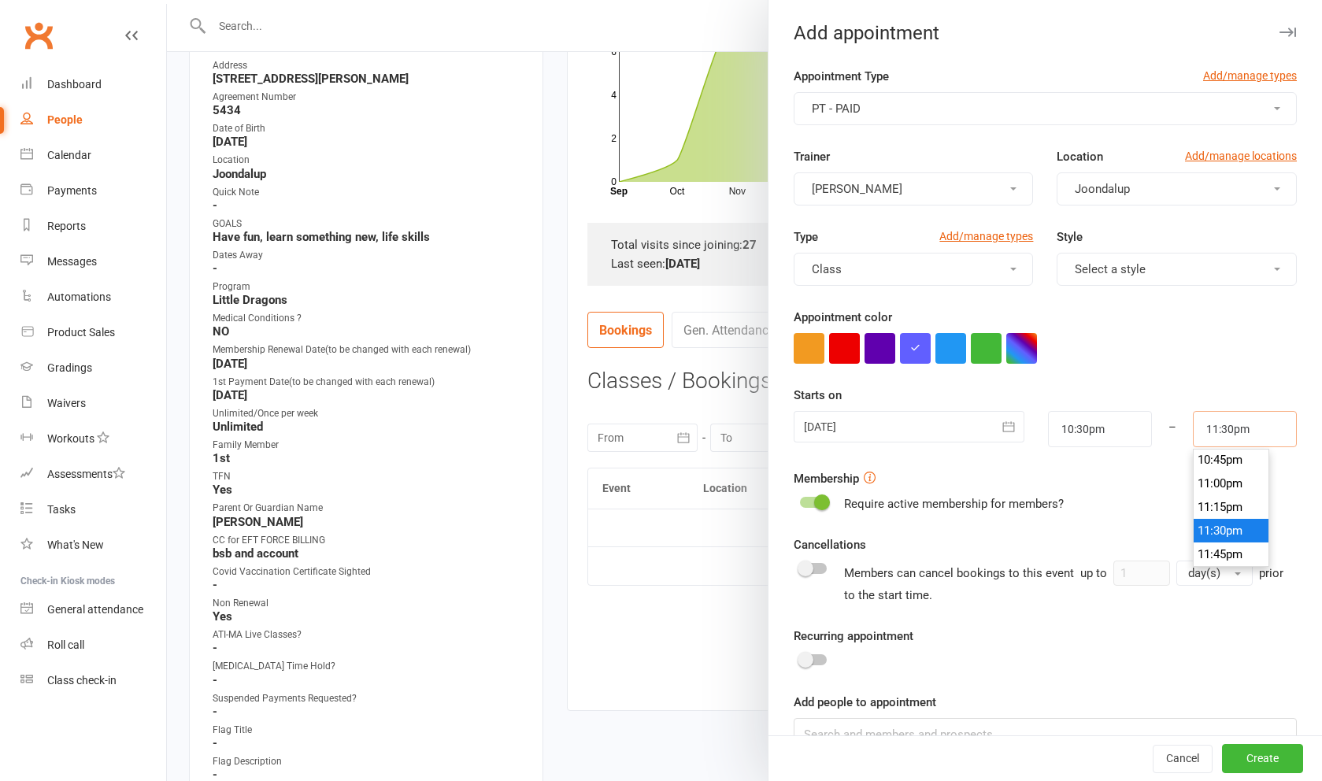
scroll to position [2136, 0]
type input "11:00pm"
click at [1221, 494] on li "11:00pm" at bounding box center [1232, 500] width 76 height 24
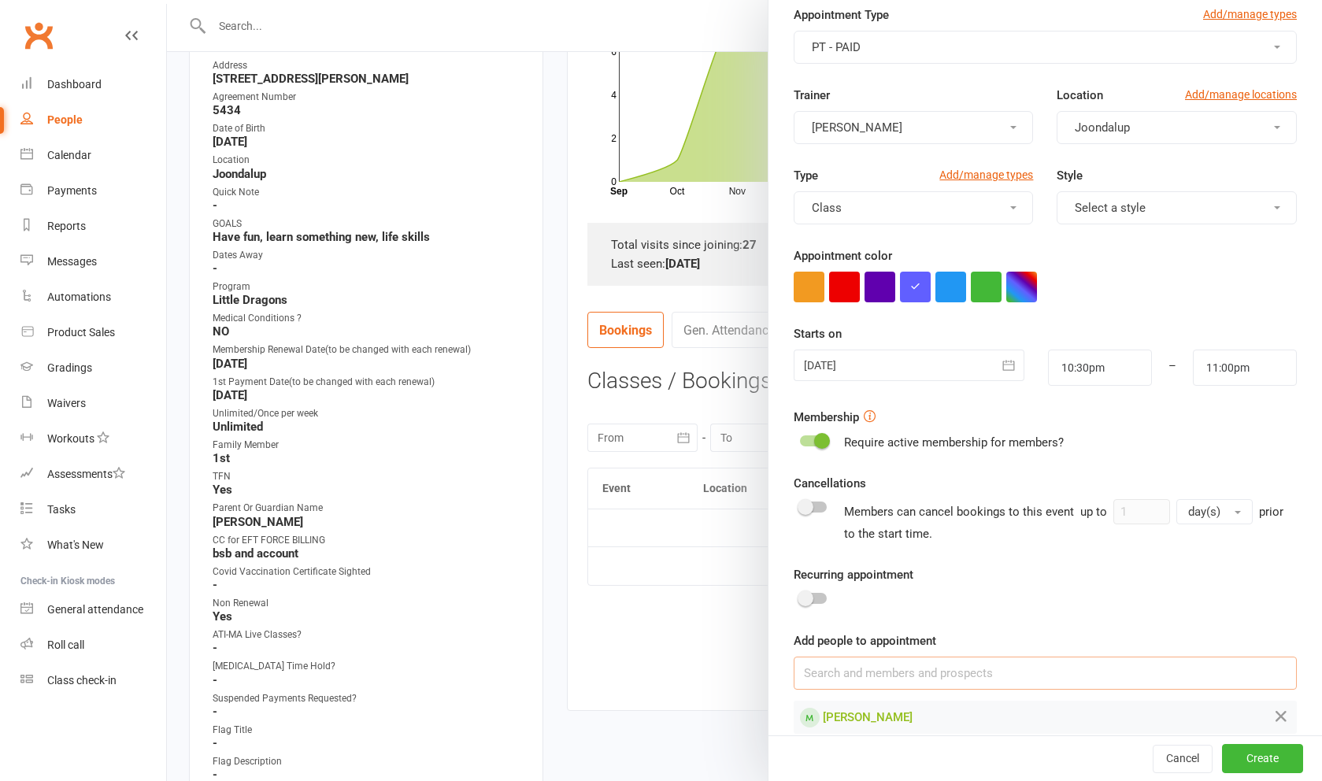
scroll to position [61, 0]
drag, startPoint x: 1221, startPoint y: 494, endPoint x: 974, endPoint y: 676, distance: 306.4
click at [974, 676] on input at bounding box center [1045, 674] width 503 height 33
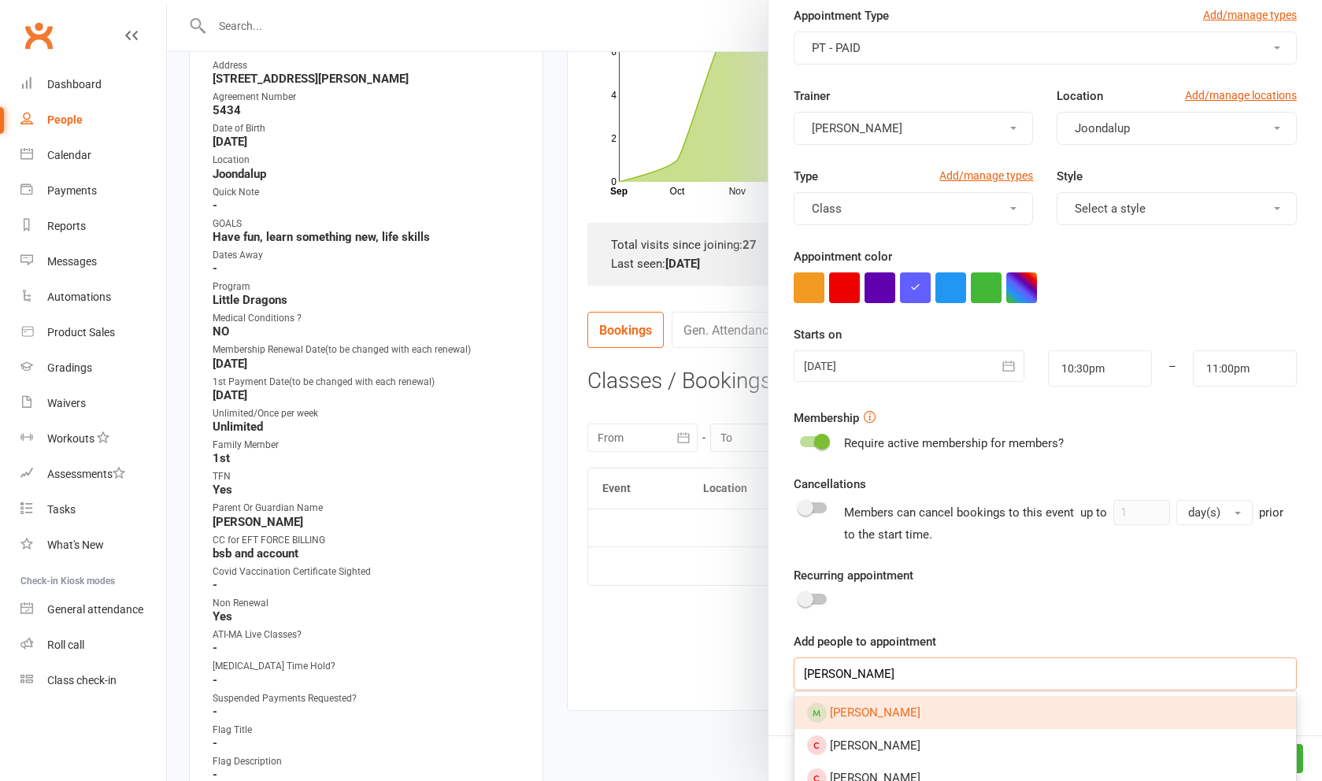
type input "[PERSON_NAME]"
drag, startPoint x: 974, startPoint y: 676, endPoint x: 863, endPoint y: 722, distance: 120.4
click at [863, 720] on span "[PERSON_NAME]" at bounding box center [875, 713] width 91 height 14
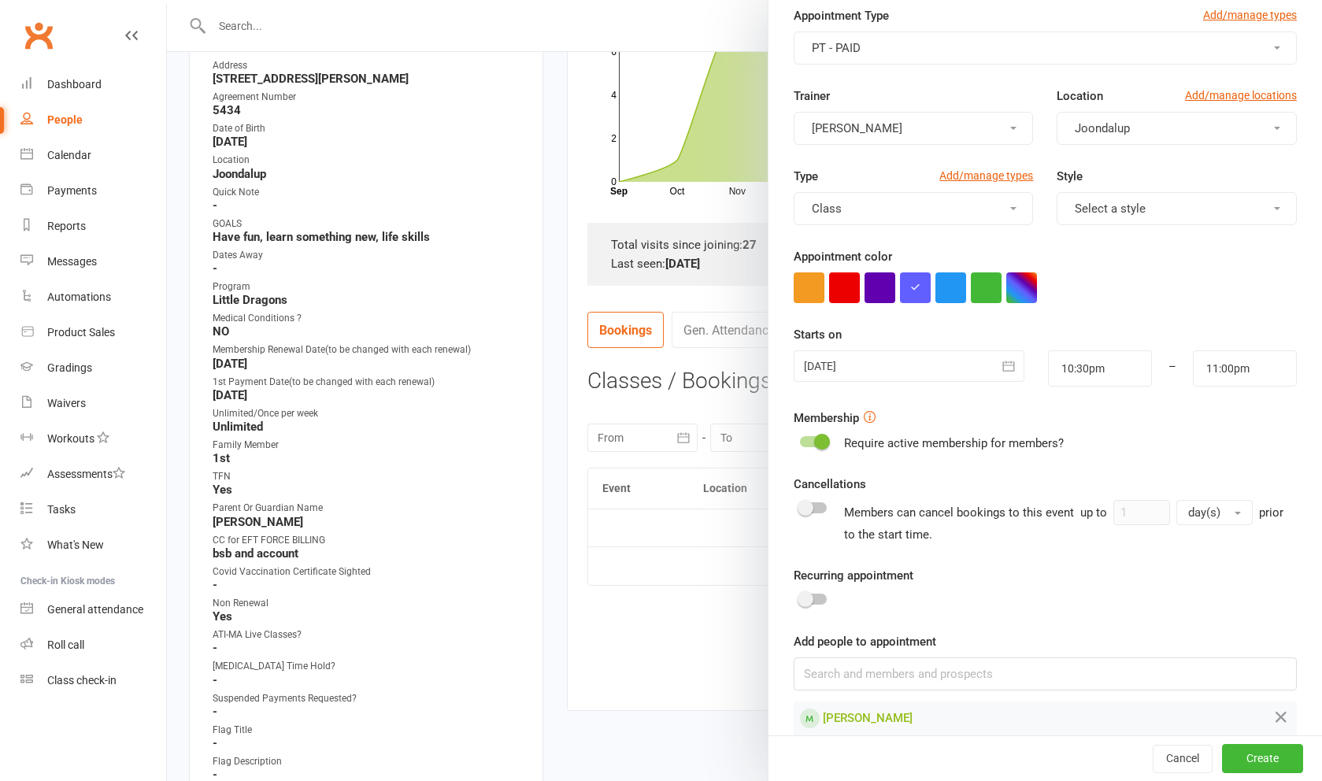
click at [1267, 773] on button "Create" at bounding box center [1262, 759] width 81 height 28
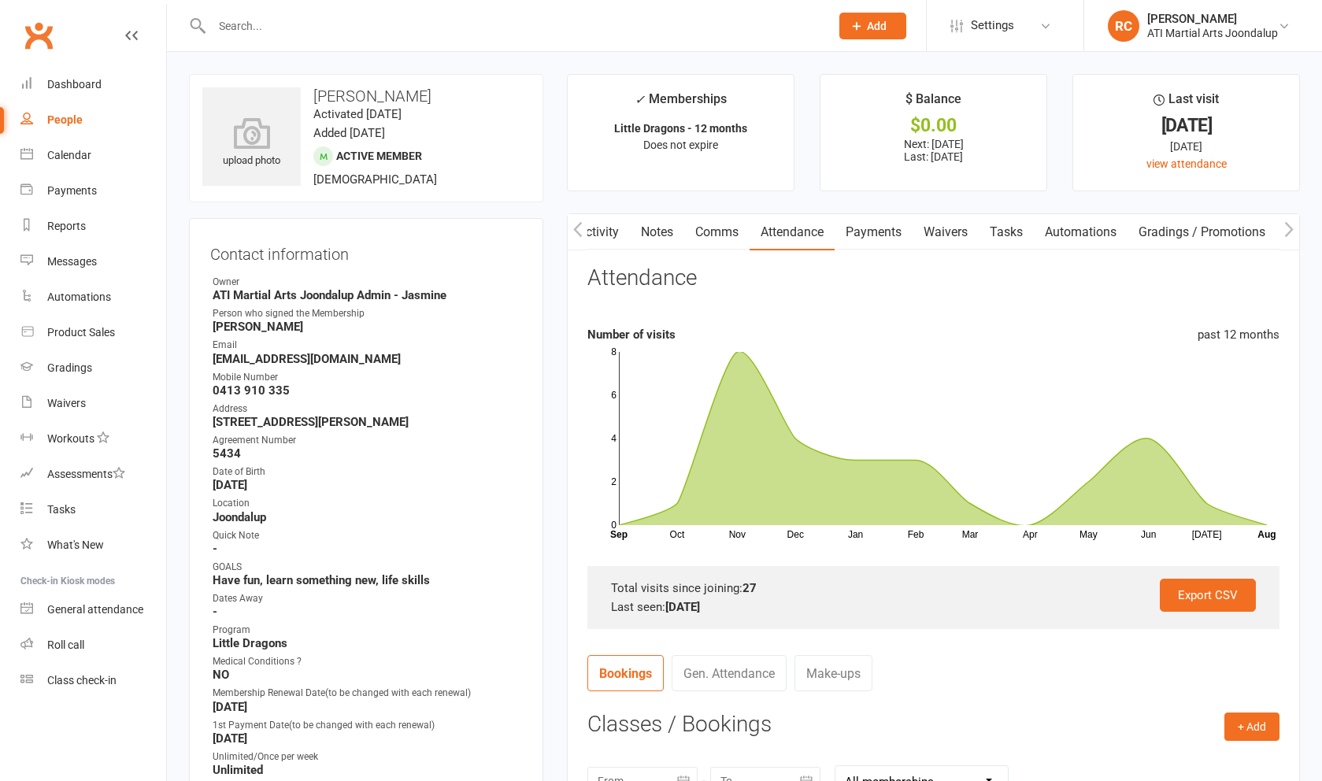
scroll to position [0, 0]
drag, startPoint x: 1267, startPoint y: 777, endPoint x: 887, endPoint y: 243, distance: 655.0
click at [887, 243] on link "Payments" at bounding box center [874, 232] width 78 height 36
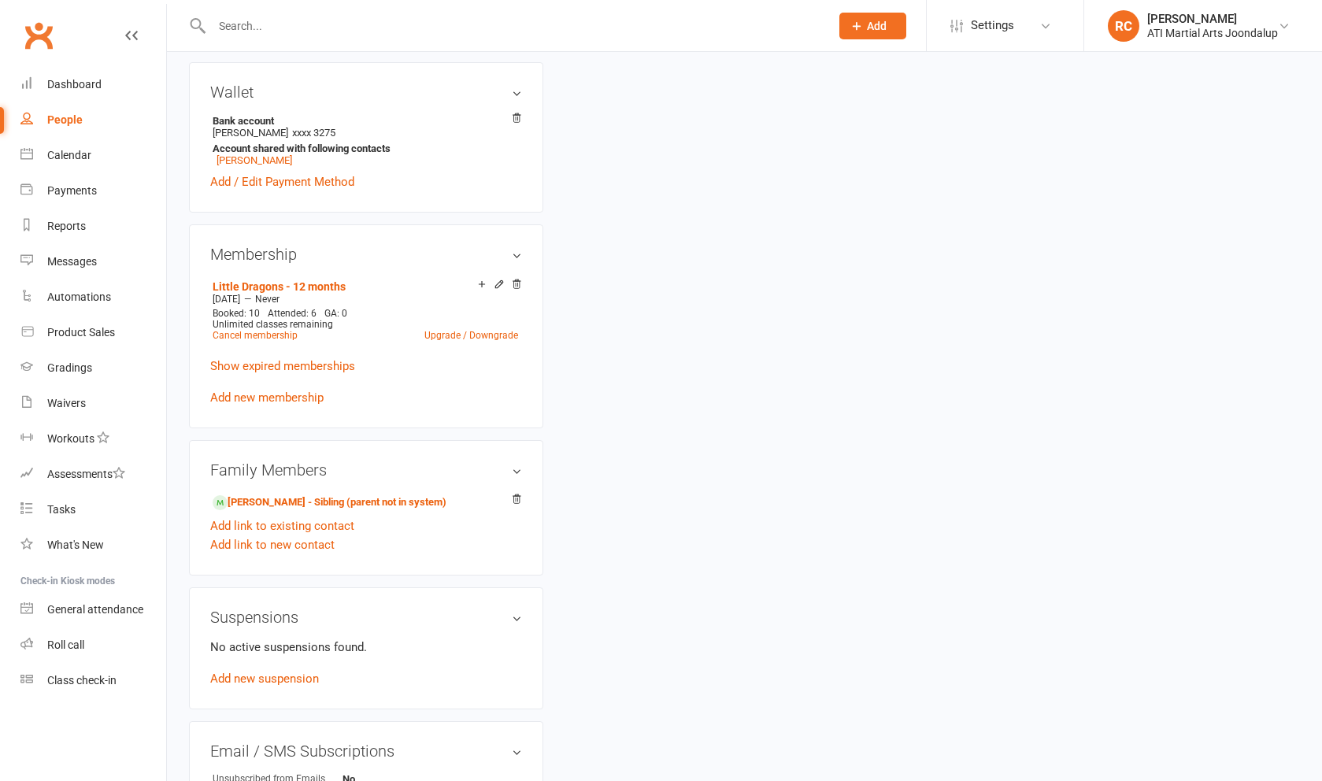
scroll to position [1181, 0]
drag, startPoint x: 887, startPoint y: 243, endPoint x: 247, endPoint y: 499, distance: 689.6
click at [247, 499] on link "[PERSON_NAME] - Sibling (parent not in system)" at bounding box center [330, 500] width 234 height 17
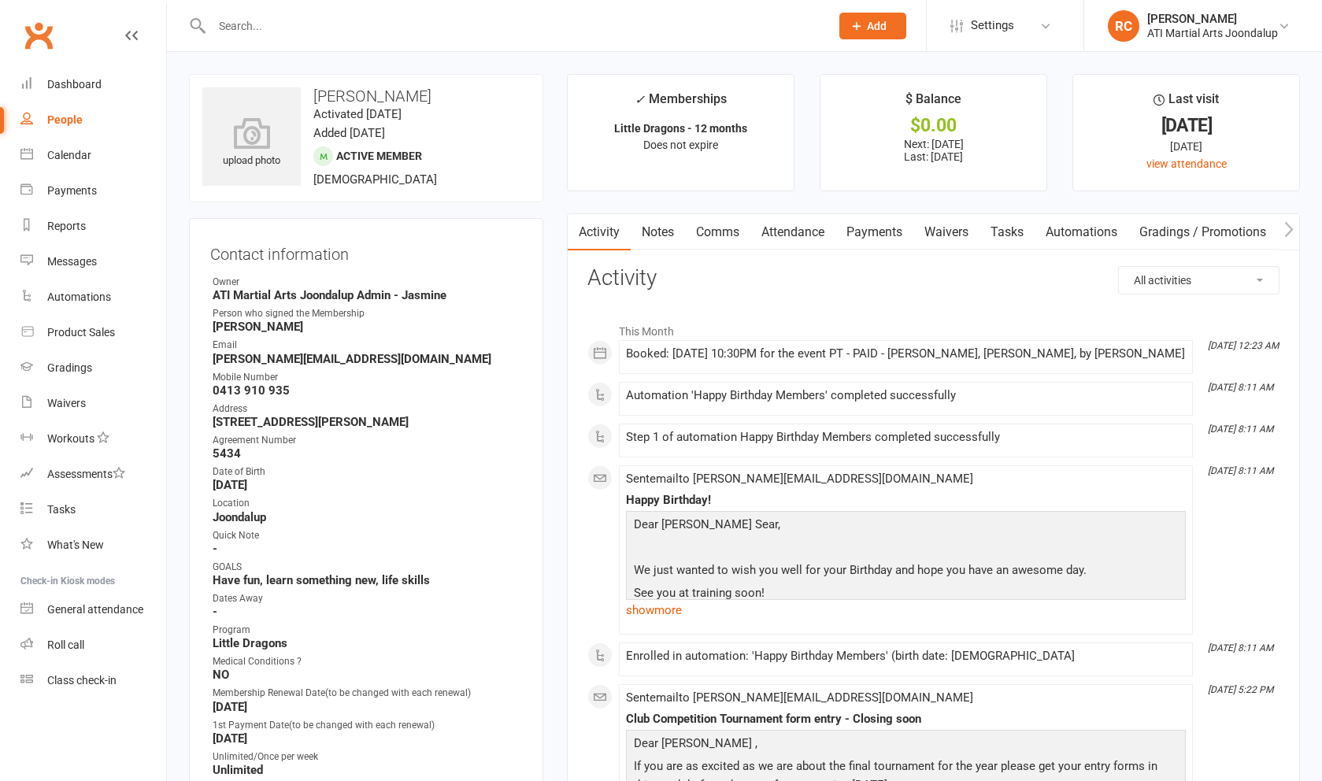
drag, startPoint x: 247, startPoint y: 499, endPoint x: 872, endPoint y: 233, distance: 679.7
click at [872, 233] on link "Payments" at bounding box center [875, 232] width 78 height 36
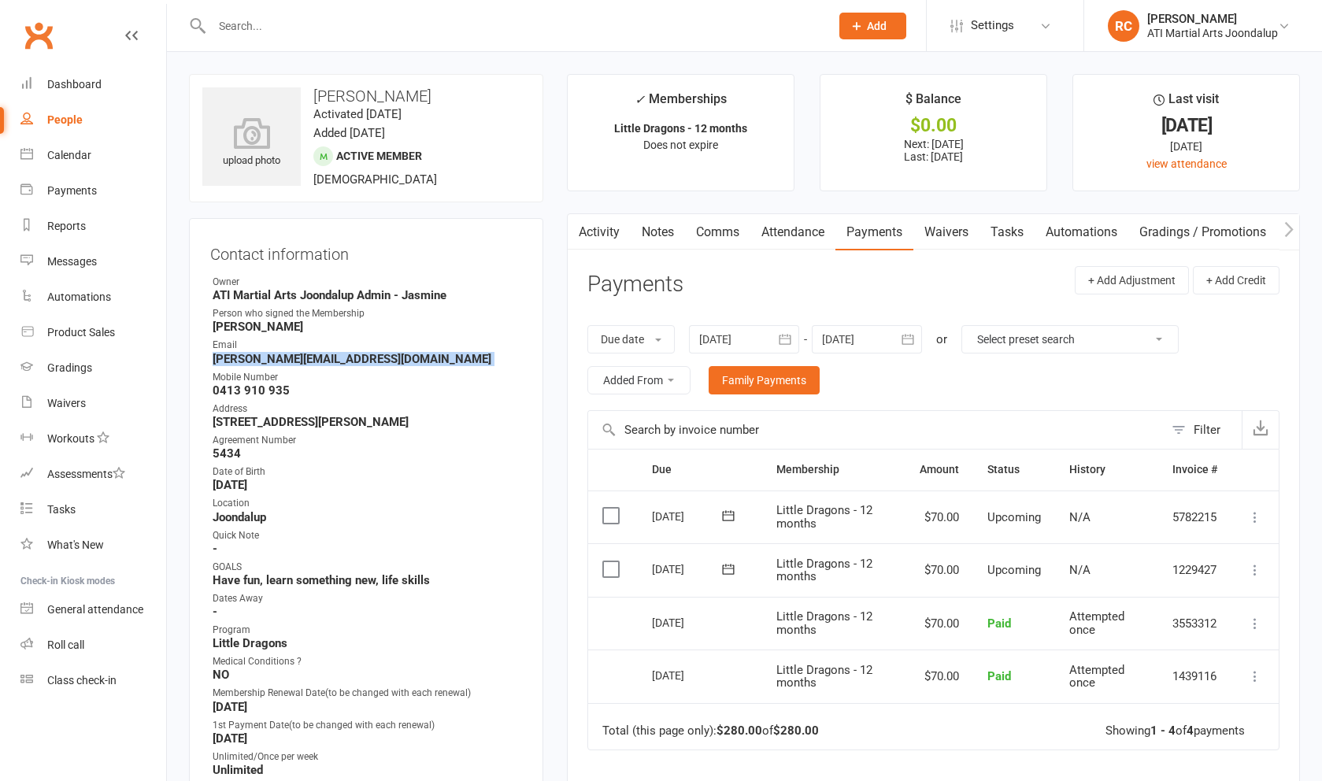
drag, startPoint x: 872, startPoint y: 233, endPoint x: 209, endPoint y: 356, distance: 673.7
click at [209, 356] on div "Contact information Owner ATI Martial Arts Joondalup Admin - [PERSON_NAME] who …" at bounding box center [366, 723] width 354 height 1010
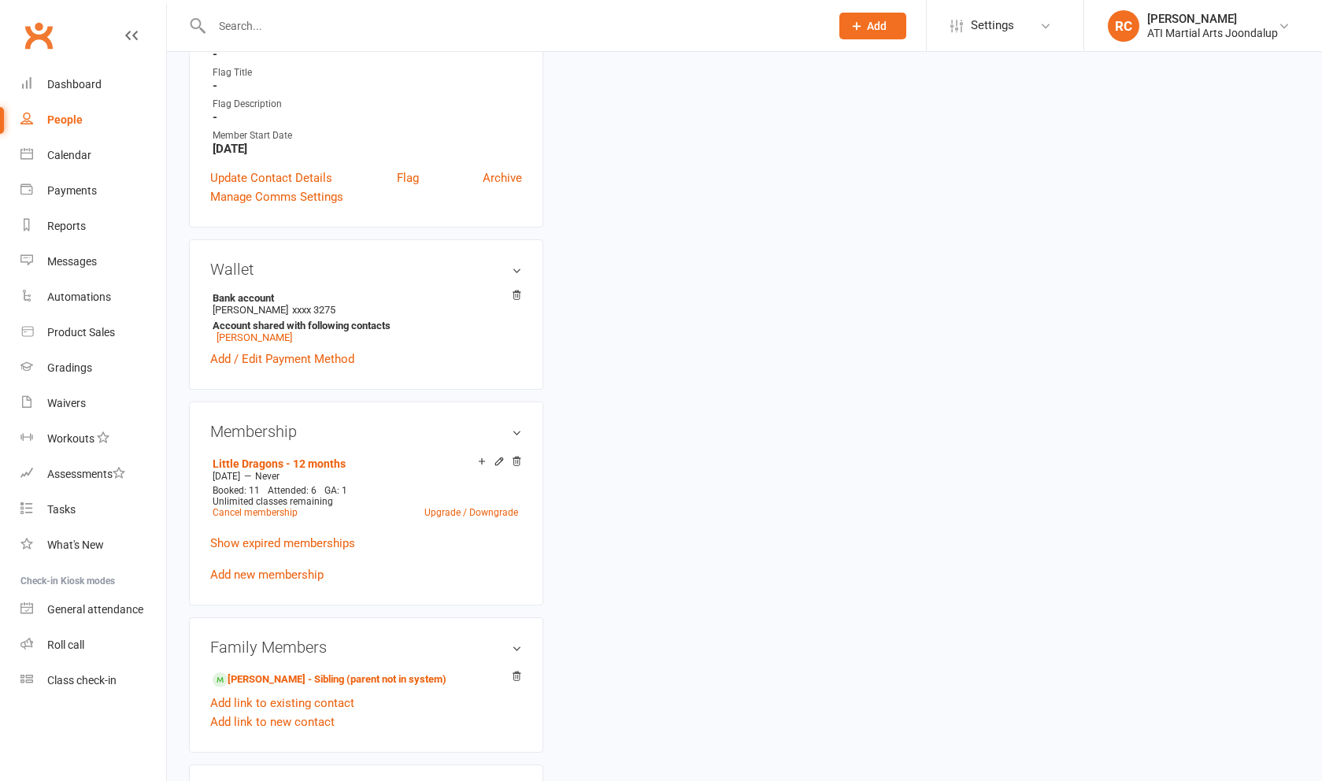
scroll to position [1003, 0]
drag, startPoint x: 209, startPoint y: 357, endPoint x: 356, endPoint y: 677, distance: 351.7
click at [356, 677] on link "[PERSON_NAME] - Sibling (parent not in system)" at bounding box center [330, 678] width 234 height 17
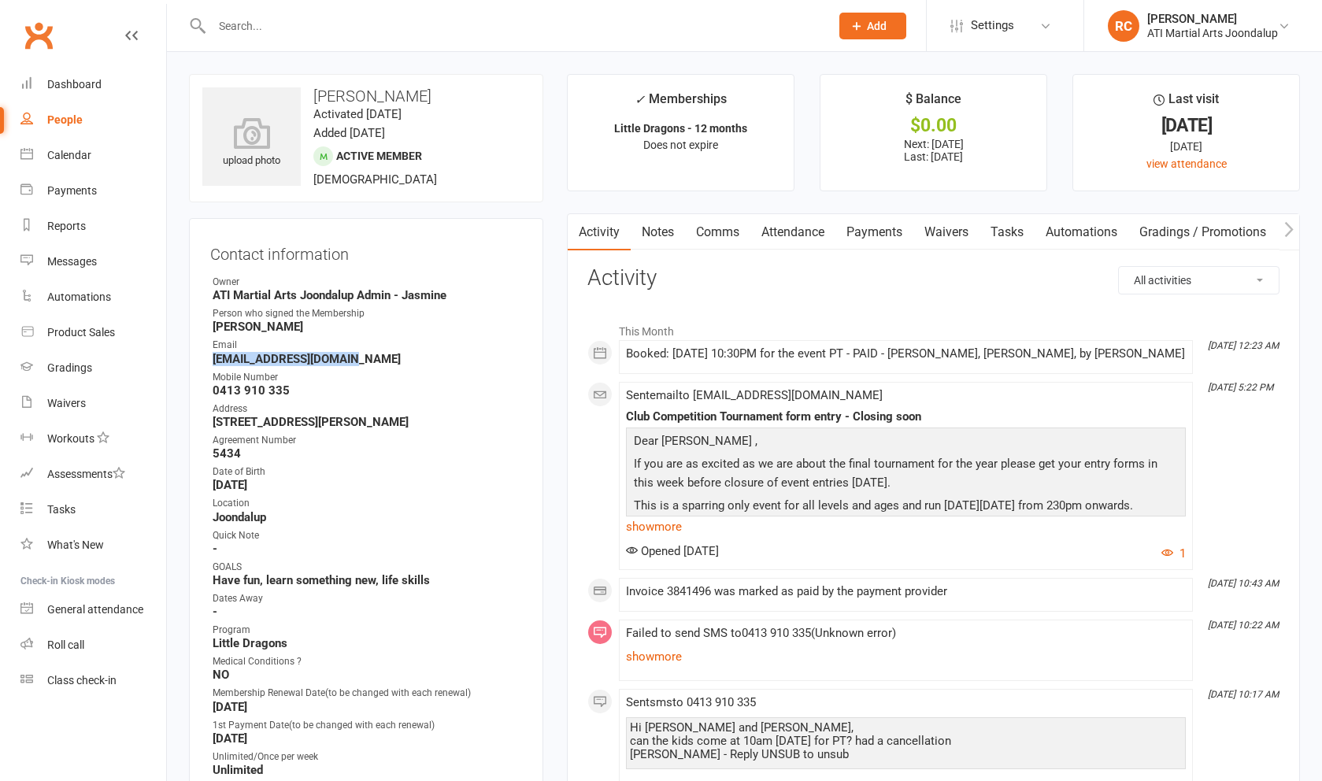
drag, startPoint x: 460, startPoint y: 290, endPoint x: 210, endPoint y: 357, distance: 258.5
click at [210, 357] on li "Email [EMAIL_ADDRESS][DOMAIN_NAME]" at bounding box center [366, 352] width 312 height 28
